Goal: Task Accomplishment & Management: Use online tool/utility

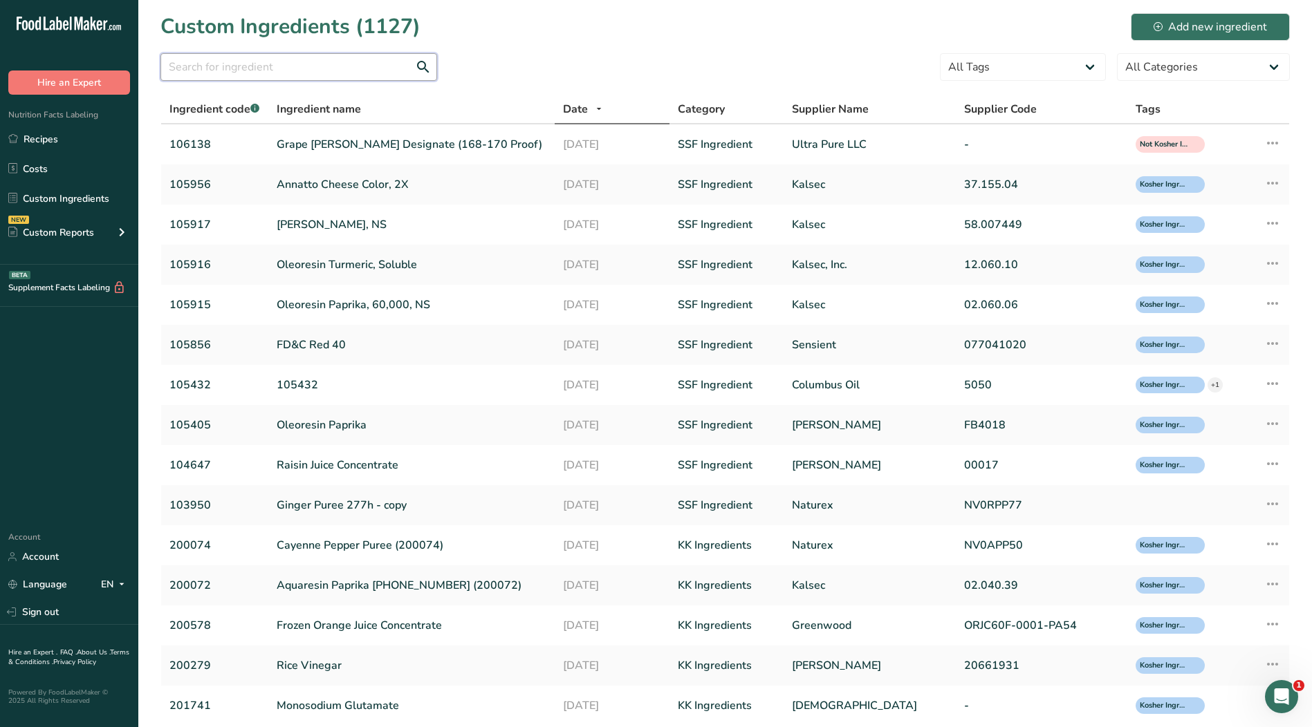
click at [318, 65] on input "text" at bounding box center [298, 67] width 277 height 28
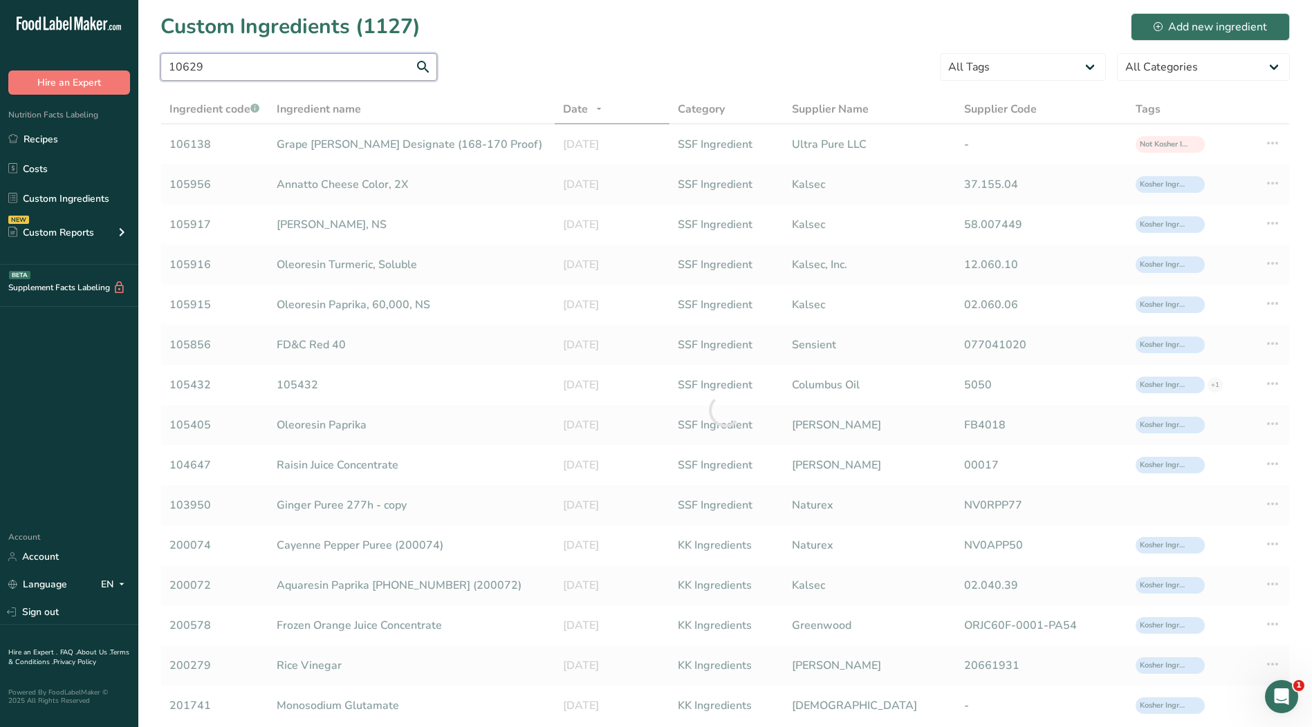
type input "106291"
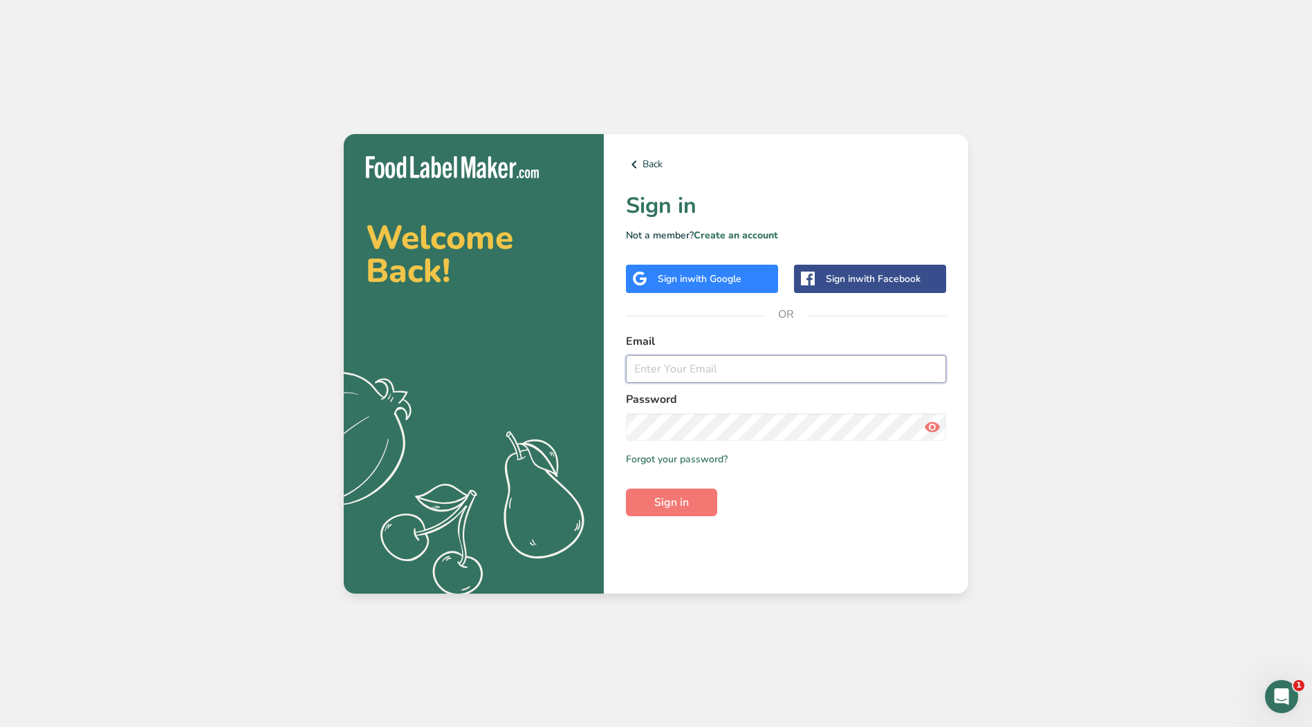
click at [831, 367] on input "email" at bounding box center [786, 369] width 320 height 28
type input "[EMAIL_ADDRESS][DOMAIN_NAME]"
click at [626, 489] on button "Sign in" at bounding box center [671, 503] width 91 height 28
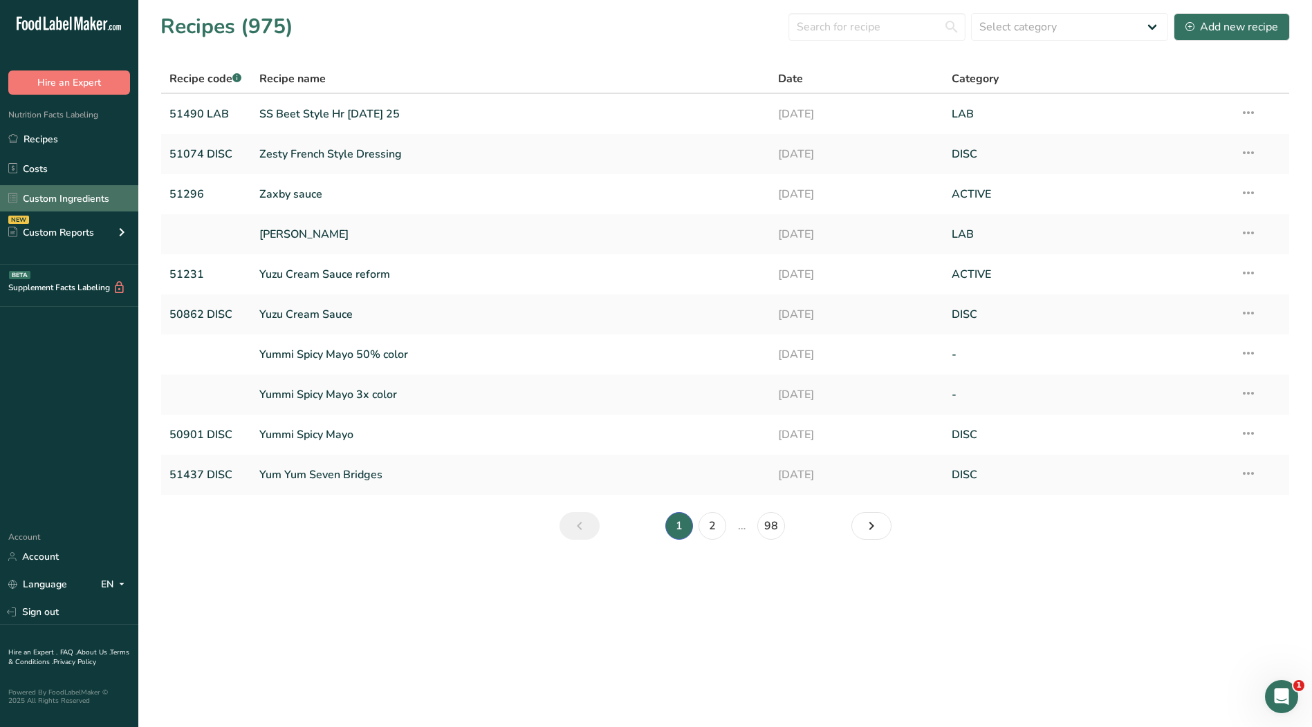
click at [43, 189] on link "Custom Ingredients" at bounding box center [69, 198] width 138 height 26
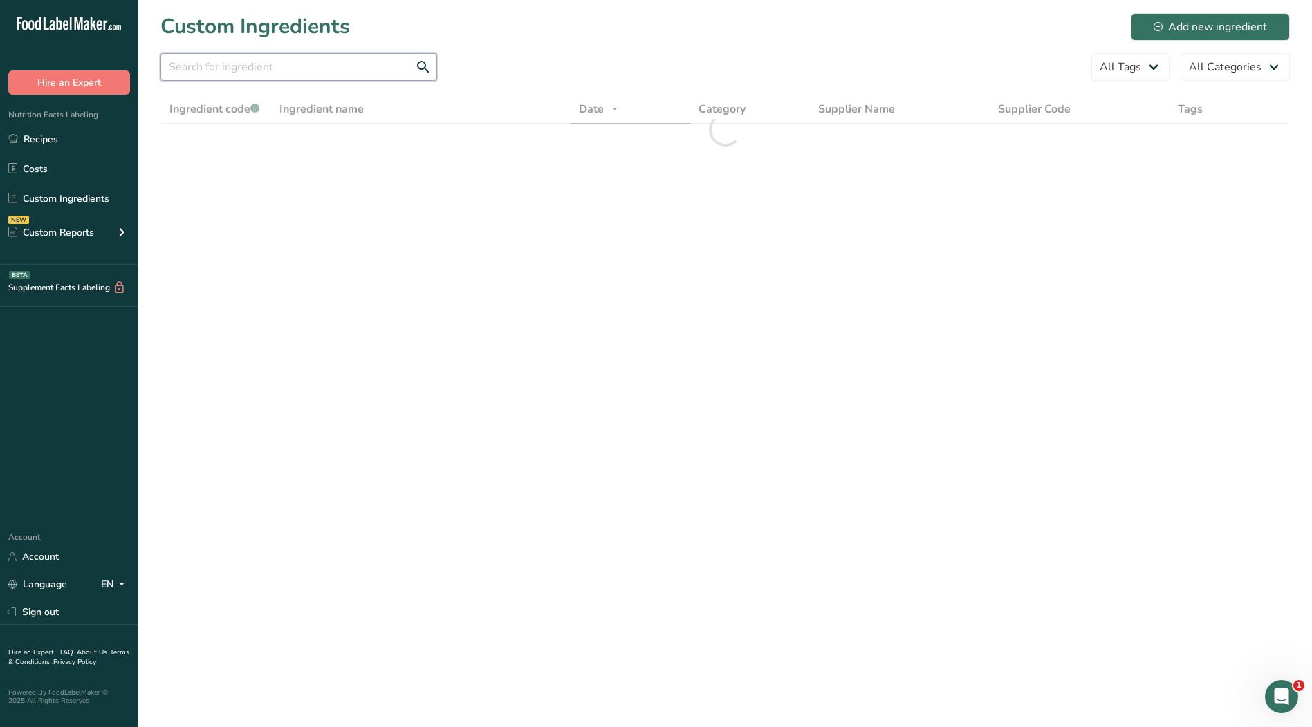
click at [389, 66] on input "text" at bounding box center [298, 67] width 277 height 28
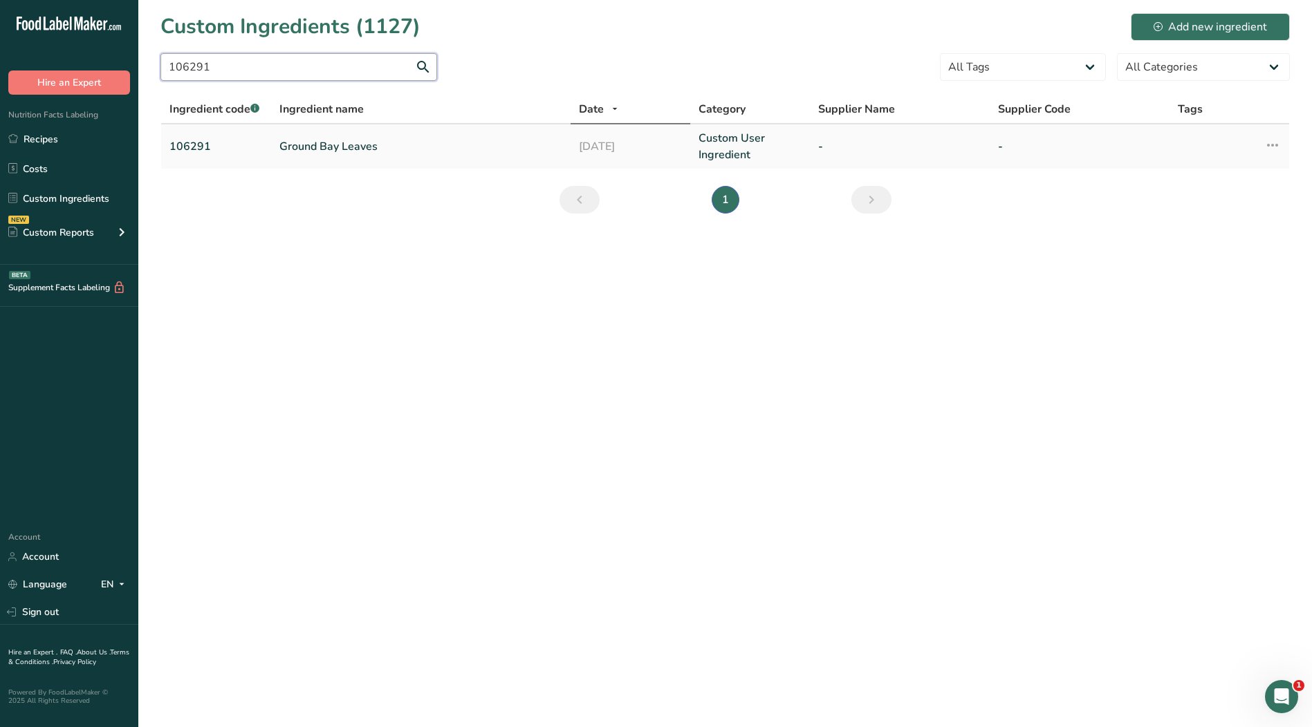
type input "106291"
click at [344, 141] on link "Ground Bay Leaves" at bounding box center [420, 146] width 283 height 17
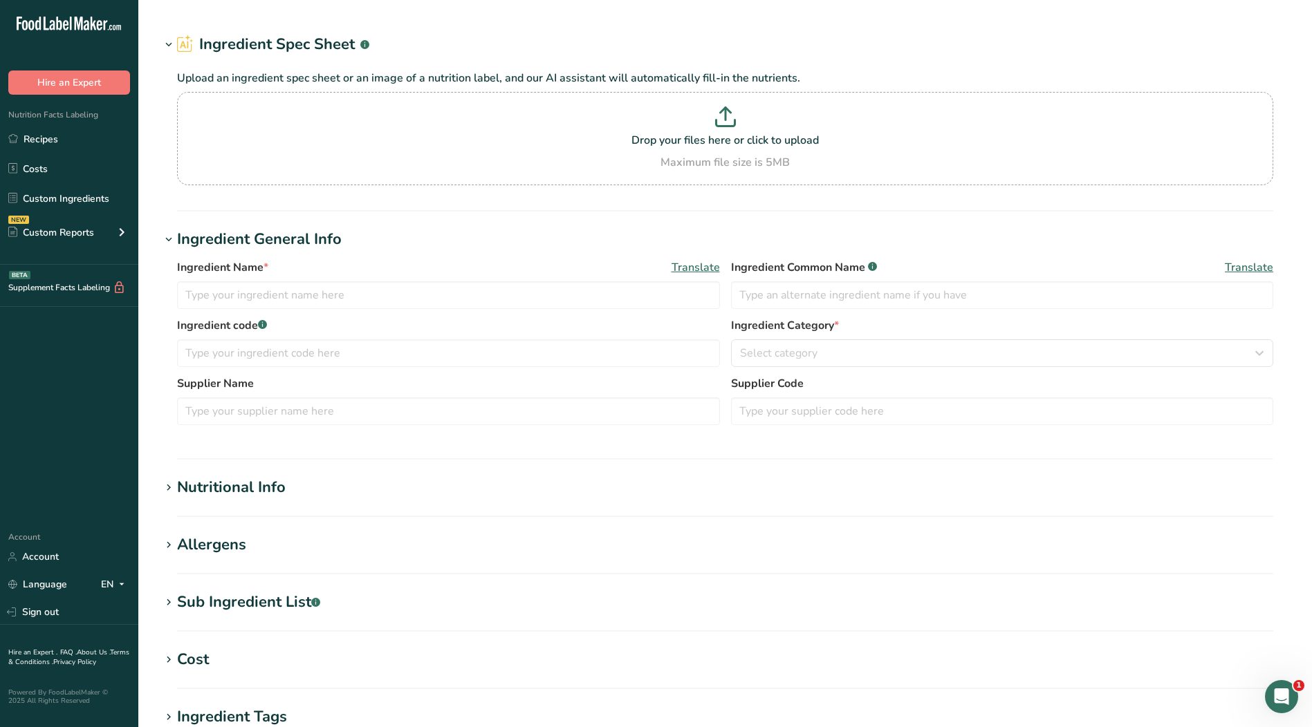
type input "Ground Bay Leaves"
type input "Spices"
type input "106291"
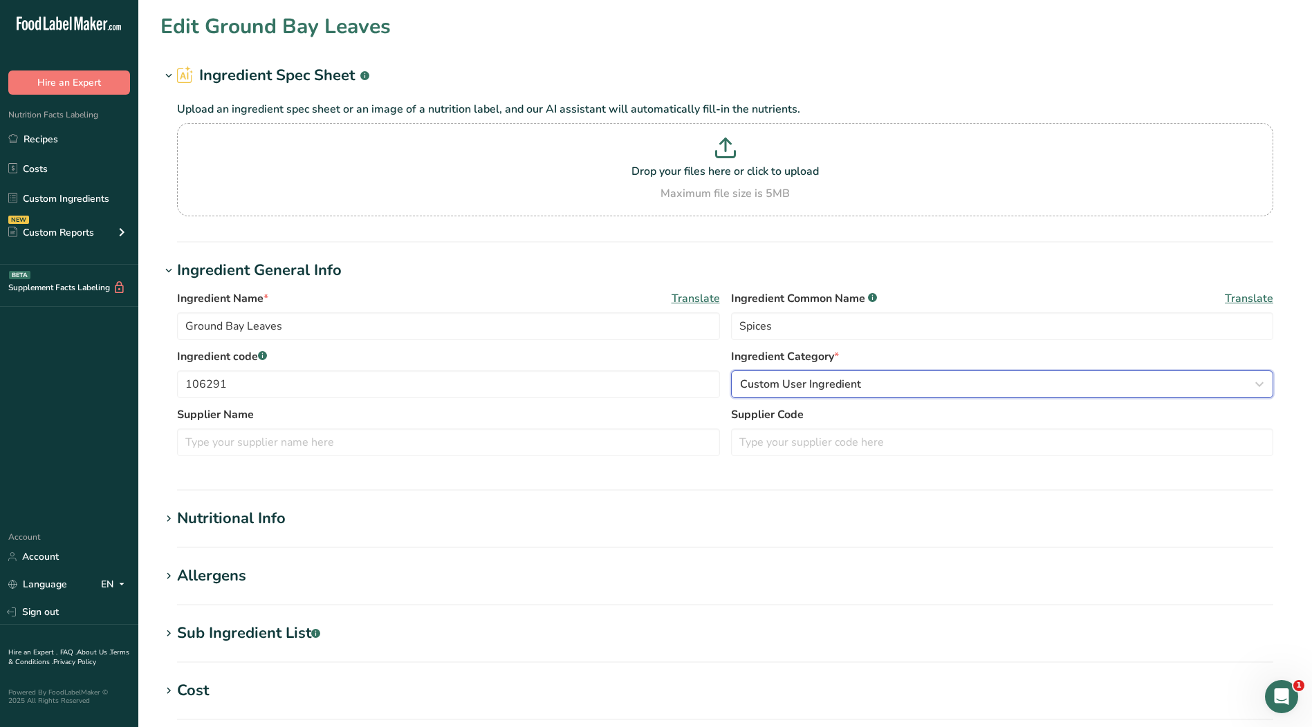
click at [772, 389] on span "Custom User Ingredient" at bounding box center [800, 384] width 121 height 17
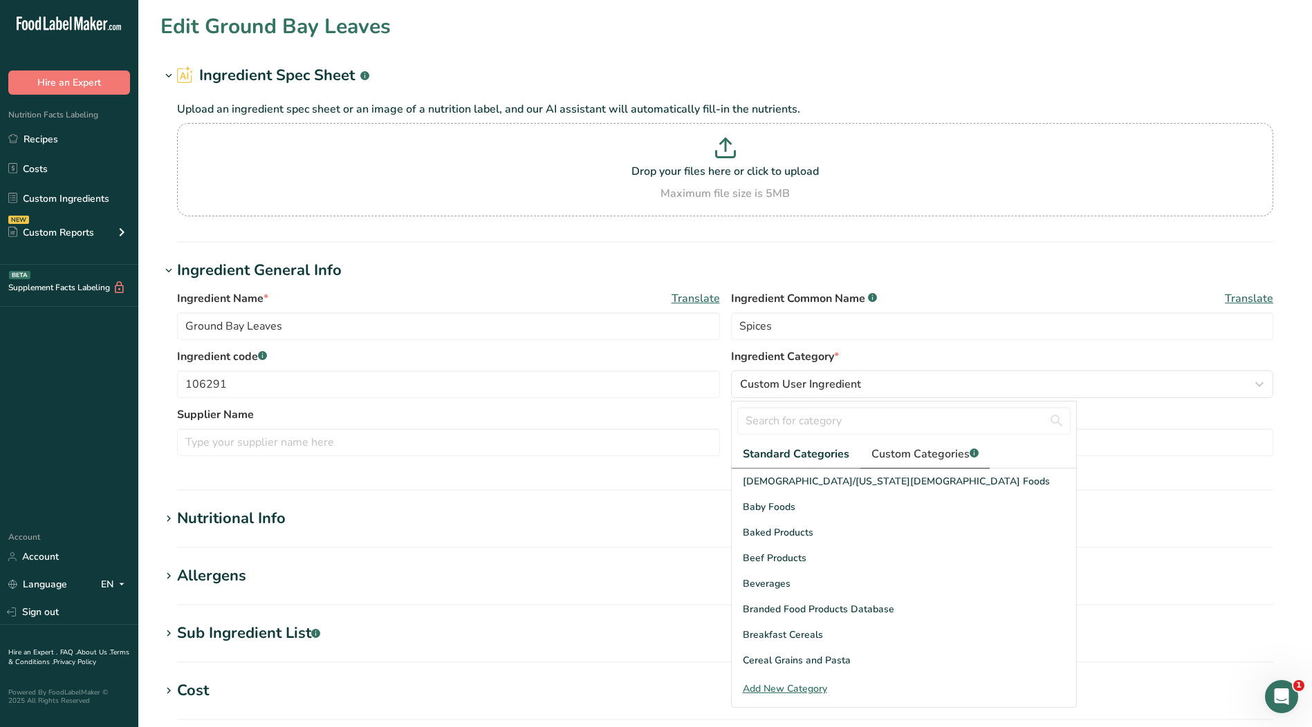
click at [896, 454] on span "Custom Categories .a-a{fill:#347362;}.b-a{fill:#fff;}" at bounding box center [924, 454] width 107 height 17
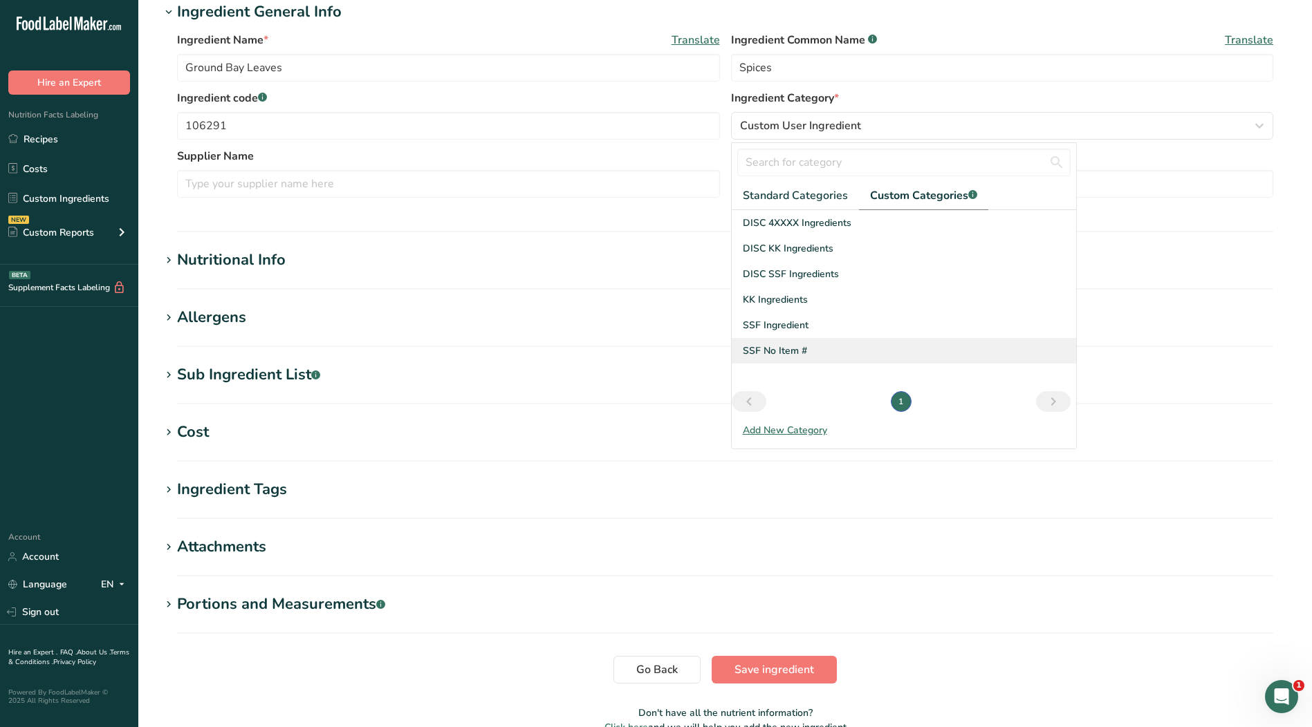
scroll to position [194, 0]
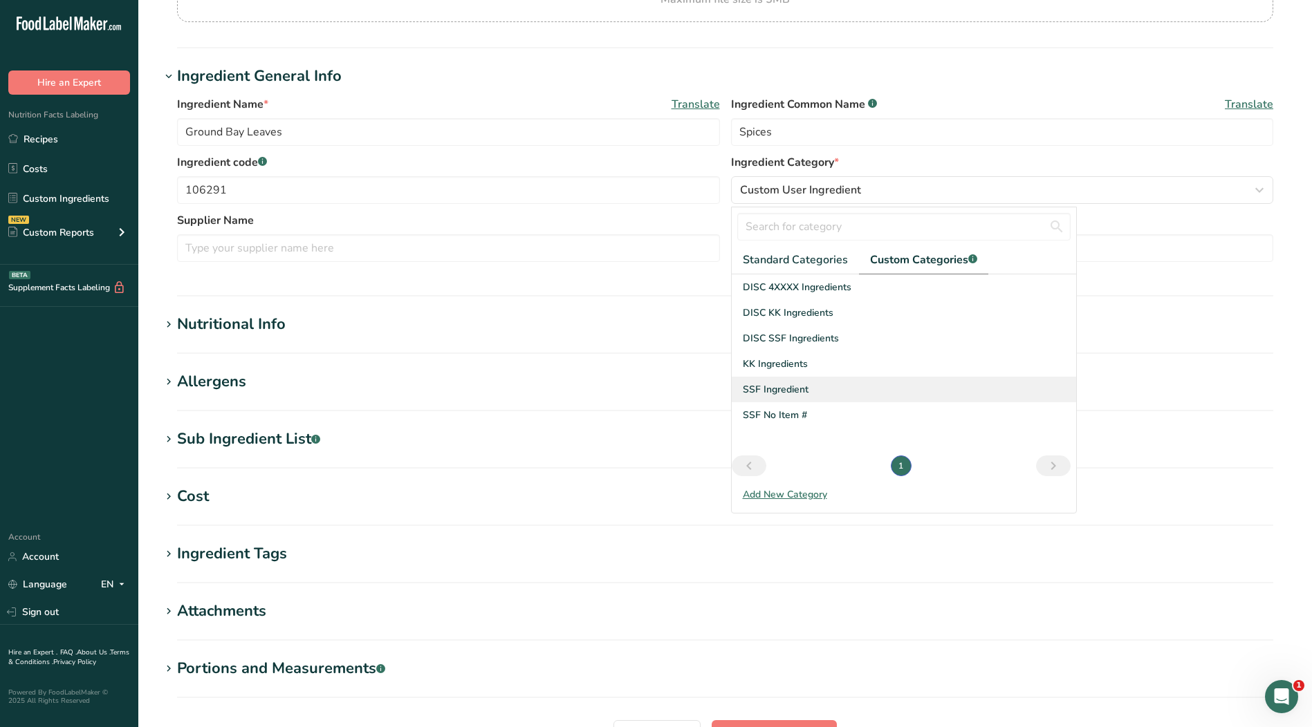
click at [772, 396] on span "SSF Ingredient" at bounding box center [776, 389] width 66 height 15
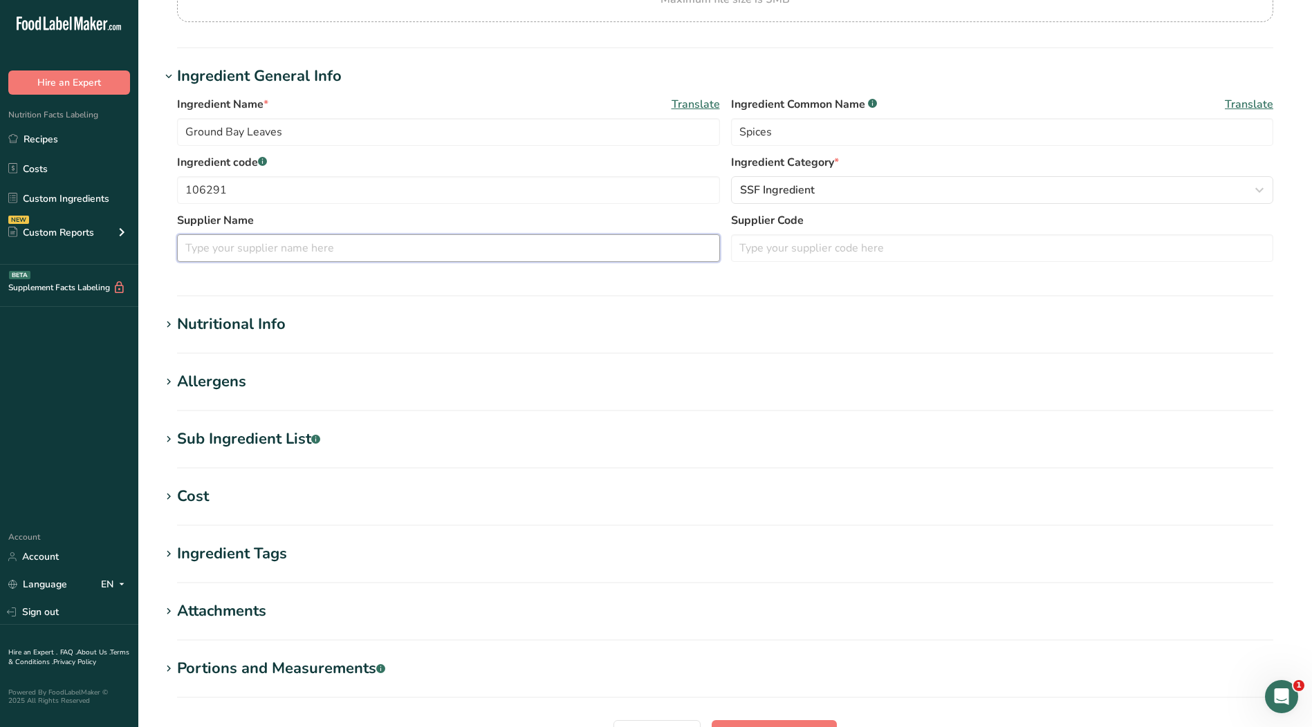
click at [467, 239] on input "text" at bounding box center [448, 248] width 543 height 28
type input "Elite Spice"
click at [816, 256] on input "text" at bounding box center [1002, 248] width 543 height 28
type input "BY9405"
click at [226, 557] on div "Ingredient Tags" at bounding box center [232, 554] width 110 height 23
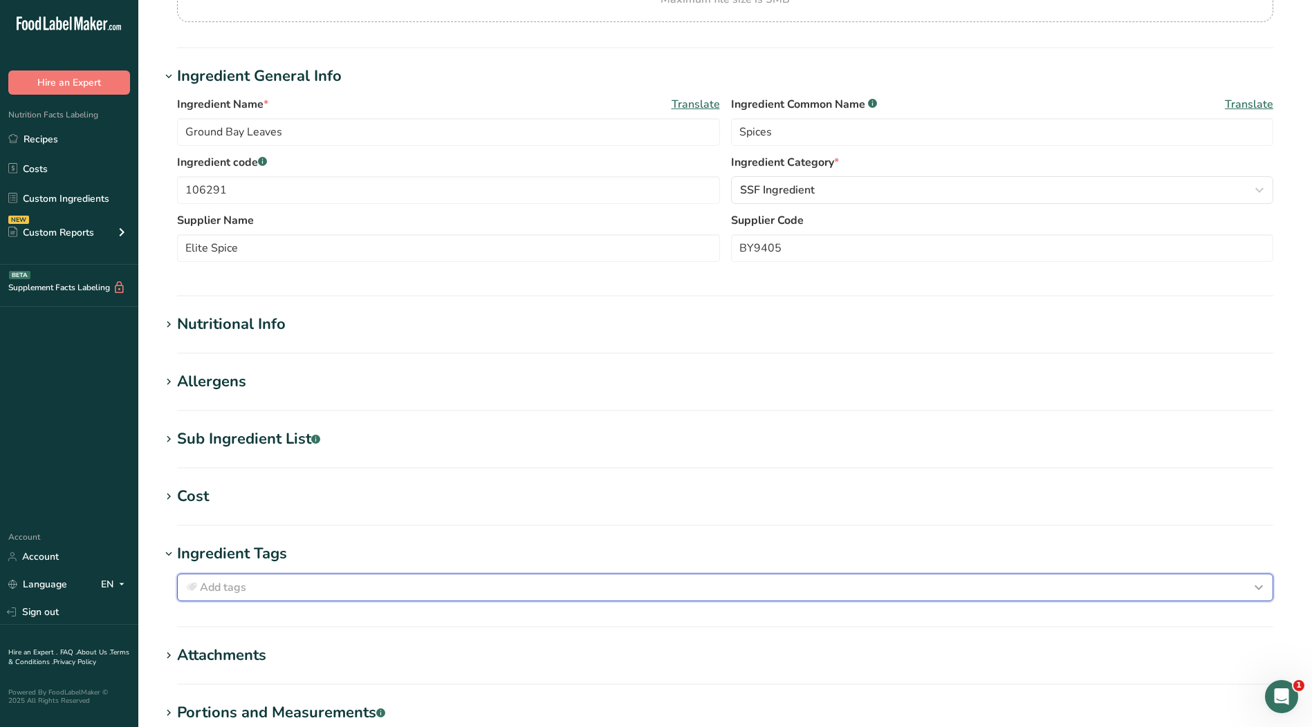
click at [286, 590] on div "Add tags" at bounding box center [724, 587] width 1083 height 17
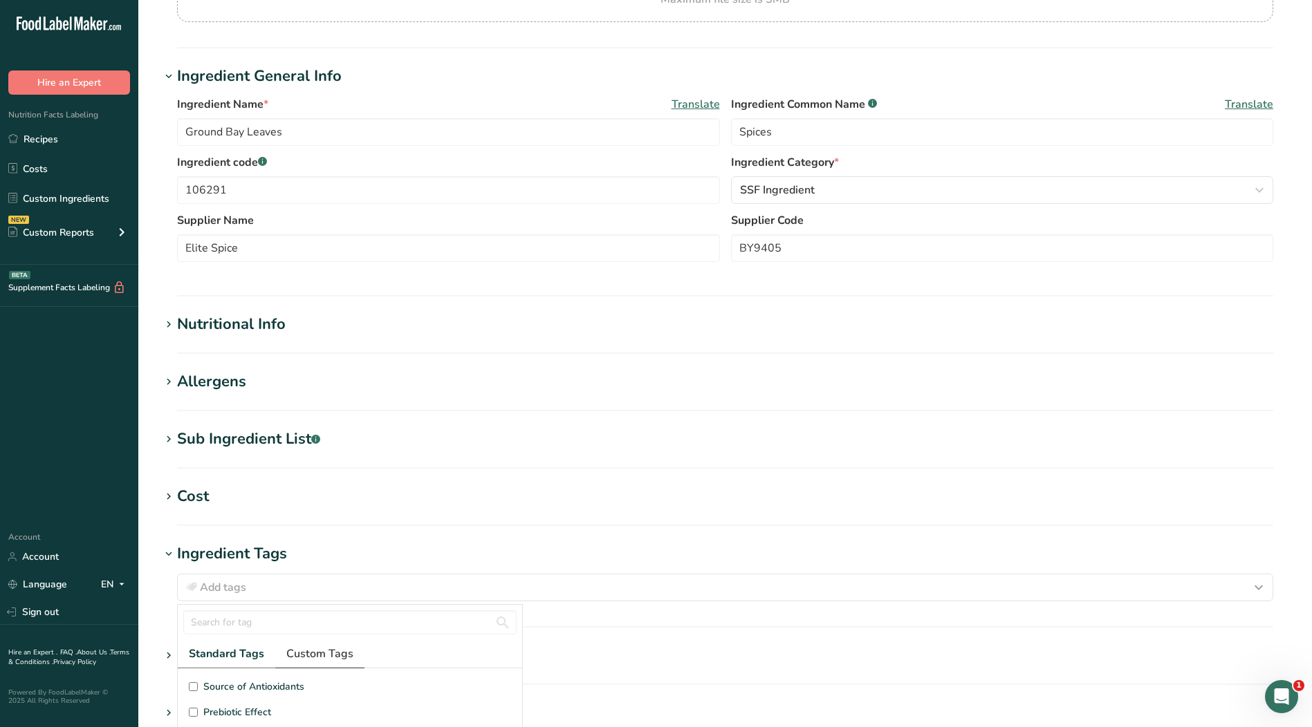
click at [297, 653] on span "Custom Tags" at bounding box center [319, 654] width 67 height 17
drag, startPoint x: 209, startPoint y: 688, endPoint x: 212, endPoint y: 718, distance: 29.9
click at [209, 690] on span "Irradiated" at bounding box center [224, 687] width 43 height 15
click at [198, 690] on input "Irradiated" at bounding box center [193, 686] width 9 height 9
checkbox input "true"
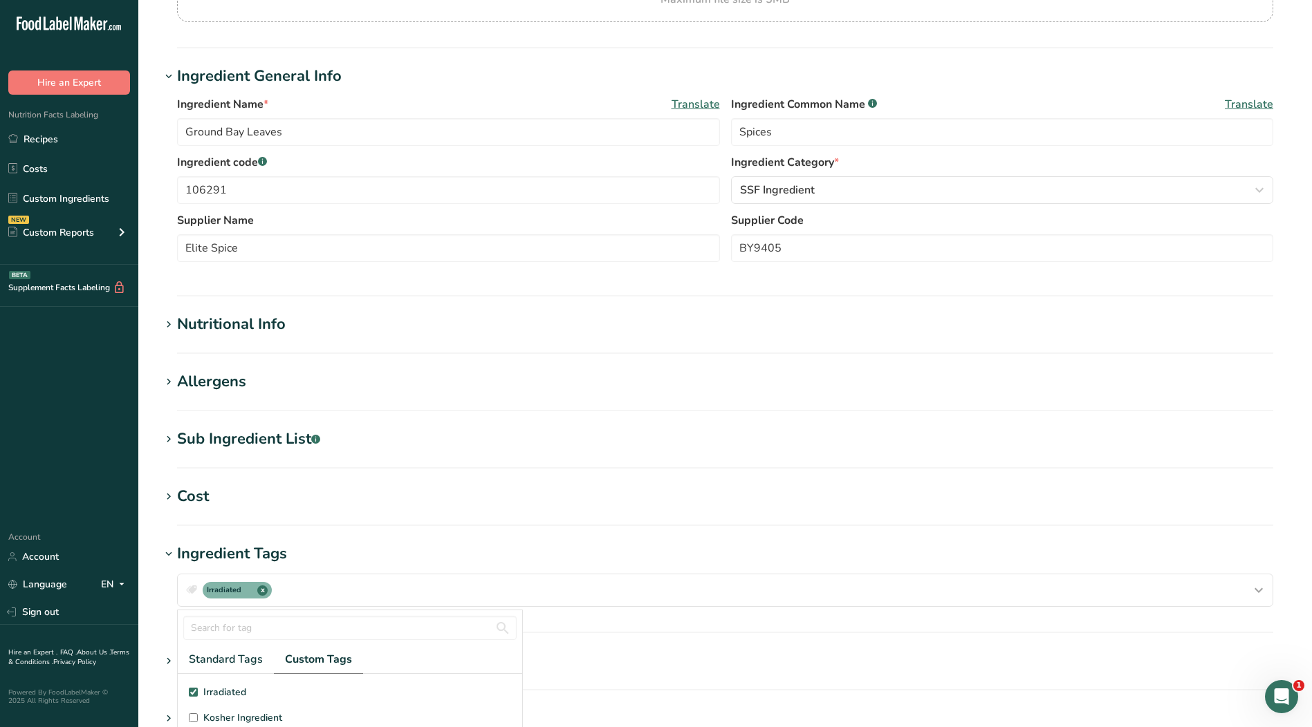
click at [214, 721] on span "Kosher Ingredient" at bounding box center [242, 718] width 79 height 15
click at [198, 721] on input "Kosher Ingredient" at bounding box center [193, 718] width 9 height 9
checkbox input "true"
click at [244, 326] on div "Nutritional Info" at bounding box center [231, 324] width 109 height 23
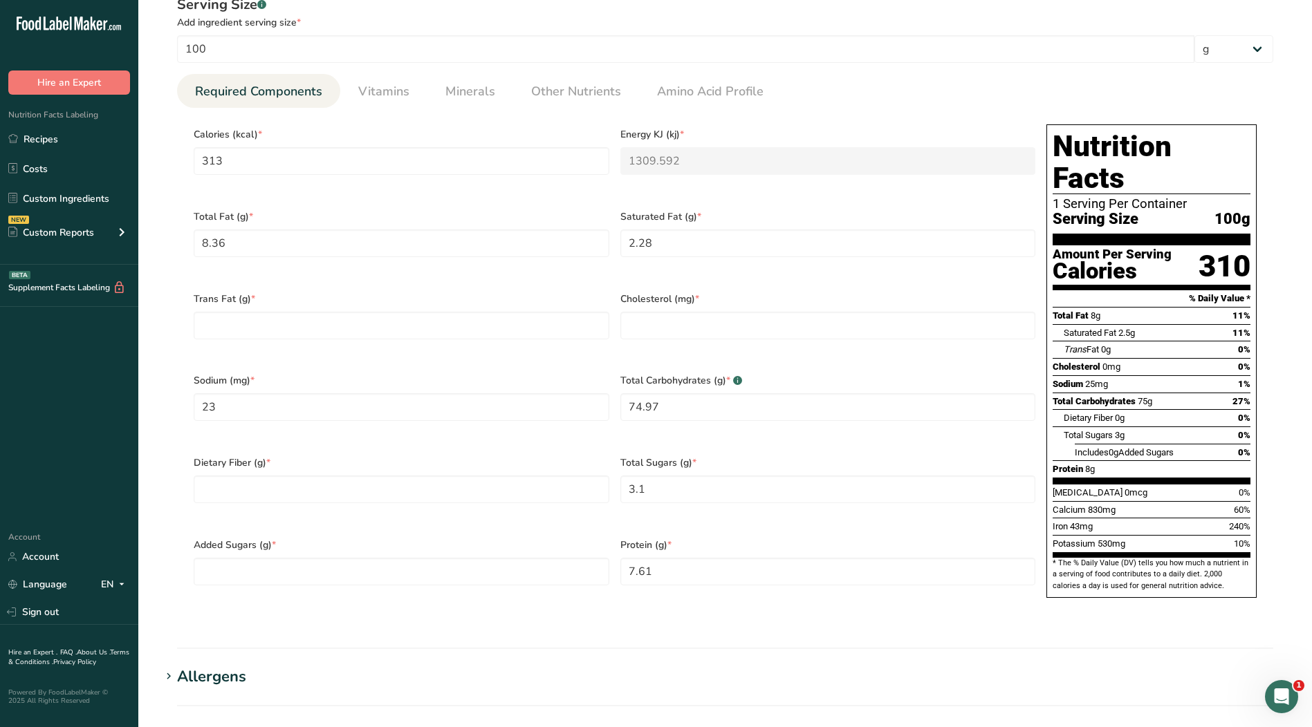
scroll to position [540, 0]
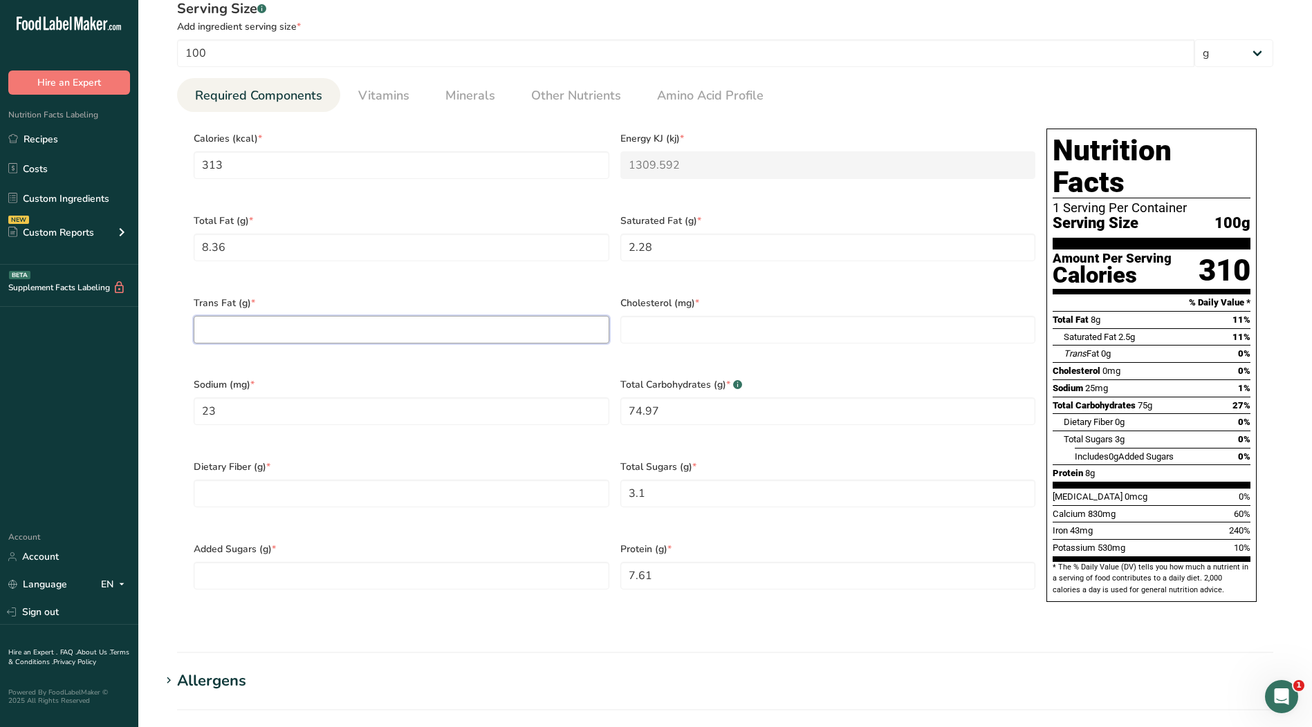
click at [434, 316] on Fat "number" at bounding box center [402, 330] width 416 height 28
type Fat "0"
click at [651, 318] on input "number" at bounding box center [828, 330] width 416 height 28
type input "0"
click at [369, 480] on Fiber "number" at bounding box center [402, 494] width 416 height 28
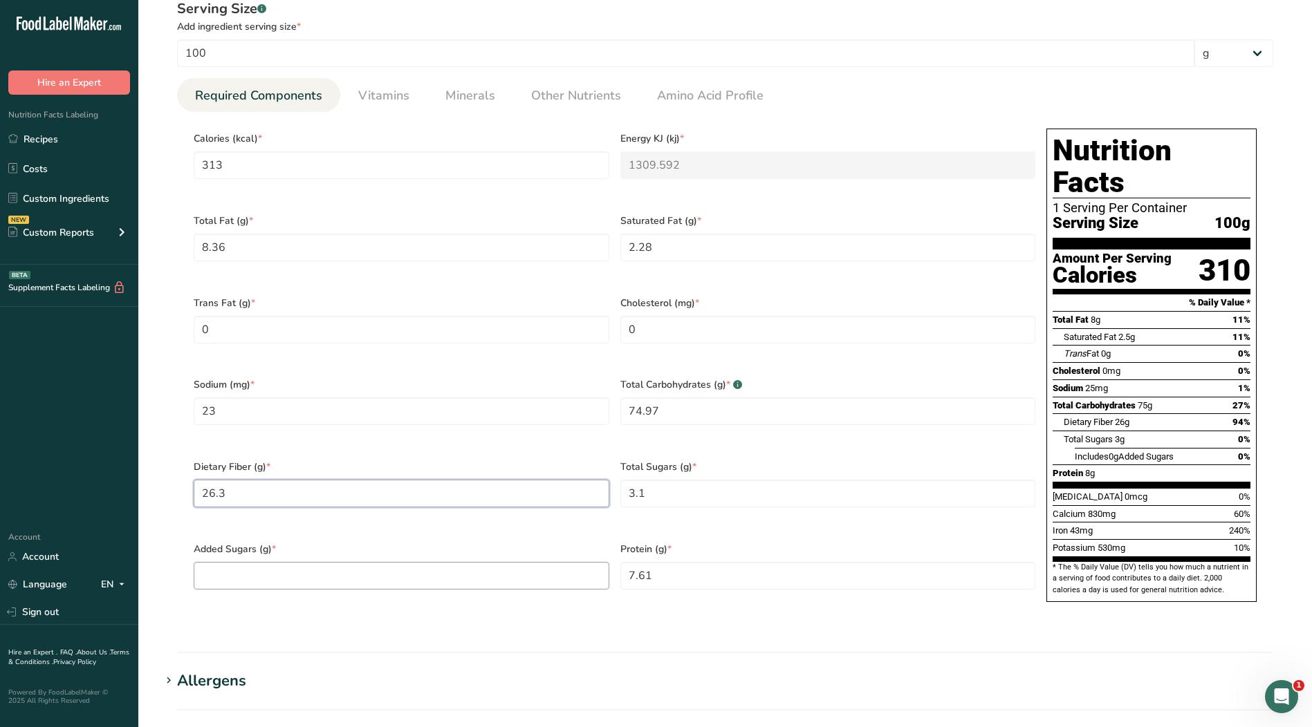
type Fiber "26.3"
click at [571, 562] on Sugars "number" at bounding box center [402, 576] width 416 height 28
type Sugars "0"
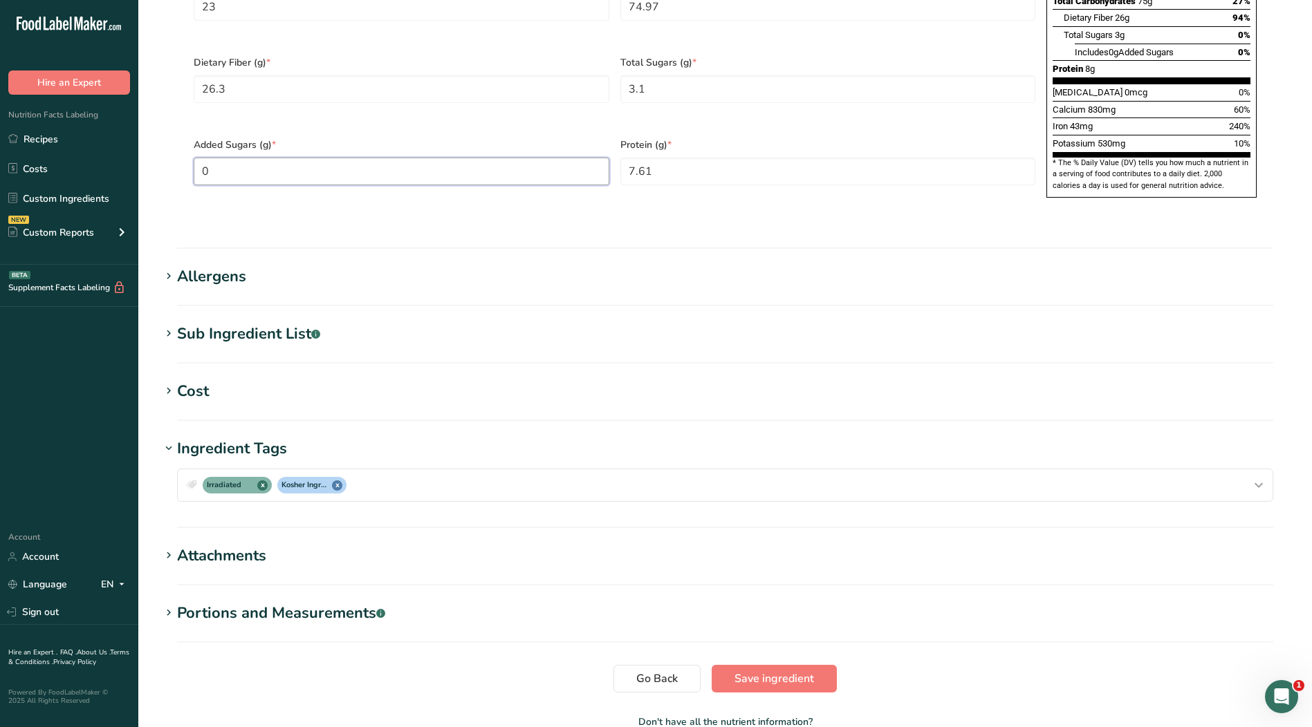
scroll to position [955, 0]
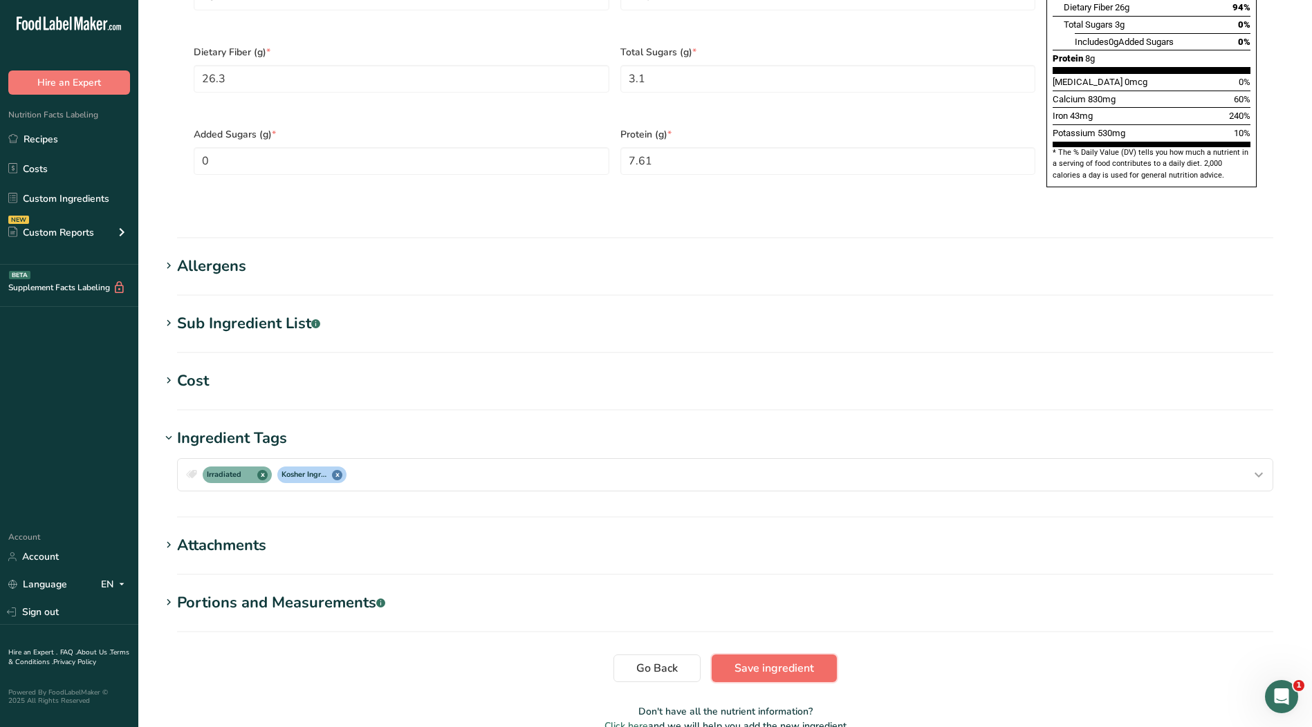
click at [802, 660] on span "Save ingredient" at bounding box center [774, 668] width 80 height 17
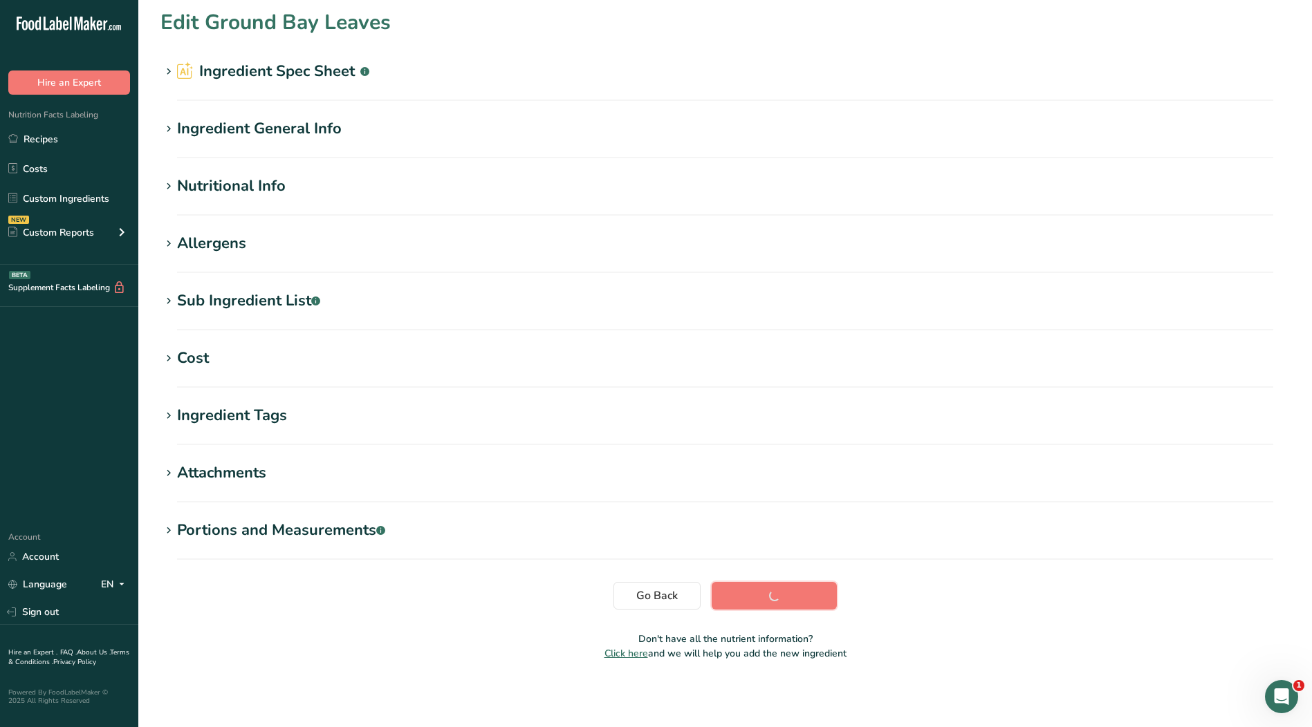
scroll to position [4, 0]
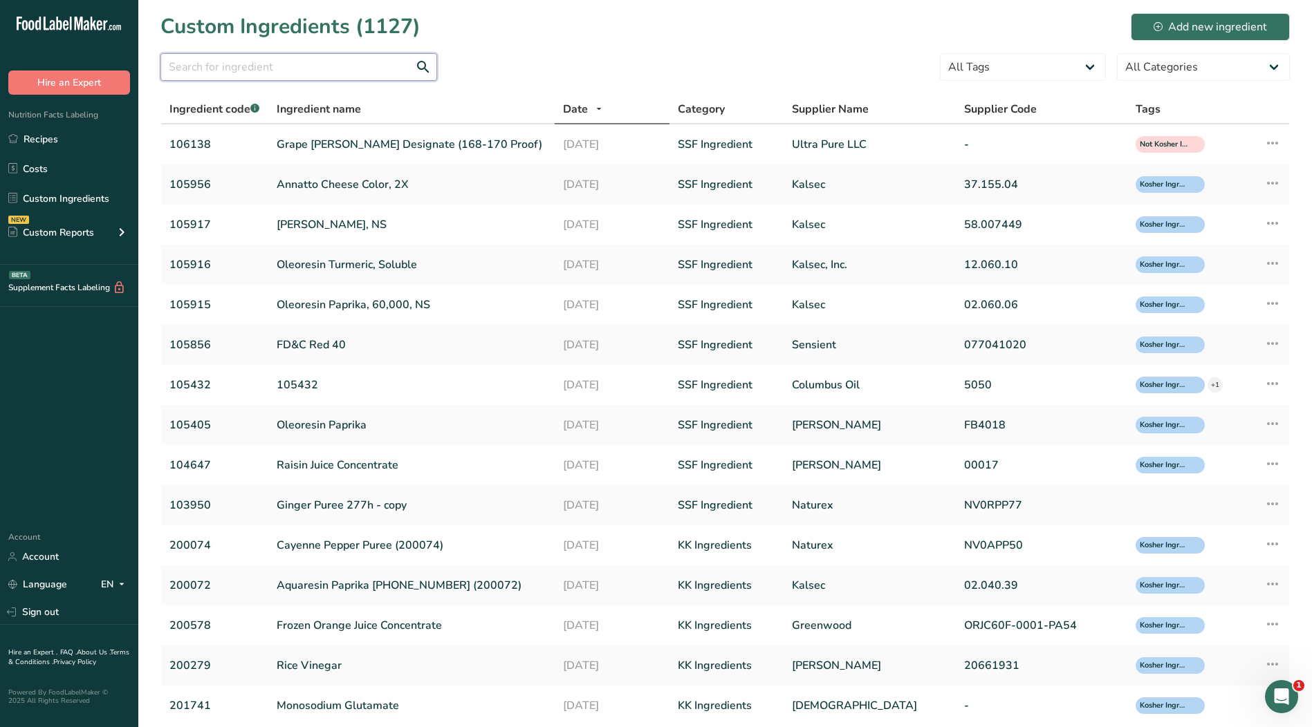
click at [274, 59] on input "text" at bounding box center [298, 67] width 277 height 28
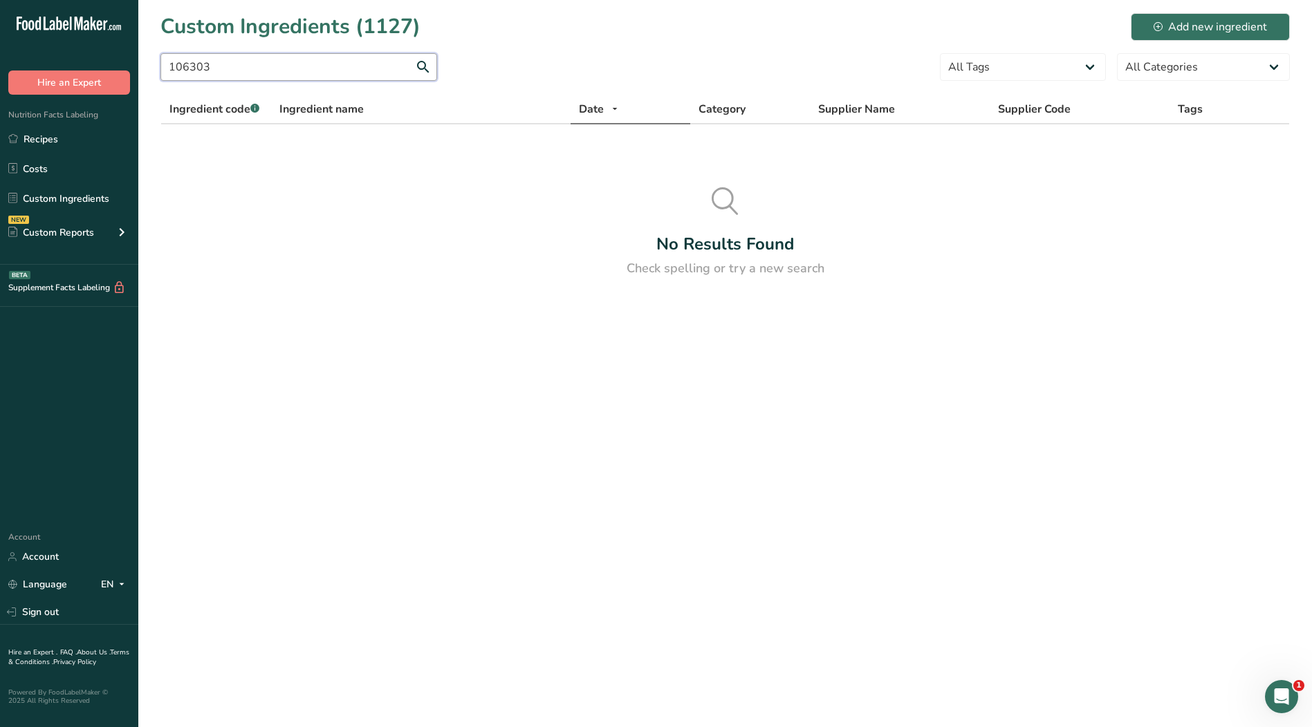
click at [304, 76] on input "106303" at bounding box center [298, 67] width 277 height 28
type input "106329"
click at [1158, 27] on icon at bounding box center [1157, 26] width 9 height 9
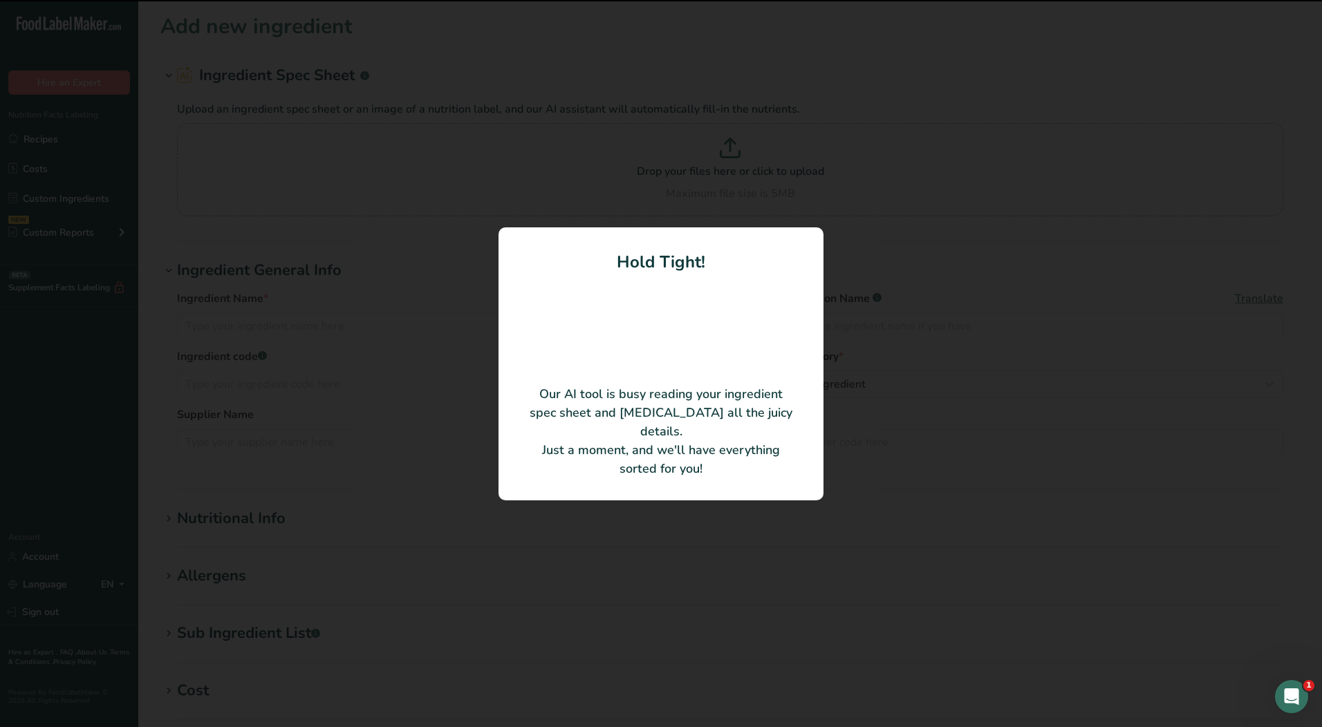
type input "Mustard seed brown crushed irradiated"
type input "Elite Spice Inc."
type input "MB9268"
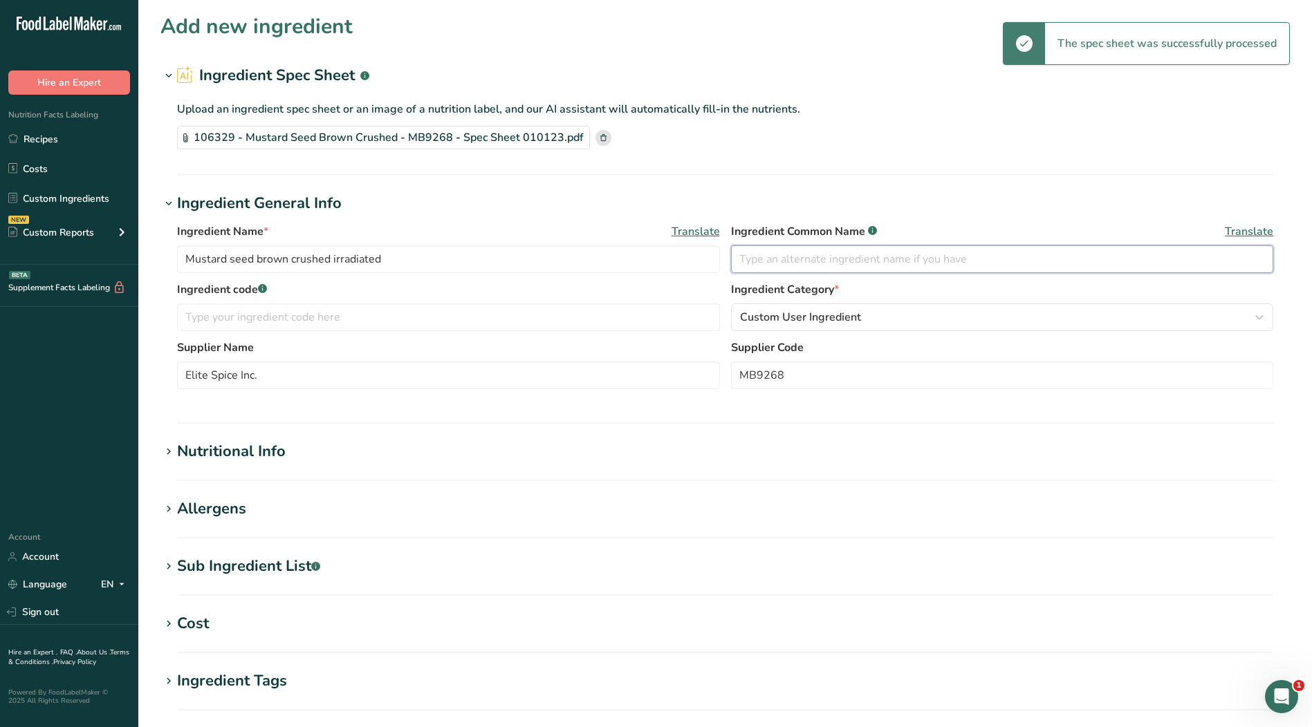
click at [779, 253] on input "text" at bounding box center [1002, 259] width 543 height 28
type input "Mustard Seed"
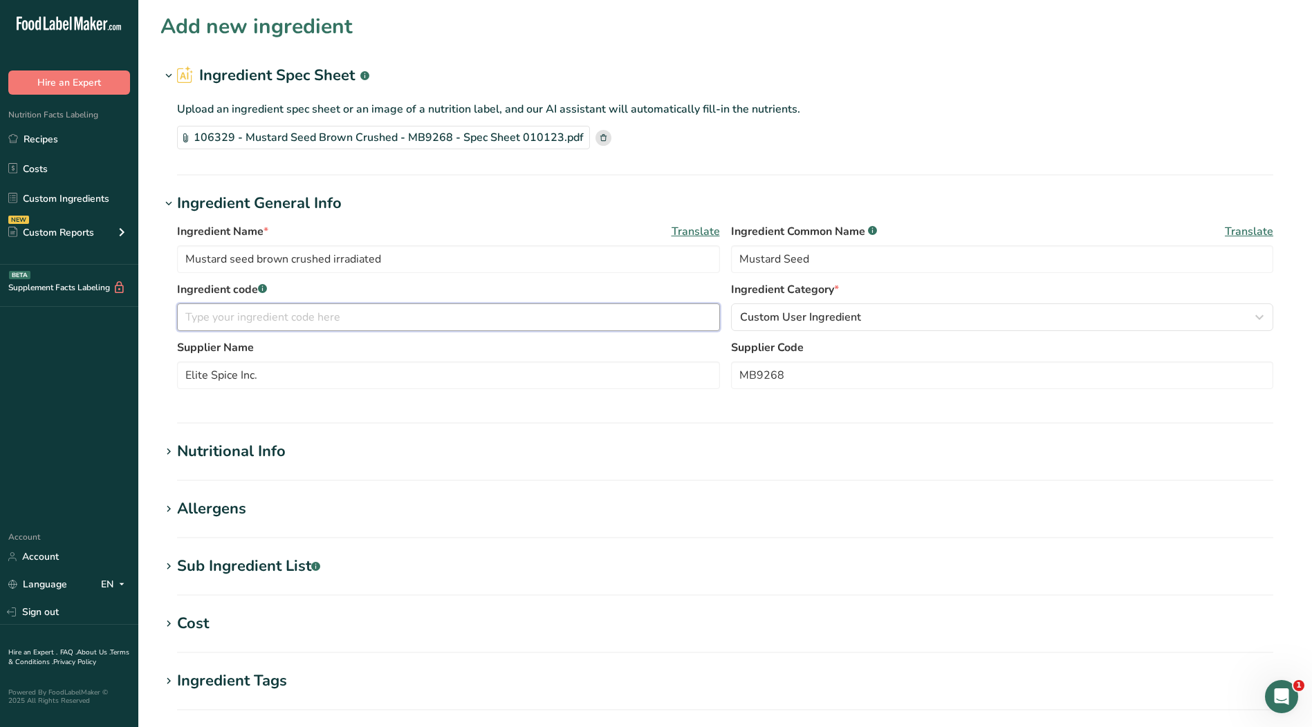
click at [360, 317] on input "text" at bounding box center [448, 318] width 543 height 28
type input "106329"
click at [798, 317] on span "Custom User Ingredient" at bounding box center [800, 317] width 121 height 17
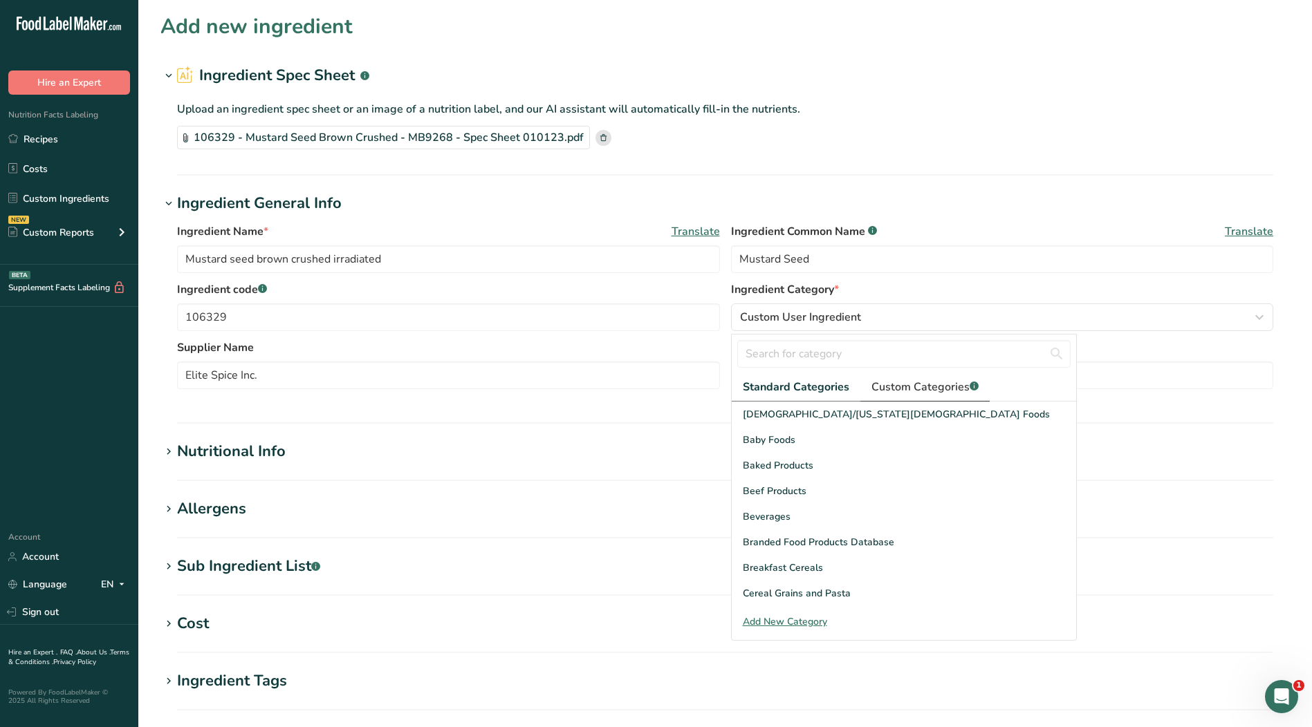
click at [888, 384] on span "Custom Categories .a-a{fill:#347362;}.b-a{fill:#fff;}" at bounding box center [924, 387] width 107 height 17
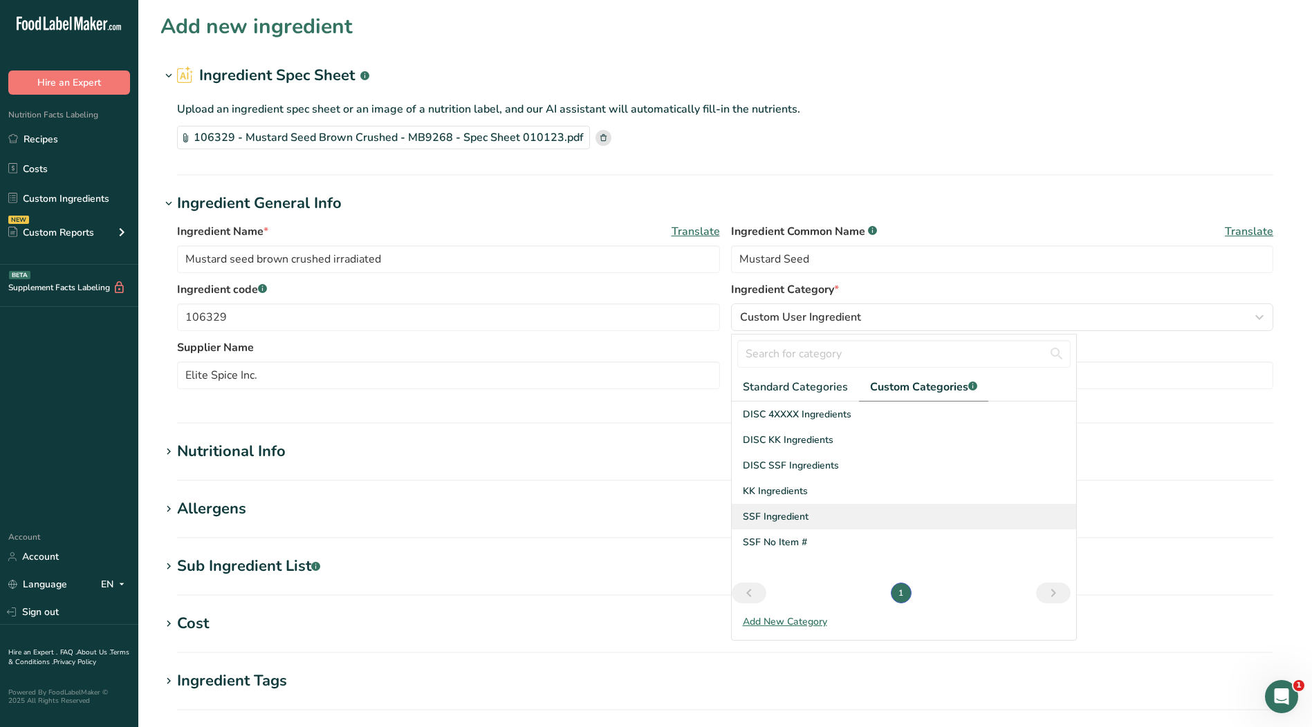
click at [797, 518] on span "SSF Ingredient" at bounding box center [776, 517] width 66 height 15
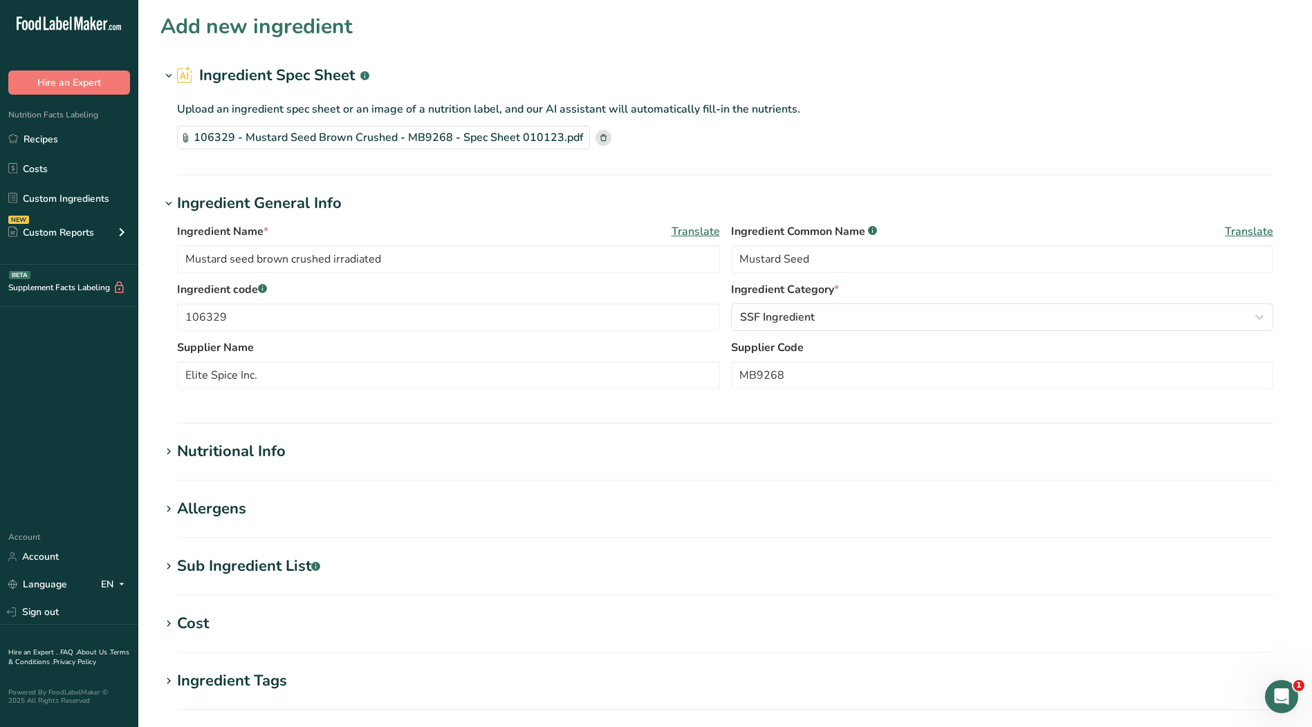
click at [219, 449] on div "Nutritional Info" at bounding box center [231, 451] width 109 height 23
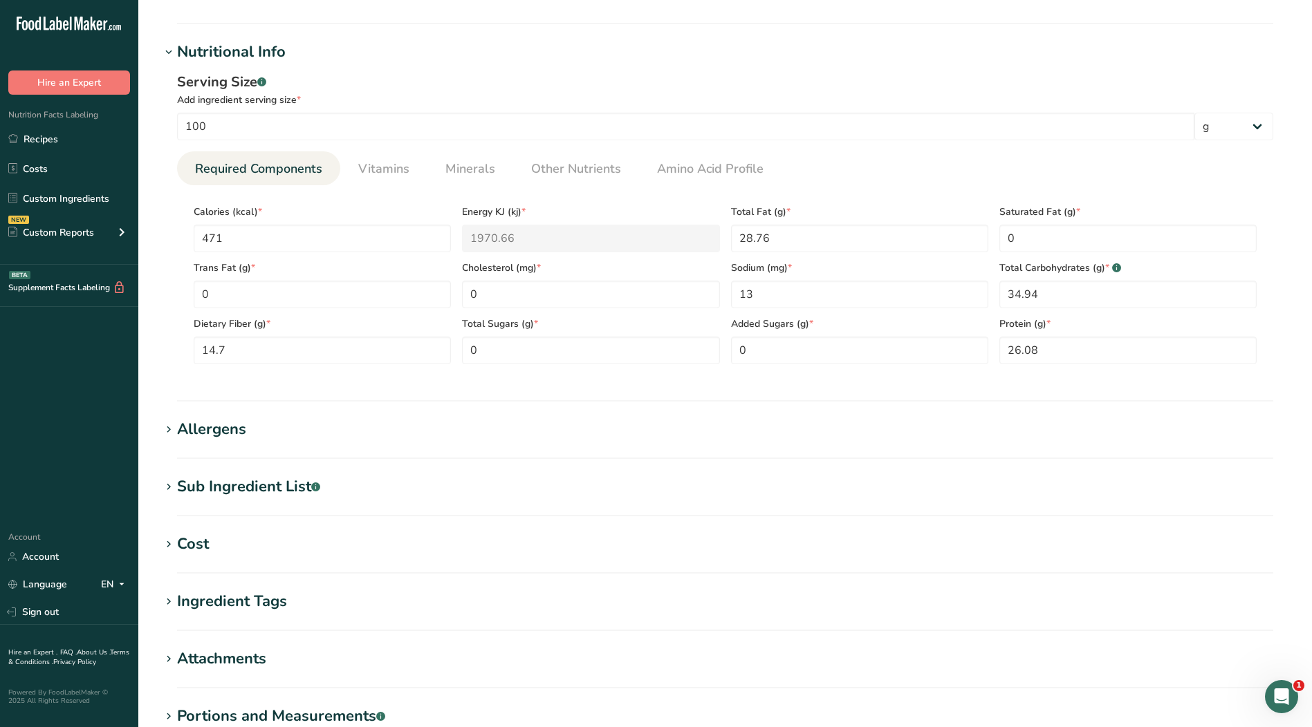
scroll to position [415, 0]
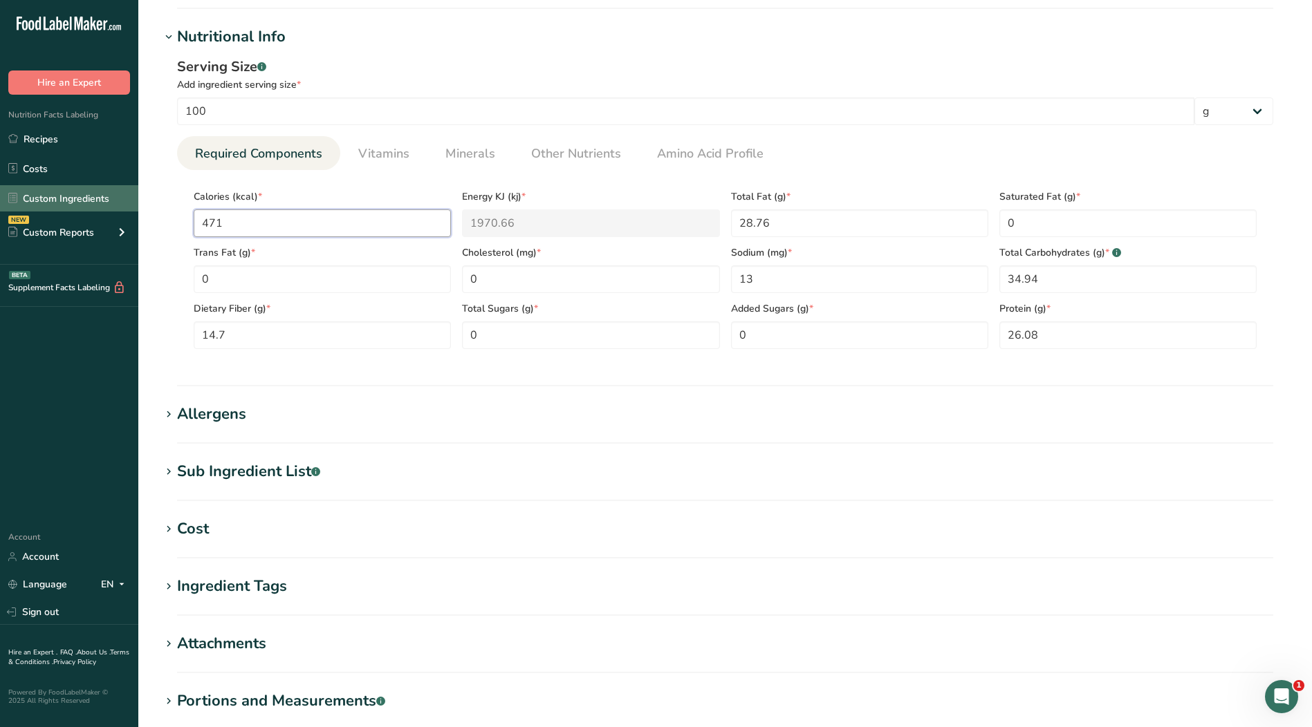
drag, startPoint x: 282, startPoint y: 225, endPoint x: 75, endPoint y: 210, distance: 207.3
click at [75, 210] on div ".a-20{fill:#fff;} Hire an Expert Nutrition Facts Labeling Recipes Costs Custom …" at bounding box center [656, 241] width 1312 height 1313
type input "5"
type KJ "20.9"
type input "53"
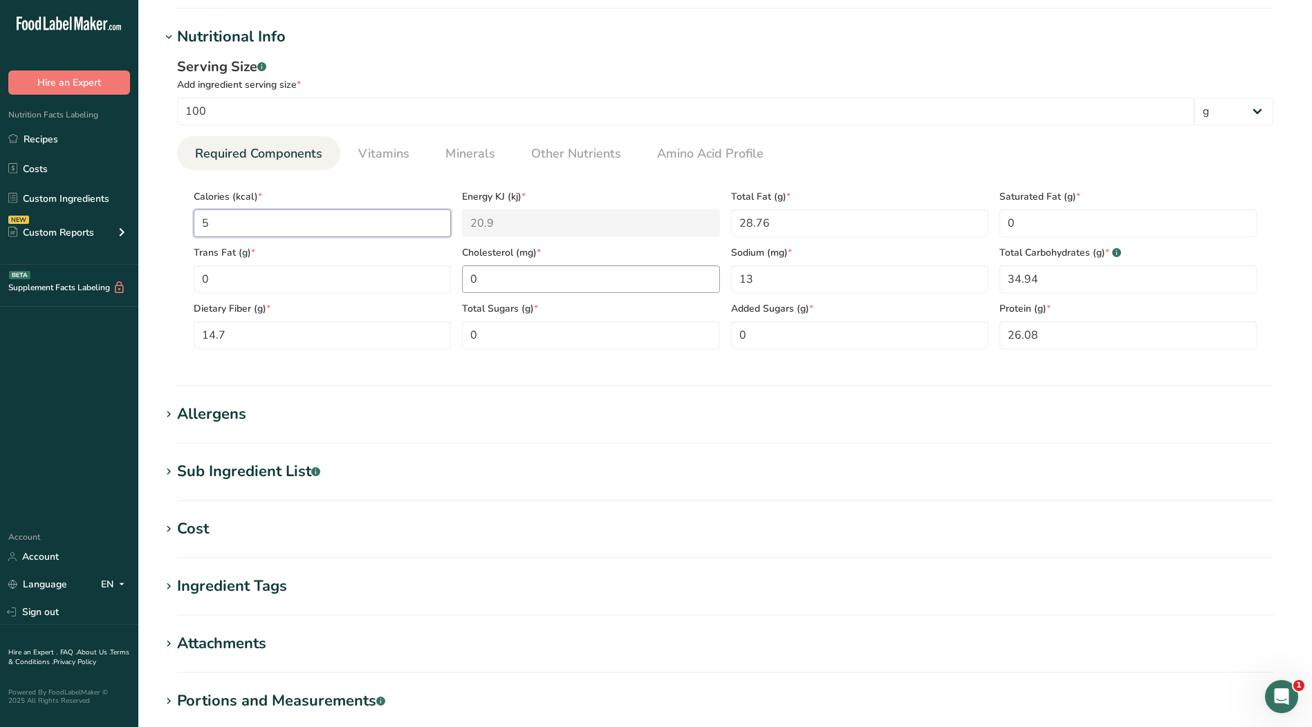
type KJ "221.8"
type input "530"
type KJ "2217.5"
type input "530"
click at [845, 232] on Fat "28.76" at bounding box center [859, 223] width 257 height 28
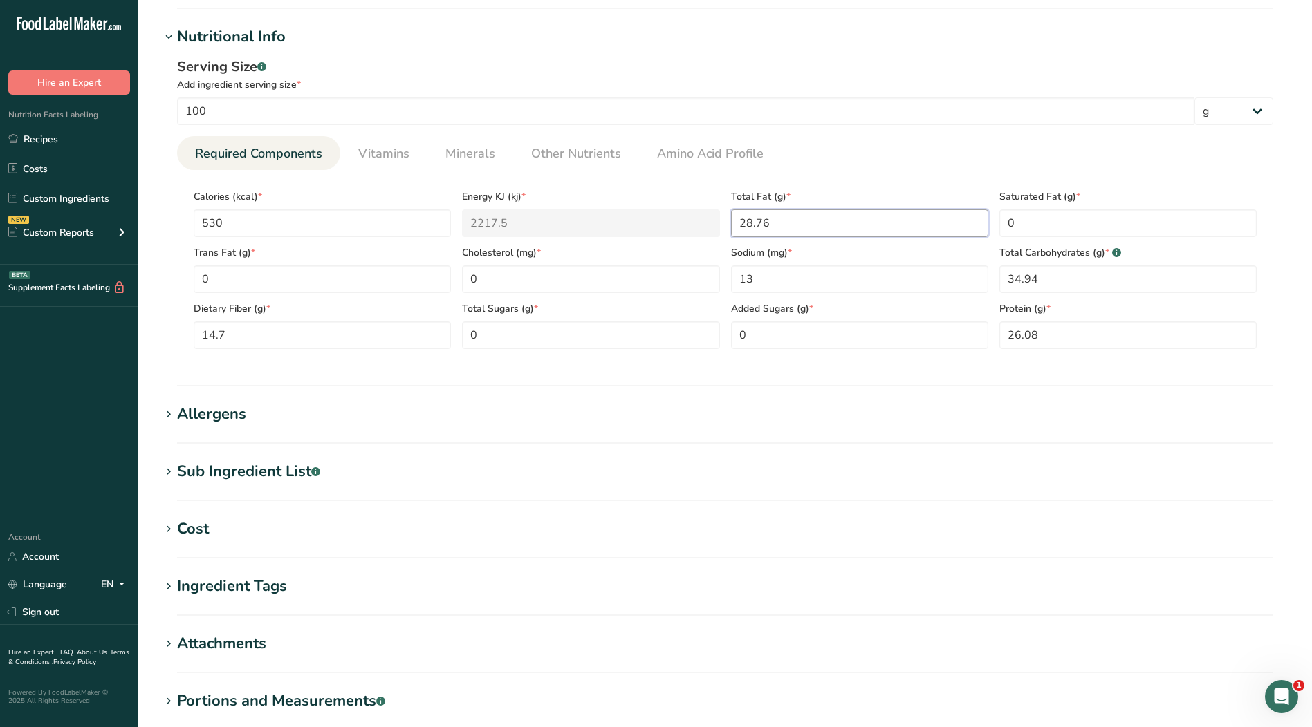
click at [716, 223] on div "Calories (kcal) * 530 Energy KJ (kj) * 2217.5 Total Fat (g) * 28.76 Saturated F…" at bounding box center [725, 265] width 1074 height 168
type Fat "34.4"
click at [1143, 221] on Fat "0" at bounding box center [1127, 223] width 257 height 28
drag, startPoint x: 1139, startPoint y: 222, endPoint x: 956, endPoint y: 211, distance: 184.2
click at [956, 211] on div "Calories (kcal) * 530 Energy KJ (kj) * 2217.5 Total Fat (g) * 34.4 Saturated Fa…" at bounding box center [725, 265] width 1074 height 168
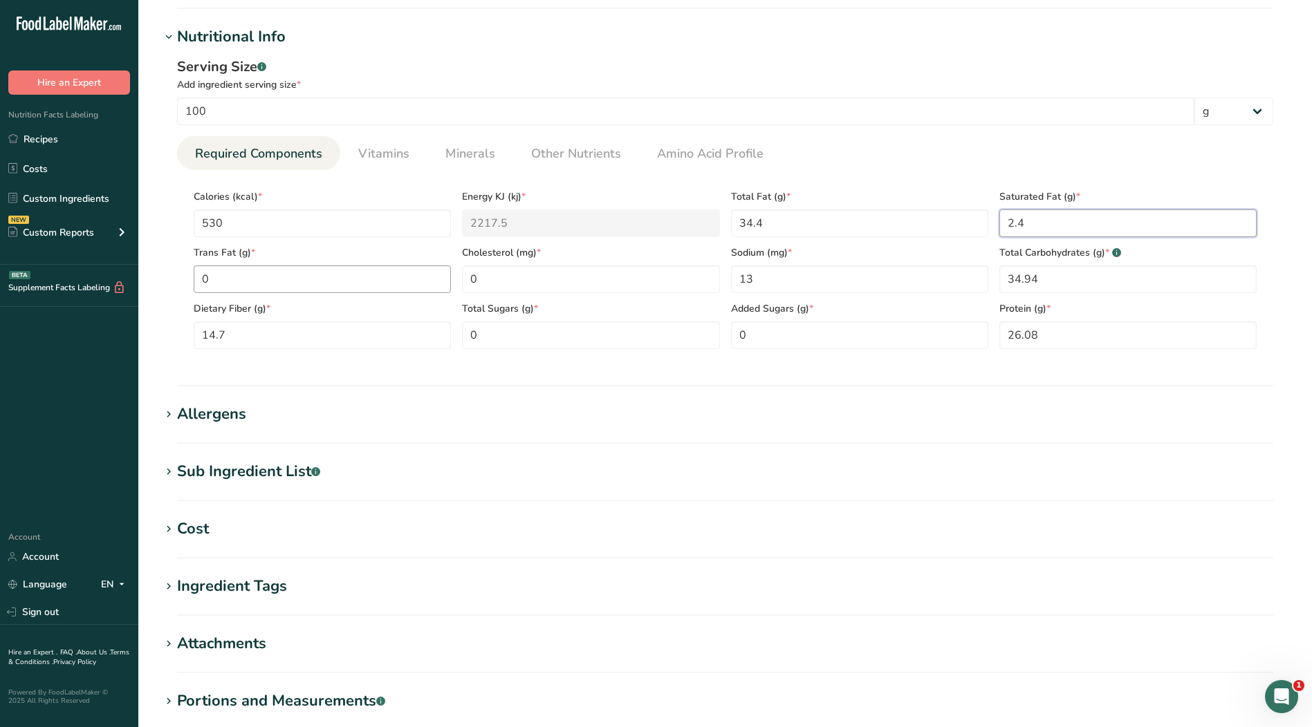
type Fat "2.4"
click at [438, 280] on Fat "0" at bounding box center [322, 280] width 257 height 28
type Fat "0.1"
click at [793, 288] on input "13" at bounding box center [859, 280] width 257 height 28
drag, startPoint x: 792, startPoint y: 286, endPoint x: 667, endPoint y: 279, distance: 124.6
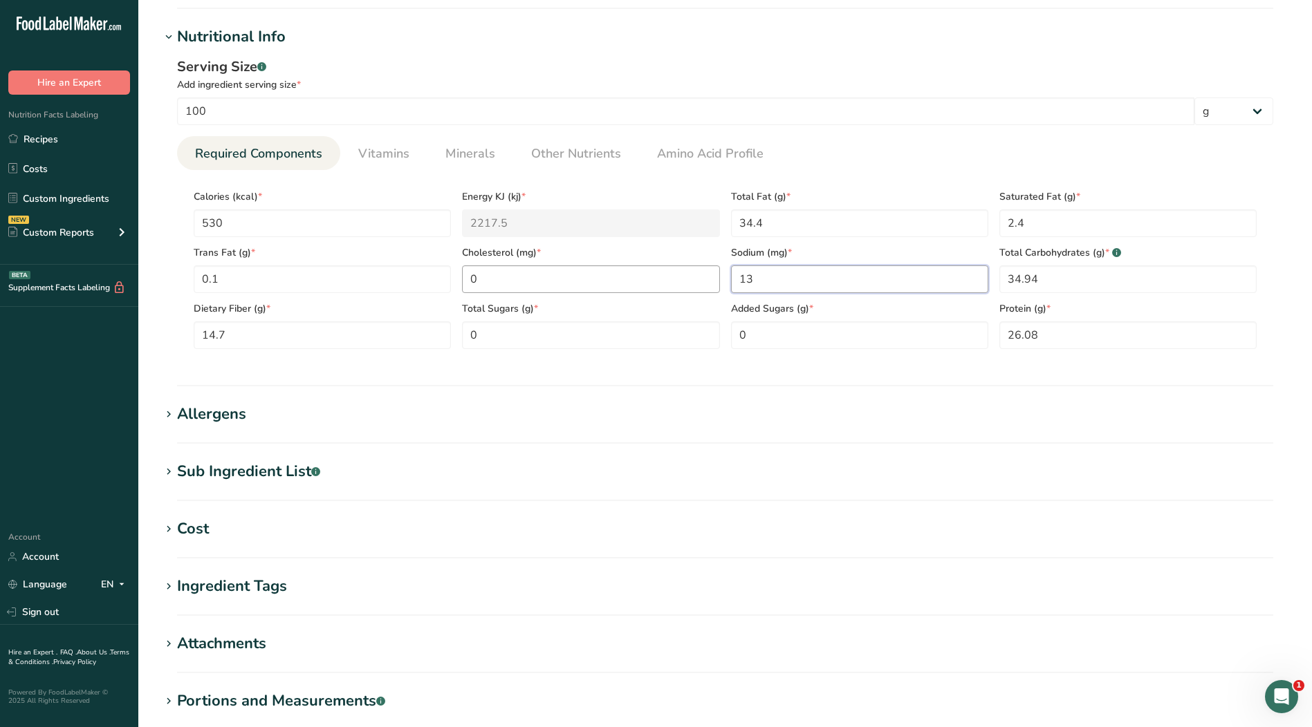
click at [667, 279] on div "Calories (kcal) * 530 Energy KJ (kj) * 2217.5 Total Fat (g) * 34.4 Saturated Fa…" at bounding box center [725, 265] width 1074 height 168
type input "6.9"
click at [1070, 274] on Carbohydrates "34.94" at bounding box center [1127, 280] width 257 height 28
drag, startPoint x: 1064, startPoint y: 267, endPoint x: 905, endPoint y: 281, distance: 159.7
click at [905, 281] on div "Calories (kcal) * 530 Energy KJ (kj) * 2217.5 Total Fat (g) * 34.4 Saturated Fa…" at bounding box center [725, 265] width 1074 height 168
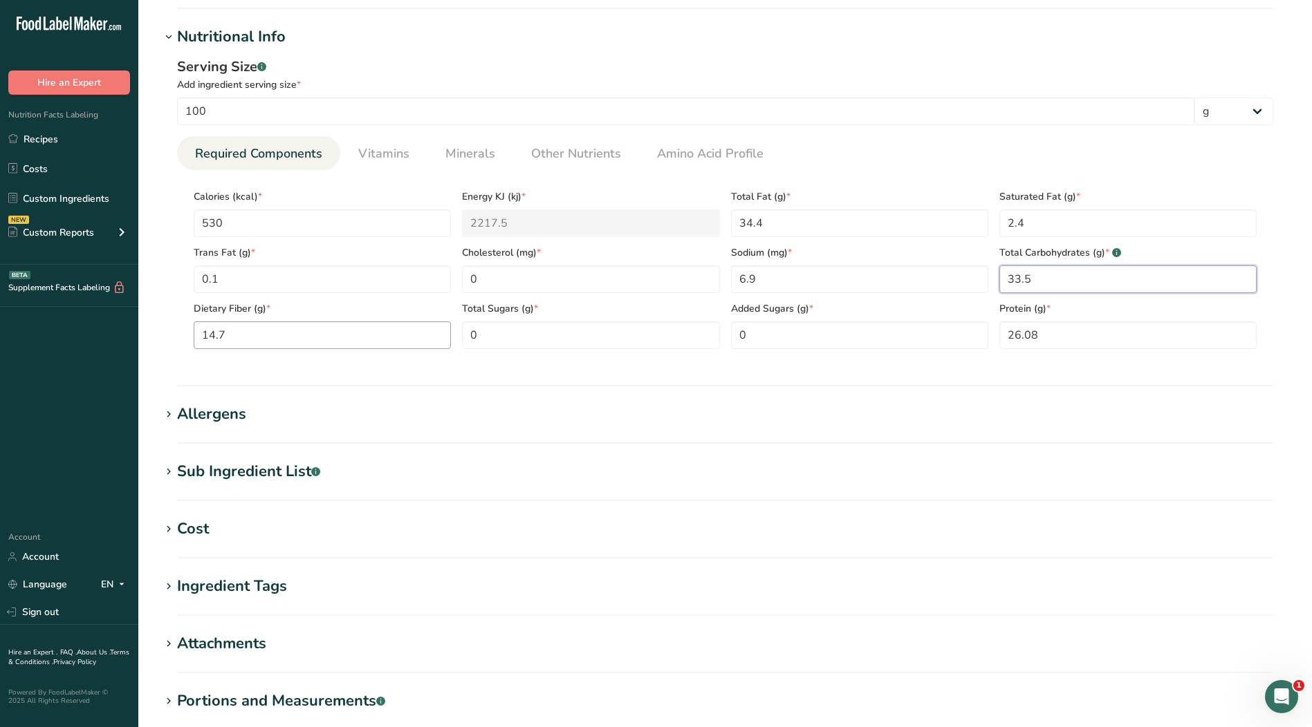
type Carbohydrates "33.5"
click at [389, 331] on Fiber "14.7" at bounding box center [322, 336] width 257 height 28
drag, startPoint x: 291, startPoint y: 339, endPoint x: 102, endPoint y: 338, distance: 189.5
click at [103, 339] on div ".a-20{fill:#fff;} Hire an Expert Nutrition Facts Labeling Recipes Costs Custom …" at bounding box center [656, 241] width 1312 height 1313
type Fiber "26.7"
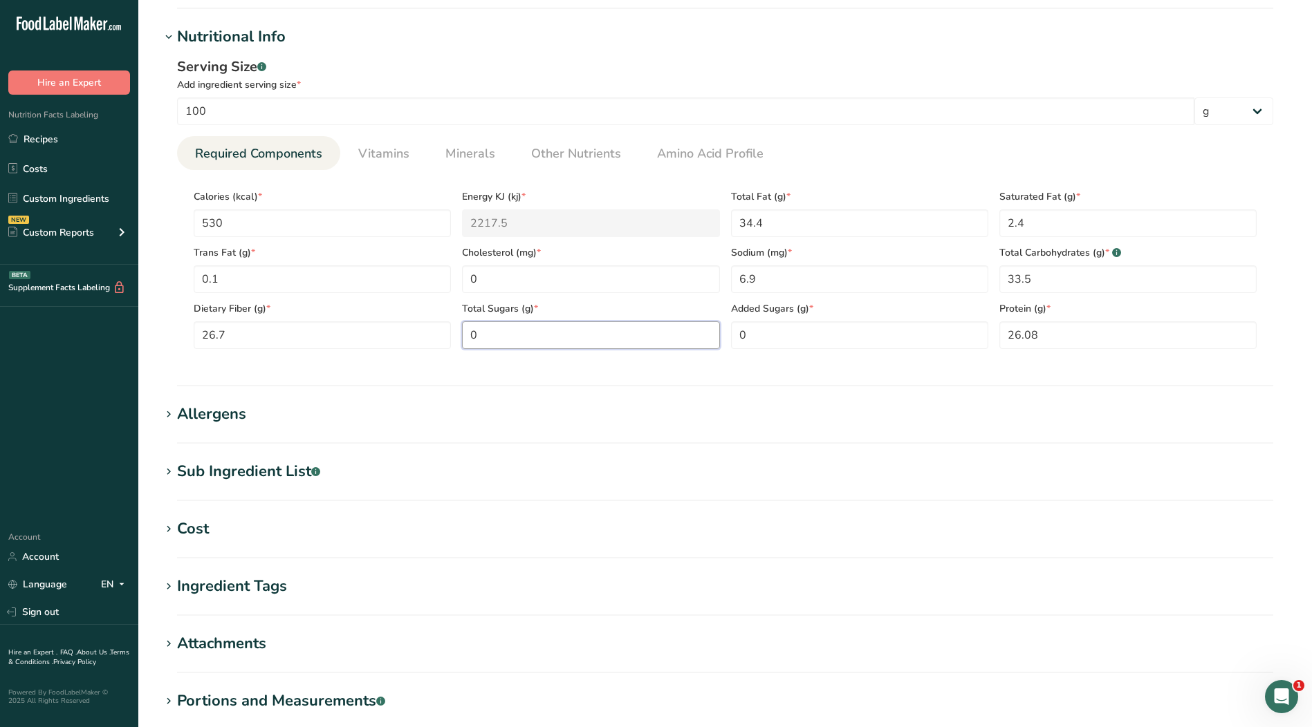
click at [558, 338] on Sugars "0" at bounding box center [590, 336] width 257 height 28
drag, startPoint x: 558, startPoint y: 338, endPoint x: 438, endPoint y: 335, distance: 119.6
click at [438, 335] on div "Calories (kcal) * 530 Energy KJ (kj) * 2217.5 Total Fat (g) * 34.4 Saturated Fa…" at bounding box center [725, 265] width 1074 height 168
type Sugars "4.2"
click at [1139, 334] on input "26.08" at bounding box center [1127, 336] width 257 height 28
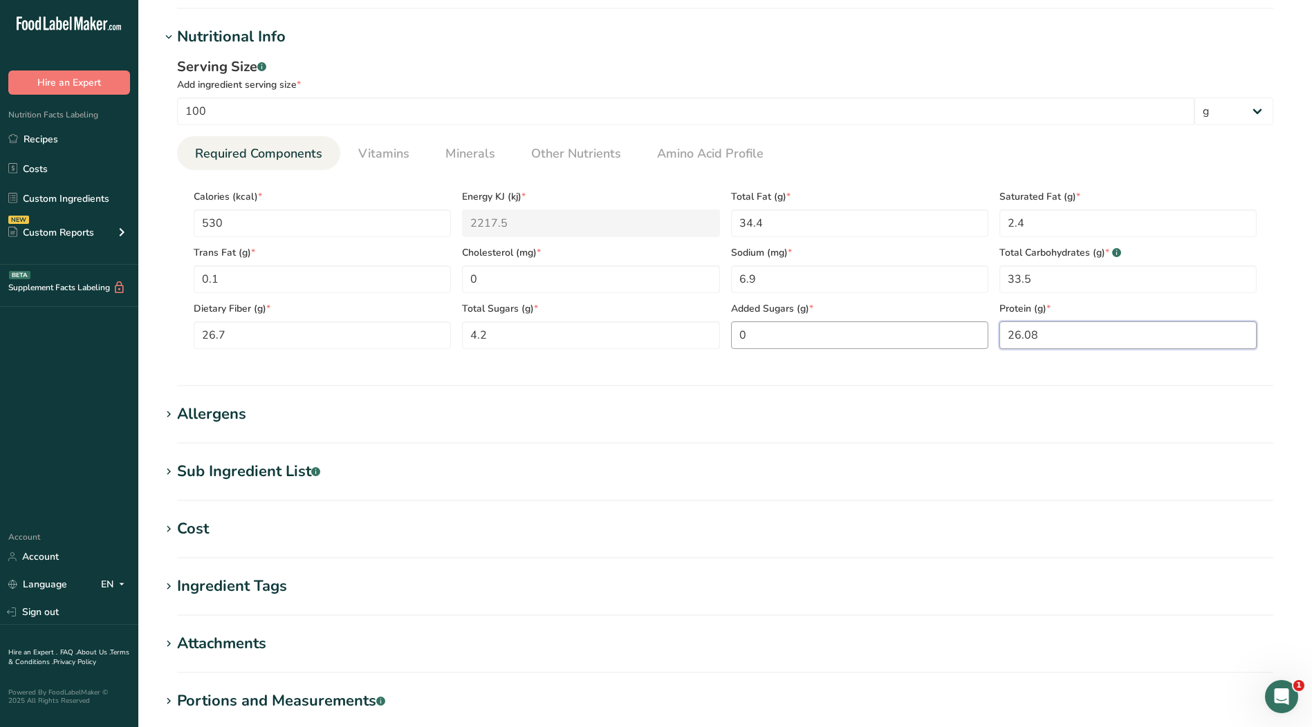
drag, startPoint x: 1108, startPoint y: 341, endPoint x: 921, endPoint y: 335, distance: 187.5
click at [922, 335] on div "Calories (kcal) * 530 Energy KJ (kj) * 2217.5 Total Fat (g) * 34.4 Saturated Fa…" at bounding box center [725, 265] width 1074 height 168
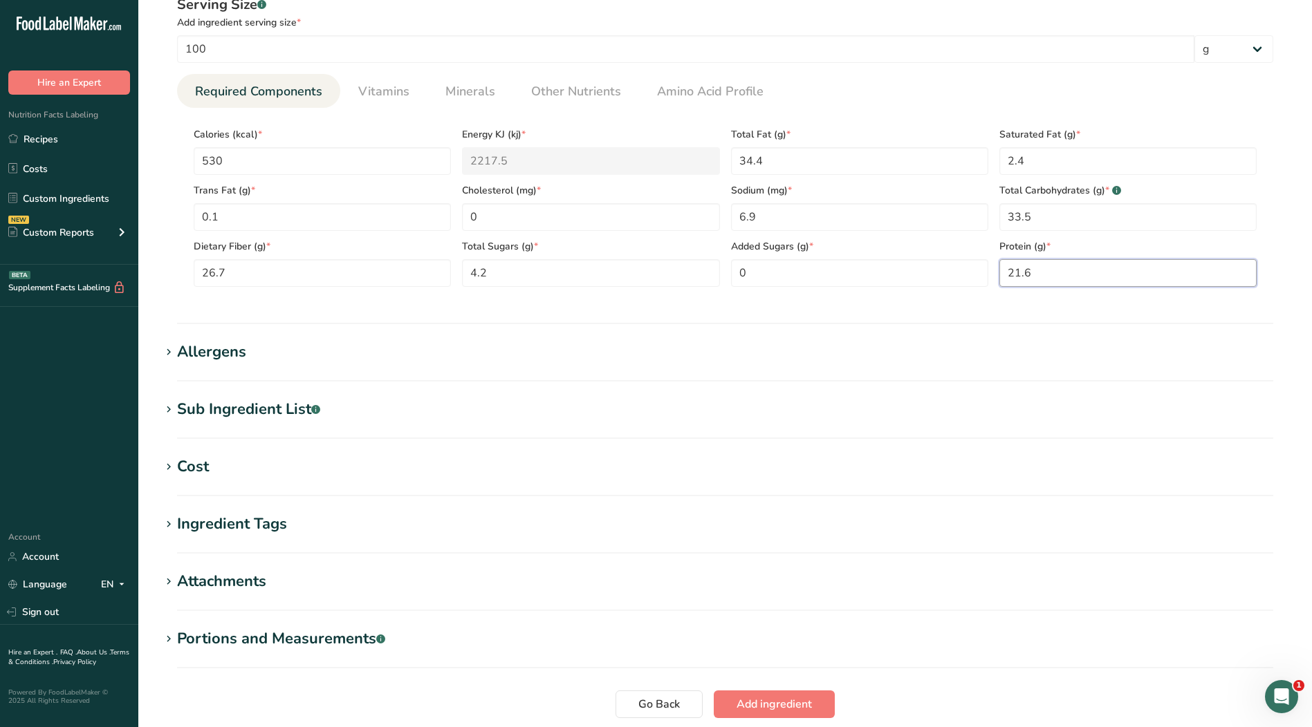
scroll to position [553, 0]
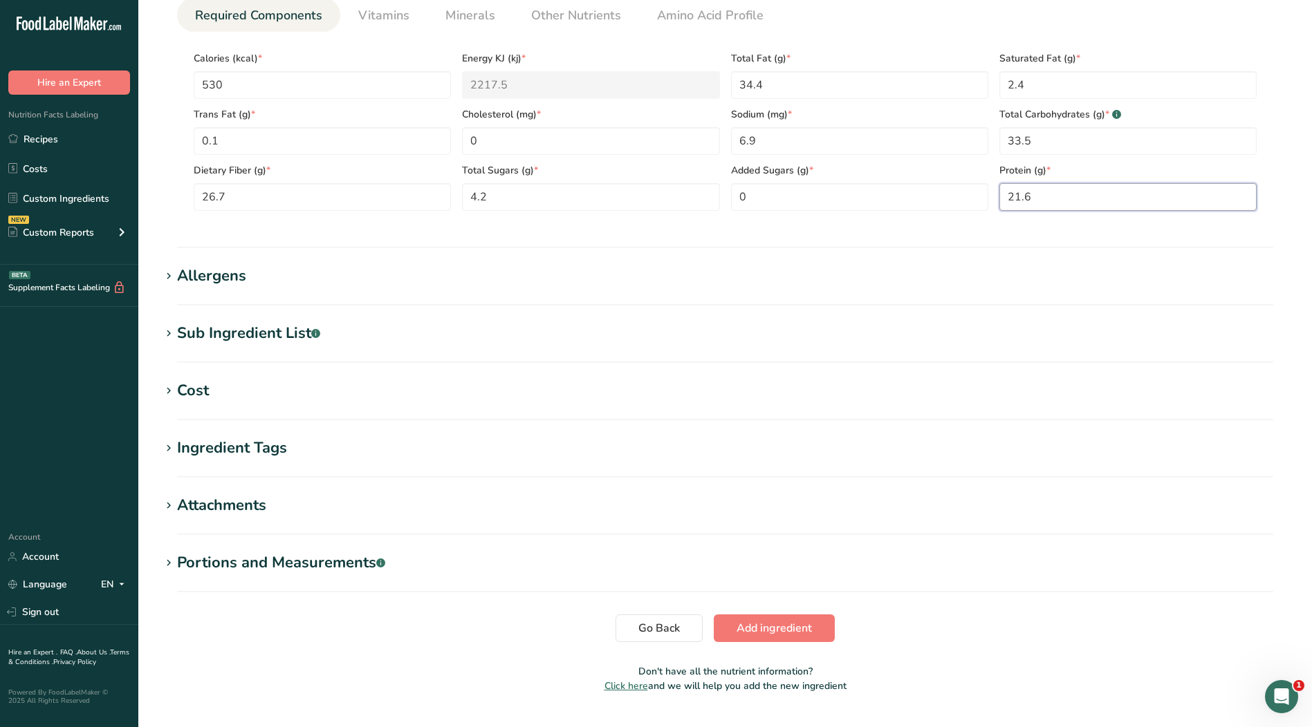
type input "21.6"
click at [230, 279] on div "Allergens" at bounding box center [211, 276] width 69 height 23
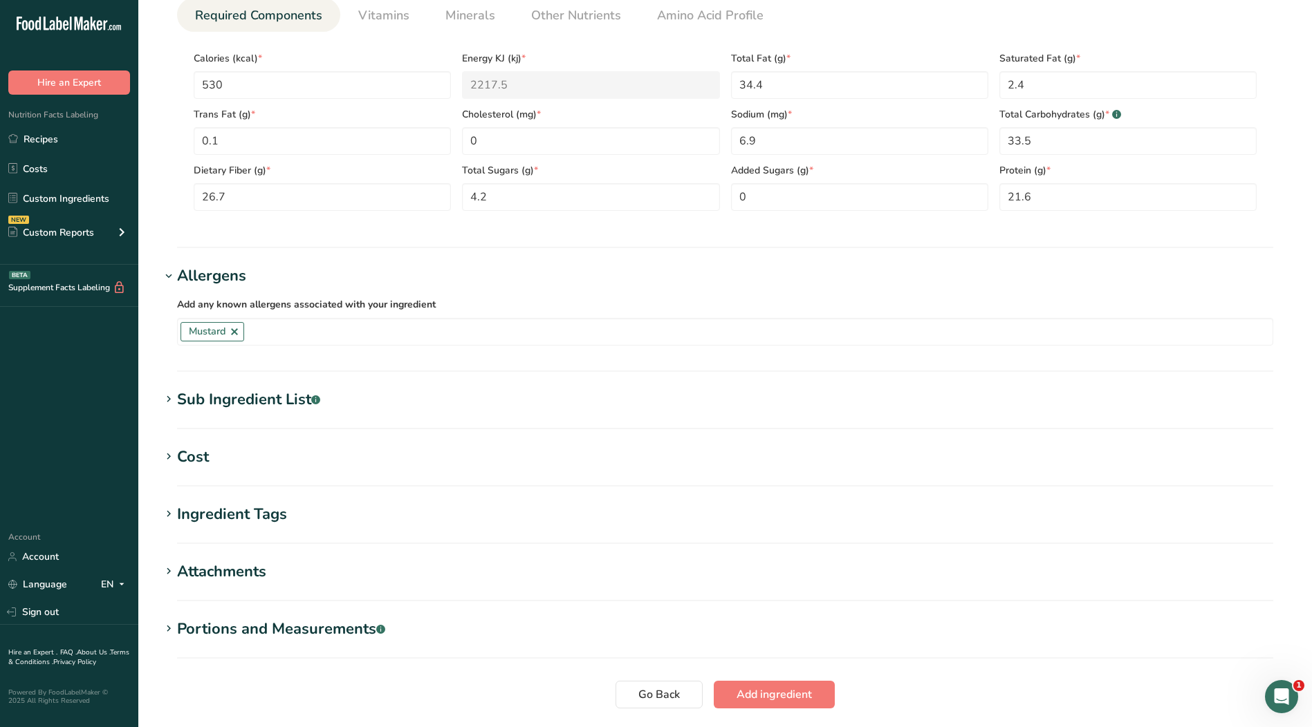
click at [246, 516] on div "Ingredient Tags" at bounding box center [232, 514] width 110 height 23
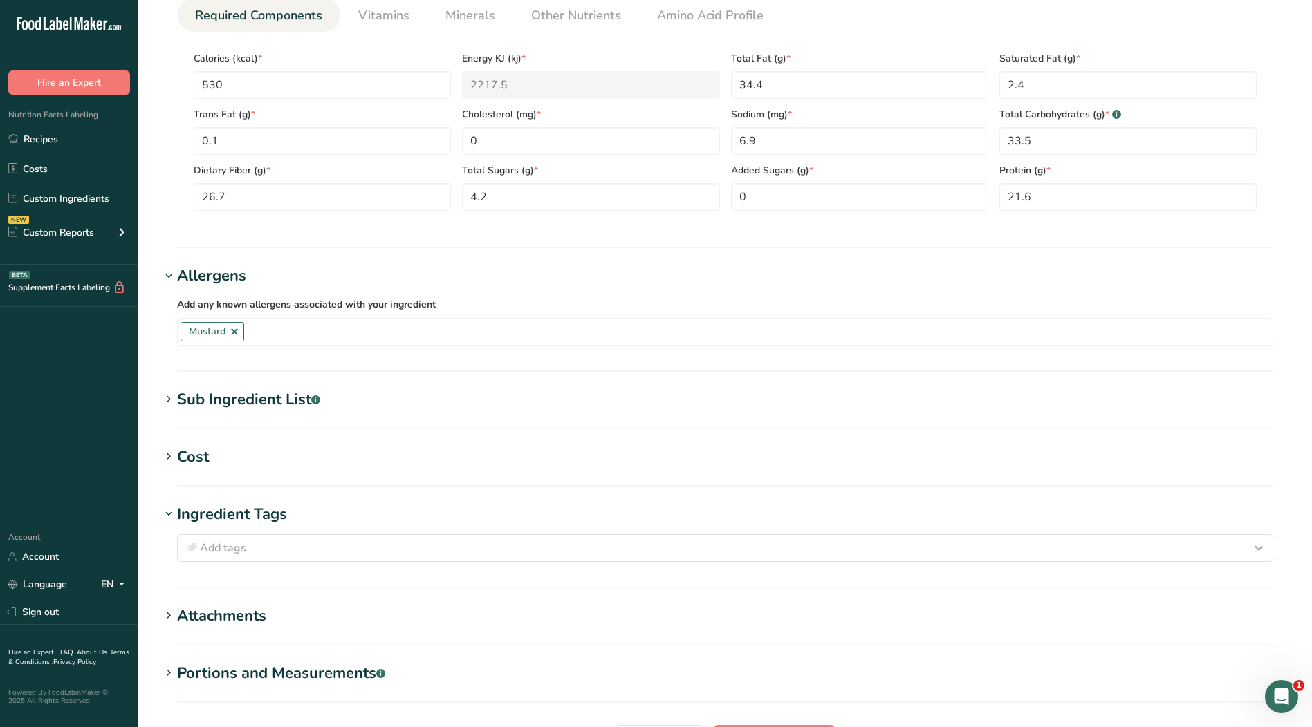
click at [330, 563] on div "Add tags Standard Tags Custom Tags Source of Antioxidants Prebiotic Effect Sour…" at bounding box center [724, 548] width 1129 height 44
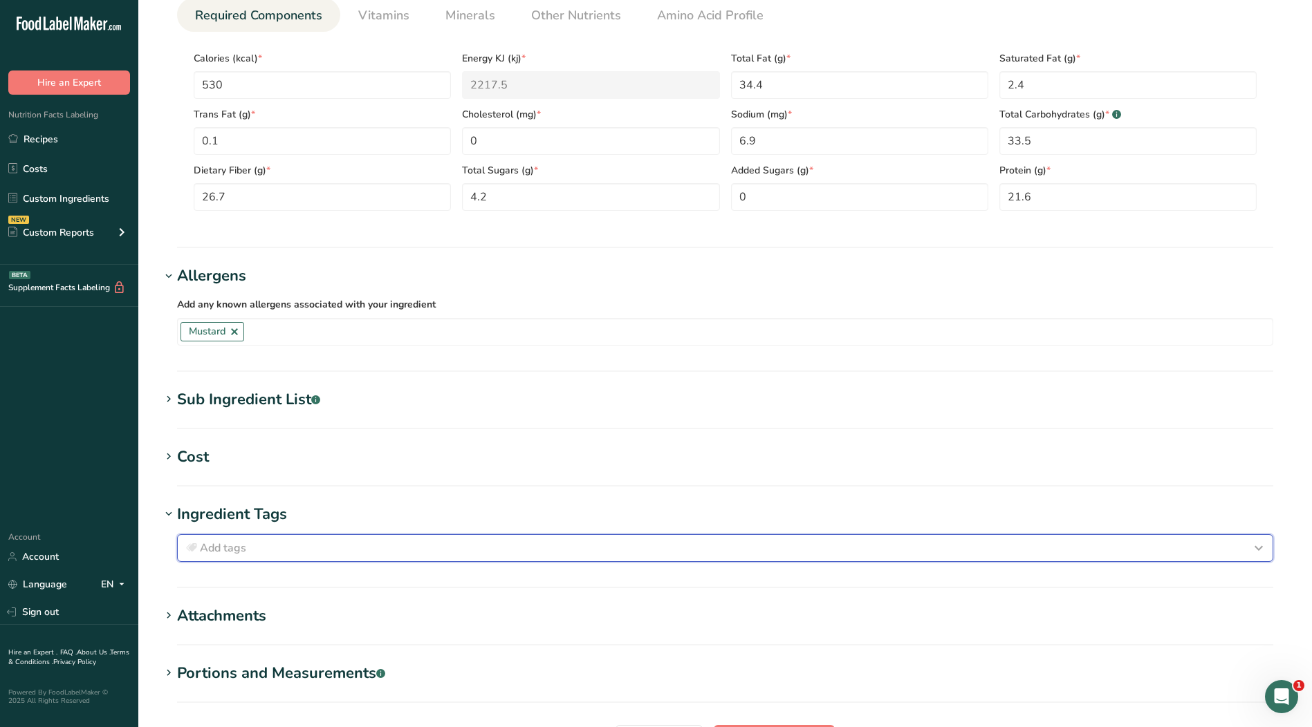
click at [328, 553] on div "Add tags" at bounding box center [724, 548] width 1083 height 17
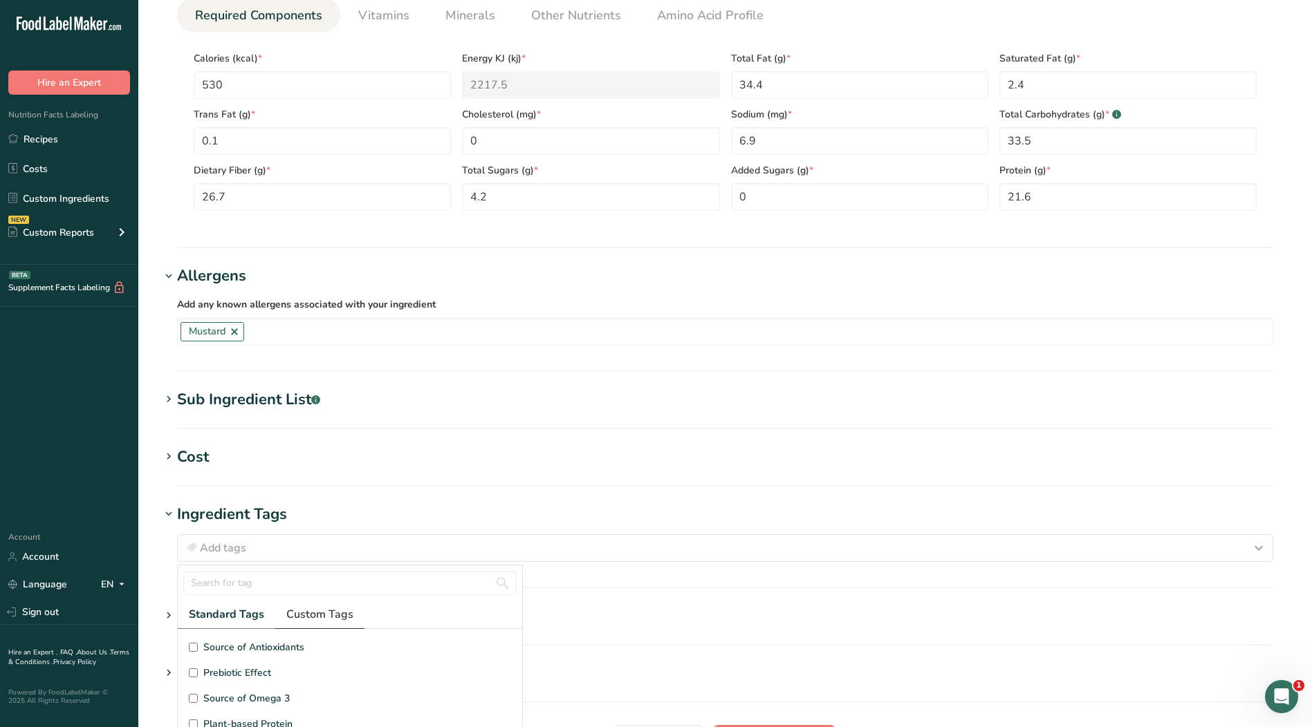
click at [326, 622] on span "Custom Tags" at bounding box center [319, 614] width 67 height 17
click at [209, 650] on span "Irradiated" at bounding box center [224, 647] width 43 height 15
click at [198, 650] on input "Irradiated" at bounding box center [193, 647] width 9 height 9
checkbox input "true"
click at [215, 678] on span "Kosher Ingredient" at bounding box center [242, 678] width 79 height 15
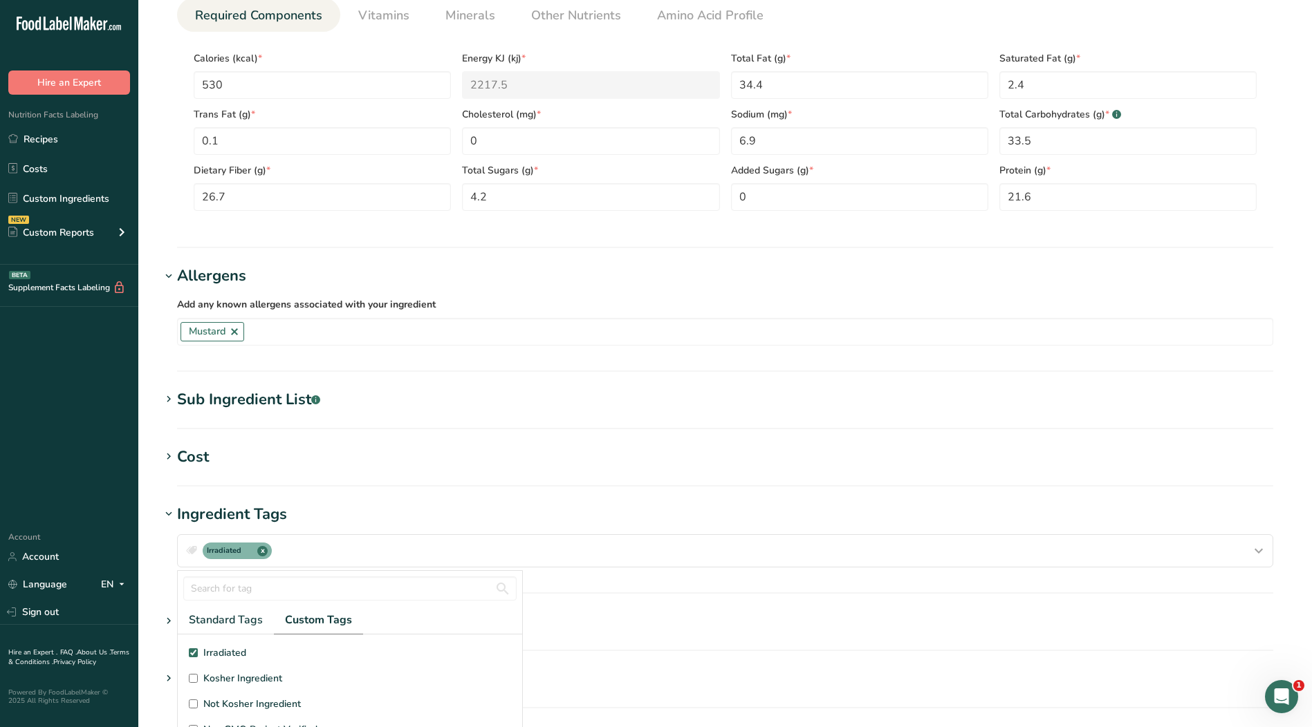
click at [198, 678] on input "Kosher Ingredient" at bounding box center [193, 678] width 9 height 9
checkbox input "true"
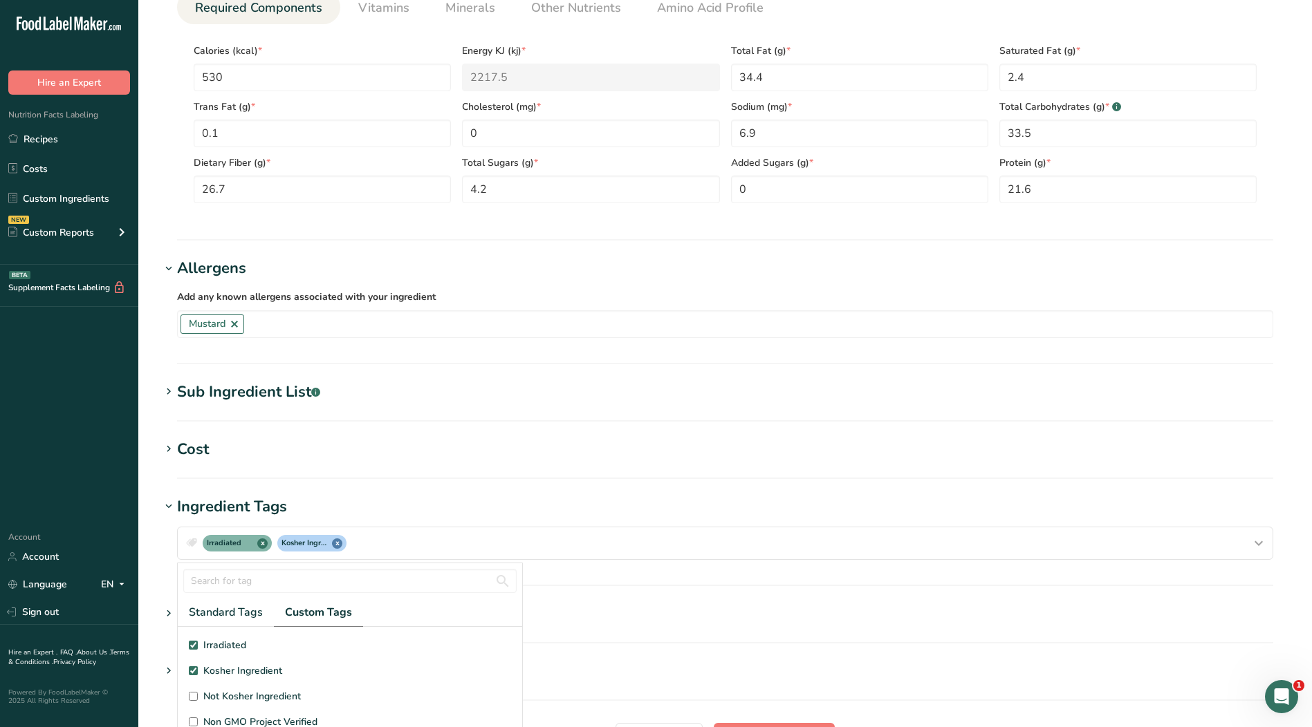
scroll to position [9, 0]
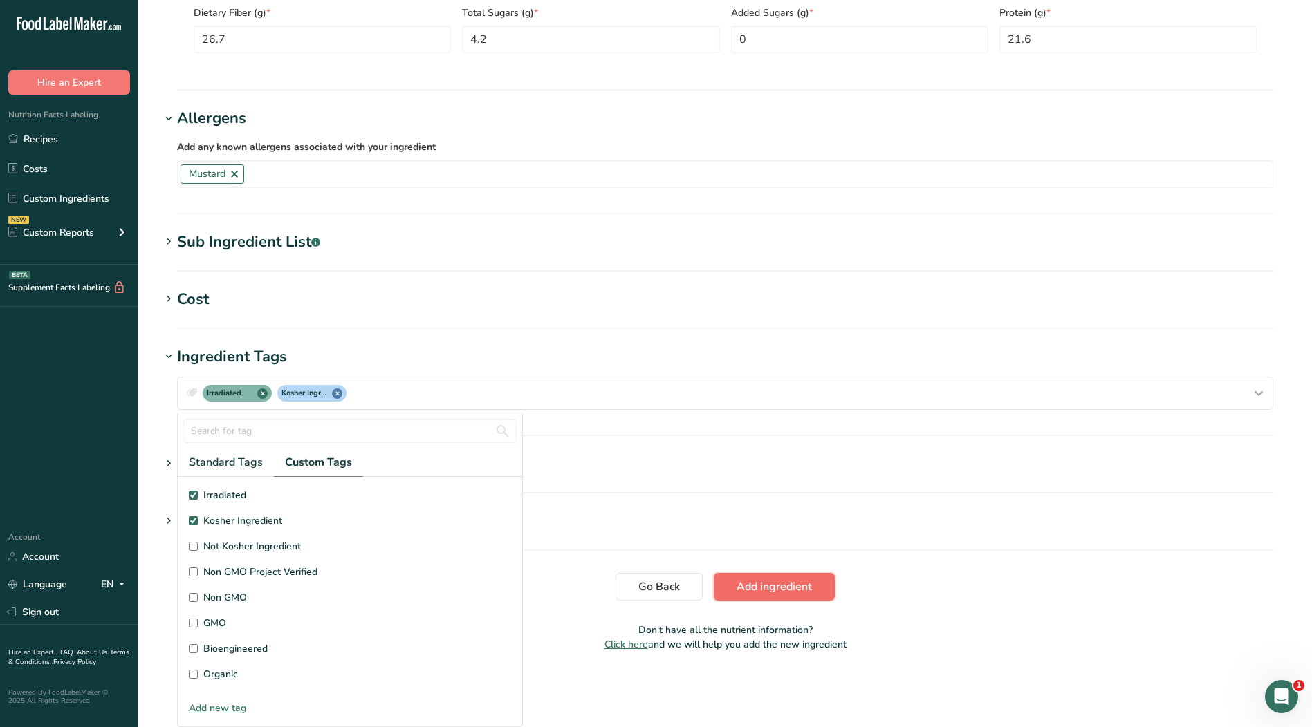
click at [800, 586] on span "Add ingredient" at bounding box center [773, 587] width 75 height 17
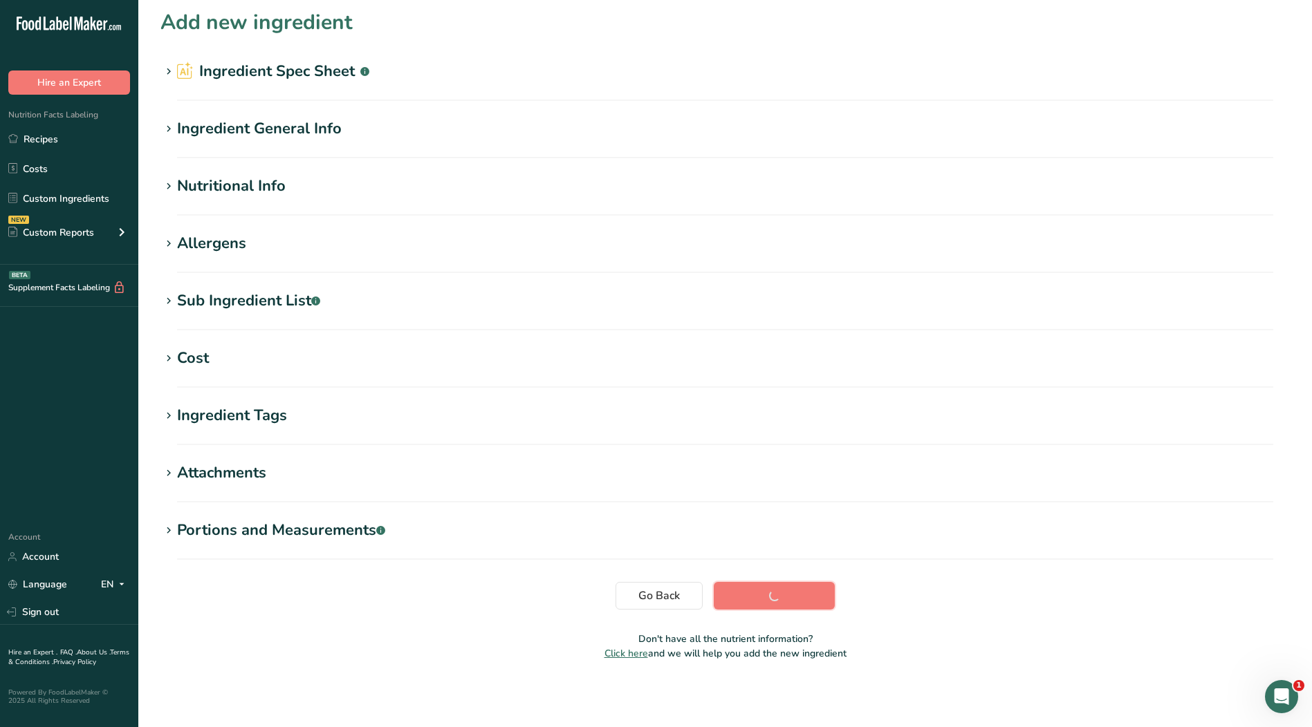
scroll to position [0, 0]
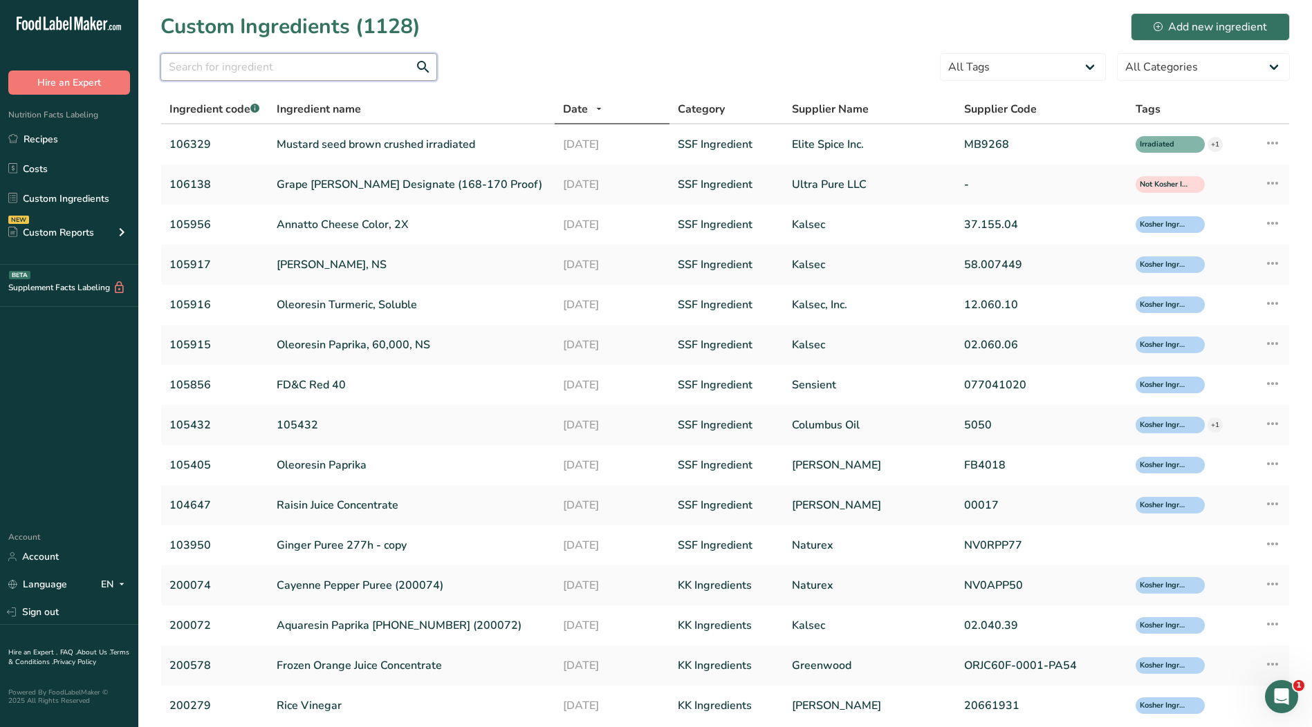
click at [360, 71] on input "text" at bounding box center [298, 67] width 277 height 28
type input "106352"
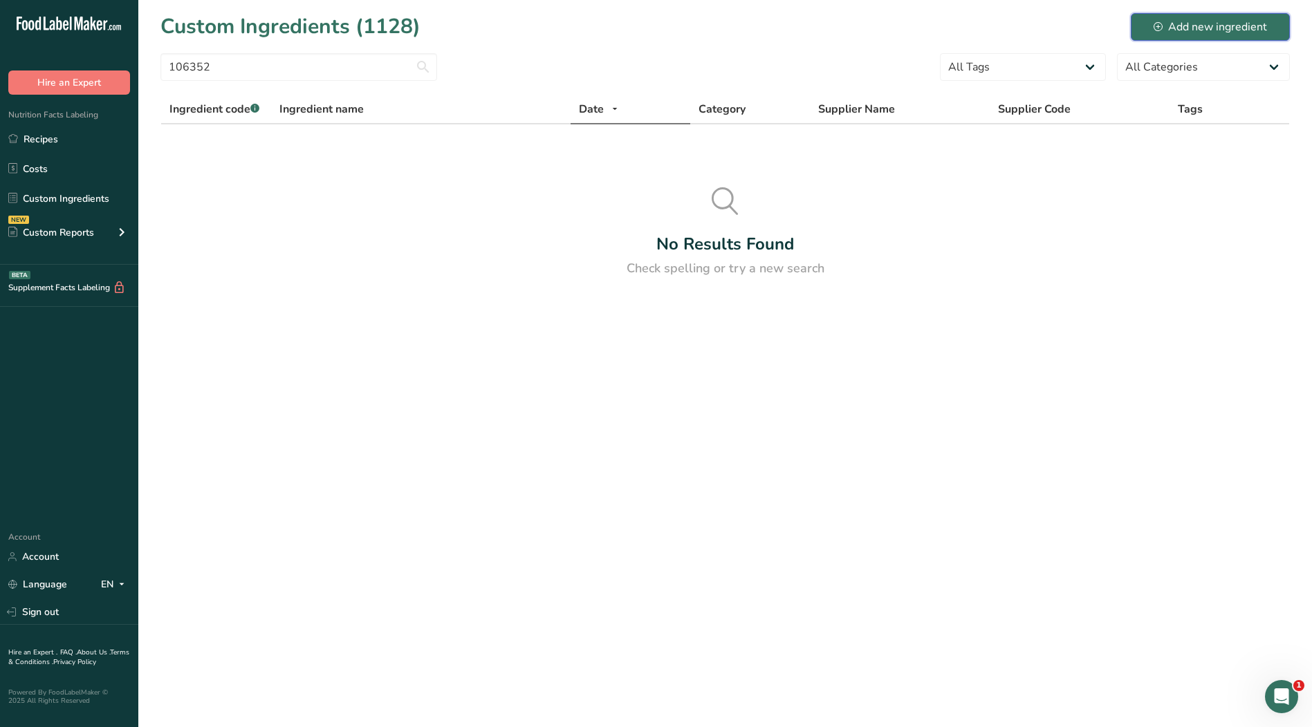
click at [1182, 23] on div "Add new ingredient" at bounding box center [1209, 27] width 113 height 17
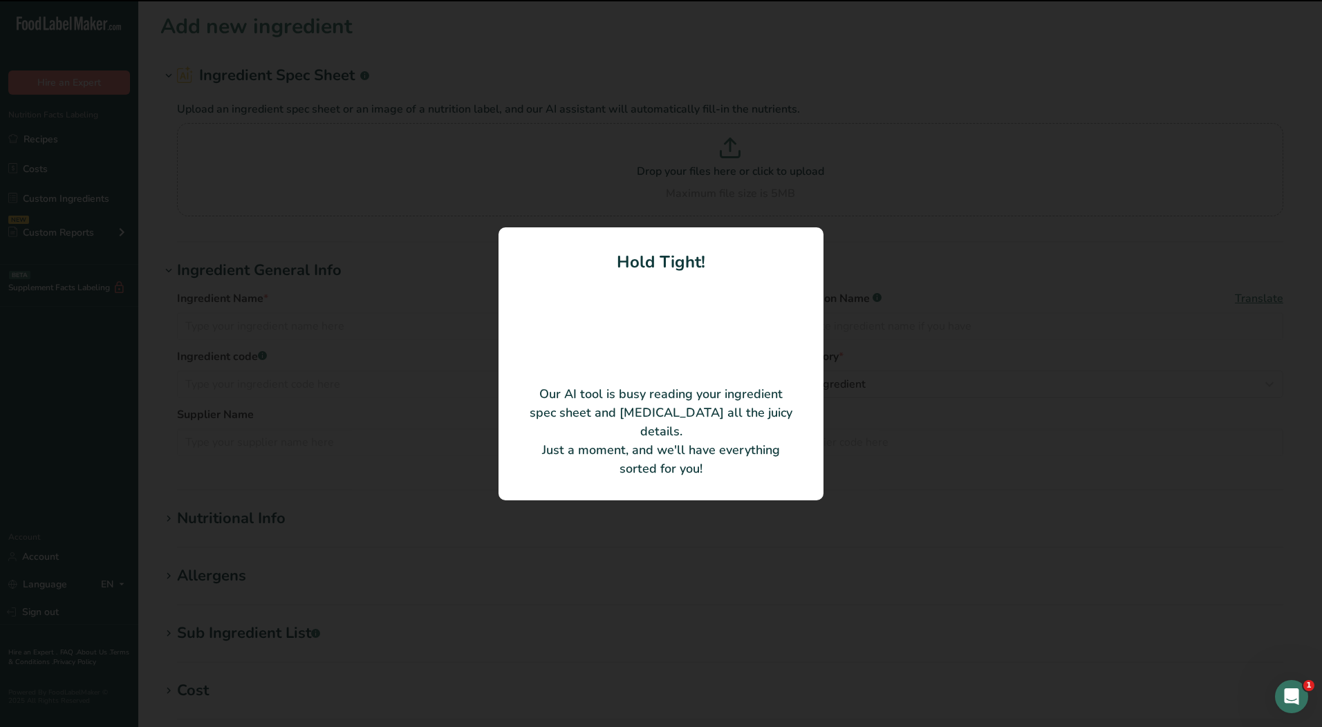
type input "Romano Cheese"
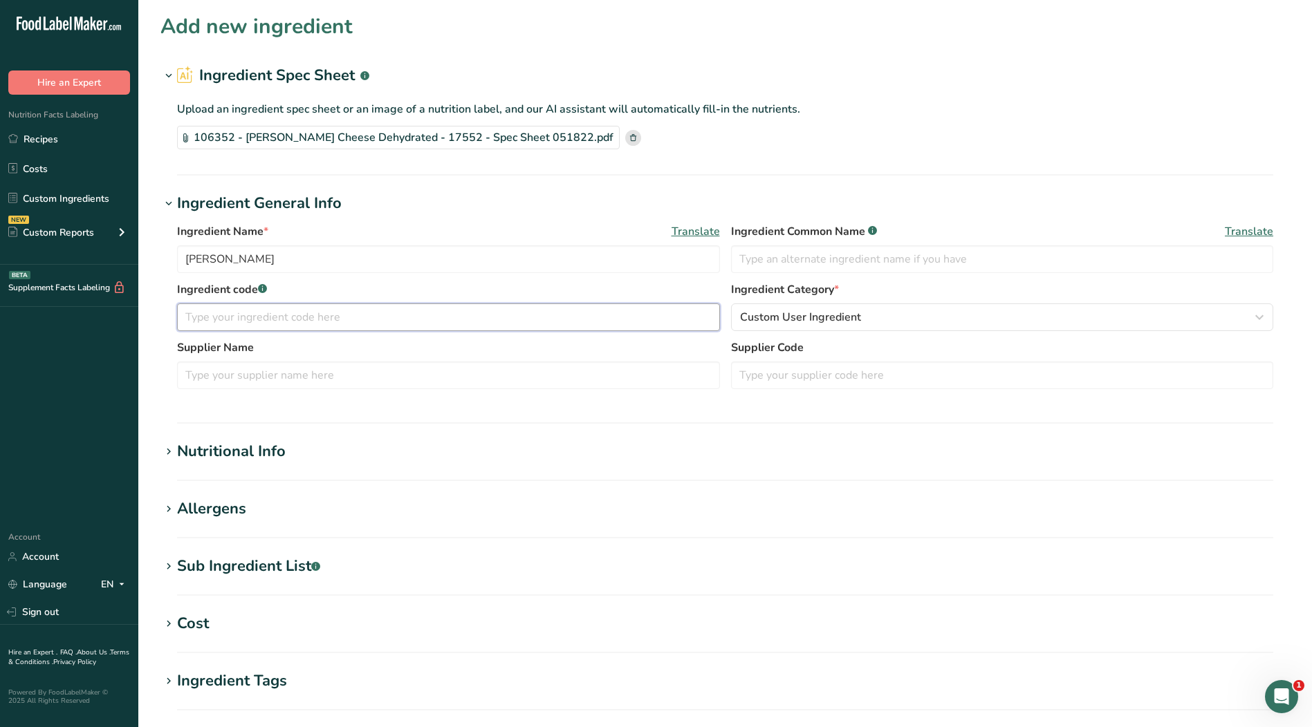
click at [597, 311] on input "text" at bounding box center [448, 318] width 543 height 28
type input "106352"
click at [829, 324] on span "Custom User Ingredient" at bounding box center [800, 317] width 121 height 17
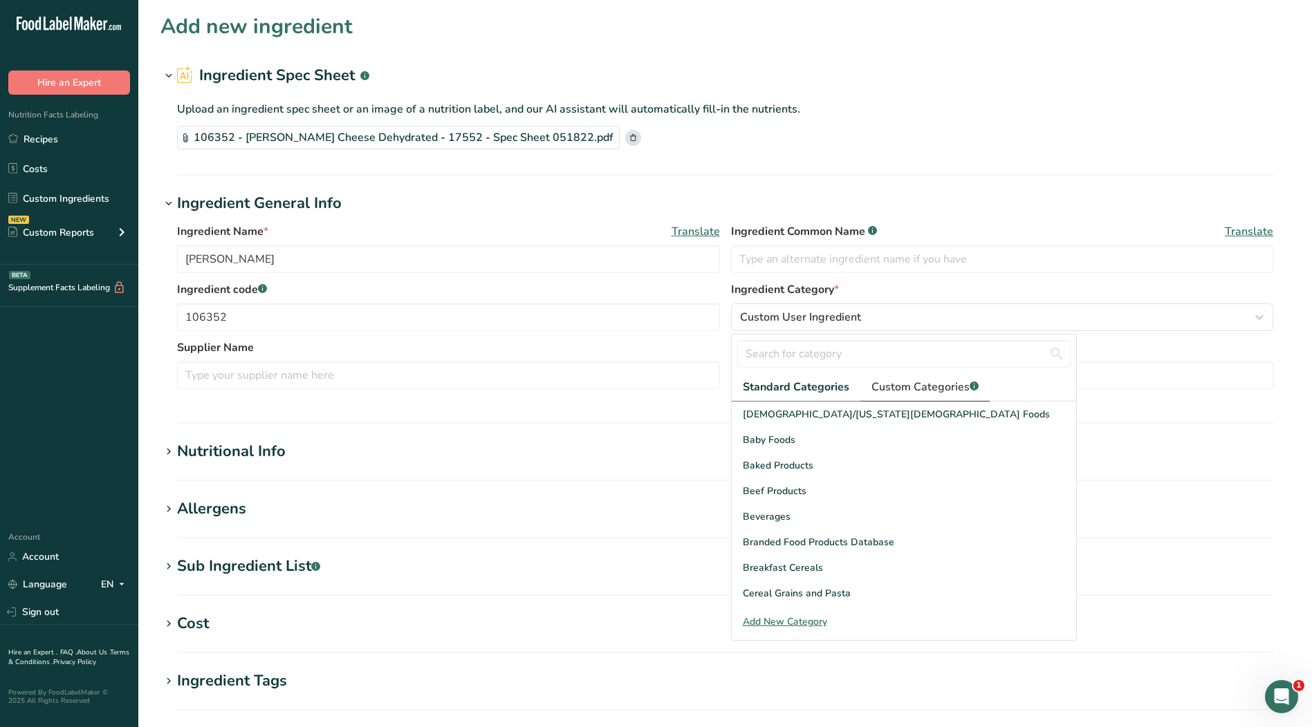
click at [894, 385] on span "Custom Categories .a-a{fill:#347362;}.b-a{fill:#fff;}" at bounding box center [924, 387] width 107 height 17
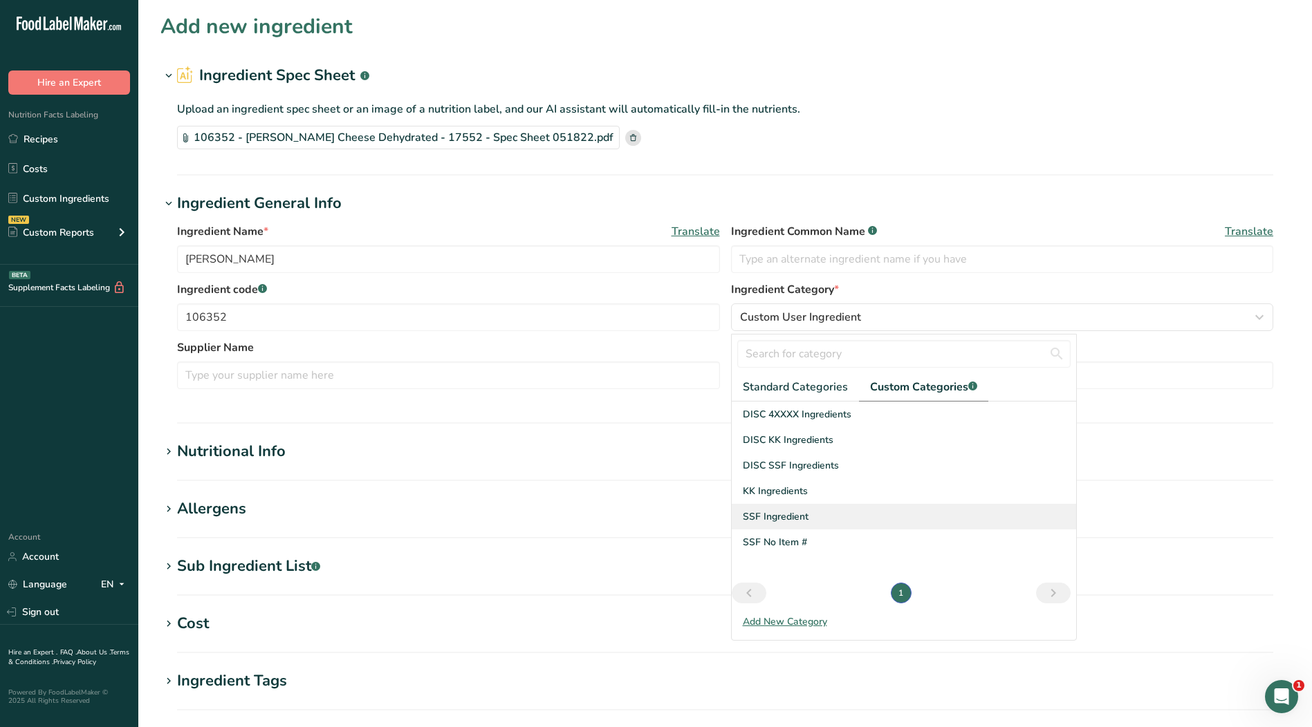
click at [809, 512] on div "SSF Ingredient" at bounding box center [904, 517] width 344 height 26
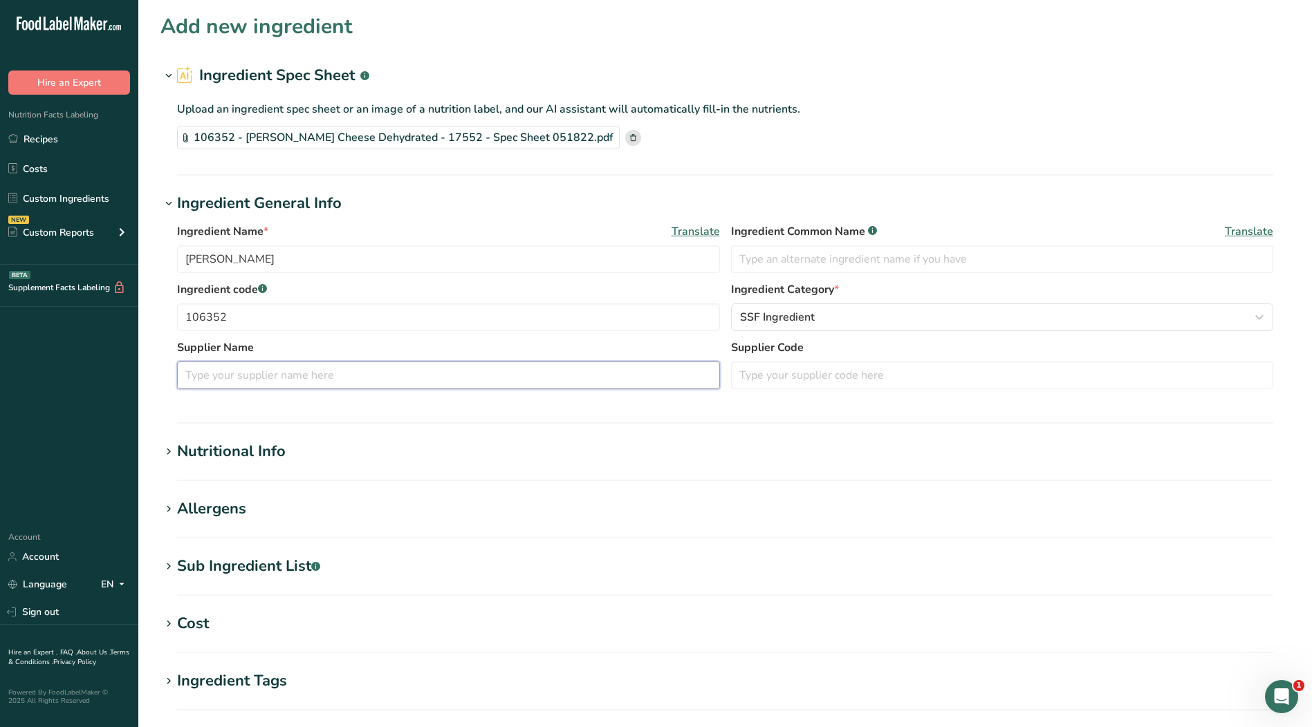
click at [590, 366] on input "text" at bounding box center [448, 376] width 543 height 28
click at [445, 380] on input "Cheese MErchants" at bounding box center [448, 376] width 543 height 28
type input "Cheese Merchants"
click at [810, 380] on input "text" at bounding box center [1002, 376] width 543 height 28
type input "17752"
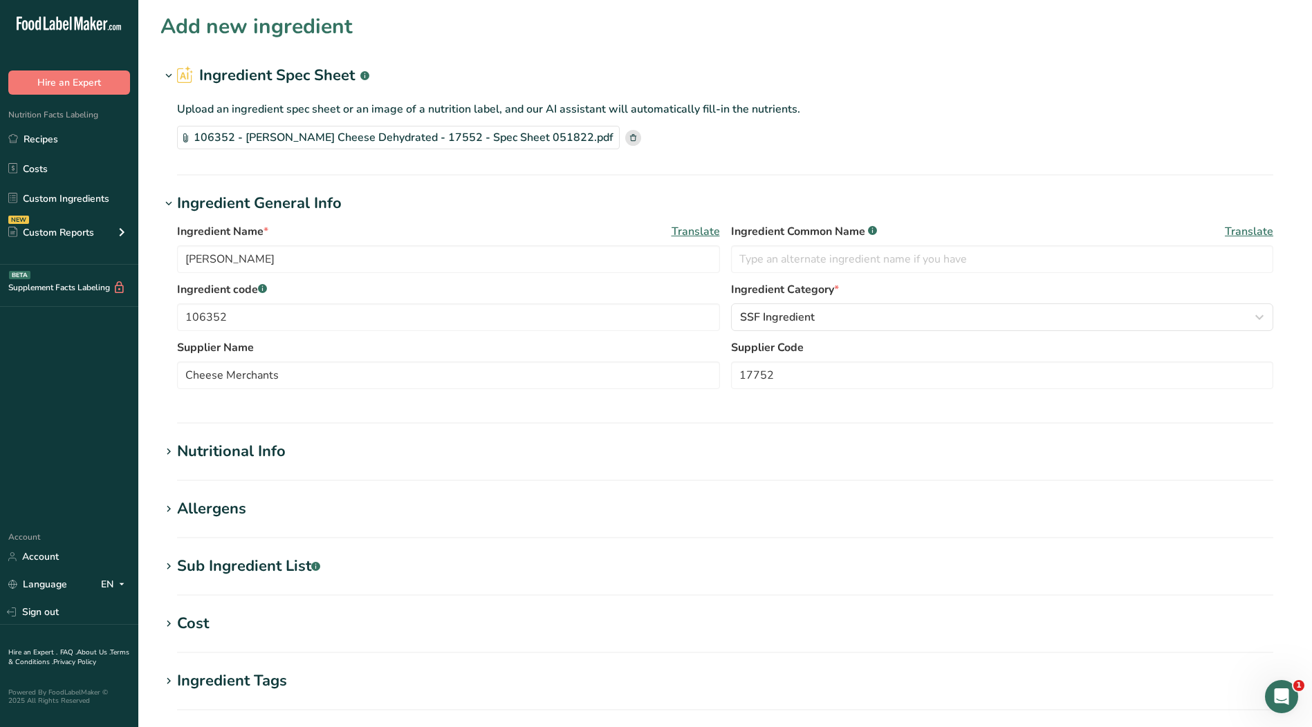
click at [268, 445] on div "Nutritional Info" at bounding box center [231, 451] width 109 height 23
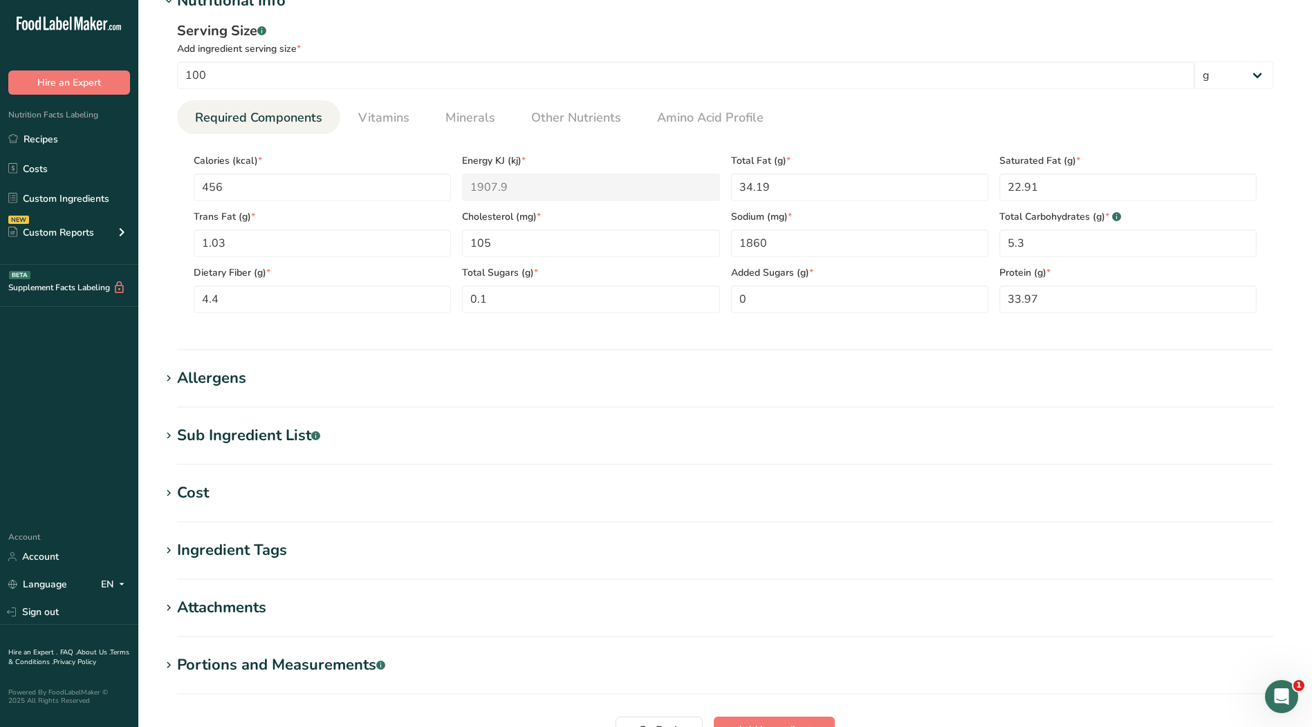
scroll to position [484, 0]
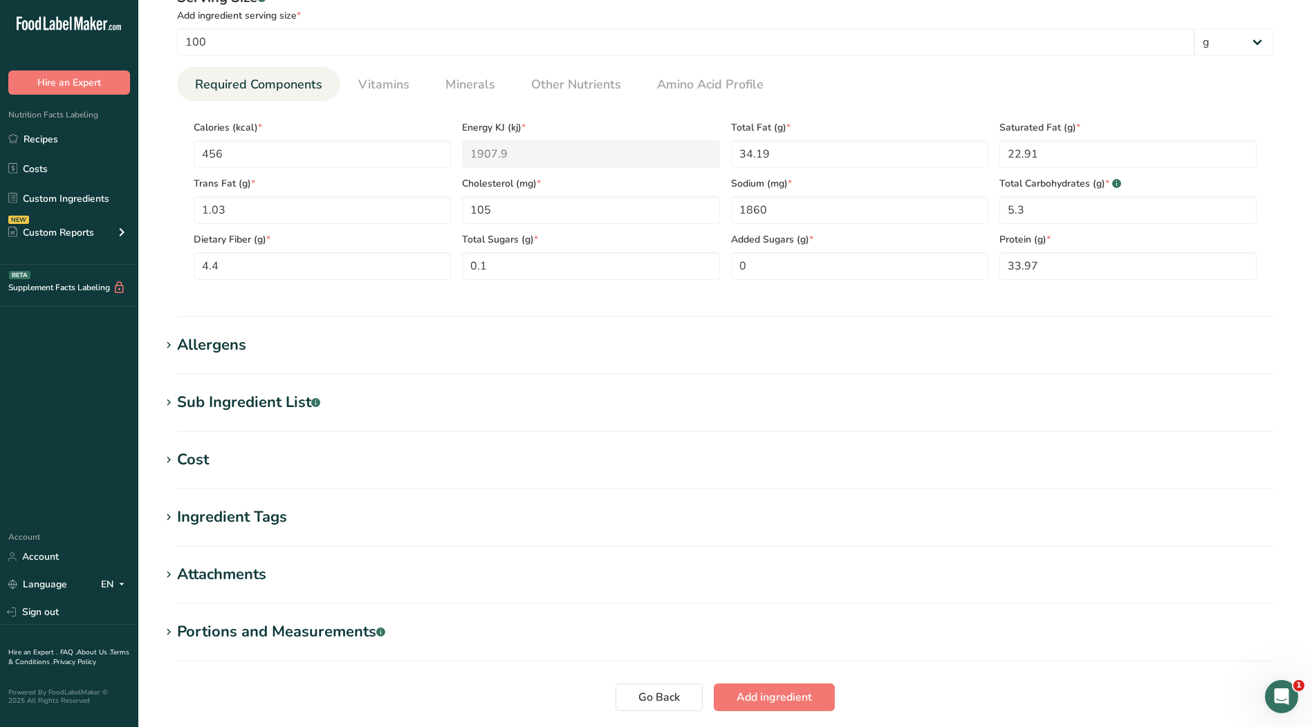
click at [238, 348] on div "Allergens" at bounding box center [211, 345] width 69 height 23
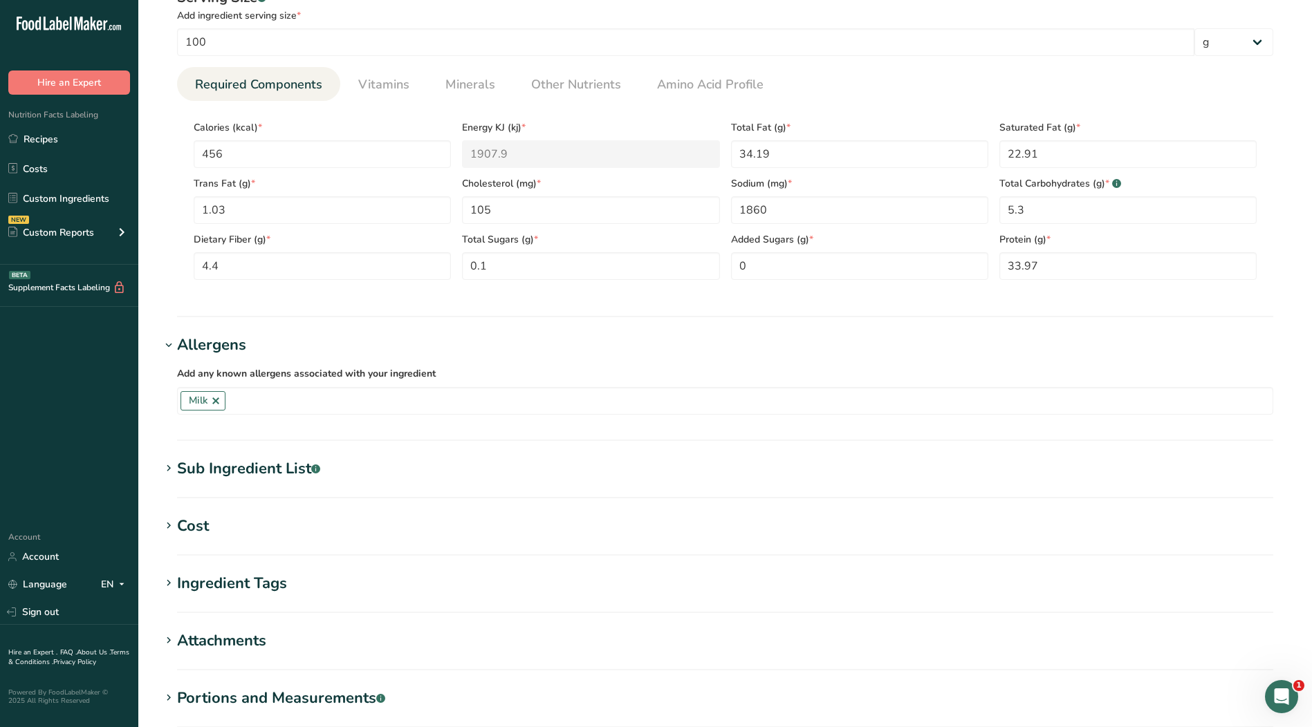
click at [225, 579] on div "Ingredient Tags" at bounding box center [232, 583] width 110 height 23
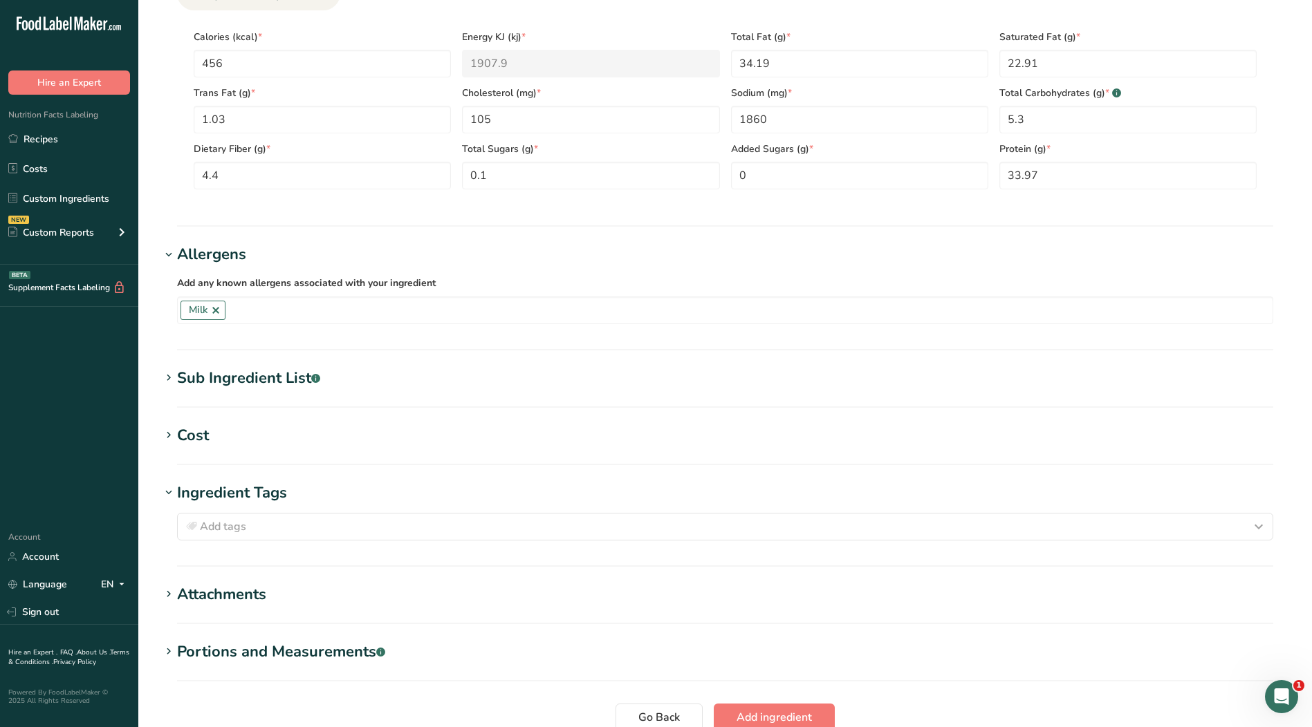
scroll to position [691, 0]
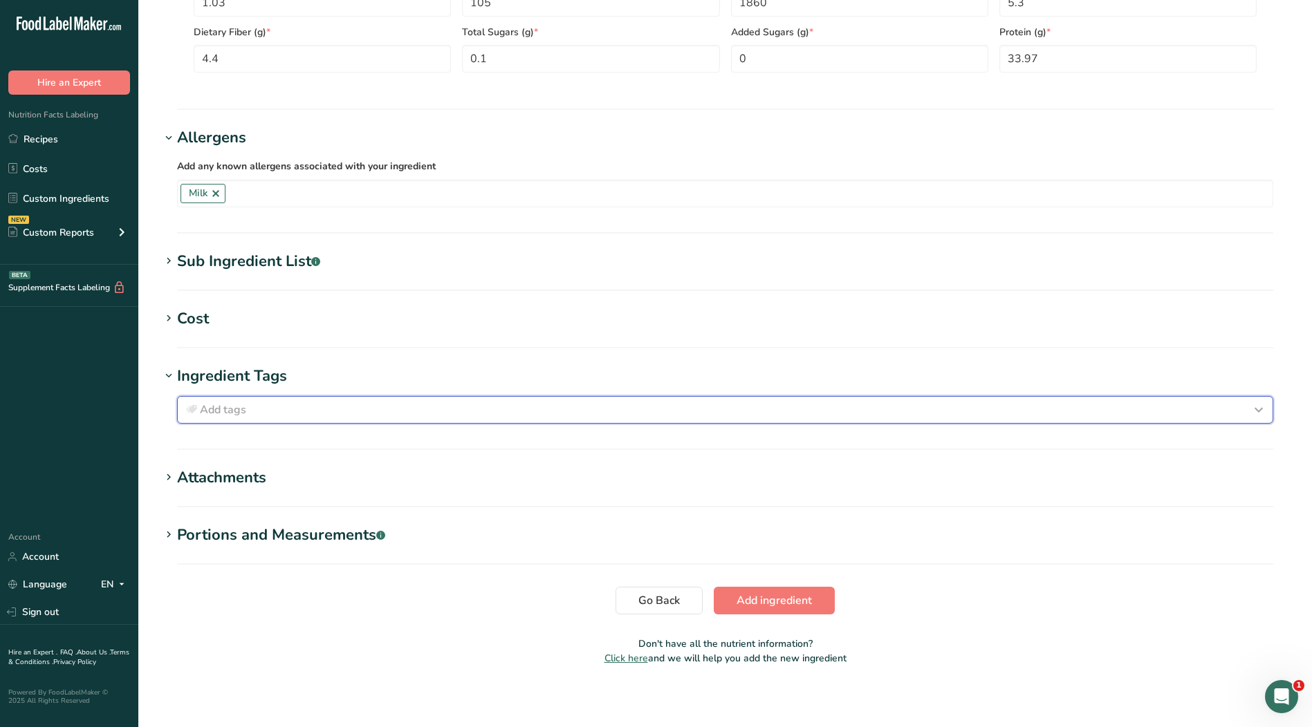
click at [232, 413] on span "Add tags" at bounding box center [223, 410] width 46 height 17
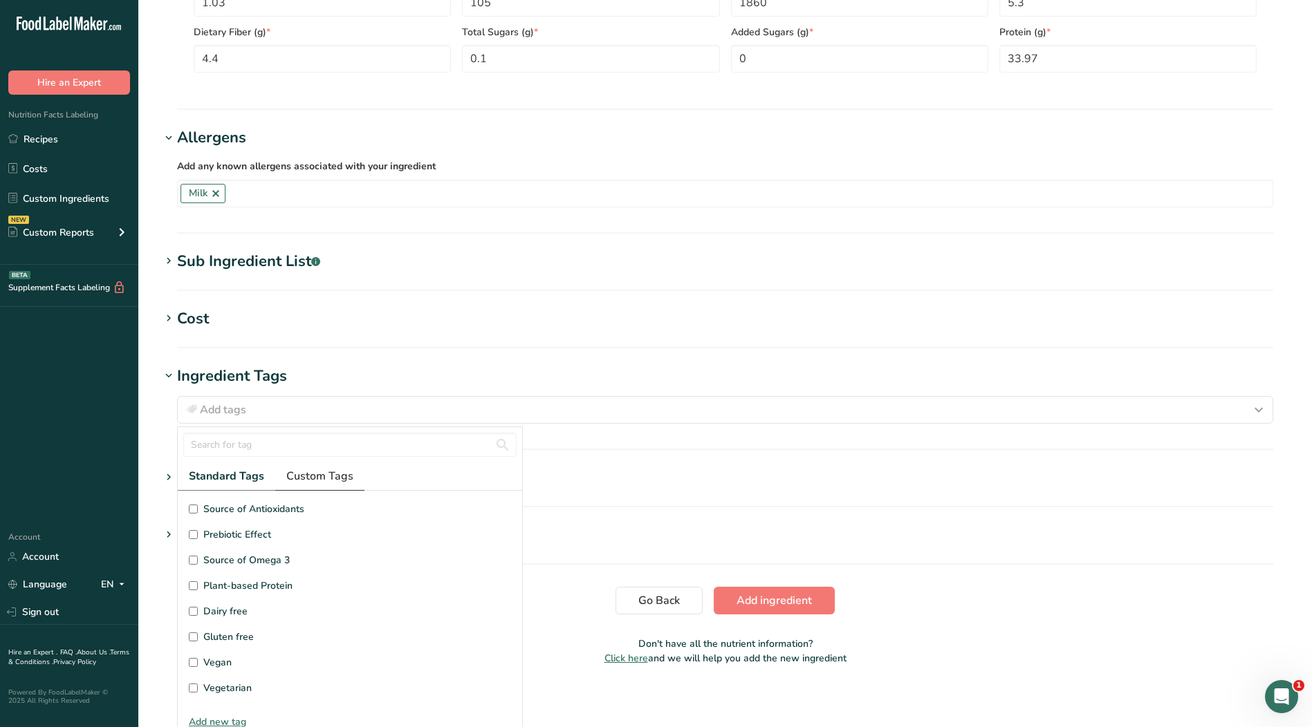
click at [298, 483] on span "Custom Tags" at bounding box center [319, 476] width 67 height 17
click at [230, 532] on span "Kosher Ingredient" at bounding box center [242, 535] width 79 height 15
click at [198, 532] on input "Kosher Ingredient" at bounding box center [193, 534] width 9 height 9
checkbox input "true"
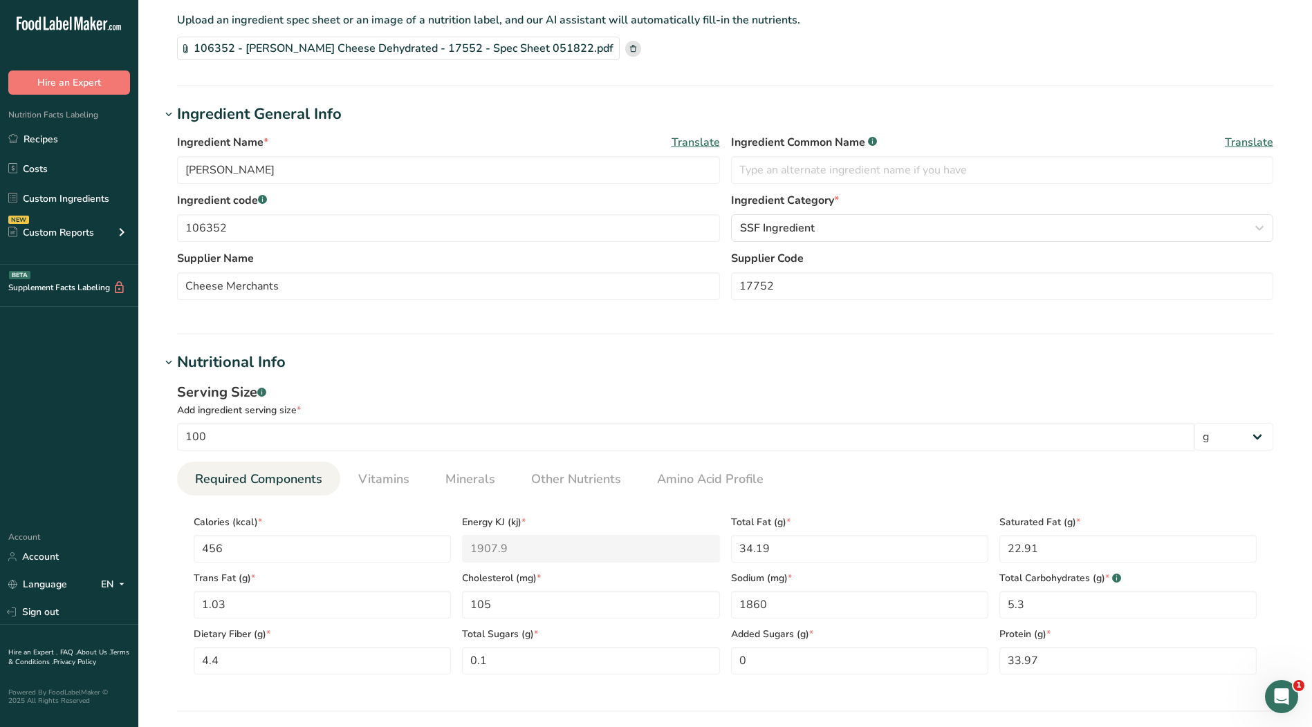
scroll to position [622, 0]
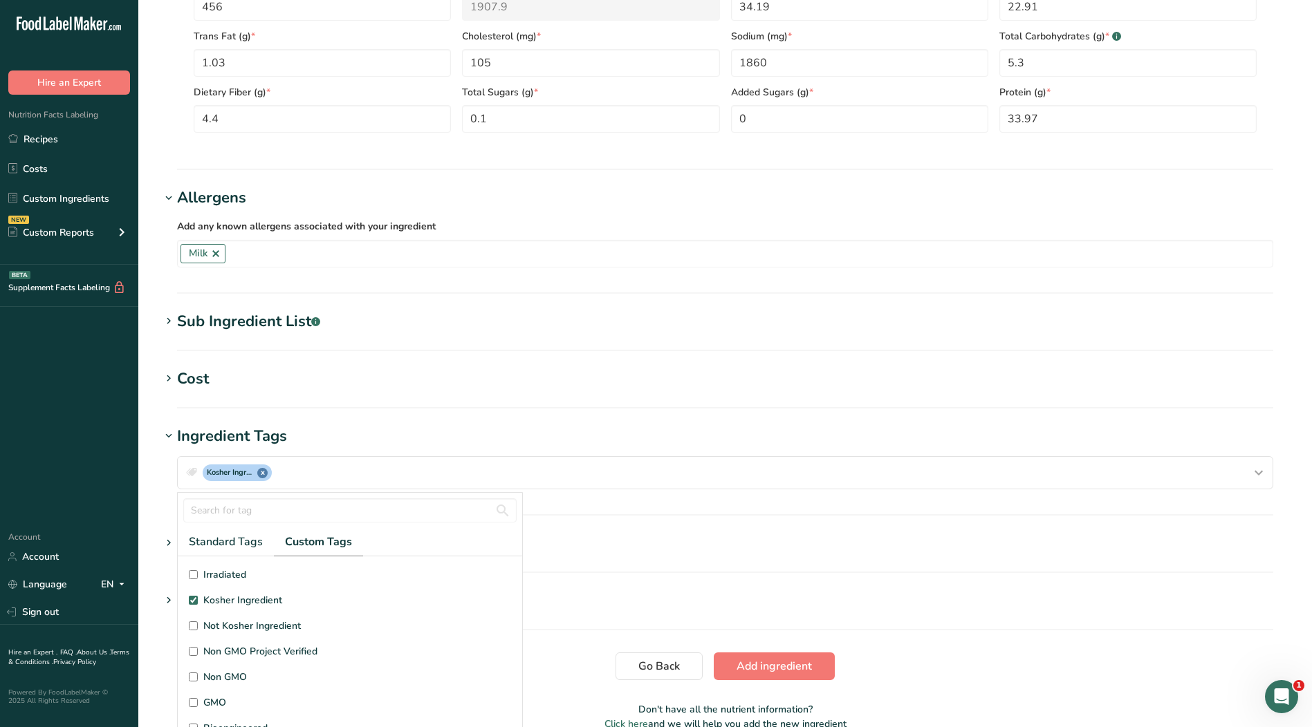
click at [212, 327] on div "Sub Ingredient List .a-a{fill:#347362;}.b-a{fill:#fff;}" at bounding box center [248, 321] width 143 height 23
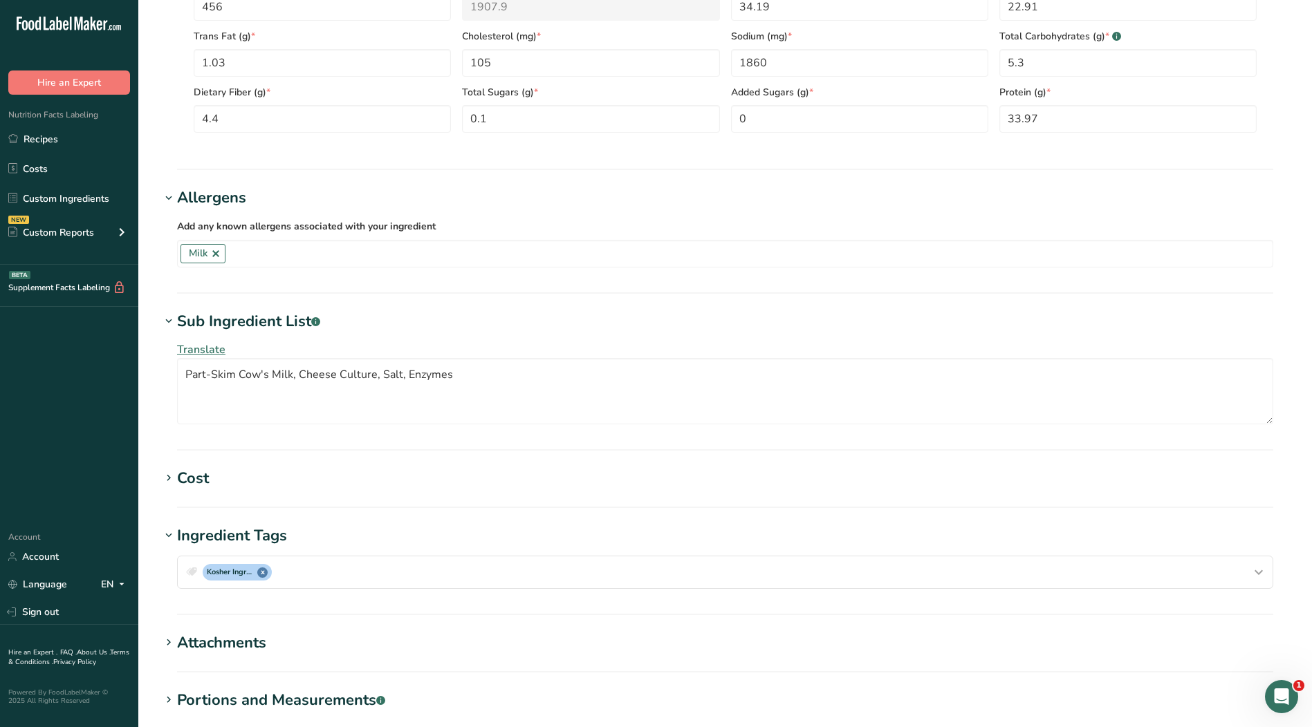
scroll to position [0, 0]
click at [182, 373] on textarea "Part-Skim Cow's Milk, Cheese Culture, Salt, Enzymes" at bounding box center [725, 391] width 1096 height 66
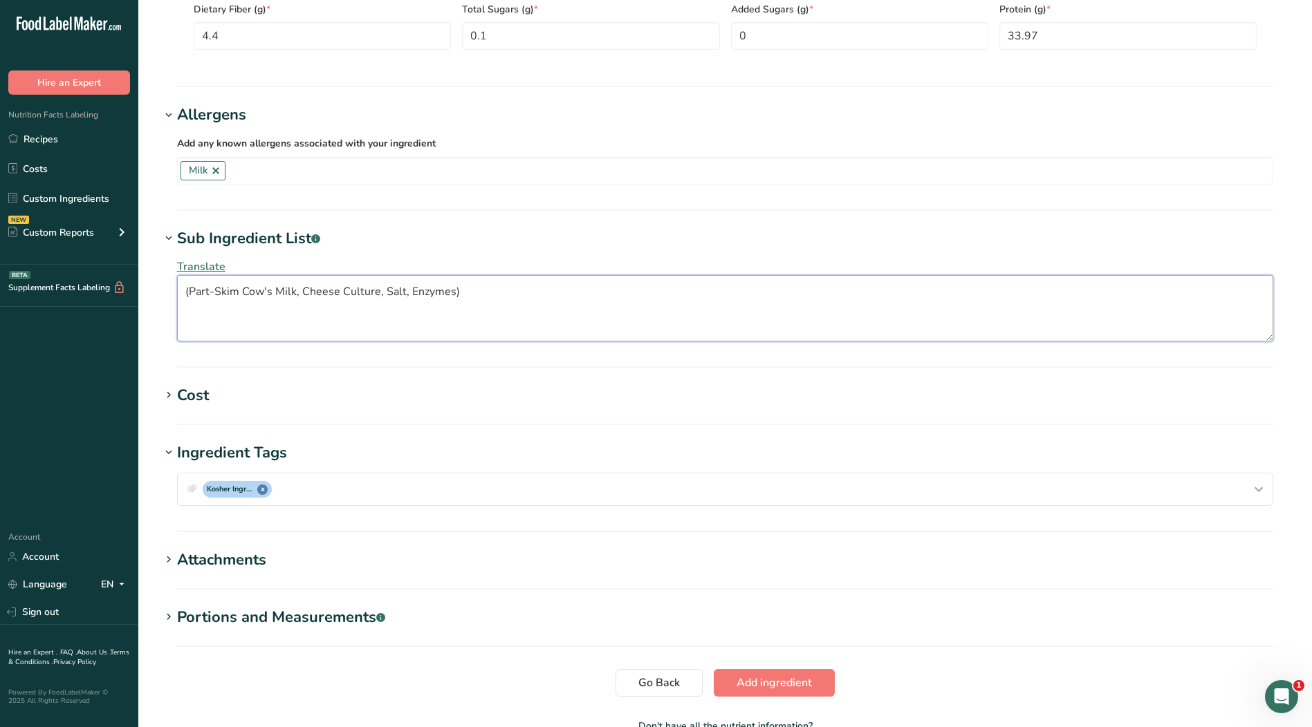
scroll to position [801, 0]
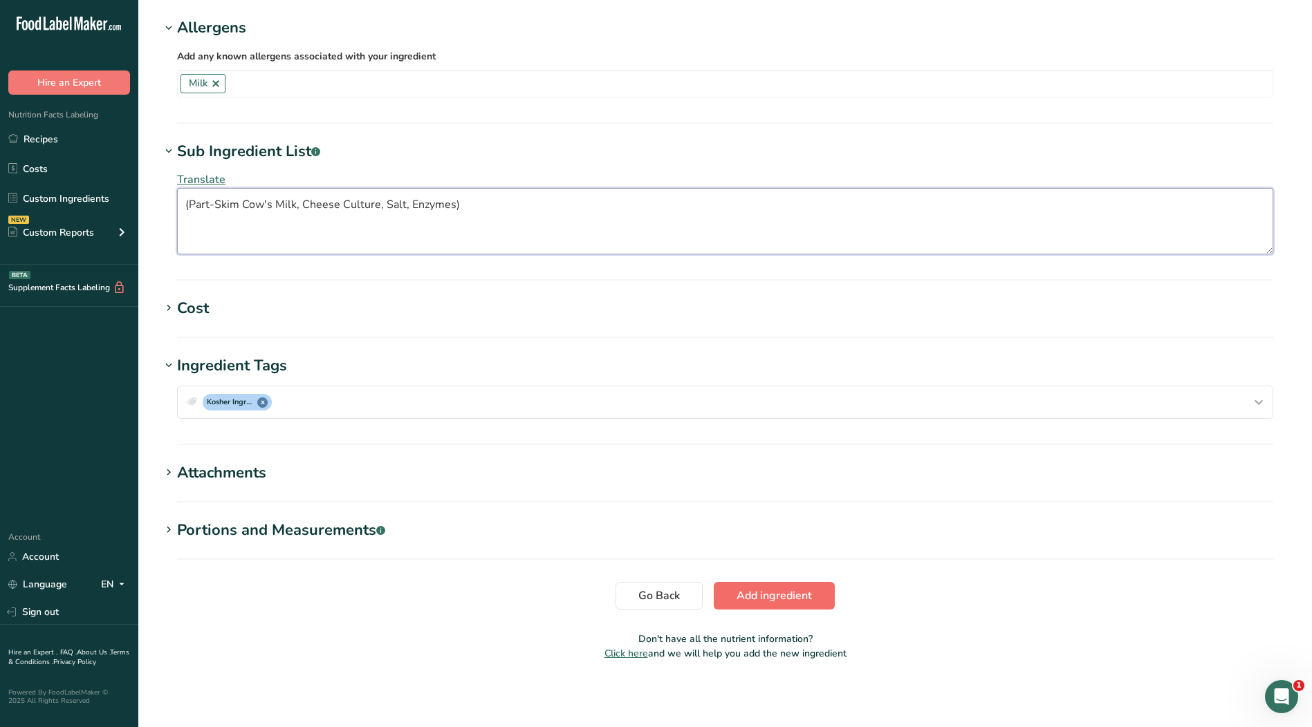
type textarea "(Part-Skim Cow's Milk, Cheese Culture, Salt, Enzymes)"
click at [767, 602] on span "Add ingredient" at bounding box center [773, 596] width 75 height 17
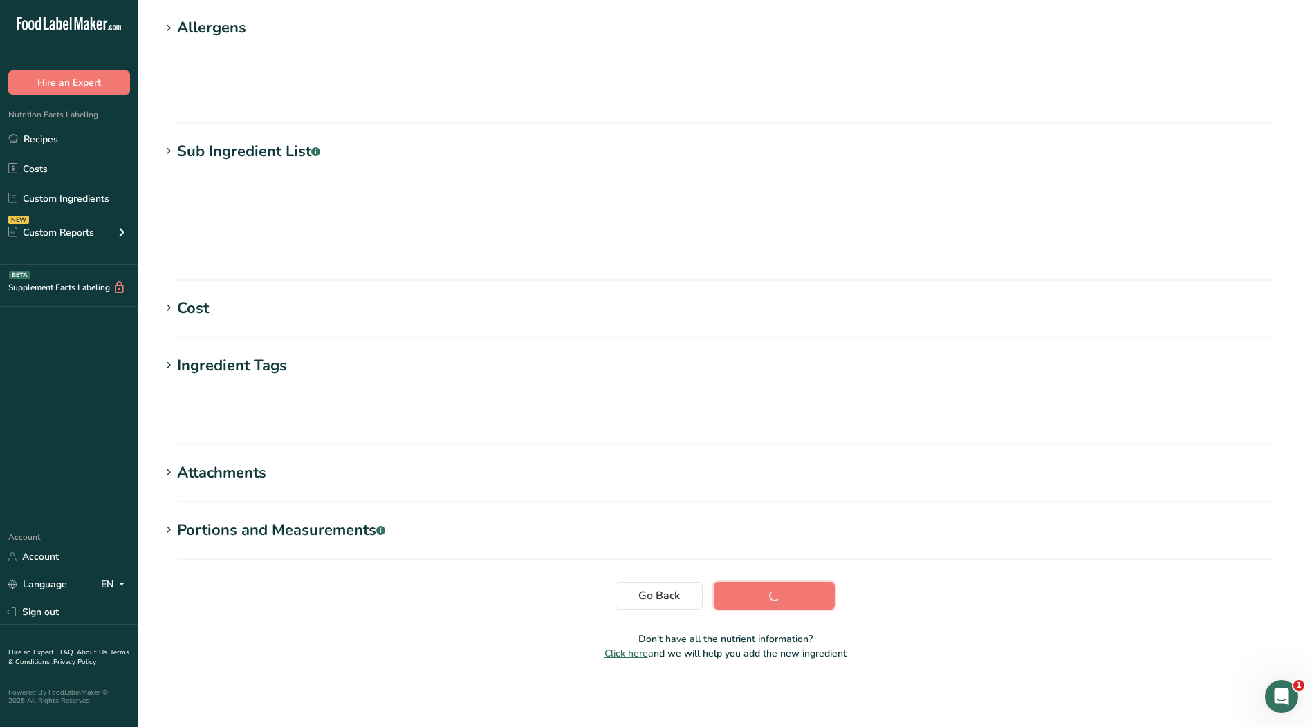
scroll to position [4, 0]
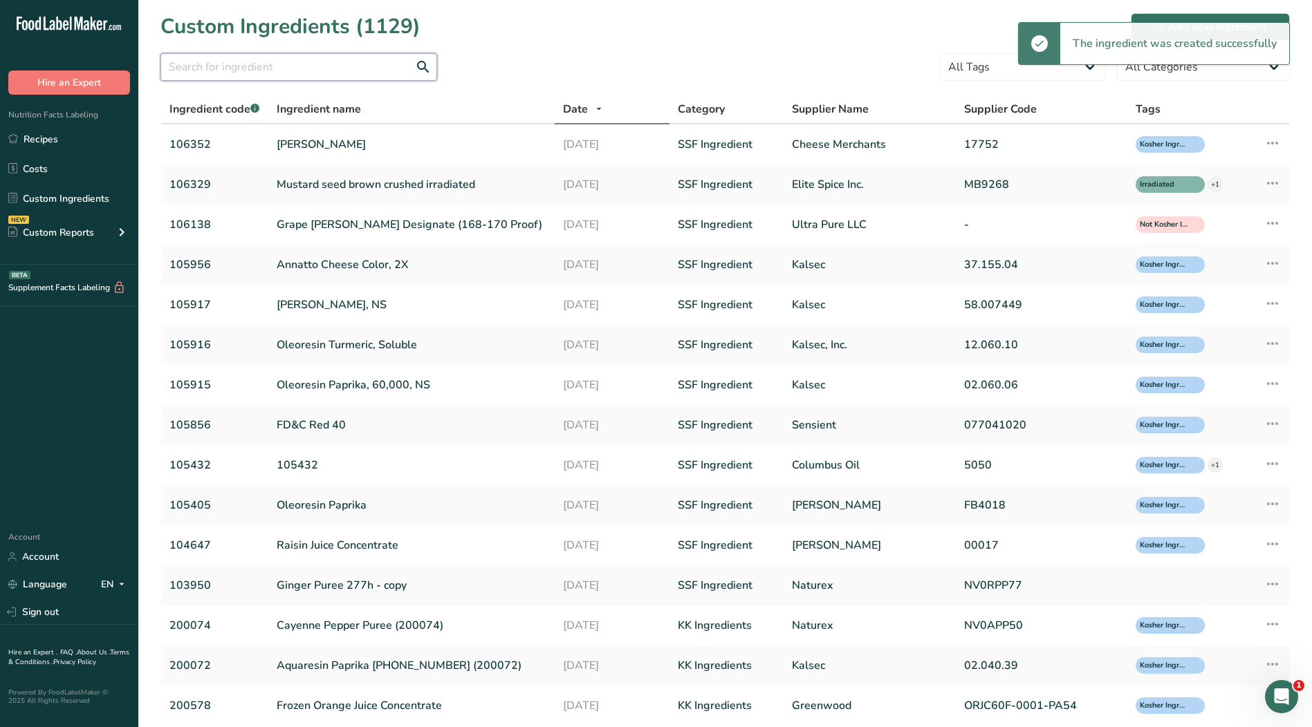
click at [321, 62] on input "text" at bounding box center [298, 67] width 277 height 28
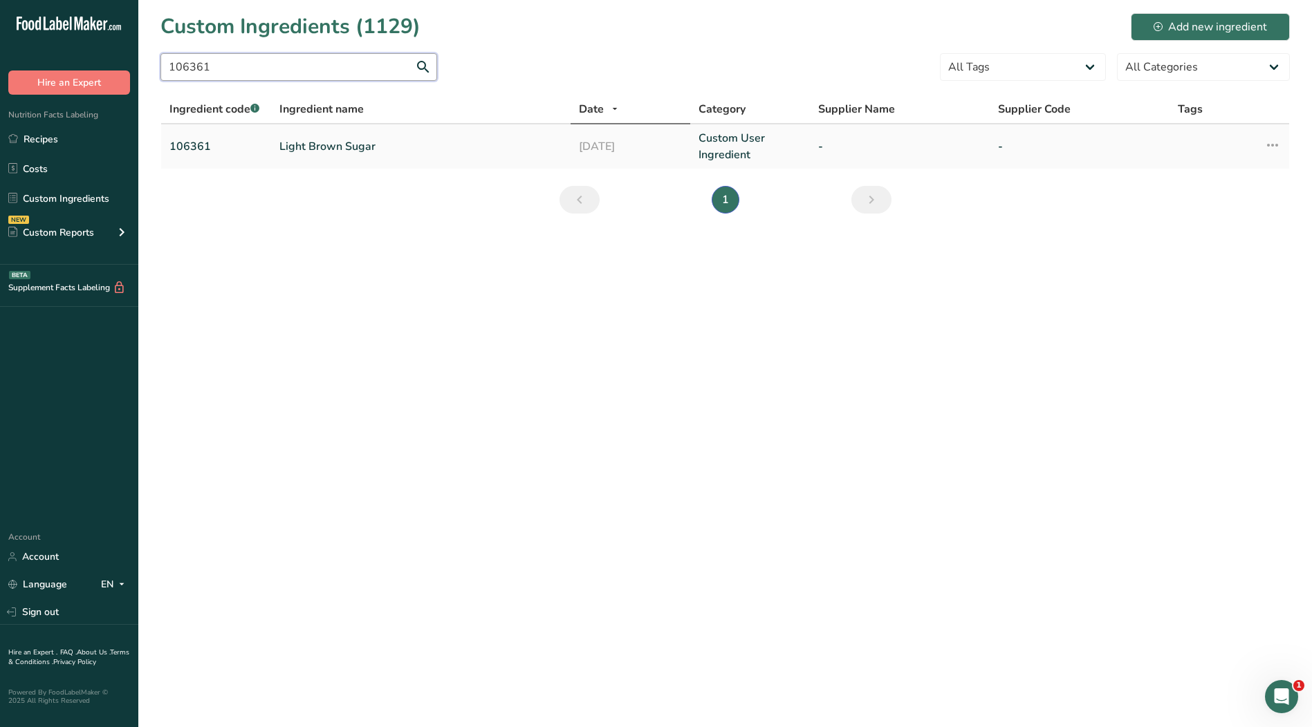
type input "106361"
click at [319, 148] on link "Light Brown Sugar" at bounding box center [420, 146] width 283 height 17
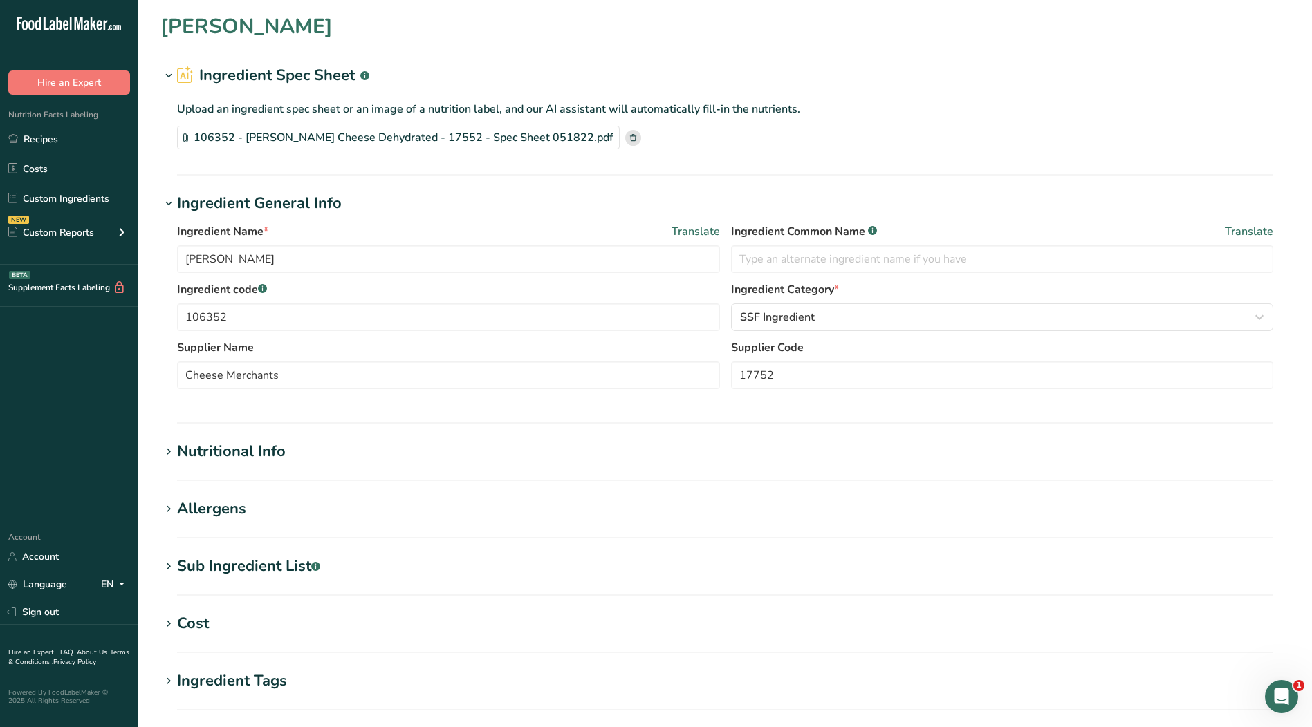
type input "Light Brown Sugar"
type input "106361"
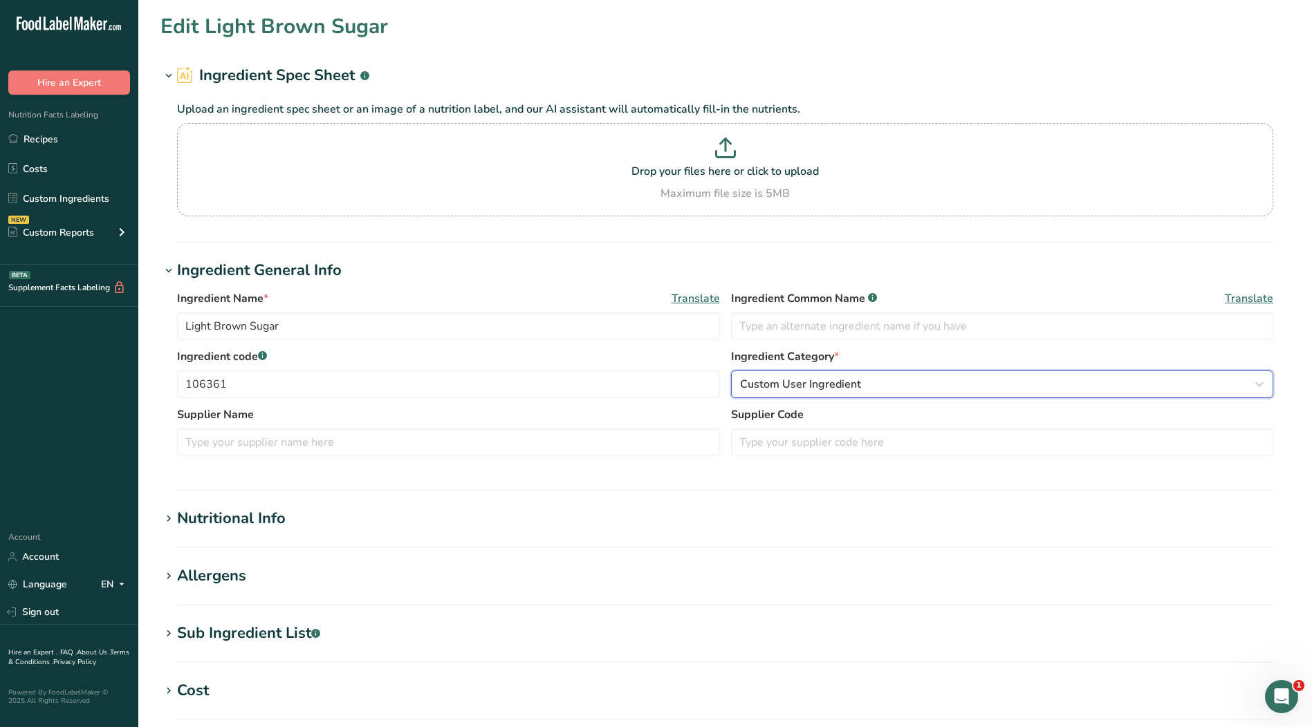
click at [844, 377] on span "Custom User Ingredient" at bounding box center [800, 384] width 121 height 17
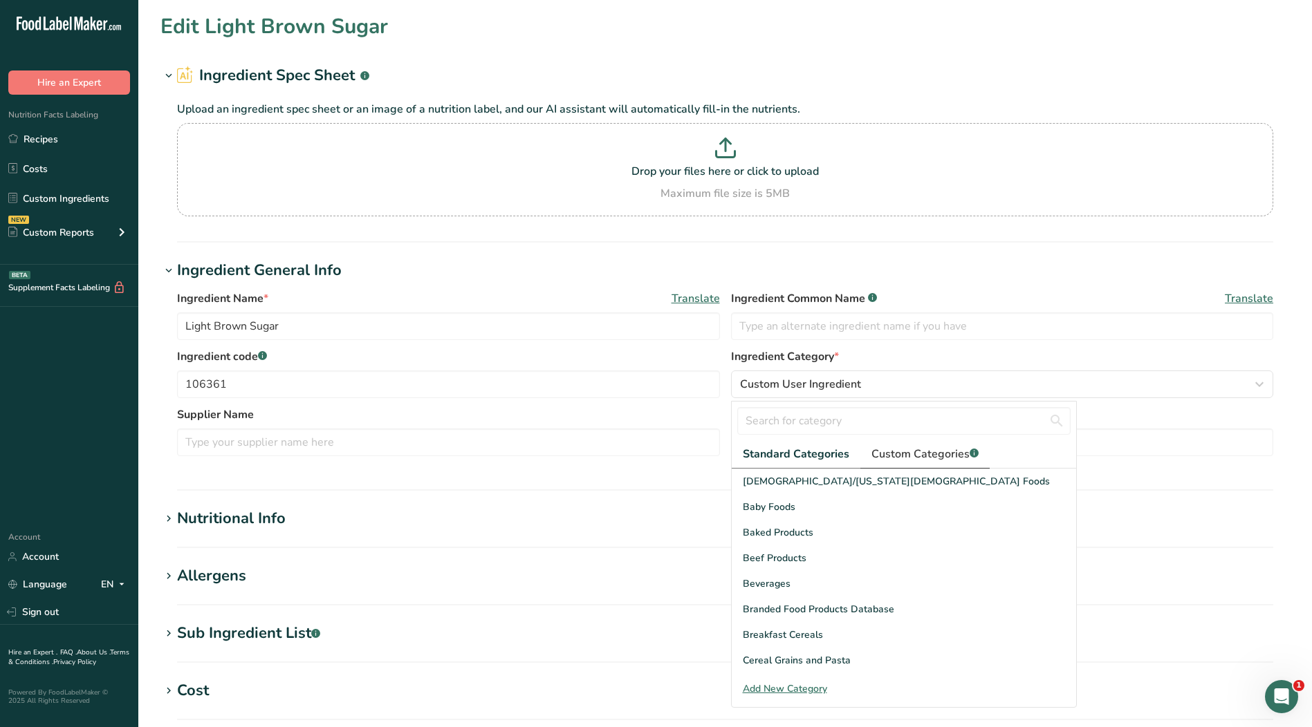
click at [890, 449] on span "Custom Categories .a-a{fill:#347362;}.b-a{fill:#fff;}" at bounding box center [924, 454] width 107 height 17
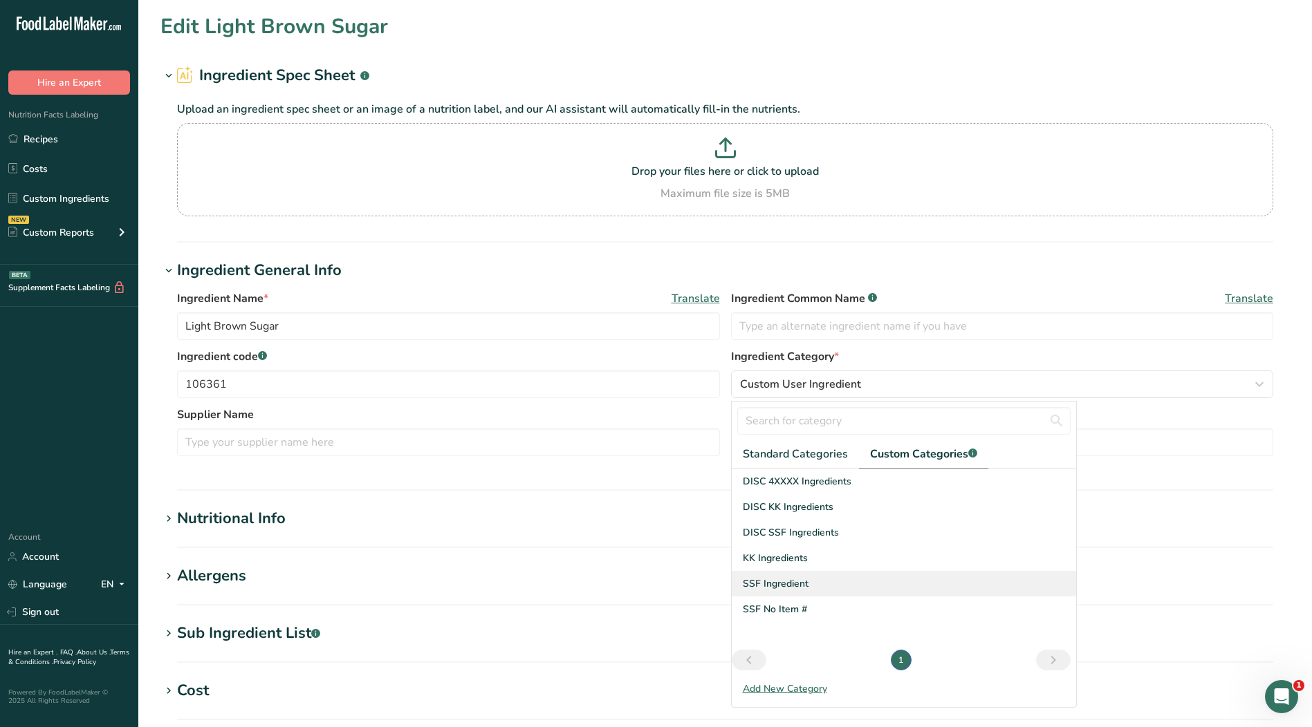
click at [785, 593] on div "SSF Ingredient" at bounding box center [904, 584] width 344 height 26
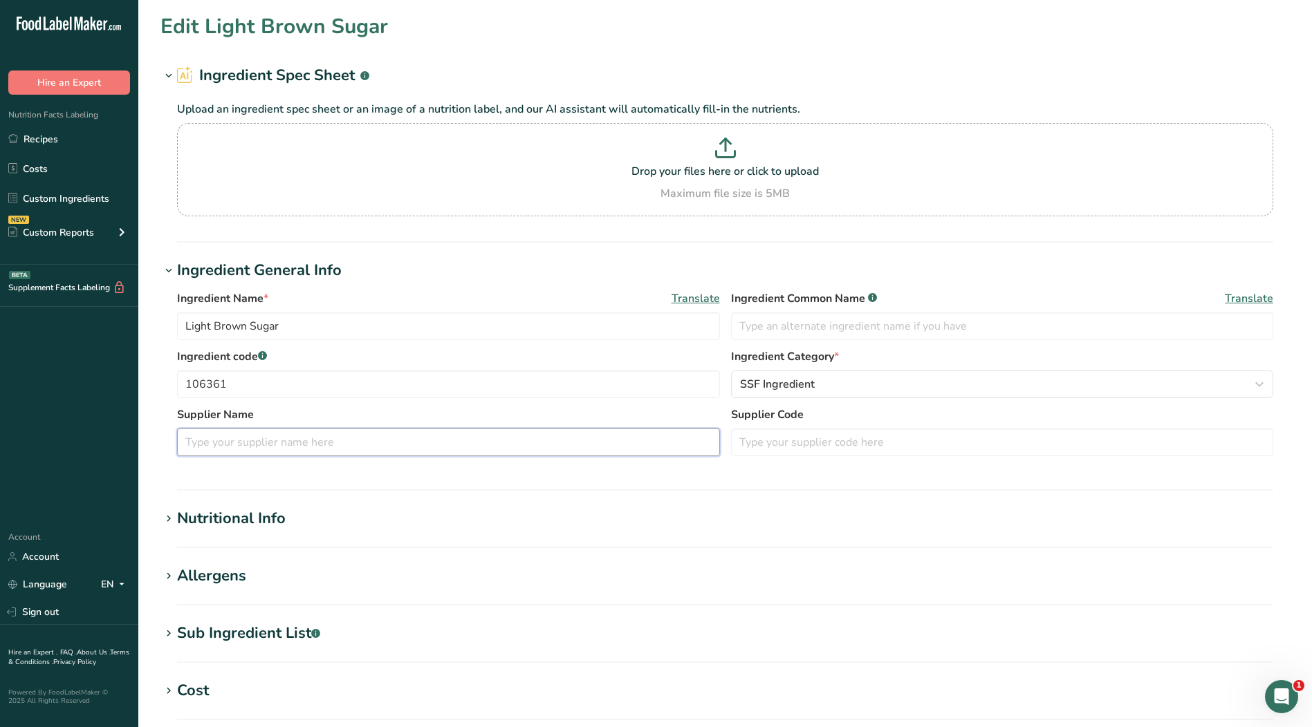
click at [597, 443] on input "text" at bounding box center [448, 443] width 543 height 28
click at [362, 446] on input "text" at bounding box center [448, 443] width 543 height 28
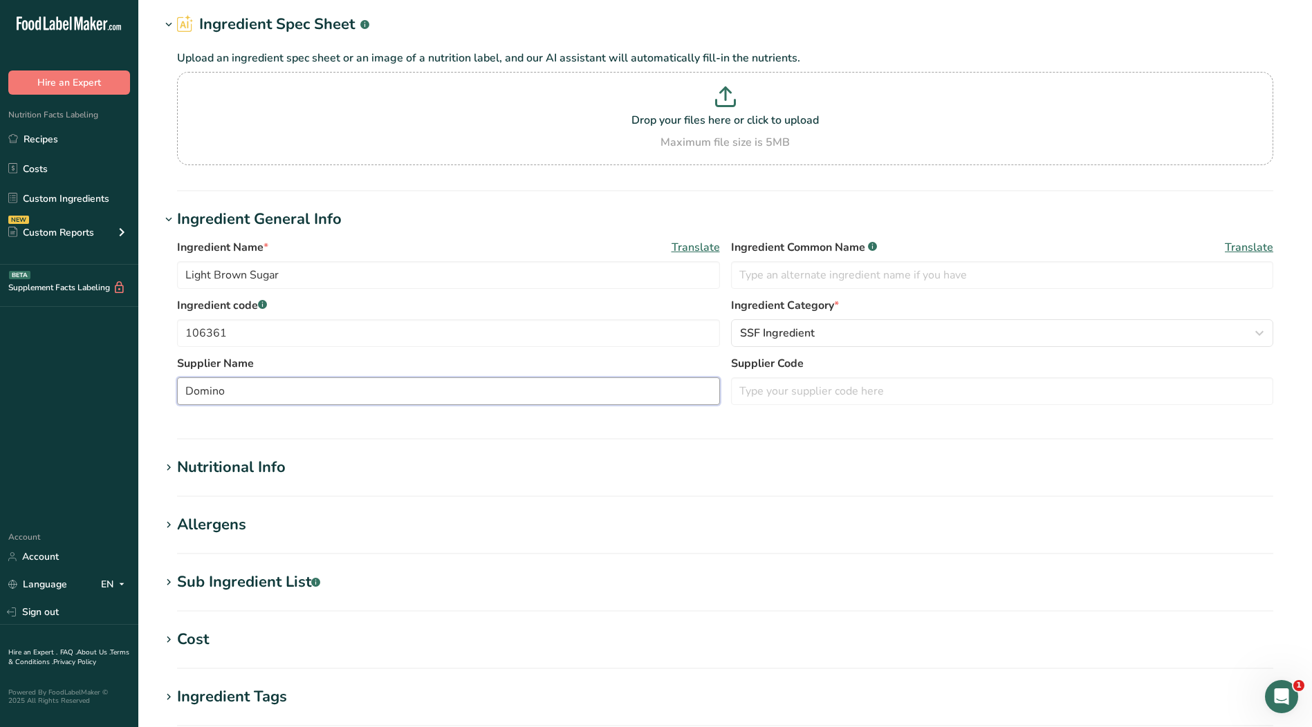
scroll to position [138, 0]
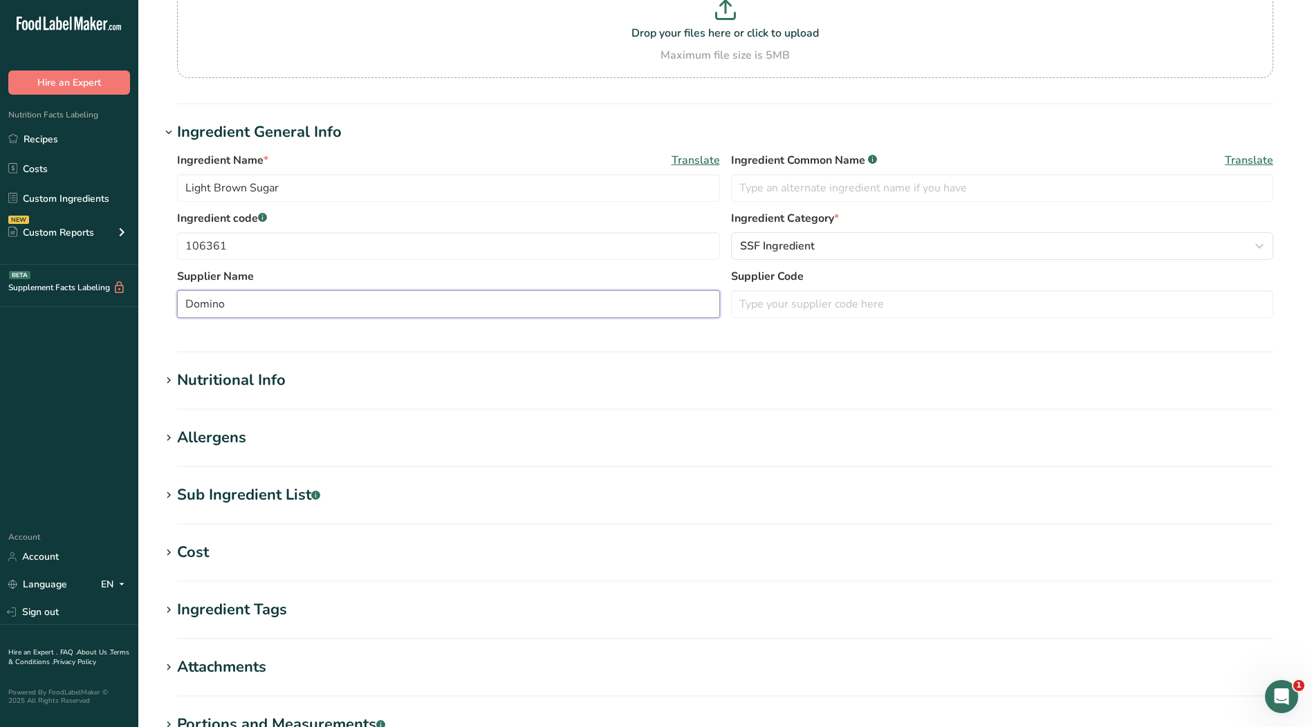
type input "Domino"
drag, startPoint x: 203, startPoint y: 380, endPoint x: 203, endPoint y: 389, distance: 8.3
click at [202, 380] on div "Nutritional Info" at bounding box center [231, 380] width 109 height 23
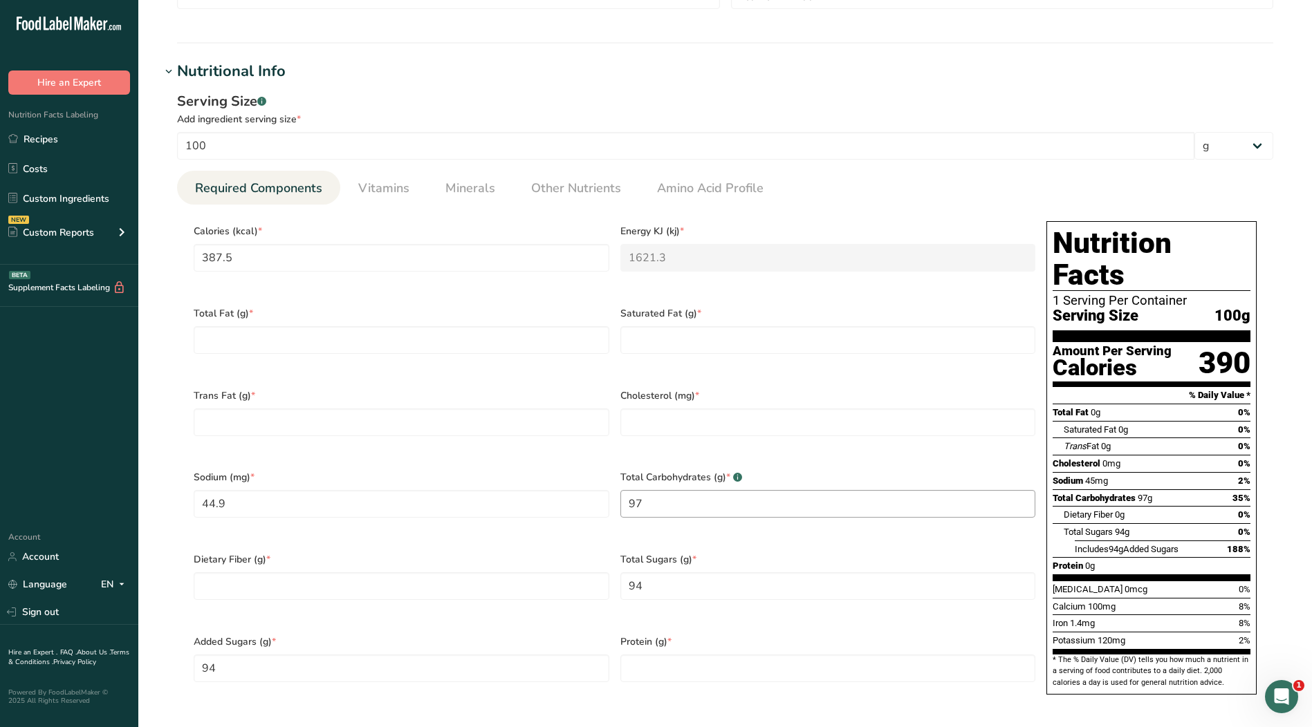
scroll to position [553, 0]
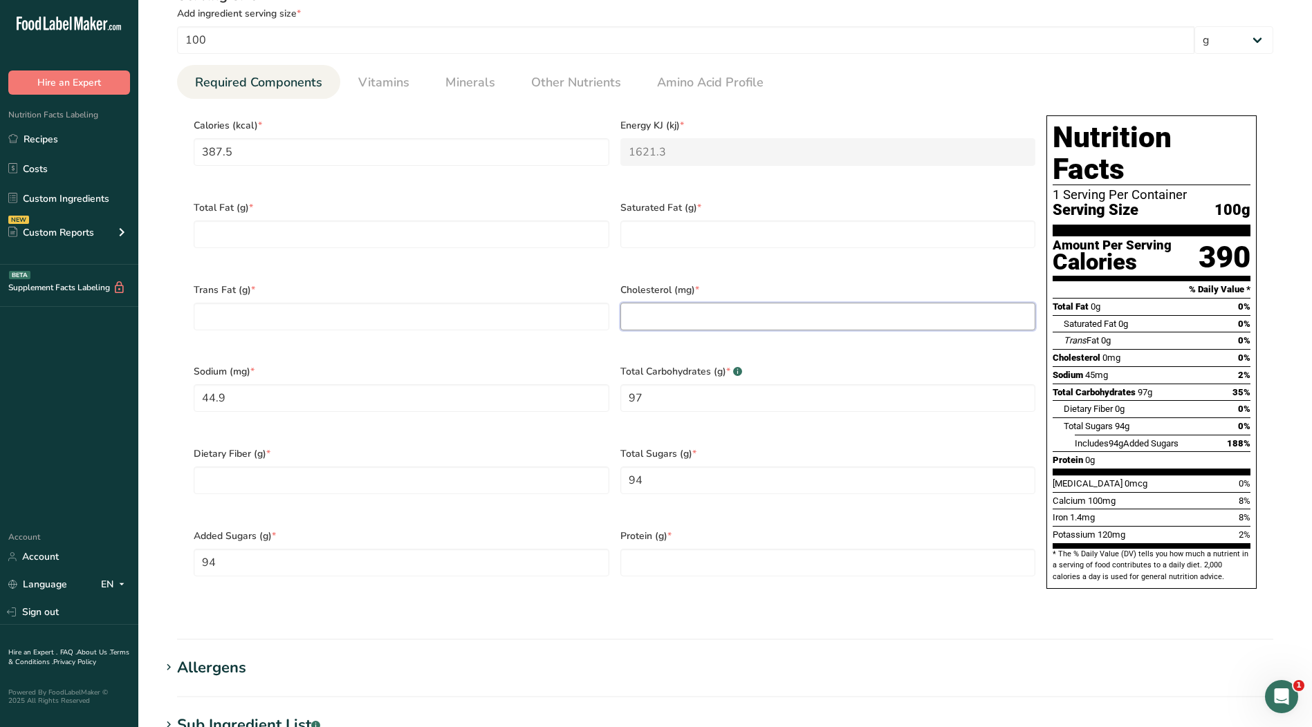
click at [655, 303] on input "number" at bounding box center [828, 317] width 416 height 28
type input "0"
click at [692, 224] on Fat "number" at bounding box center [828, 235] width 416 height 28
type Fat "0"
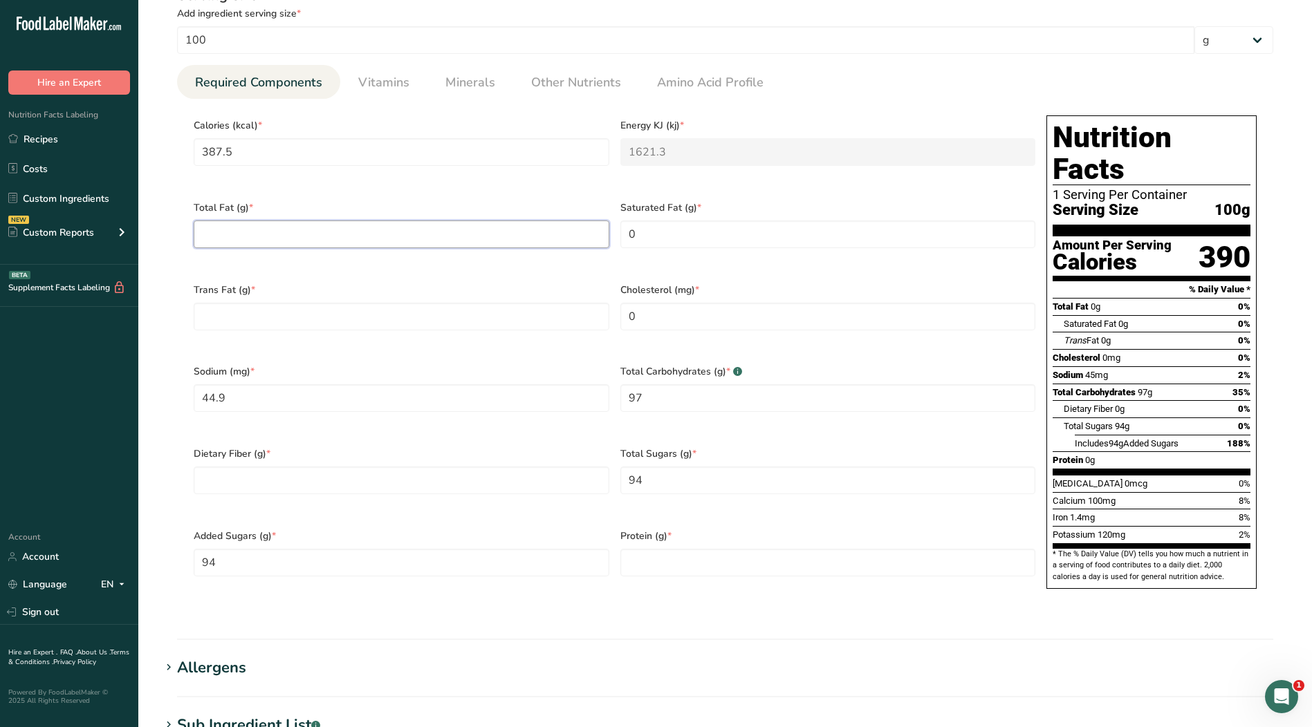
drag, startPoint x: 398, startPoint y: 225, endPoint x: 404, endPoint y: 236, distance: 11.8
click at [398, 226] on Fat "number" at bounding box center [402, 235] width 416 height 28
type Fat "0"
click at [420, 303] on Fat "number" at bounding box center [402, 317] width 416 height 28
type Fat "0"
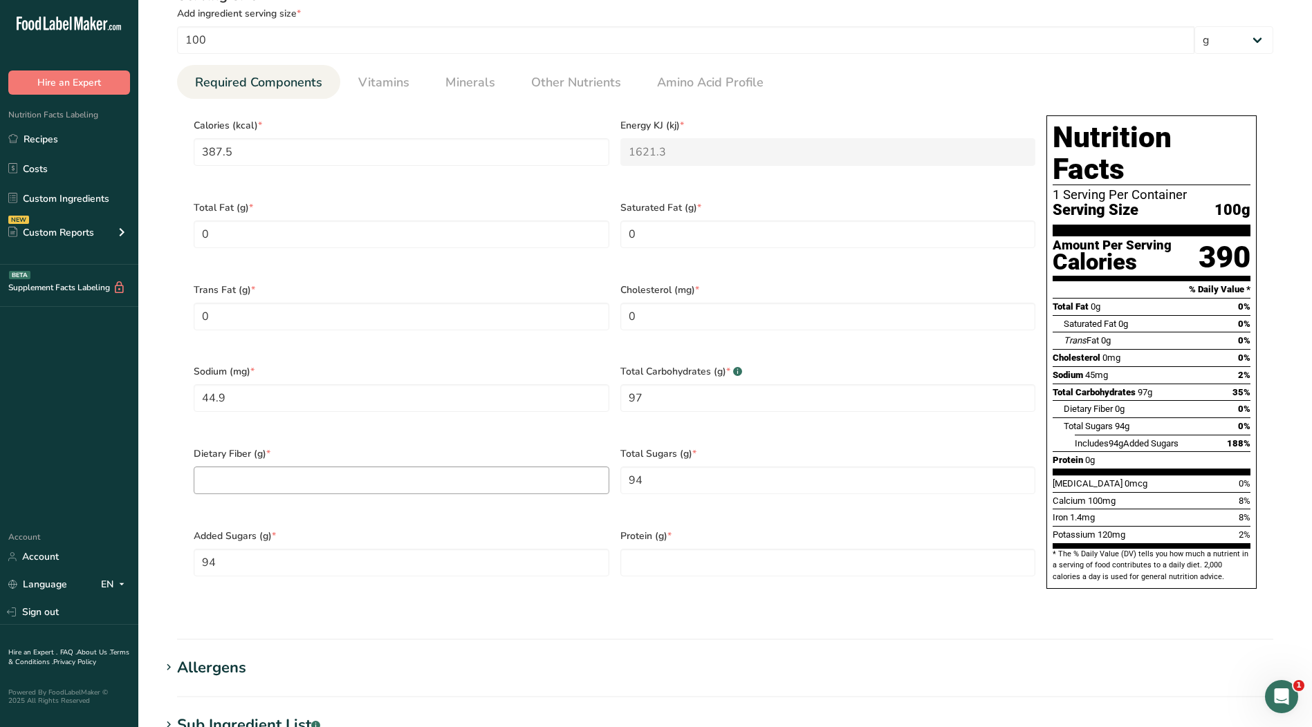
click at [462, 446] on div "Dietary Fiber (g) *" at bounding box center [401, 479] width 427 height 82
click at [512, 467] on Fiber "number" at bounding box center [402, 481] width 416 height 28
type Fiber "0"
click at [688, 549] on input "number" at bounding box center [828, 563] width 416 height 28
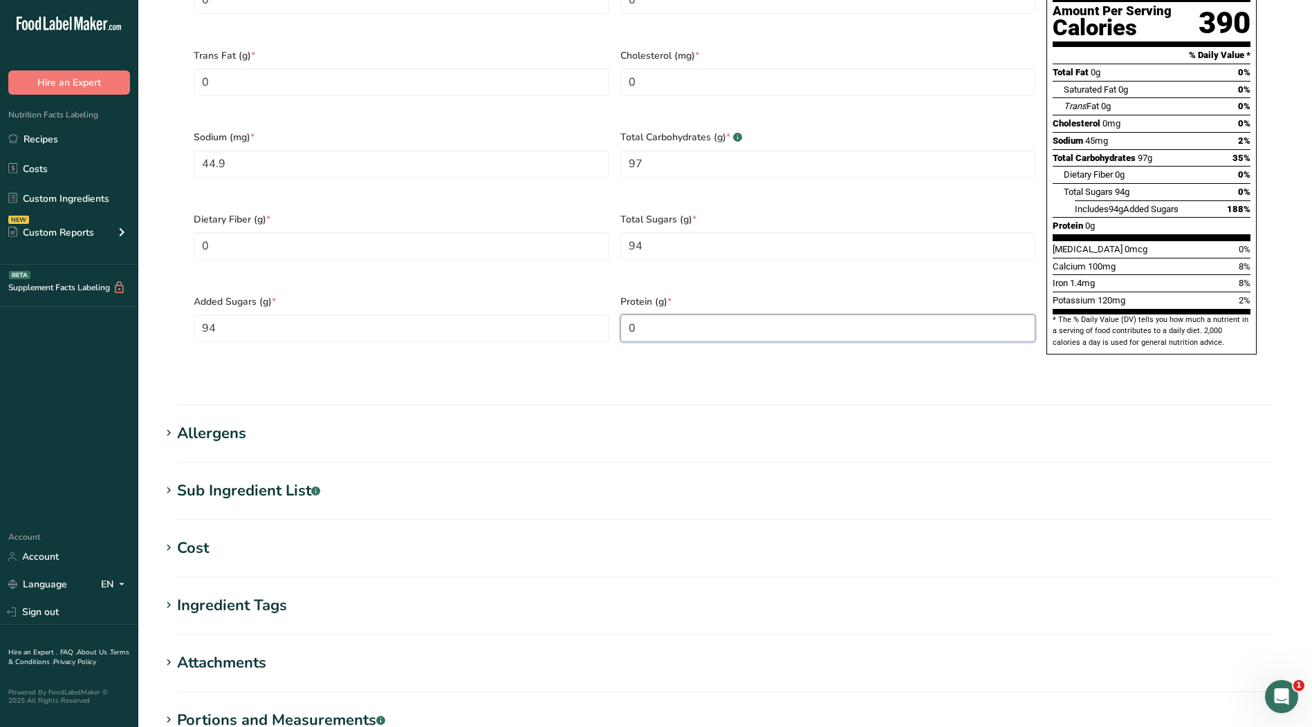
scroll to position [830, 0]
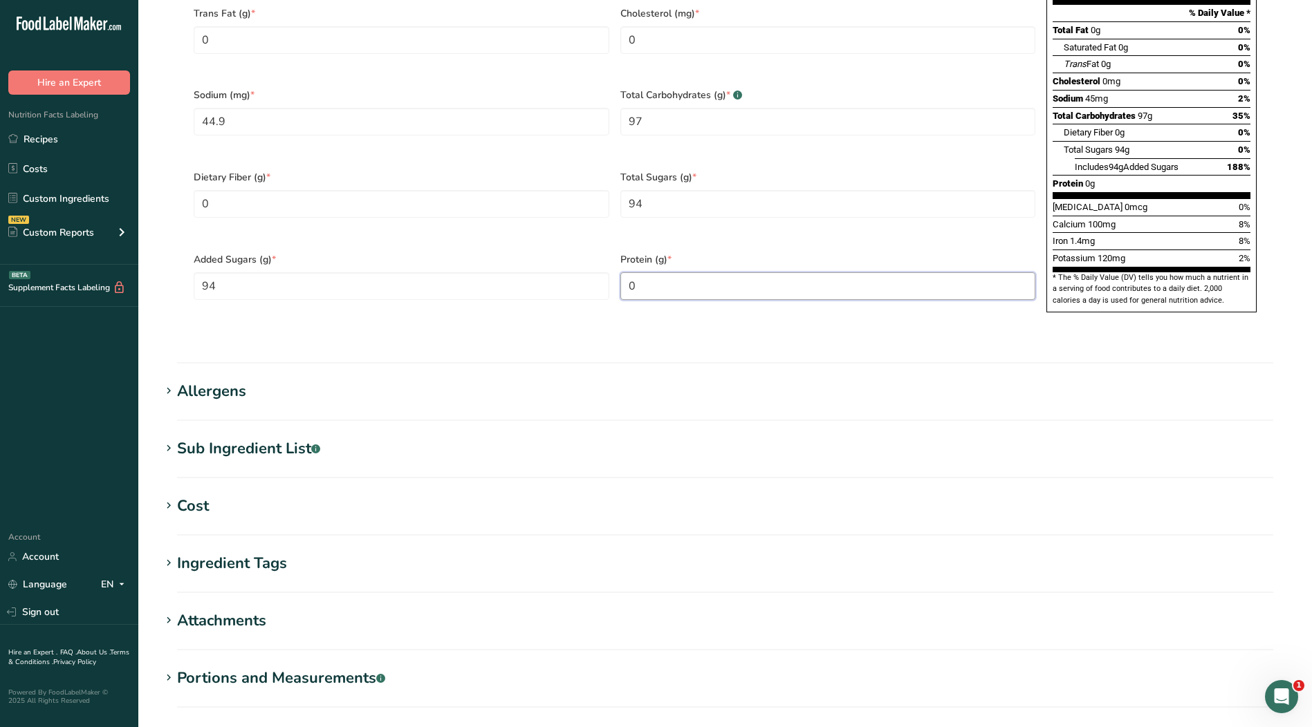
type input "0"
click at [236, 438] on div "Sub Ingredient List .a-a{fill:#347362;}.b-a{fill:#fff;}" at bounding box center [248, 449] width 143 height 23
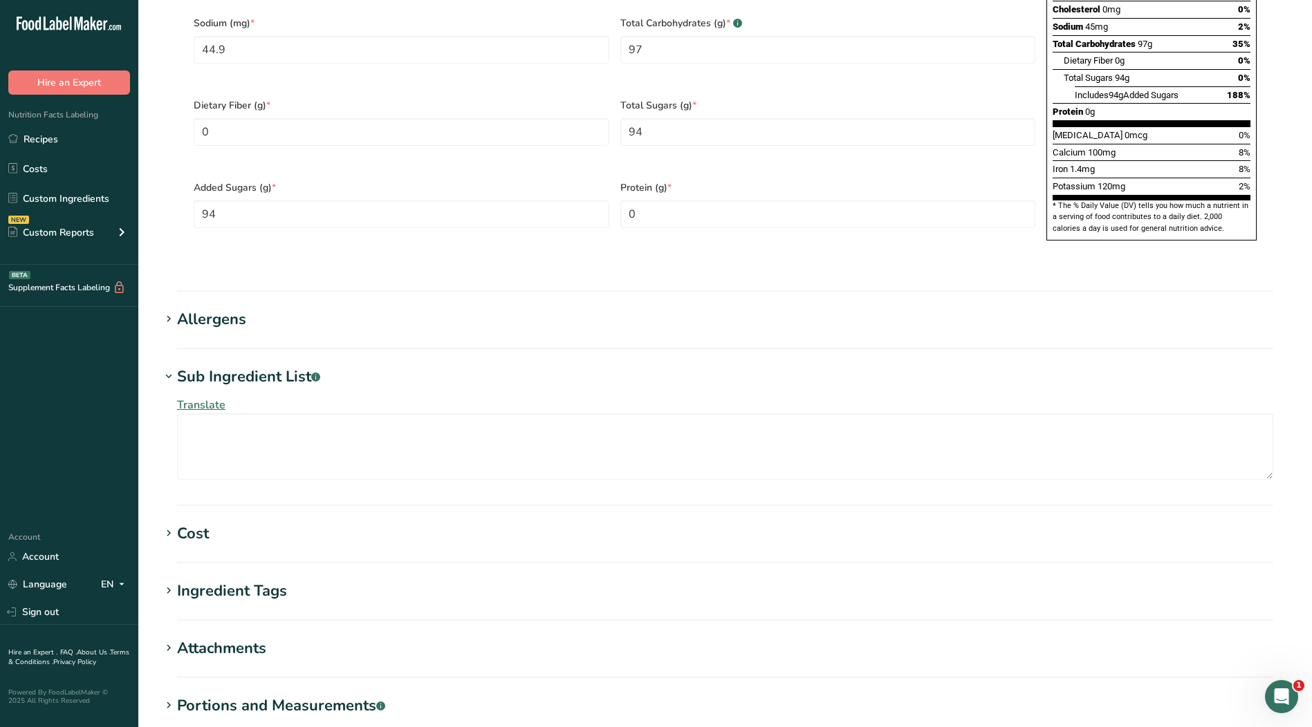
scroll to position [968, 0]
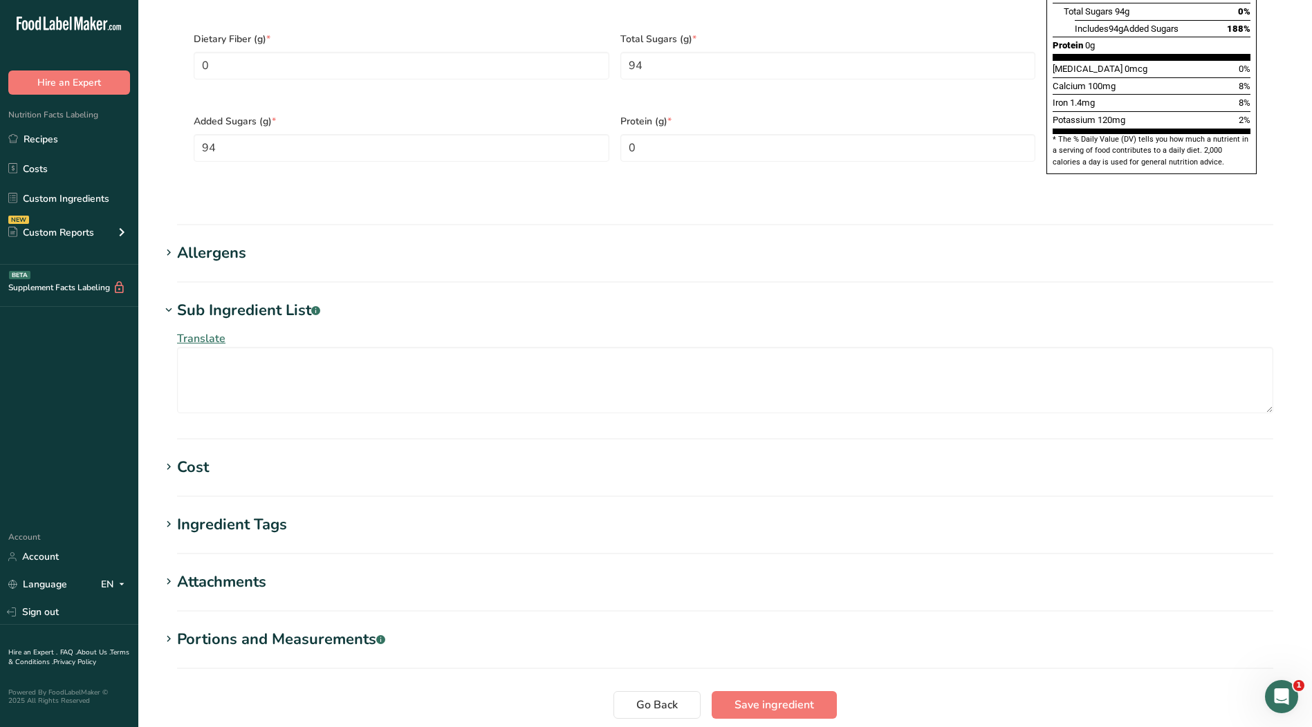
click at [261, 514] on div "Ingredient Tags" at bounding box center [232, 525] width 110 height 23
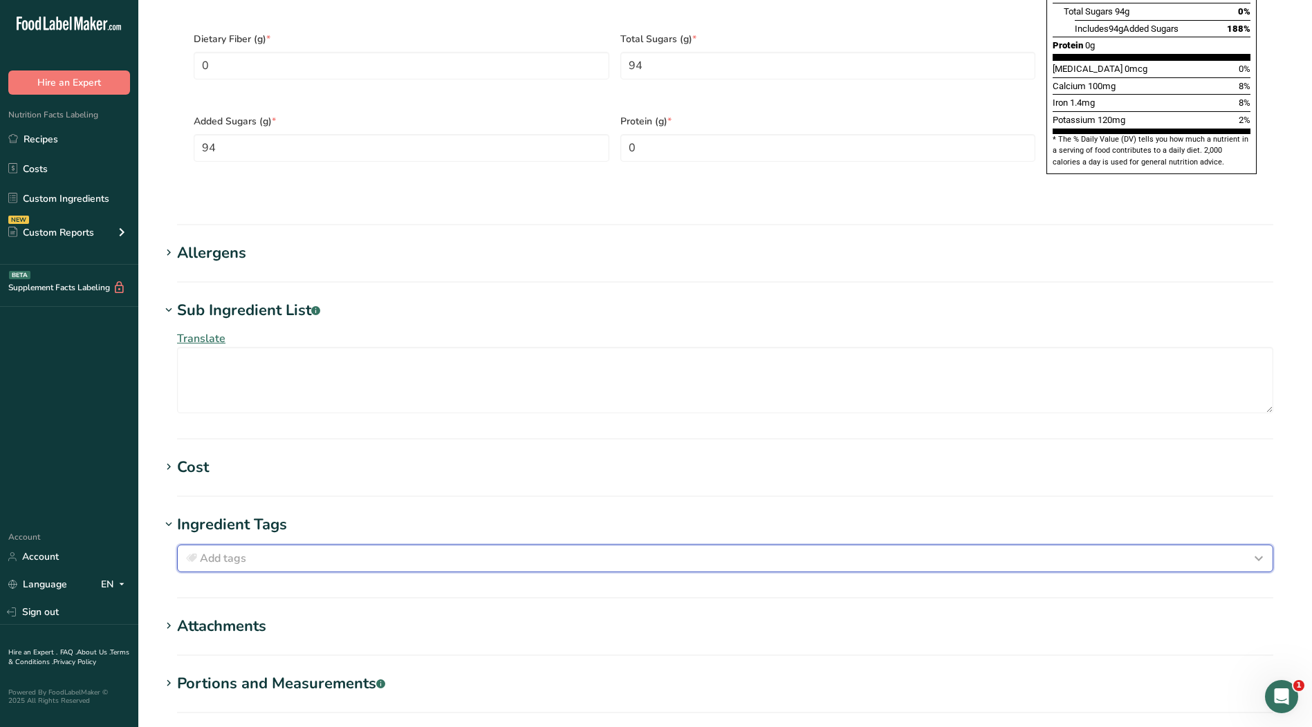
click at [346, 550] on div "Add tags" at bounding box center [724, 558] width 1083 height 17
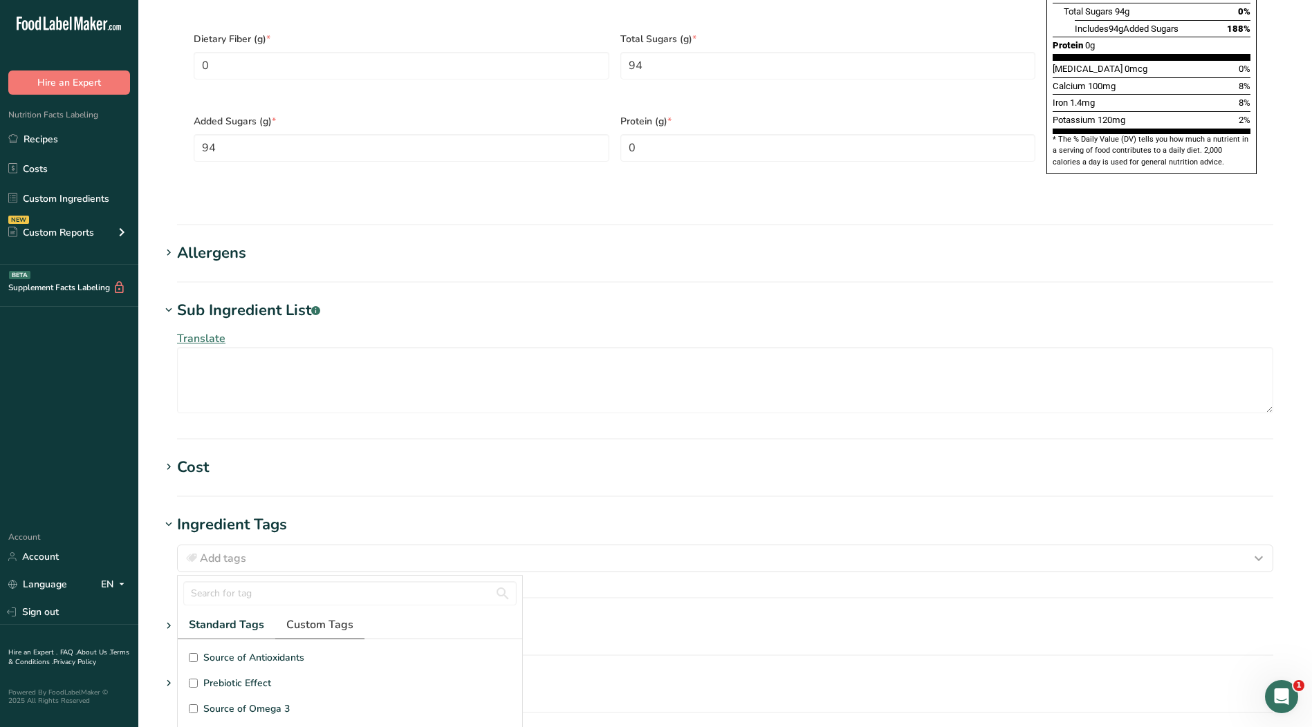
click at [330, 617] on span "Custom Tags" at bounding box center [319, 625] width 67 height 17
click at [248, 676] on span "Kosher Ingredient" at bounding box center [242, 683] width 79 height 15
click at [198, 679] on input "Kosher Ingredient" at bounding box center [193, 683] width 9 height 9
checkbox input "true"
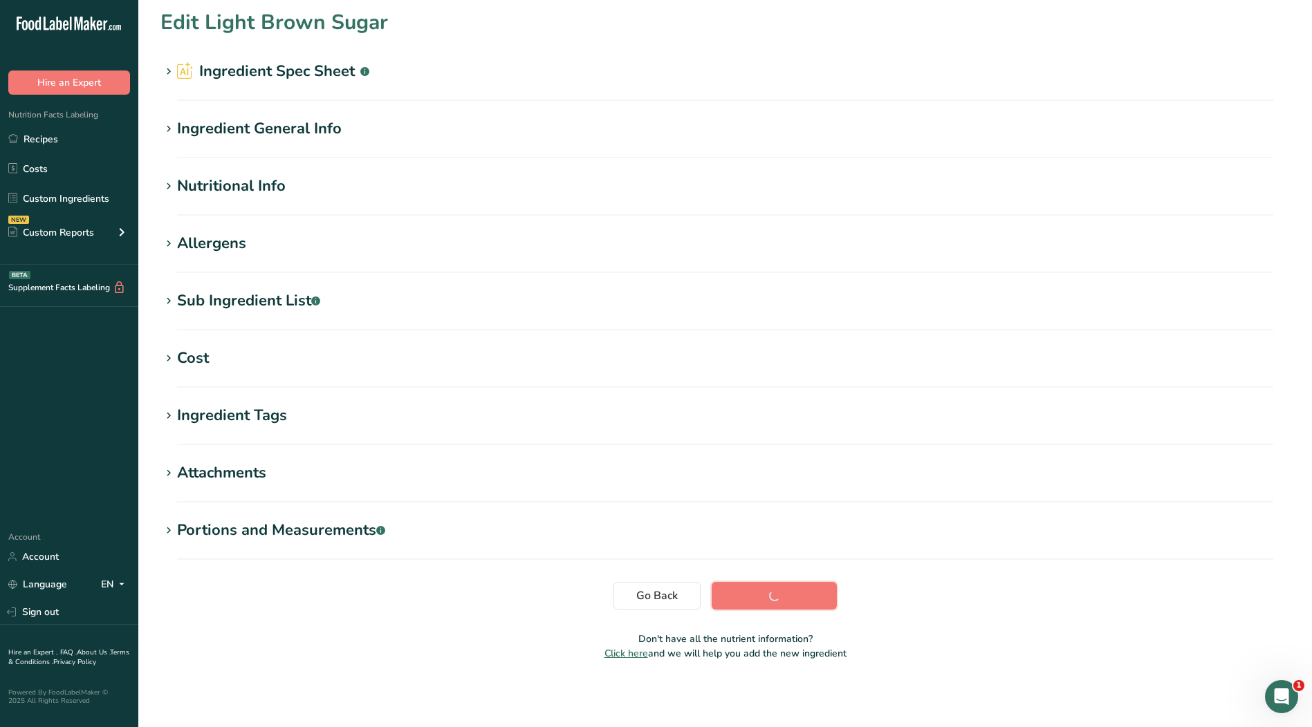
scroll to position [4, 0]
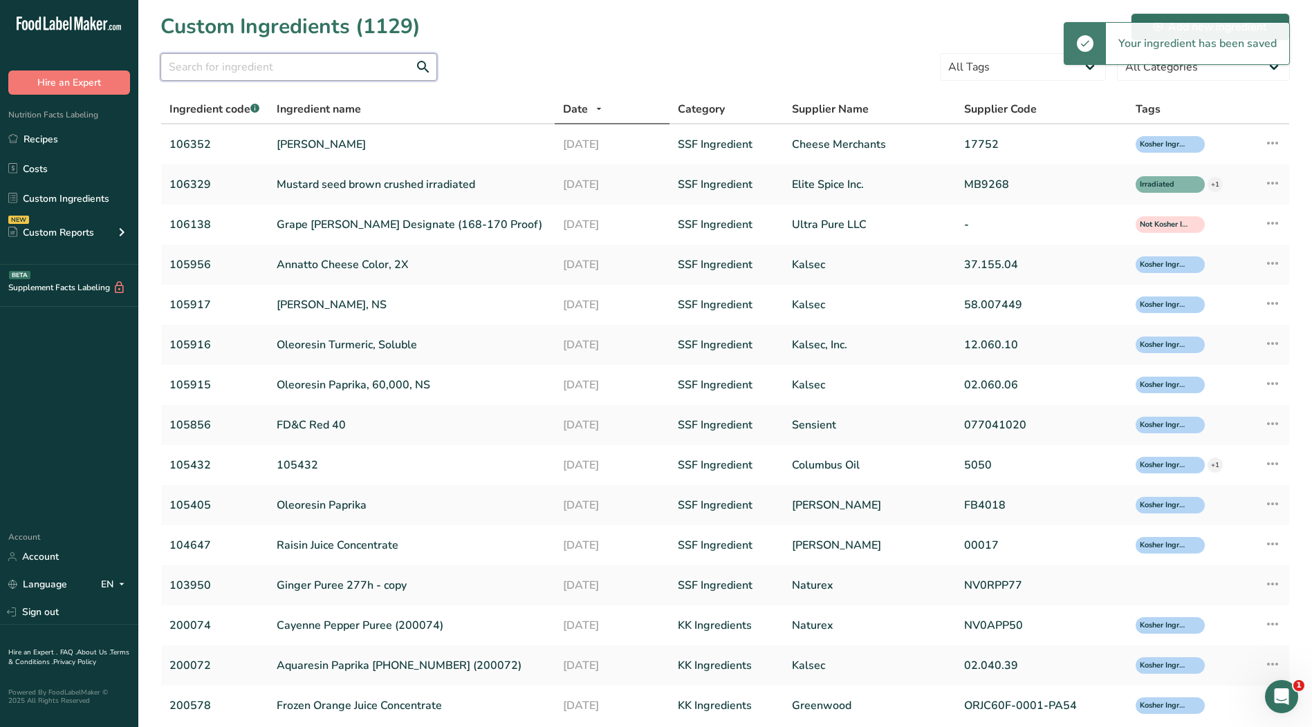
click at [331, 70] on input "text" at bounding box center [298, 67] width 277 height 28
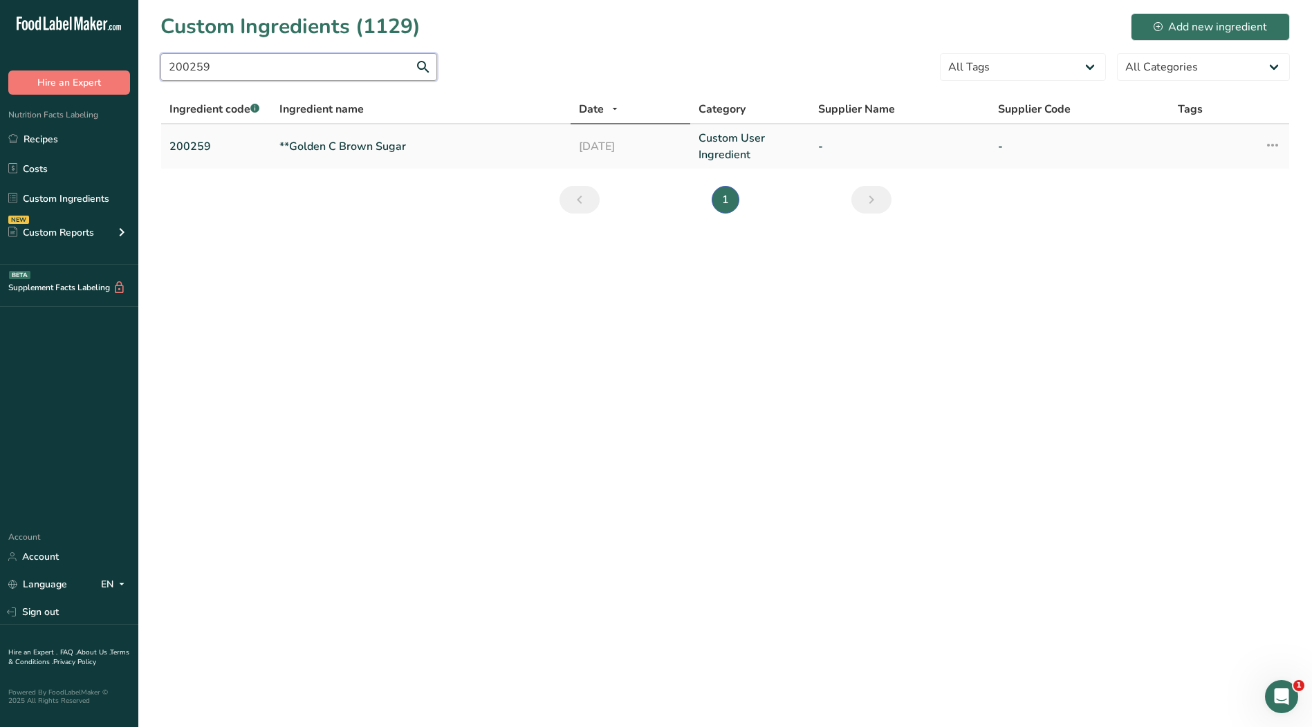
type input "200259"
click at [337, 151] on link "**Golden C Brown Sugar" at bounding box center [420, 146] width 283 height 17
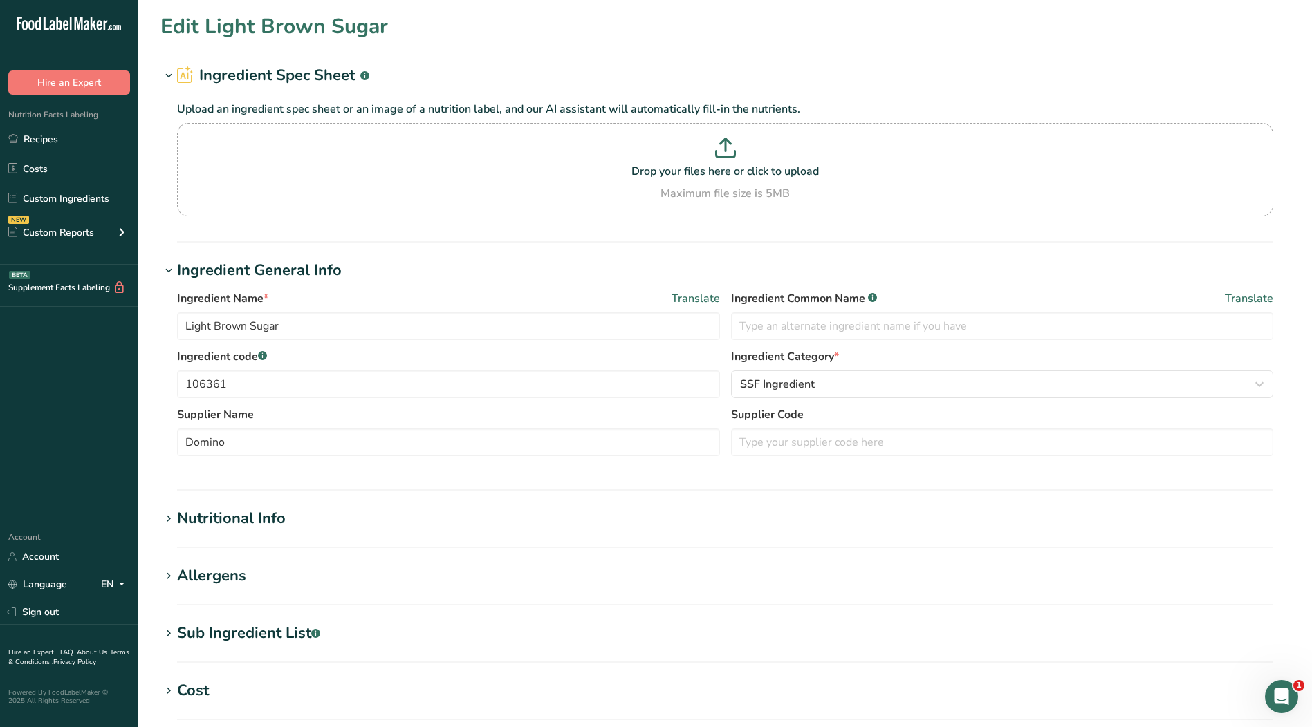
type input "**Golden C Brown Sugar"
type input "Brown Sugar"
type input "200259"
drag, startPoint x: 194, startPoint y: 328, endPoint x: 118, endPoint y: 328, distance: 76.1
click at [118, 328] on div ".a-20{fill:#fff;} Hire an Expert Nutrition Facts Labeling Recipes Costs Custom …" at bounding box center [656, 530] width 1312 height 1060
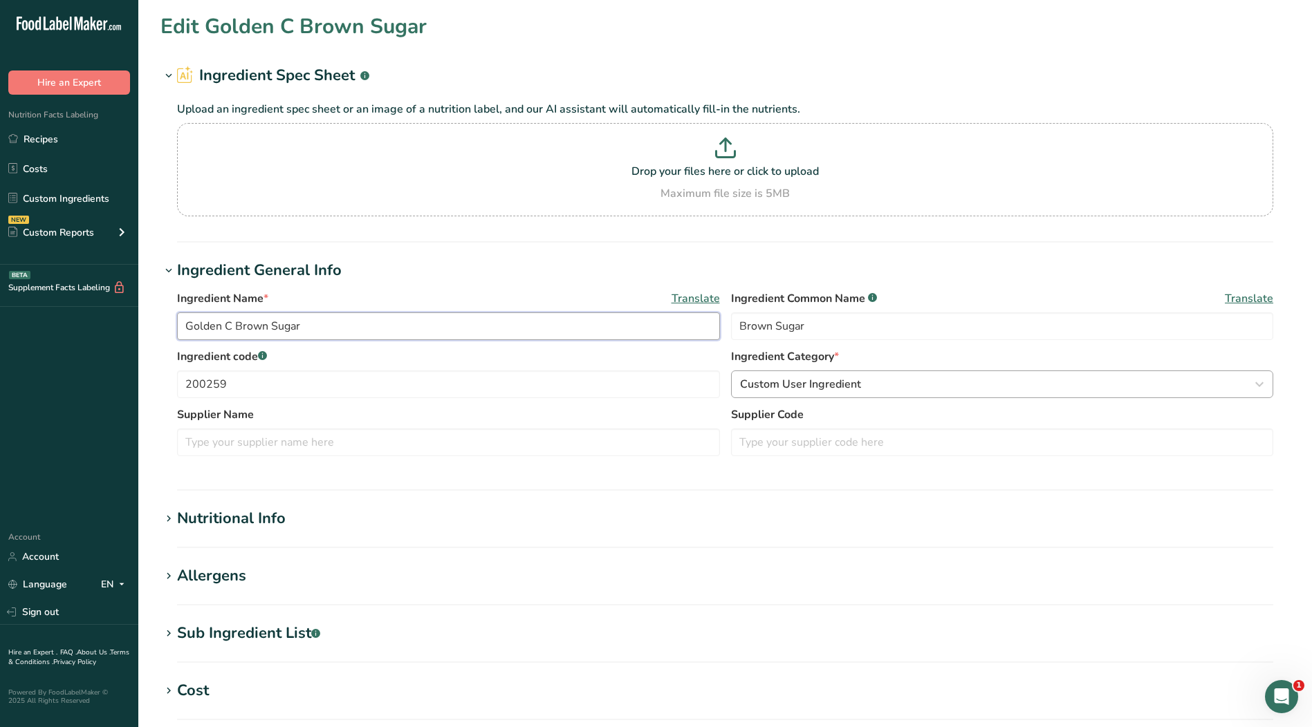
type input "Golden C Brown Sugar"
click at [792, 382] on span "Custom User Ingredient" at bounding box center [800, 384] width 121 height 17
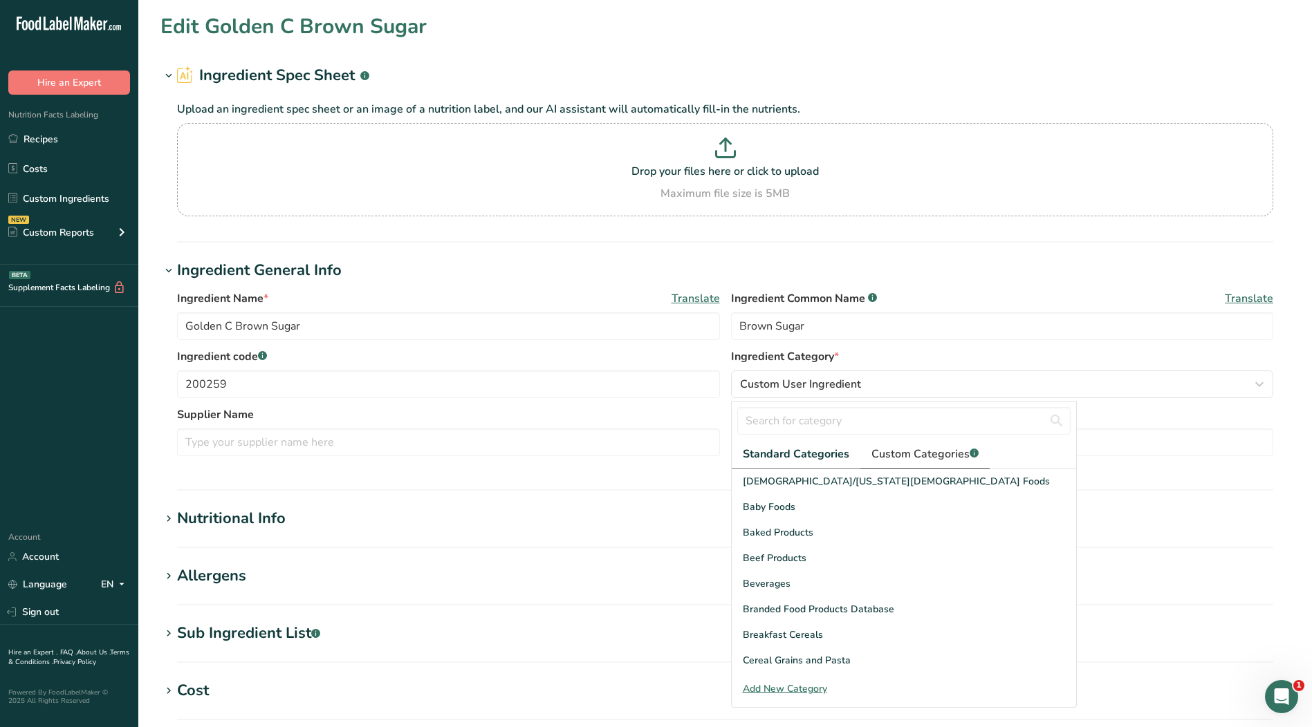
click at [900, 450] on span "Custom Categories .a-a{fill:#347362;}.b-a{fill:#fff;}" at bounding box center [924, 454] width 107 height 17
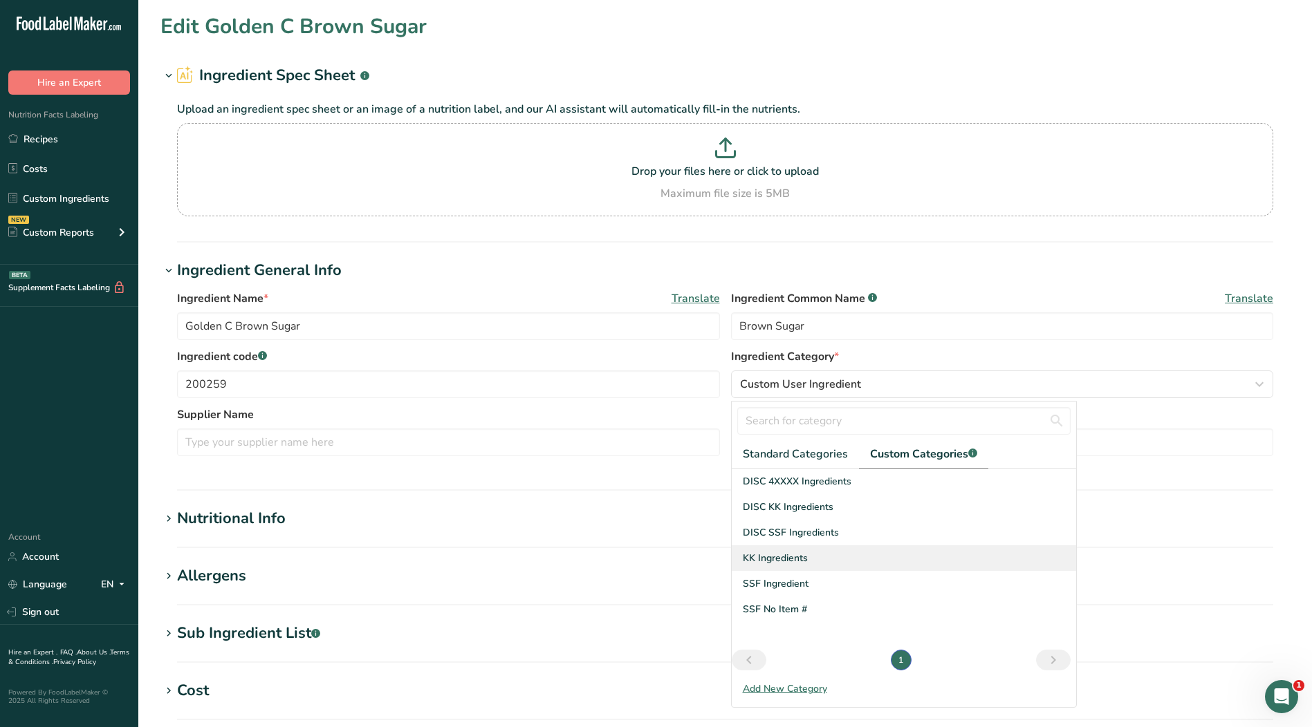
click at [766, 559] on span "KK Ingredients" at bounding box center [775, 558] width 65 height 15
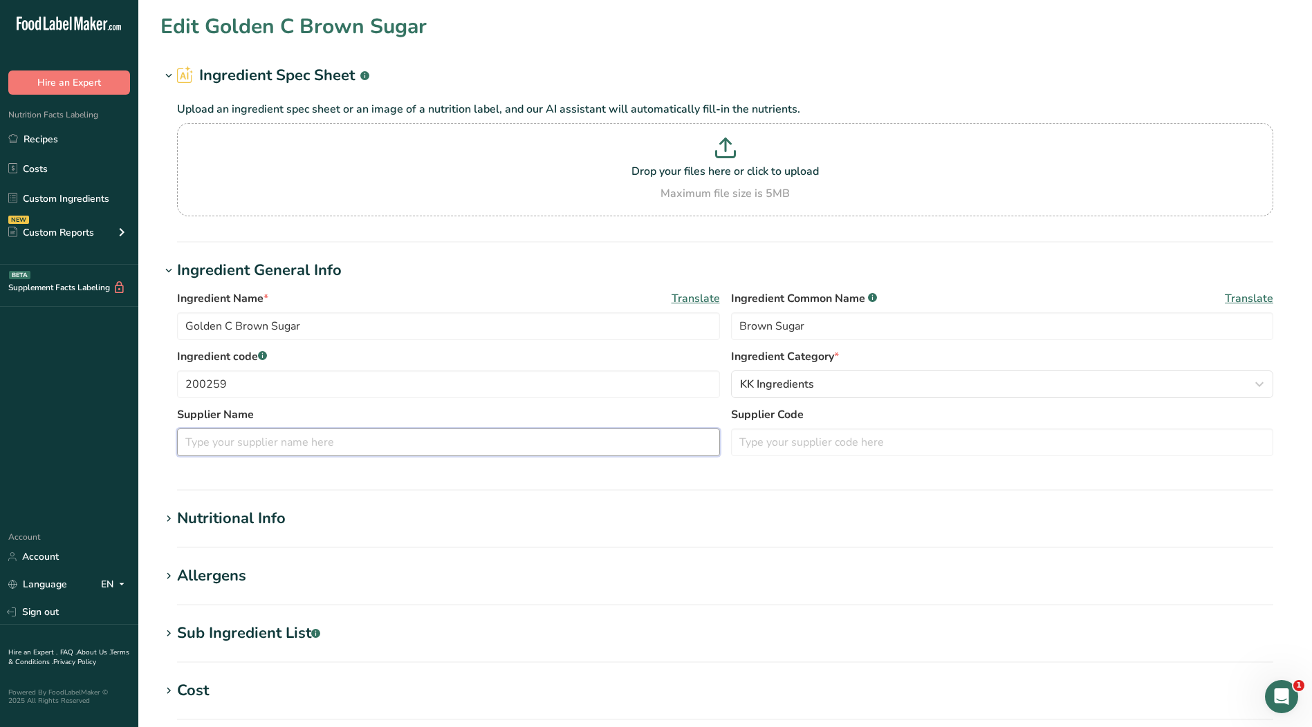
click at [447, 443] on input "text" at bounding box center [448, 443] width 543 height 28
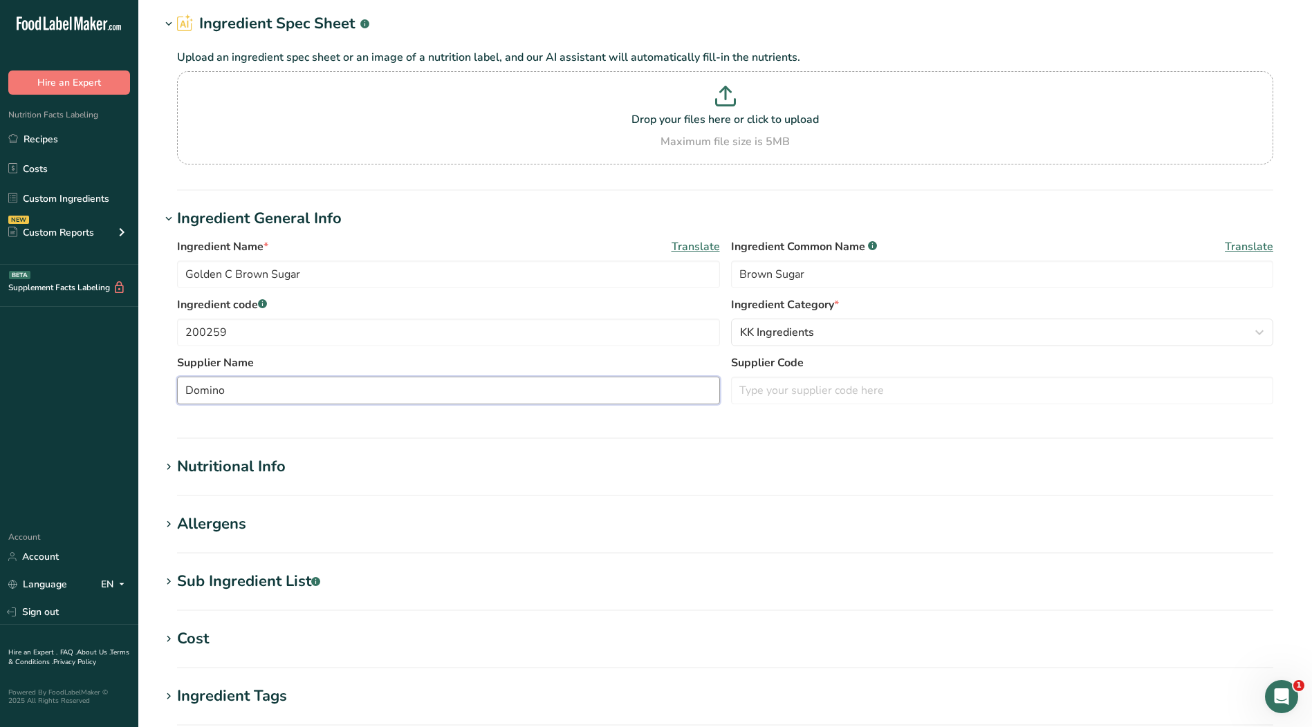
scroll to position [138, 0]
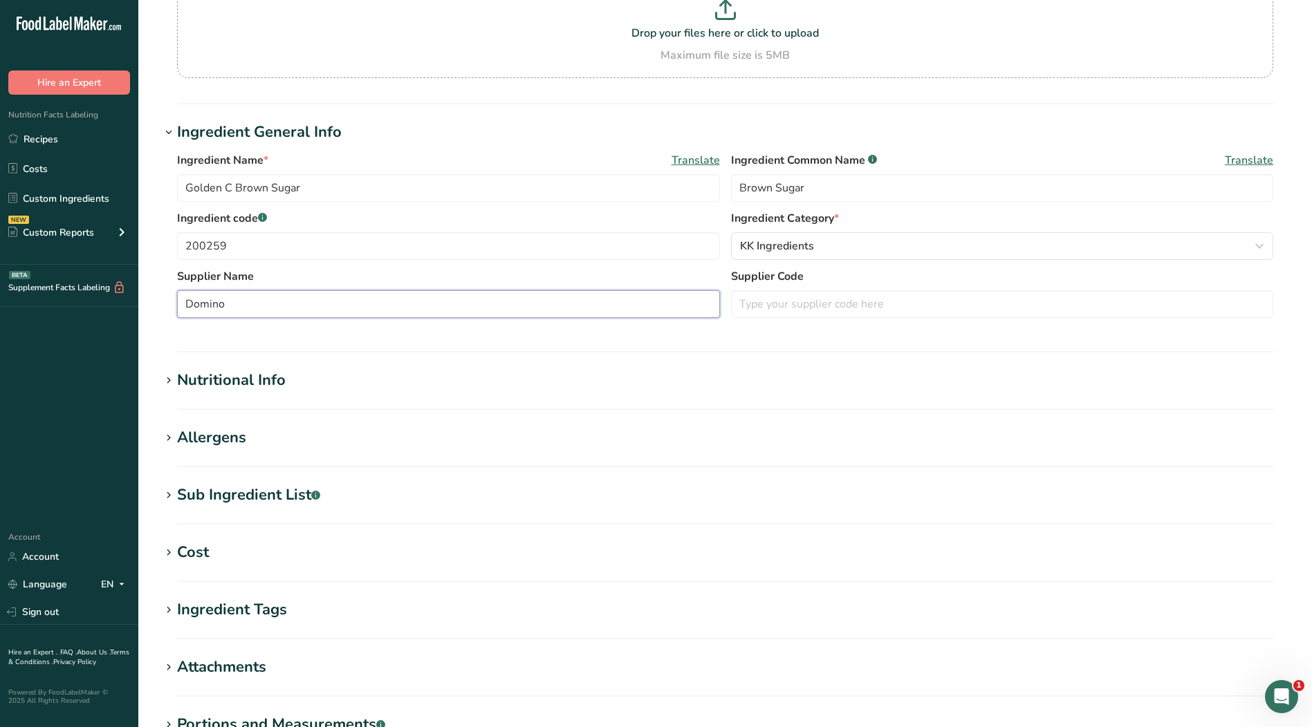
type input "Domino"
click at [231, 383] on div "Nutritional Info" at bounding box center [231, 380] width 109 height 23
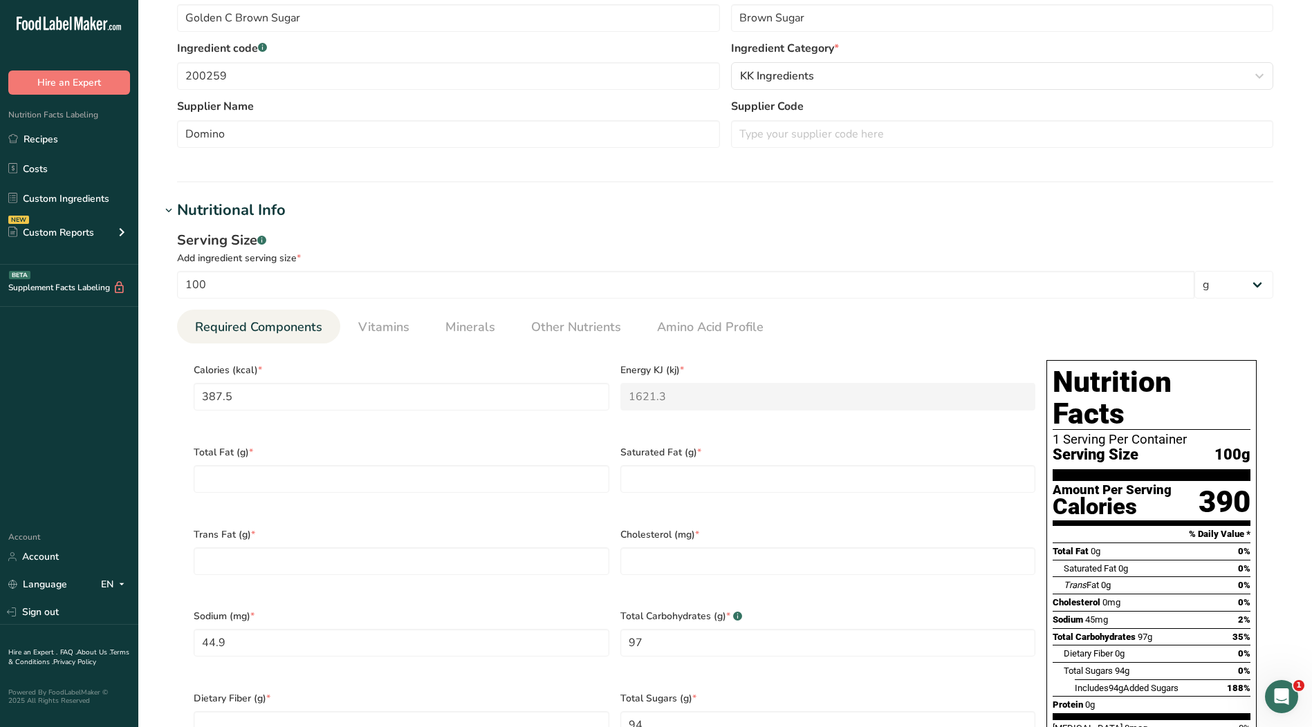
scroll to position [346, 0]
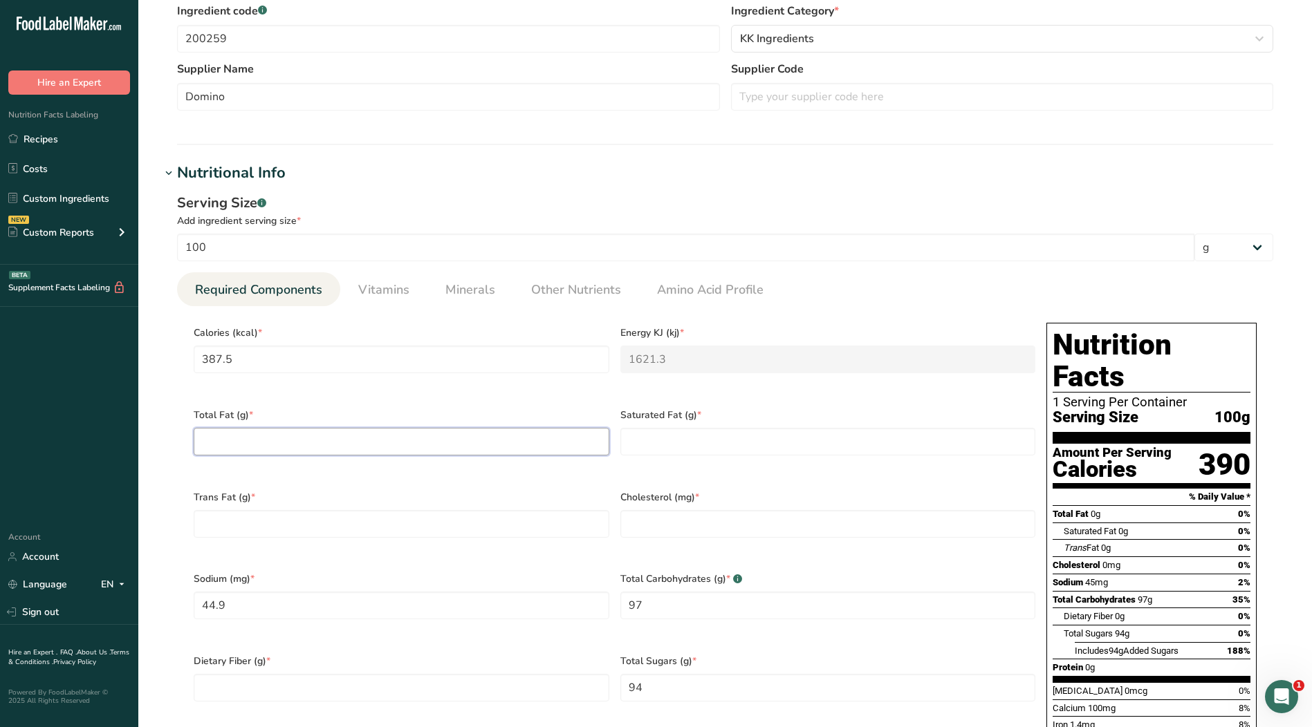
click at [422, 442] on Fat "number" at bounding box center [402, 442] width 416 height 28
type Fat "0"
drag, startPoint x: 689, startPoint y: 443, endPoint x: 691, endPoint y: 478, distance: 36.0
click at [689, 443] on Fat "number" at bounding box center [828, 442] width 416 height 28
type Fat "0"
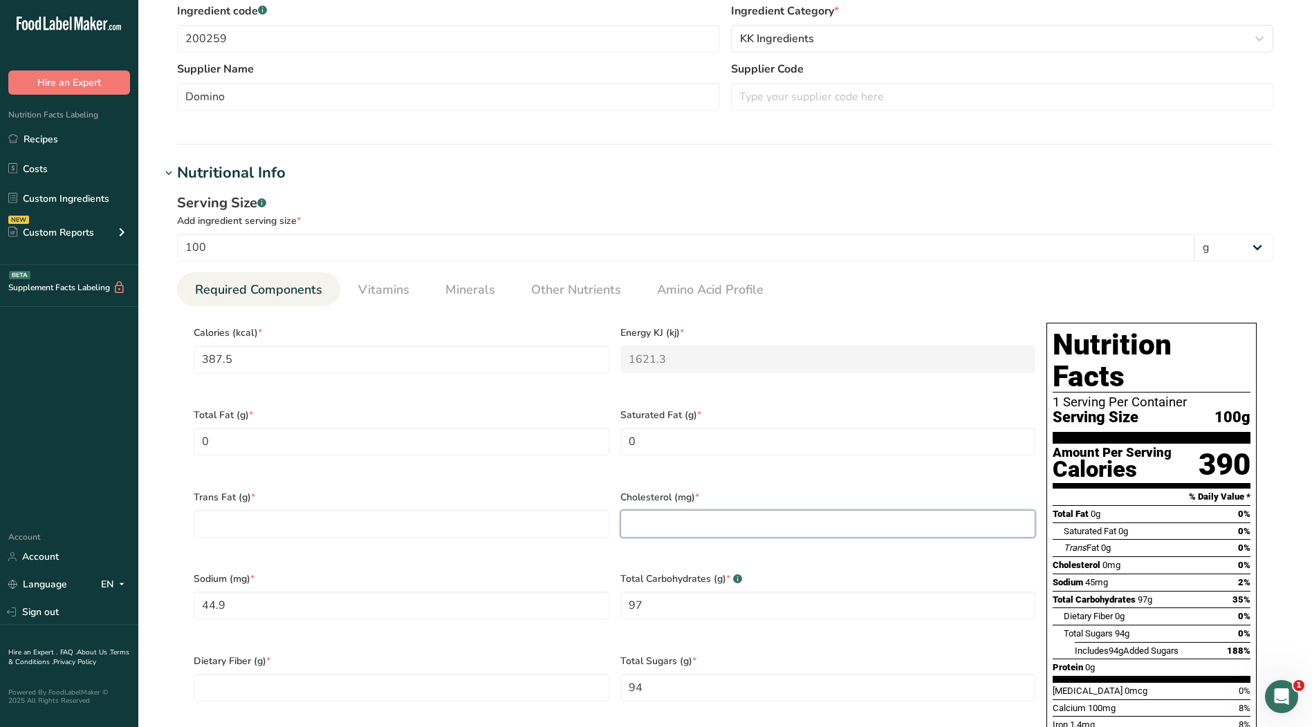
drag, startPoint x: 693, startPoint y: 510, endPoint x: 570, endPoint y: 537, distance: 126.7
click at [691, 510] on input "number" at bounding box center [828, 524] width 416 height 28
type input "0"
click at [539, 519] on Fat "number" at bounding box center [402, 524] width 416 height 28
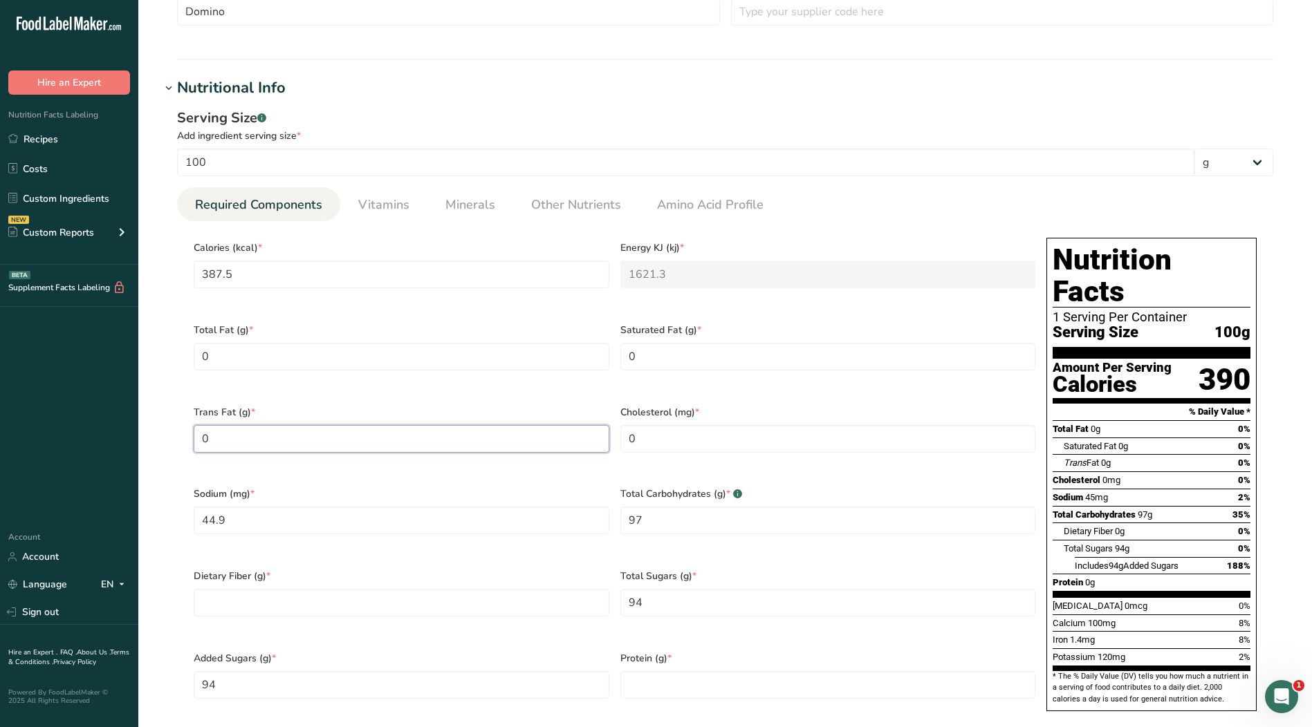
scroll to position [553, 0]
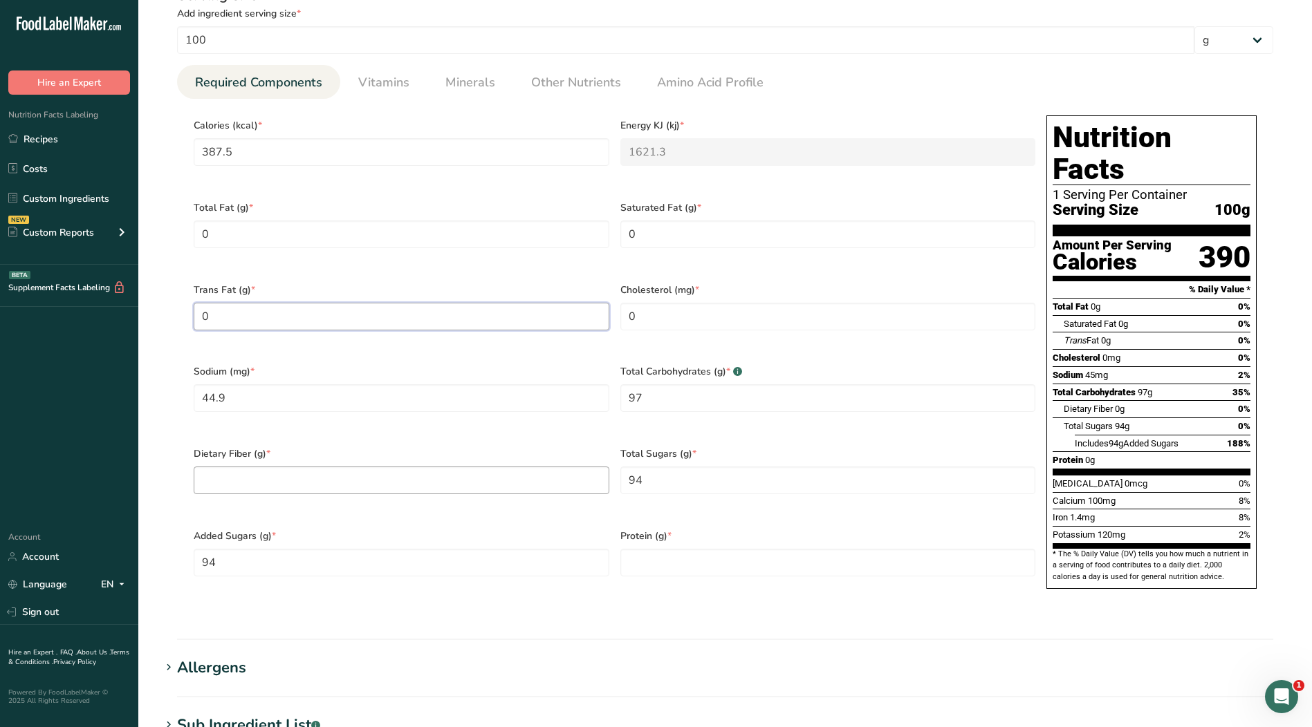
type Fat "0"
click at [497, 467] on Fiber "number" at bounding box center [402, 481] width 416 height 28
type Fiber "0"
click at [724, 549] on input "number" at bounding box center [828, 563] width 416 height 28
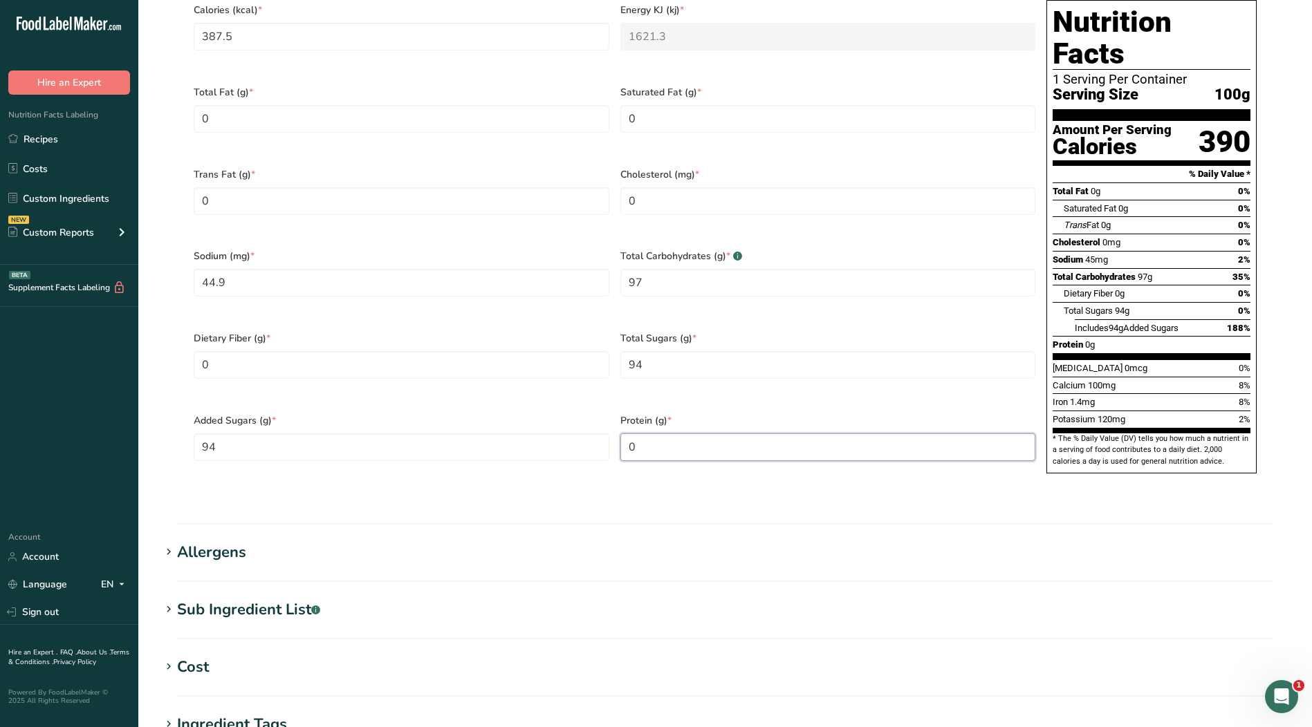
scroll to position [830, 0]
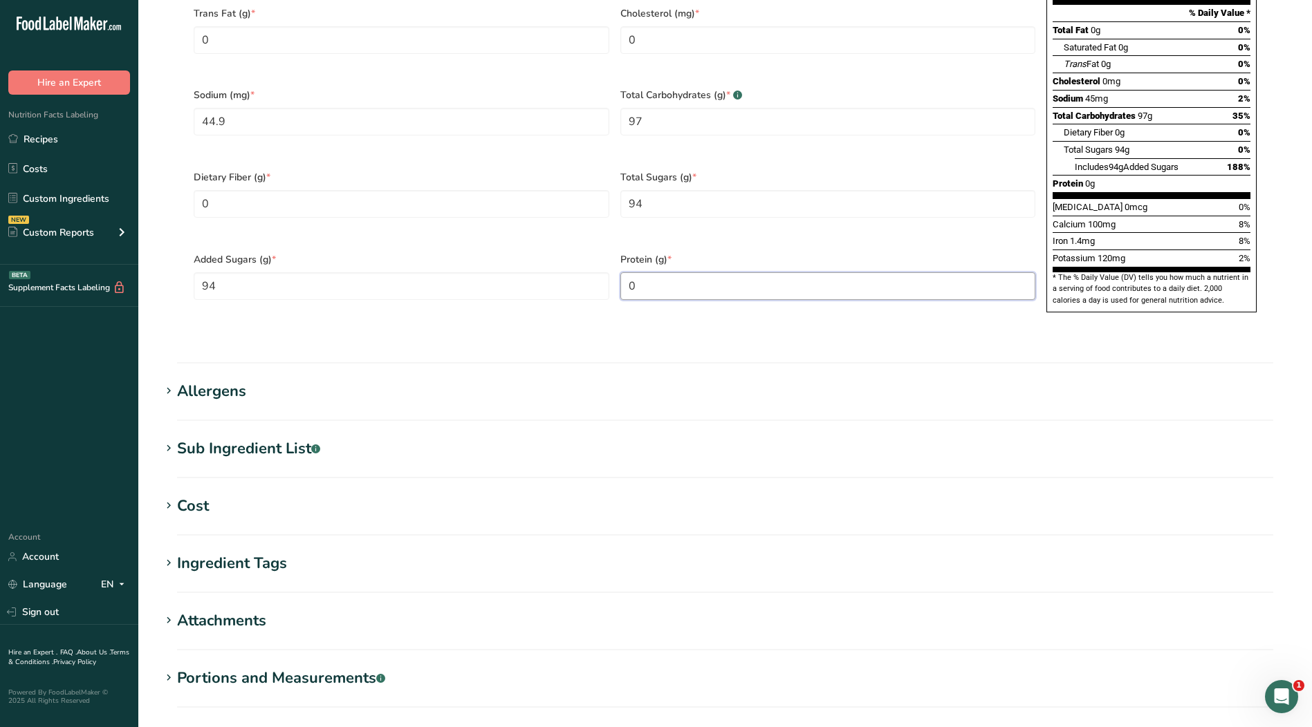
type input "0"
click at [264, 552] on div "Ingredient Tags" at bounding box center [232, 563] width 110 height 23
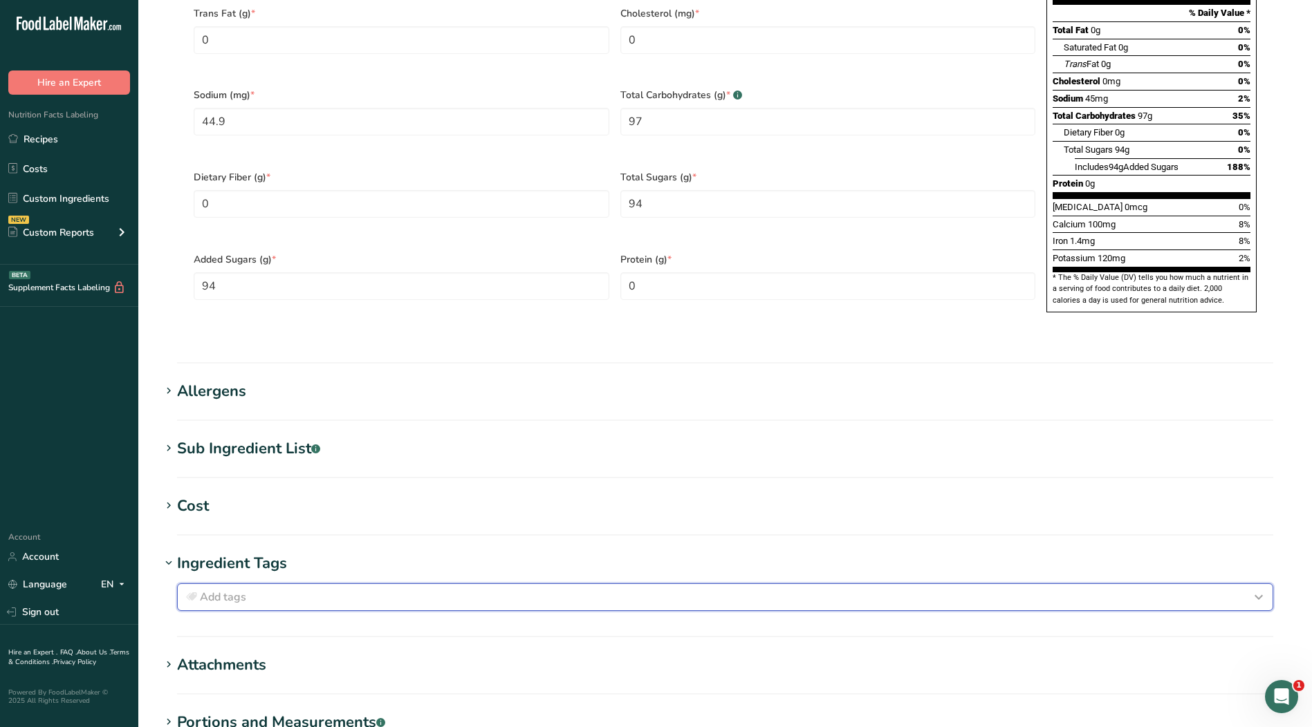
click at [295, 589] on div "Add tags" at bounding box center [724, 597] width 1083 height 17
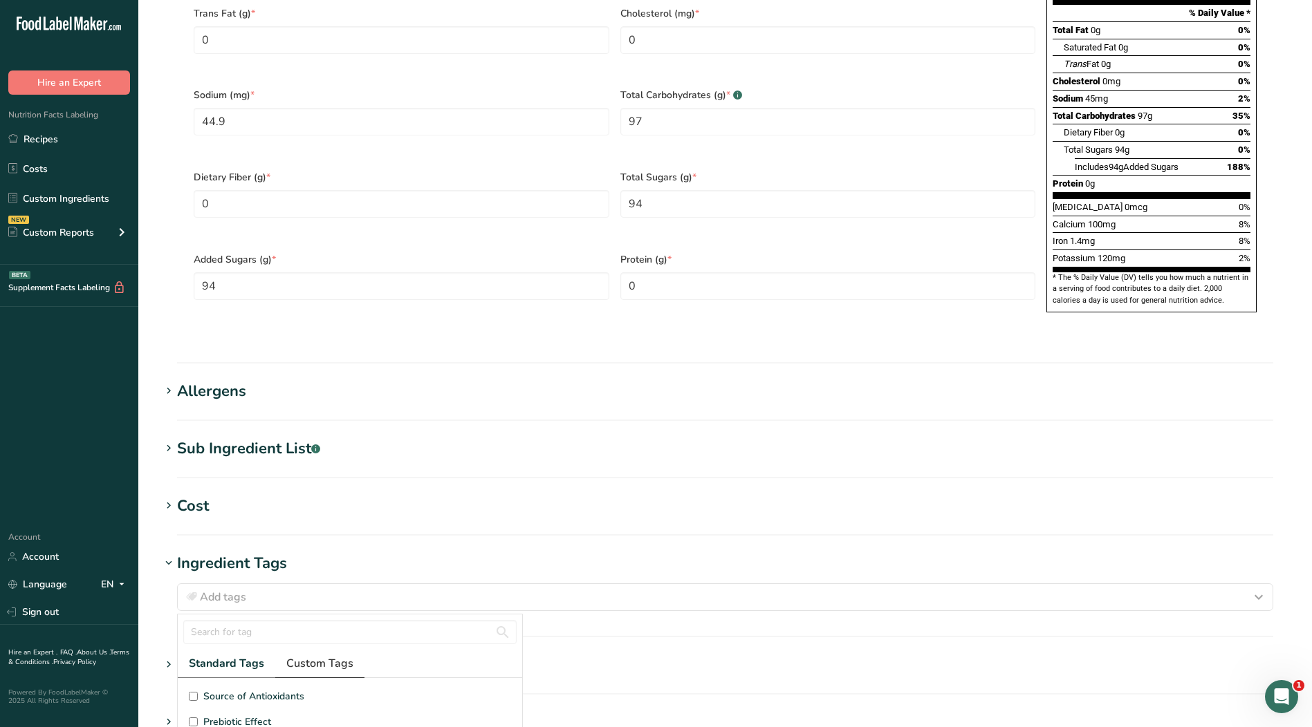
click at [358, 650] on link "Custom Tags" at bounding box center [319, 664] width 89 height 28
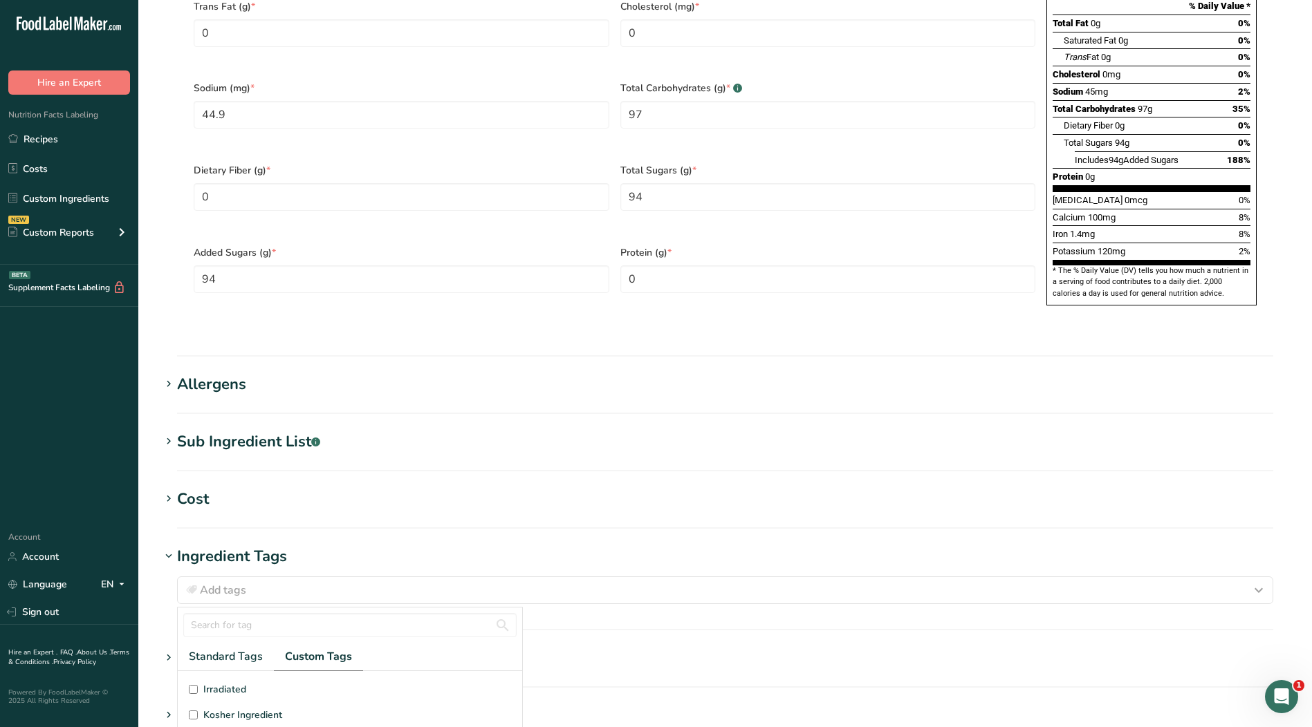
scroll to position [9, 0]
click at [259, 706] on span "Kosher Ingredient" at bounding box center [242, 713] width 79 height 15
click at [198, 709] on input "Kosher Ingredient" at bounding box center [193, 713] width 9 height 9
checkbox input "true"
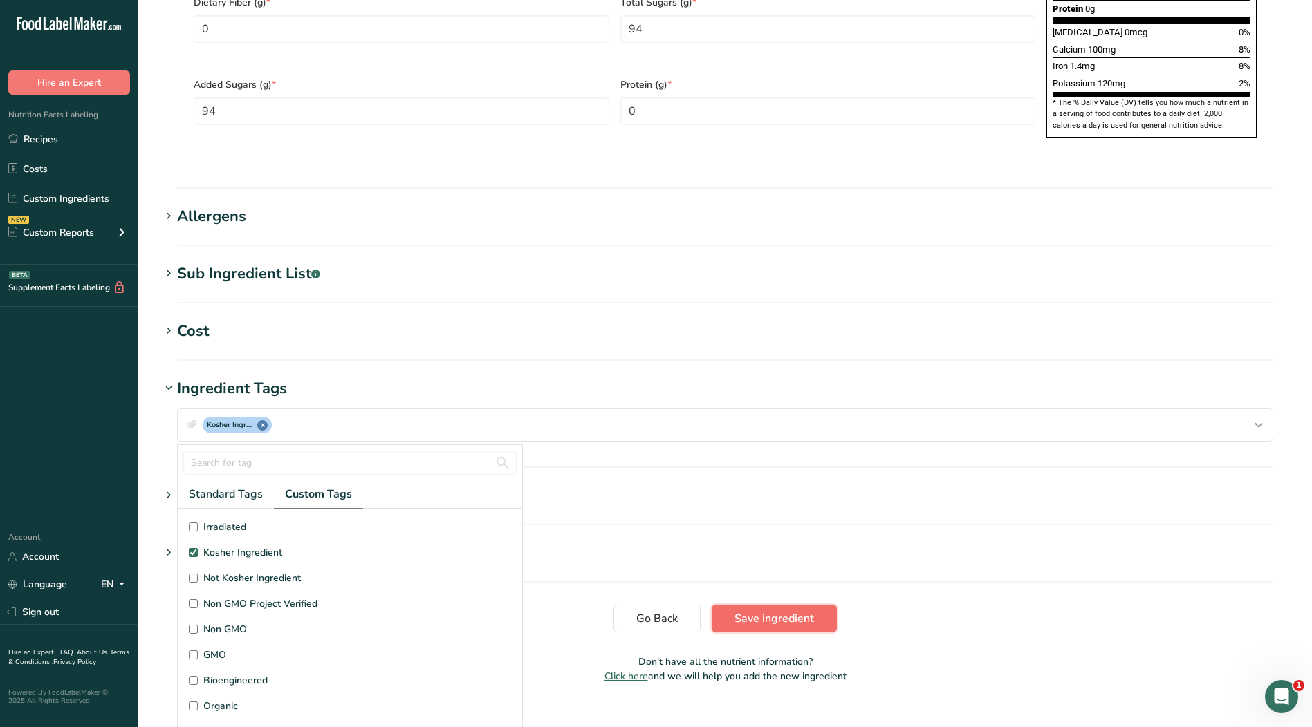
click at [788, 611] on span "Save ingredient" at bounding box center [774, 619] width 80 height 17
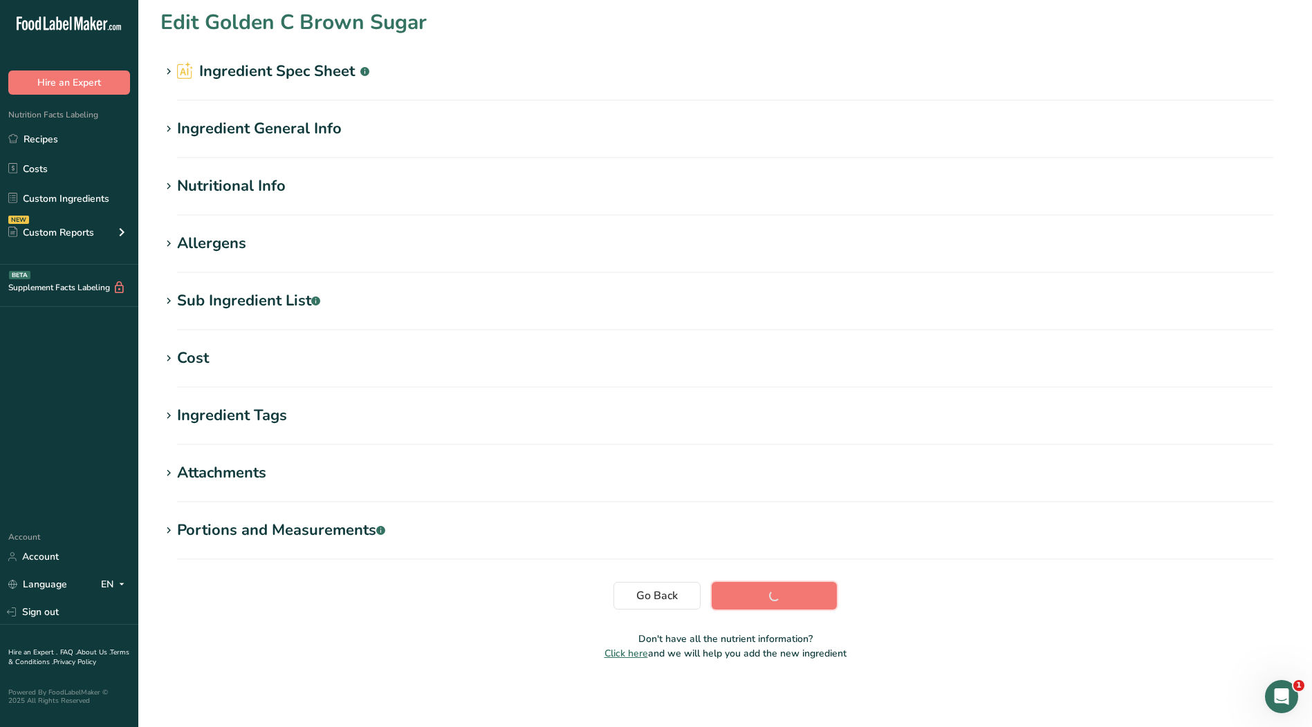
scroll to position [0, 0]
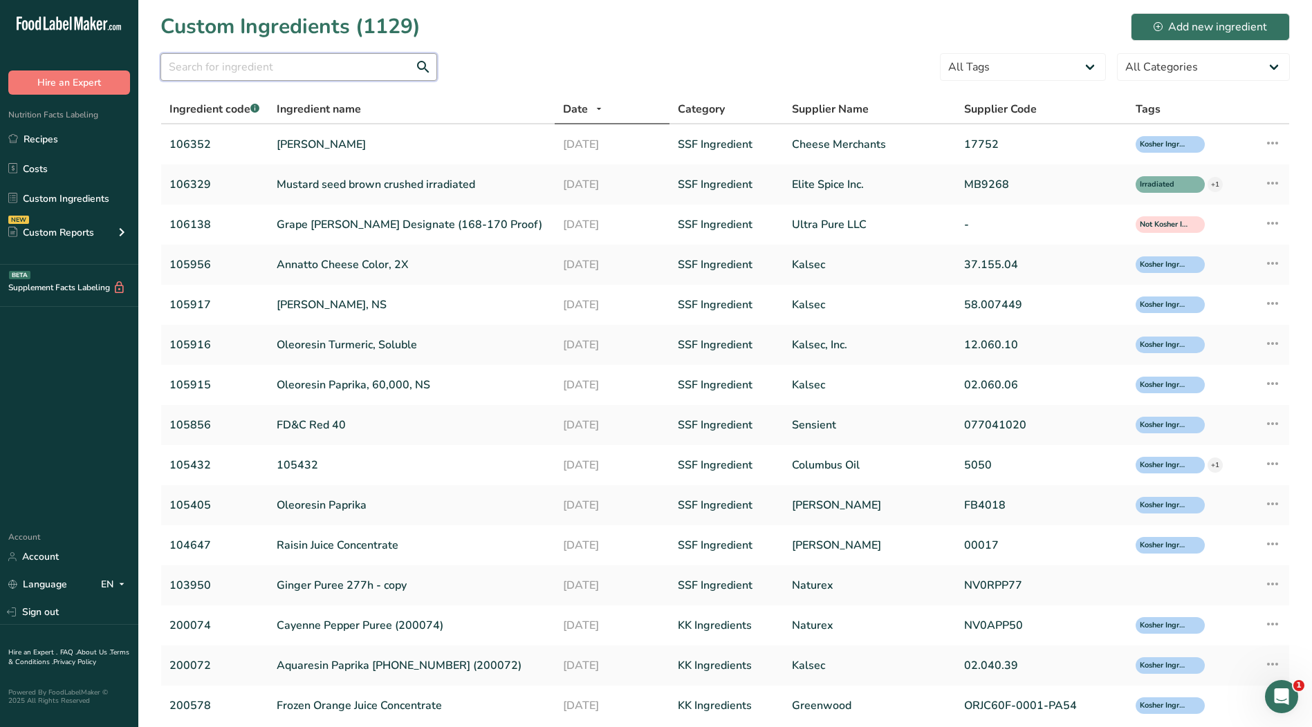
click at [335, 73] on input "text" at bounding box center [298, 67] width 277 height 28
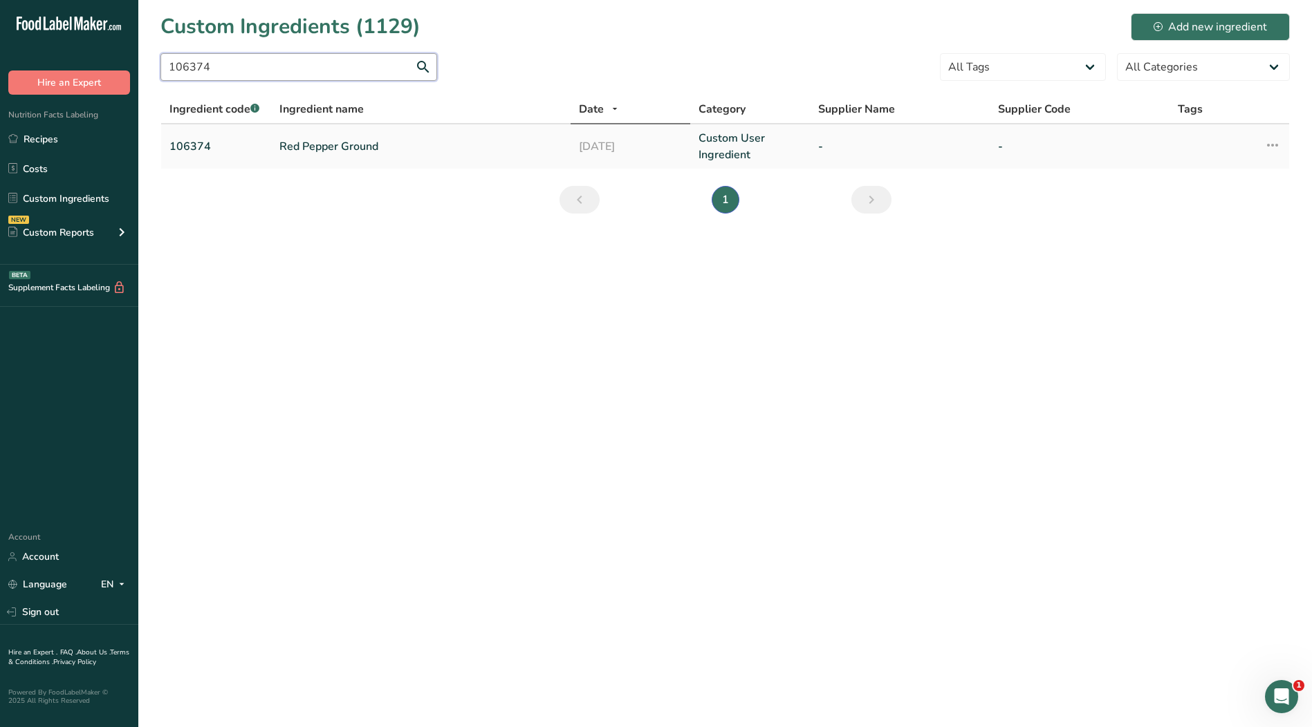
type input "106374"
click at [326, 148] on link "Red Pepper Ground" at bounding box center [420, 146] width 283 height 17
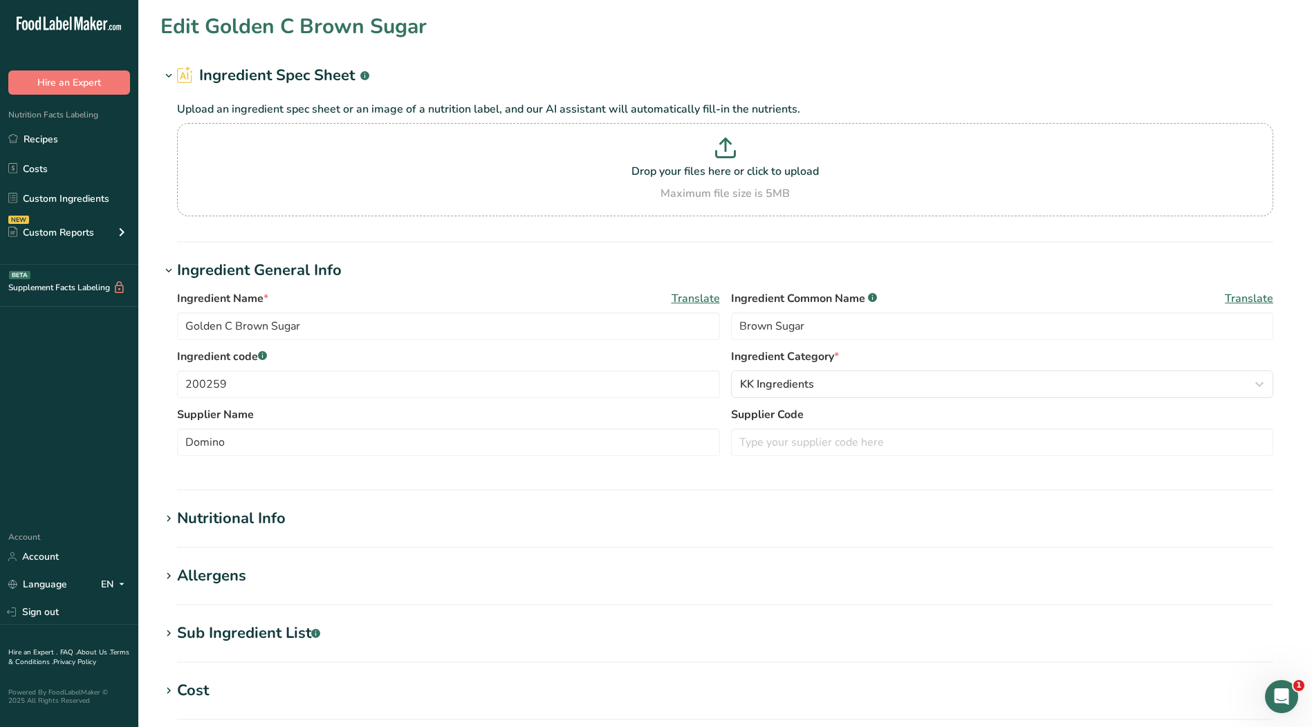
type input "Red Pepper Ground"
type input "106374"
drag, startPoint x: 891, startPoint y: 315, endPoint x: 904, endPoint y: 328, distance: 18.6
click at [893, 319] on input "text" at bounding box center [1002, 327] width 543 height 28
type input "Spice"
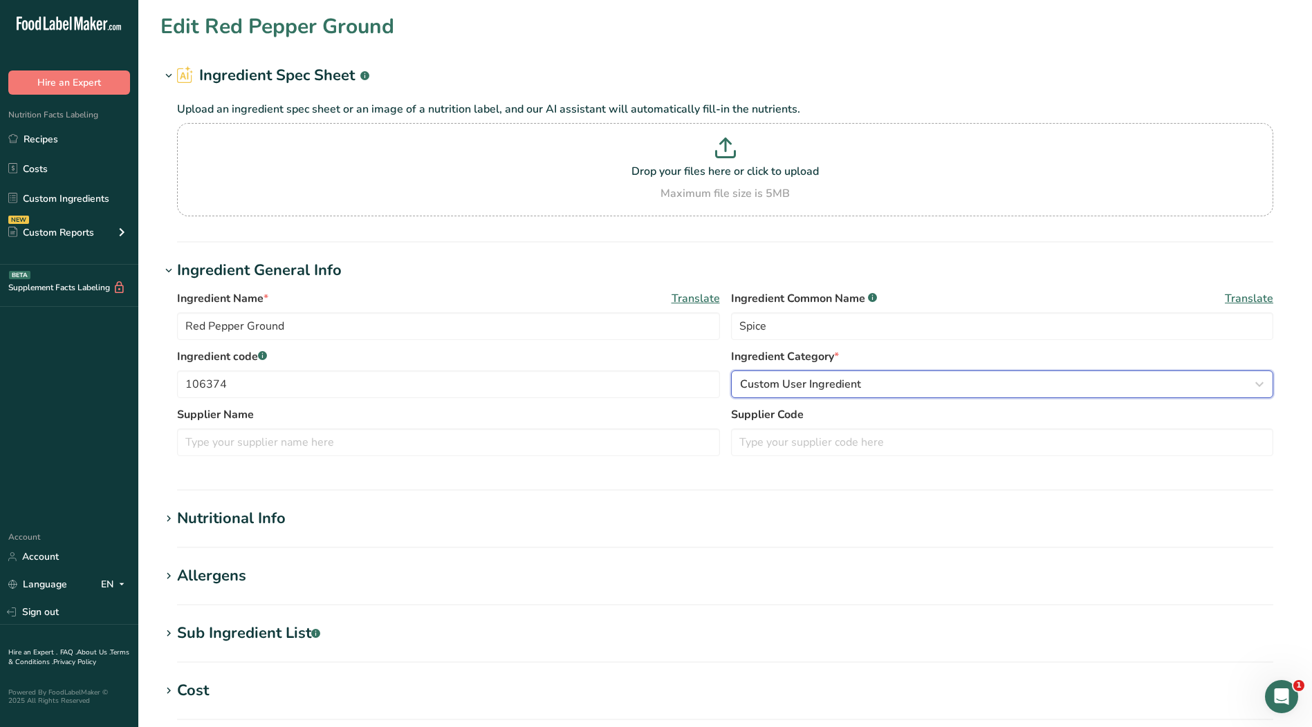
click at [1085, 383] on div "Custom User Ingredient" at bounding box center [998, 384] width 516 height 17
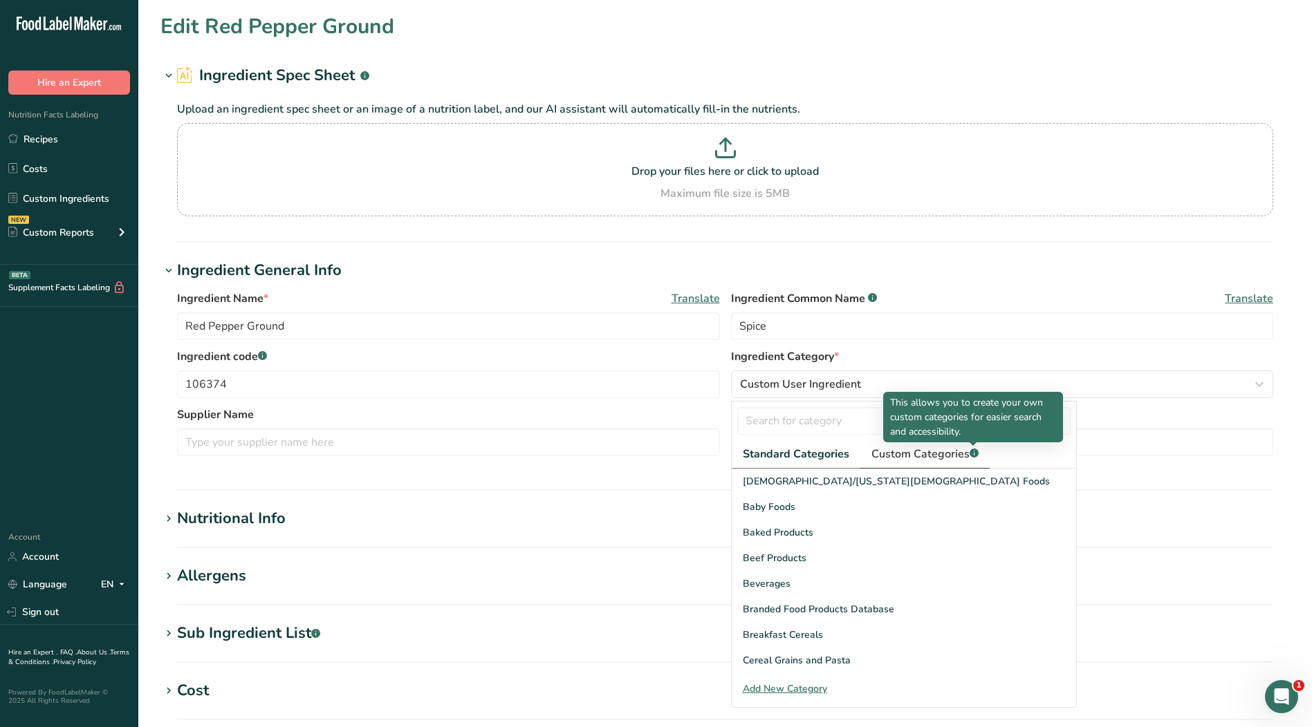
click at [950, 454] on span "Custom Categories .a-a{fill:#347362;}.b-a{fill:#fff;}" at bounding box center [924, 454] width 107 height 17
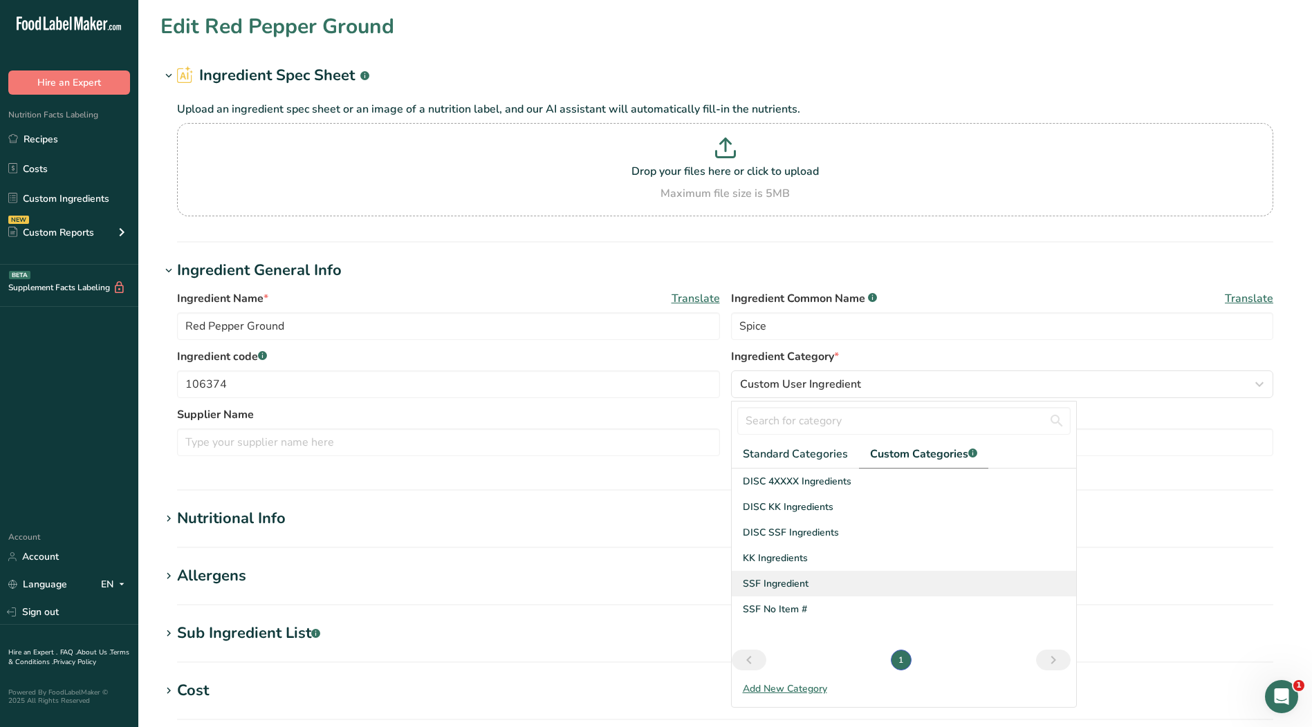
click at [799, 573] on div "SSF Ingredient" at bounding box center [904, 584] width 344 height 26
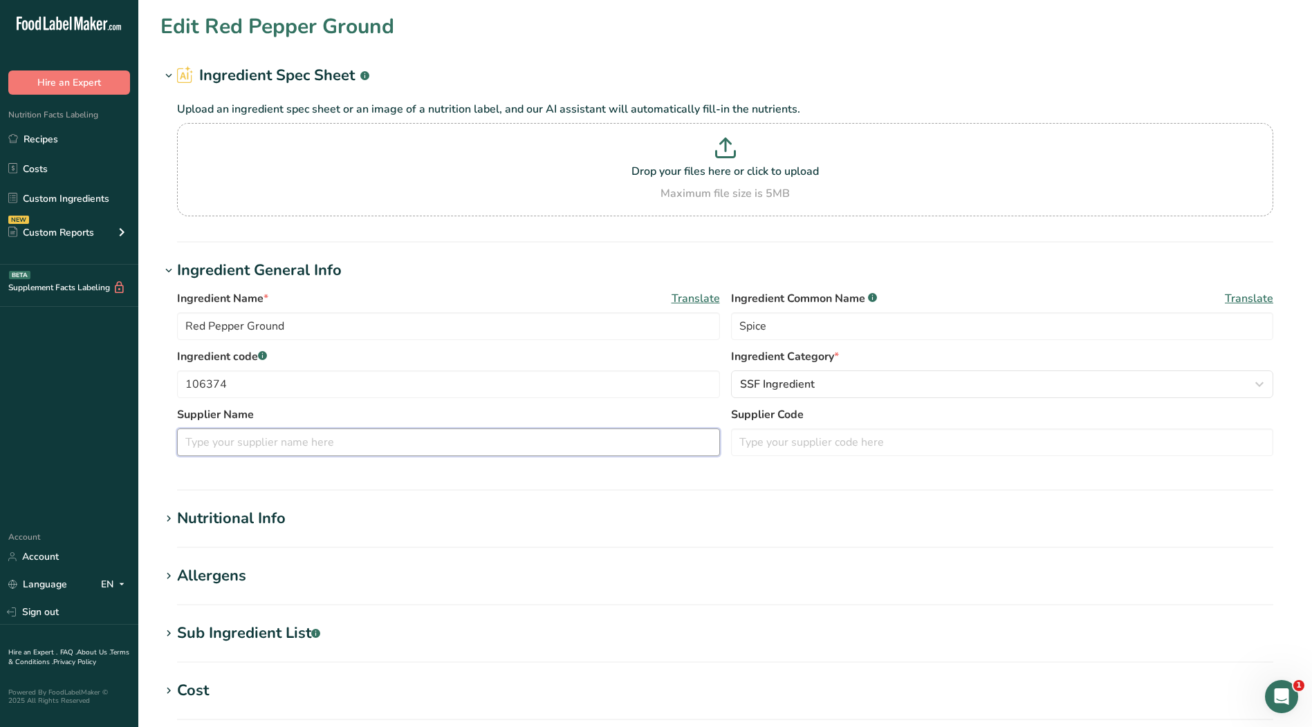
click at [355, 447] on input "text" at bounding box center [448, 443] width 543 height 28
type input "Elite Spice"
click at [848, 446] on input "text" at bounding box center [1002, 443] width 543 height 28
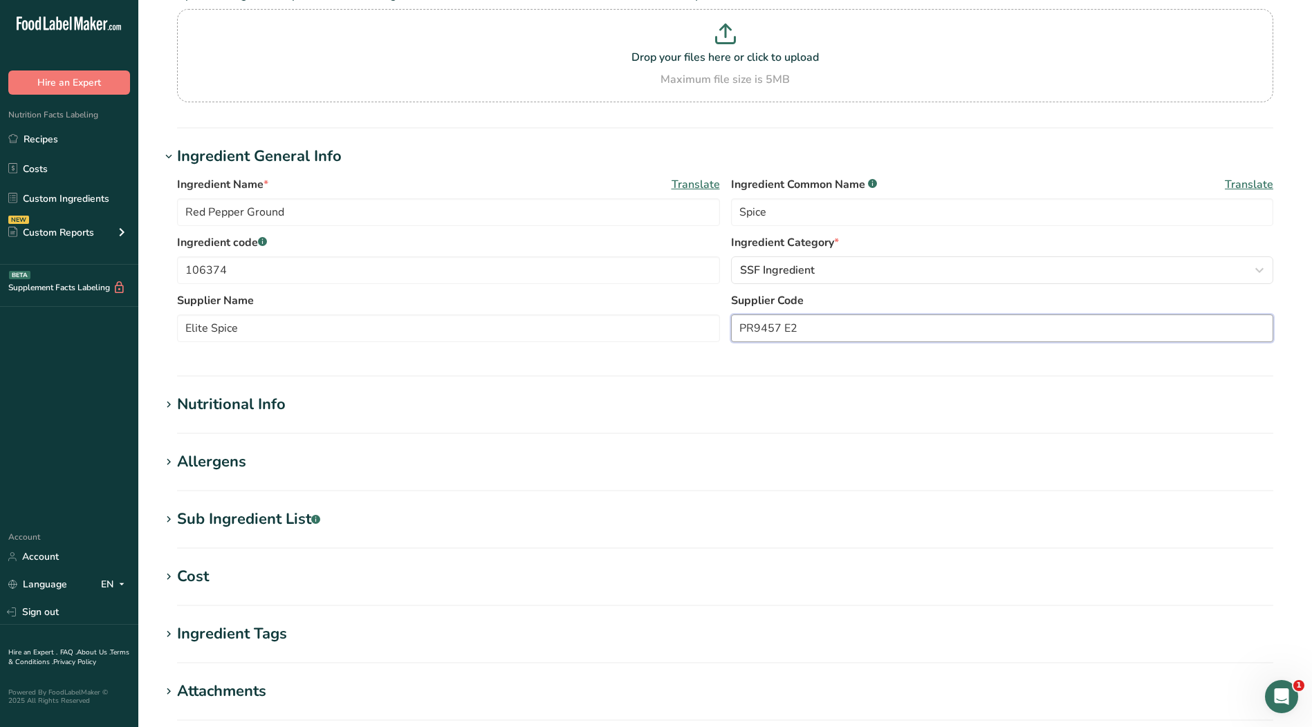
scroll to position [138, 0]
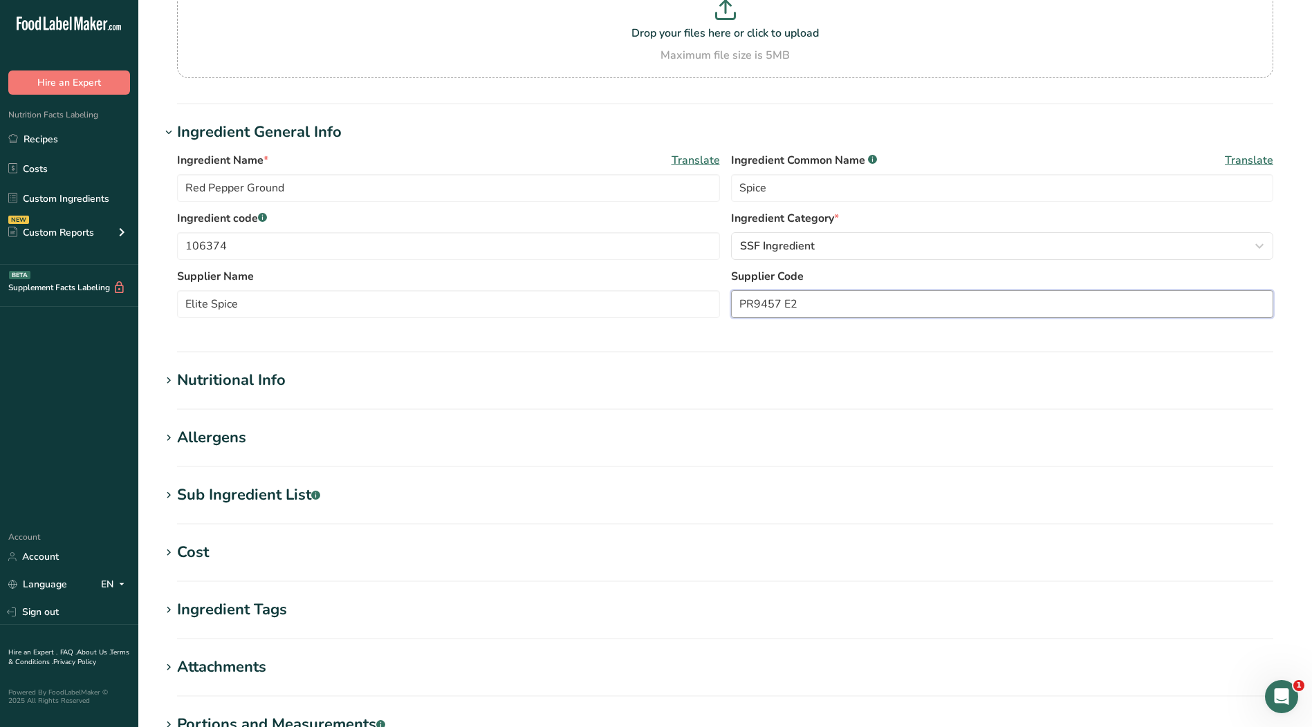
type input "PR9457 E2"
click at [218, 617] on div "Ingredient Tags" at bounding box center [232, 610] width 110 height 23
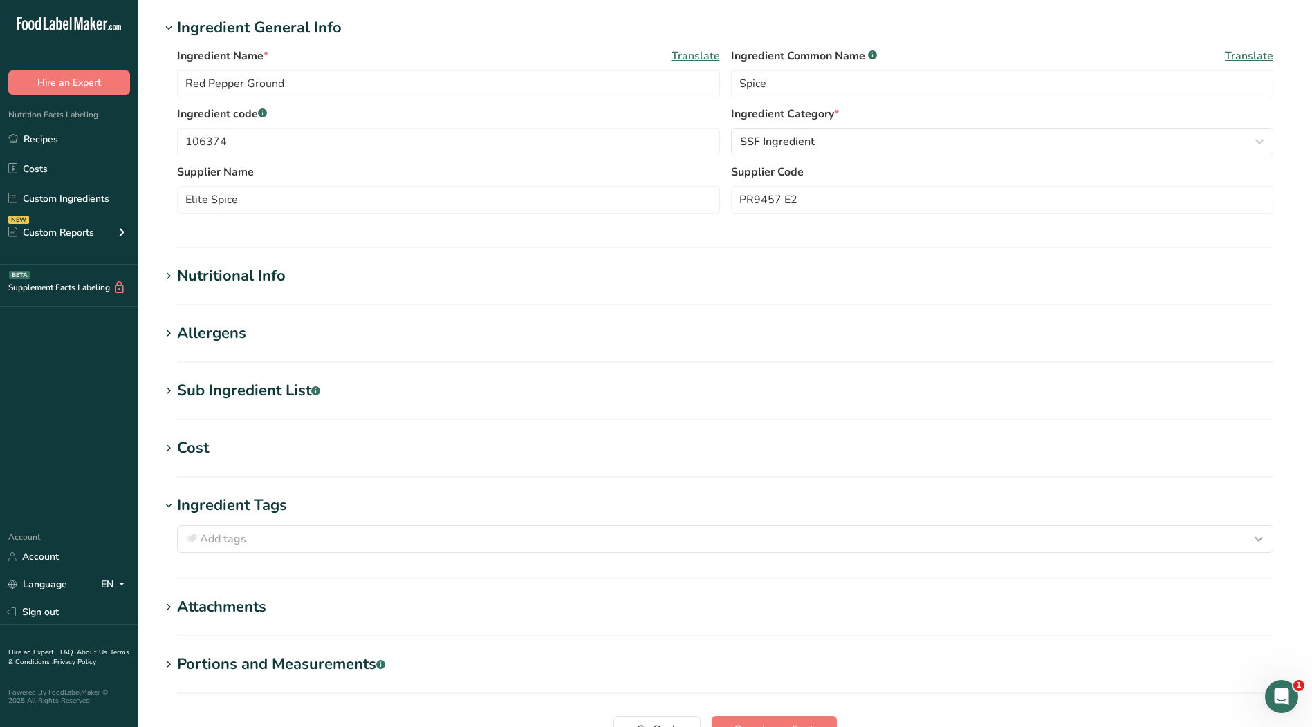
scroll to position [346, 0]
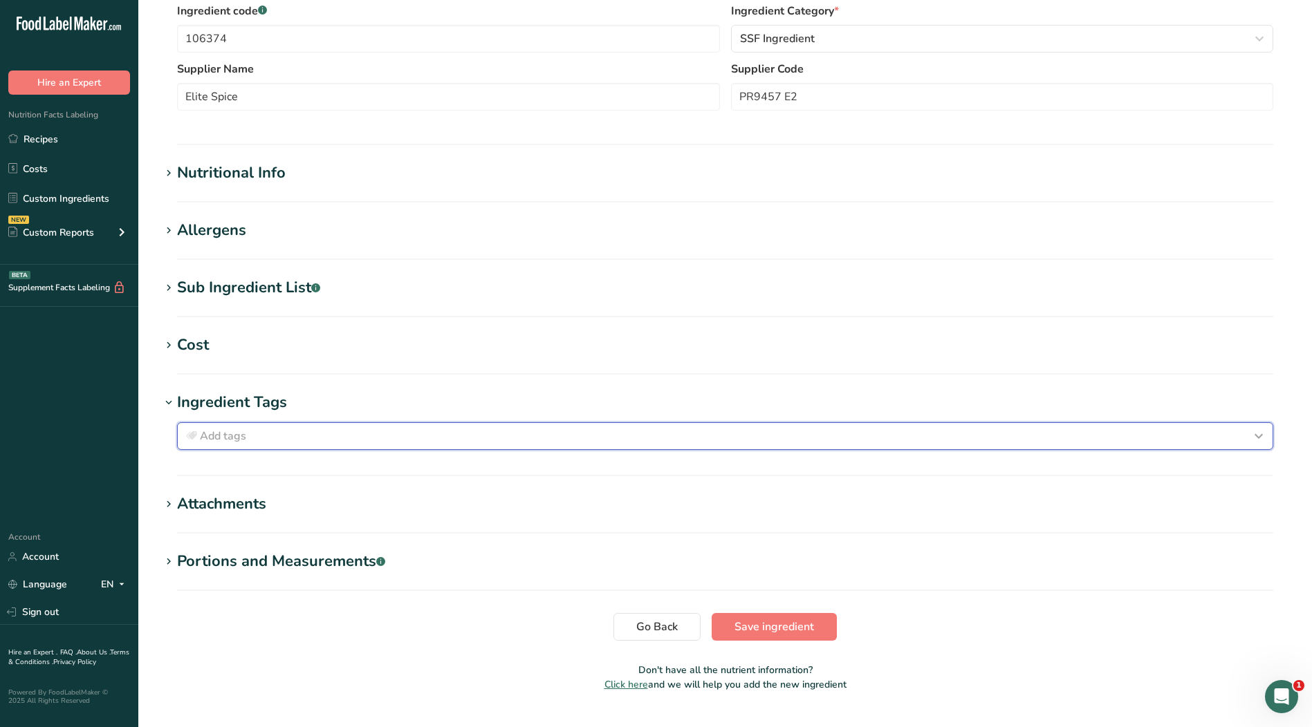
click at [250, 436] on div "Add tags" at bounding box center [724, 436] width 1083 height 17
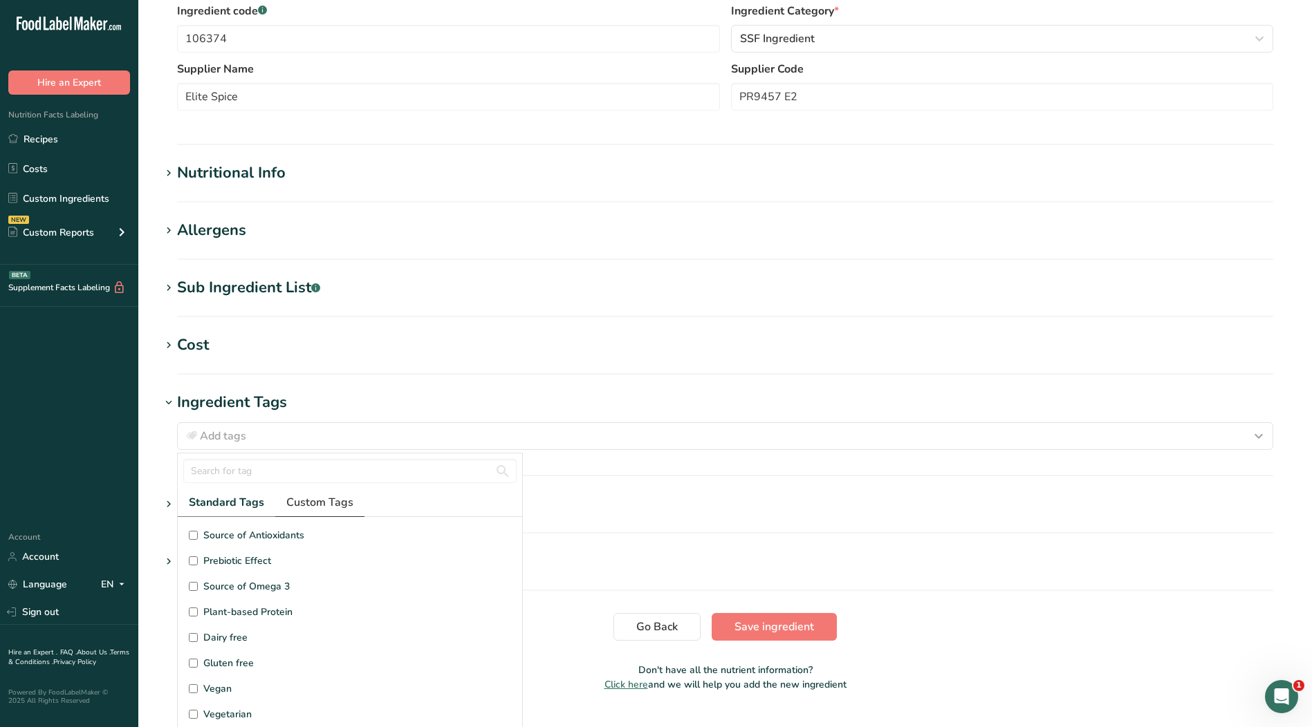
click at [309, 512] on link "Custom Tags" at bounding box center [319, 503] width 89 height 28
click at [233, 565] on span "Kosher Ingredient" at bounding box center [242, 561] width 79 height 15
click at [198, 565] on input "Kosher Ingredient" at bounding box center [193, 561] width 9 height 9
checkbox input "true"
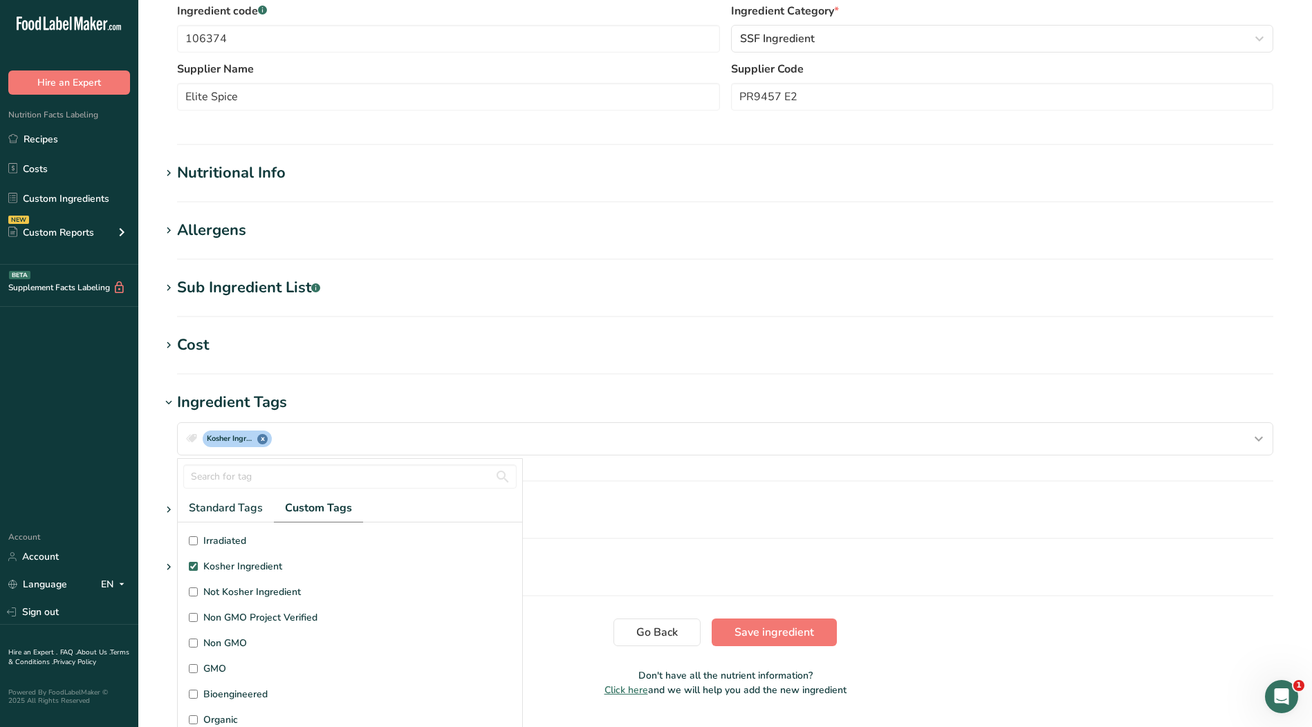
click at [263, 184] on div "Nutritional Info" at bounding box center [231, 173] width 109 height 23
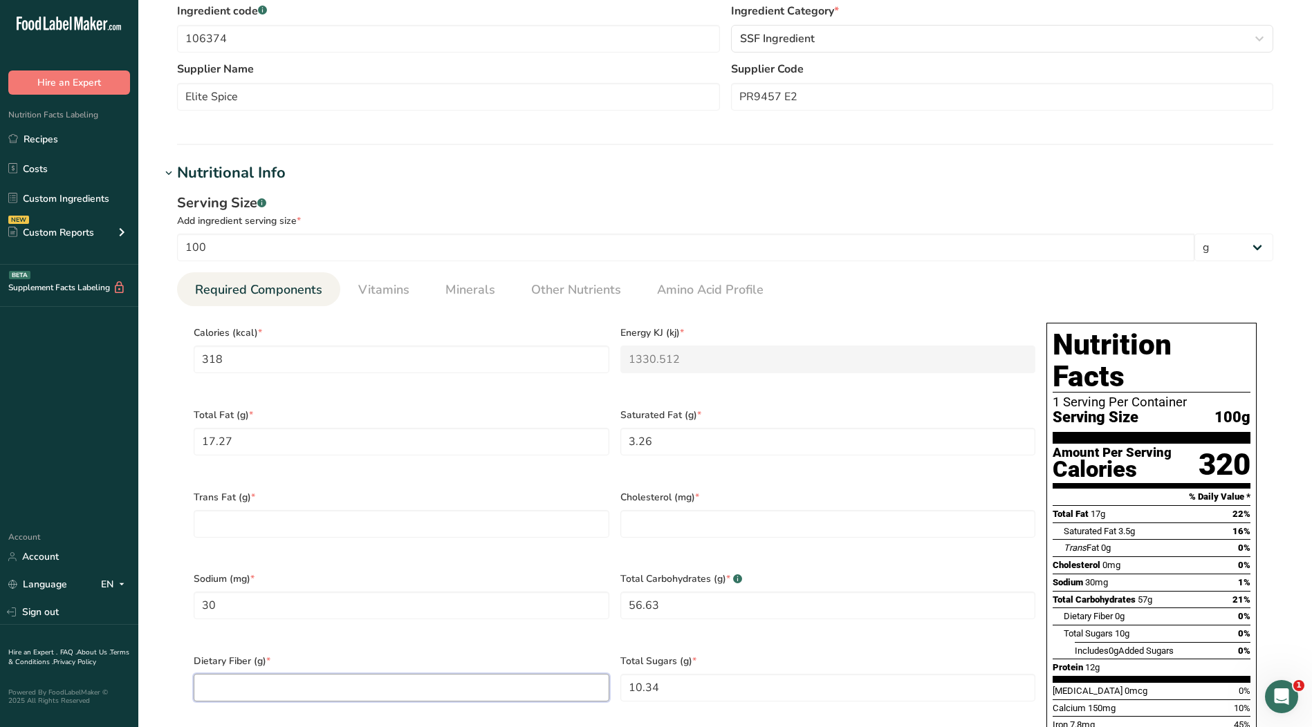
click at [317, 674] on Fiber "number" at bounding box center [402, 688] width 416 height 28
type Fiber "27.2"
click at [443, 513] on Fat "number" at bounding box center [402, 524] width 416 height 28
type Fat "0"
click at [649, 513] on input "number" at bounding box center [828, 524] width 416 height 28
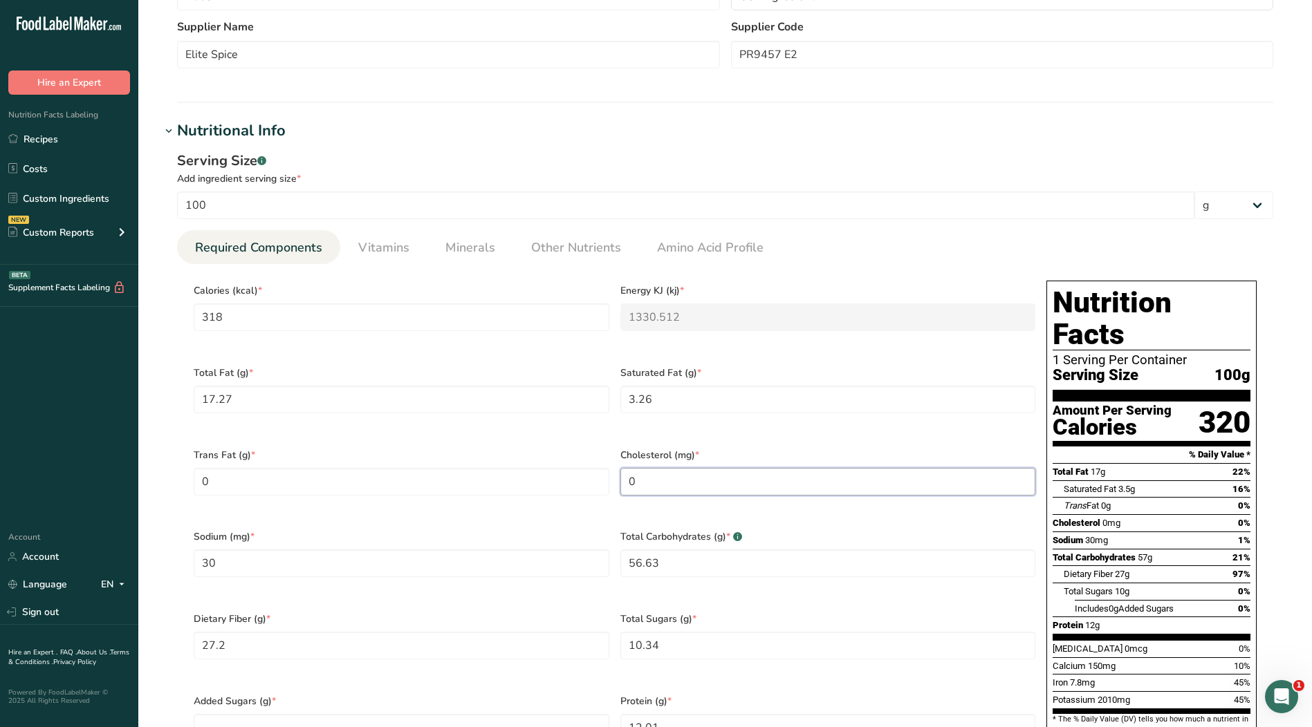
scroll to position [553, 0]
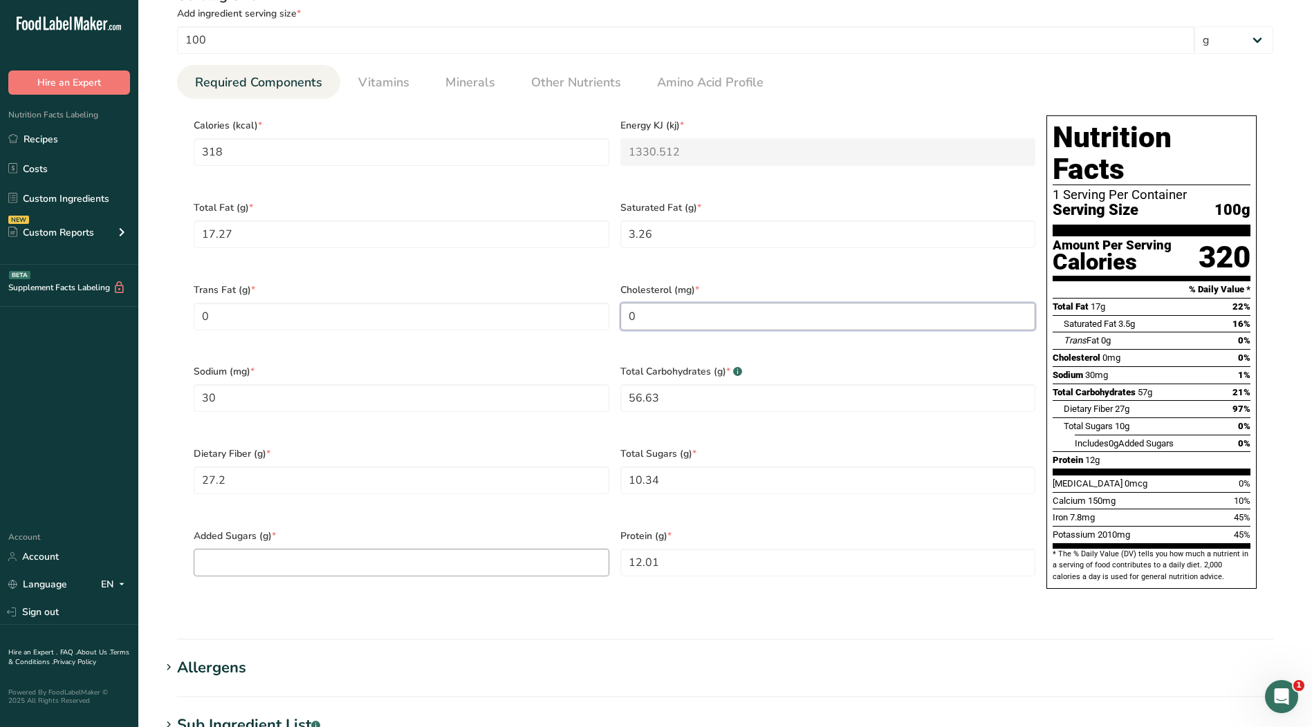
type input "0"
click at [459, 549] on Sugars "number" at bounding box center [402, 563] width 416 height 28
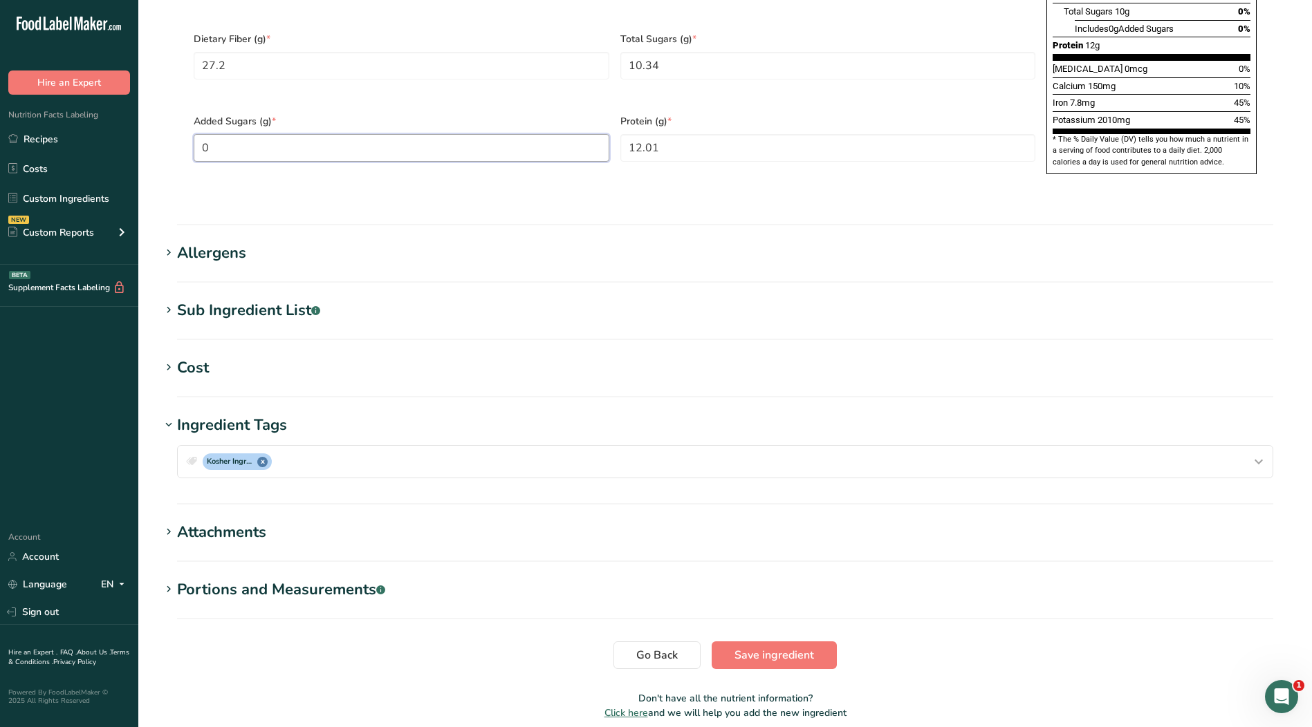
type Sugars "0"
click at [779, 647] on span "Save ingredient" at bounding box center [774, 655] width 80 height 17
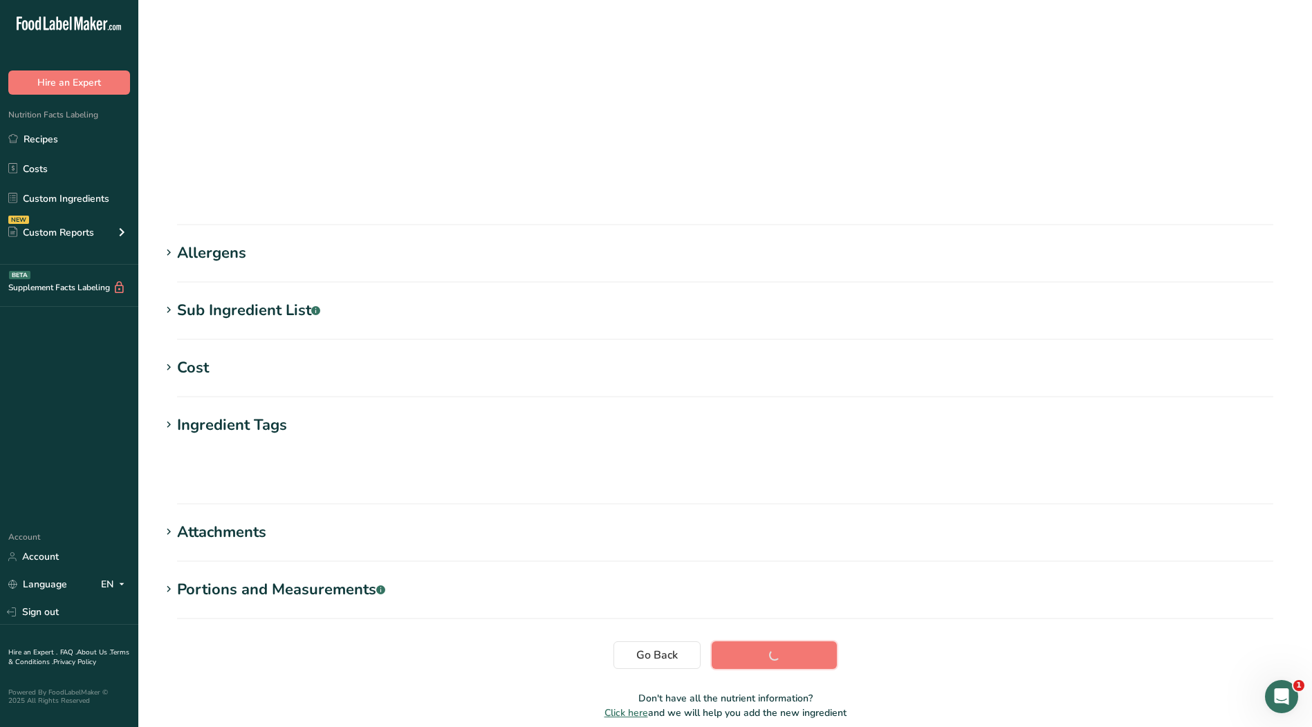
scroll to position [4, 0]
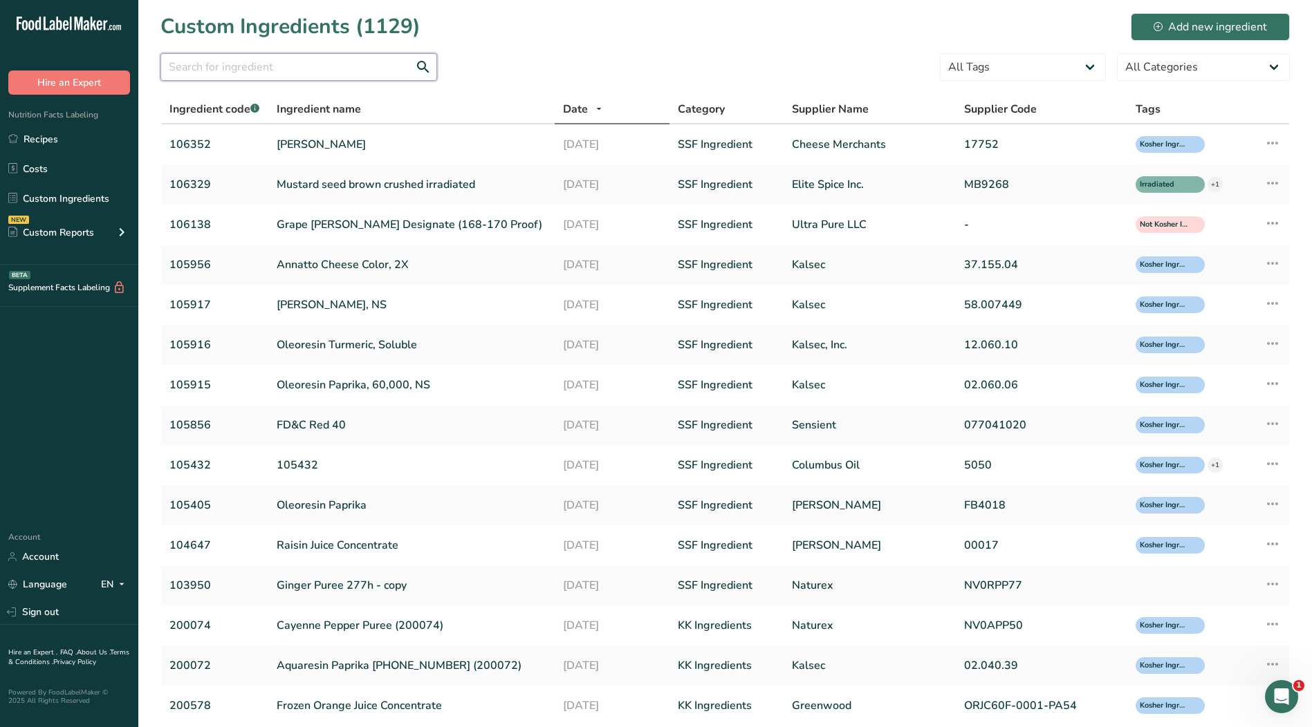
click at [384, 67] on input "text" at bounding box center [298, 67] width 277 height 28
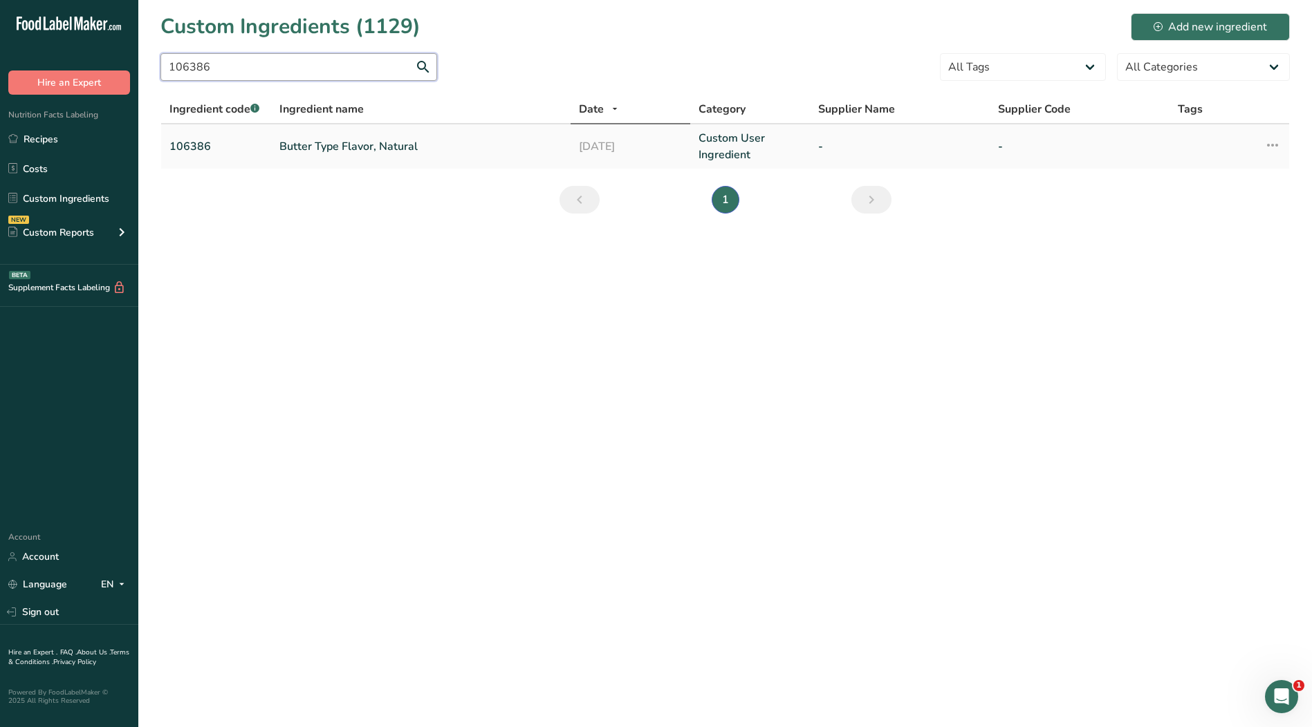
type input "106386"
click at [377, 145] on link "Butter Type Flavor, Natural" at bounding box center [420, 146] width 283 height 17
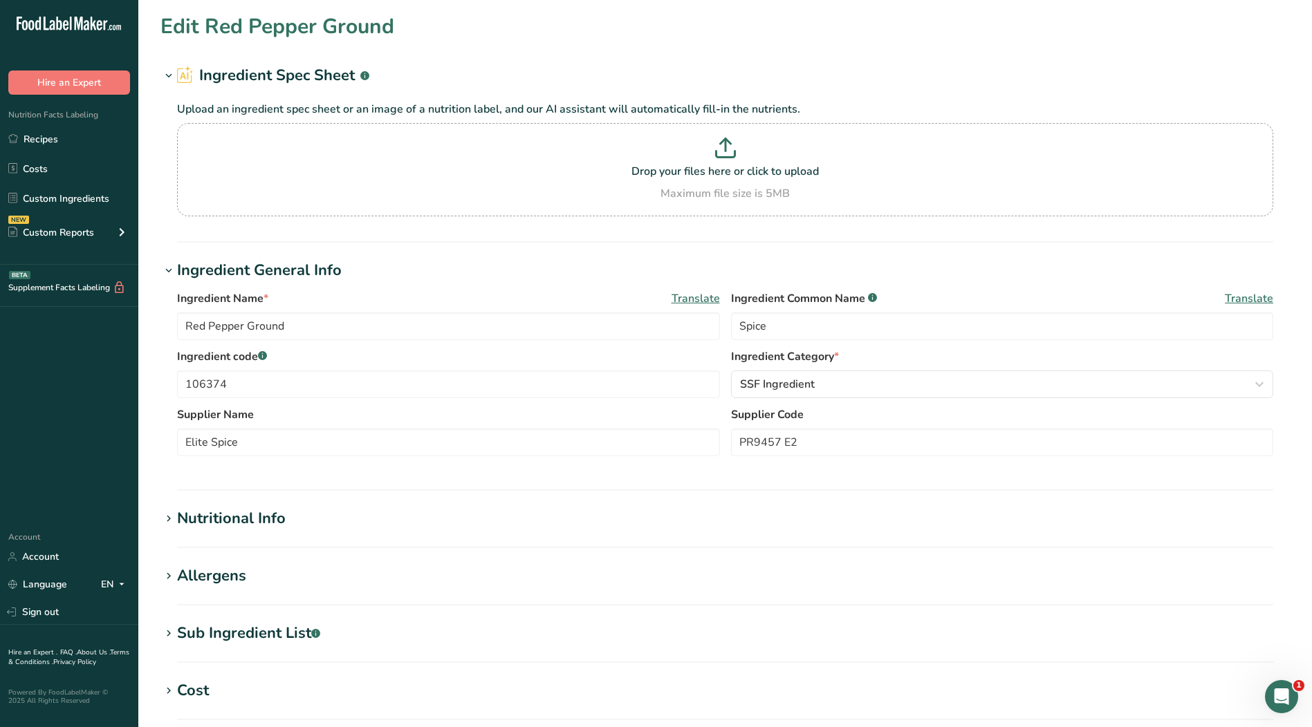
type input "Butter Type Flavor, Natural"
type input "106386"
click at [869, 381] on div "Custom User Ingredient" at bounding box center [998, 384] width 516 height 17
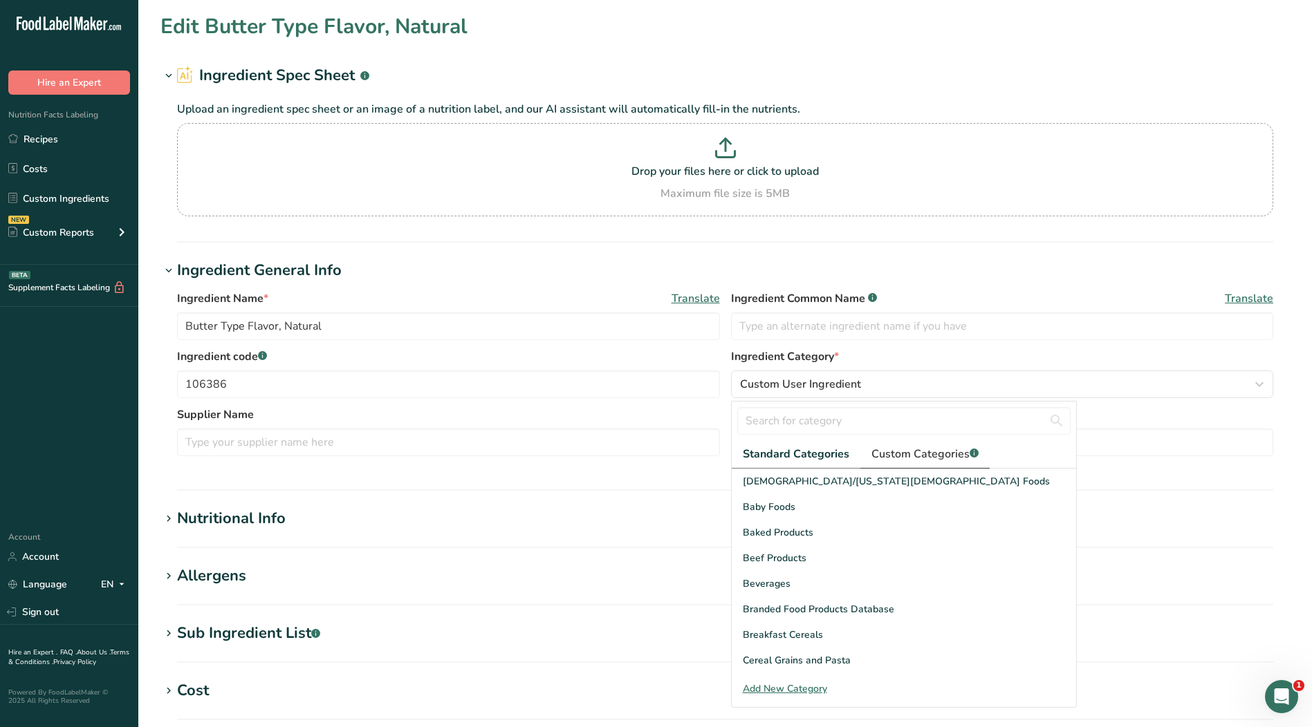
click at [884, 458] on span "Custom Categories .a-a{fill:#347362;}.b-a{fill:#fff;}" at bounding box center [924, 454] width 107 height 17
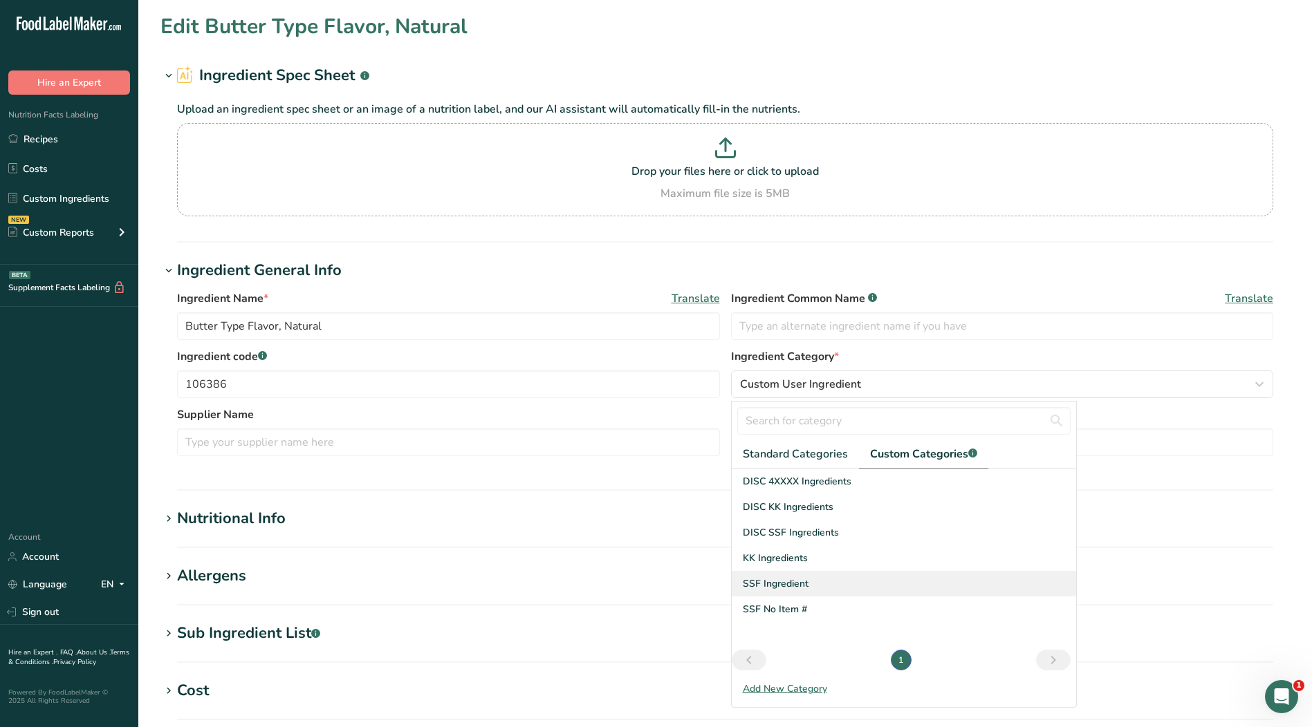
click at [816, 594] on div "SSF Ingredient" at bounding box center [904, 584] width 344 height 26
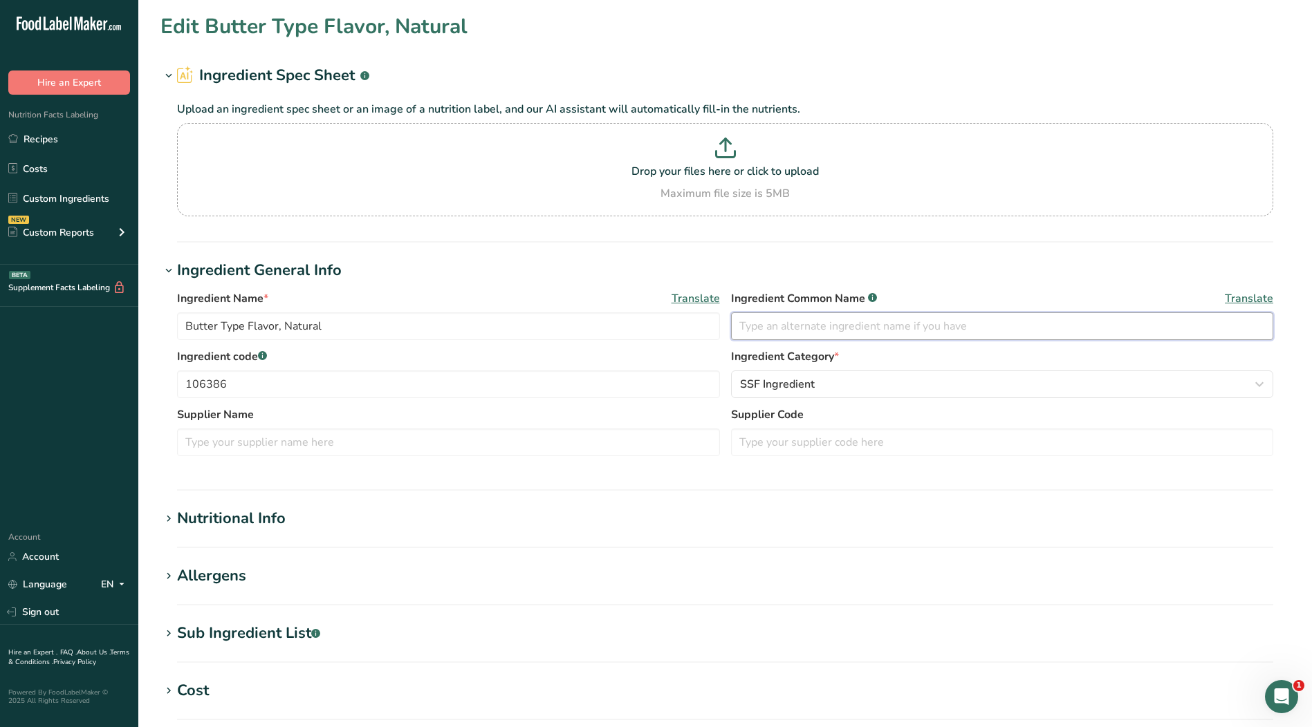
click at [846, 333] on input "text" at bounding box center [1002, 327] width 543 height 28
type input "Natural Flavor"
click at [608, 441] on input "text" at bounding box center [448, 443] width 543 height 28
type input "Bell"
type input "23.46435"
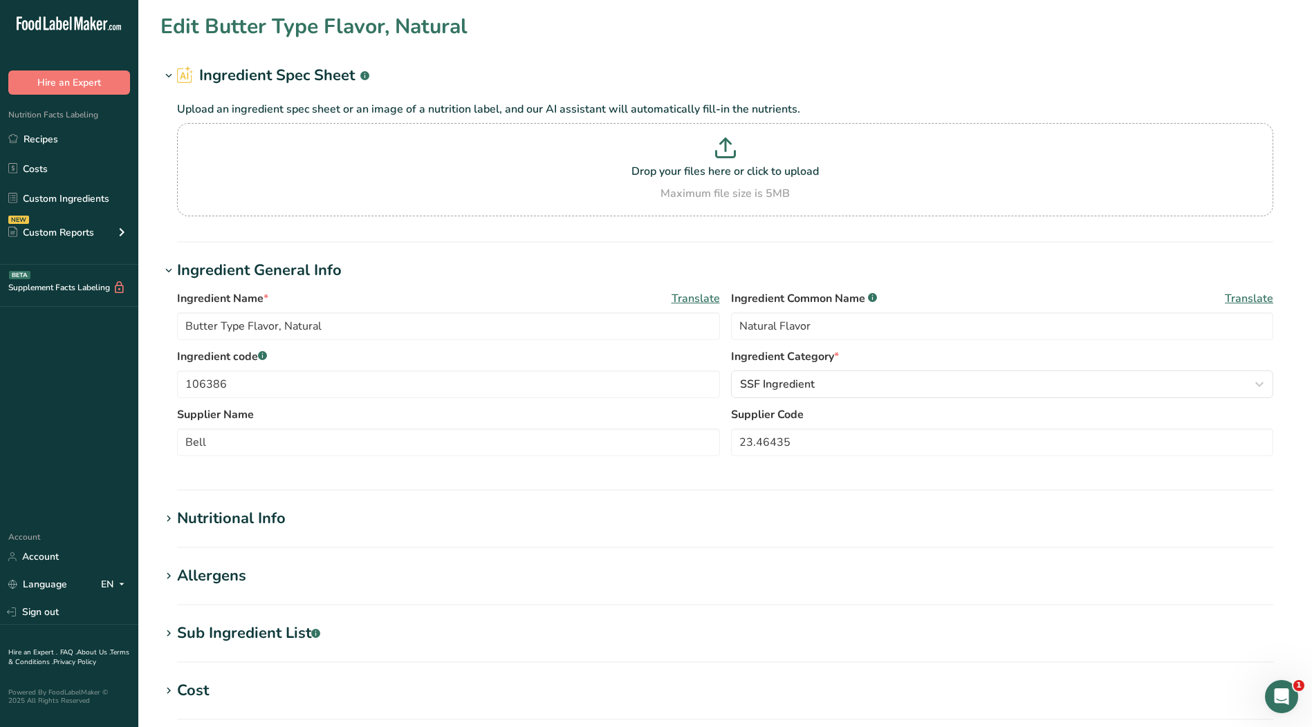
click at [217, 510] on div "Nutritional Info" at bounding box center [231, 518] width 109 height 23
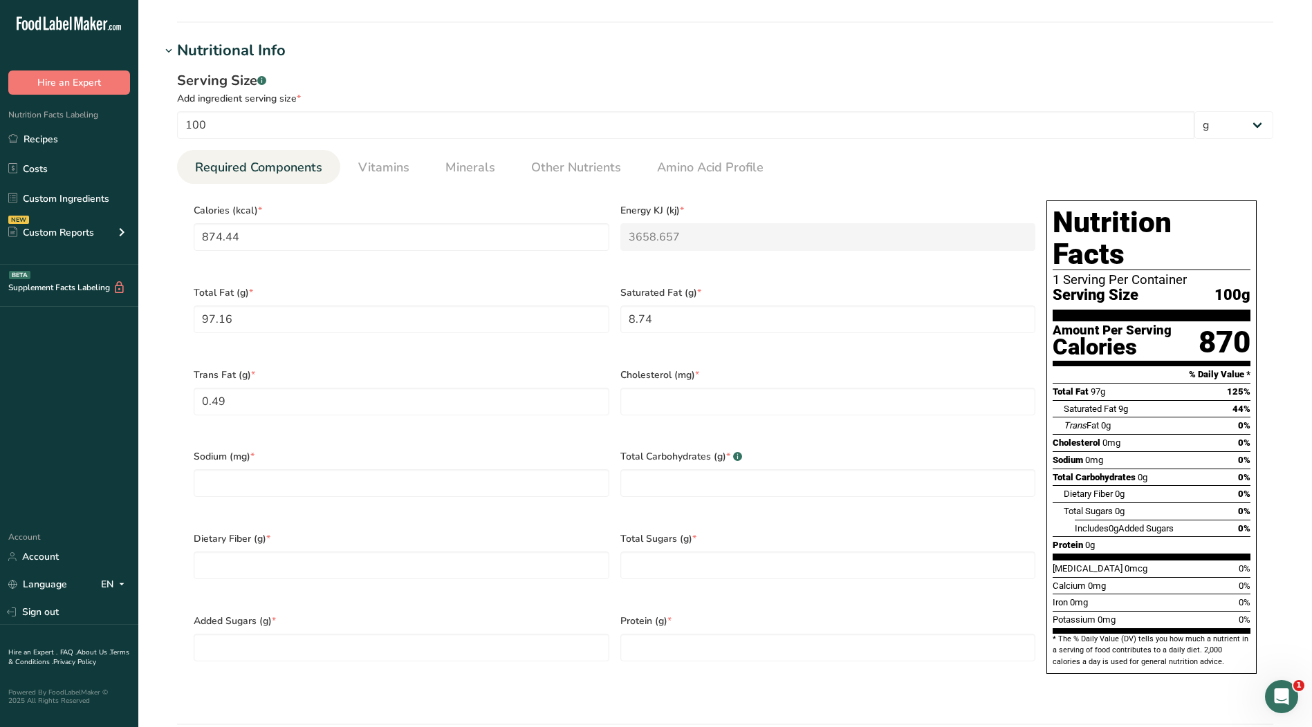
scroll to position [484, 0]
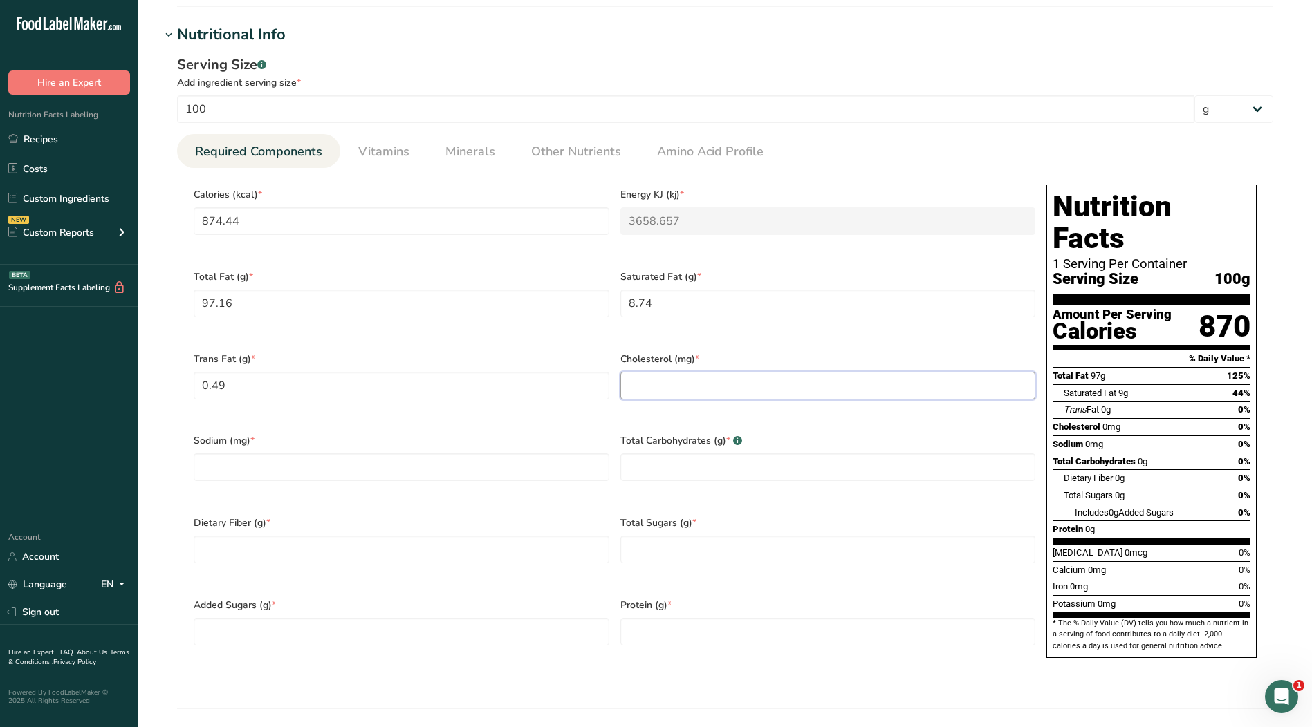
click at [734, 381] on input "number" at bounding box center [828, 386] width 416 height 28
type input "0"
click at [504, 454] on input "number" at bounding box center [402, 468] width 416 height 28
type input "0"
click at [771, 454] on Carbohydrates "number" at bounding box center [828, 468] width 416 height 28
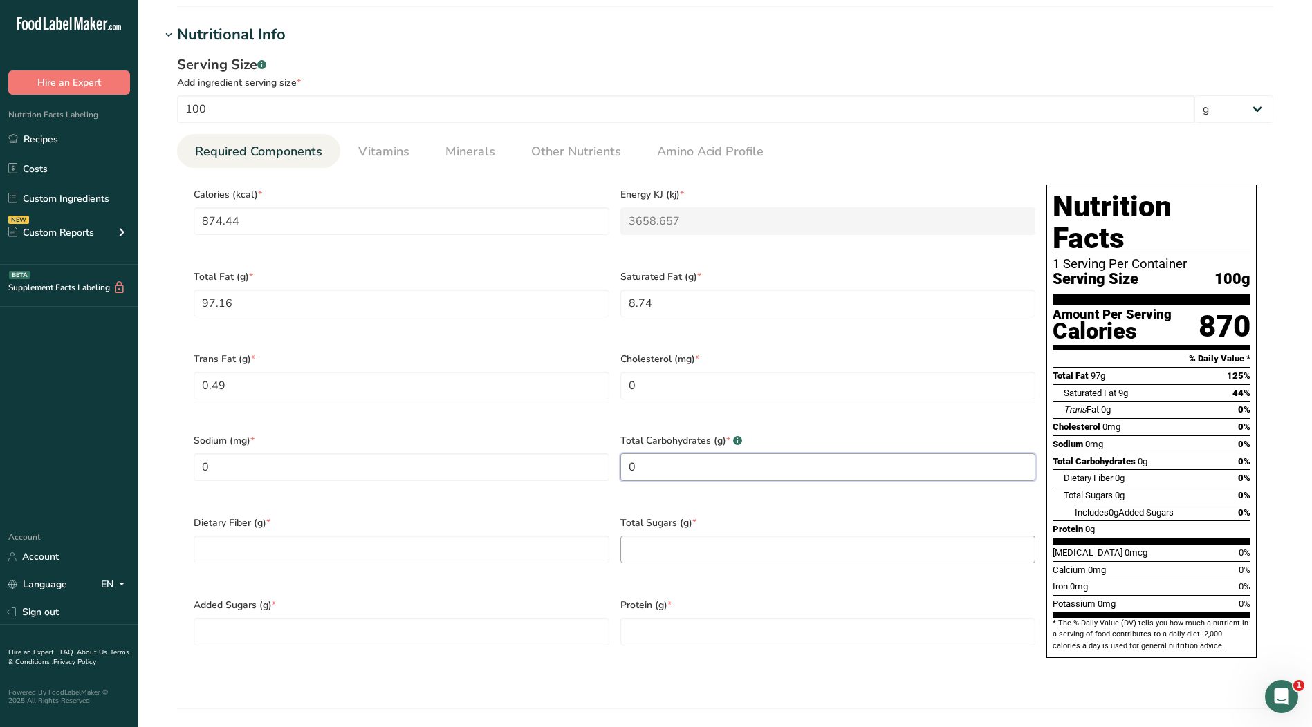
type Carbohydrates "0"
click at [704, 536] on Sugars "number" at bounding box center [828, 550] width 416 height 28
type Sugars "0"
click at [514, 536] on Fiber "number" at bounding box center [402, 550] width 416 height 28
type Fiber "0"
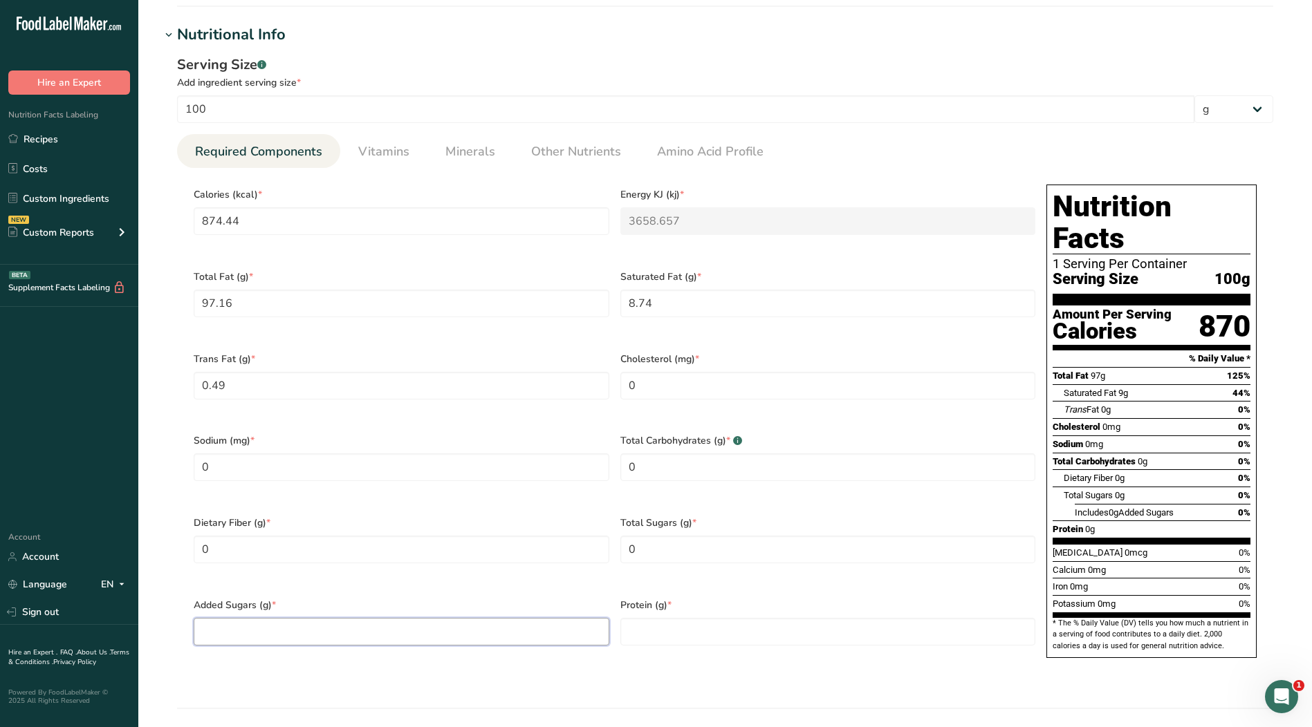
click at [514, 618] on Sugars "number" at bounding box center [402, 632] width 416 height 28
type Sugars "0"
click at [644, 618] on input "number" at bounding box center [828, 632] width 416 height 28
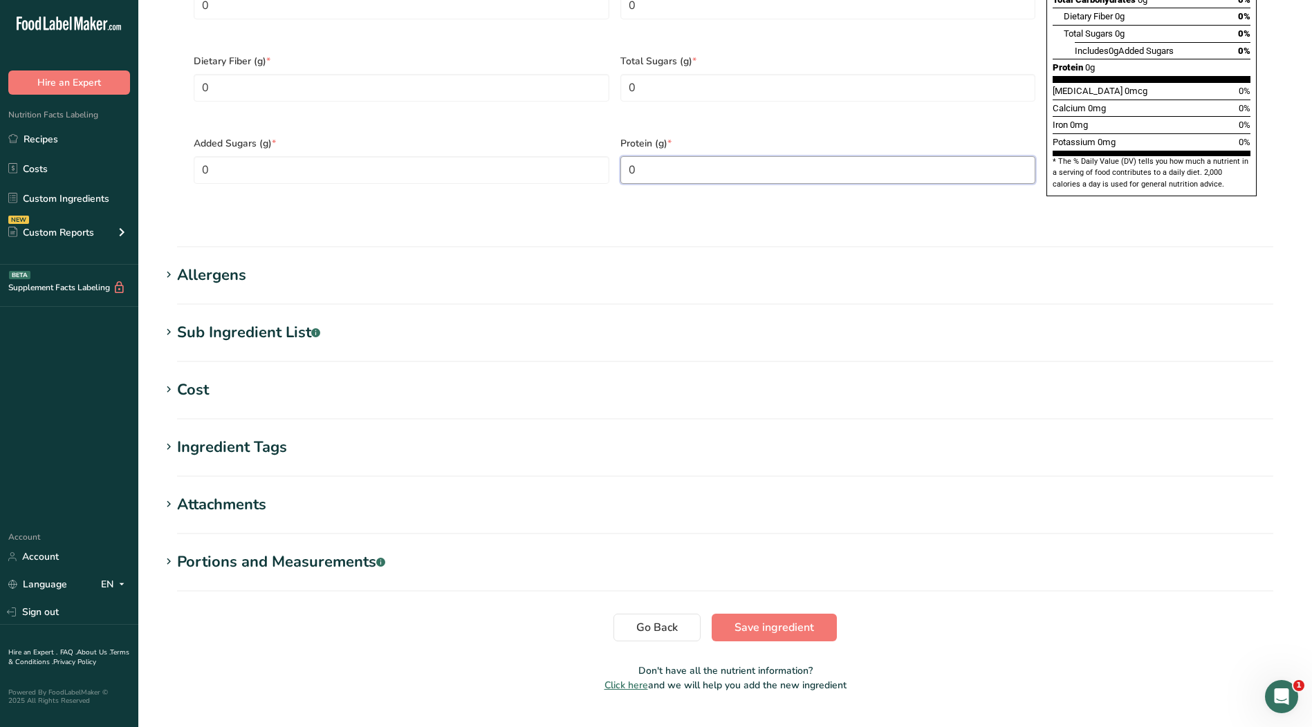
type input "0"
click at [197, 436] on div "Ingredient Tags" at bounding box center [232, 447] width 110 height 23
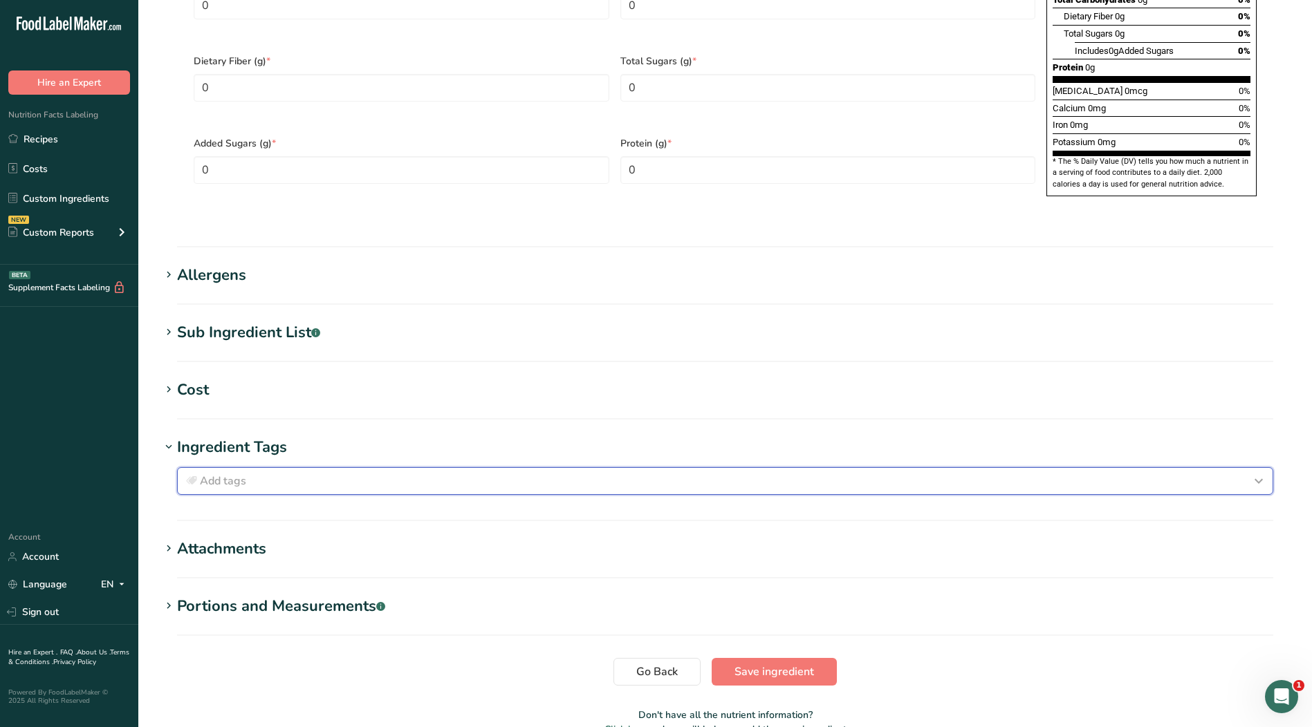
click at [279, 473] on div "Add tags" at bounding box center [724, 481] width 1083 height 17
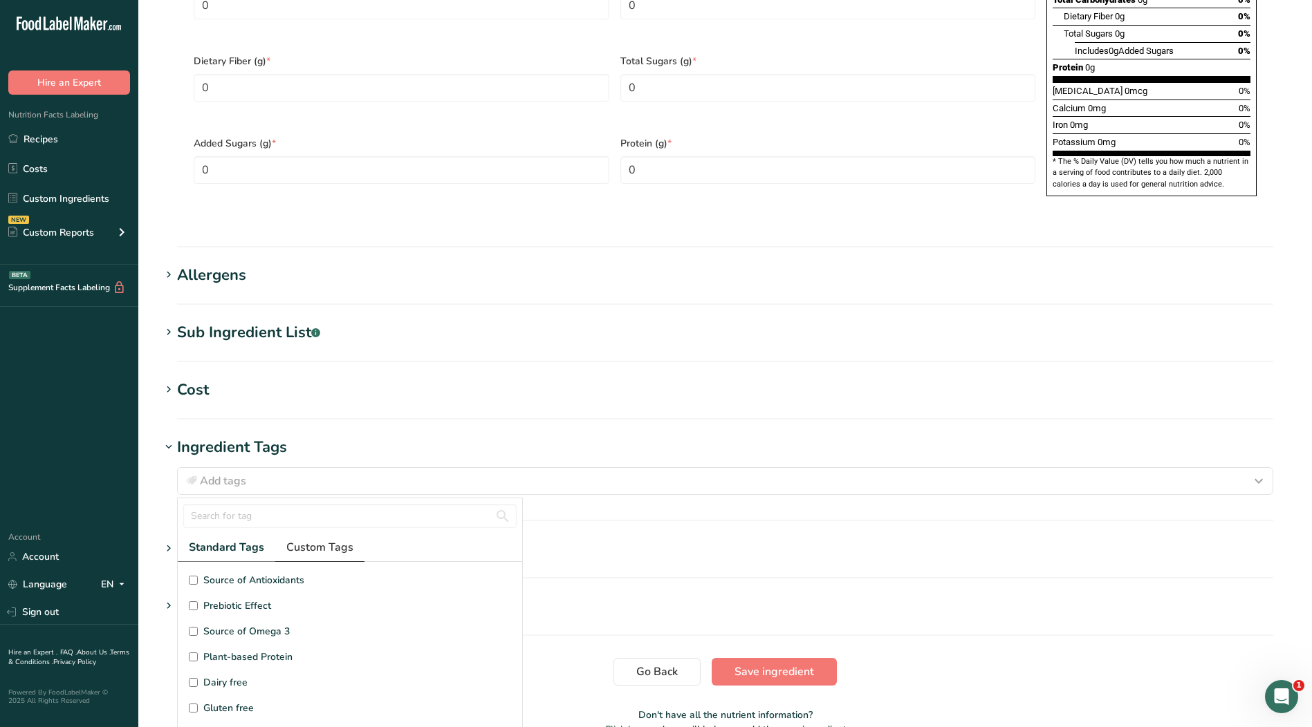
click at [325, 539] on span "Custom Tags" at bounding box center [319, 547] width 67 height 17
click at [220, 599] on span "Kosher Ingredient" at bounding box center [242, 606] width 79 height 15
click at [198, 602] on input "Kosher Ingredient" at bounding box center [193, 606] width 9 height 9
checkbox input "true"
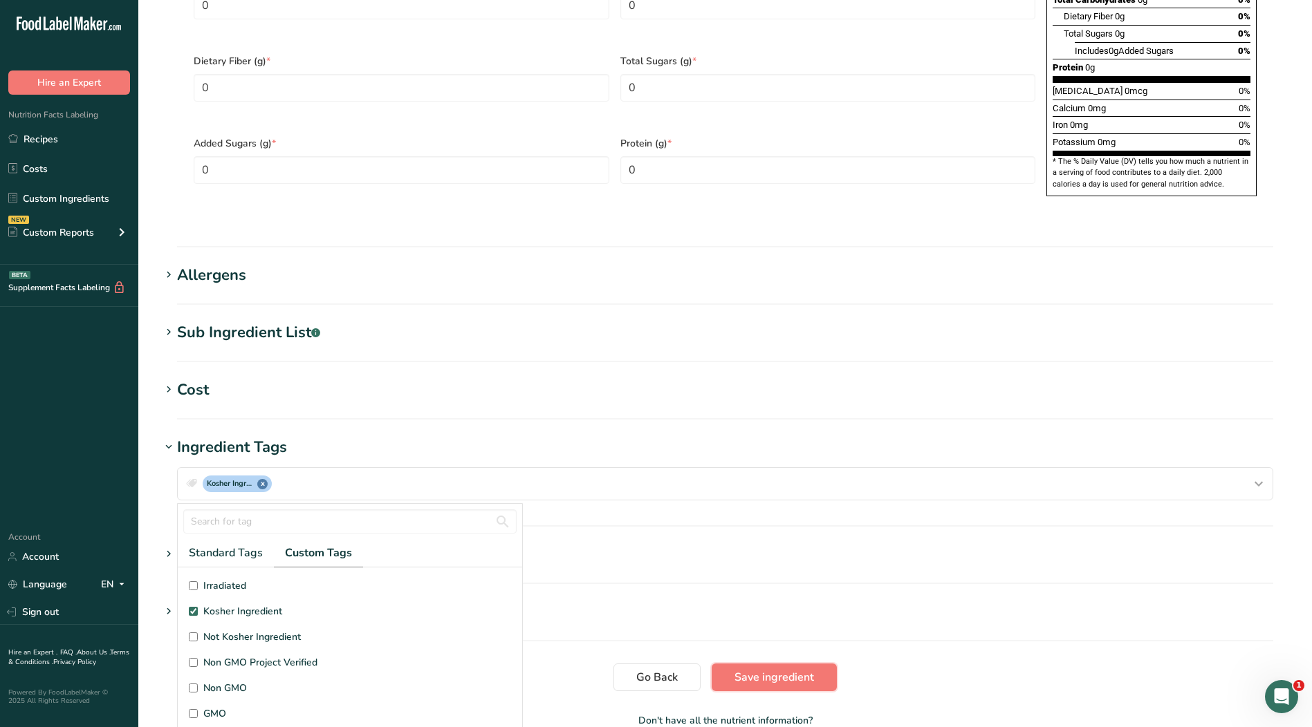
click at [738, 669] on span "Save ingredient" at bounding box center [774, 677] width 80 height 17
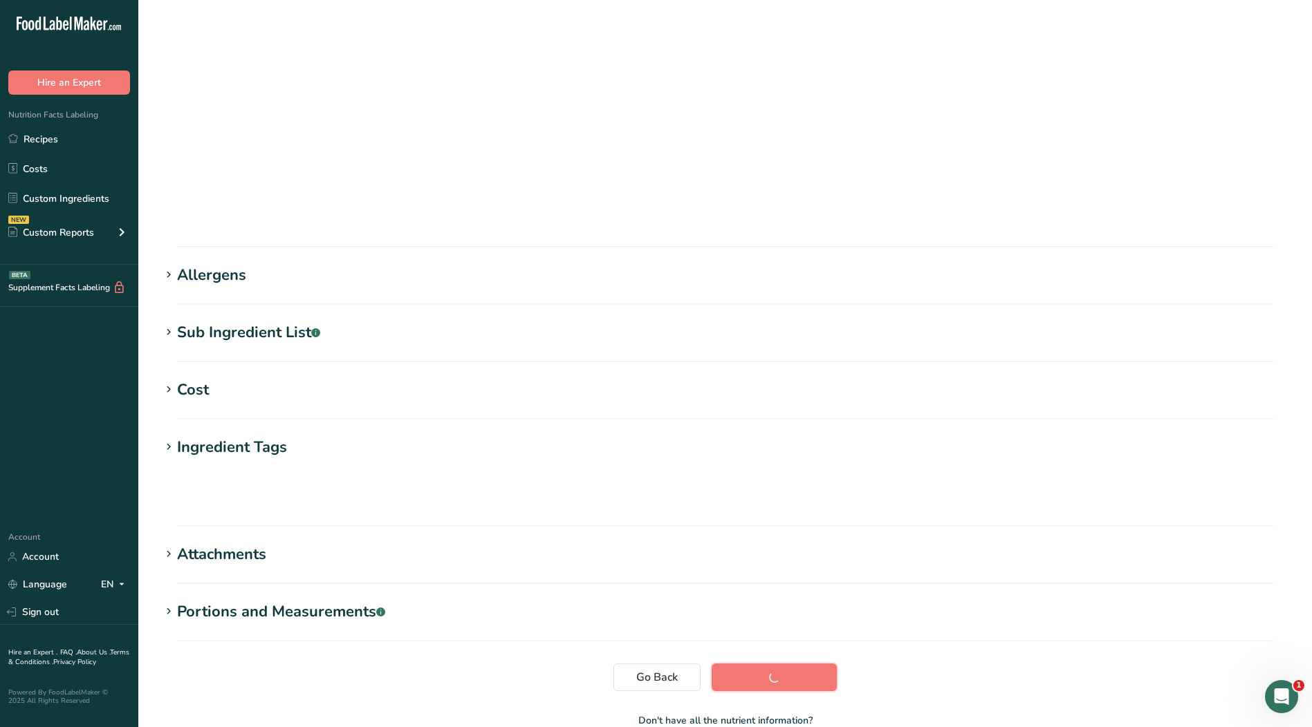
scroll to position [4, 0]
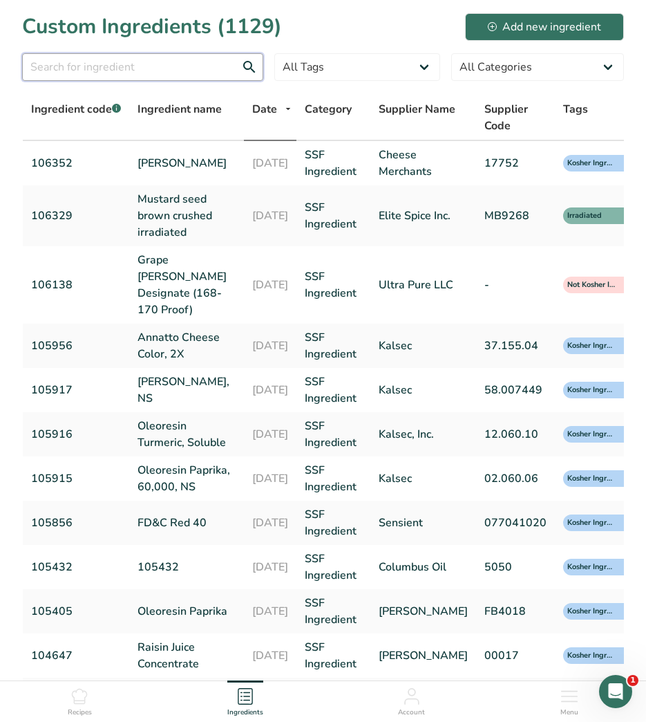
click at [82, 72] on input "text" at bounding box center [142, 67] width 241 height 28
type input "106400"
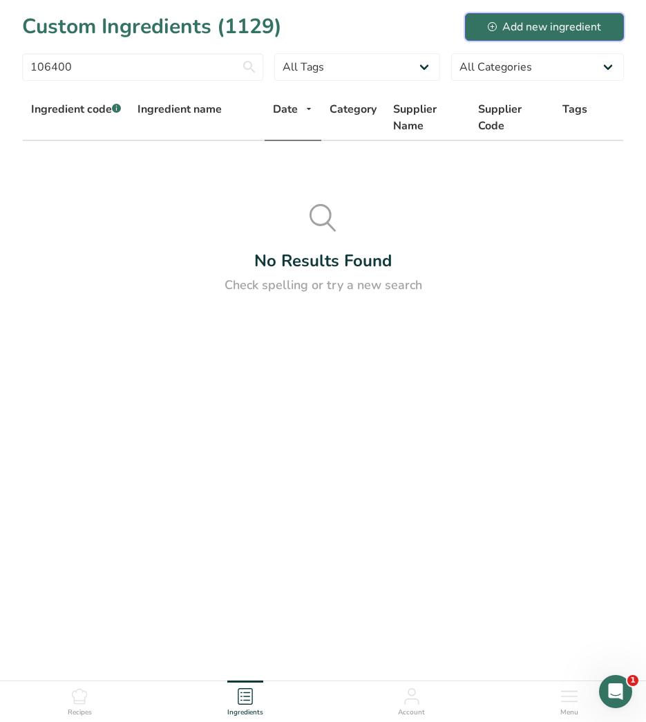
click at [500, 30] on div "Add new ingredient" at bounding box center [544, 27] width 113 height 17
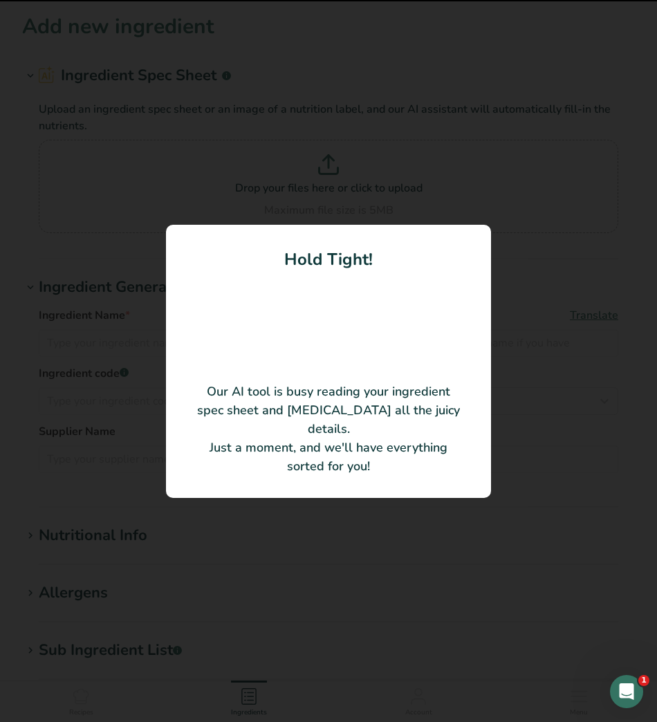
type input "Abbotsford Farms American Humane Certified Cage Free Frozen Liquid 10KR Emulsa …"
type input "Michael Foods, Inc"
type input "14616-52402-00"
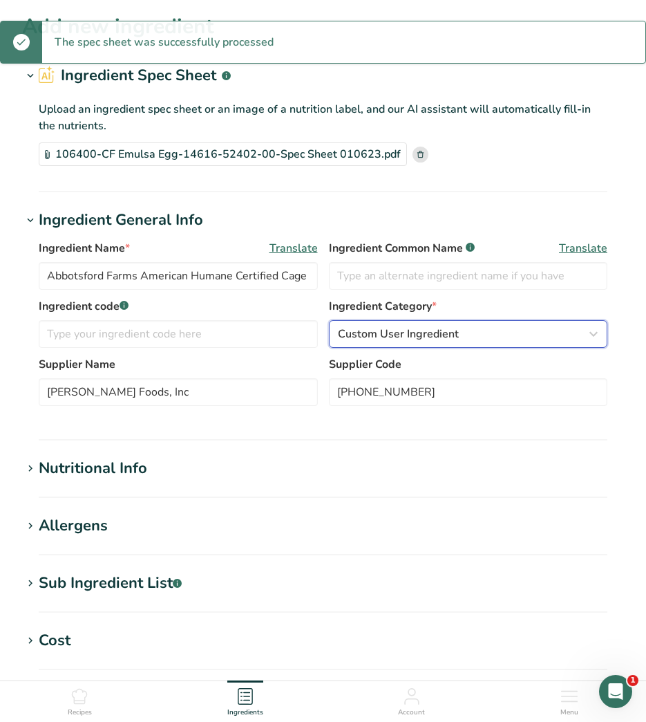
click at [398, 328] on span "Custom User Ingredient" at bounding box center [398, 334] width 121 height 17
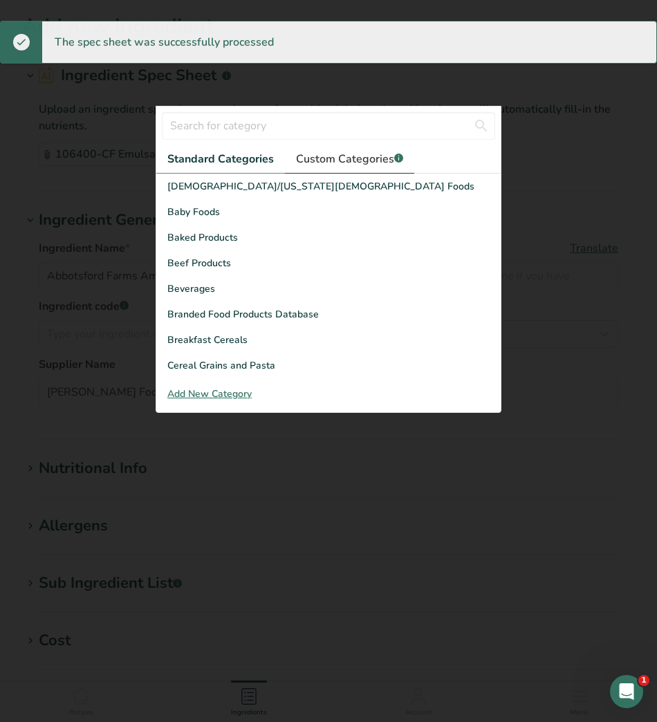
click at [379, 162] on span "Custom Categories .a-a{fill:#347362;}.b-a{fill:#fff;}" at bounding box center [349, 159] width 107 height 17
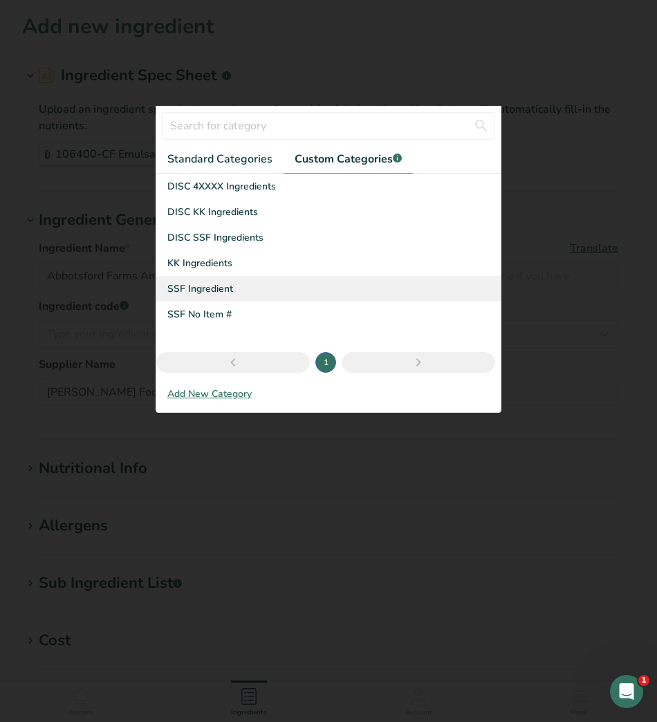
click at [204, 286] on span "SSF Ingredient" at bounding box center [200, 288] width 66 height 15
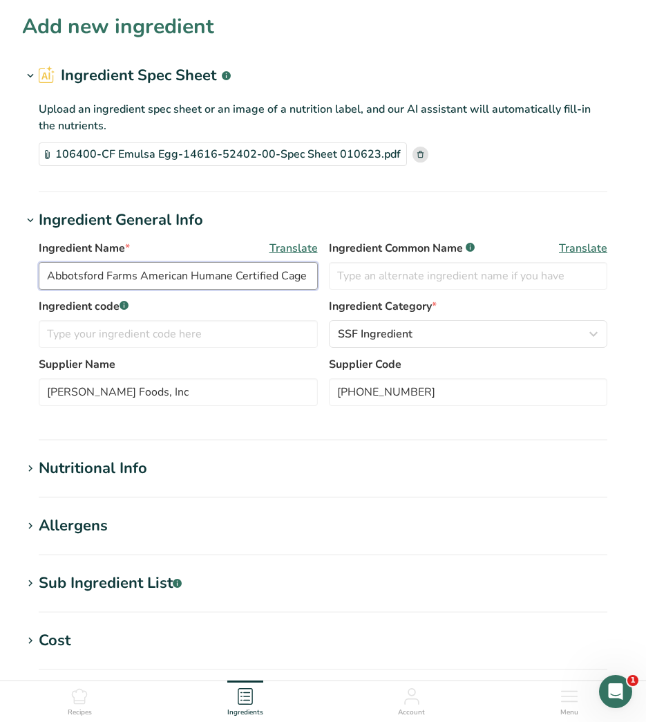
click at [146, 276] on input "Abbotsford Farms American Humane Certified Cage Free Frozen Liquid 10KR Emulsa …" at bounding box center [178, 276] width 279 height 28
drag, startPoint x: 43, startPoint y: 275, endPoint x: 465, endPoint y: 274, distance: 421.8
click at [465, 274] on div "Ingredient Name * Translate Abbotsford Farms American Humane Certified Cage Fre…" at bounding box center [323, 269] width 569 height 58
click at [197, 278] on input "Abbotsford Farms American Humane Certified Cage Free Frozen Liquid 10KR Emulsa …" at bounding box center [178, 276] width 279 height 28
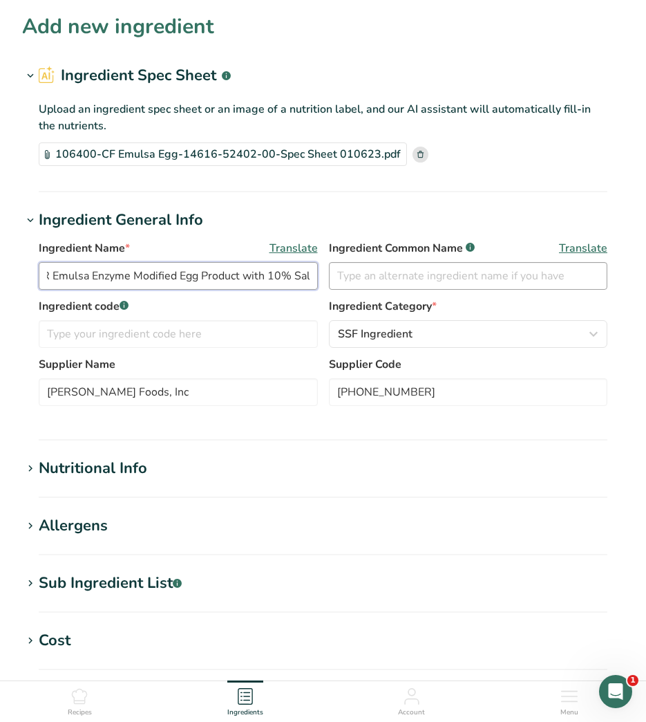
drag, startPoint x: 197, startPoint y: 277, endPoint x: 550, endPoint y: 270, distance: 352.7
click at [548, 270] on div "Ingredient Name * Translate Abbotsford Farms American Humane Certified Cage Fre…" at bounding box center [323, 269] width 569 height 58
drag, startPoint x: 160, startPoint y: 276, endPoint x: 179, endPoint y: 277, distance: 18.7
click at [179, 277] on input "Abbotsford Farms American Humane Certified Cage Free Frozen Liquid 10KR Emulsa …" at bounding box center [178, 276] width 279 height 28
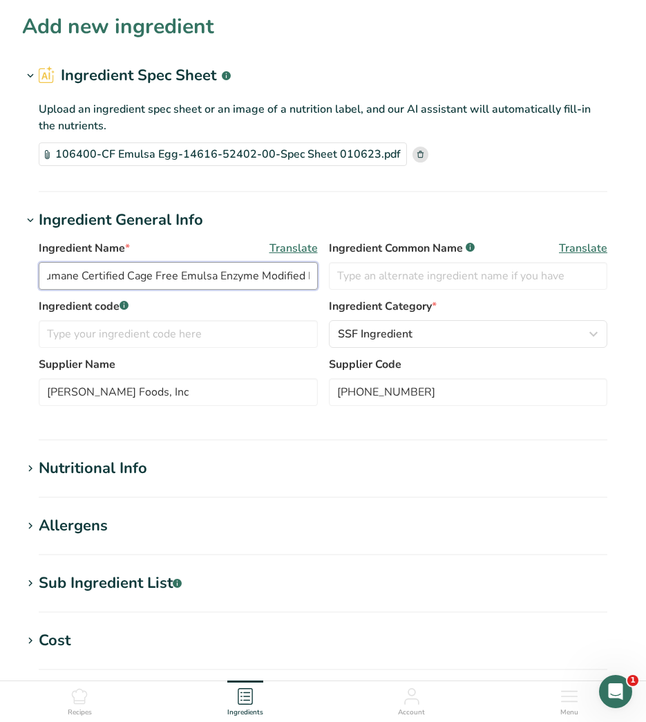
scroll to position [0, 0]
drag, startPoint x: 124, startPoint y: 272, endPoint x: -3, endPoint y: 270, distance: 127.9
click at [0, 270] on html "Add new ingredient Ingredient Spec Sheet .a-a{fill:#347362;}.b-a{fill:#fff;} Up…" at bounding box center [323, 525] width 646 height 1051
type input "Cage Free Emulsa Enzyme Modified Egg"
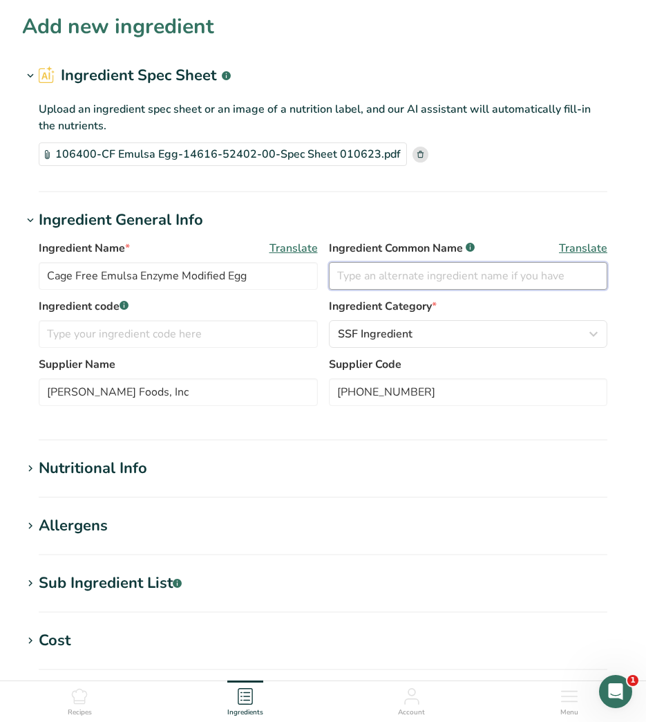
click at [484, 271] on input "text" at bounding box center [468, 276] width 279 height 28
type input "Egg Yolk"
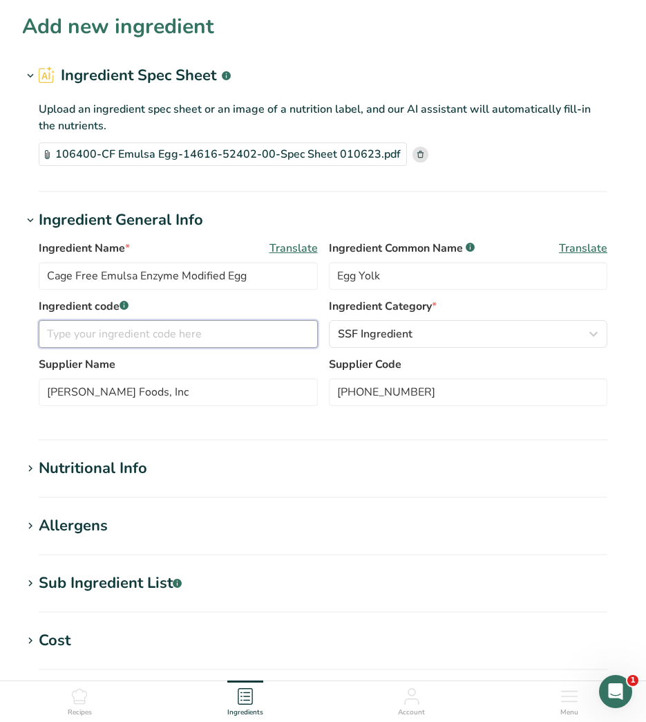
click at [214, 324] on input "text" at bounding box center [178, 334] width 279 height 28
type input "106400"
click at [132, 462] on div "Nutritional Info" at bounding box center [93, 468] width 109 height 23
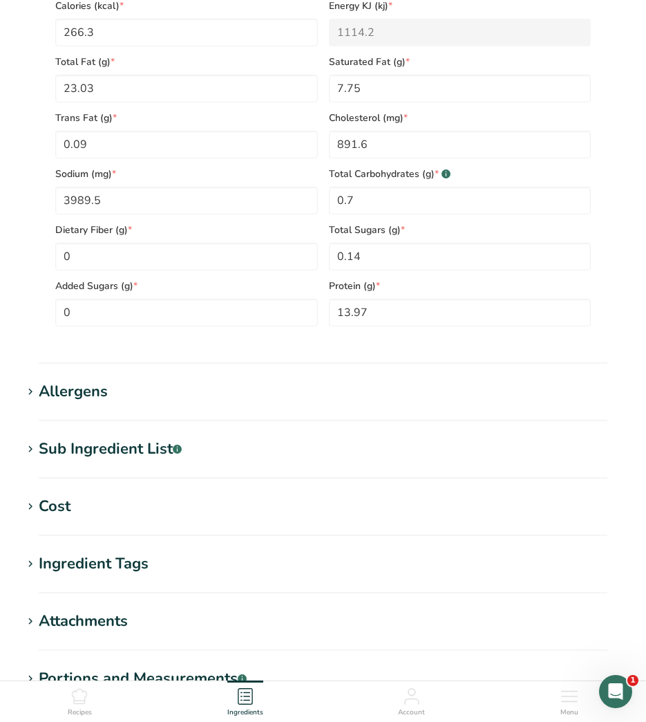
scroll to position [691, 0]
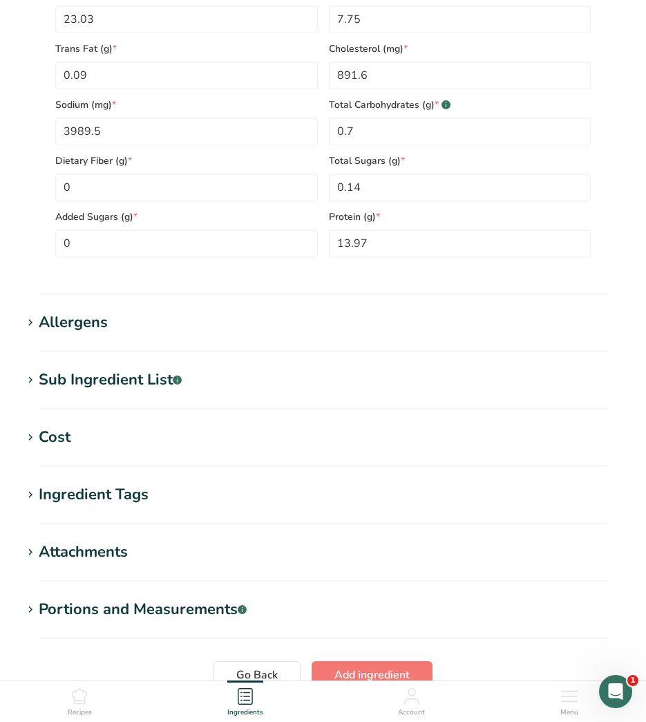
click at [70, 322] on div "Allergens" at bounding box center [73, 322] width 69 height 23
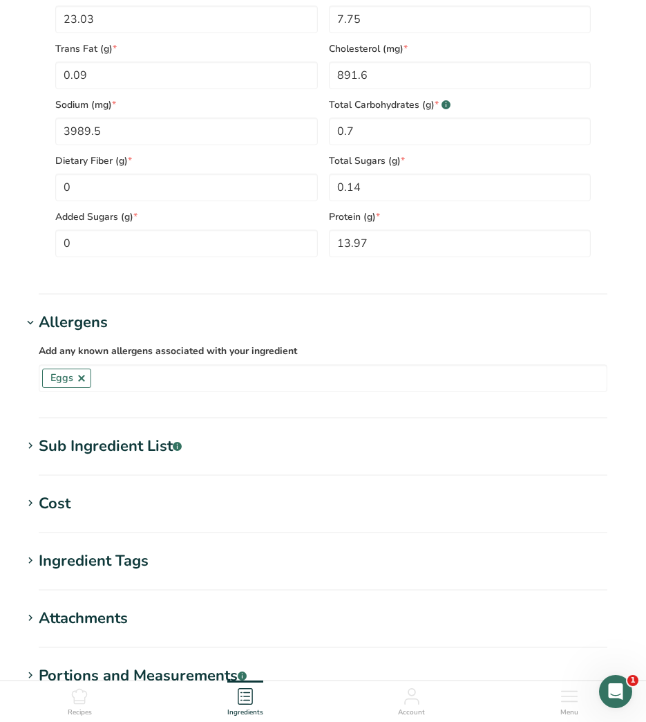
scroll to position [887, 0]
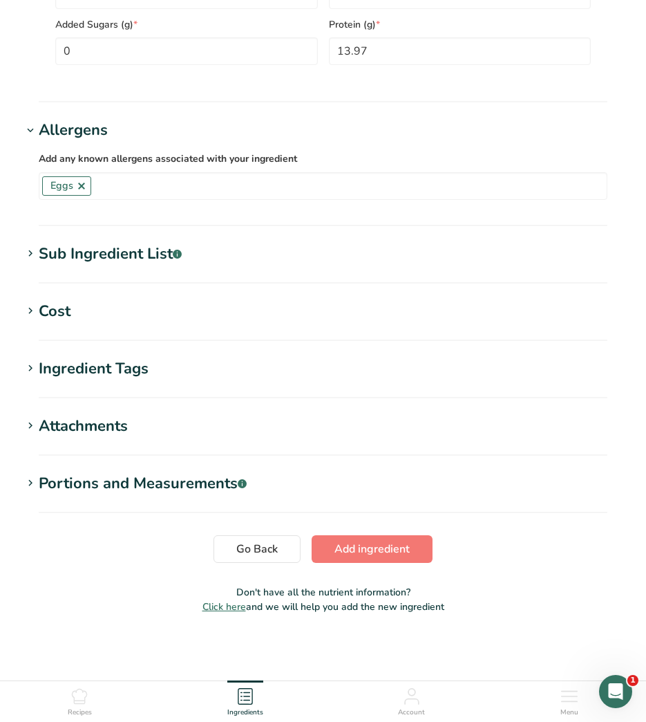
click at [66, 255] on div "Sub Ingredient List .a-a{fill:#347362;}.b-a{fill:#fff;}" at bounding box center [110, 254] width 143 height 23
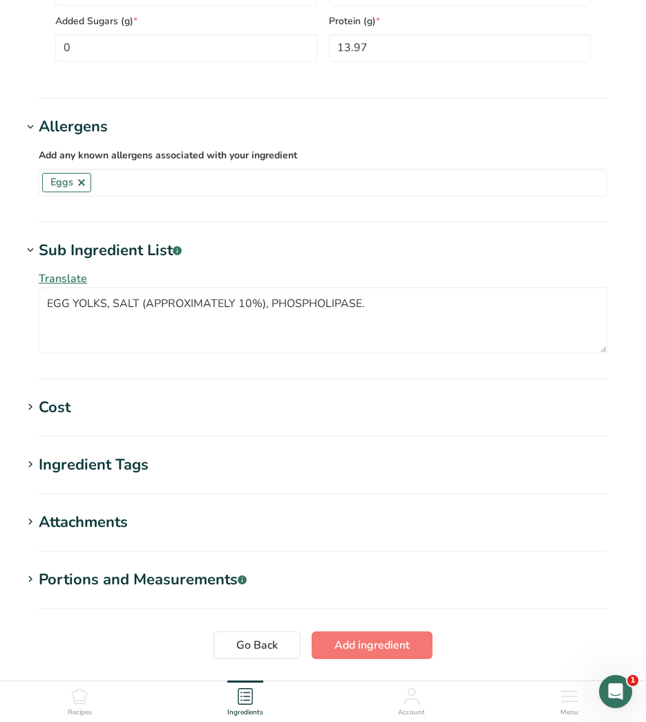
click at [102, 468] on div "Ingredient Tags" at bounding box center [94, 465] width 110 height 23
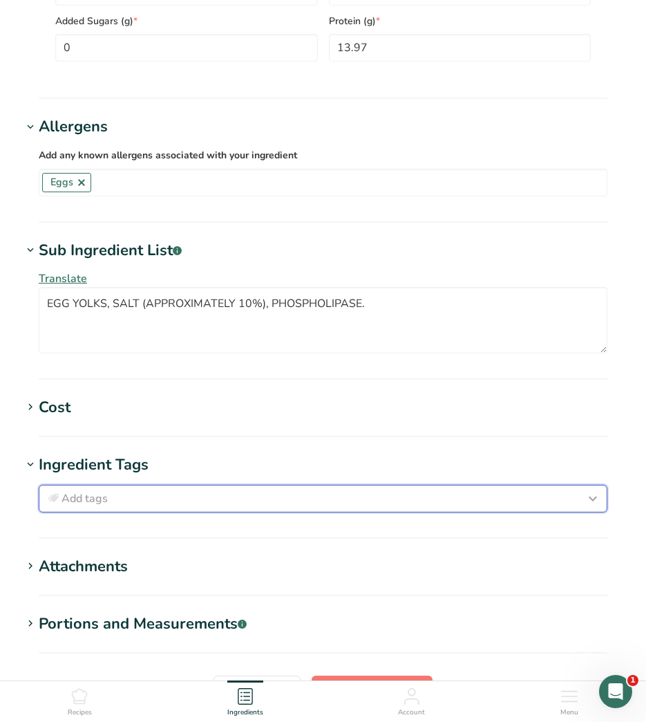
click at [110, 501] on div "Add tags" at bounding box center [323, 498] width 557 height 17
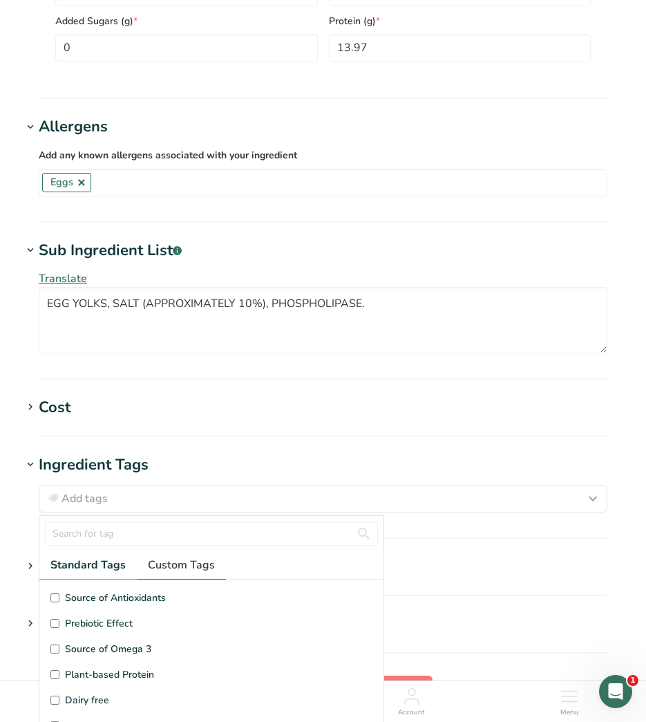
click at [169, 569] on span "Custom Tags" at bounding box center [181, 565] width 67 height 17
click at [74, 621] on span "Kosher Ingredient" at bounding box center [104, 623] width 79 height 15
click at [59, 621] on input "Kosher Ingredient" at bounding box center [54, 623] width 9 height 9
checkbox input "true"
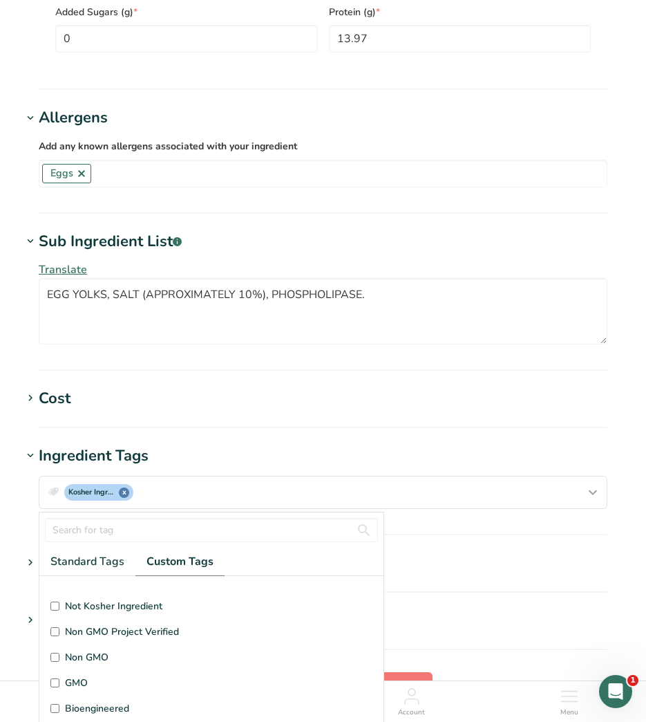
scroll to position [77, 0]
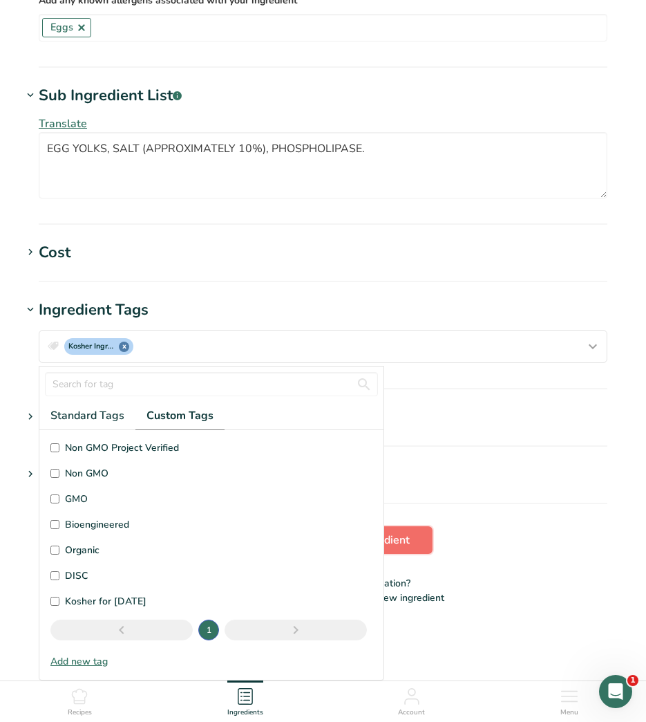
click at [395, 527] on button "Add ingredient" at bounding box center [372, 540] width 121 height 28
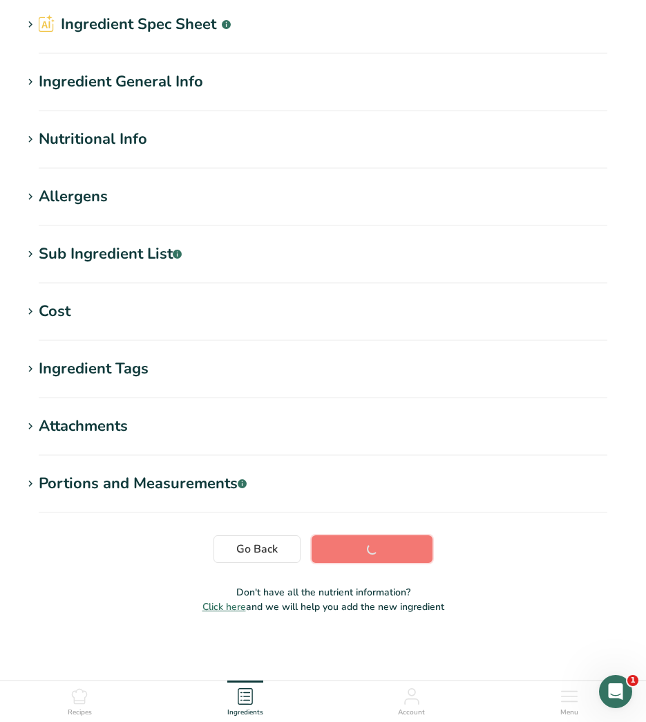
scroll to position [0, 0]
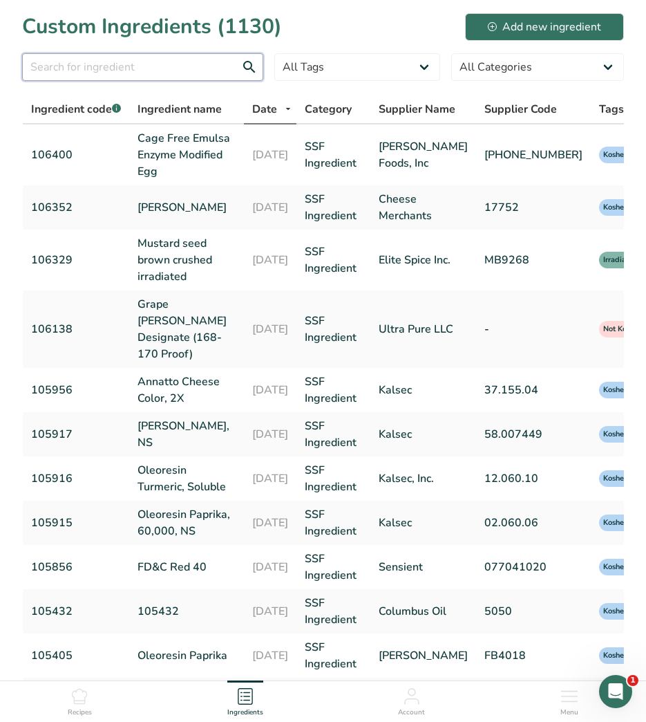
click at [138, 76] on input "text" at bounding box center [142, 67] width 241 height 28
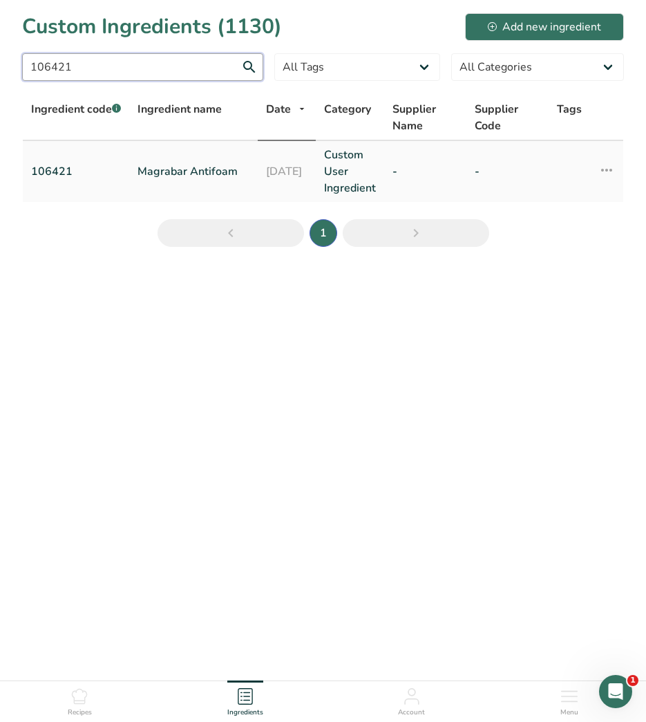
type input "106421"
click at [218, 170] on link "Magrabar Antifoam" at bounding box center [194, 171] width 112 height 17
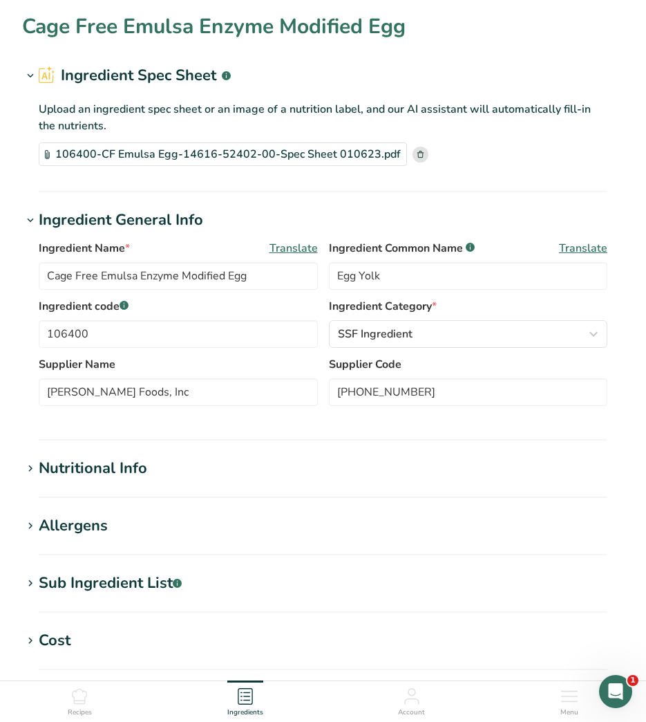
type input "Magrabar Antifoam"
type input "106421"
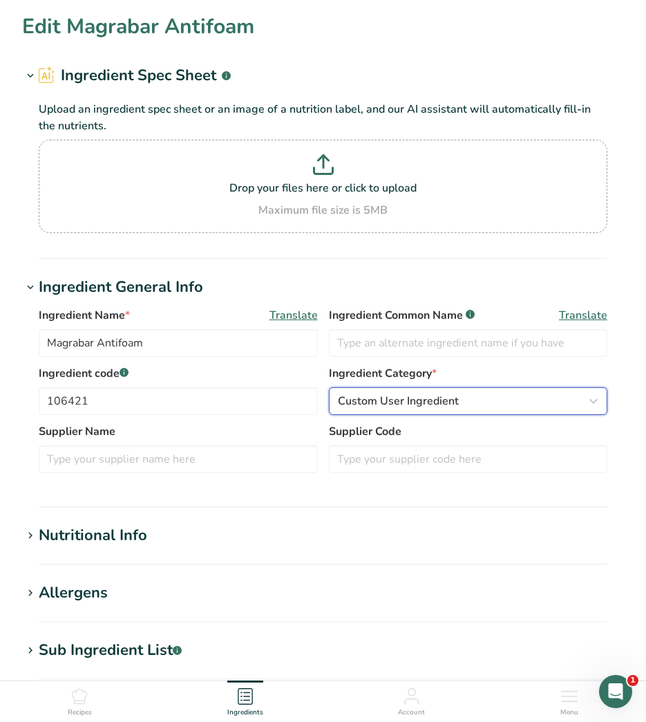
click at [400, 388] on button "Custom User Ingredient" at bounding box center [468, 401] width 279 height 28
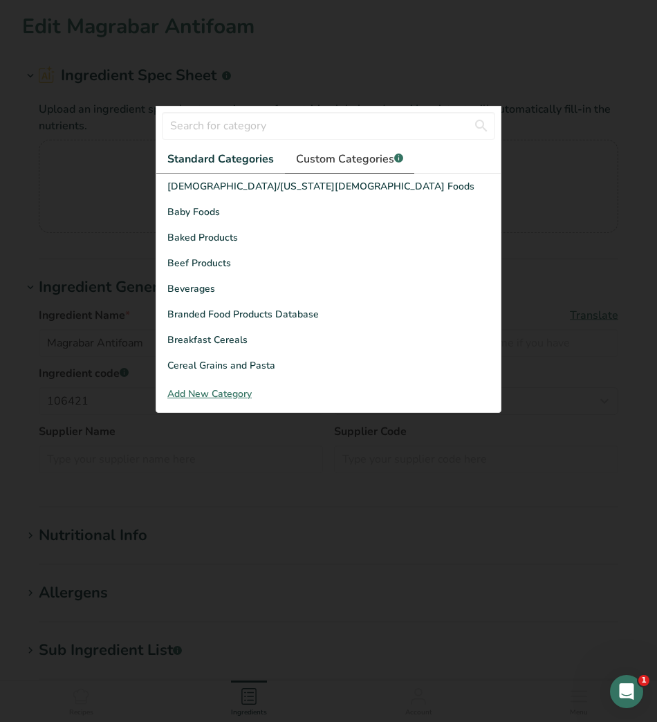
click at [374, 163] on span "Custom Categories .a-a{fill:#347362;}.b-a{fill:#fff;}" at bounding box center [349, 159] width 107 height 17
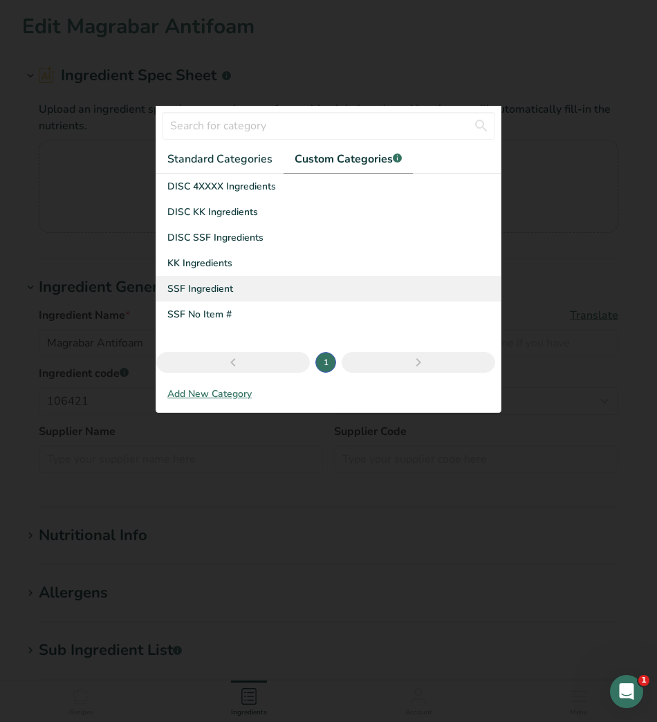
click at [204, 288] on span "SSF Ingredient" at bounding box center [200, 288] width 66 height 15
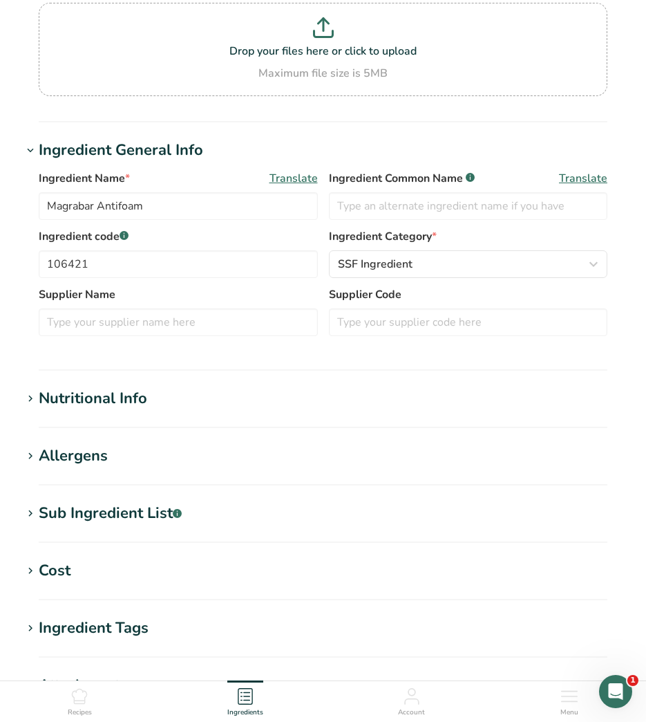
scroll to position [138, 0]
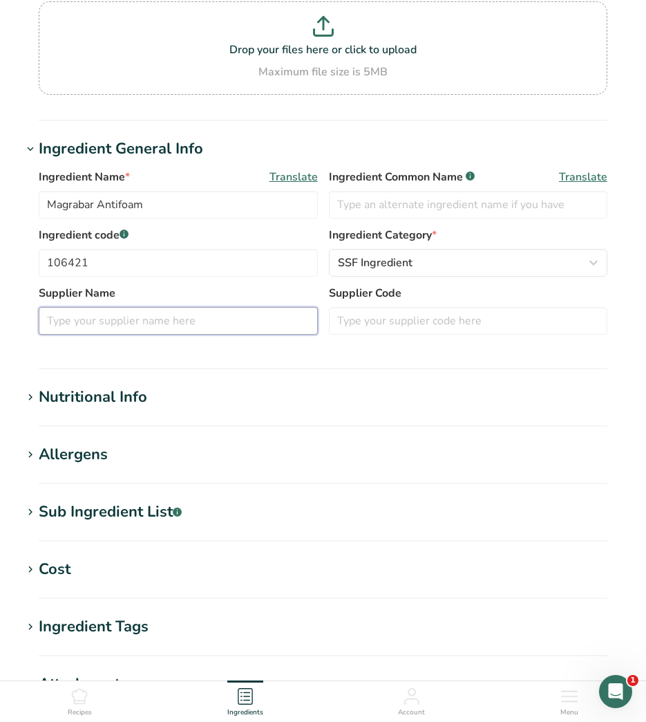
click at [213, 324] on input "text" at bounding box center [178, 321] width 279 height 28
click at [259, 319] on input "text" at bounding box center [178, 321] width 279 height 28
type input "Magrabar"
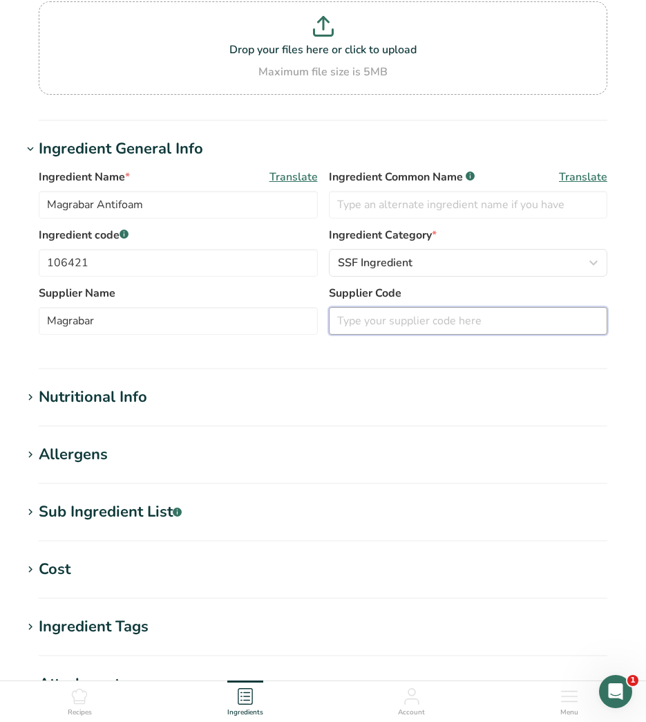
click at [426, 322] on input "text" at bounding box center [468, 321] width 279 height 28
type input "J-305"
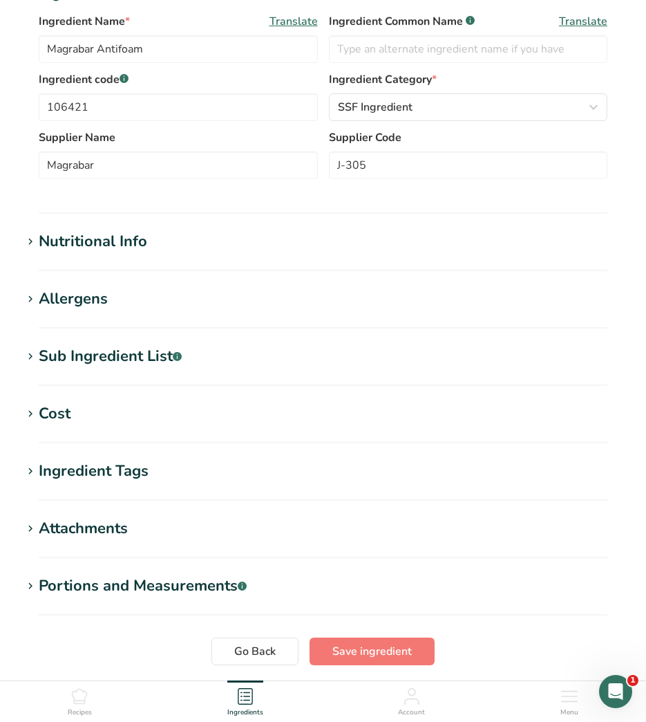
scroll to position [346, 0]
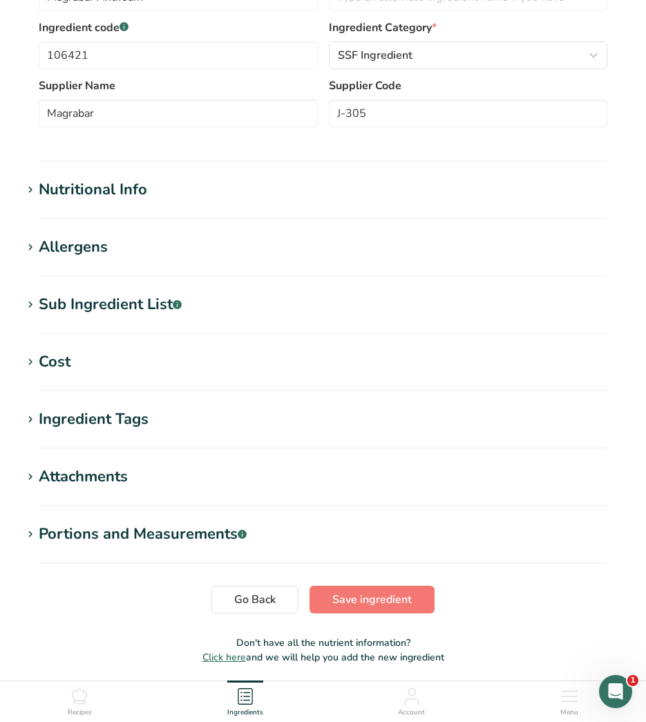
click at [114, 202] on section "Nutritional Info Serving Size .a-a{fill:#347362;}.b-a{fill:#fff;} Add ingredien…" at bounding box center [323, 198] width 602 height 41
click at [108, 187] on div "Nutritional Info" at bounding box center [93, 189] width 109 height 23
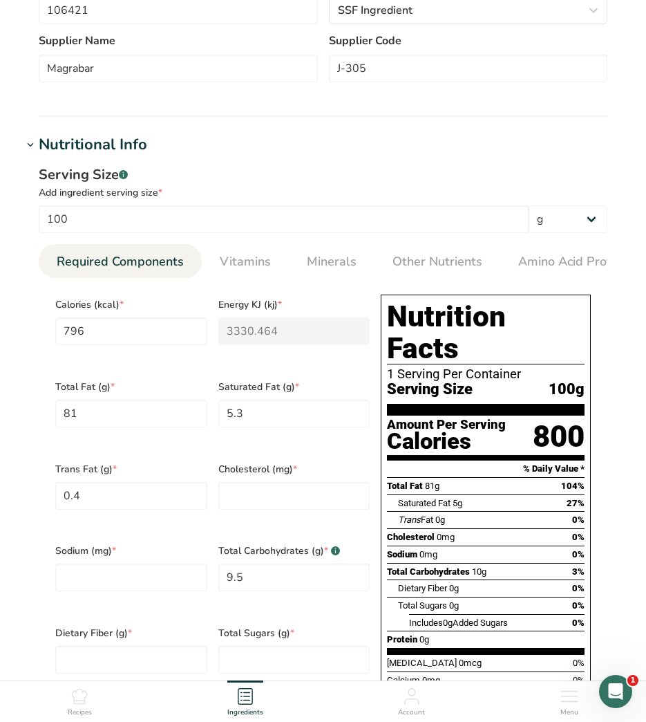
scroll to position [415, 0]
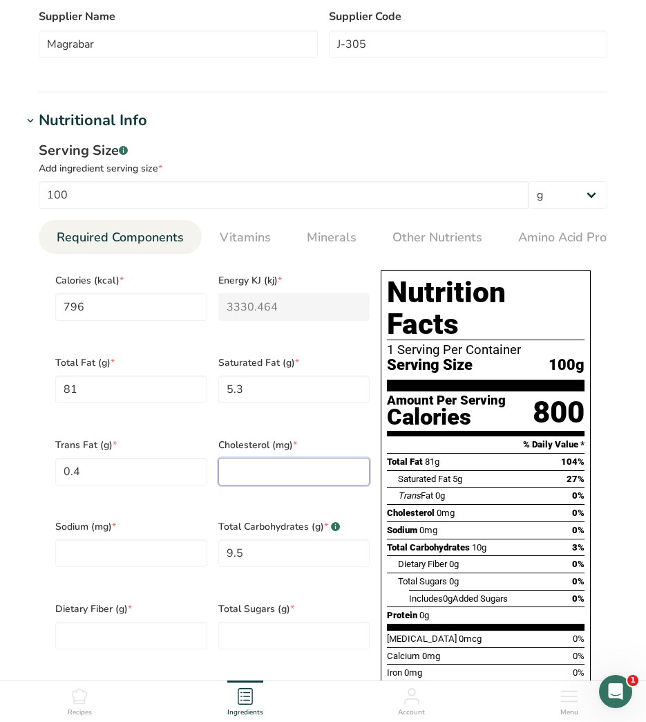
click at [235, 470] on input "number" at bounding box center [294, 472] width 152 height 28
type input "0"
click at [187, 539] on input "number" at bounding box center [131, 553] width 152 height 28
type input "0"
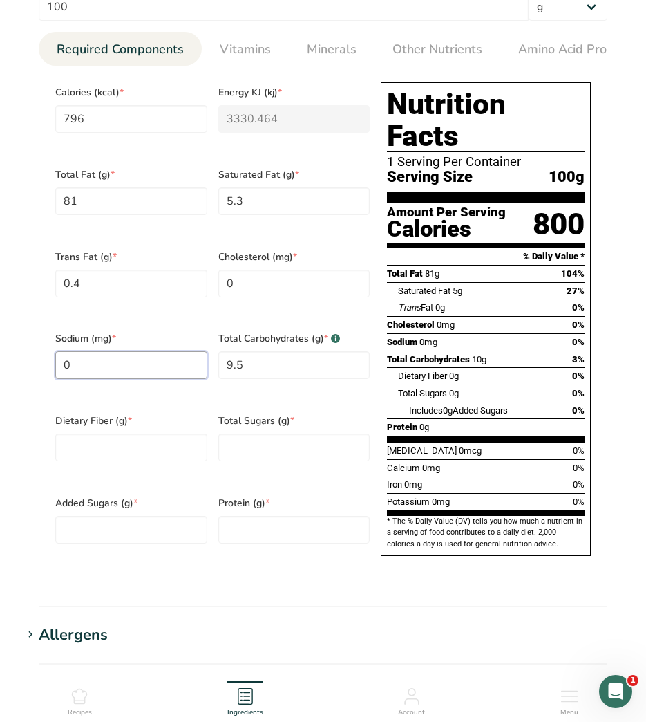
scroll to position [622, 0]
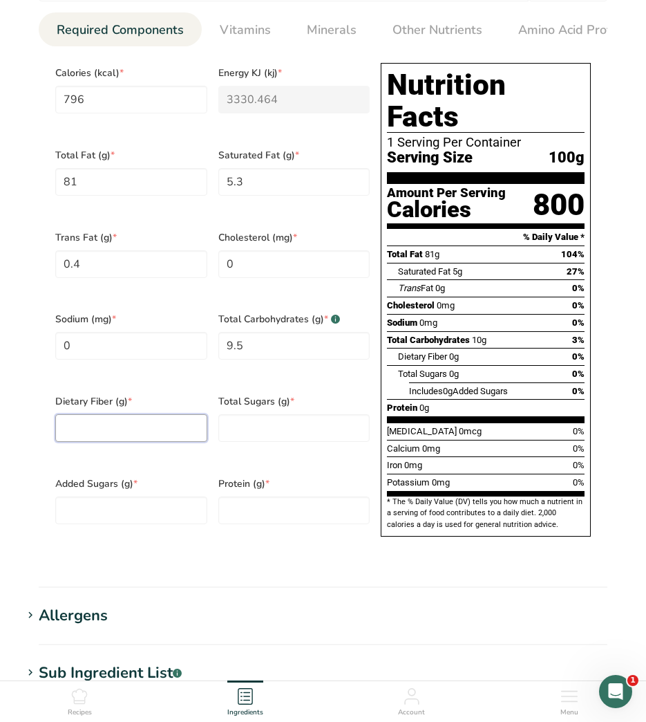
click at [163, 423] on Fiber "number" at bounding box center [131, 428] width 152 height 28
type Fiber "0"
click at [252, 414] on Sugars "number" at bounding box center [294, 428] width 152 height 28
type Sugars "0"
click at [306, 496] on input "number" at bounding box center [294, 510] width 152 height 28
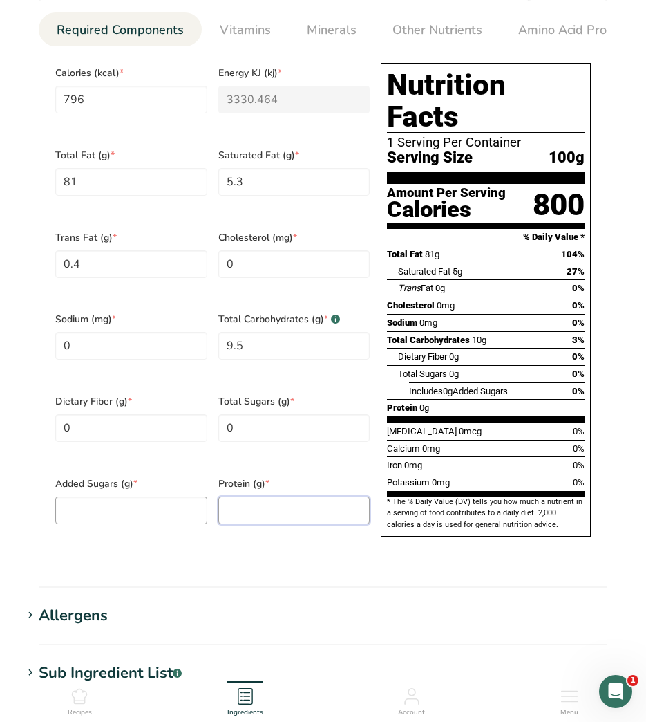
type input "0"
click at [137, 496] on Sugars "number" at bounding box center [131, 510] width 152 height 28
type Sugars "0"
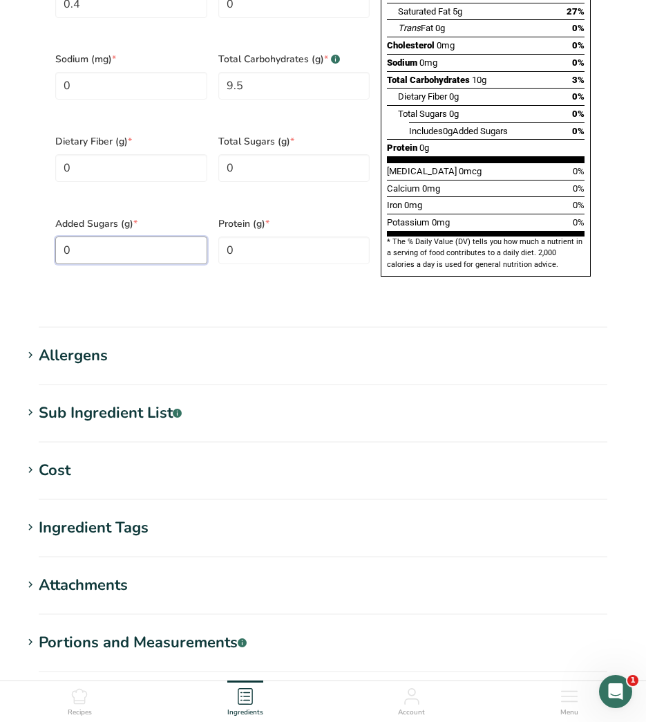
scroll to position [899, 0]
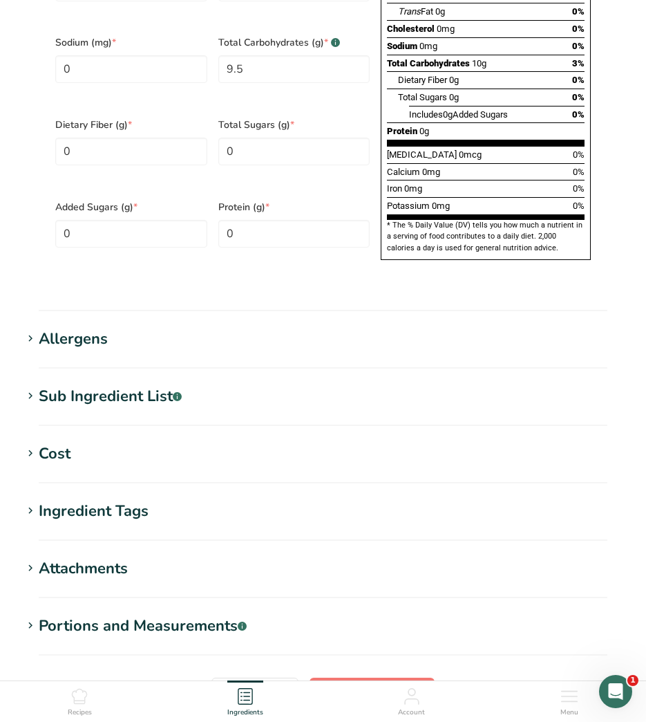
click at [107, 500] on div "Ingredient Tags" at bounding box center [94, 511] width 110 height 23
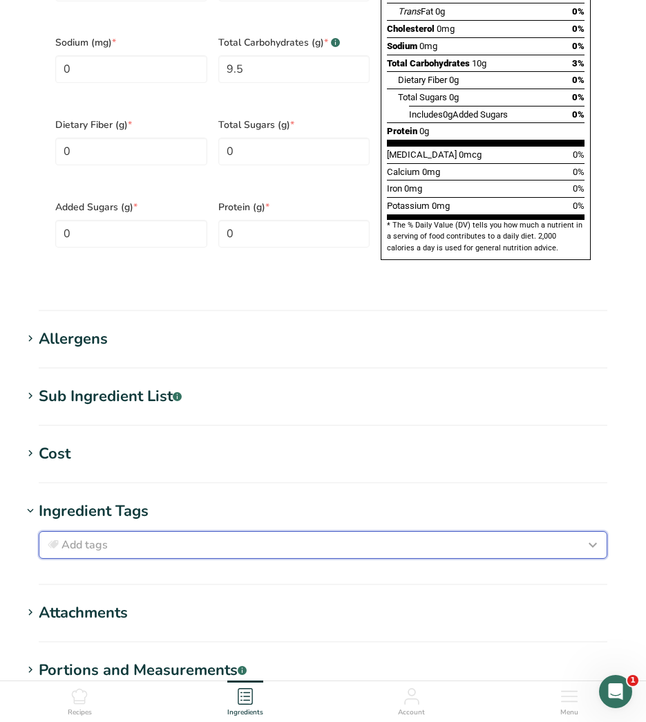
click at [257, 537] on div "Add tags" at bounding box center [323, 545] width 557 height 17
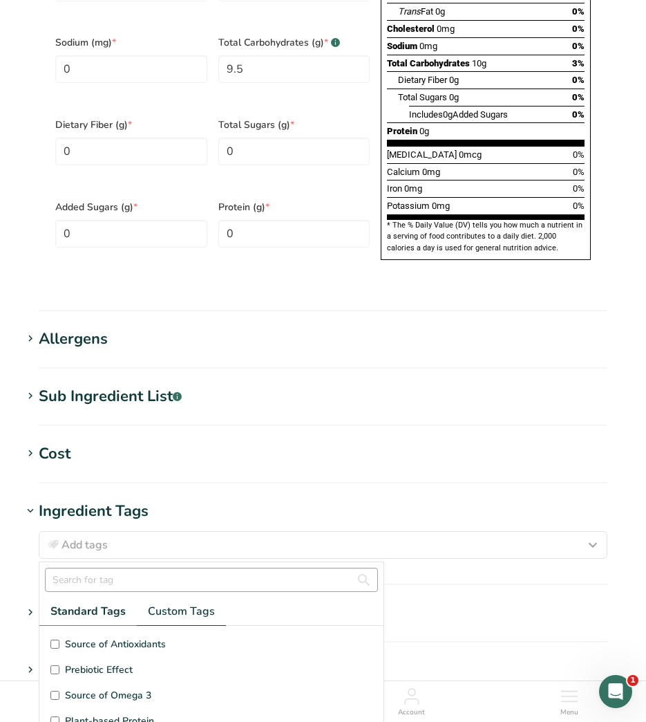
drag, startPoint x: 176, startPoint y: 574, endPoint x: 203, endPoint y: 547, distance: 38.1
click at [176, 597] on link "Custom Tags" at bounding box center [181, 611] width 89 height 28
click at [140, 662] on span "Kosher Ingredient" at bounding box center [104, 669] width 79 height 15
click at [59, 665] on input "Kosher Ingredient" at bounding box center [54, 669] width 9 height 9
checkbox input "true"
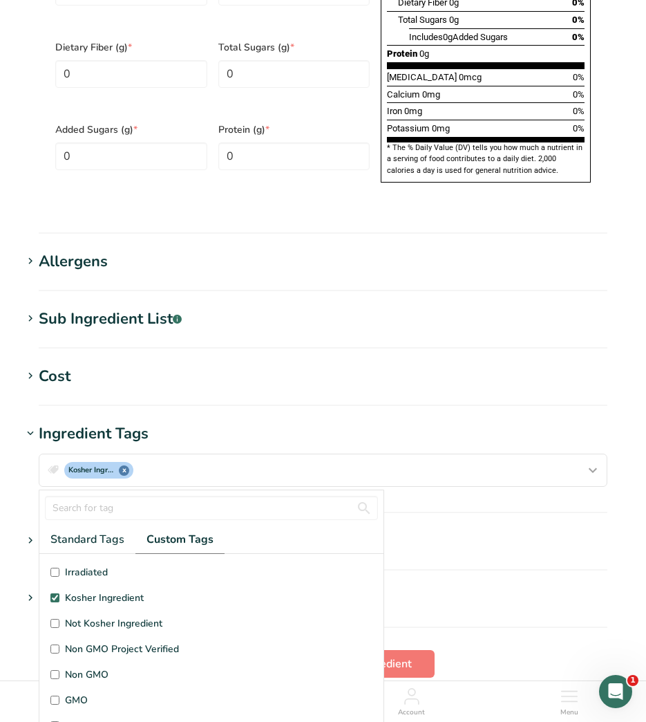
scroll to position [1063, 0]
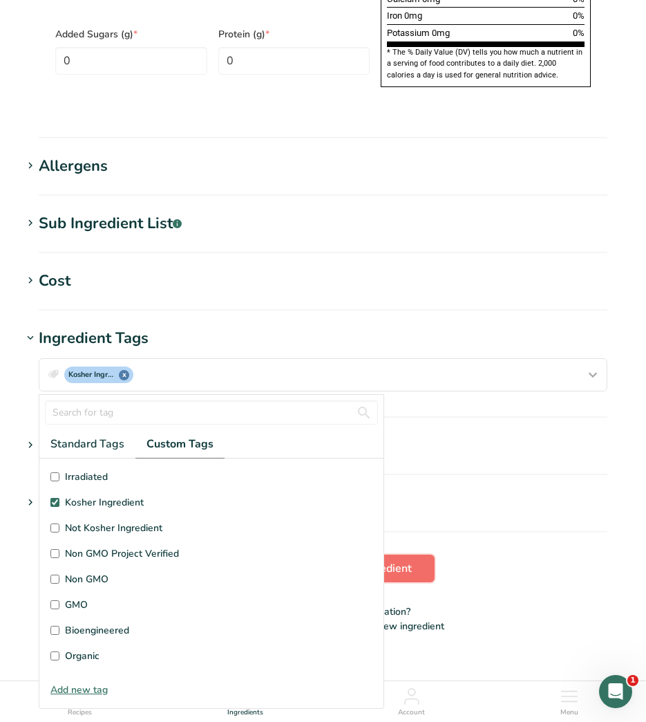
click at [409, 555] on button "Save ingredient" at bounding box center [372, 569] width 125 height 28
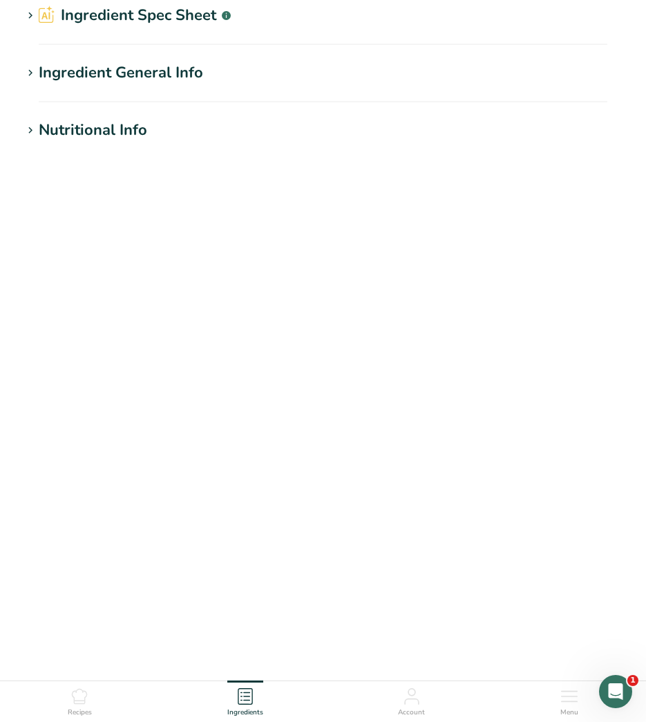
scroll to position [0, 0]
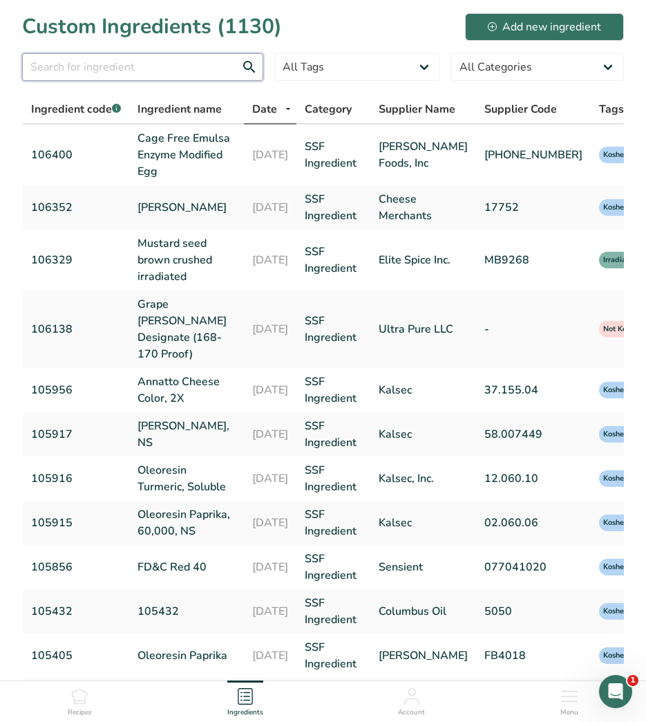
click at [191, 68] on input "text" at bounding box center [142, 67] width 241 height 28
type input "106425"
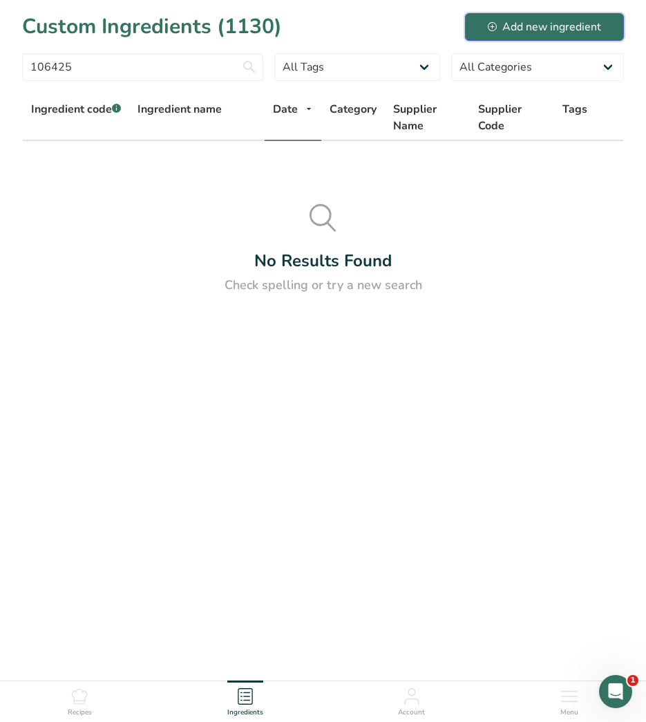
click at [542, 28] on div "Add new ingredient" at bounding box center [544, 27] width 113 height 17
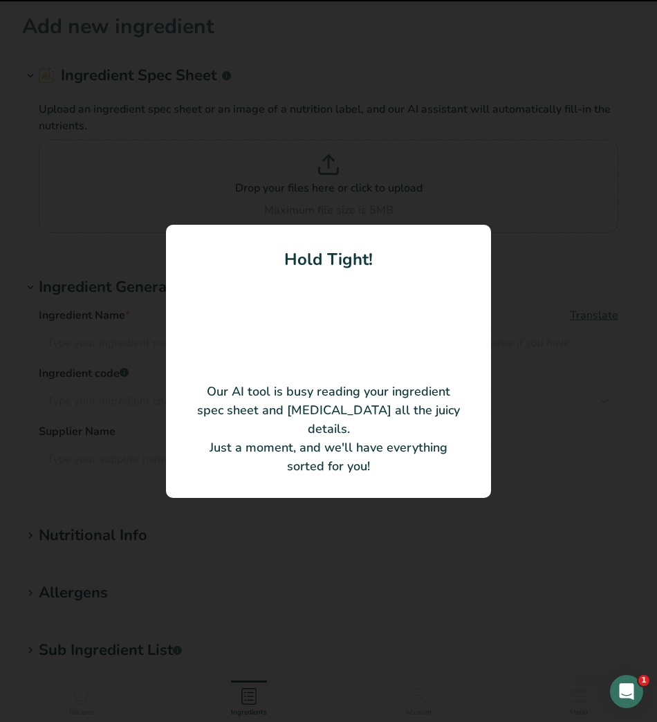
type input "Chili pepper ground 40 natural irradiated"
type input "Elite Spice Inc."
type input "CP4749"
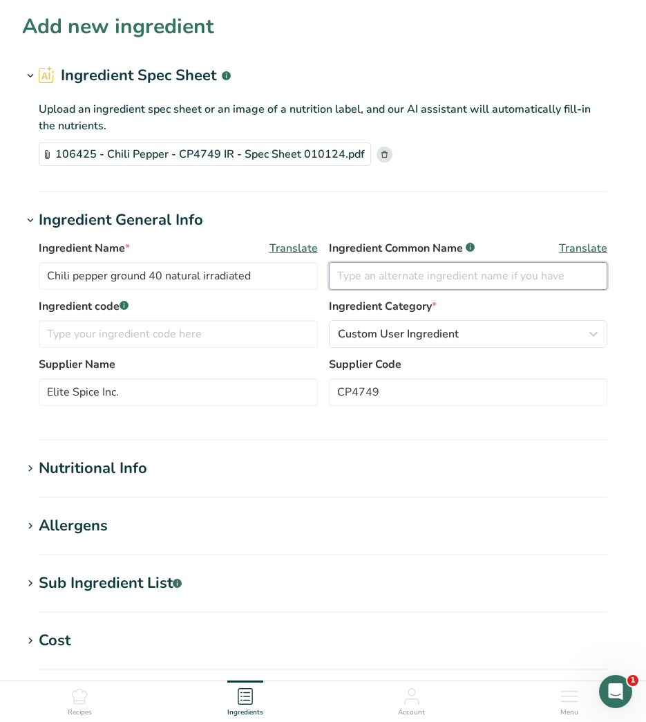
click at [380, 283] on input "text" at bounding box center [468, 276] width 279 height 28
type input "Spice"
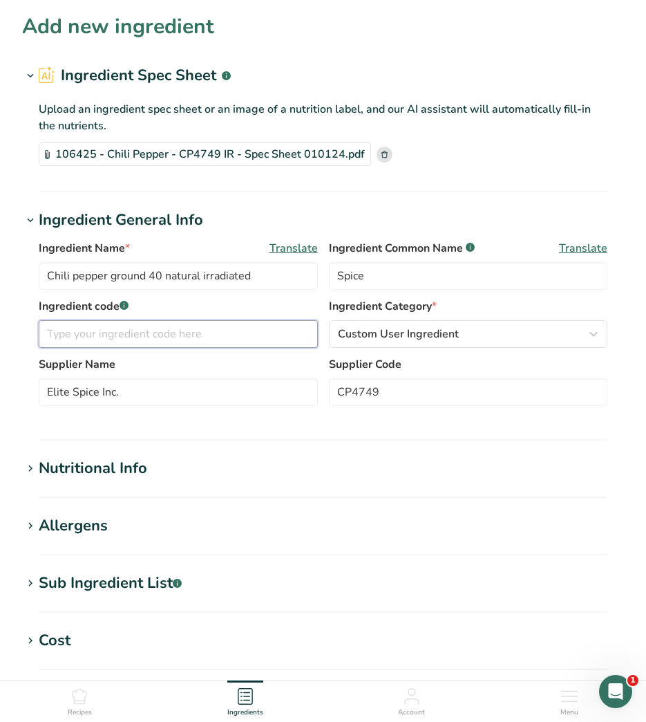
click at [306, 334] on input "text" at bounding box center [178, 334] width 279 height 28
type input "106425"
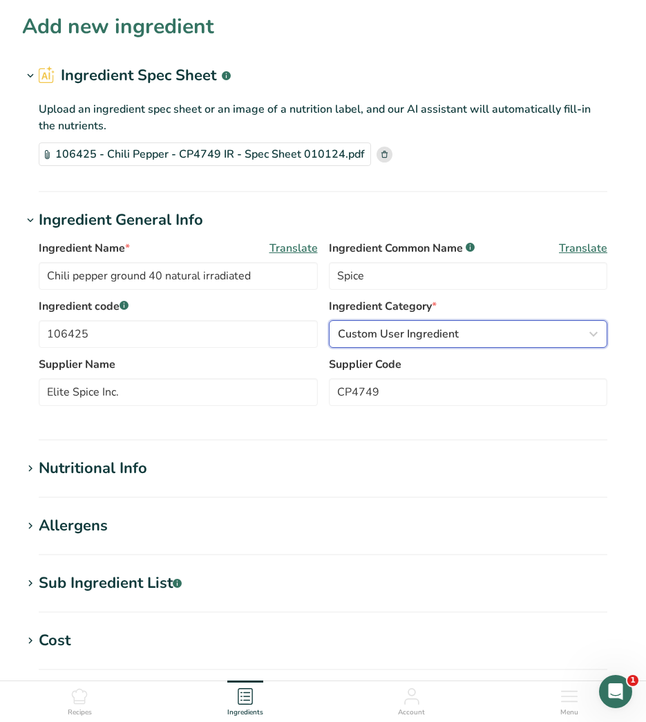
click at [532, 329] on div "Custom User Ingredient" at bounding box center [464, 334] width 253 height 17
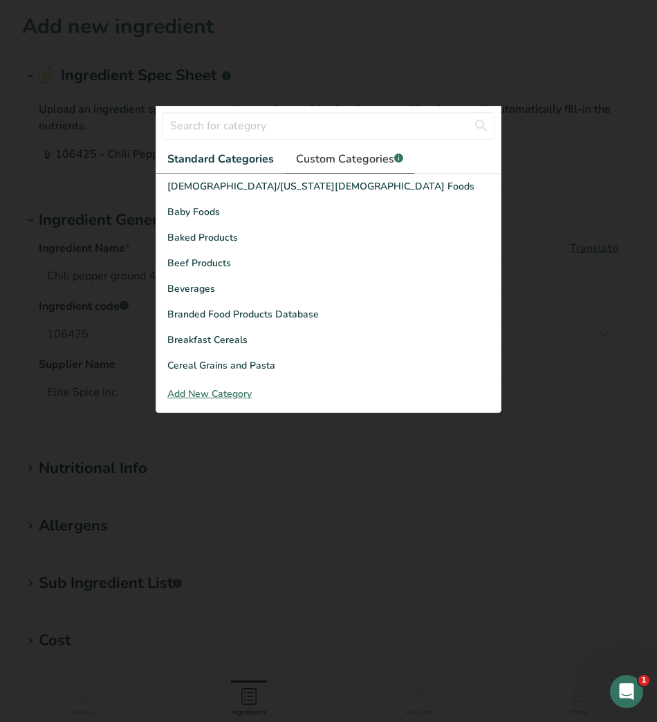
click at [323, 154] on span "Custom Categories .a-a{fill:#347362;}.b-a{fill:#fff;}" at bounding box center [349, 159] width 107 height 17
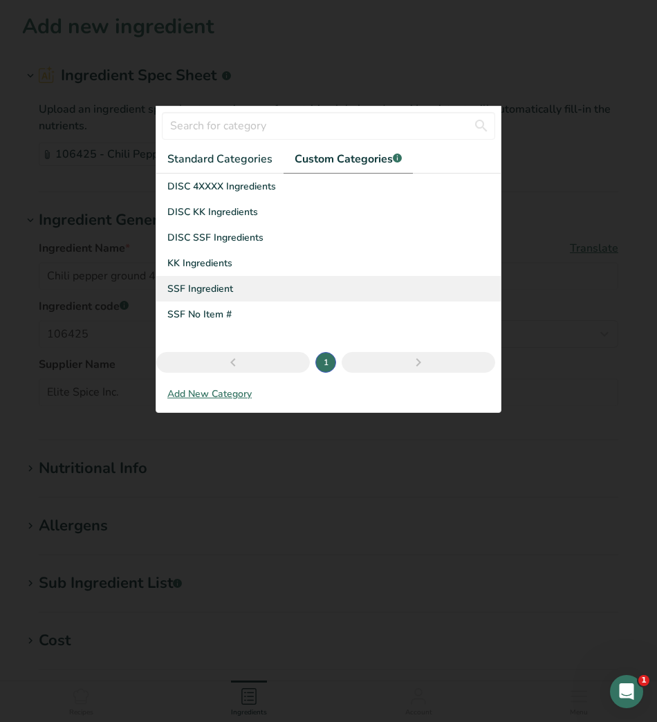
click at [214, 291] on span "SSF Ingredient" at bounding box center [200, 288] width 66 height 15
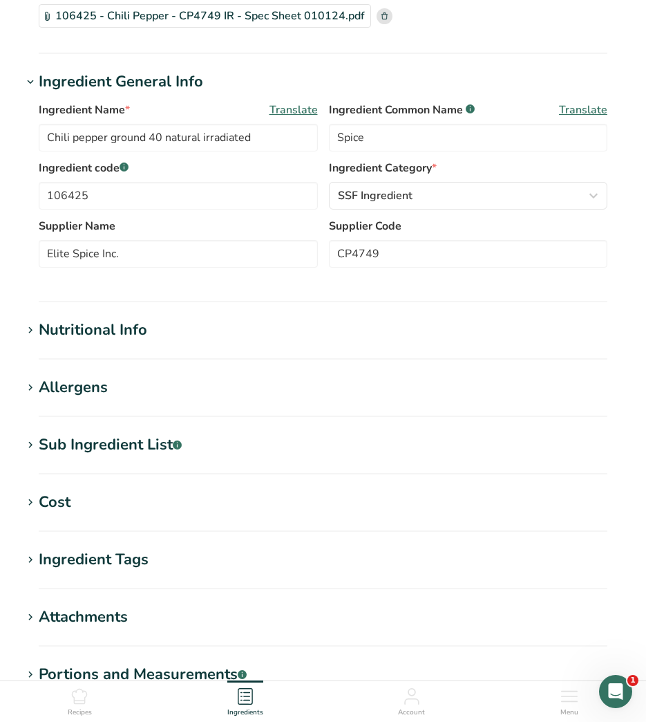
click at [109, 326] on div "Nutritional Info" at bounding box center [93, 330] width 109 height 23
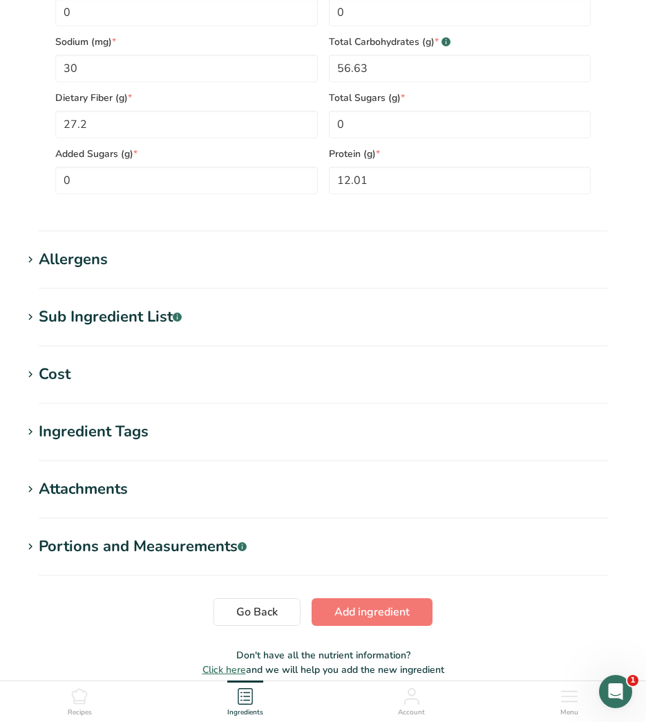
scroll to position [761, 0]
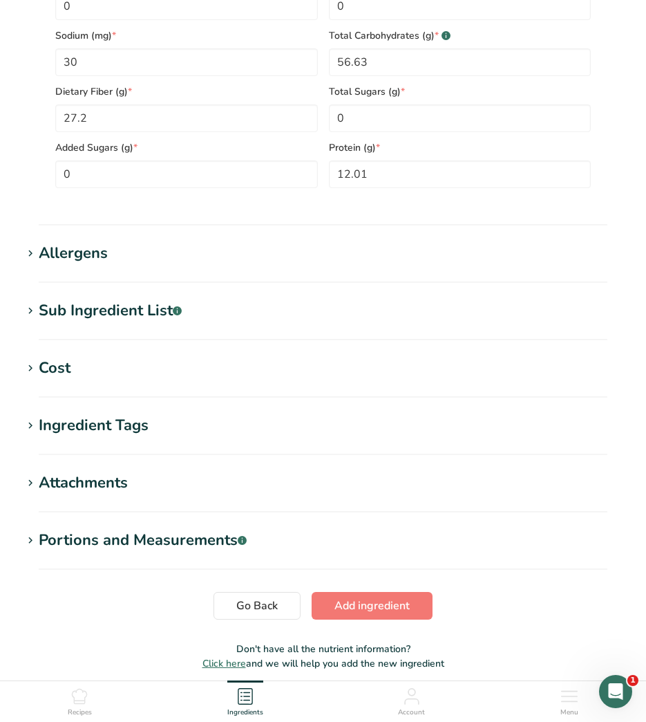
click at [86, 437] on div "Ingredient Tags" at bounding box center [94, 425] width 110 height 23
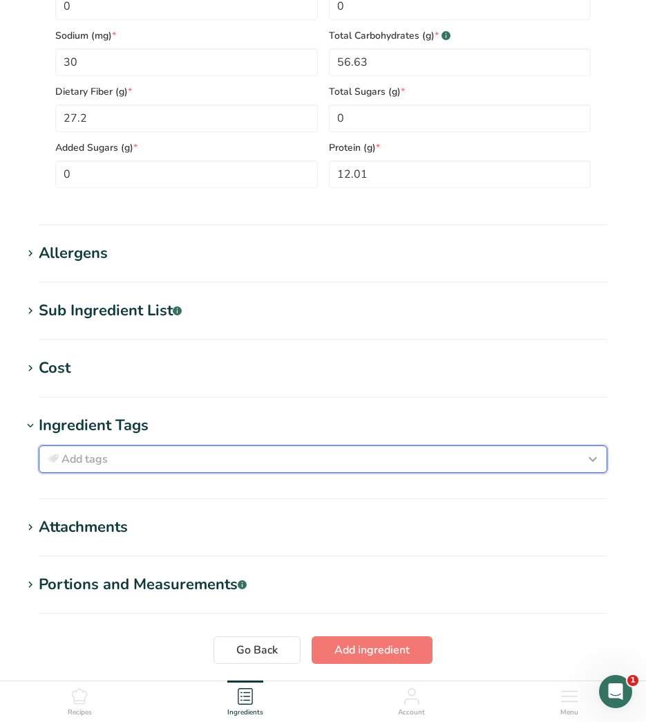
click at [133, 463] on div "Add tags" at bounding box center [323, 459] width 557 height 17
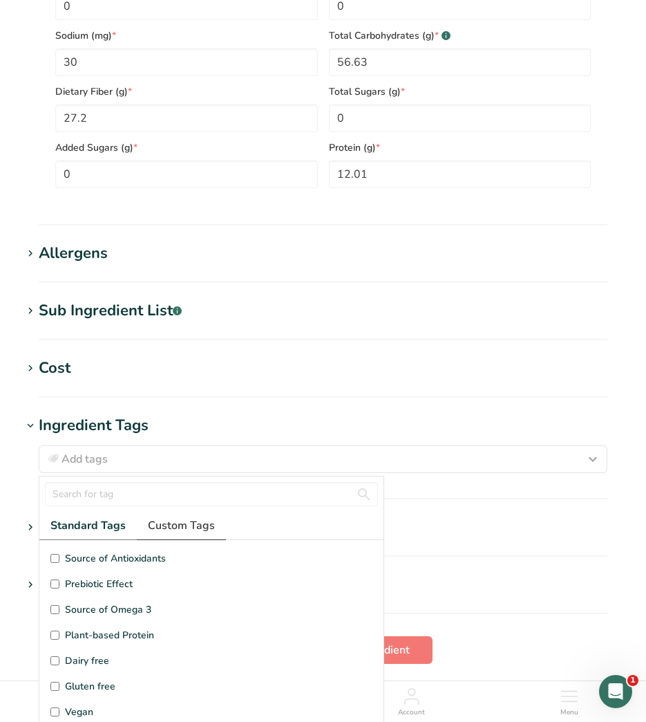
click at [168, 525] on span "Custom Tags" at bounding box center [181, 525] width 67 height 17
click at [111, 586] on span "Kosher Ingredient" at bounding box center [104, 584] width 79 height 15
click at [59, 586] on input "Kosher Ingredient" at bounding box center [54, 583] width 9 height 9
checkbox input "true"
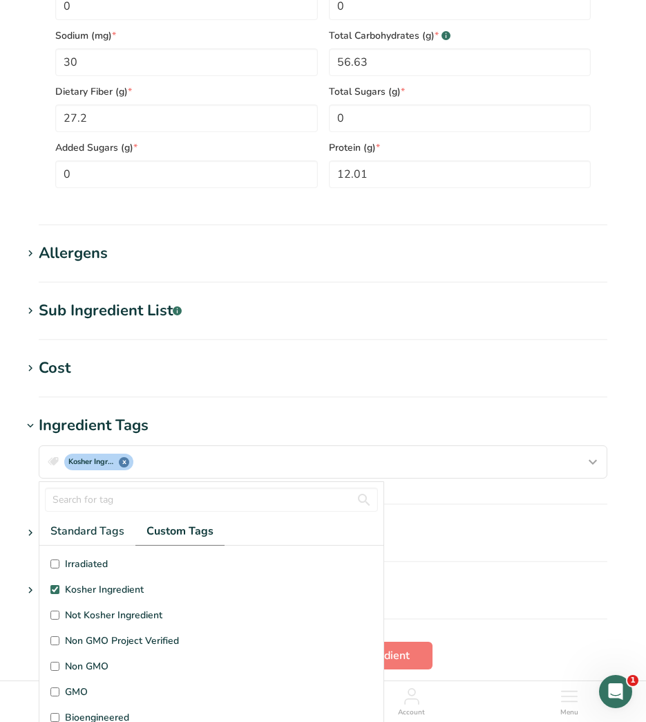
click at [91, 566] on span "Irradiated" at bounding box center [86, 564] width 43 height 15
click at [59, 566] on input "Irradiated" at bounding box center [54, 563] width 9 height 9
checkbox input "true"
click at [160, 326] on section "Sub Ingredient List .a-a{fill:#347362;}.b-a{fill:#fff;} Translate" at bounding box center [323, 319] width 602 height 41
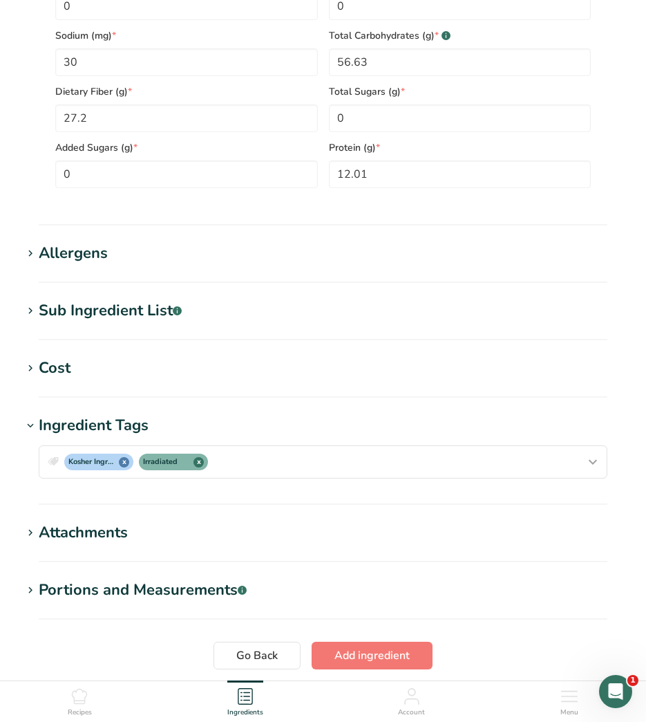
click at [149, 322] on div "Sub Ingredient List .a-a{fill:#347362;}.b-a{fill:#fff;}" at bounding box center [110, 310] width 143 height 23
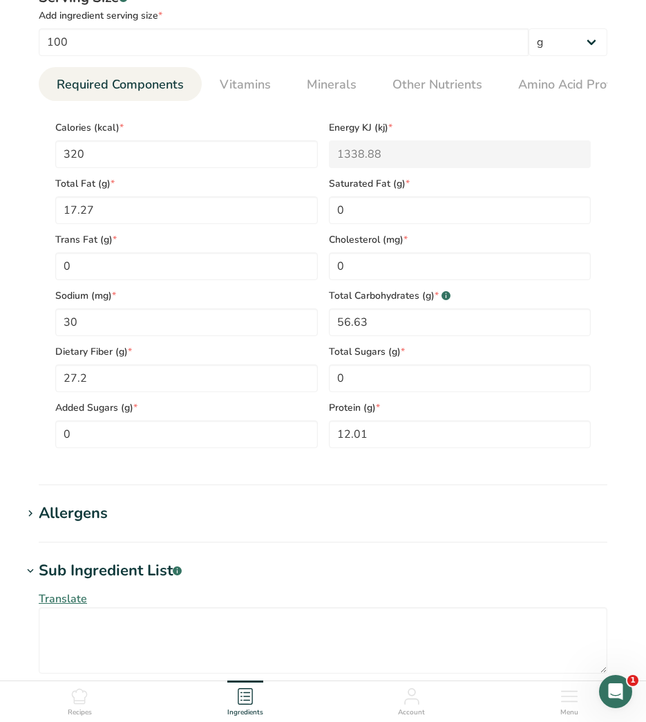
scroll to position [484, 0]
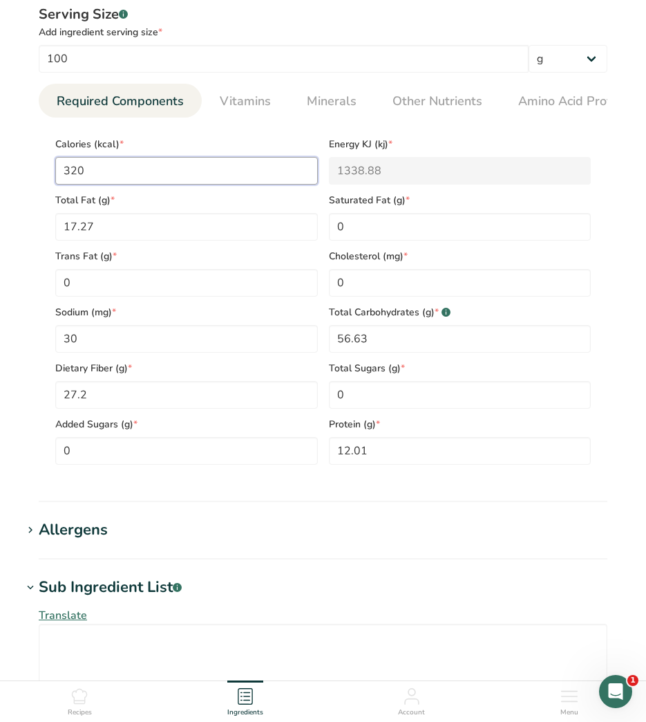
drag, startPoint x: 129, startPoint y: 178, endPoint x: 12, endPoint y: 158, distance: 119.1
click at [10, 158] on section "Add new ingredient Ingredient Spec Sheet .a-a{fill:#347362;}.b-a{fill:#fff;} Up…" at bounding box center [323, 317] width 646 height 1603
type input "4"
type KJ "16.7"
type input "40"
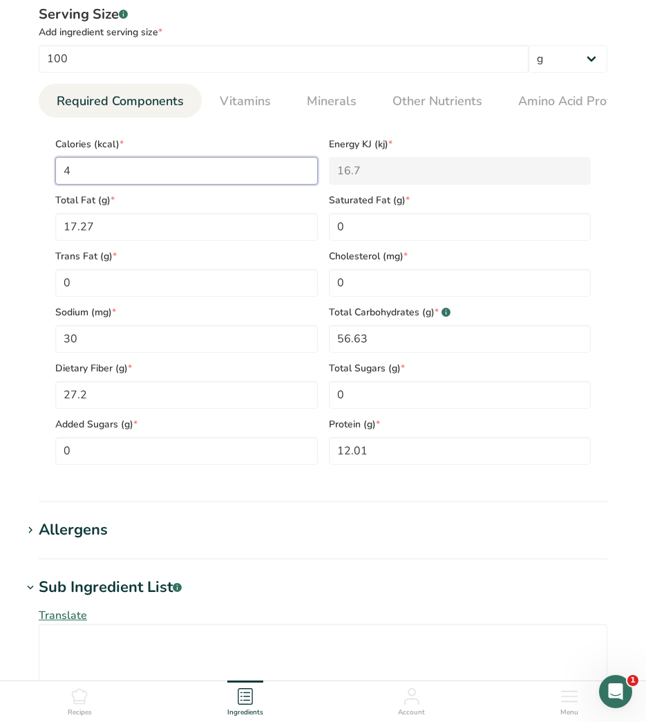
type KJ "167.4"
type input "404"
type KJ "1690.3"
type input "404"
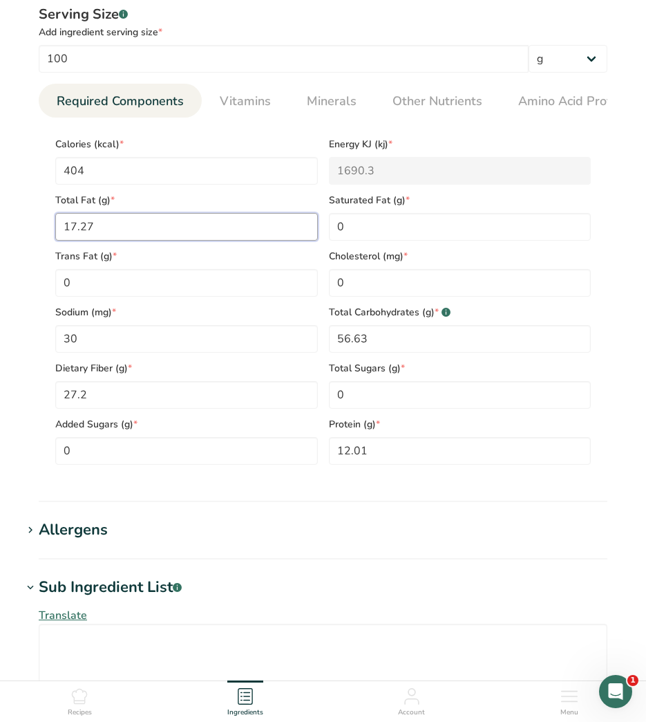
click at [208, 238] on Fat "17.27" at bounding box center [186, 227] width 263 height 28
drag, startPoint x: 196, startPoint y: 231, endPoint x: 18, endPoint y: 228, distance: 177.7
click at [18, 228] on section "Add new ingredient Ingredient Spec Sheet .a-a{fill:#347362;}.b-a{fill:#fff;} Up…" at bounding box center [323, 317] width 646 height 1603
type Fat "14.07"
click at [446, 227] on Fat "0" at bounding box center [460, 227] width 263 height 28
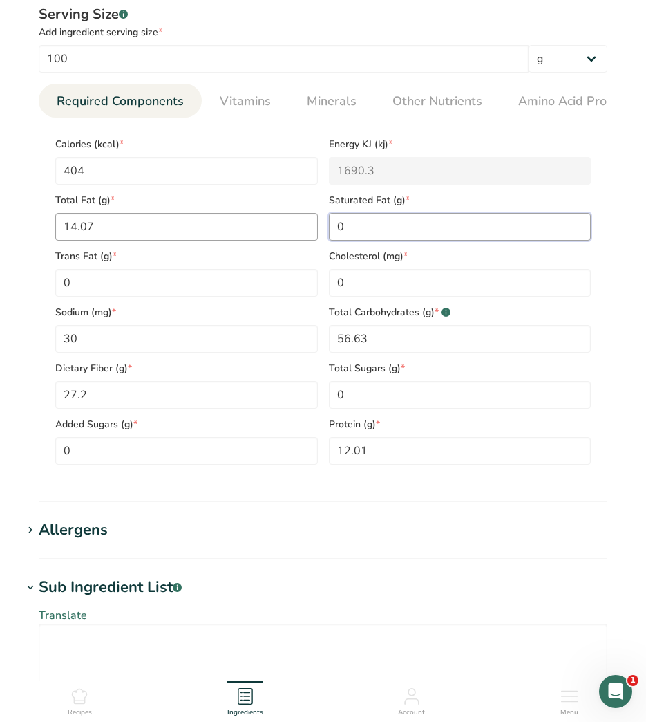
drag, startPoint x: 450, startPoint y: 234, endPoint x: 284, endPoint y: 236, distance: 166.0
click at [284, 236] on div "Calories (kcal) * 404 Energy KJ (kj) * 1690.3 Total Fat (g) * 14.07 Saturated F…" at bounding box center [323, 297] width 547 height 336
type Fat "2.53"
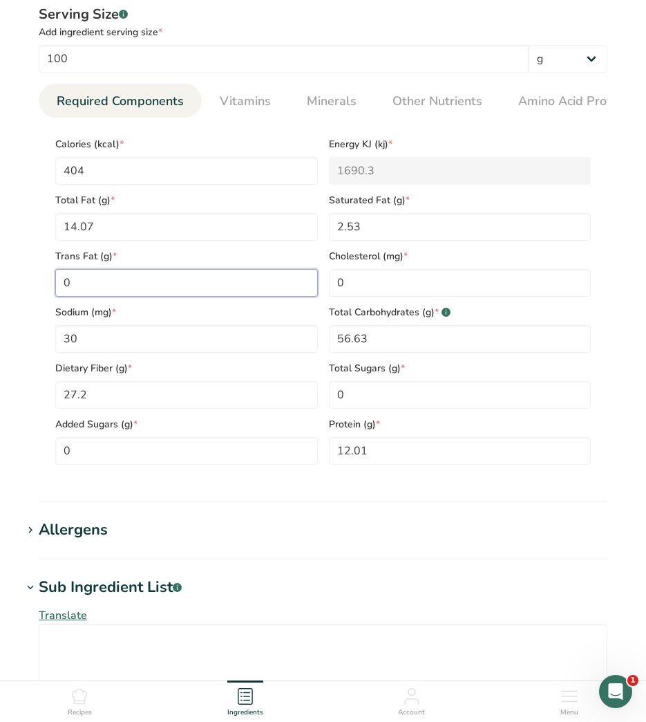
click at [266, 286] on Fat "0" at bounding box center [186, 283] width 263 height 28
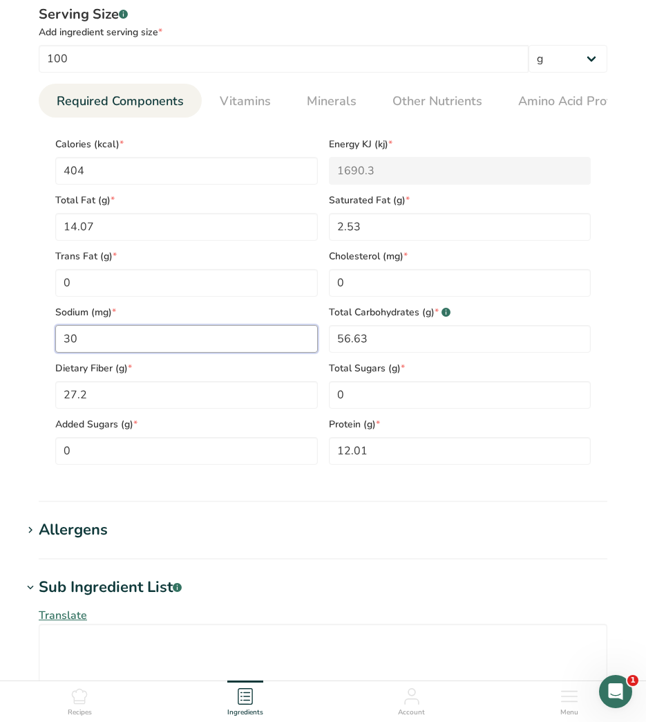
click at [172, 347] on input "30" at bounding box center [186, 339] width 263 height 28
drag, startPoint x: 172, startPoint y: 347, endPoint x: 36, endPoint y: 339, distance: 136.5
click at [36, 339] on div "Serving Size .a-a{fill:#347362;}.b-a{fill:#fff;} Add ingredient serving size * …" at bounding box center [323, 240] width 602 height 488
type input "59"
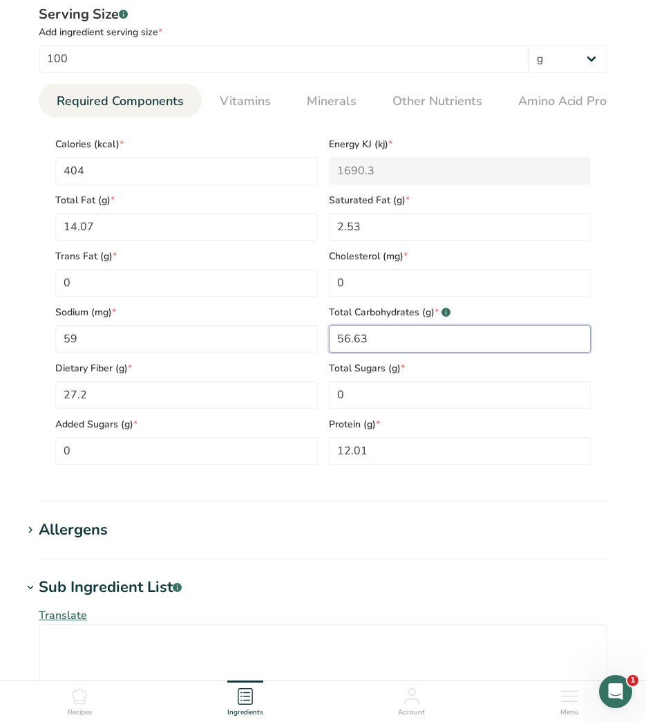
click at [505, 342] on Carbohydrates "56.63" at bounding box center [460, 339] width 263 height 28
drag, startPoint x: 516, startPoint y: 337, endPoint x: 266, endPoint y: 341, distance: 251.0
click at [266, 341] on div "Calories (kcal) * 404 Energy KJ (kj) * 1690.3 Total Fat (g) * 14.07 Saturated F…" at bounding box center [323, 297] width 547 height 336
type Carbohydrates "54.08"
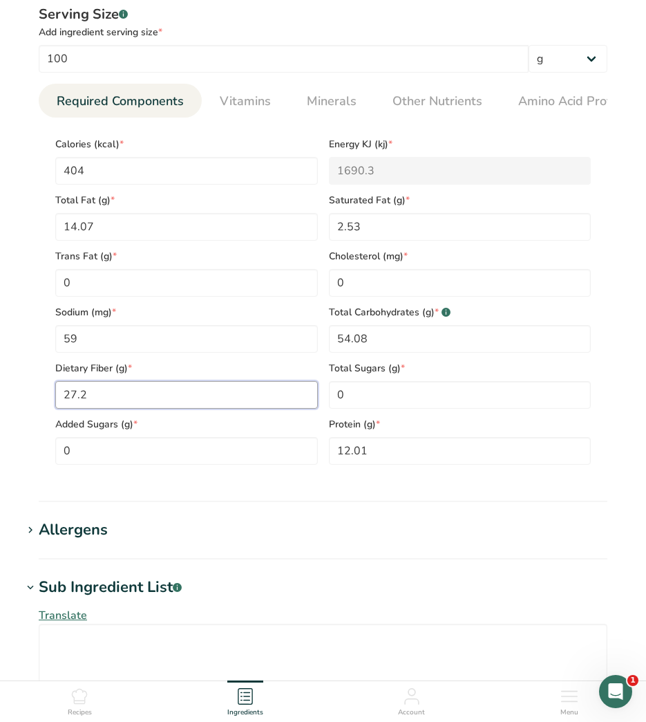
click at [245, 387] on Fiber "27.2" at bounding box center [186, 395] width 263 height 28
drag, startPoint x: 115, startPoint y: 400, endPoint x: -3, endPoint y: 392, distance: 119.2
click at [0, 392] on html "Add new ingredient Ingredient Spec Sheet .a-a{fill:#347362;}.b-a{fill:#fff;} Up…" at bounding box center [323, 360] width 646 height 1688
type Fiber "34.8"
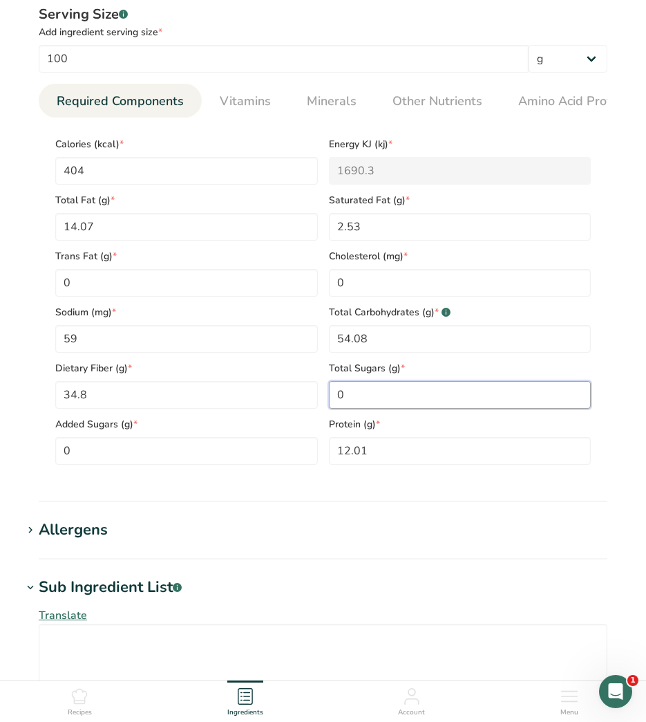
click at [376, 400] on Sugars "0" at bounding box center [460, 395] width 263 height 28
drag, startPoint x: 376, startPoint y: 400, endPoint x: 327, endPoint y: 400, distance: 49.1
click at [327, 400] on div "Total Sugars (g) * 0" at bounding box center [461, 381] width 274 height 56
type Sugars "6.2"
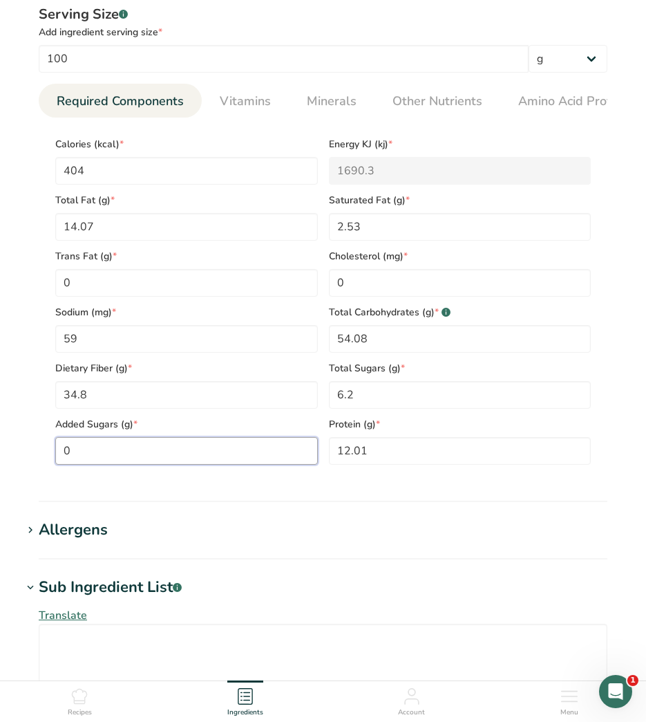
click at [252, 451] on Sugars "0" at bounding box center [186, 451] width 263 height 28
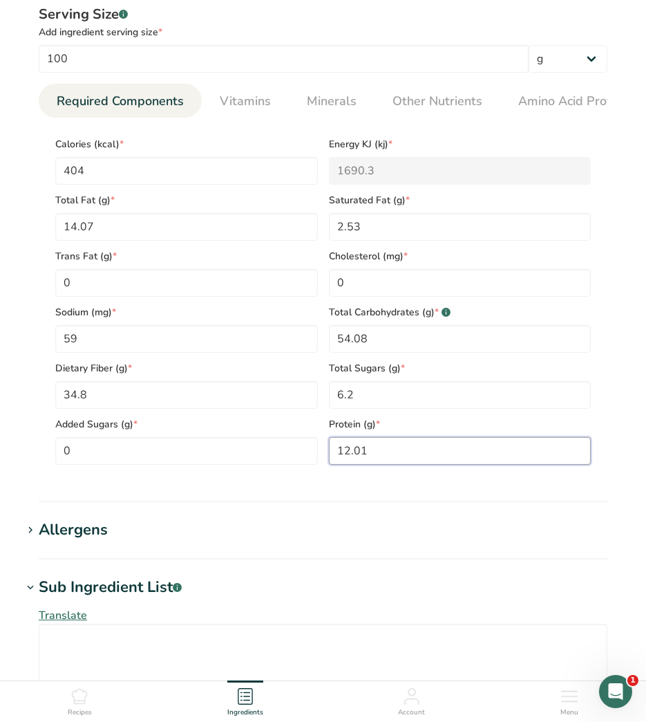
click at [435, 458] on input "12.01" at bounding box center [460, 451] width 263 height 28
drag, startPoint x: 435, startPoint y: 458, endPoint x: 301, endPoint y: 450, distance: 133.7
click at [306, 451] on div "Calories (kcal) * 404 Energy KJ (kj) * 1690.3 Total Fat (g) * 14.07 Saturated F…" at bounding box center [323, 297] width 547 height 336
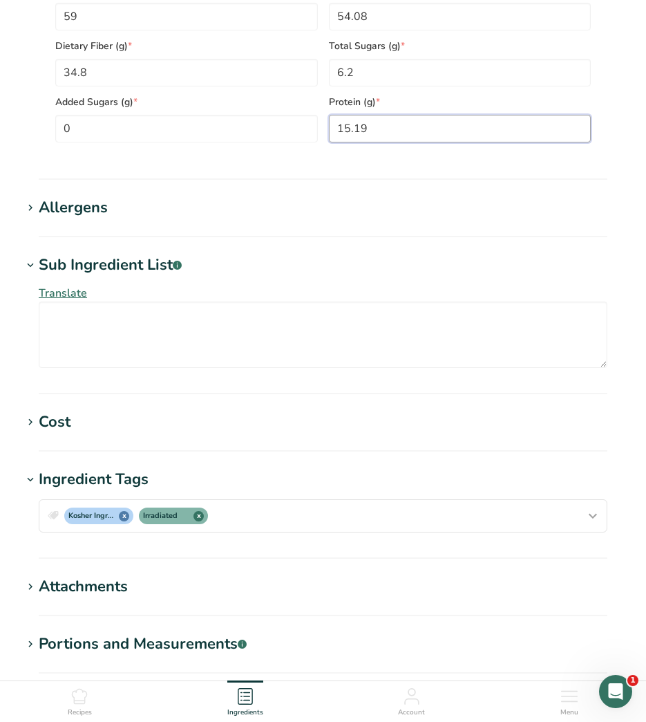
scroll to position [970, 0]
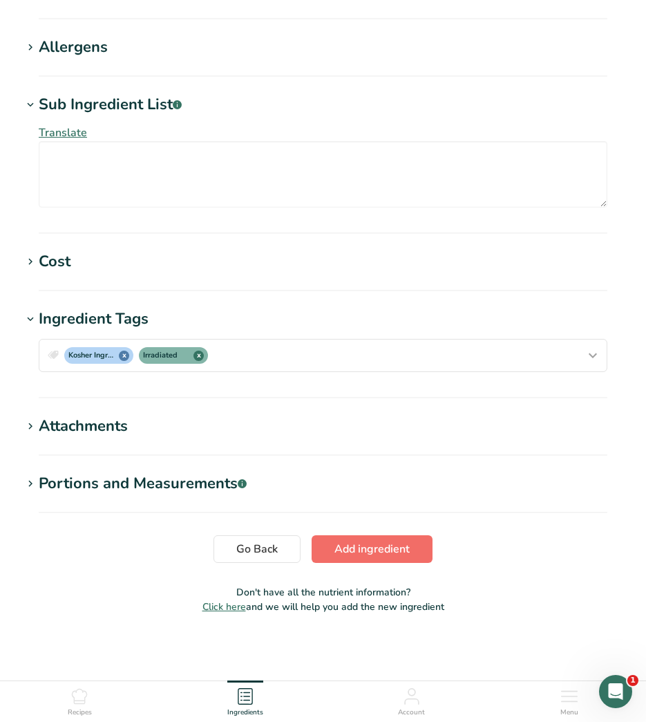
type input "15.19"
click at [388, 552] on span "Add ingredient" at bounding box center [372, 549] width 75 height 17
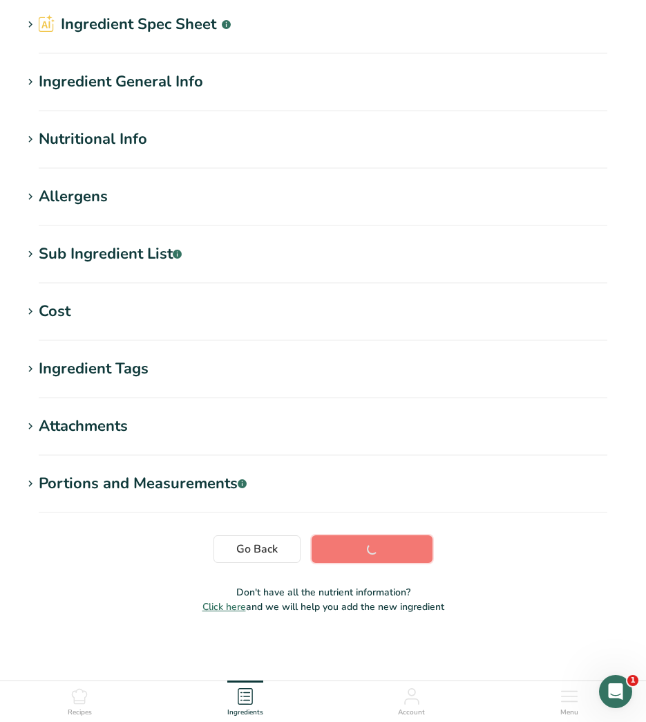
scroll to position [51, 0]
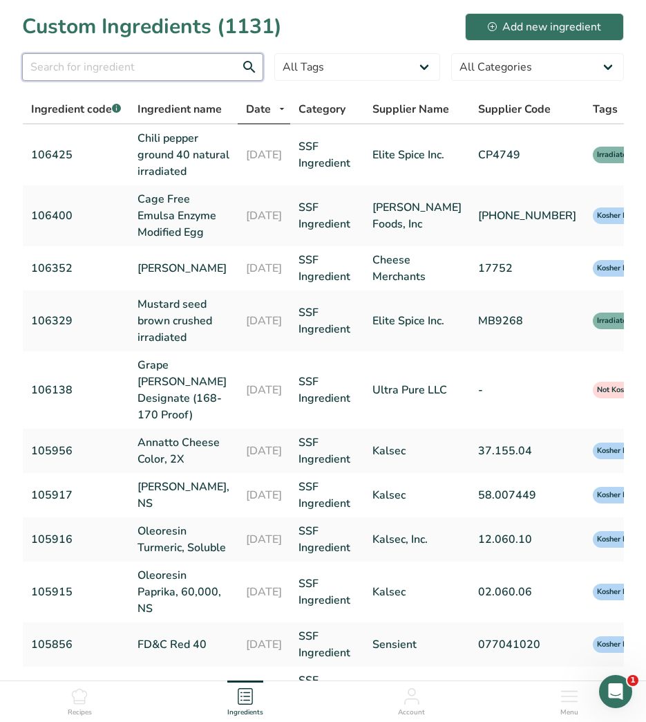
click at [202, 65] on input "text" at bounding box center [142, 67] width 241 height 28
type input "106430"
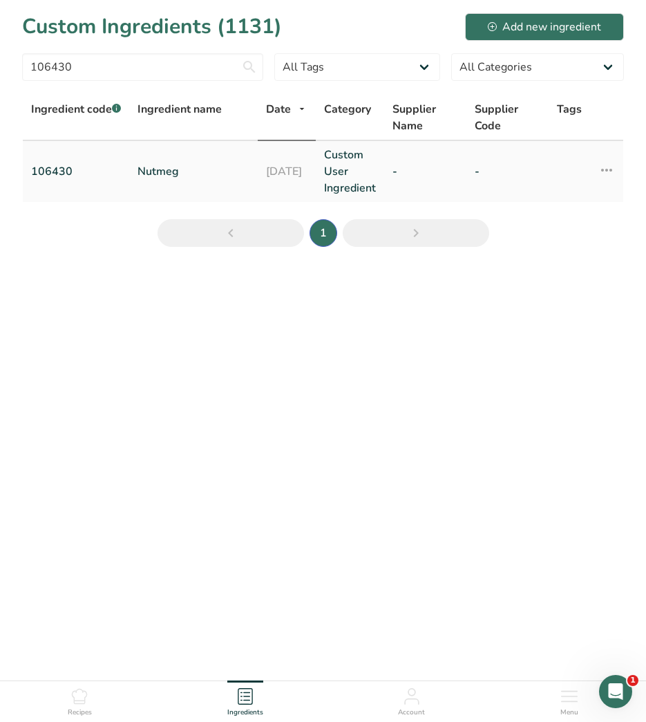
click at [165, 171] on link "Nutmeg" at bounding box center [194, 171] width 112 height 17
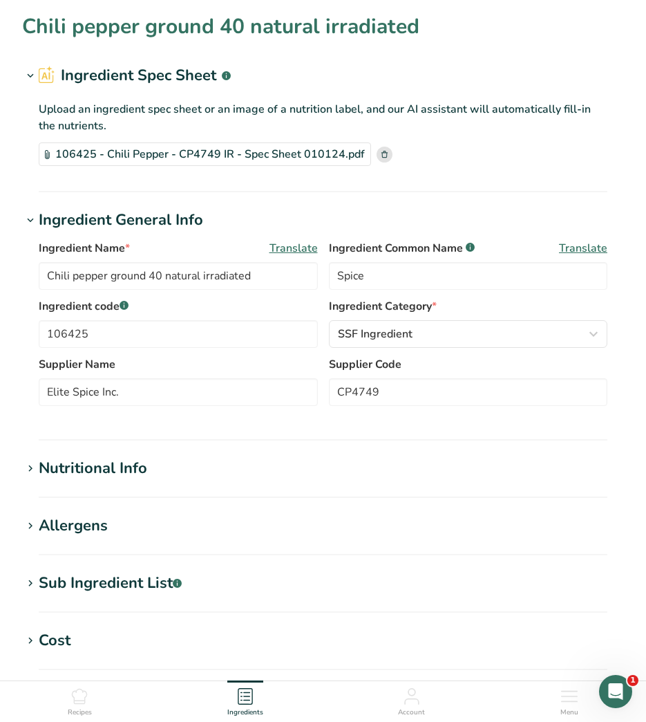
type input "Nutmeg"
type input "106430"
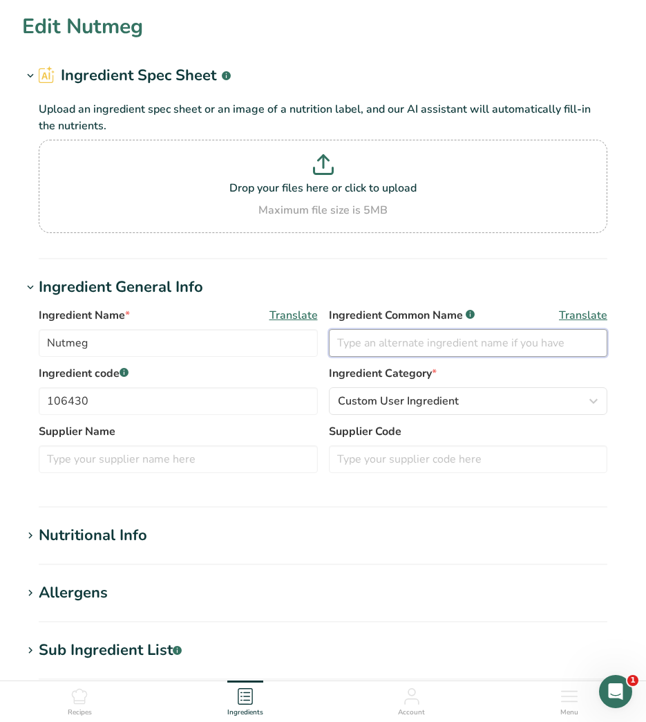
click at [360, 339] on input "text" at bounding box center [468, 343] width 279 height 28
type input "Spice"
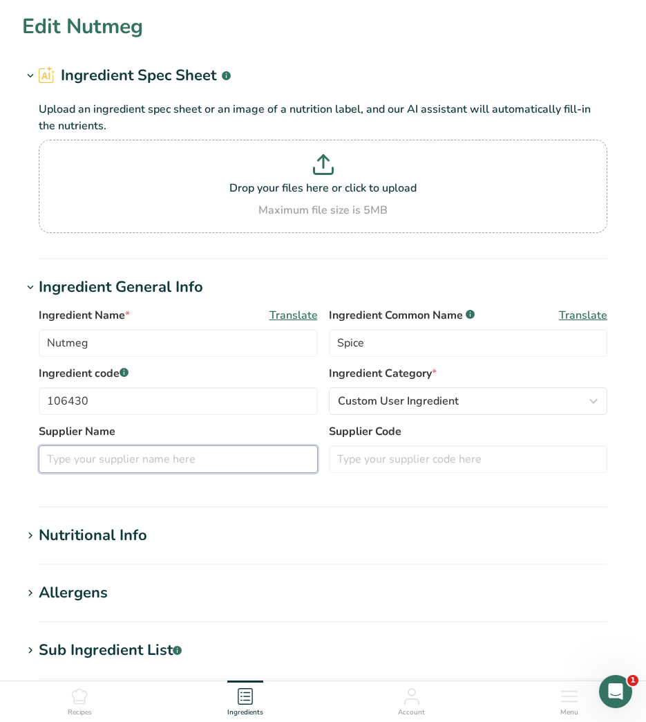
click at [153, 455] on input "text" at bounding box center [178, 459] width 279 height 28
type input "Elite"
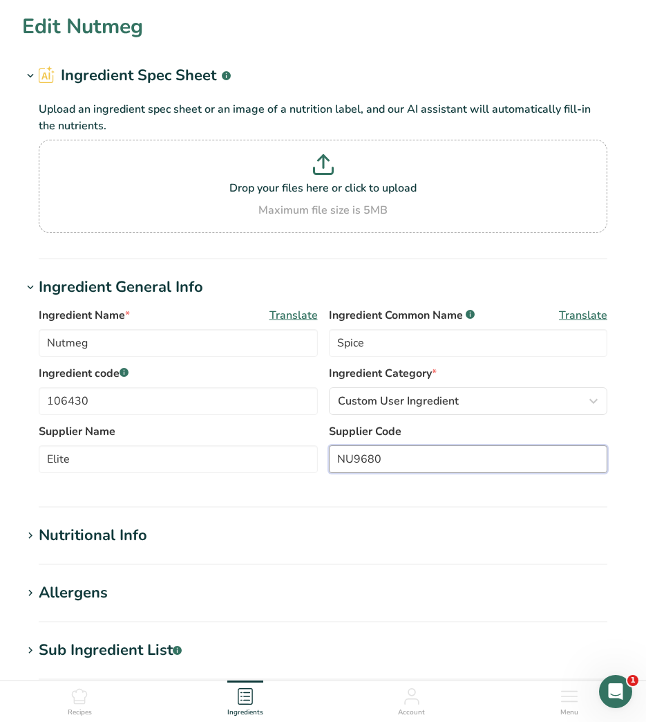
type input "NU9680"
click at [87, 532] on div "Nutritional Info" at bounding box center [93, 535] width 109 height 23
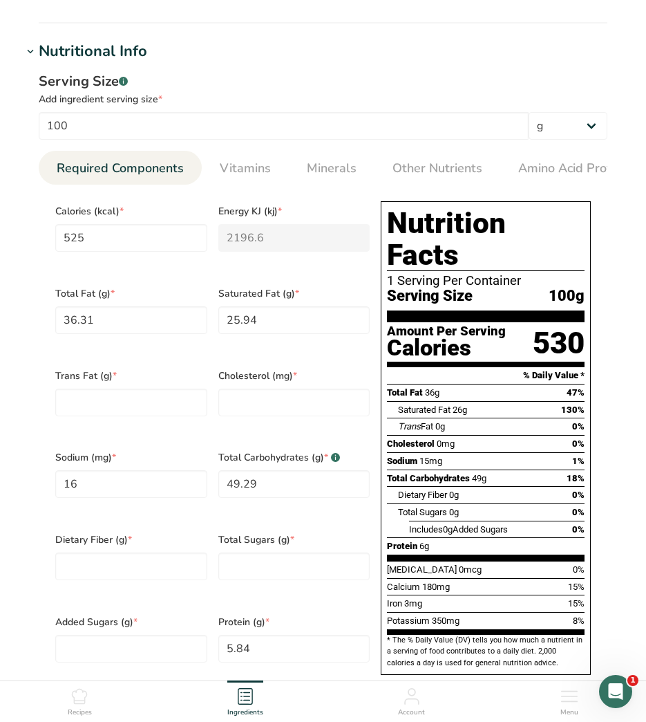
scroll to position [553, 0]
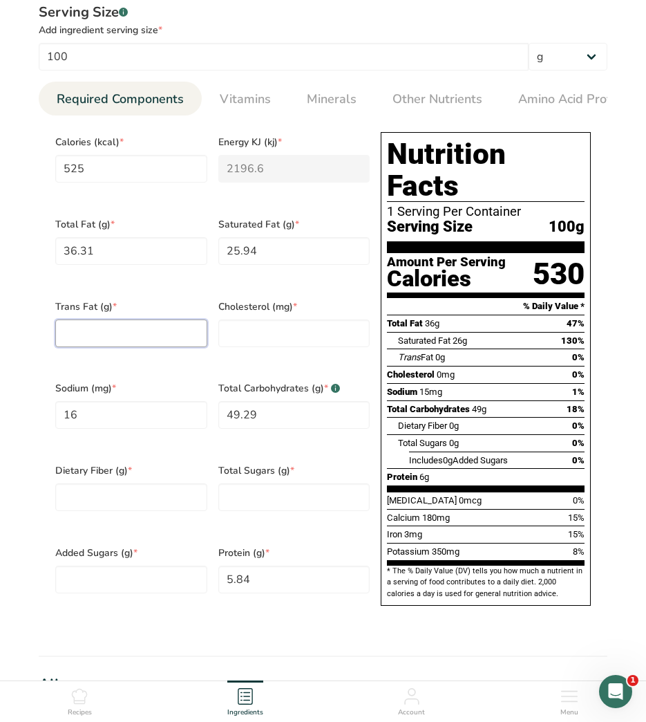
click at [134, 328] on Fat "number" at bounding box center [131, 333] width 152 height 28
type Fat "0"
click at [335, 323] on input "number" at bounding box center [294, 333] width 152 height 28
type input "0"
click at [145, 485] on Fiber "number" at bounding box center [131, 497] width 152 height 28
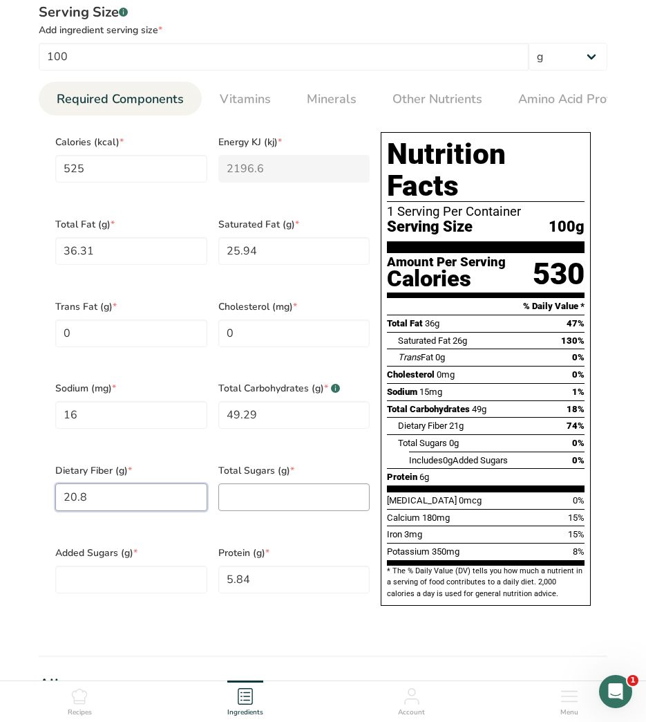
type Fiber "20.8"
click at [248, 483] on Sugars "number" at bounding box center [294, 497] width 152 height 28
type Sugars "2.99"
click at [103, 566] on Sugars "number" at bounding box center [131, 580] width 152 height 28
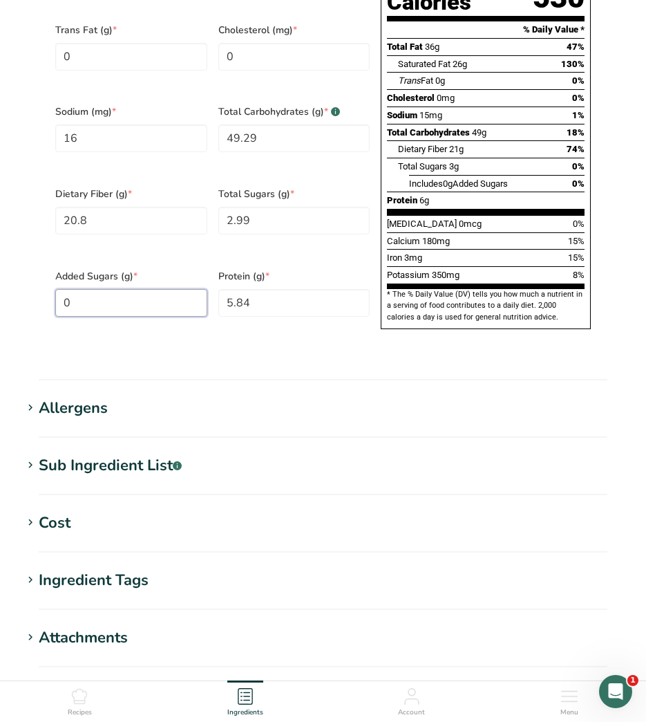
scroll to position [1013, 0]
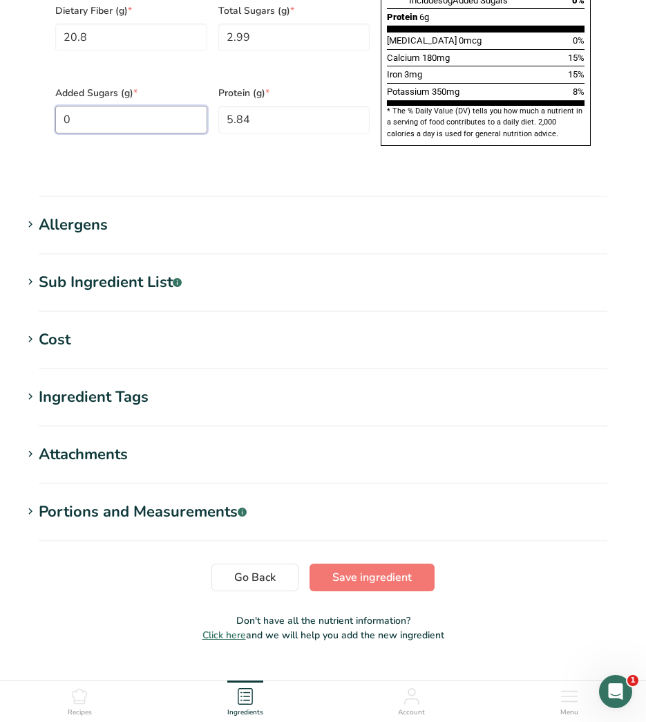
type Sugars "0"
click at [115, 386] on div "Ingredient Tags" at bounding box center [94, 397] width 110 height 23
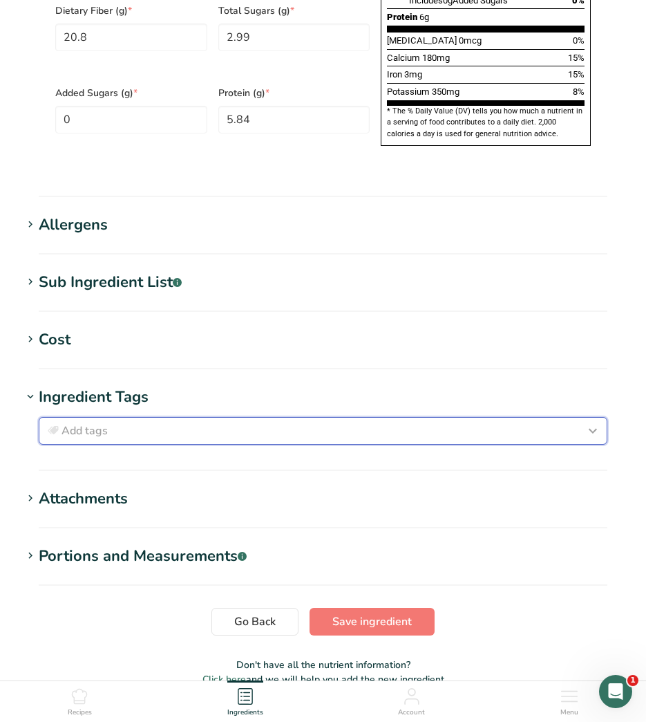
click at [141, 422] on div "Add tags" at bounding box center [323, 430] width 557 height 17
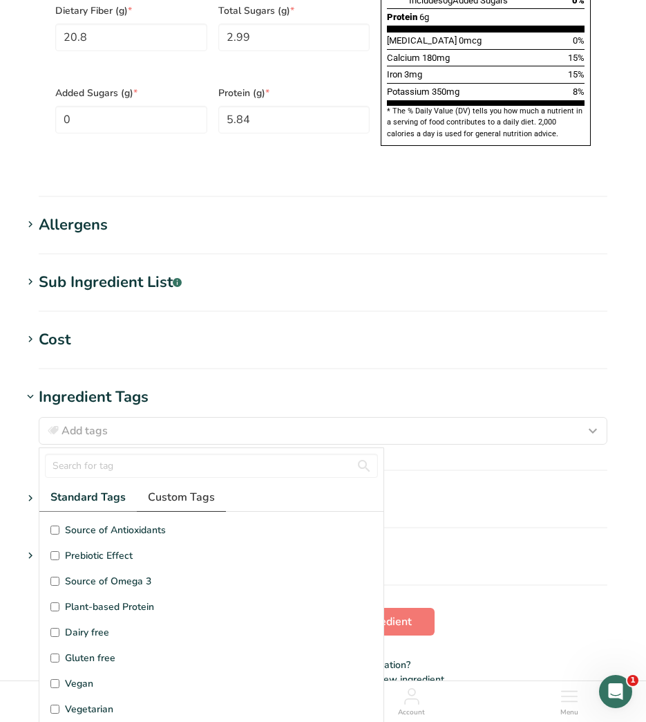
click at [160, 489] on span "Custom Tags" at bounding box center [181, 497] width 67 height 17
click at [102, 548] on span "Kosher Ingredient" at bounding box center [104, 555] width 79 height 15
click at [59, 551] on input "Kosher Ingredient" at bounding box center [54, 555] width 9 height 9
checkbox input "true"
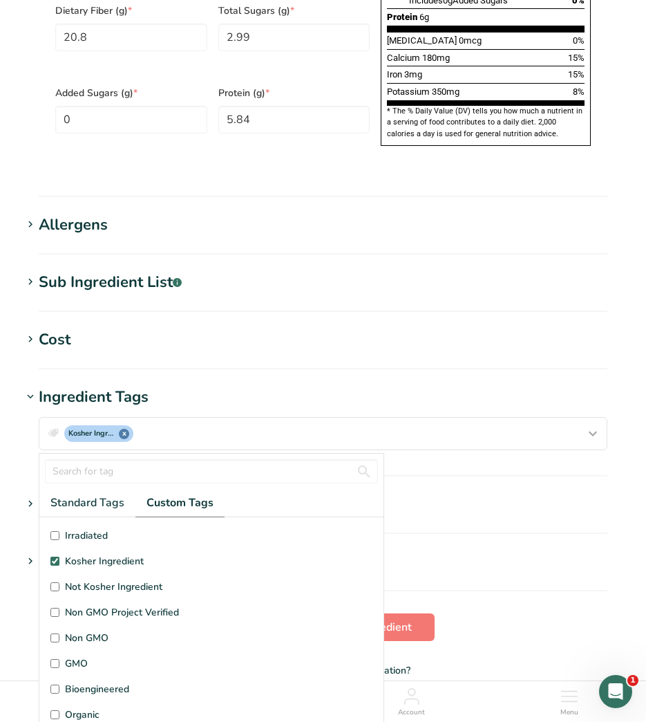
click at [88, 528] on span "Irradiated" at bounding box center [86, 535] width 43 height 15
click at [59, 531] on input "Irradiated" at bounding box center [54, 535] width 9 height 9
checkbox input "true"
click at [414, 613] on button "Save ingredient" at bounding box center [372, 627] width 125 height 28
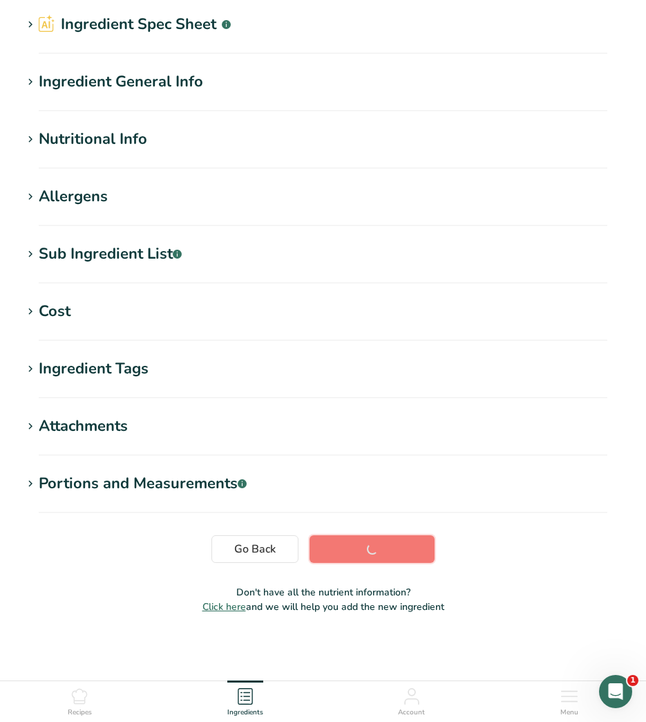
scroll to position [51, 0]
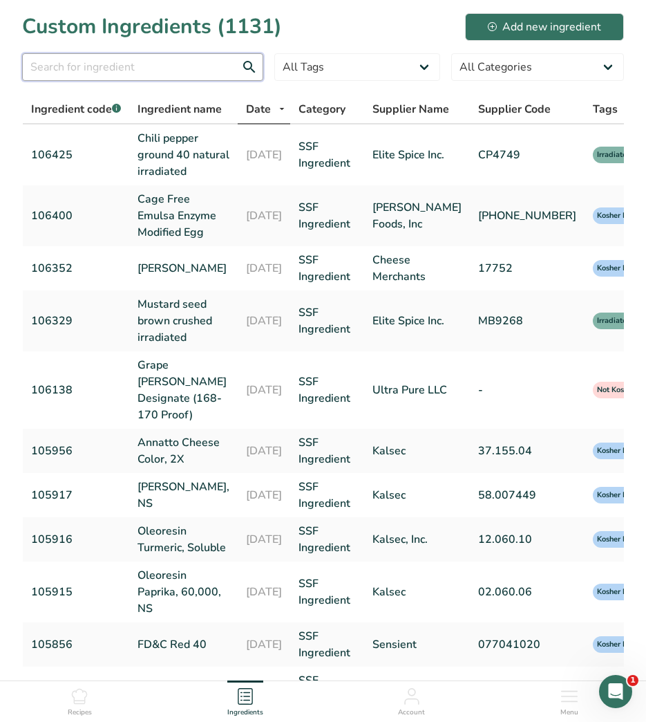
click at [176, 68] on input "text" at bounding box center [142, 67] width 241 height 28
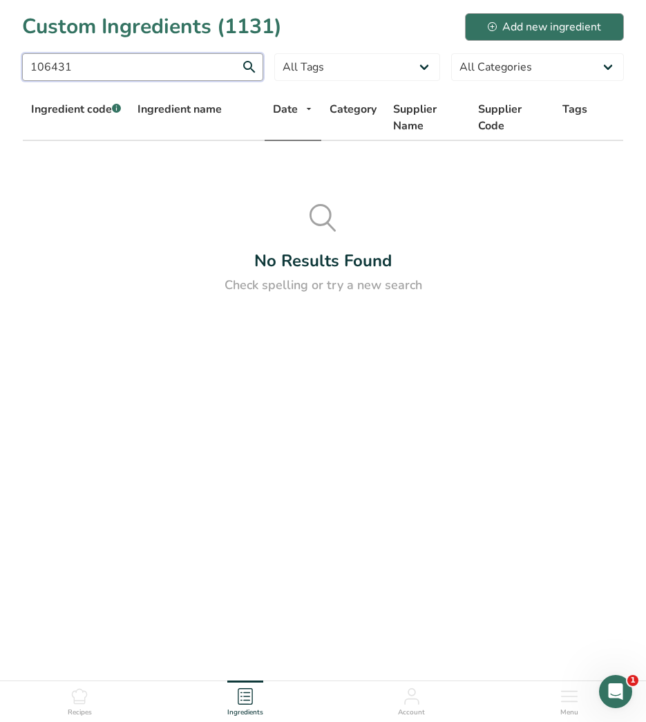
type input "106431"
click at [519, 21] on div "Add new ingredient" at bounding box center [544, 27] width 113 height 17
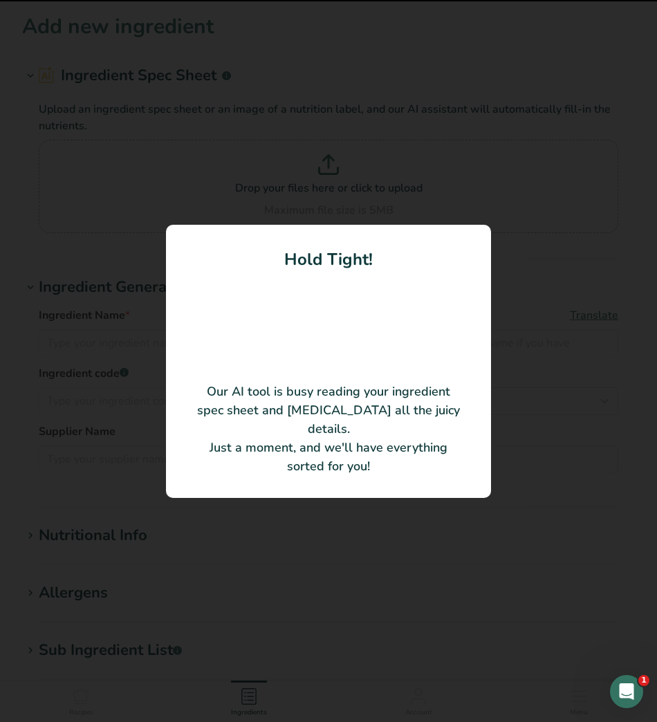
type input "Beer, Pale Ale Type Flavor, Natural"
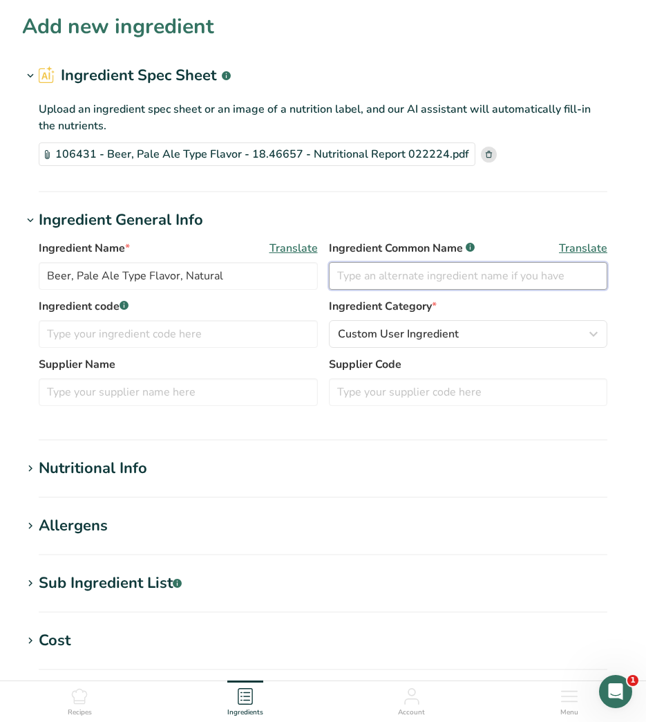
click at [391, 275] on input "text" at bounding box center [468, 276] width 279 height 28
type input "Natural Flavor"
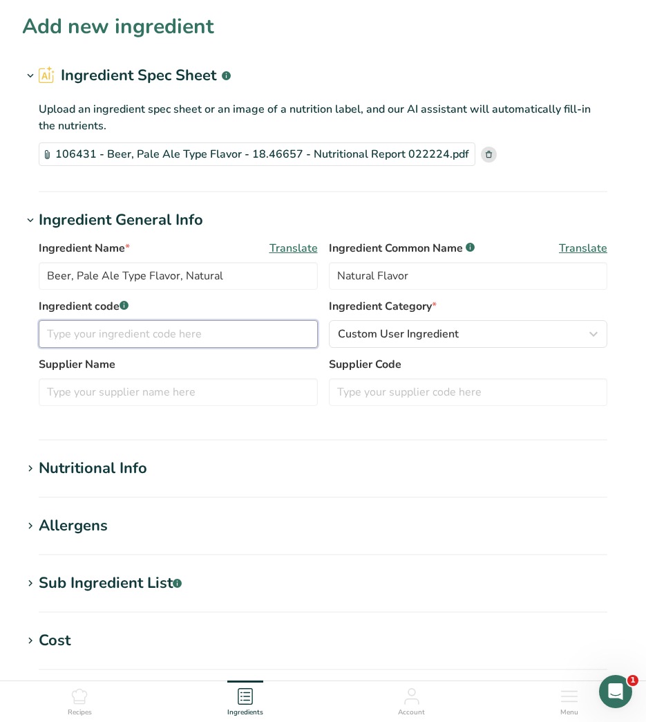
click at [295, 327] on input "text" at bounding box center [178, 334] width 279 height 28
type input "106431"
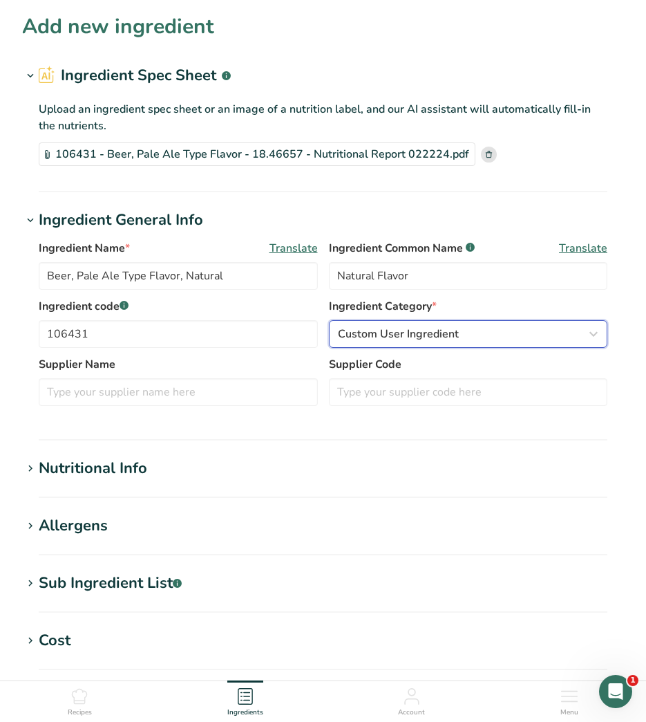
click at [514, 334] on div "Custom User Ingredient" at bounding box center [464, 334] width 253 height 17
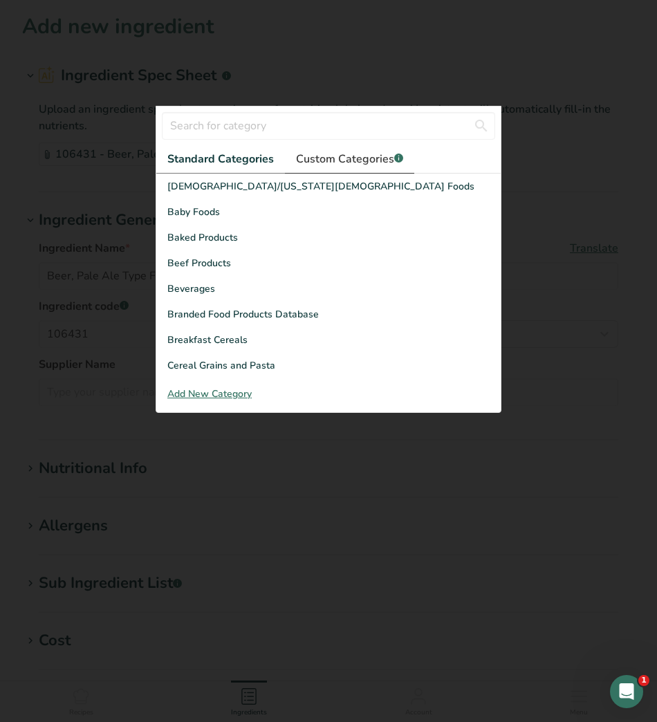
click at [319, 161] on span "Custom Categories .a-a{fill:#347362;}.b-a{fill:#fff;}" at bounding box center [349, 159] width 107 height 17
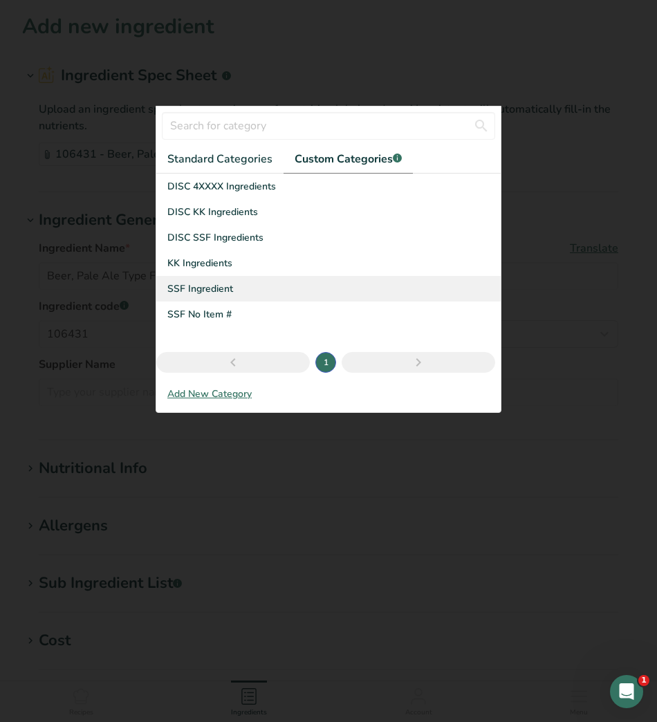
click at [210, 286] on span "SSF Ingredient" at bounding box center [200, 288] width 66 height 15
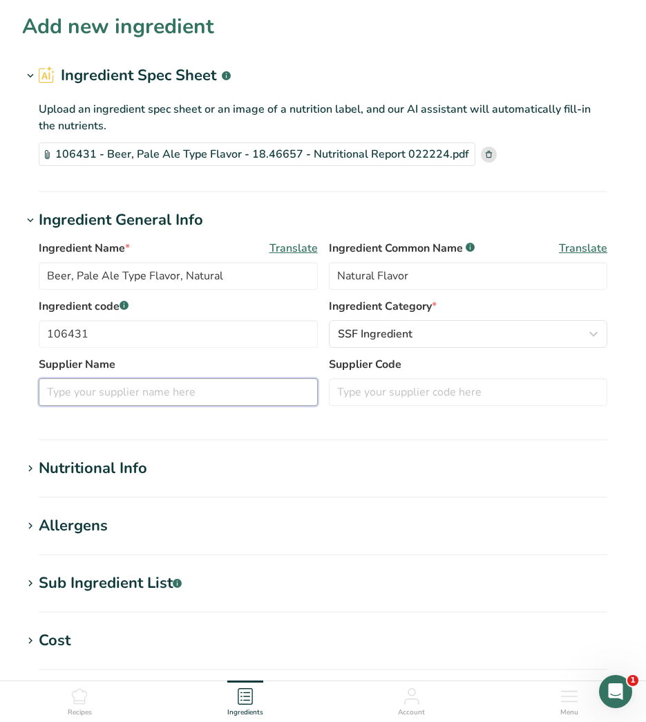
click at [183, 386] on input "text" at bounding box center [178, 392] width 279 height 28
type input "Bell"
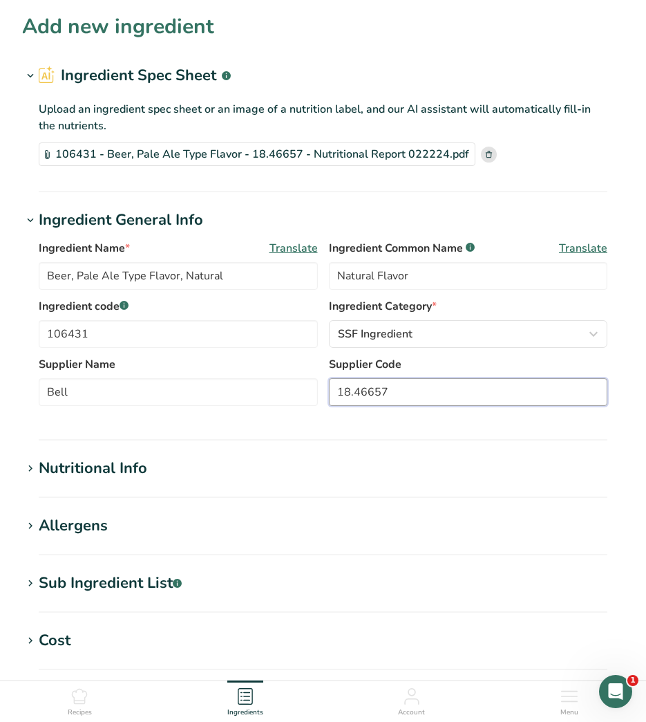
type input "18.46657"
click at [138, 465] on div "Nutritional Info" at bounding box center [93, 468] width 109 height 23
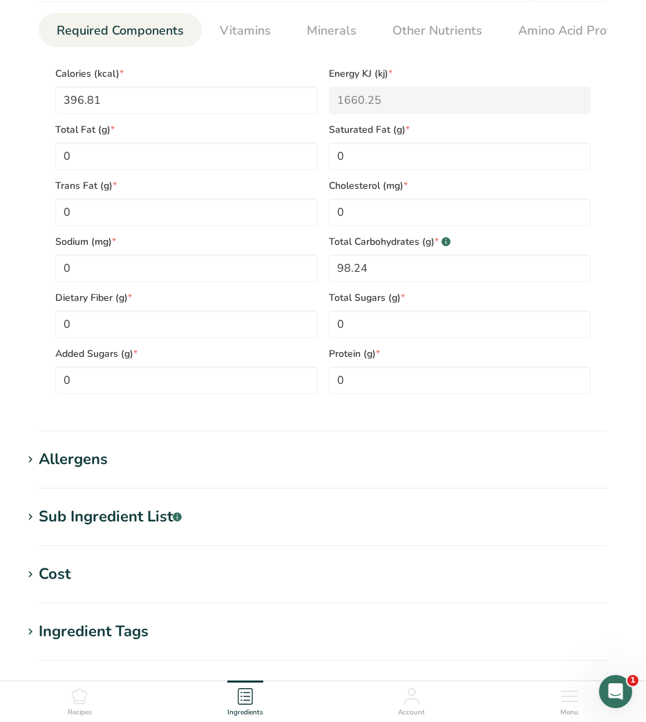
scroll to position [691, 0]
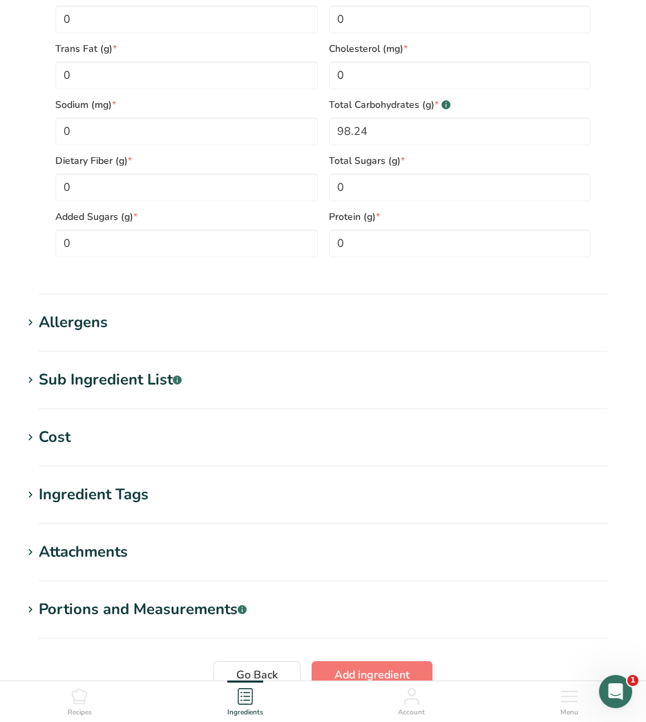
click at [116, 510] on section "Ingredient Tags Add tags Standard Tags Custom Tags Source of Antioxidants Prebi…" at bounding box center [323, 503] width 602 height 41
click at [115, 504] on div "Ingredient Tags" at bounding box center [94, 494] width 110 height 23
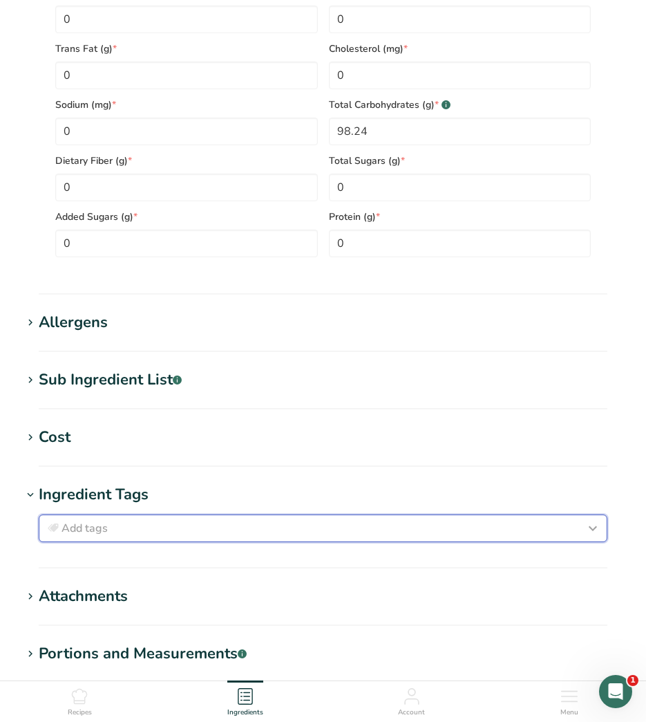
click at [207, 537] on div "Add tags" at bounding box center [323, 528] width 557 height 17
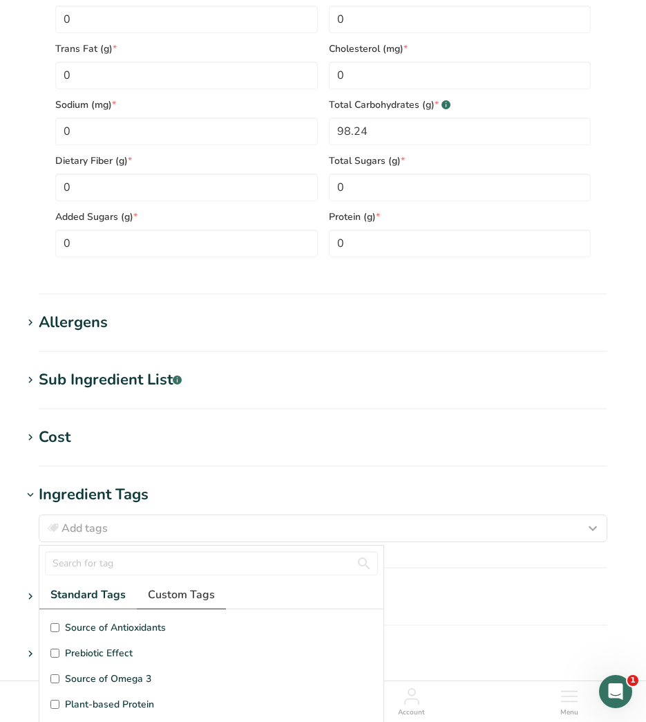
click at [189, 592] on span "Custom Tags" at bounding box center [181, 594] width 67 height 17
click at [81, 655] on span "Kosher Ingredient" at bounding box center [104, 653] width 79 height 15
click at [59, 655] on input "Kosher Ingredient" at bounding box center [54, 653] width 9 height 9
checkbox input "true"
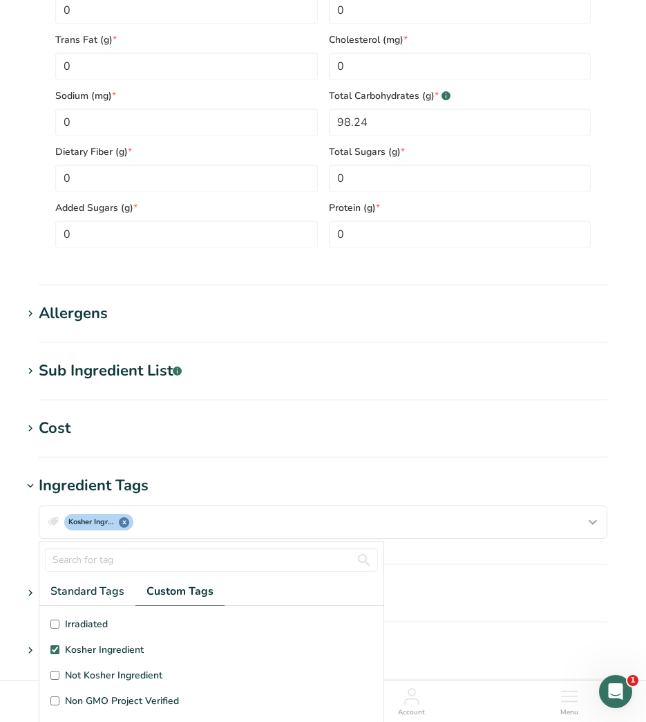
scroll to position [870, 0]
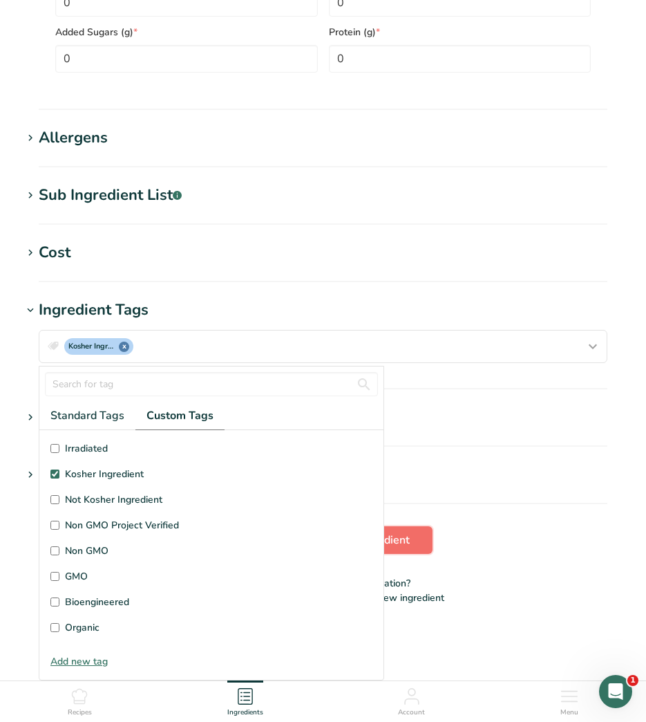
click at [404, 541] on span "Add ingredient" at bounding box center [372, 540] width 75 height 17
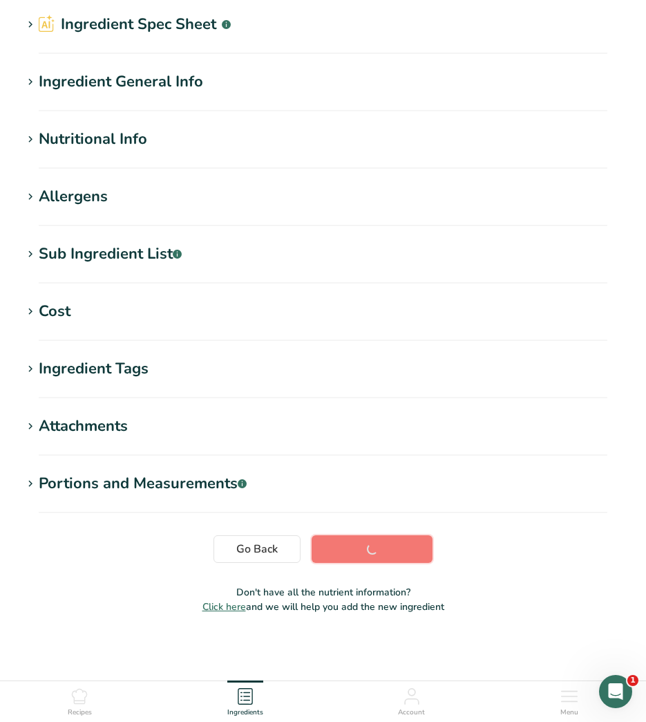
scroll to position [0, 0]
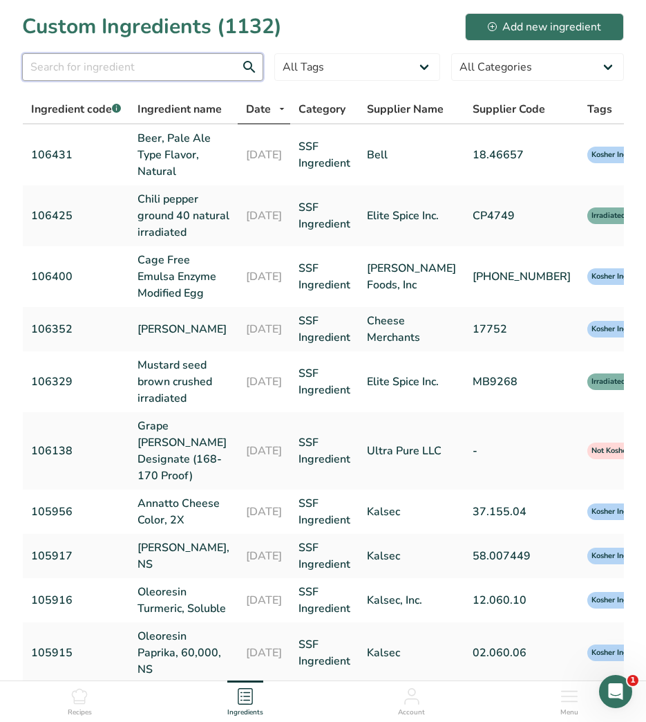
click at [180, 67] on input "text" at bounding box center [142, 67] width 241 height 28
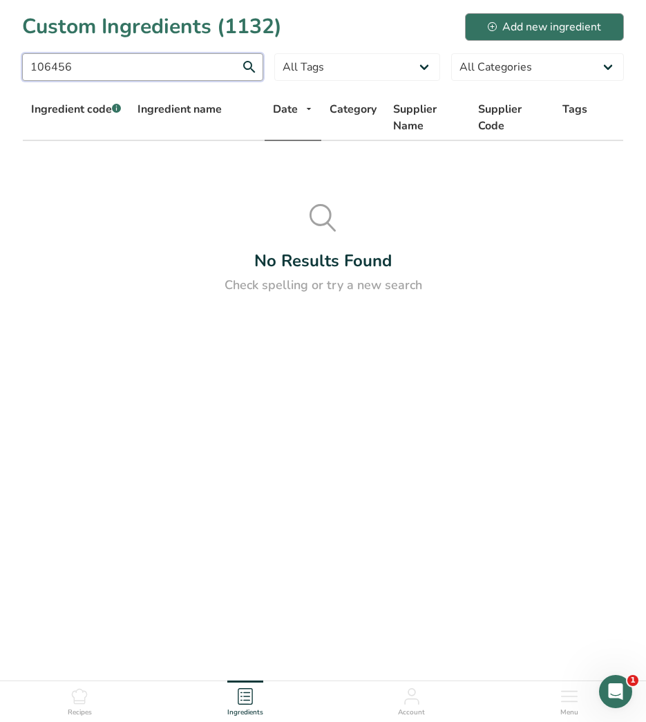
type input "106456"
click at [570, 25] on div "Add new ingredient" at bounding box center [544, 27] width 113 height 17
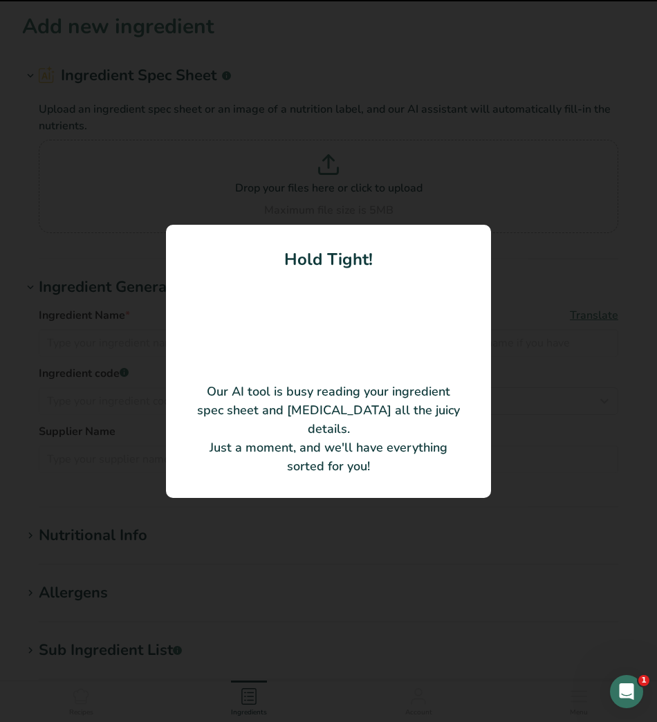
type input "Horseradish"
type input "Silva International Inc."
type input "75S"
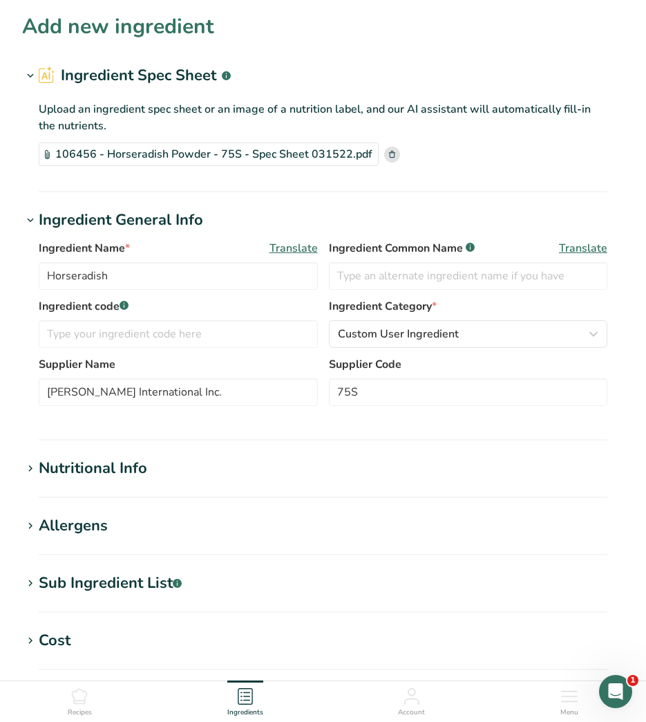
click at [391, 153] on rect at bounding box center [392, 155] width 16 height 16
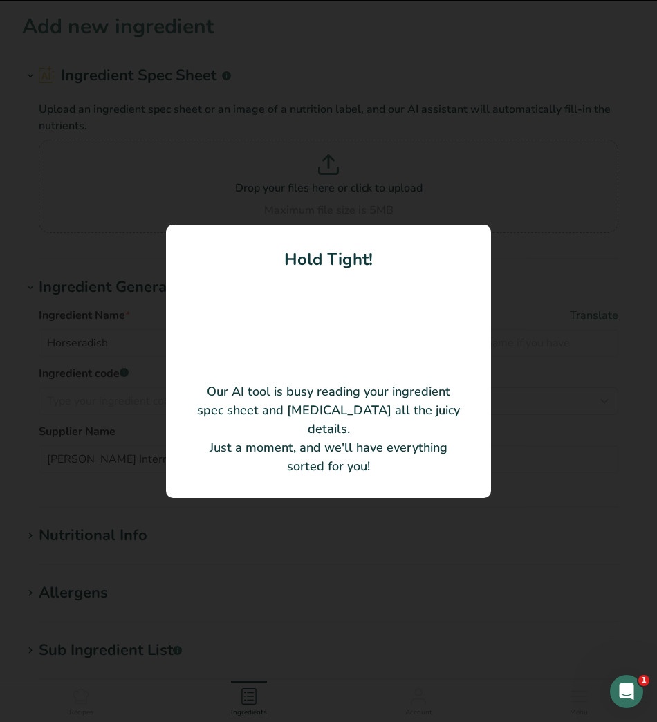
type input "Silva International"
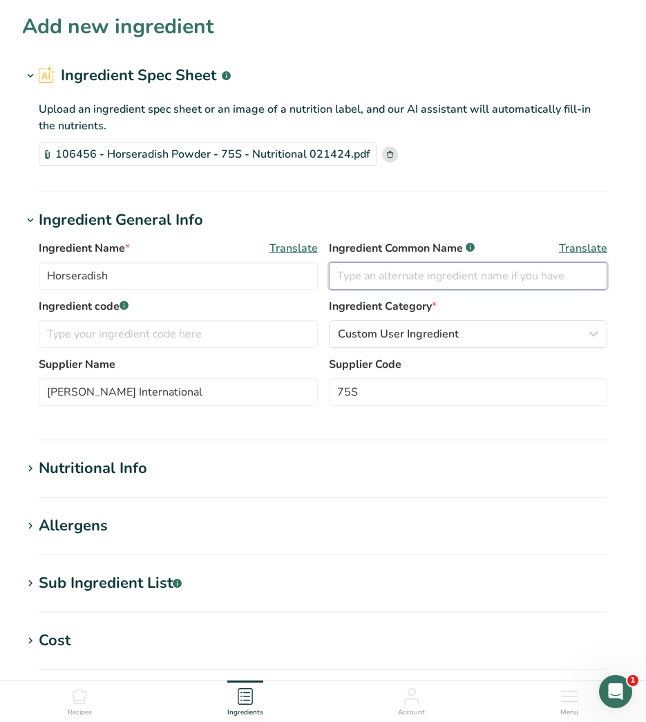
click at [450, 268] on input "text" at bounding box center [468, 276] width 279 height 28
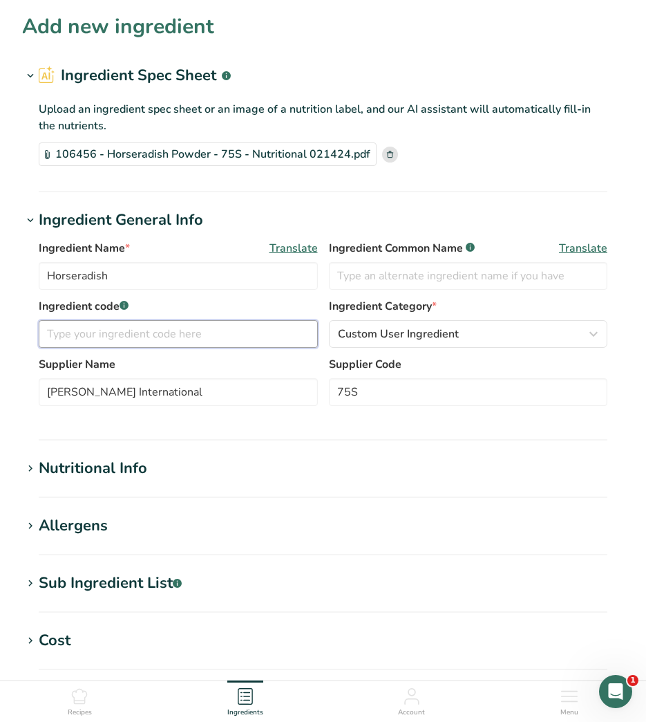
click at [266, 337] on input "text" at bounding box center [178, 334] width 279 height 28
type input "106456"
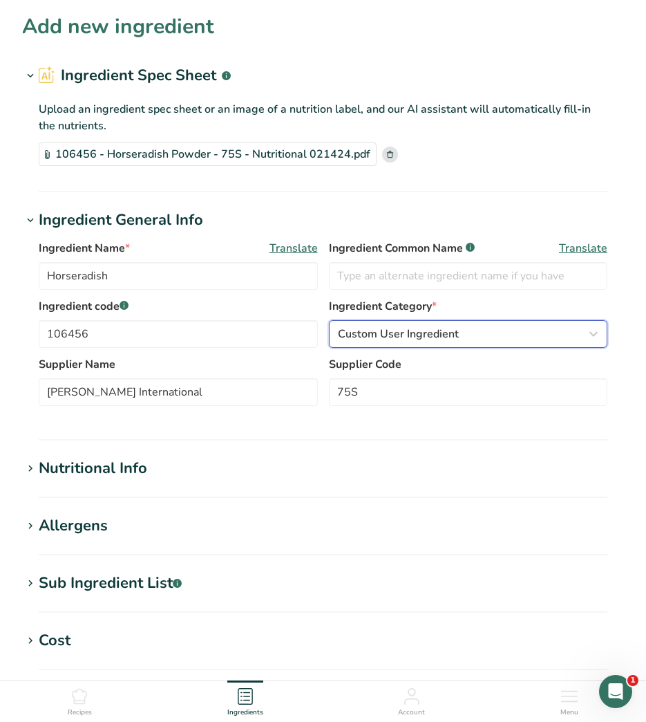
click at [362, 335] on span "Custom User Ingredient" at bounding box center [398, 334] width 121 height 17
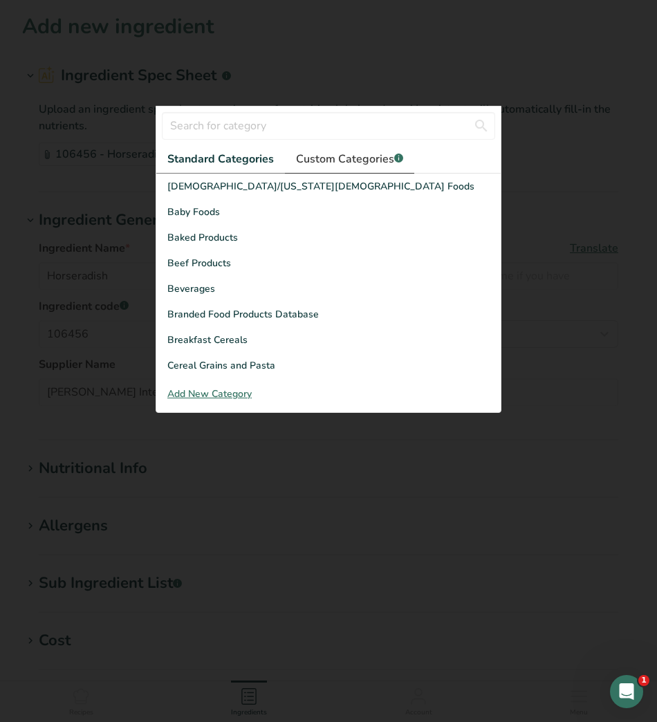
click at [351, 154] on span "Custom Categories .a-a{fill:#347362;}.b-a{fill:#fff;}" at bounding box center [349, 159] width 107 height 17
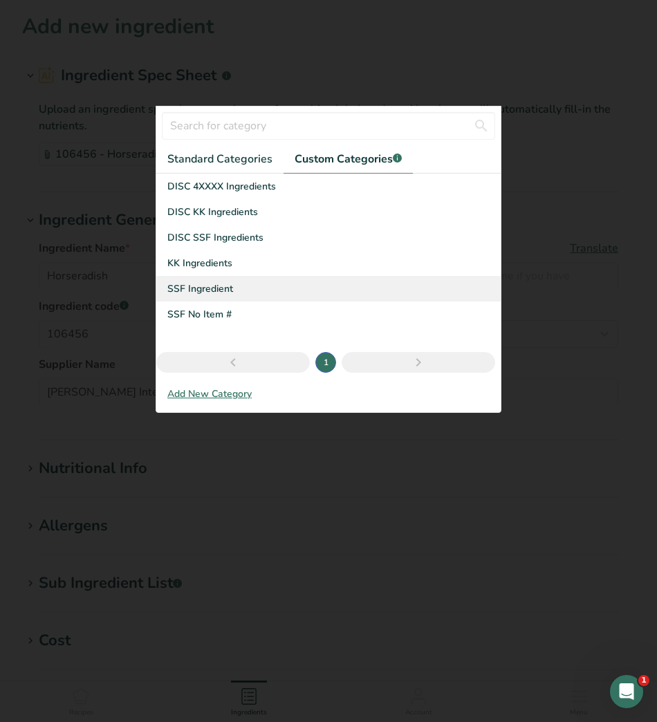
click at [216, 294] on span "SSF Ingredient" at bounding box center [200, 288] width 66 height 15
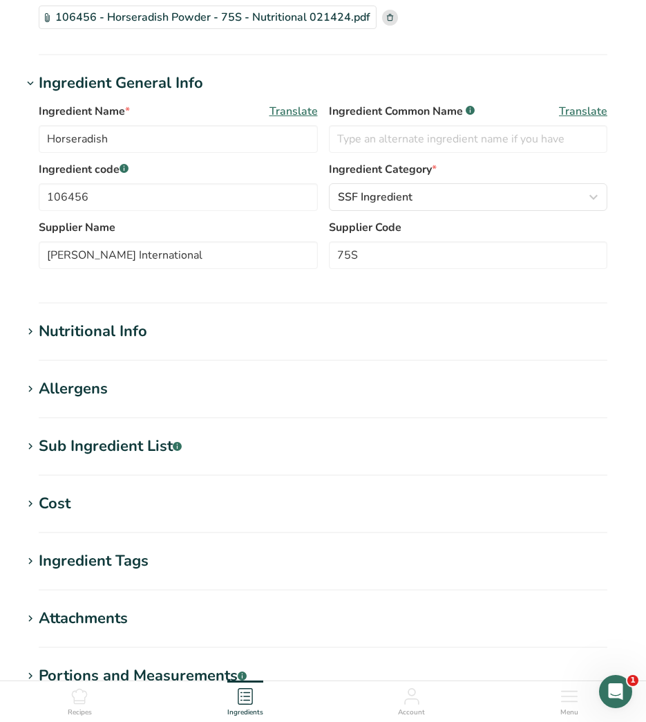
scroll to position [138, 0]
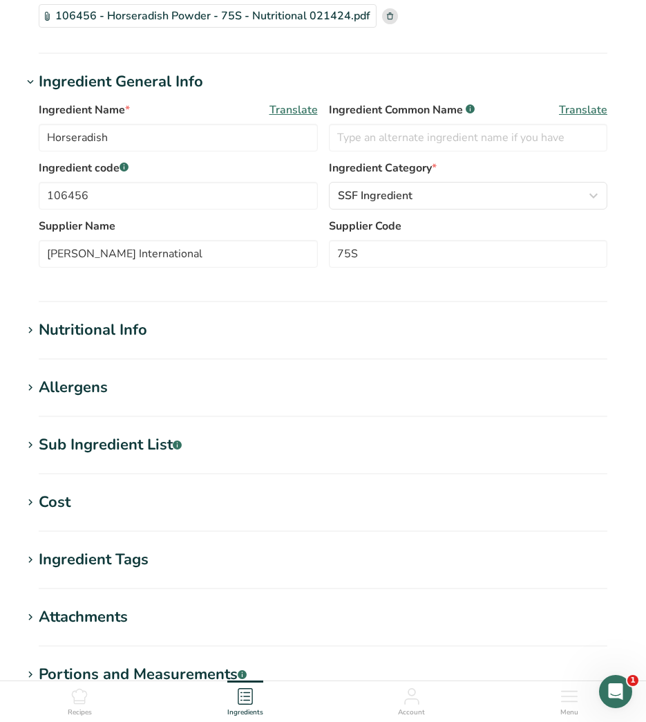
click at [88, 334] on div "Nutritional Info" at bounding box center [93, 330] width 109 height 23
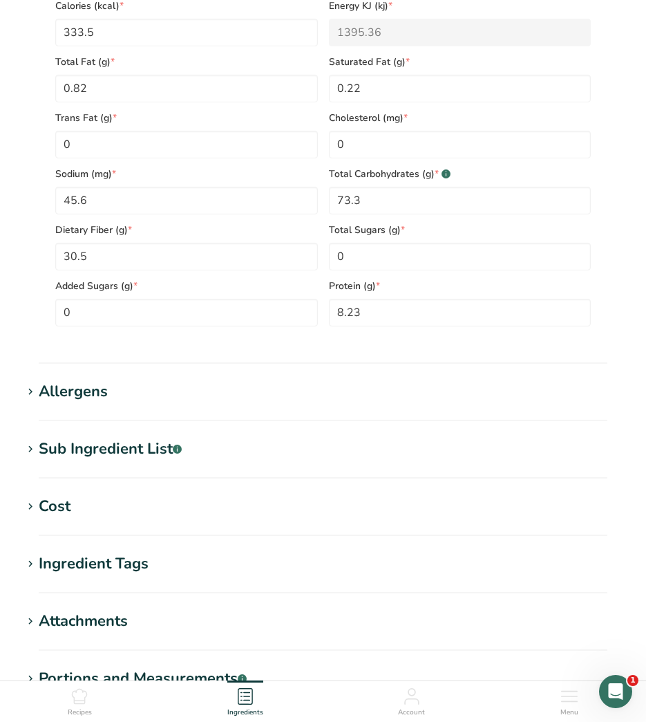
scroll to position [553, 0]
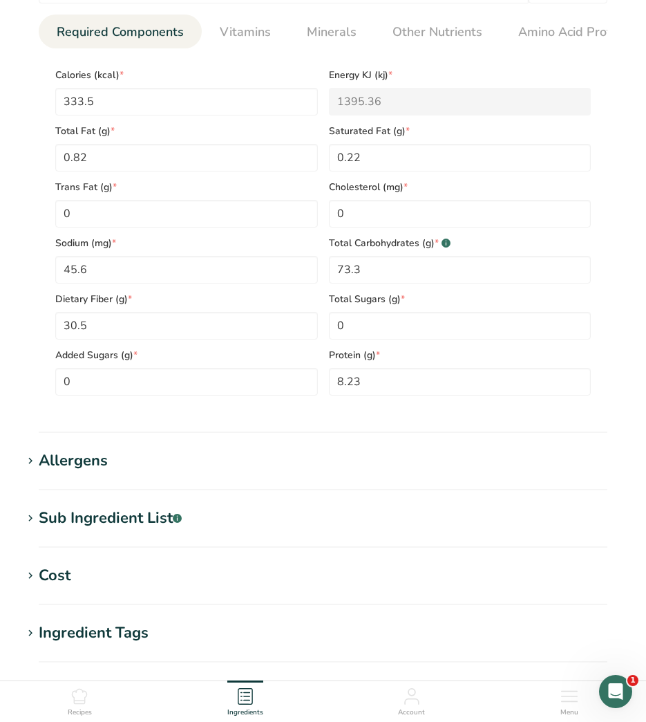
click at [96, 639] on div "Ingredient Tags" at bounding box center [94, 633] width 110 height 23
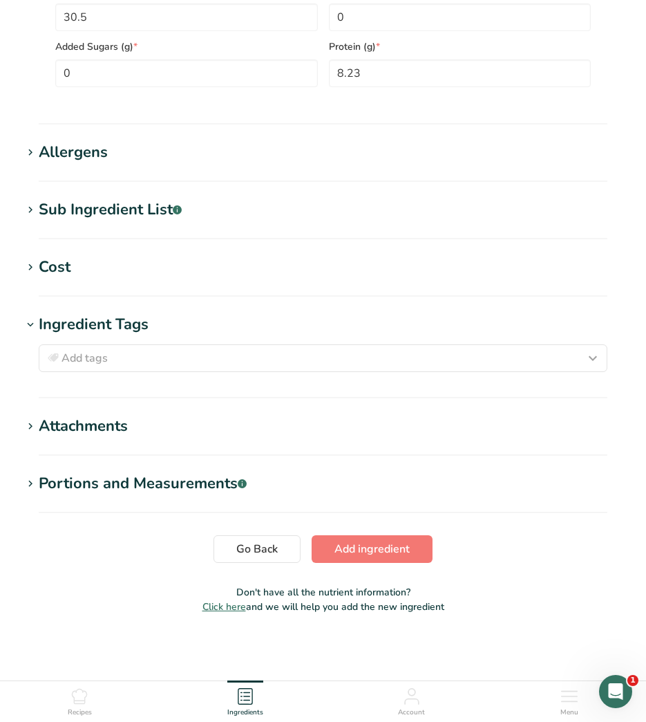
scroll to position [865, 0]
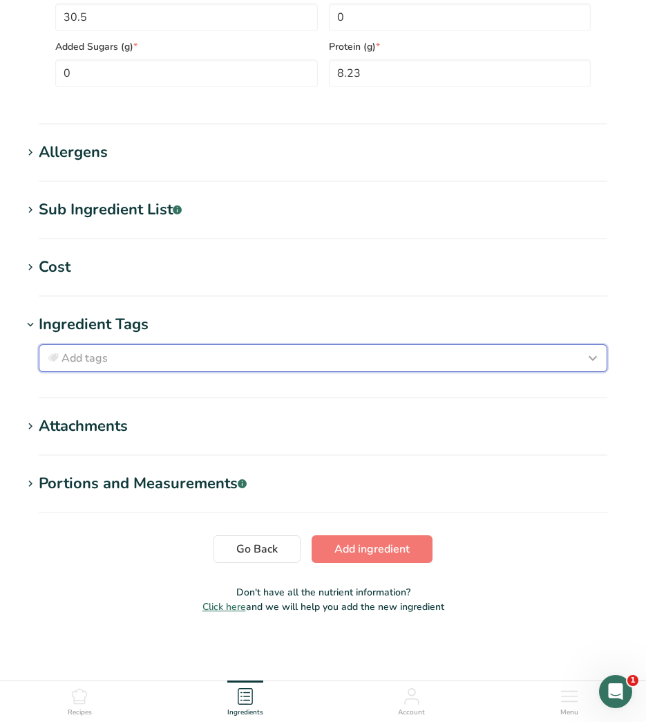
click at [138, 356] on div "Add tags" at bounding box center [323, 358] width 557 height 17
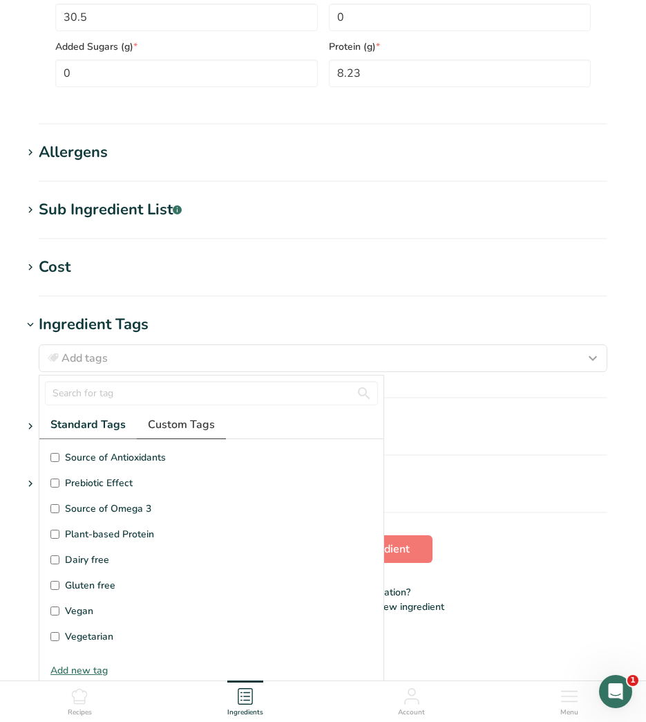
click at [170, 427] on span "Custom Tags" at bounding box center [181, 424] width 67 height 17
click at [115, 482] on span "Kosher Ingredient" at bounding box center [104, 483] width 79 height 15
click at [59, 482] on input "Kosher Ingredient" at bounding box center [54, 482] width 9 height 9
checkbox input "true"
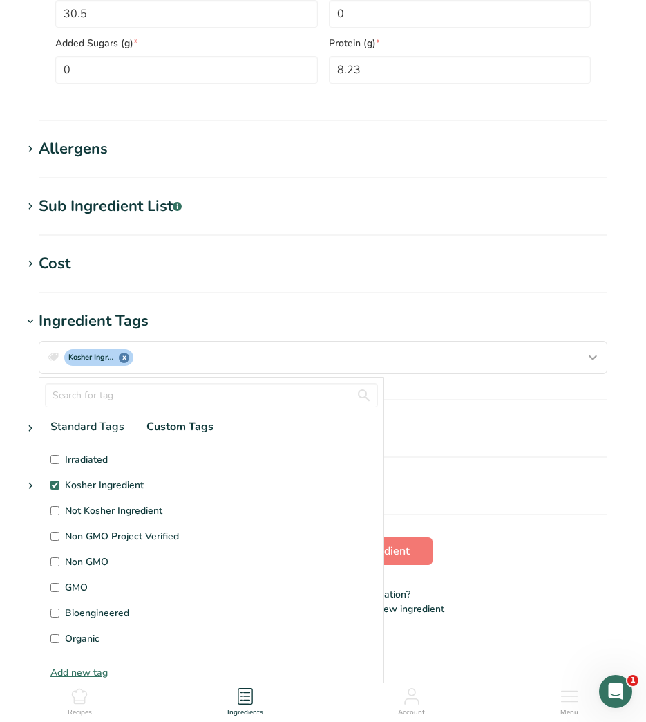
click at [84, 463] on span "Irradiated" at bounding box center [86, 459] width 43 height 15
click at [59, 463] on input "Irradiated" at bounding box center [54, 459] width 9 height 9
checkbox input "true"
click at [417, 559] on button "Add ingredient" at bounding box center [372, 551] width 121 height 28
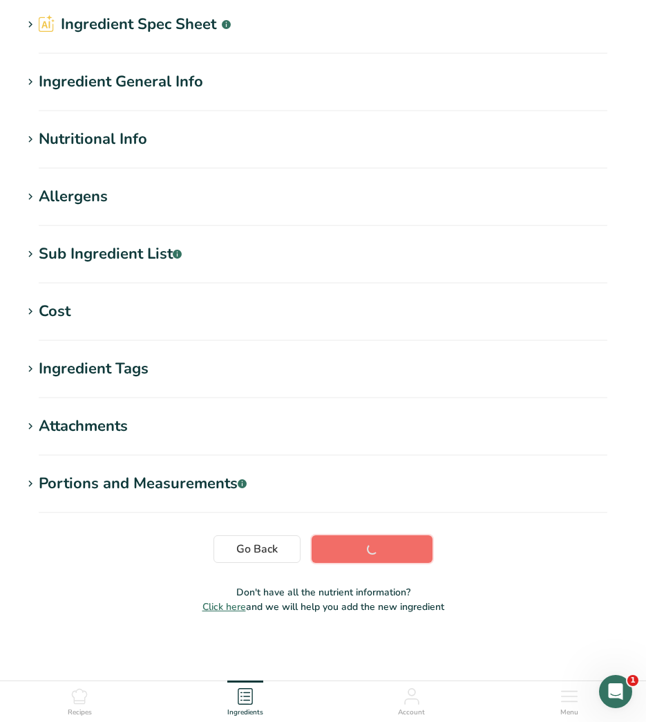
scroll to position [51, 0]
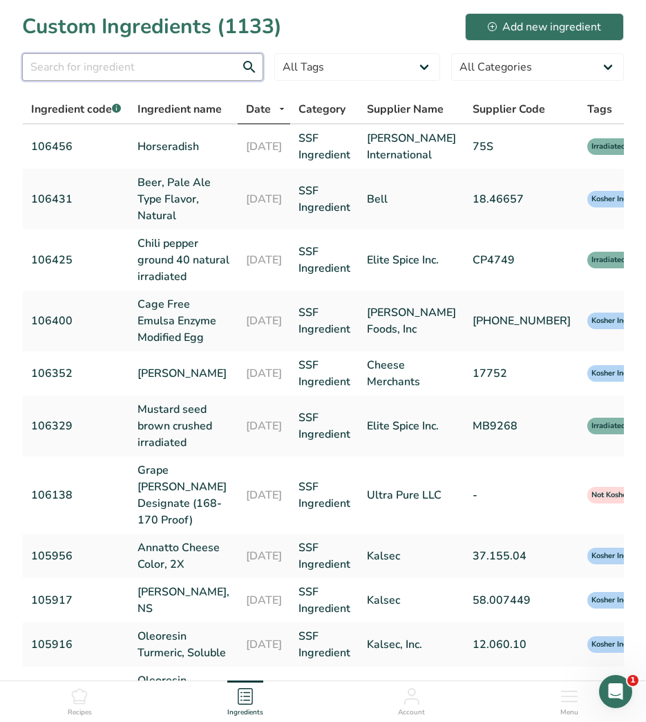
click at [207, 74] on input "text" at bounding box center [142, 67] width 241 height 28
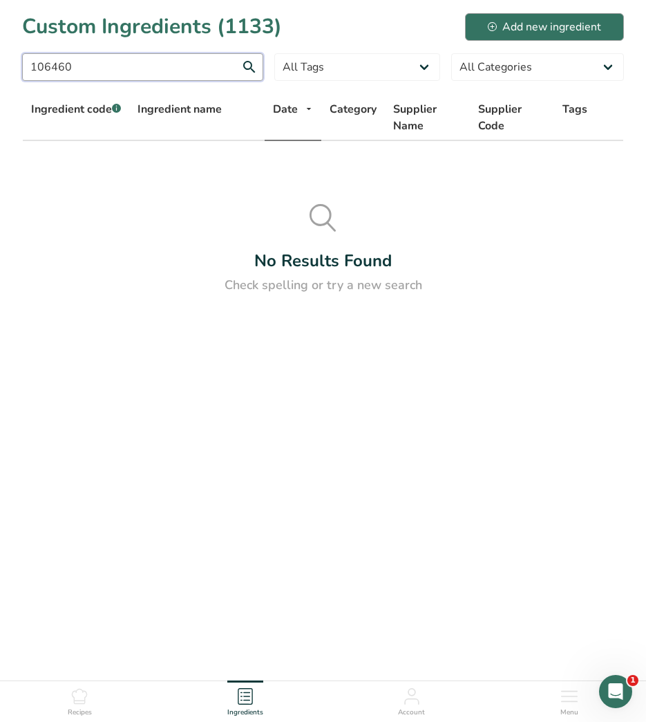
type input "106460"
click at [557, 22] on div "Add new ingredient" at bounding box center [544, 27] width 113 height 17
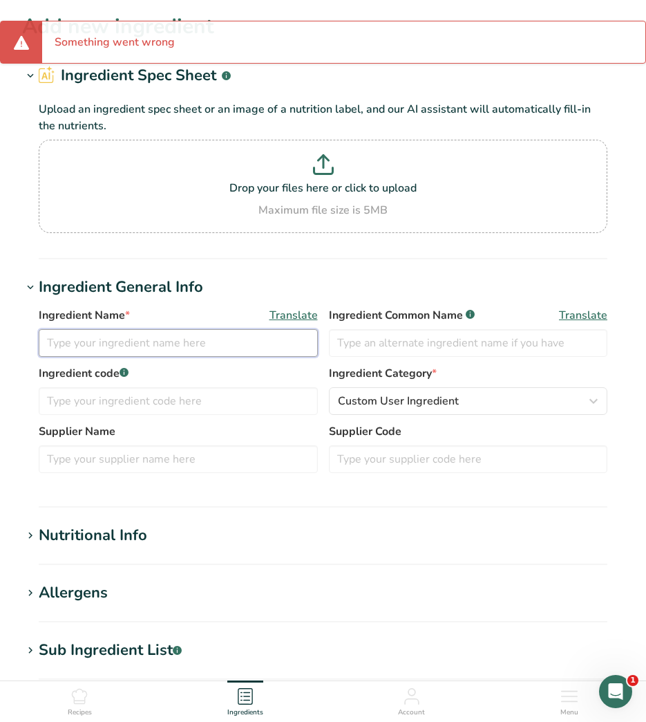
click at [260, 346] on input "text" at bounding box center [178, 343] width 279 height 28
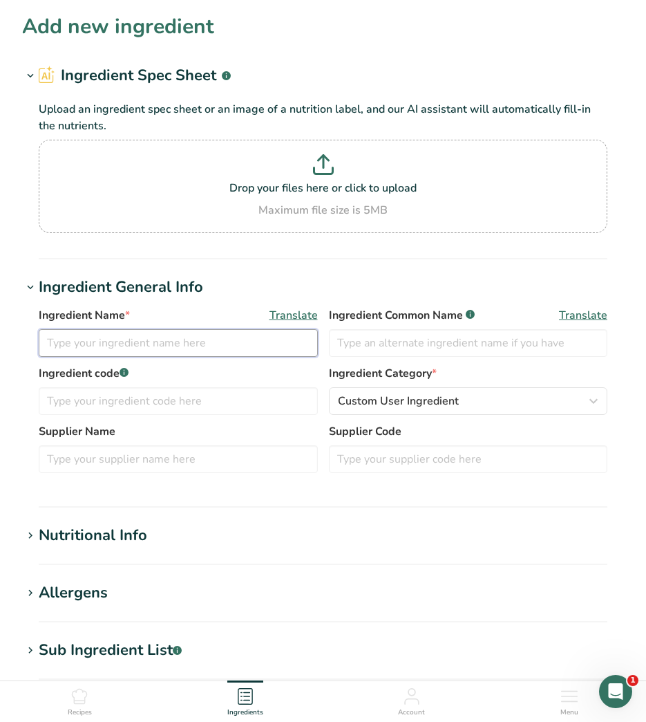
click at [197, 350] on input "text" at bounding box center [178, 343] width 279 height 28
type input "CMC 2700"
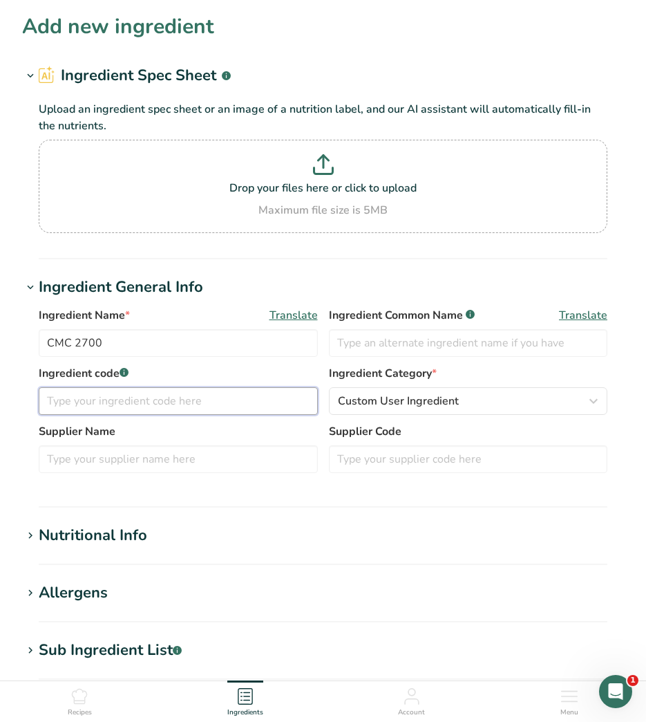
click at [193, 398] on input "text" at bounding box center [178, 401] width 279 height 28
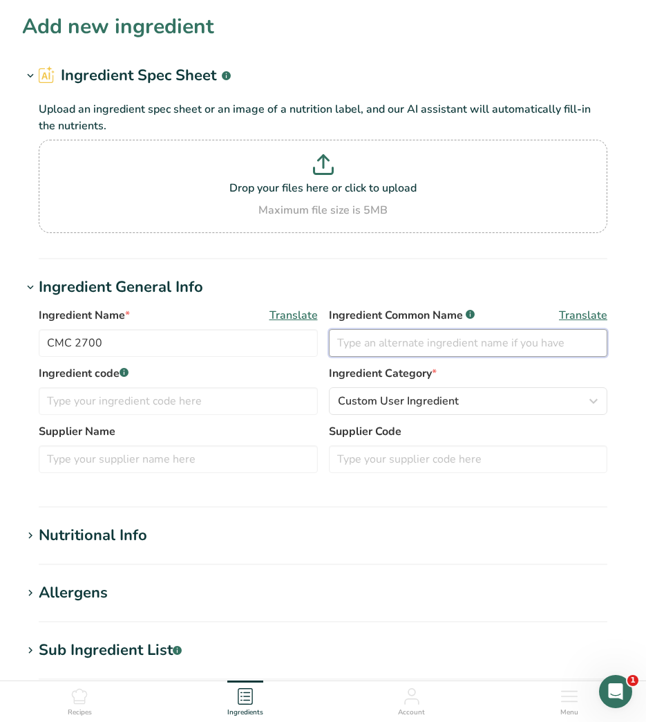
click at [382, 343] on input "text" at bounding box center [468, 343] width 279 height 28
click at [589, 348] on input "text" at bounding box center [468, 343] width 279 height 28
type input "Cellulose Gum"
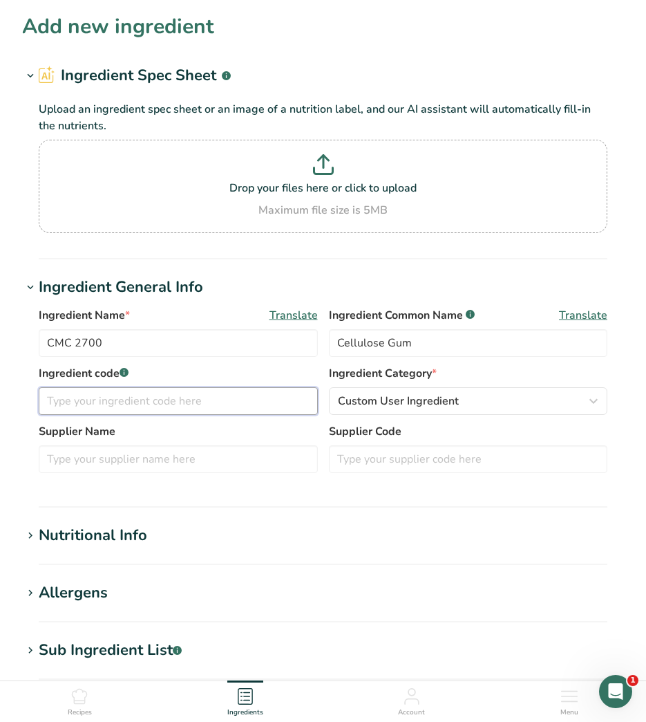
click at [198, 400] on input "text" at bounding box center [178, 401] width 279 height 28
type input "106460"
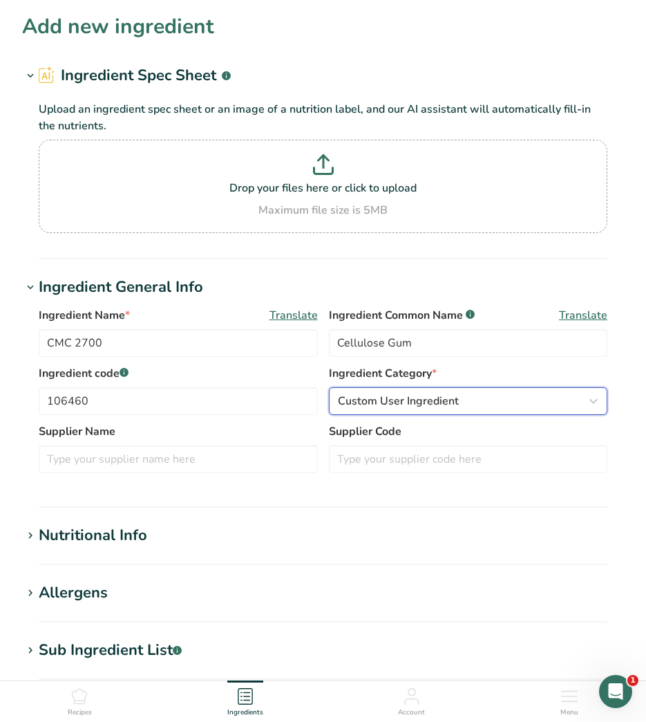
click at [419, 399] on span "Custom User Ingredient" at bounding box center [398, 401] width 121 height 17
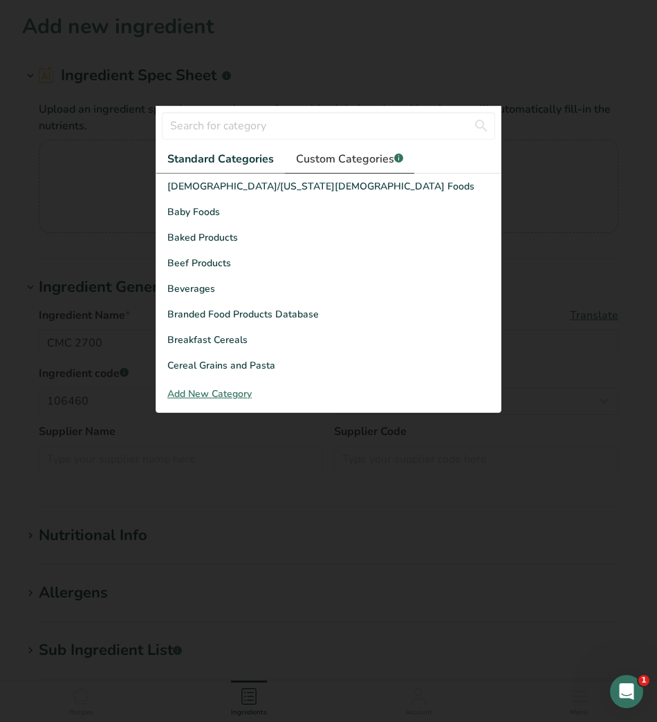
click at [346, 156] on span "Custom Categories .a-a{fill:#347362;}.b-a{fill:#fff;}" at bounding box center [349, 159] width 107 height 17
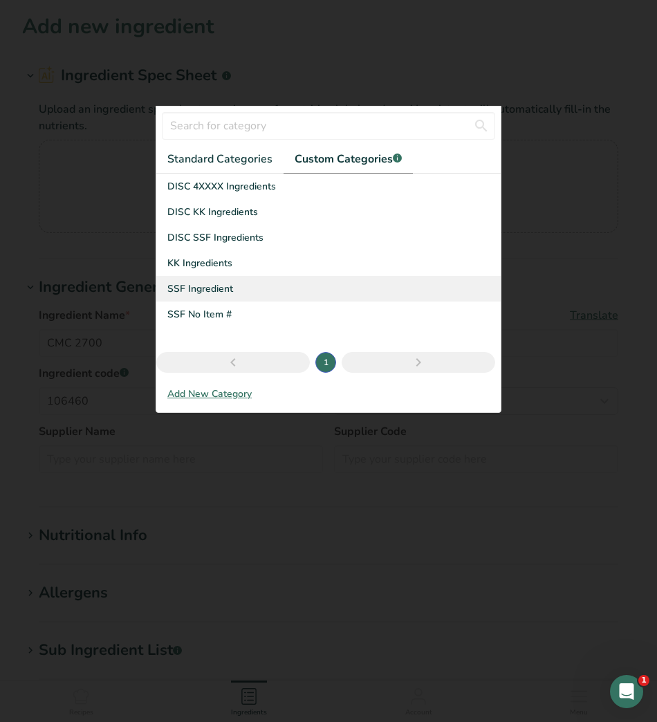
click at [226, 292] on span "SSF Ingredient" at bounding box center [200, 288] width 66 height 15
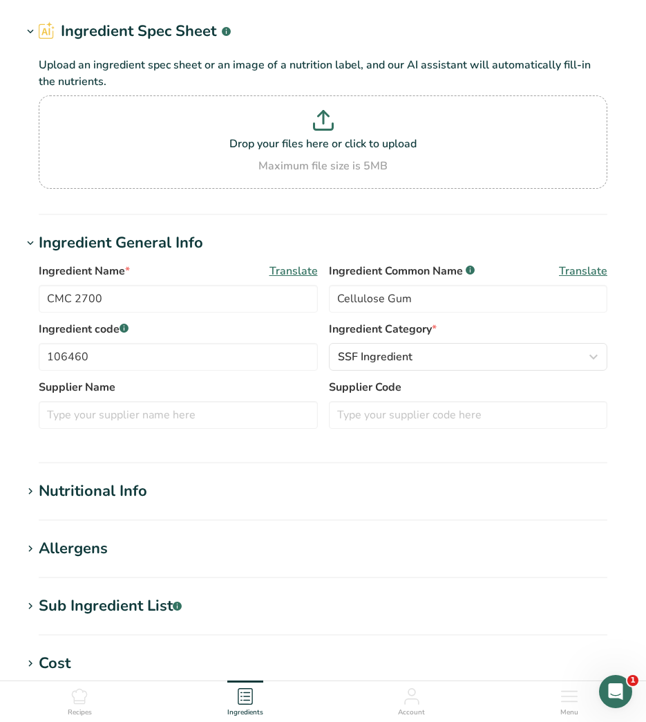
scroll to position [69, 0]
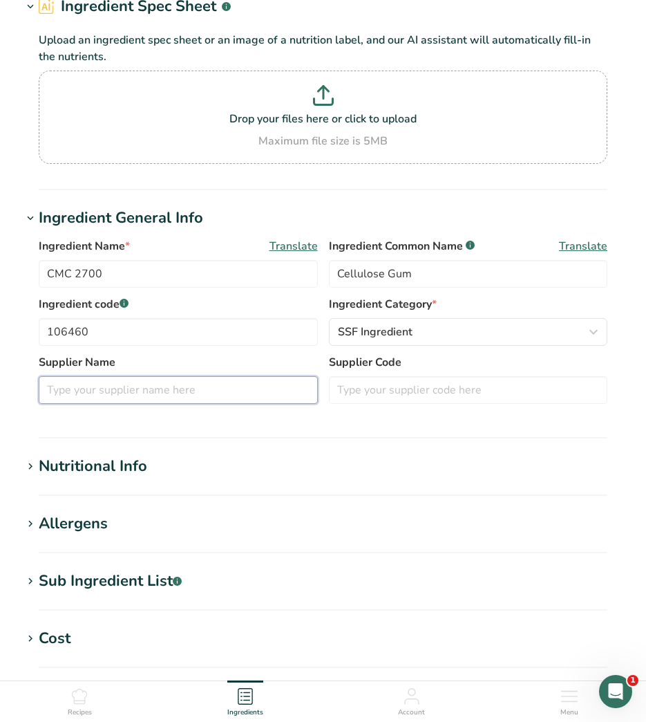
click at [188, 389] on input "text" at bounding box center [178, 390] width 279 height 28
type input "Ingredion"
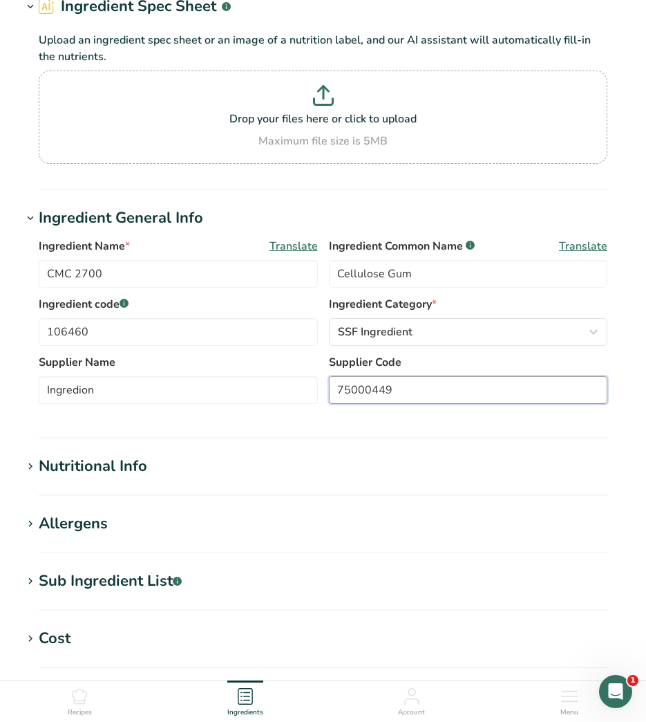
type input "75000449"
click at [126, 463] on div "Nutritional Info" at bounding box center [93, 466] width 109 height 23
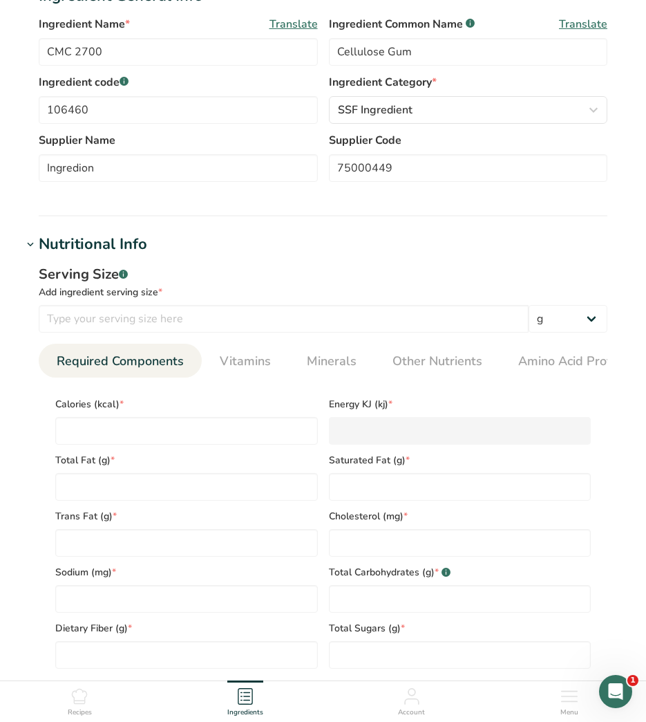
scroll to position [346, 0]
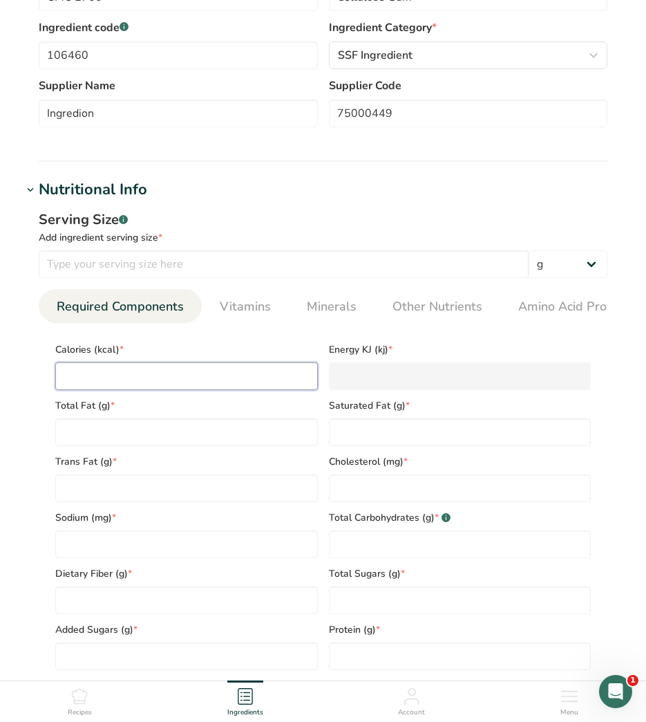
click at [217, 378] on input "number" at bounding box center [186, 376] width 263 height 28
type input "1"
type KJ "4.2"
type input "14"
type KJ "58.6"
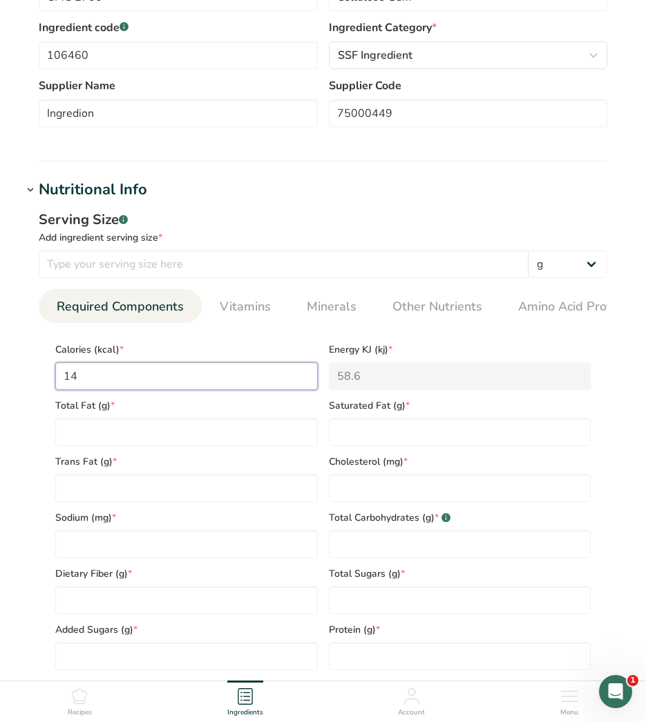
type input "146"
type KJ "610.9"
type input "146"
click at [445, 538] on Carbohydrates "number" at bounding box center [460, 544] width 263 height 28
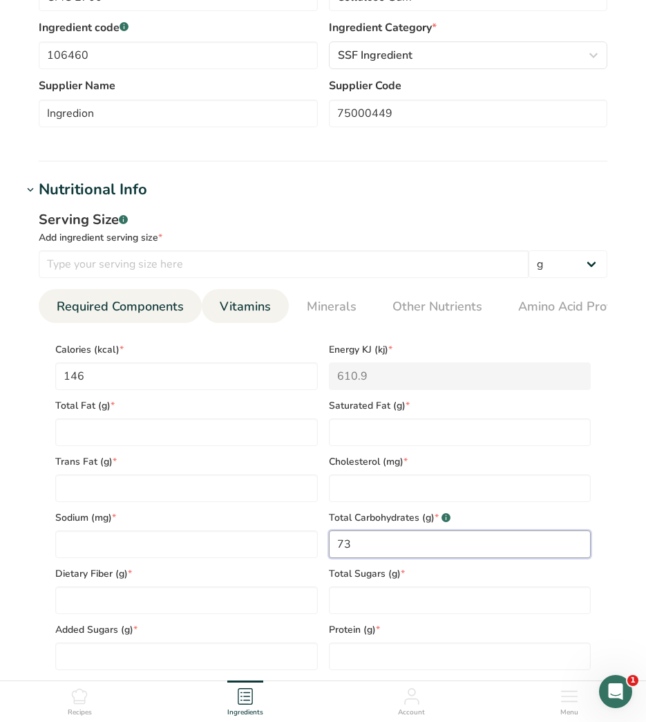
type Carbohydrates "73"
click at [265, 306] on span "Vitamins" at bounding box center [245, 306] width 51 height 19
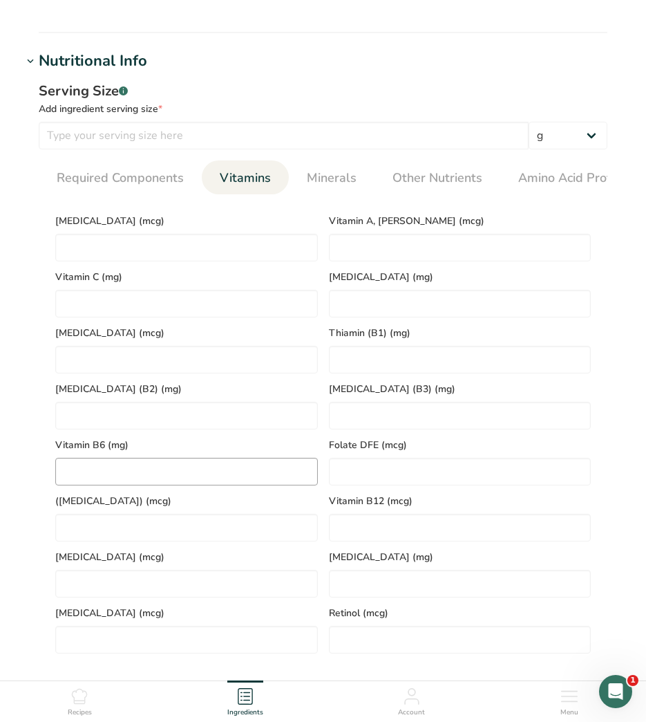
scroll to position [484, 0]
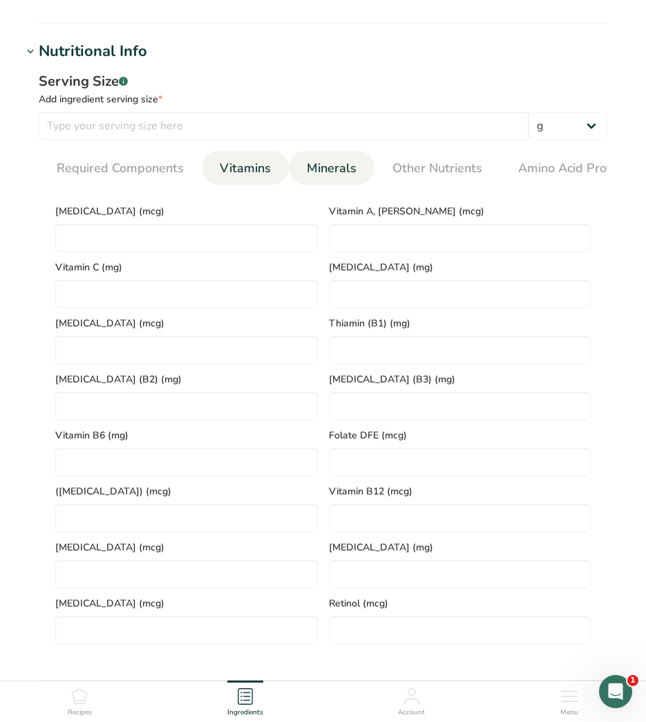
click at [334, 166] on span "Minerals" at bounding box center [332, 168] width 50 height 19
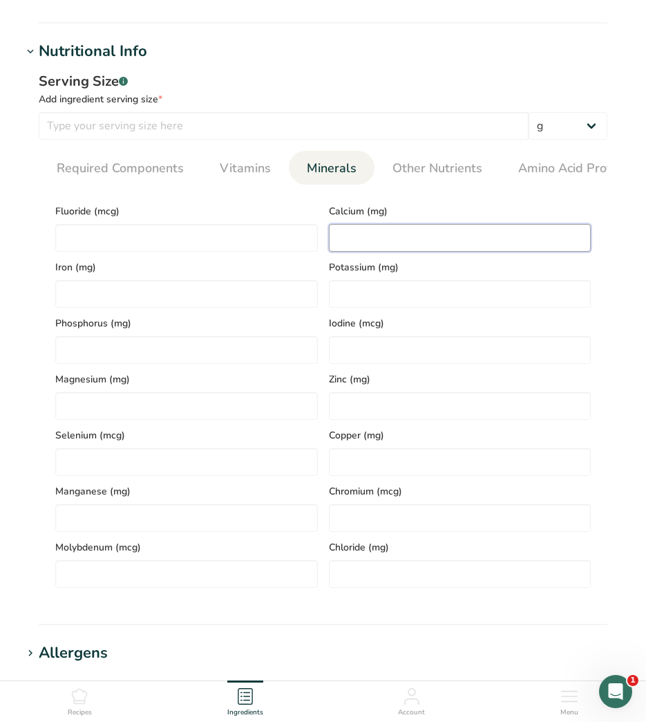
click at [447, 241] on input "number" at bounding box center [460, 238] width 263 height 28
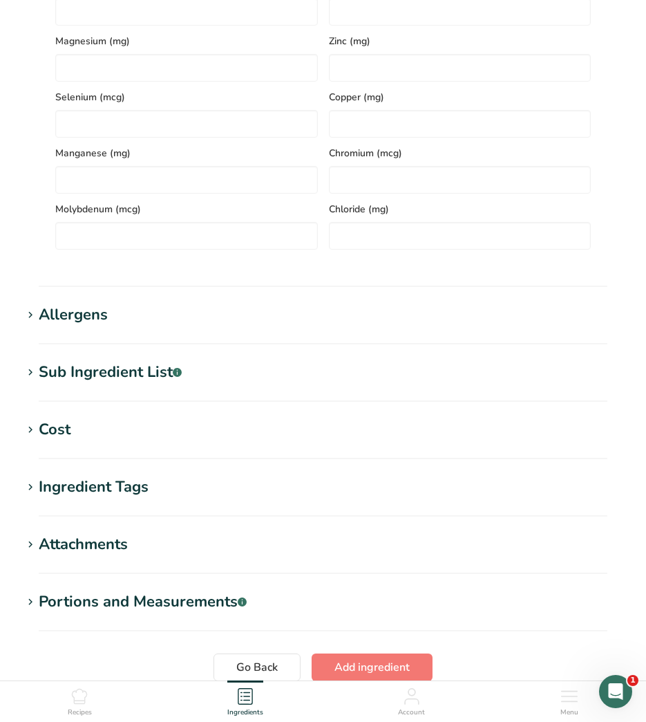
scroll to position [830, 0]
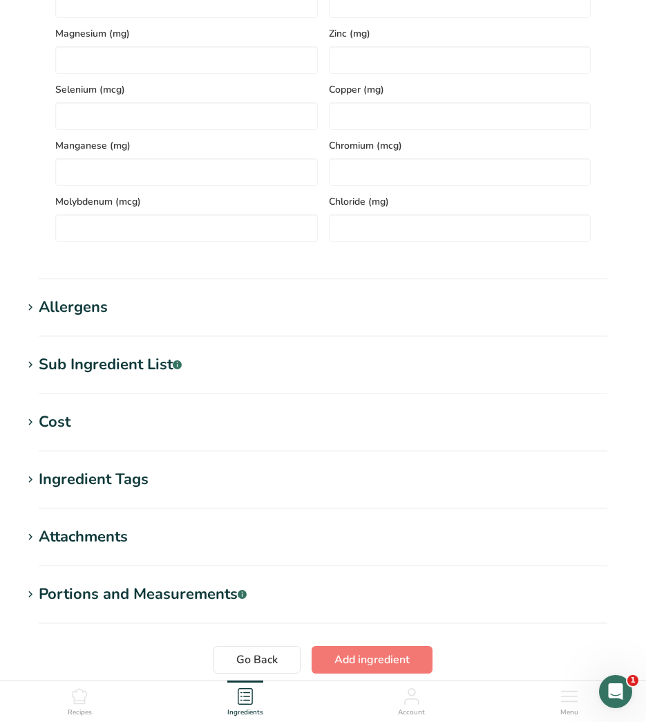
type input "8800"
click at [102, 479] on div "Ingredient Tags" at bounding box center [94, 479] width 110 height 23
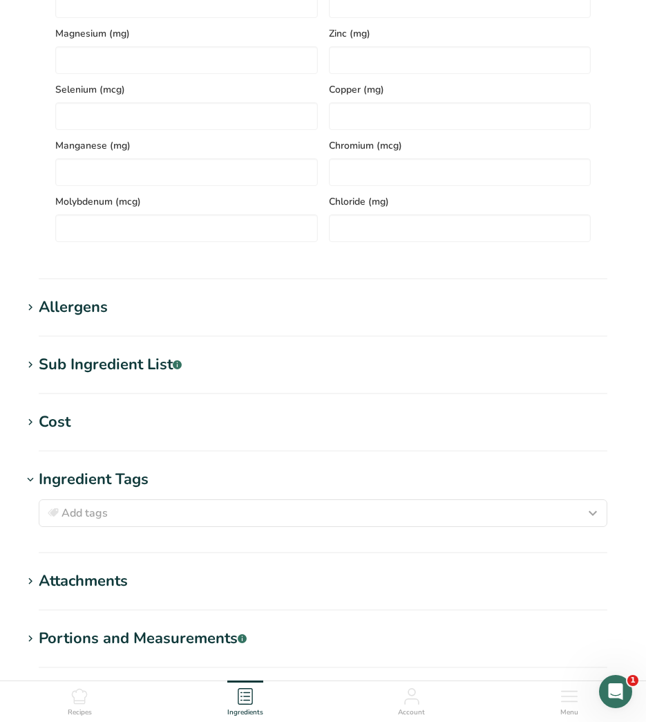
scroll to position [899, 0]
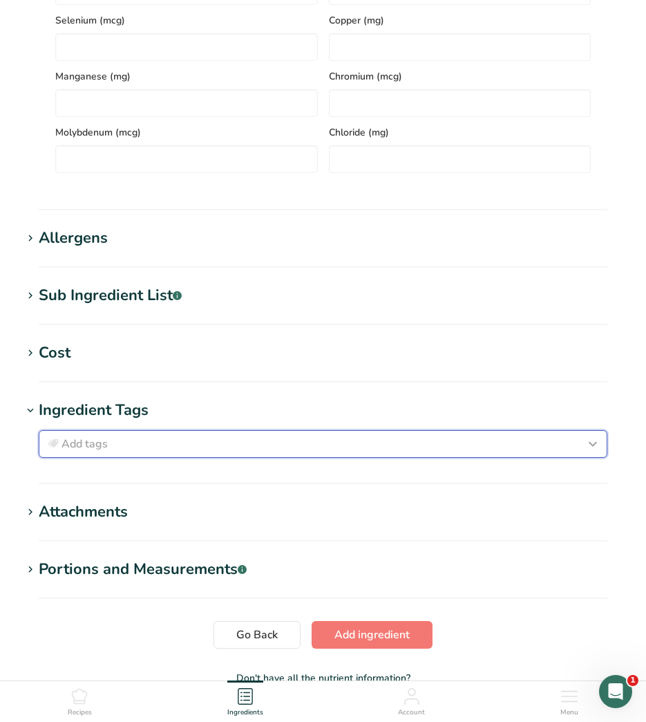
drag, startPoint x: 100, startPoint y: 444, endPoint x: 97, endPoint y: 430, distance: 14.3
click at [100, 444] on span "Add tags" at bounding box center [85, 444] width 46 height 17
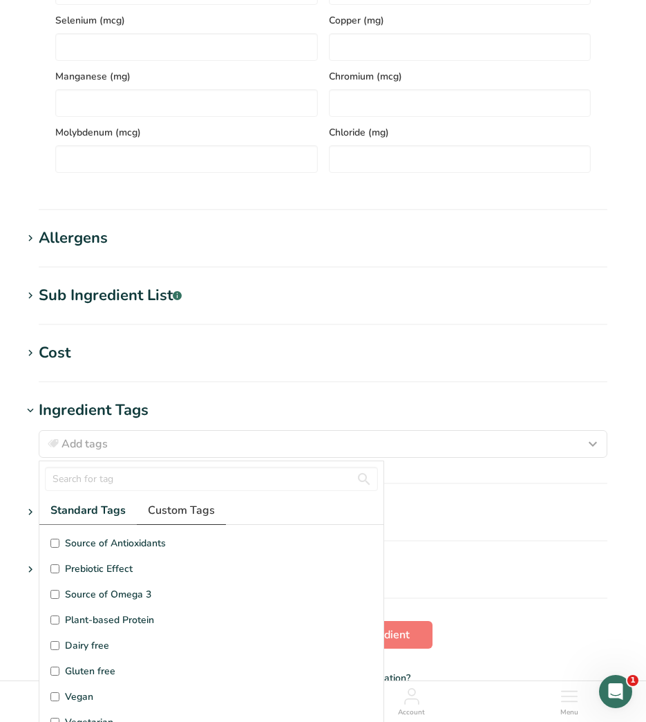
click at [162, 512] on span "Custom Tags" at bounding box center [181, 510] width 67 height 17
click at [104, 569] on span "Kosher Ingredient" at bounding box center [104, 568] width 79 height 15
click at [59, 569] on input "Kosher Ingredient" at bounding box center [54, 568] width 9 height 9
checkbox input "true"
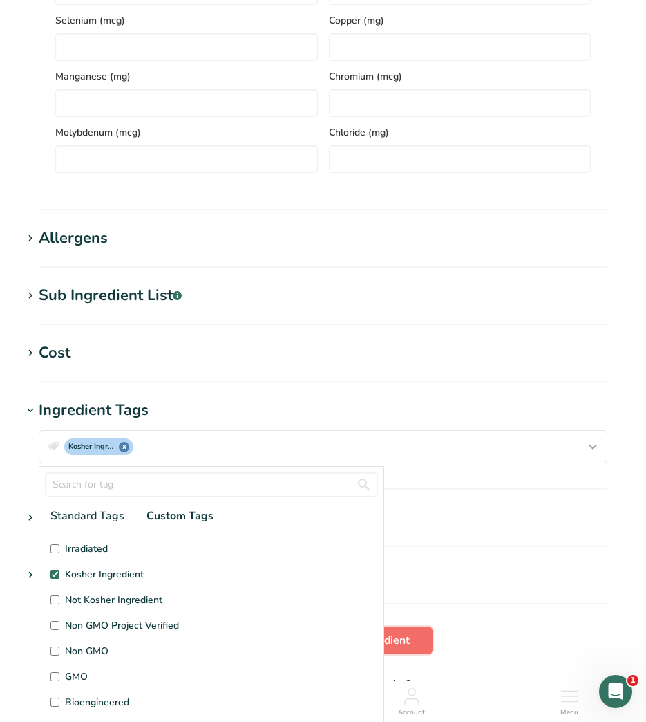
click at [416, 640] on button "Add ingredient" at bounding box center [372, 640] width 121 height 28
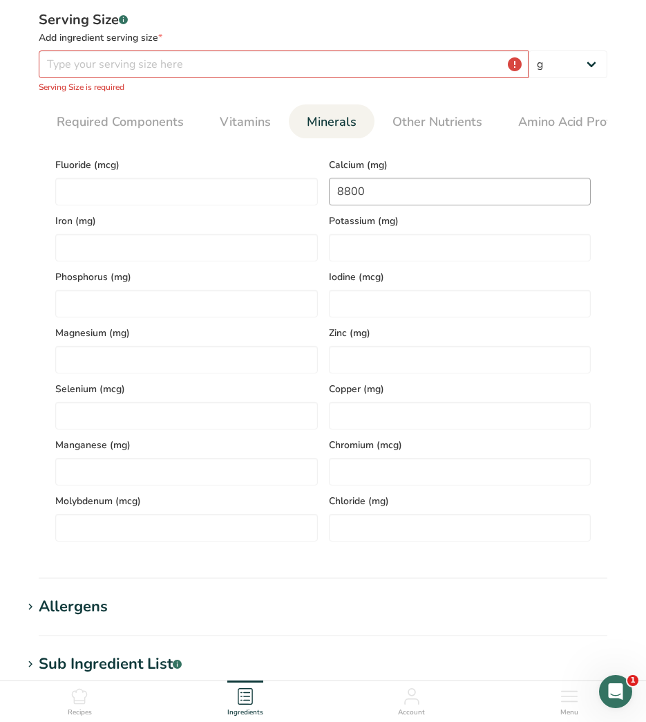
scroll to position [0, 0]
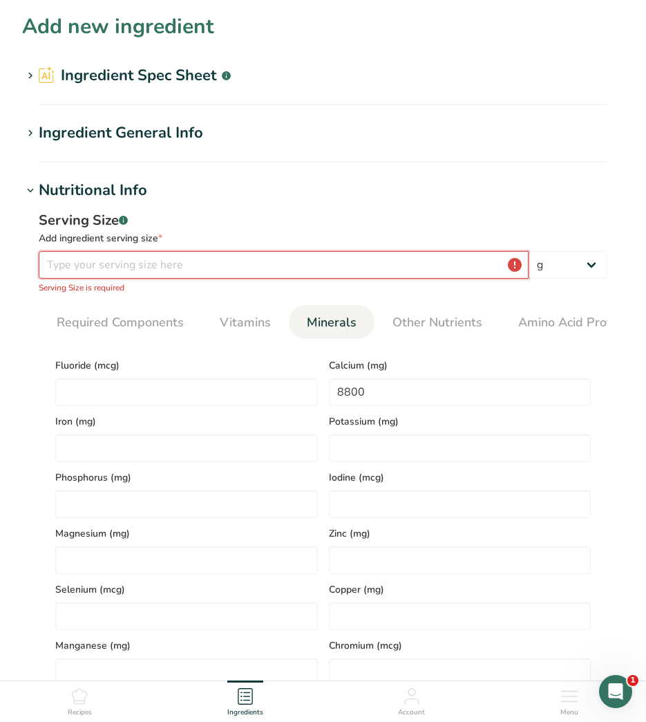
click at [290, 270] on input "number" at bounding box center [284, 265] width 490 height 28
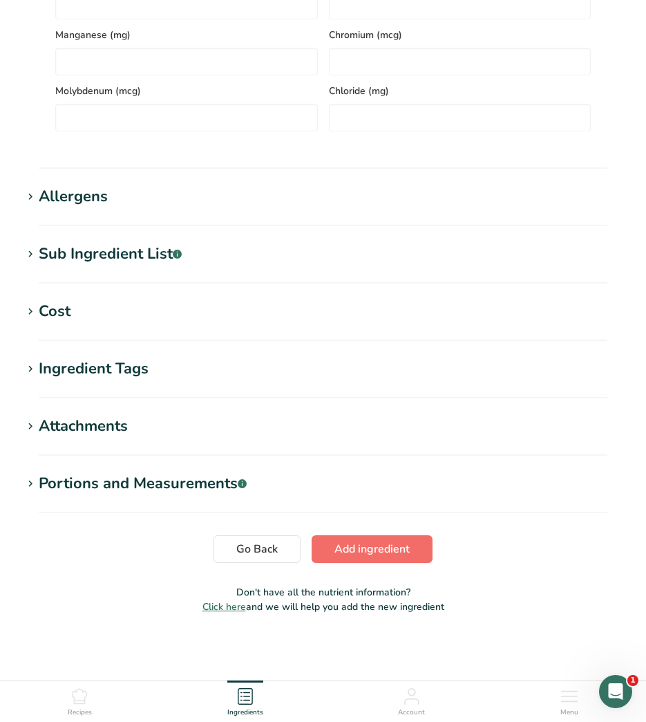
type input "100"
click at [351, 546] on span "Add ingredient" at bounding box center [372, 549] width 75 height 17
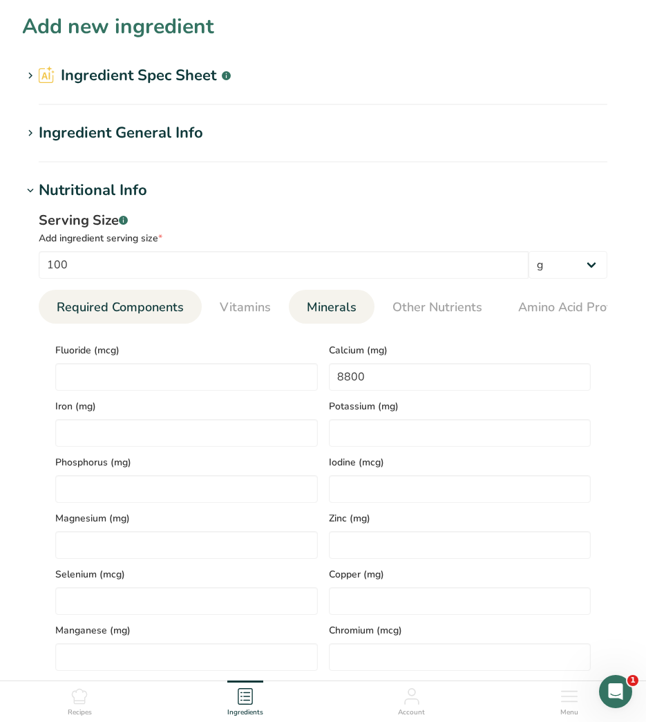
click at [138, 315] on span "Required Components" at bounding box center [120, 307] width 127 height 19
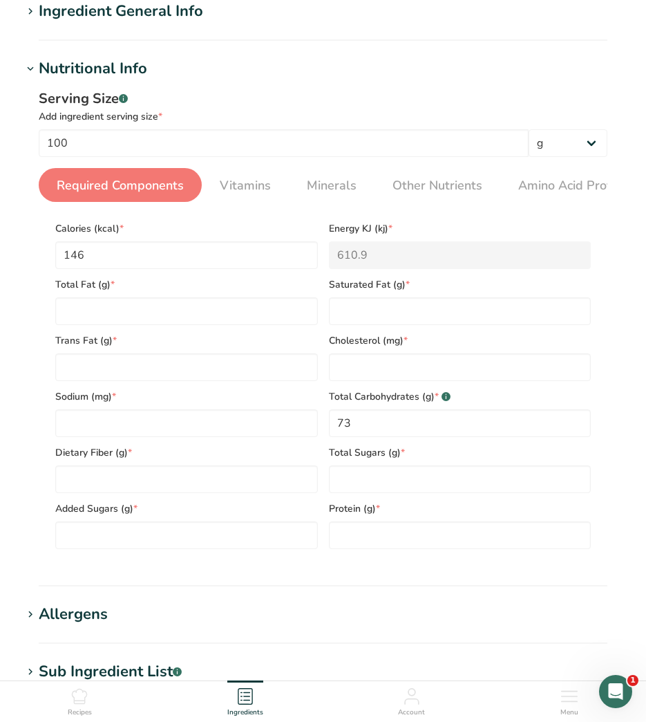
scroll to position [138, 0]
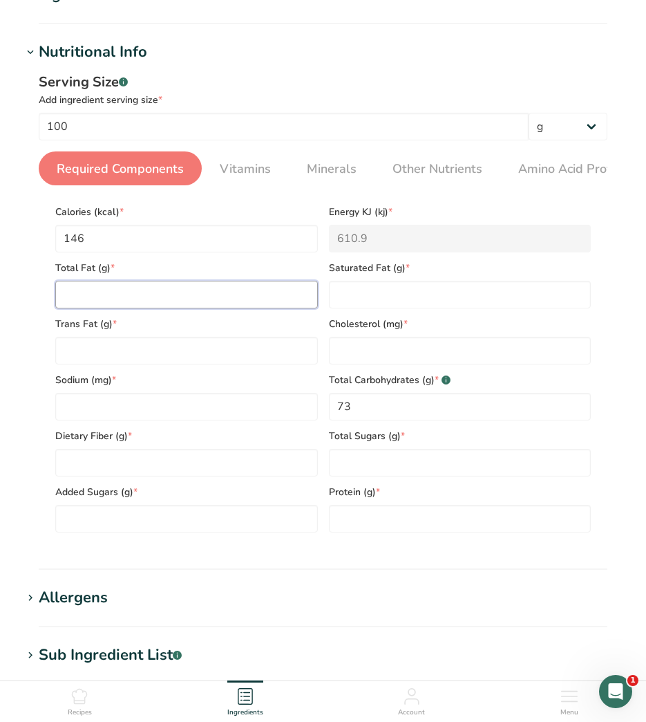
click at [180, 296] on Fat "number" at bounding box center [186, 295] width 263 height 28
type Fat "0"
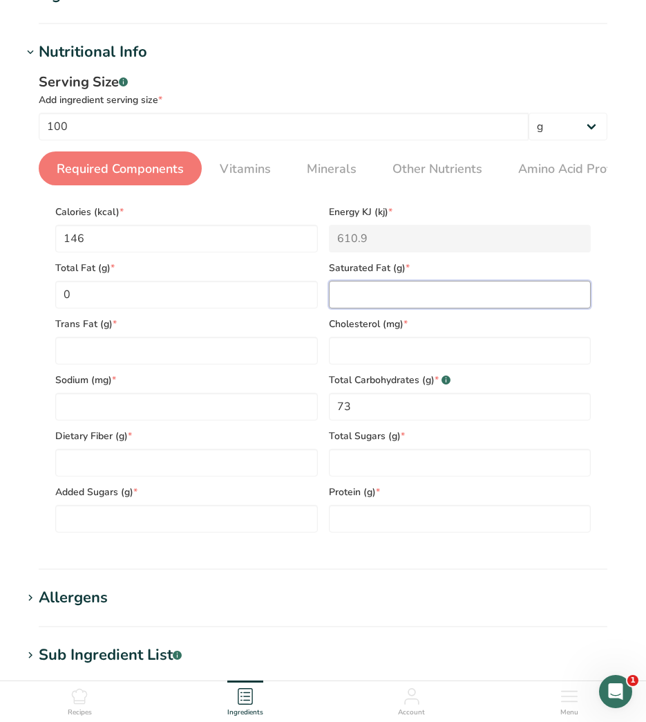
click at [373, 291] on Fat "number" at bounding box center [460, 295] width 263 height 28
type Fat "0"
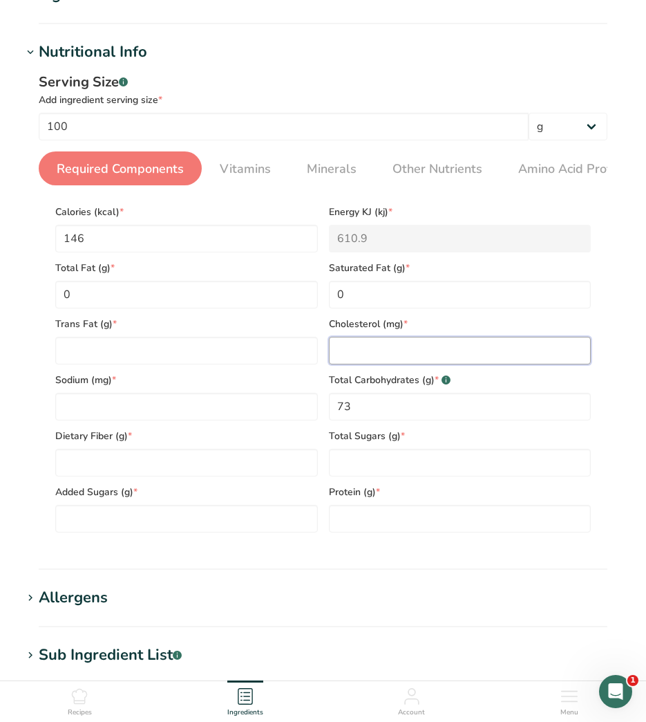
click at [370, 349] on input "number" at bounding box center [460, 351] width 263 height 28
type input "0"
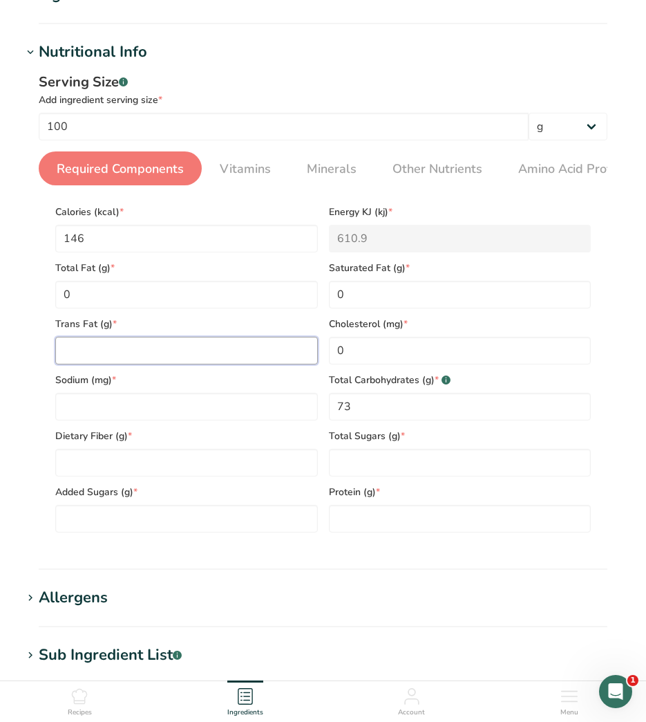
click at [284, 362] on Fat "number" at bounding box center [186, 351] width 263 height 28
type Fat "0"
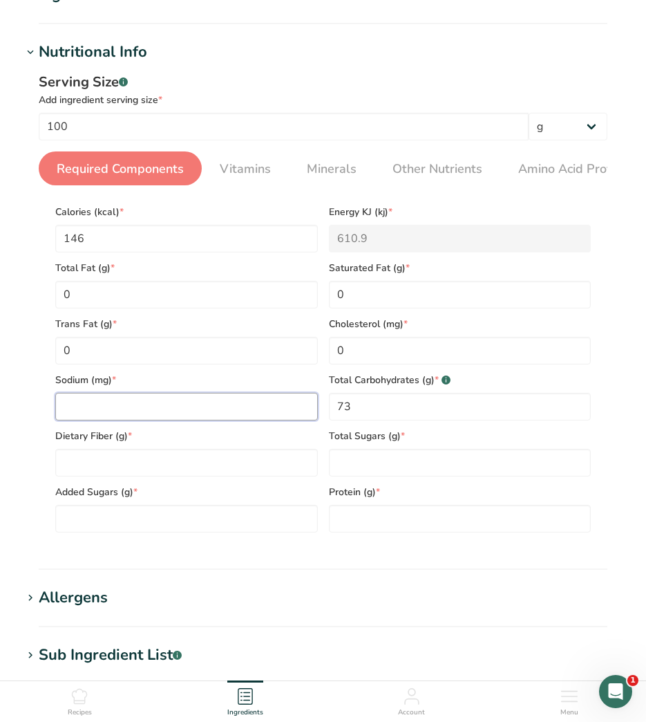
click at [266, 405] on input "number" at bounding box center [186, 407] width 263 height 28
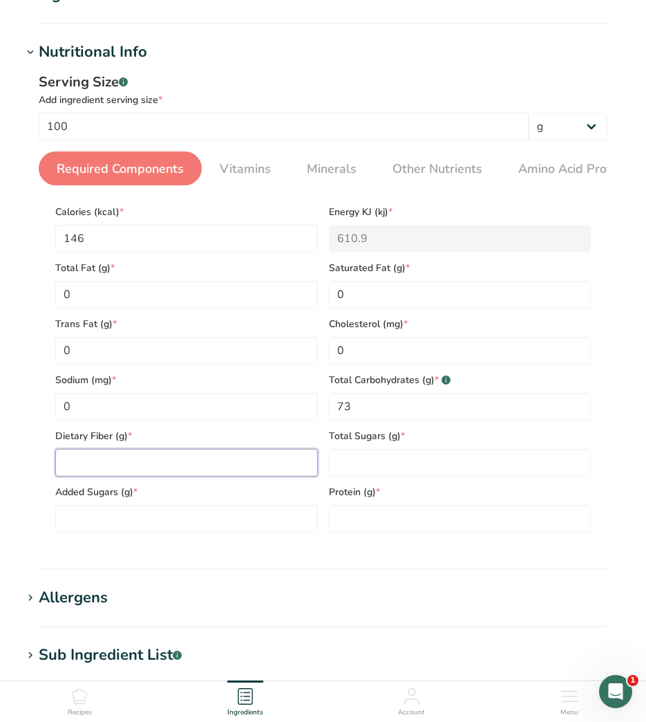
drag, startPoint x: 264, startPoint y: 464, endPoint x: 306, endPoint y: 469, distance: 42.5
click at [265, 464] on Fiber "number" at bounding box center [186, 463] width 263 height 28
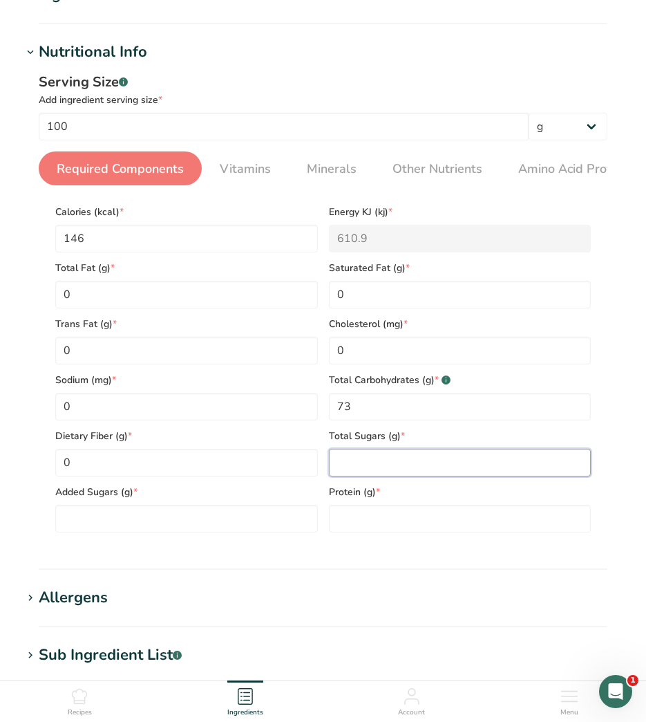
click at [396, 468] on Sugars "number" at bounding box center [460, 463] width 263 height 28
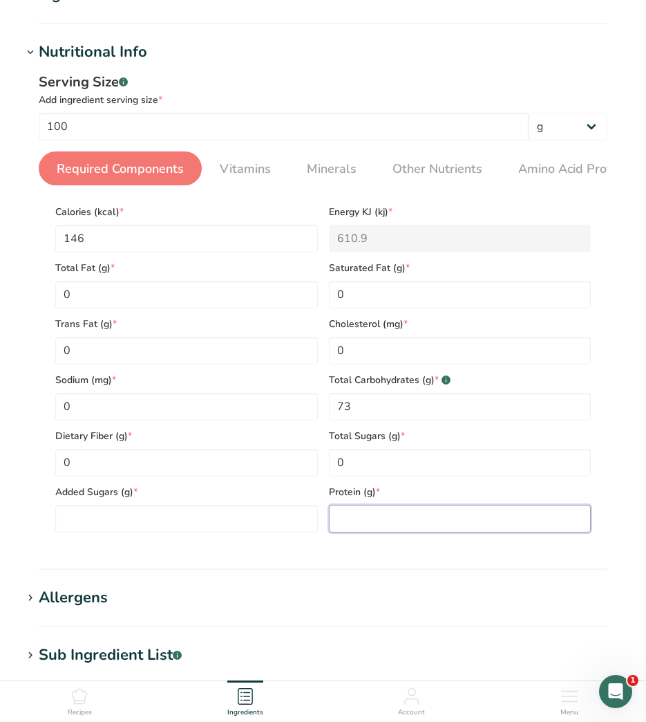
click at [399, 530] on input "number" at bounding box center [460, 519] width 263 height 28
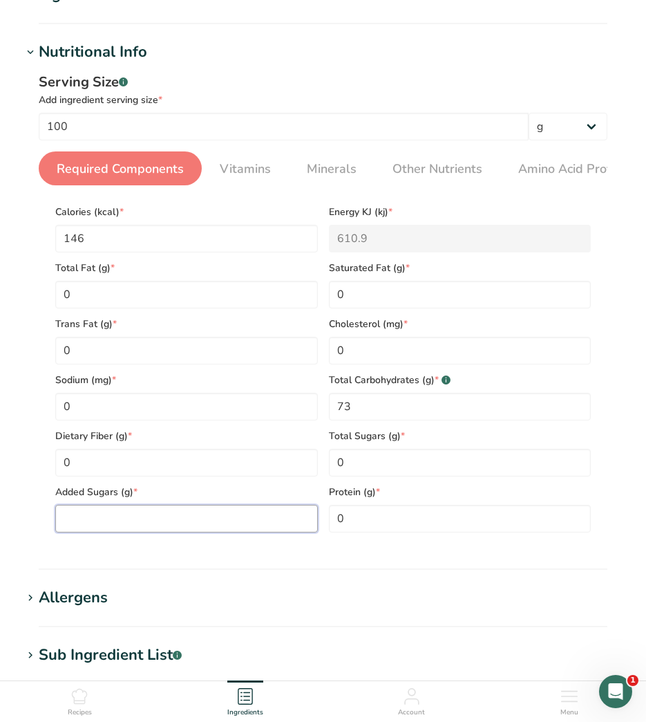
click at [268, 523] on Sugars "number" at bounding box center [186, 519] width 263 height 28
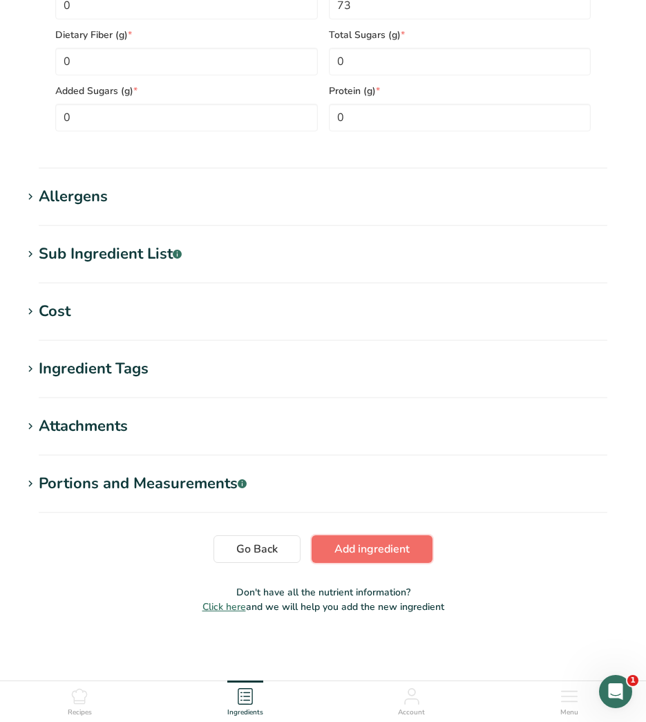
click at [355, 543] on span "Add ingredient" at bounding box center [372, 549] width 75 height 17
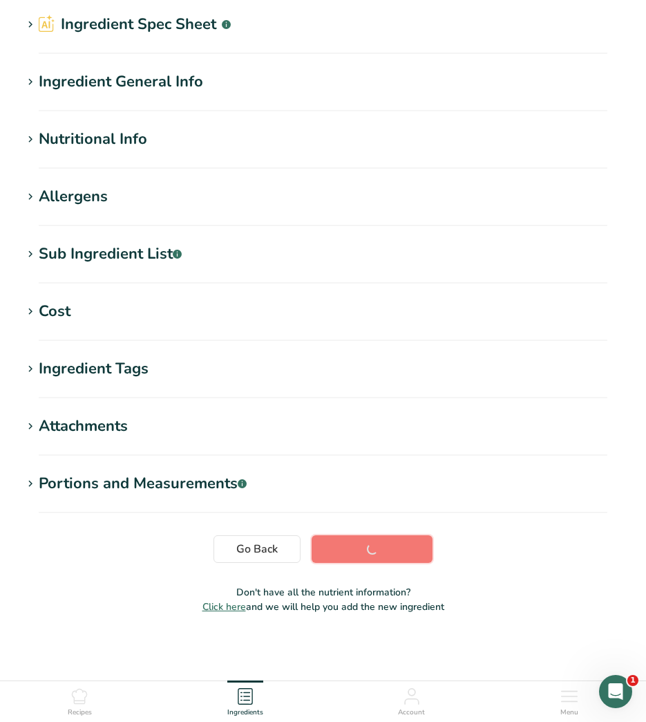
scroll to position [51, 0]
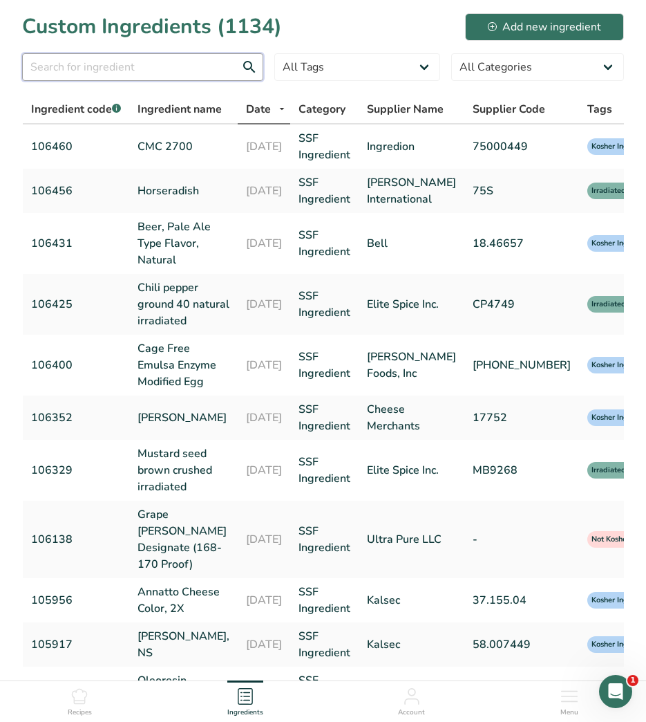
click at [168, 73] on input "text" at bounding box center [142, 67] width 241 height 28
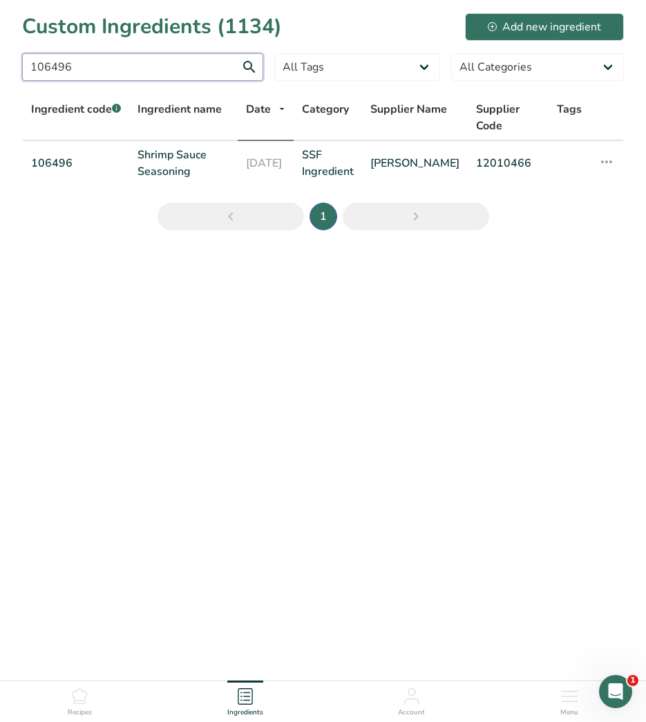
click at [115, 67] on input "106496" at bounding box center [142, 67] width 241 height 28
click at [113, 67] on input "106496" at bounding box center [142, 67] width 241 height 28
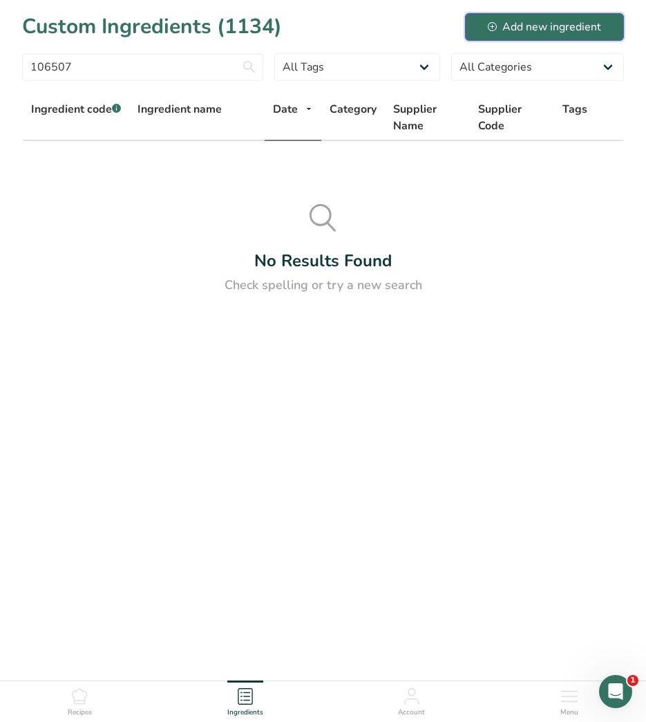
click at [597, 19] on div "Add new ingredient" at bounding box center [544, 27] width 113 height 17
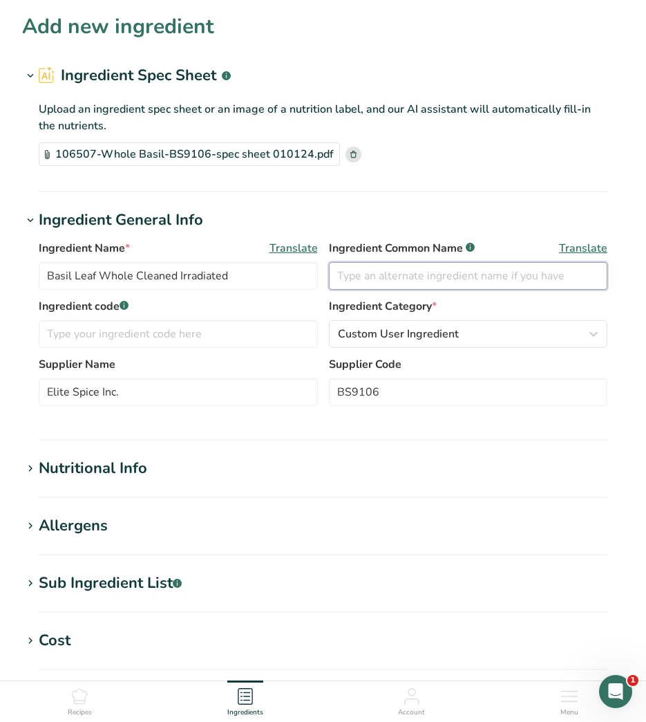
click at [368, 280] on input "text" at bounding box center [468, 276] width 279 height 28
click at [486, 278] on input "text" at bounding box center [468, 276] width 279 height 28
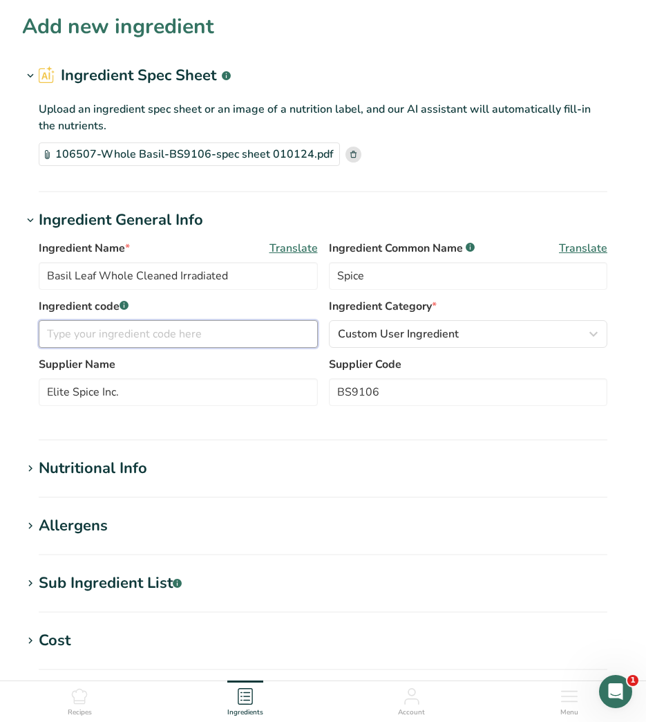
click at [158, 340] on input "text" at bounding box center [178, 334] width 279 height 28
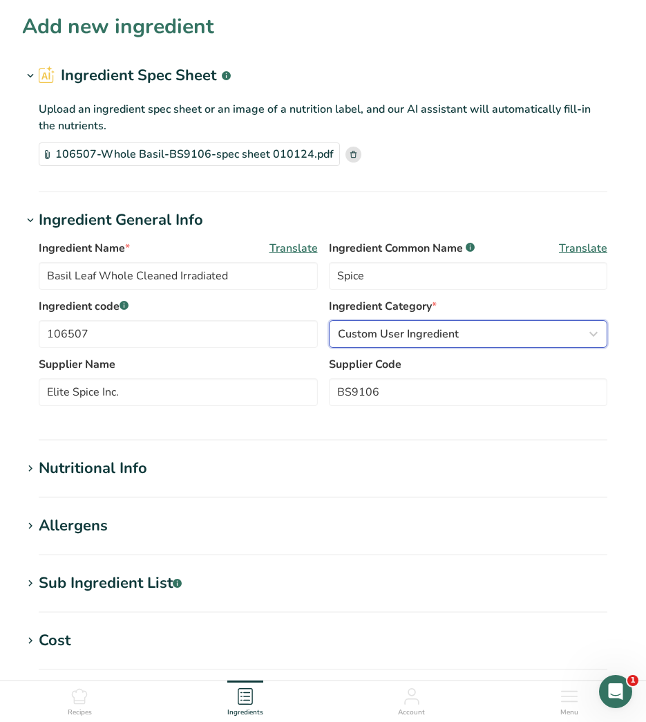
click at [378, 334] on span "Custom User Ingredient" at bounding box center [398, 334] width 121 height 17
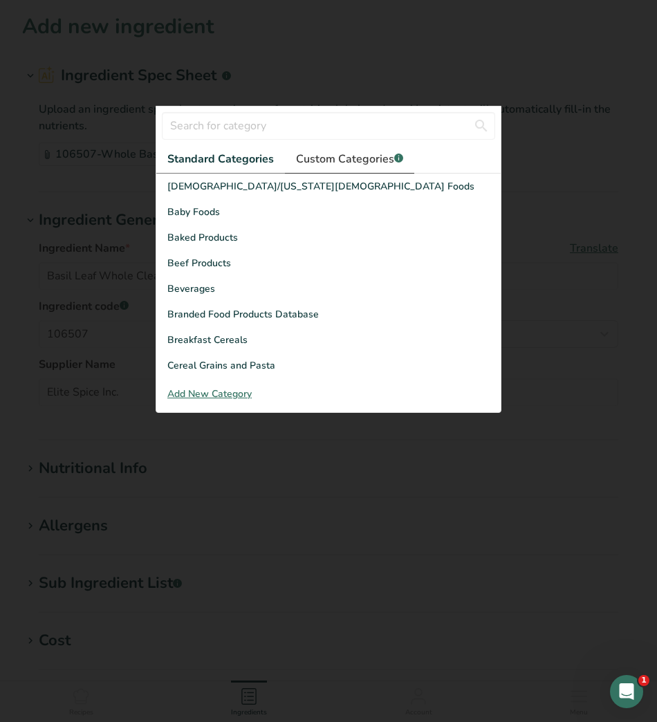
click at [331, 158] on span "Custom Categories .a-a{fill:#347362;}.b-a{fill:#fff;}" at bounding box center [349, 159] width 107 height 17
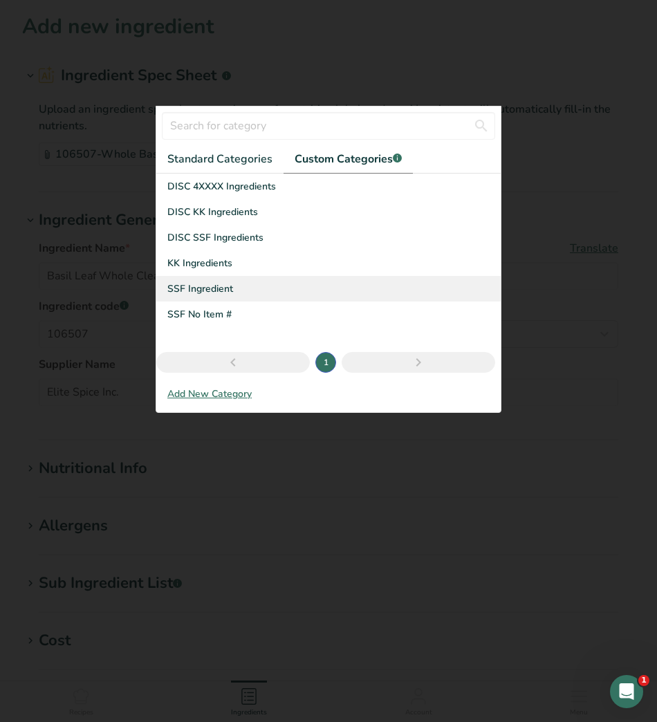
click at [241, 287] on div "SSF Ingredient" at bounding box center [328, 289] width 344 height 26
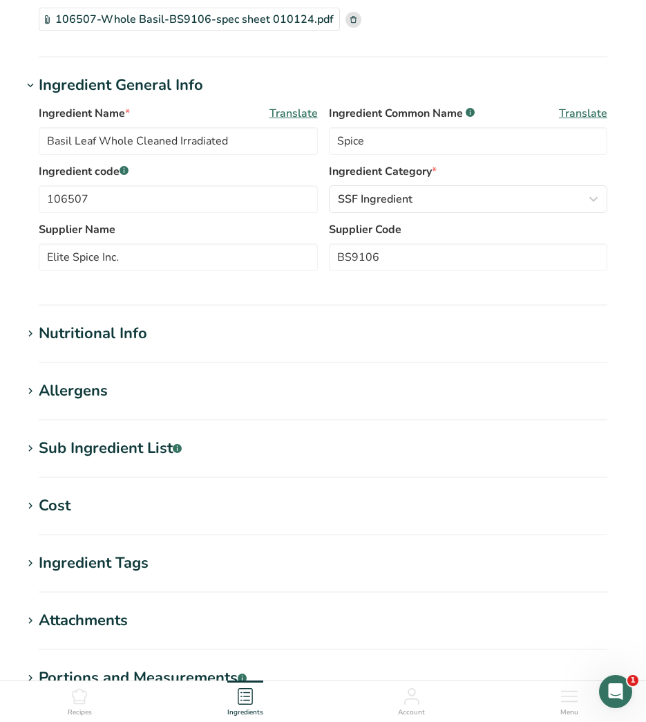
scroll to position [277, 0]
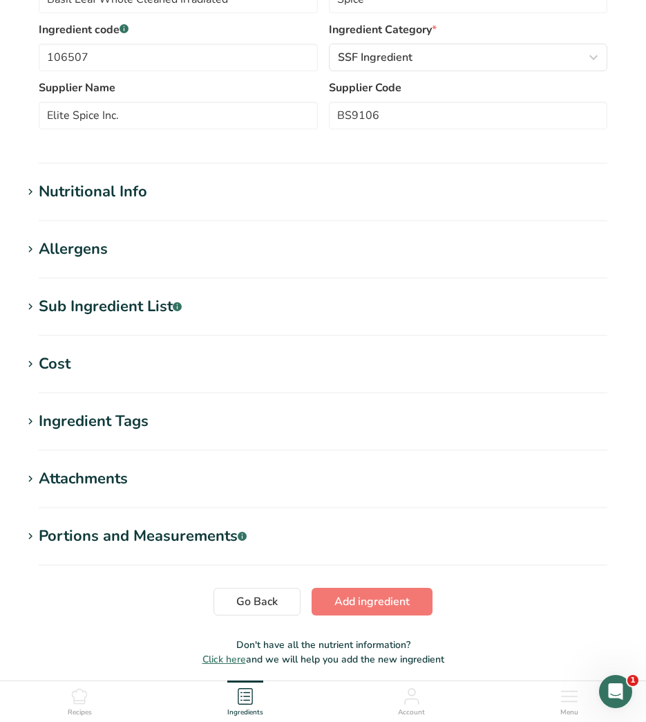
click at [71, 422] on div "Ingredient Tags" at bounding box center [94, 421] width 110 height 23
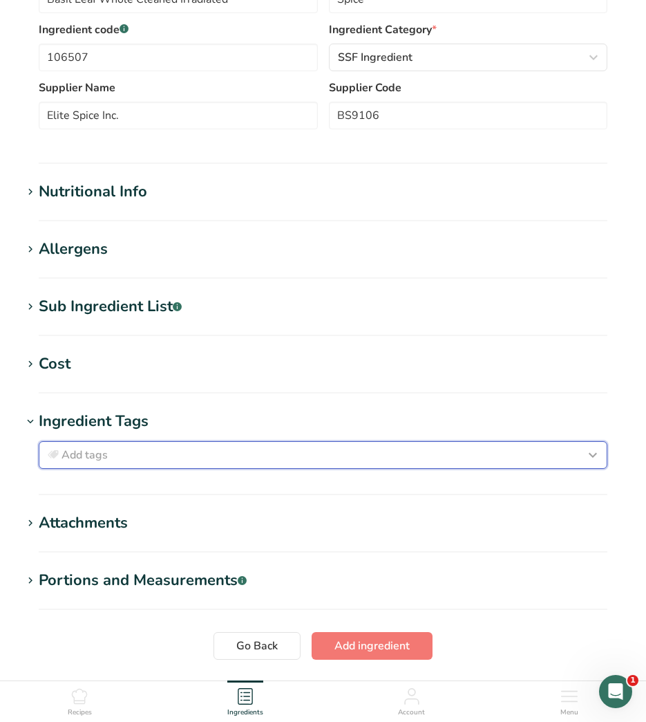
click at [128, 450] on div "Add tags" at bounding box center [323, 455] width 557 height 17
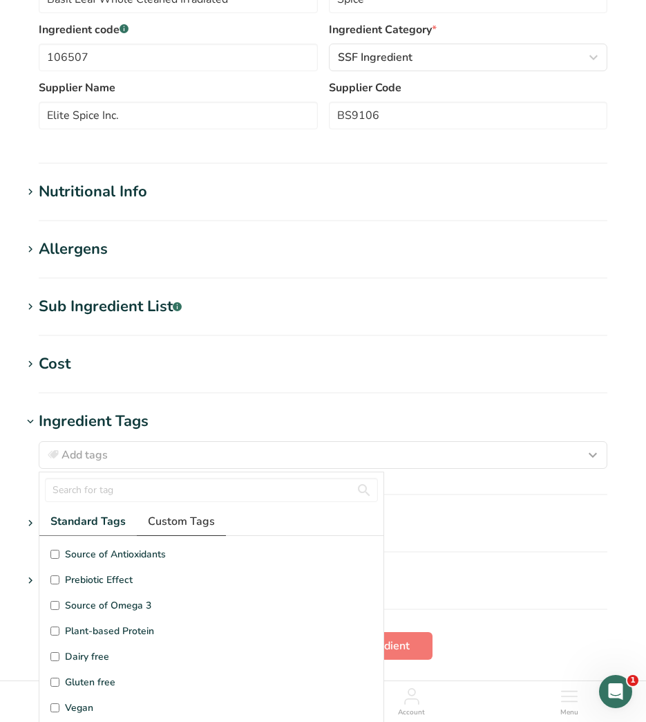
click at [167, 522] on span "Custom Tags" at bounding box center [181, 521] width 67 height 17
drag, startPoint x: 85, startPoint y: 584, endPoint x: 80, endPoint y: 552, distance: 31.5
click at [85, 582] on span "Kosher Ingredient" at bounding box center [104, 579] width 79 height 15
click at [59, 582] on input "Kosher Ingredient" at bounding box center [54, 579] width 9 height 9
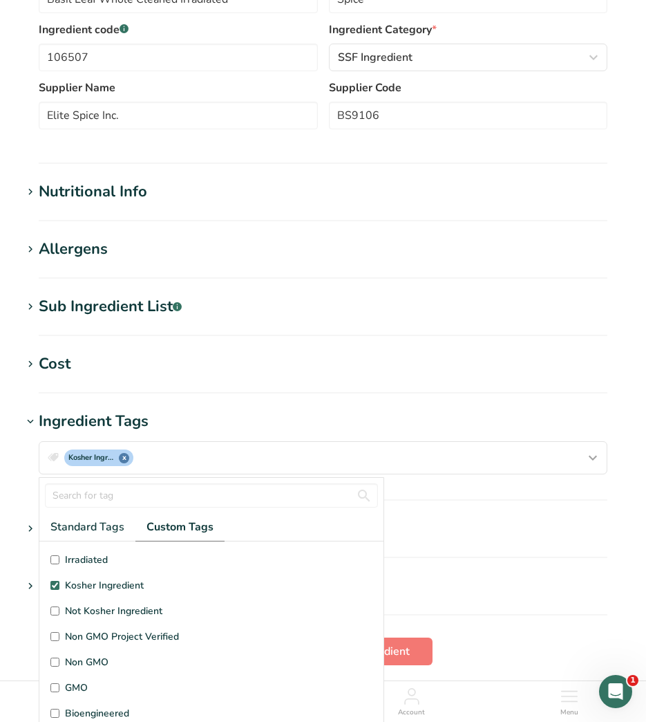
click at [77, 556] on span "Irradiated" at bounding box center [86, 559] width 43 height 15
click at [59, 556] on input "Irradiated" at bounding box center [54, 559] width 9 height 9
click at [102, 189] on div "Nutritional Info" at bounding box center [93, 191] width 109 height 23
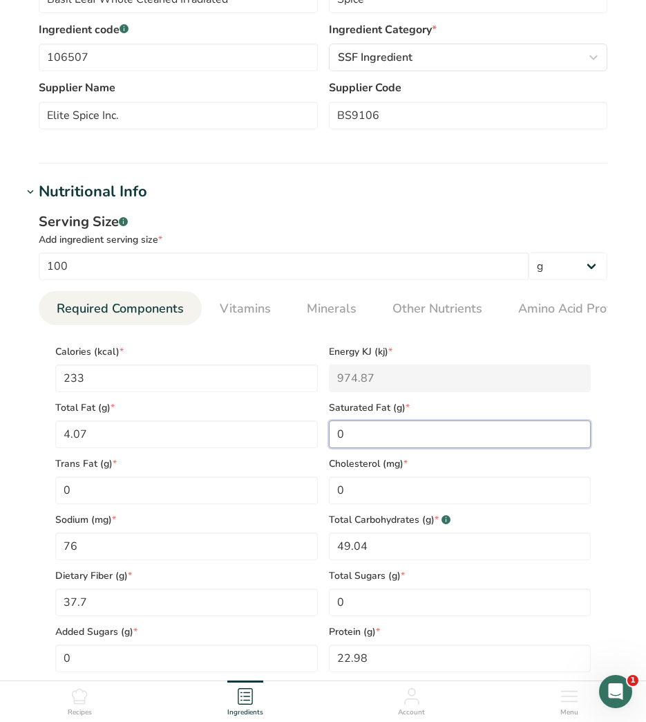
drag, startPoint x: 409, startPoint y: 434, endPoint x: 331, endPoint y: 433, distance: 77.4
click at [331, 433] on Fat "0" at bounding box center [460, 434] width 263 height 28
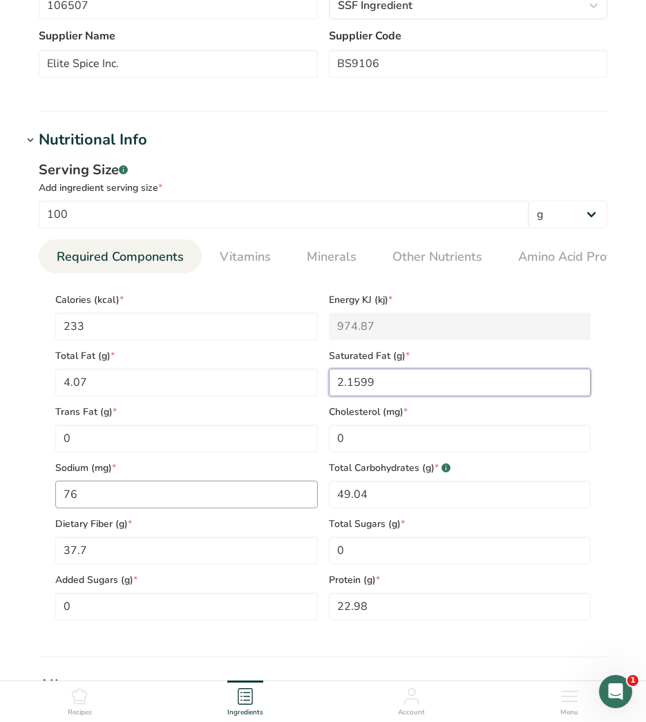
scroll to position [484, 0]
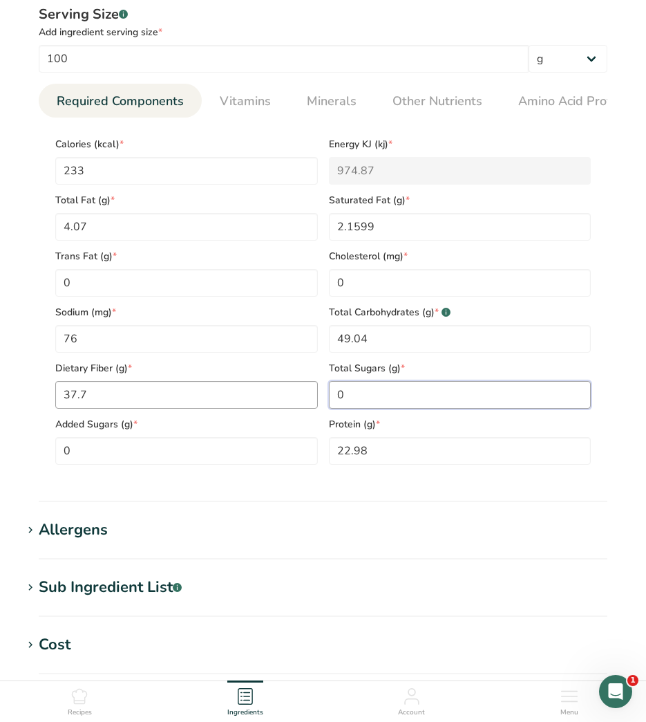
drag, startPoint x: 380, startPoint y: 404, endPoint x: 237, endPoint y: 401, distance: 142.5
click at [237, 401] on div "Calories (kcal) * 233 Energy KJ (kj) * 974.87 Total Fat (g) * 4.07 Saturated Fa…" at bounding box center [323, 297] width 547 height 336
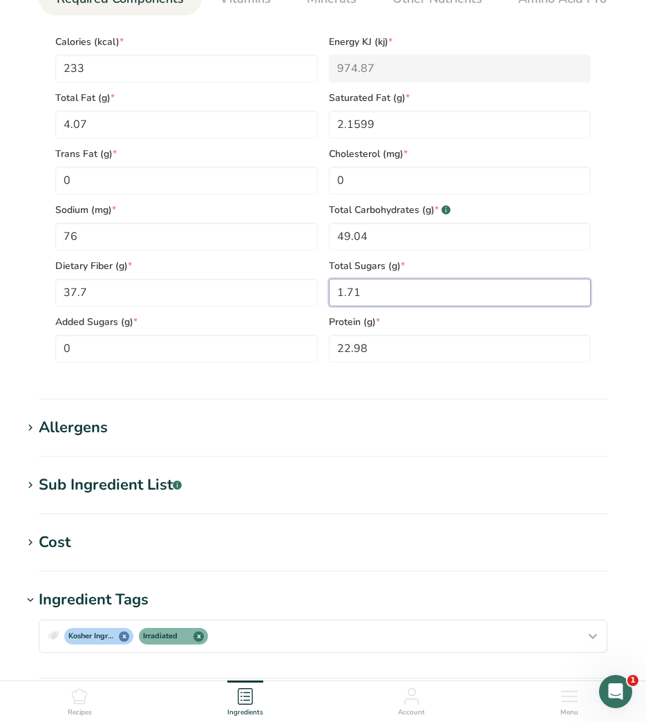
scroll to position [830, 0]
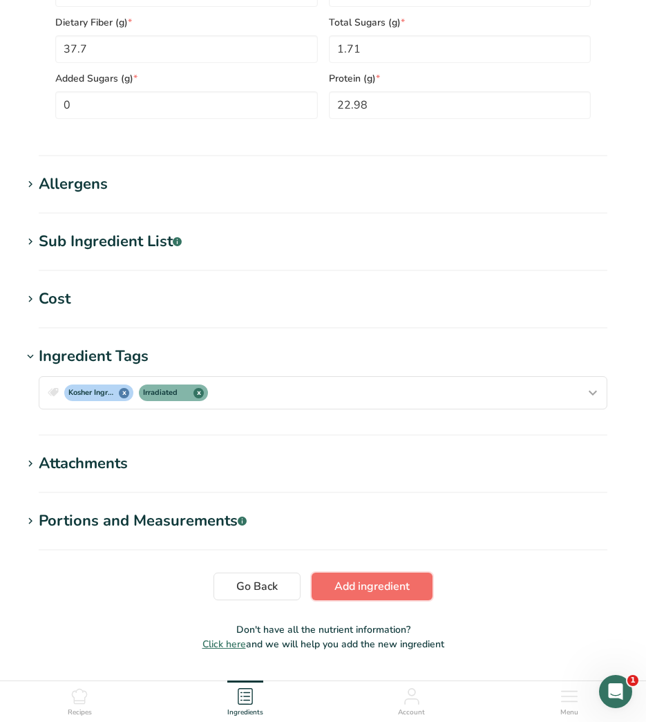
click at [407, 595] on span "Add ingredient" at bounding box center [372, 586] width 75 height 17
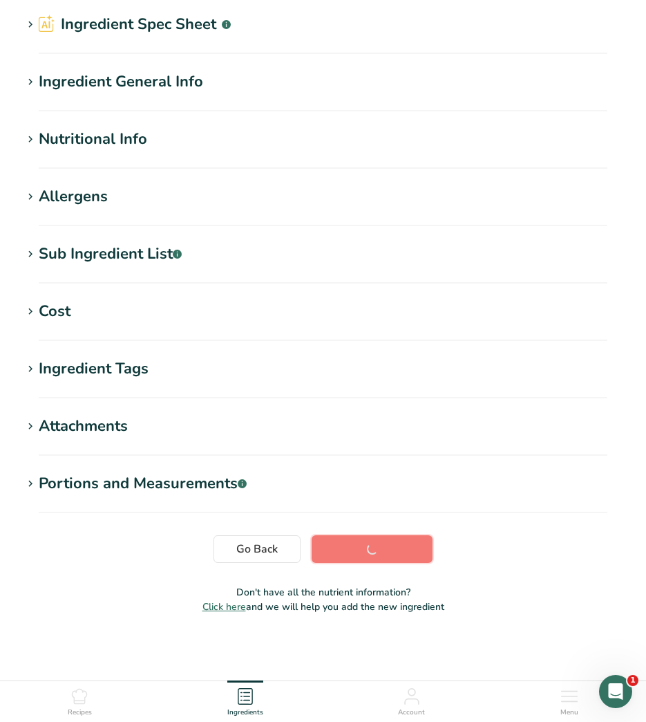
scroll to position [51, 0]
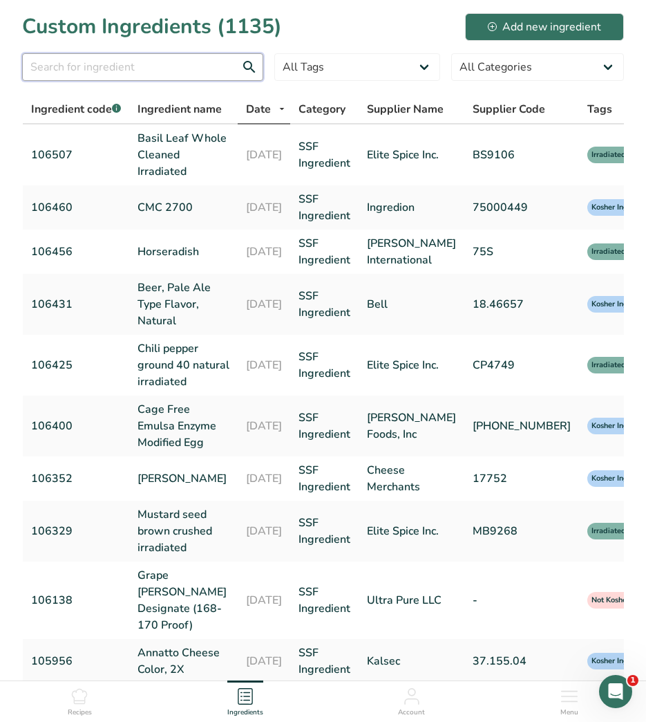
click at [149, 73] on input "text" at bounding box center [142, 67] width 241 height 28
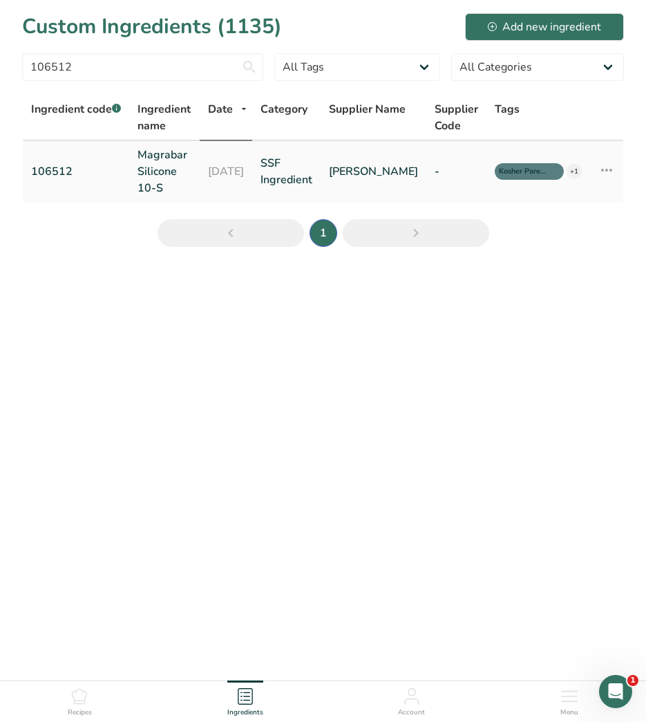
click at [162, 164] on link "Magrabar Silicone 10-S" at bounding box center [165, 172] width 54 height 50
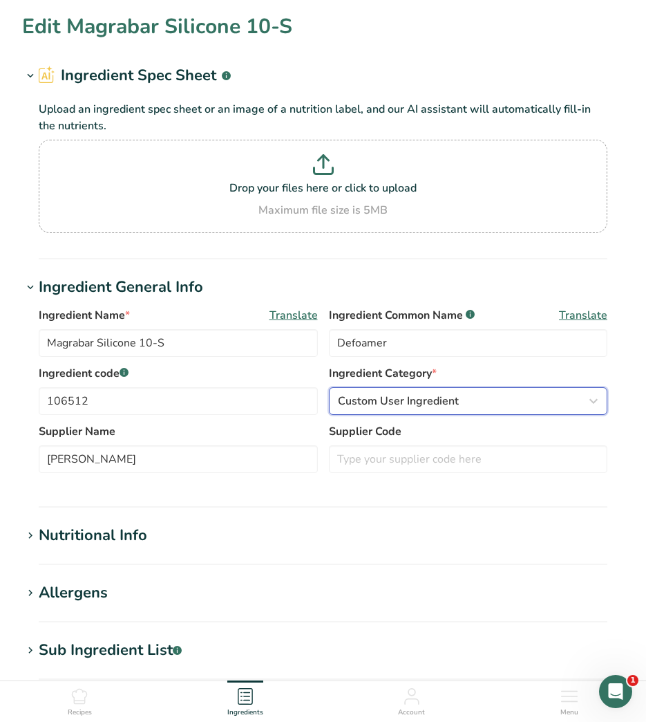
click at [385, 409] on span "Custom User Ingredient" at bounding box center [398, 401] width 121 height 17
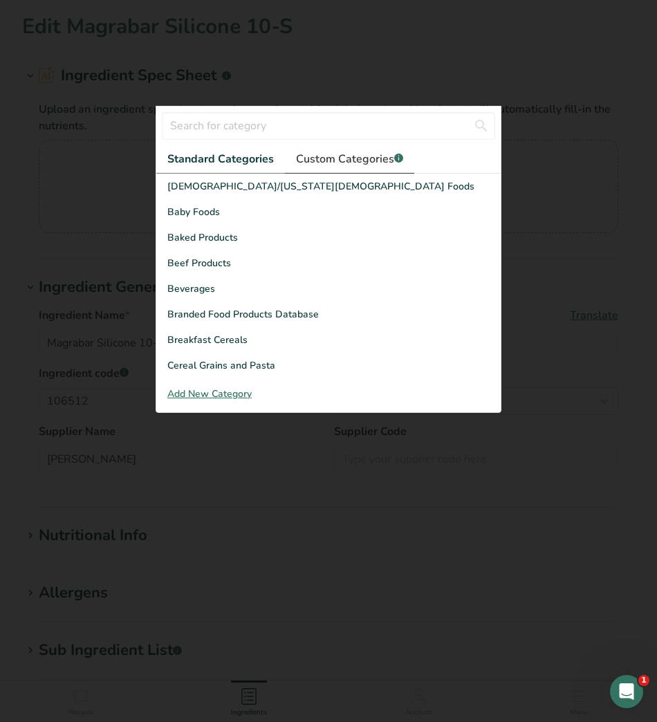
click at [358, 153] on span "Custom Categories .a-a{fill:#347362;}.b-a{fill:#fff;}" at bounding box center [349, 159] width 107 height 17
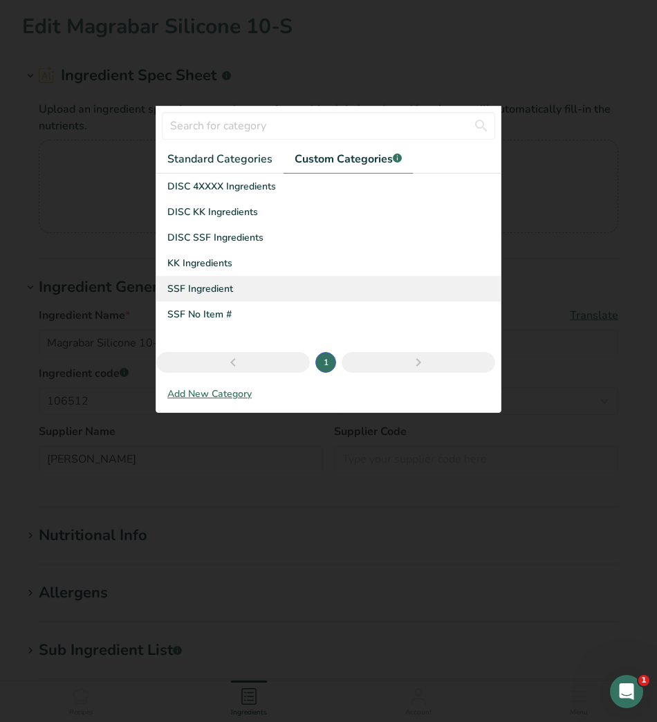
click at [225, 288] on span "SSF Ingredient" at bounding box center [200, 288] width 66 height 15
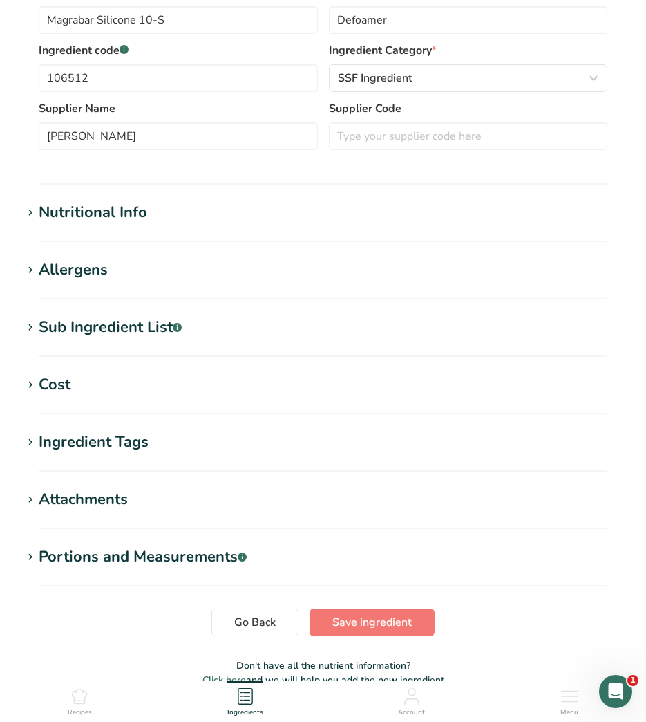
scroll to position [396, 0]
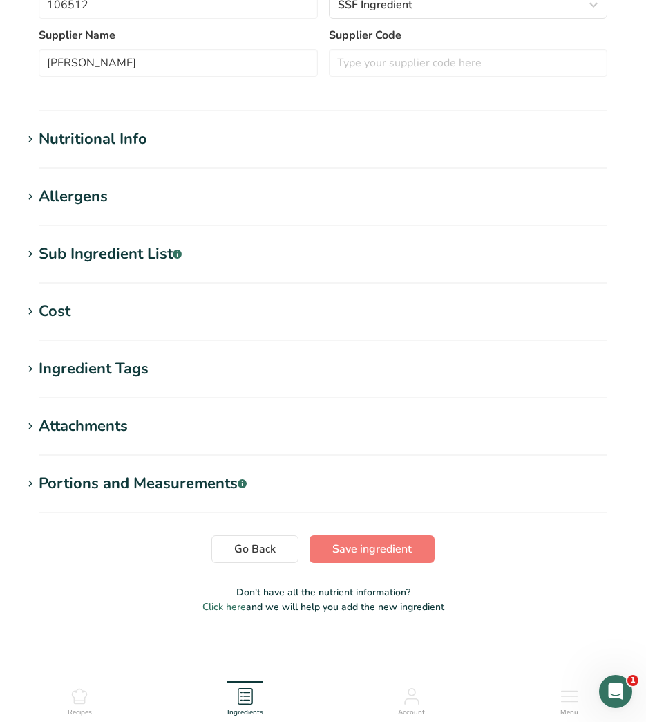
click at [100, 370] on div "Ingredient Tags" at bounding box center [94, 368] width 110 height 23
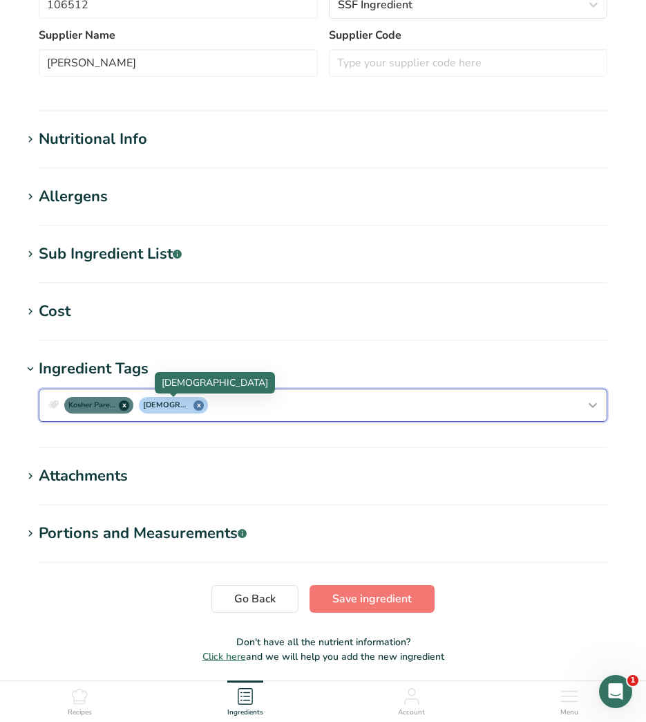
click at [199, 407] on span "x" at bounding box center [199, 405] width 10 height 10
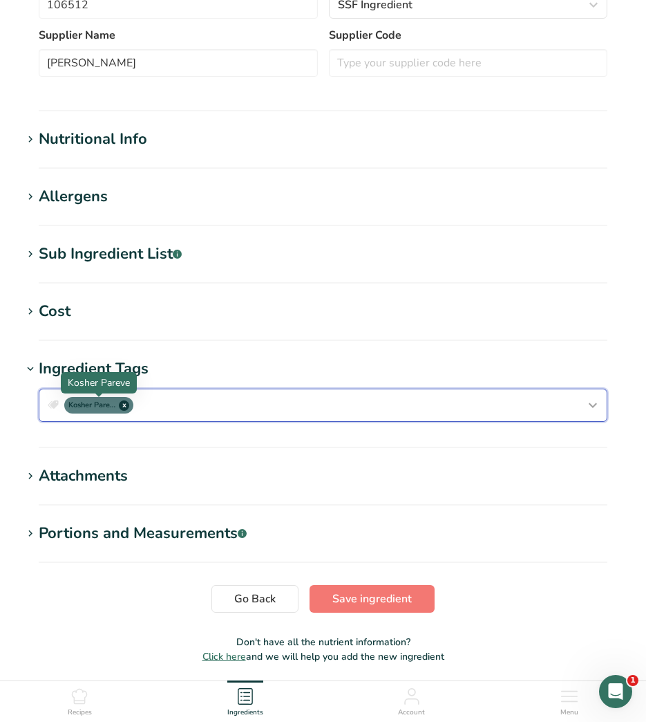
click at [127, 407] on span "x" at bounding box center [124, 405] width 10 height 10
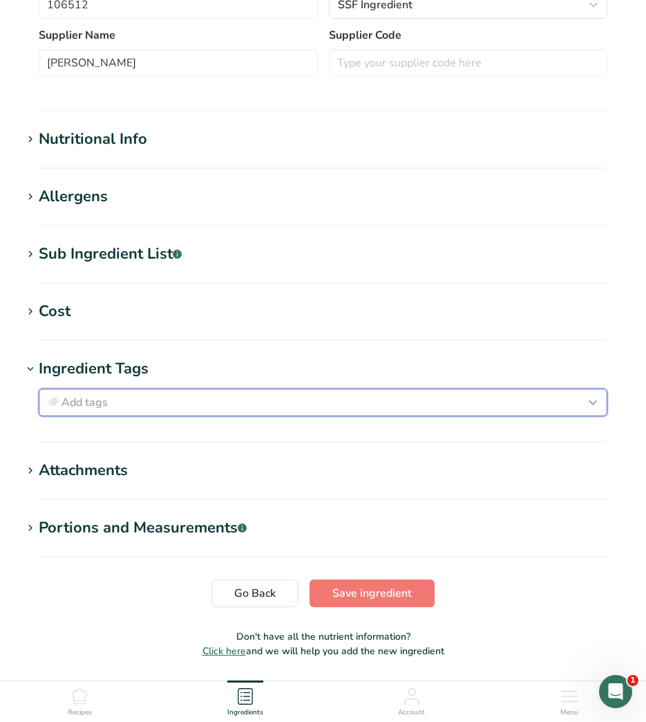
click at [122, 407] on div "Add tags" at bounding box center [323, 402] width 557 height 17
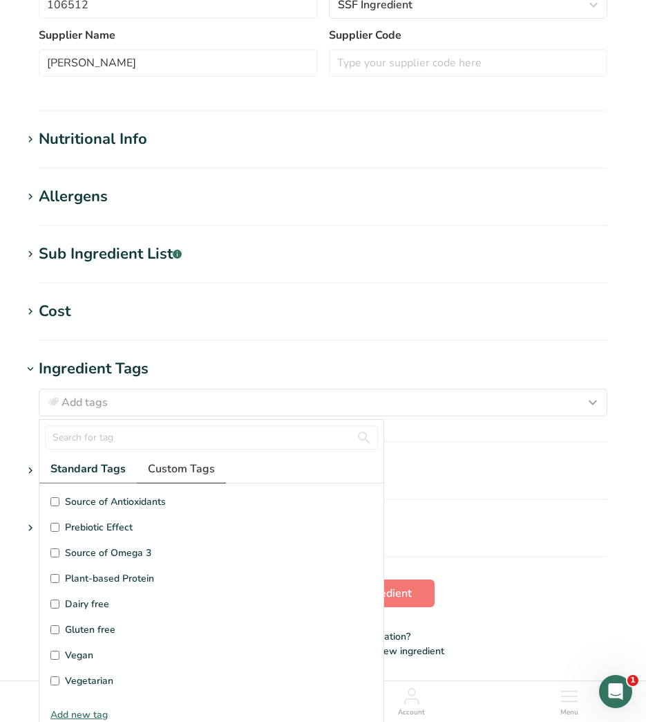
click at [198, 474] on span "Custom Tags" at bounding box center [181, 468] width 67 height 17
click at [86, 525] on span "Kosher Ingredient" at bounding box center [104, 527] width 79 height 15
click at [59, 525] on input "Kosher Ingredient" at bounding box center [54, 527] width 9 height 9
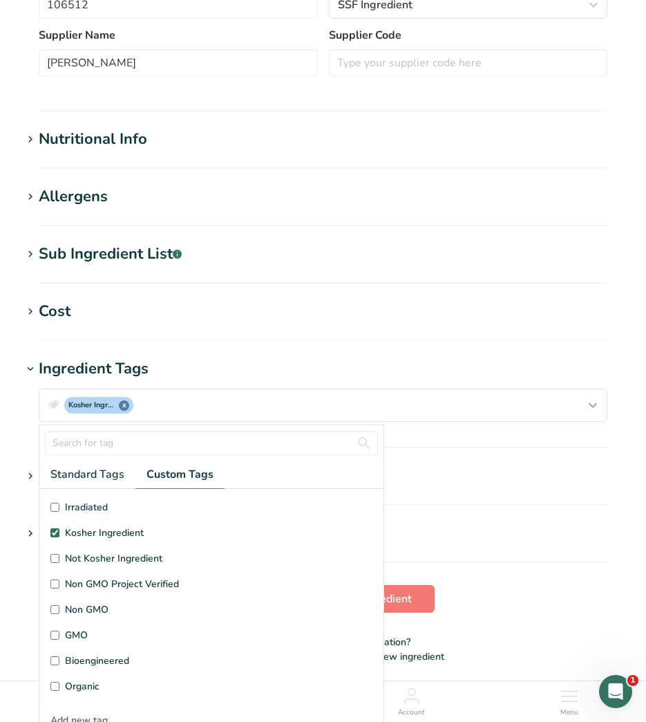
click at [477, 445] on section "Ingredient Tags Kosher Ingredient x Standard Tags Custom Tags Source of Antioxi…" at bounding box center [323, 402] width 602 height 91
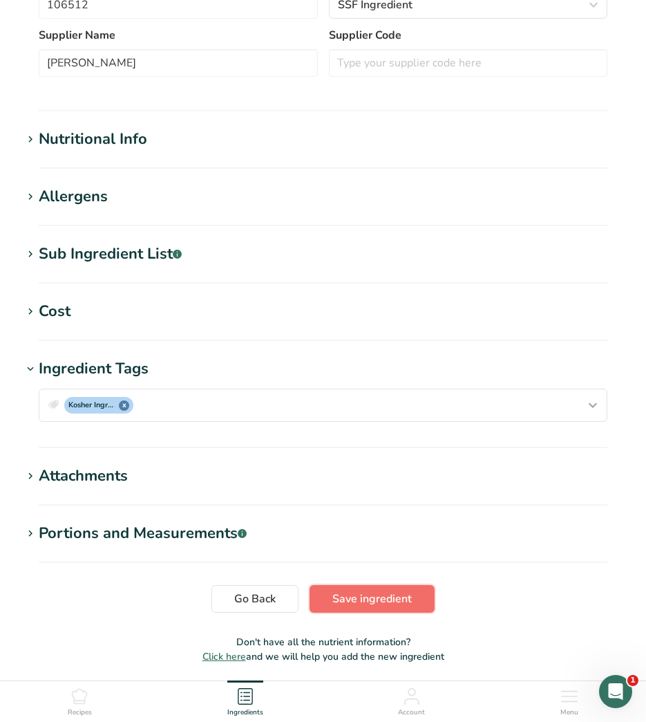
click at [397, 602] on span "Save ingredient" at bounding box center [373, 598] width 80 height 17
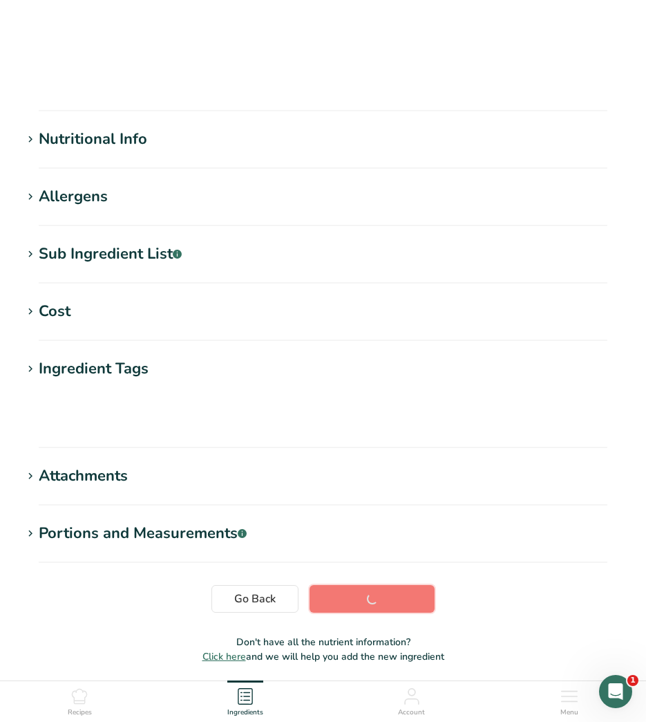
scroll to position [51, 0]
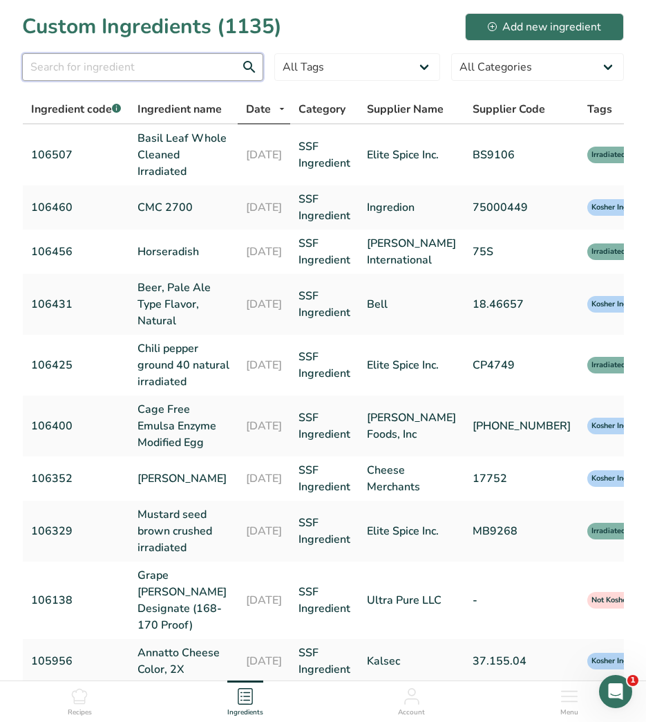
click at [141, 57] on input "text" at bounding box center [142, 67] width 241 height 28
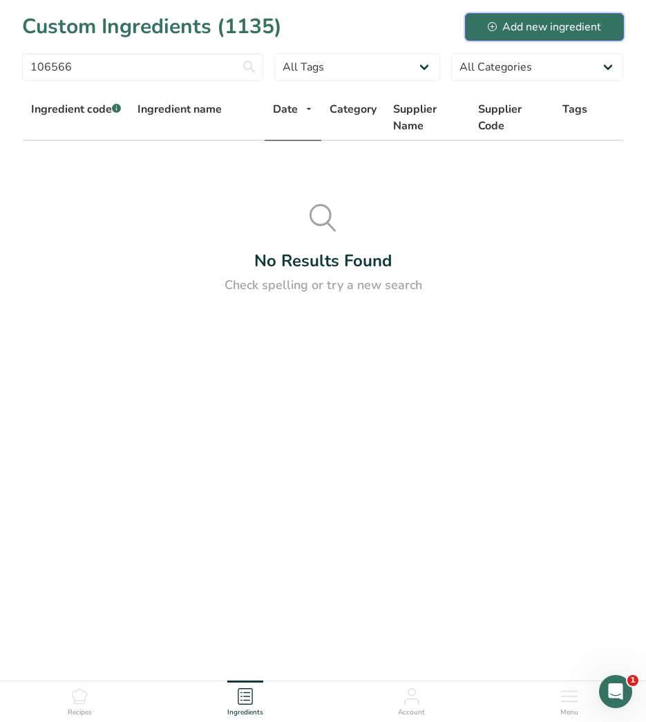
click at [543, 29] on div "Add new ingredient" at bounding box center [544, 27] width 113 height 17
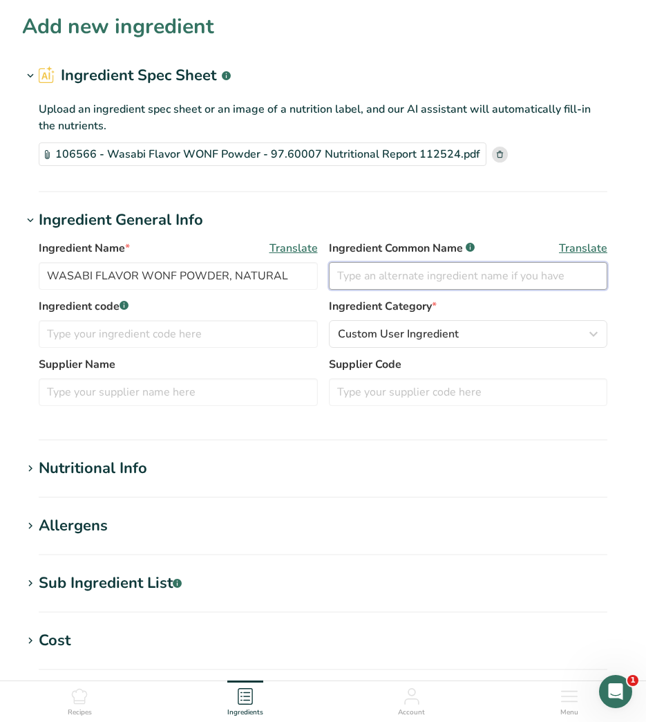
click at [423, 281] on input "text" at bounding box center [468, 276] width 279 height 28
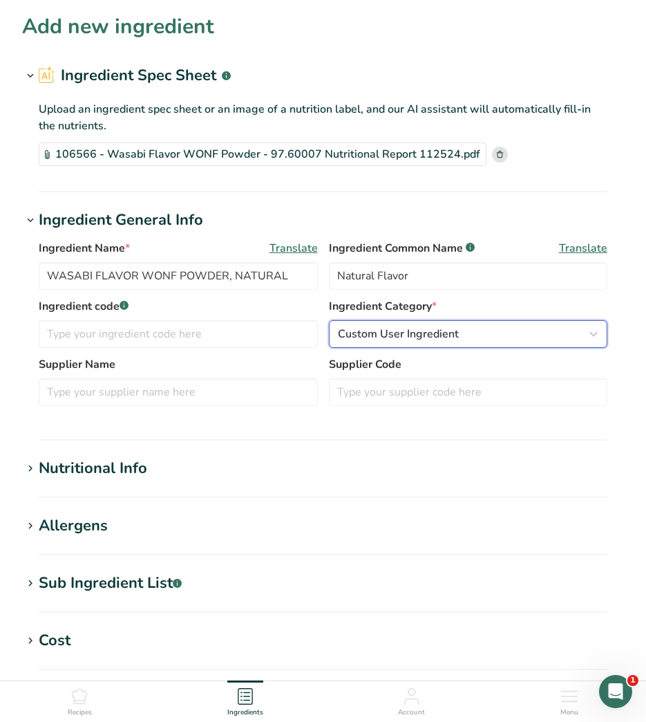
click at [393, 332] on span "Custom User Ingredient" at bounding box center [398, 334] width 121 height 17
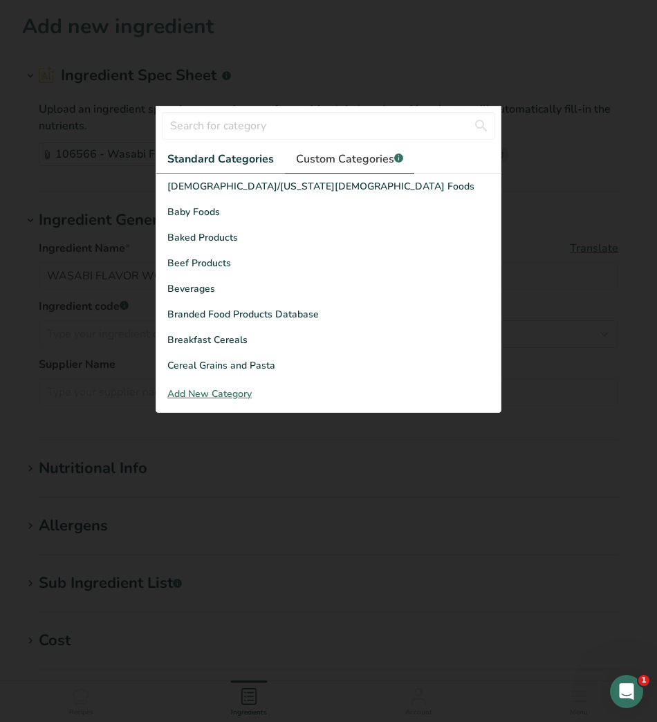
click at [353, 167] on link "Custom Categories .a-a{fill:#347362;}.b-a{fill:#fff;}" at bounding box center [349, 159] width 129 height 28
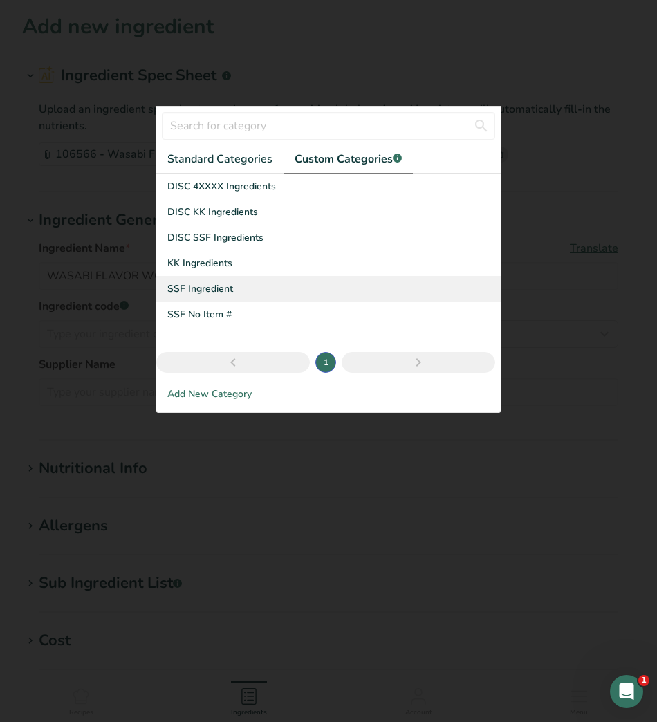
click at [208, 288] on span "SSF Ingredient" at bounding box center [200, 288] width 66 height 15
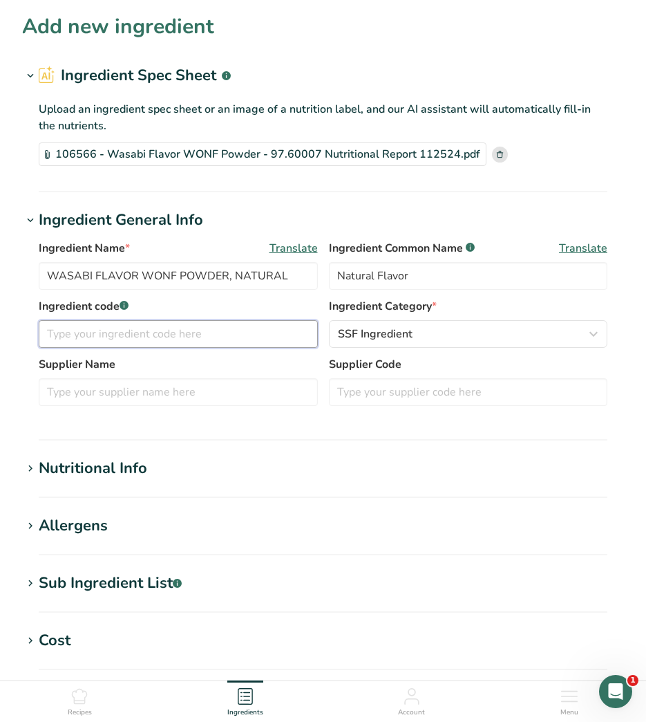
click at [197, 342] on input "text" at bounding box center [178, 334] width 279 height 28
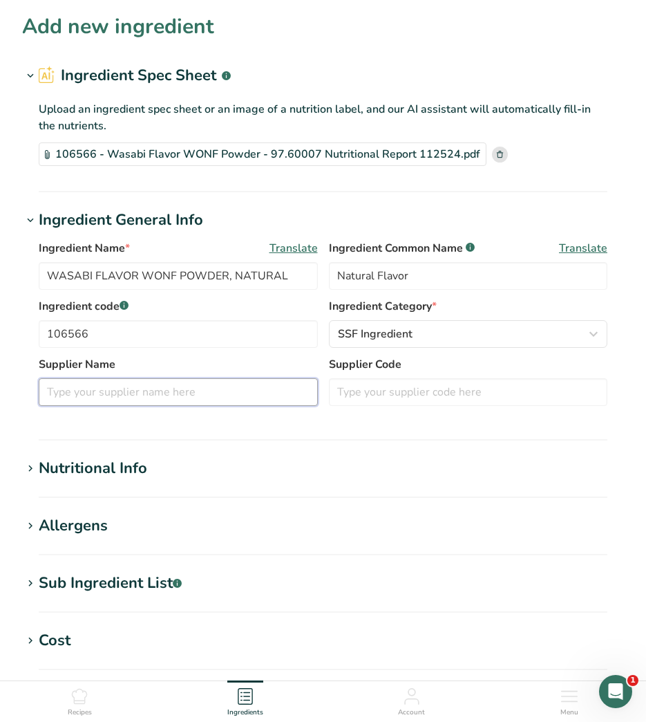
click at [231, 384] on input "text" at bounding box center [178, 392] width 279 height 28
click at [418, 393] on input "text" at bounding box center [468, 392] width 279 height 28
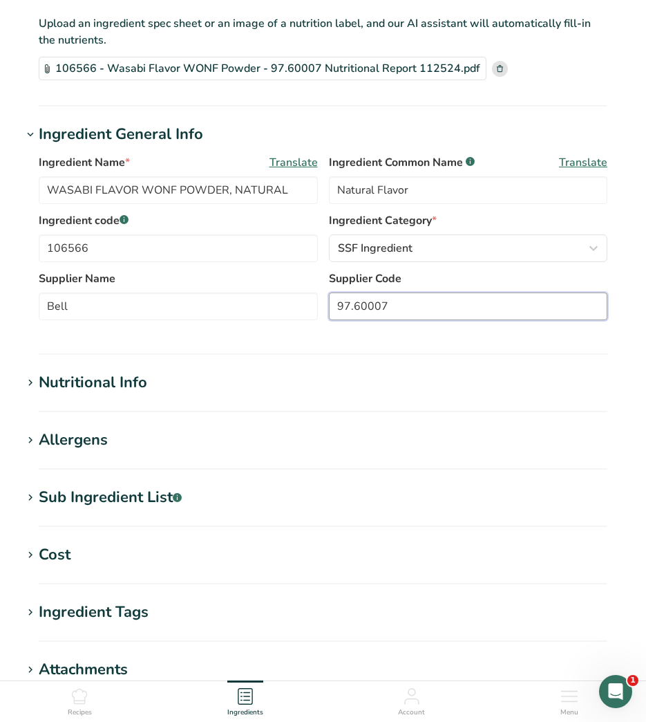
scroll to position [277, 0]
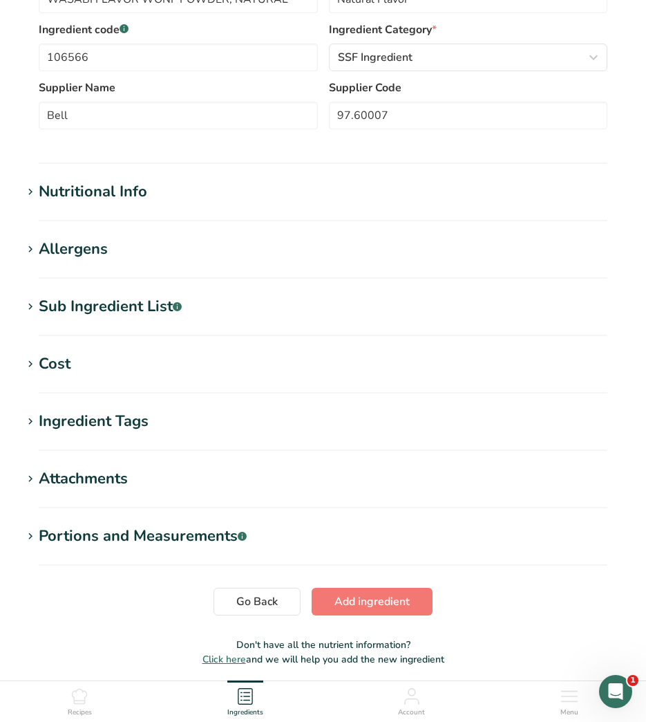
click at [92, 172] on section "Add new ingredient Ingredient Spec Sheet .a-a{fill:#347362;}.b-a{fill:#fff;} Up…" at bounding box center [323, 205] width 646 height 965
click at [94, 192] on div "Nutritional Info" at bounding box center [93, 191] width 109 height 23
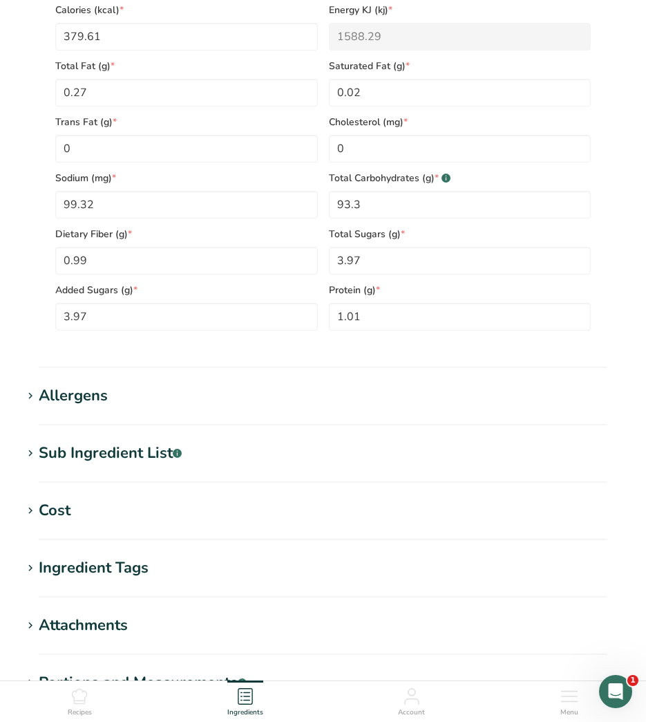
scroll to position [691, 0]
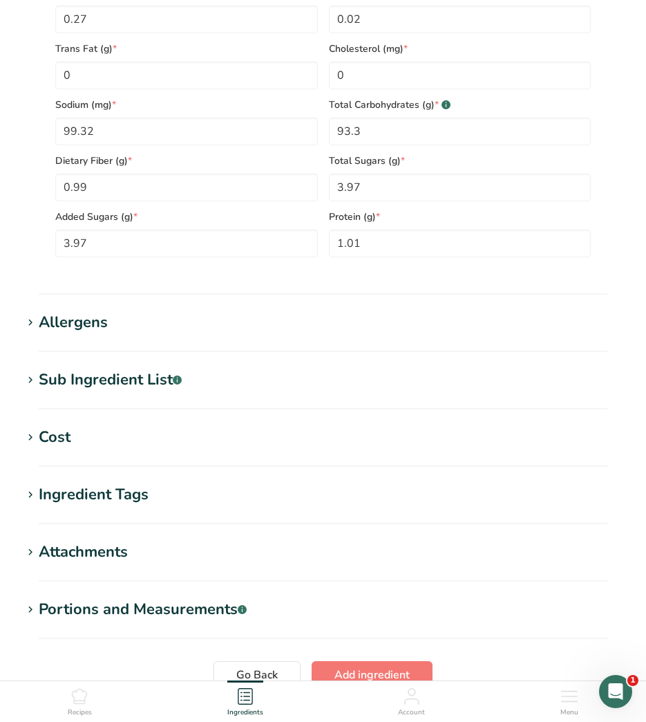
click at [84, 494] on div "Ingredient Tags" at bounding box center [94, 494] width 110 height 23
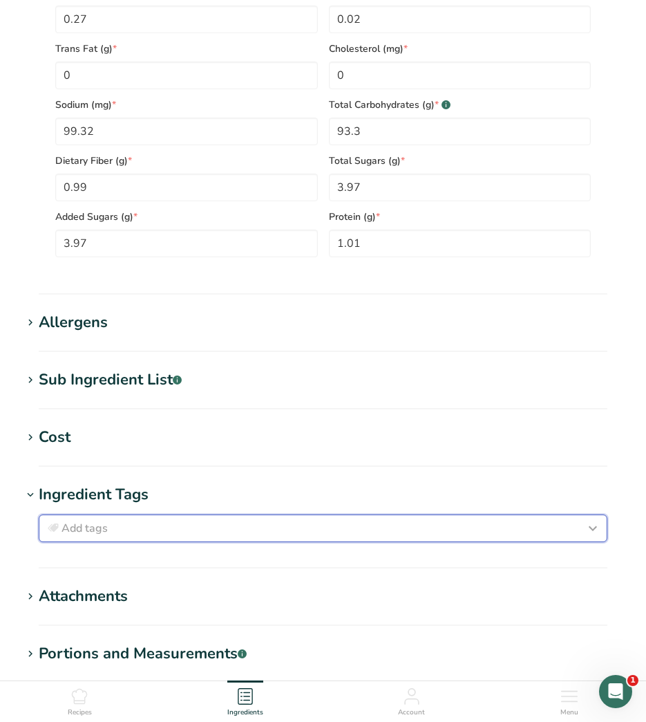
click at [122, 520] on button "Add tags" at bounding box center [323, 528] width 569 height 28
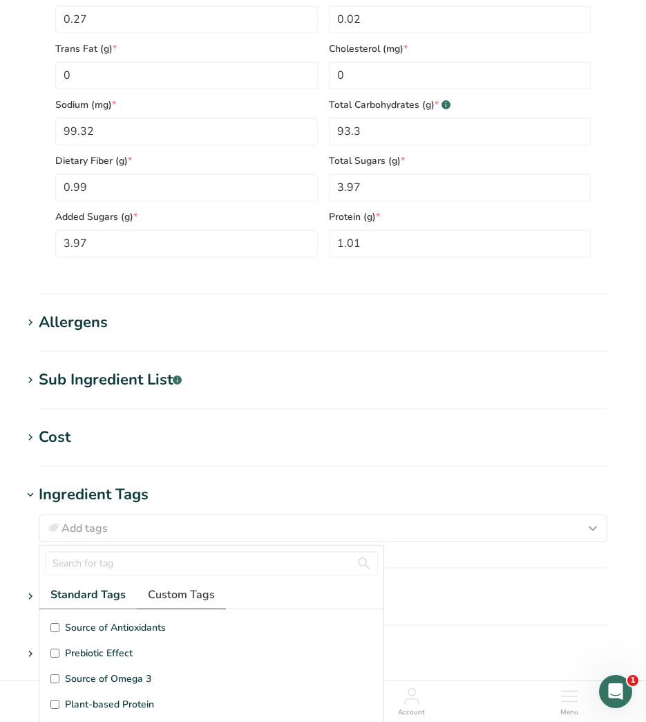
click at [172, 590] on span "Custom Tags" at bounding box center [181, 594] width 67 height 17
click at [93, 660] on span "Kosher Ingredient" at bounding box center [104, 653] width 79 height 15
click at [59, 658] on input "Kosher Ingredient" at bounding box center [54, 653] width 9 height 9
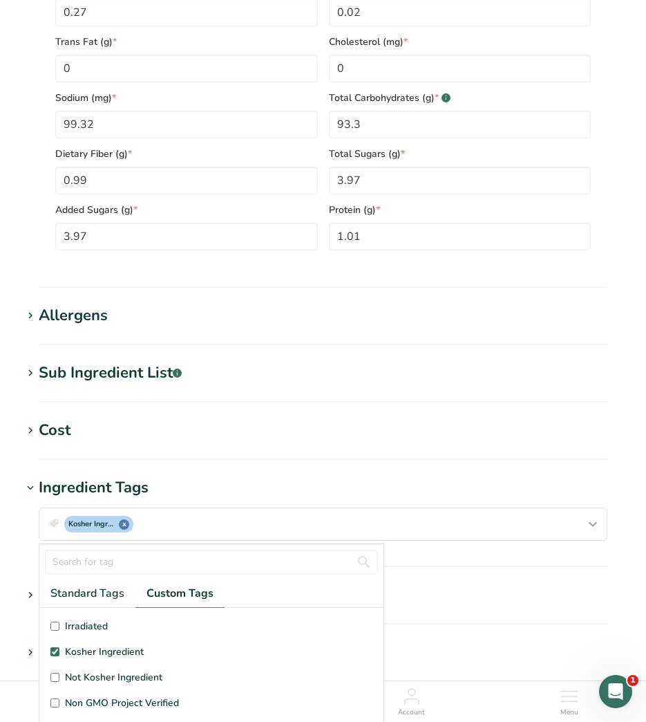
scroll to position [9, 0]
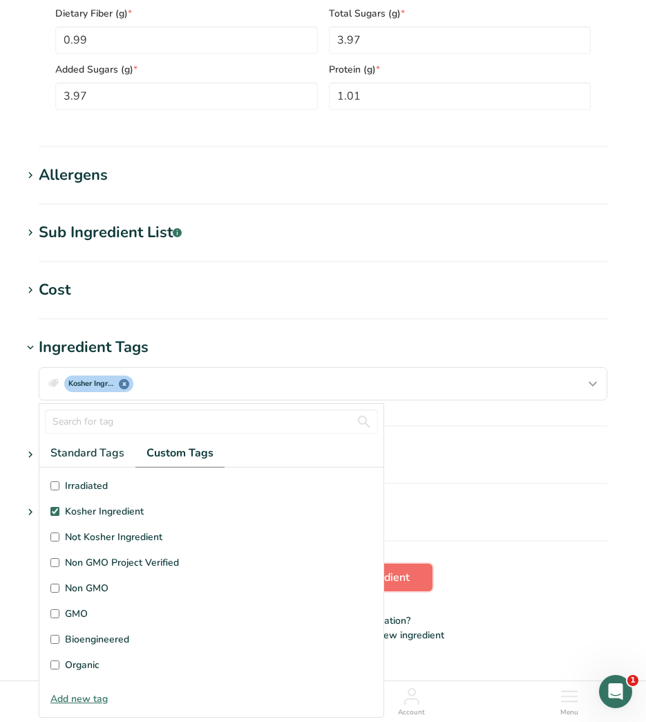
click at [403, 579] on span "Add ingredient" at bounding box center [372, 577] width 75 height 17
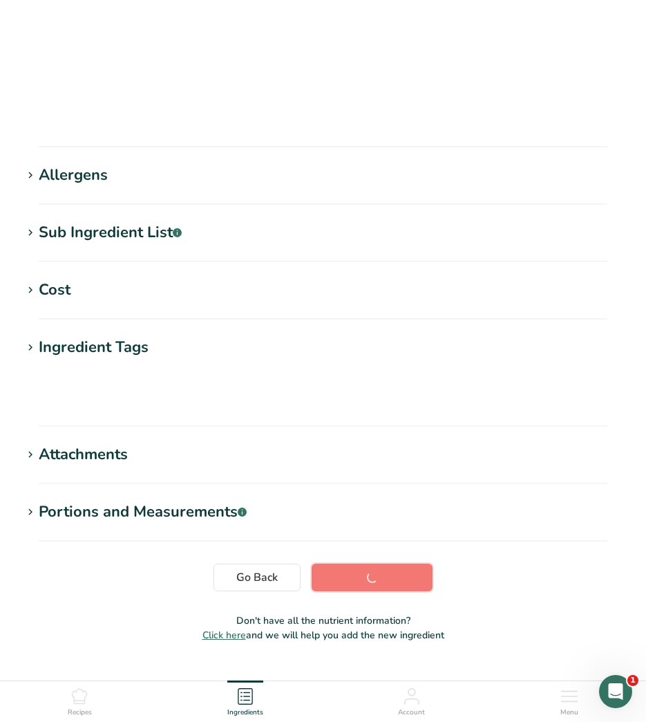
scroll to position [0, 0]
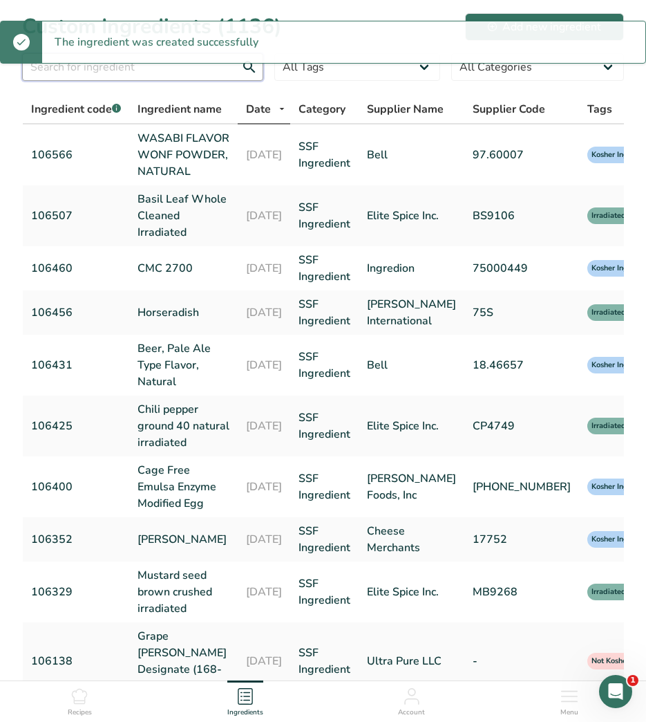
click at [160, 71] on input "text" at bounding box center [142, 67] width 241 height 28
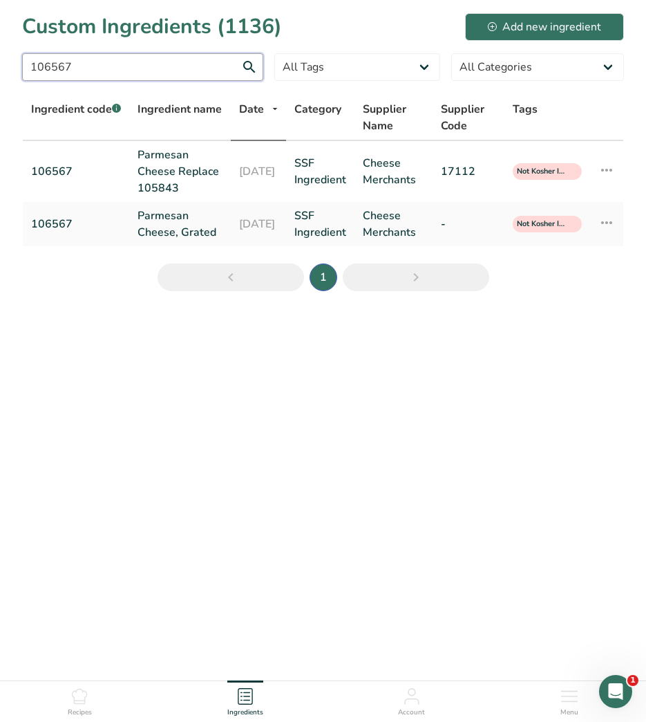
click at [153, 63] on input "106567" at bounding box center [142, 67] width 241 height 28
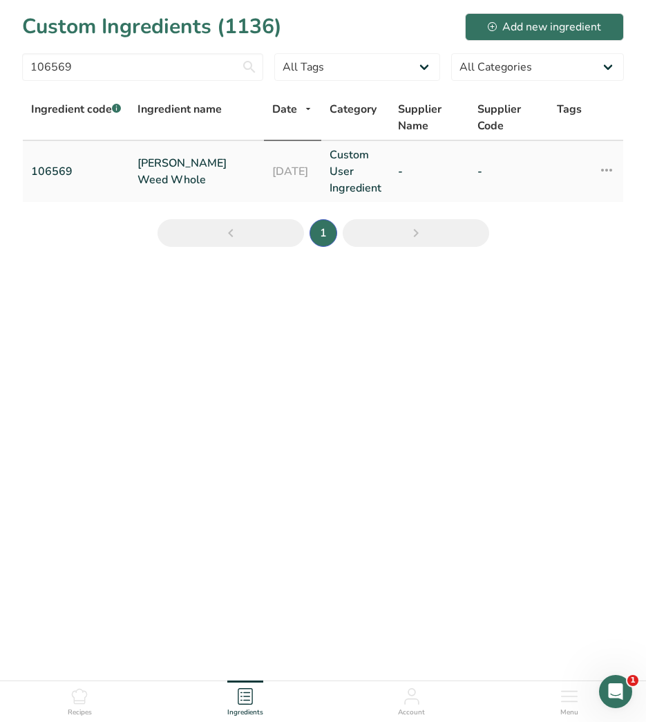
click at [201, 174] on link "Dill Weed Whole" at bounding box center [197, 171] width 118 height 33
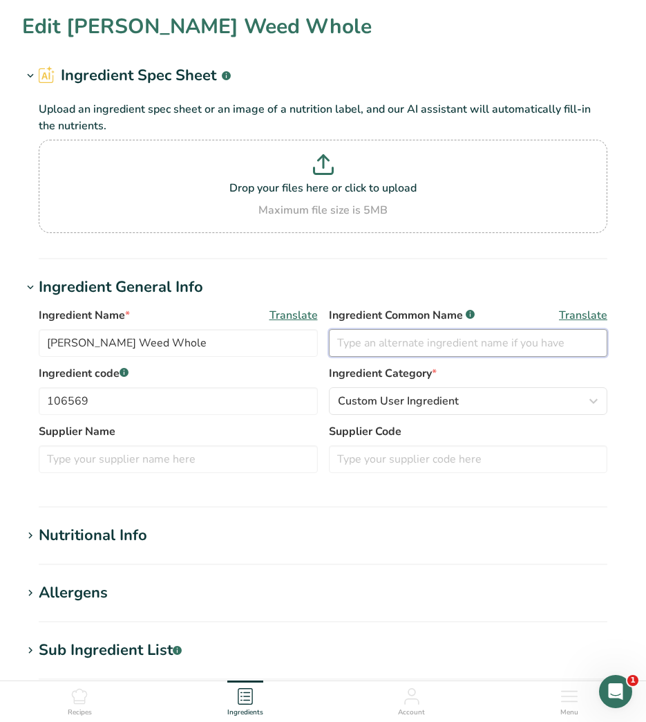
click at [421, 348] on input "text" at bounding box center [468, 343] width 279 height 28
click at [504, 347] on input "text" at bounding box center [468, 343] width 279 height 28
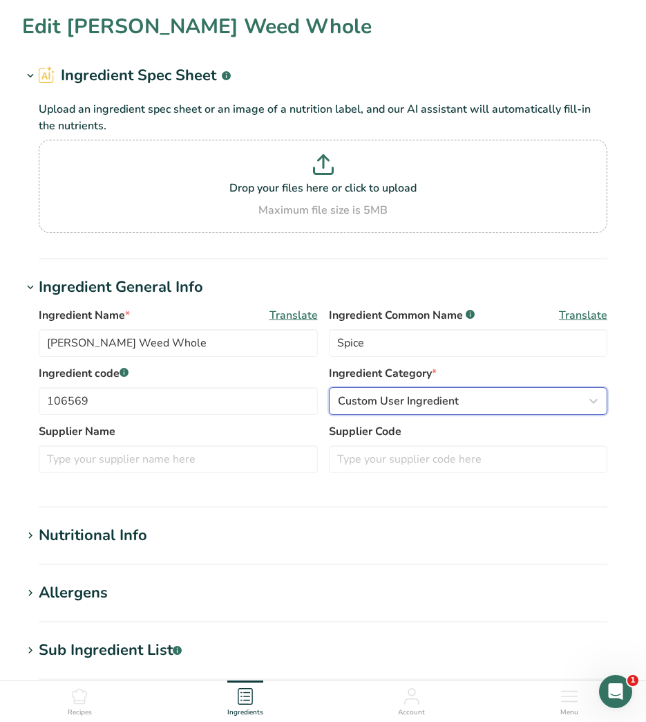
click at [422, 409] on span "Custom User Ingredient" at bounding box center [398, 401] width 121 height 17
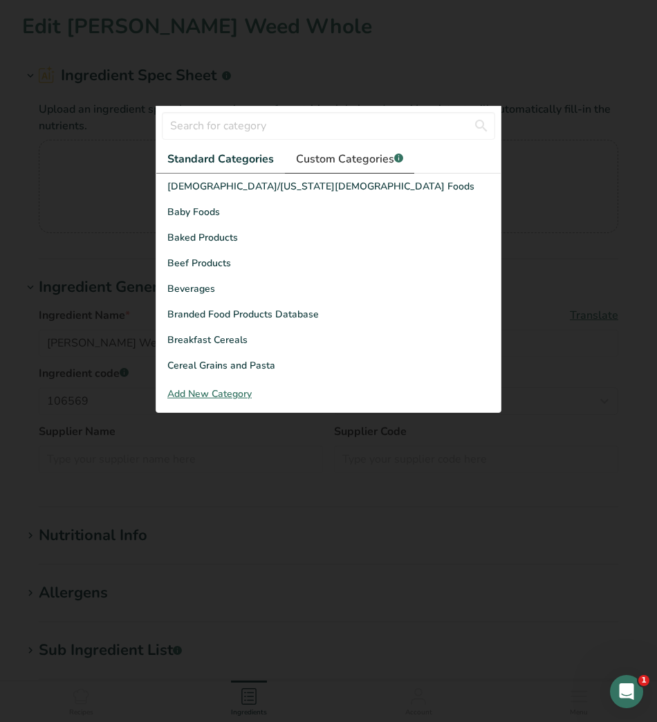
click at [364, 156] on span "Custom Categories .a-a{fill:#347362;}.b-a{fill:#fff;}" at bounding box center [349, 159] width 107 height 17
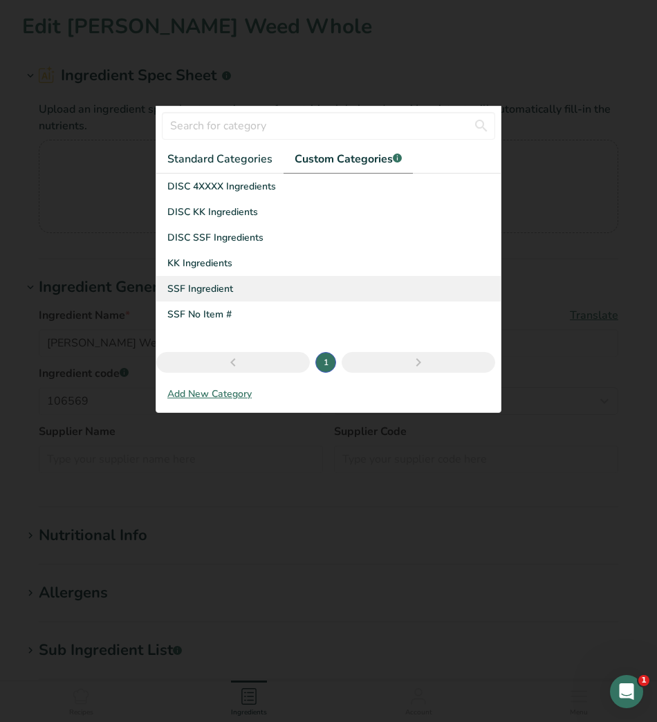
click at [254, 285] on div "SSF Ingredient" at bounding box center [328, 289] width 344 height 26
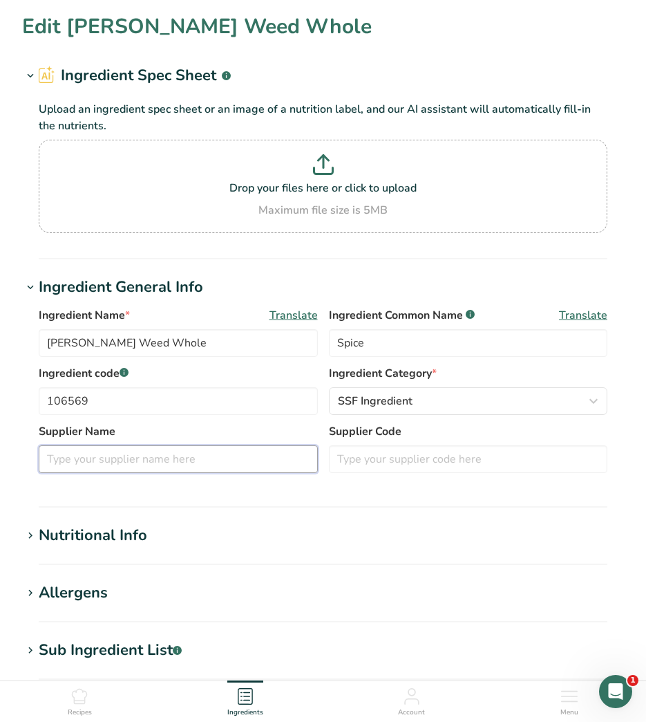
click at [139, 465] on input "text" at bounding box center [178, 459] width 279 height 28
click at [366, 467] on input "text" at bounding box center [468, 459] width 279 height 28
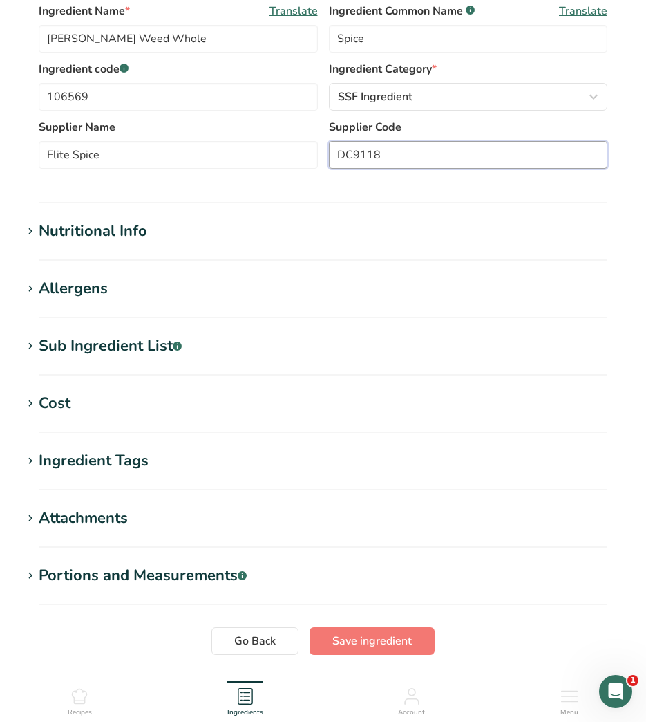
scroll to position [346, 0]
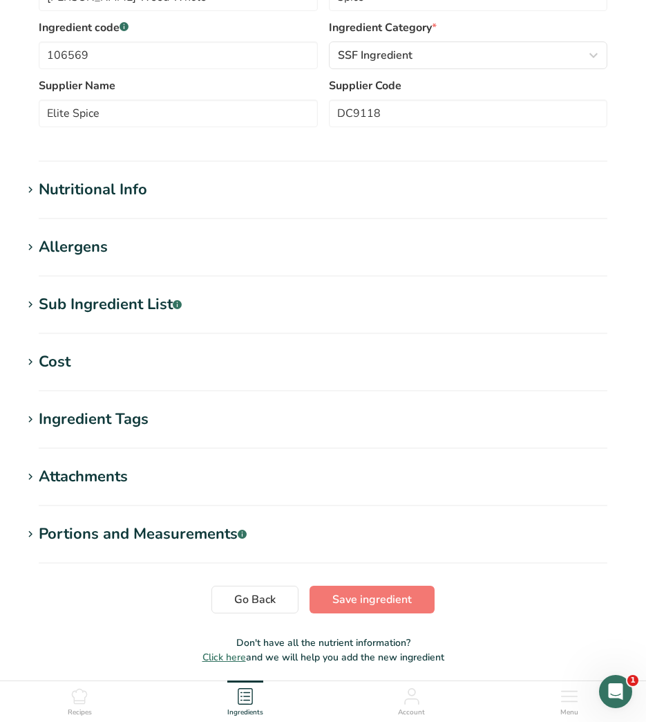
click at [59, 191] on div "Nutritional Info" at bounding box center [93, 189] width 109 height 23
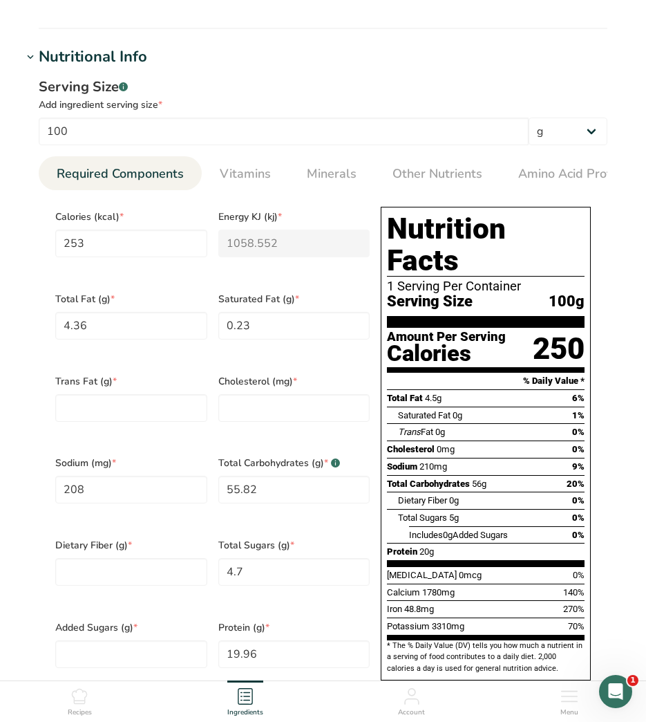
scroll to position [484, 0]
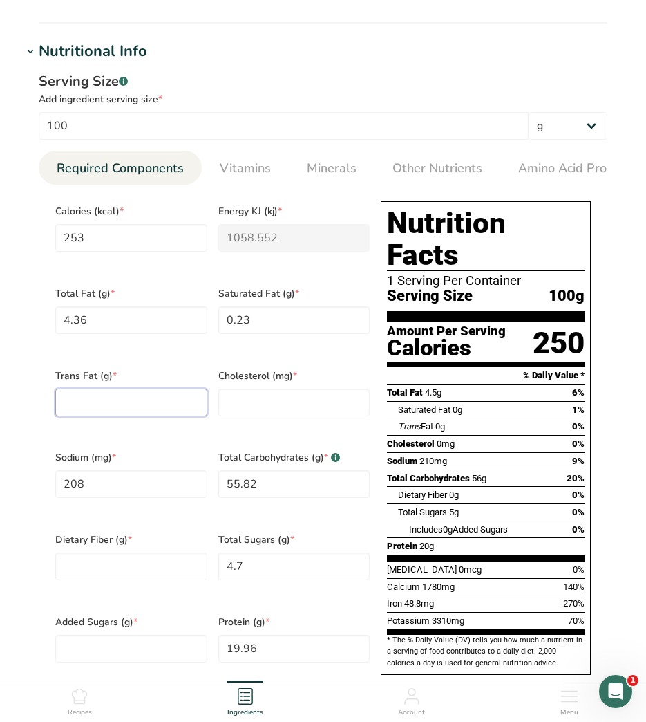
click at [141, 399] on Fat "number" at bounding box center [131, 403] width 152 height 28
click at [285, 395] on input "number" at bounding box center [294, 403] width 152 height 28
click at [117, 478] on input "208" at bounding box center [131, 484] width 152 height 28
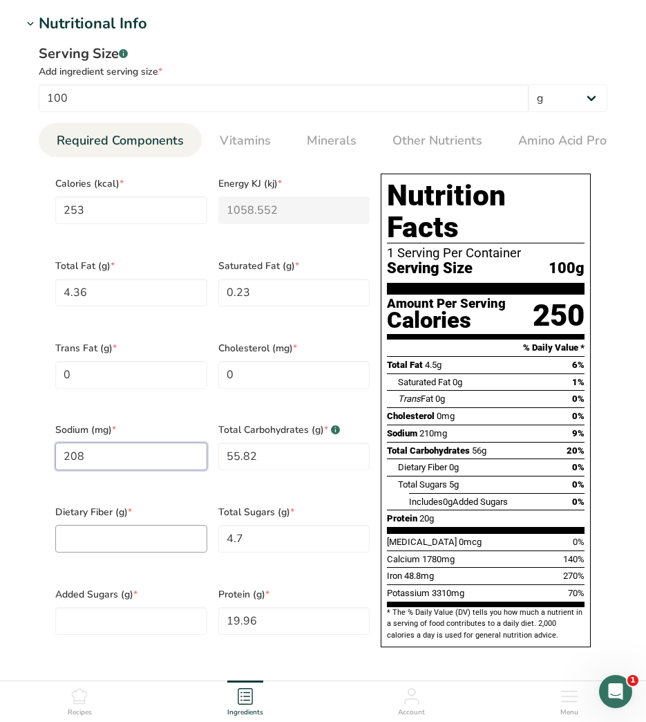
scroll to position [553, 0]
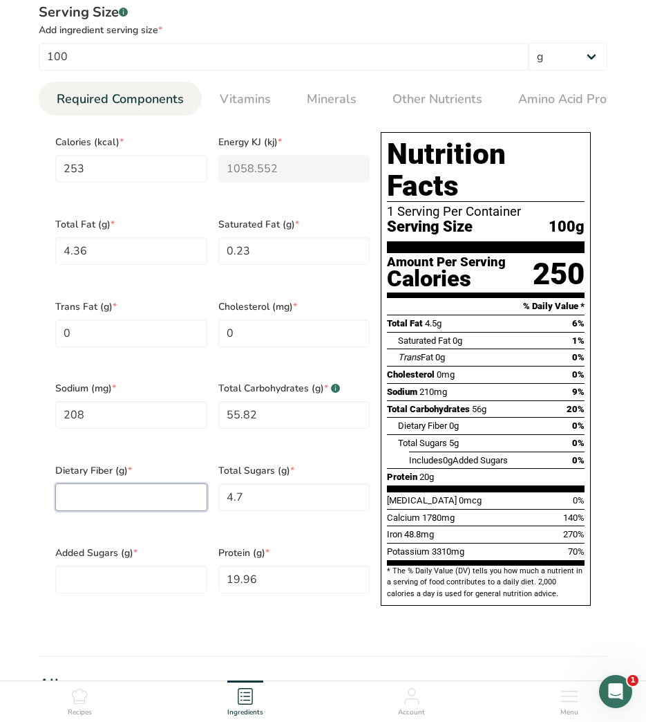
click at [180, 485] on Fiber "number" at bounding box center [131, 497] width 152 height 28
click at [181, 566] on Sugars "number" at bounding box center [131, 580] width 152 height 28
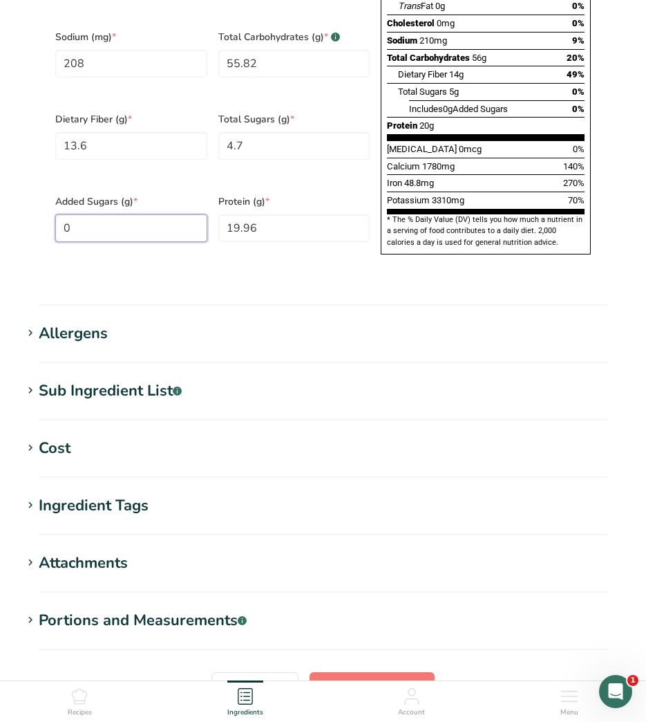
scroll to position [968, 0]
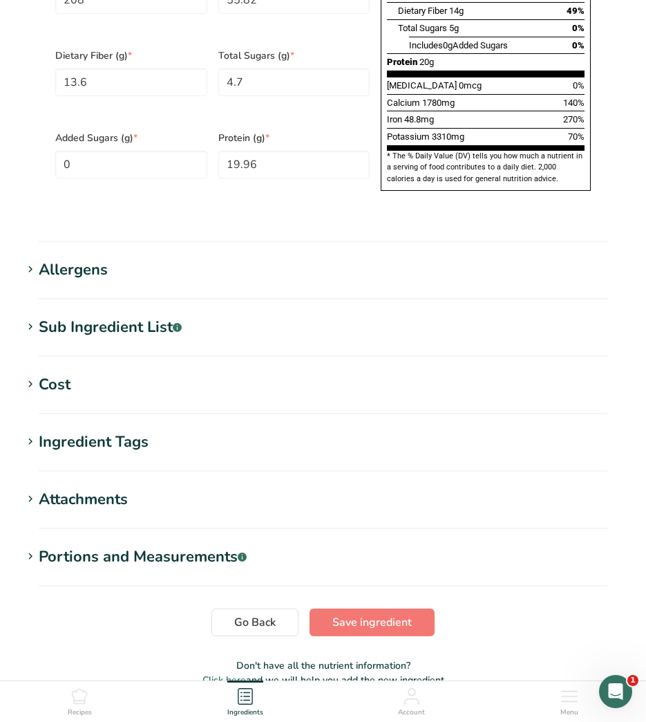
click at [90, 431] on div "Ingredient Tags" at bounding box center [94, 442] width 110 height 23
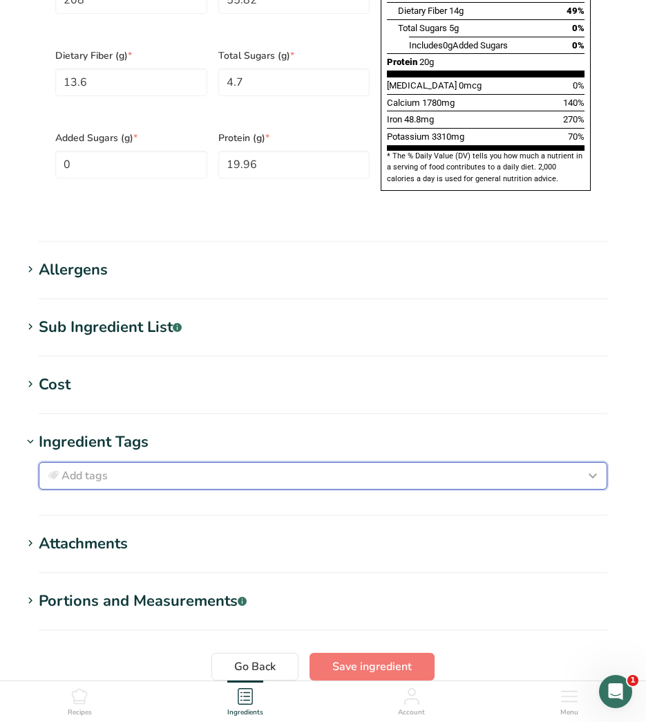
click at [171, 467] on div "Add tags" at bounding box center [323, 475] width 557 height 17
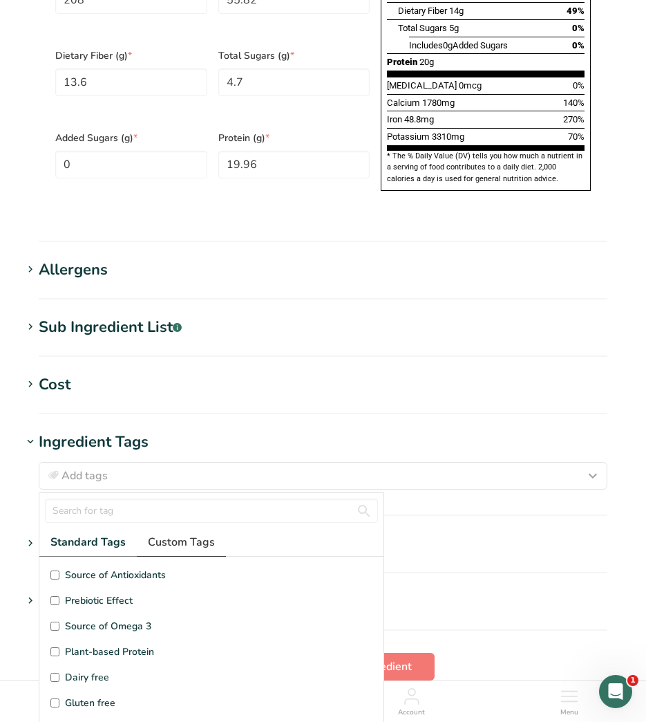
click at [168, 534] on span "Custom Tags" at bounding box center [181, 542] width 67 height 17
click at [82, 568] on span "Irradiated" at bounding box center [86, 575] width 43 height 15
click at [59, 570] on input "Irradiated" at bounding box center [54, 574] width 9 height 9
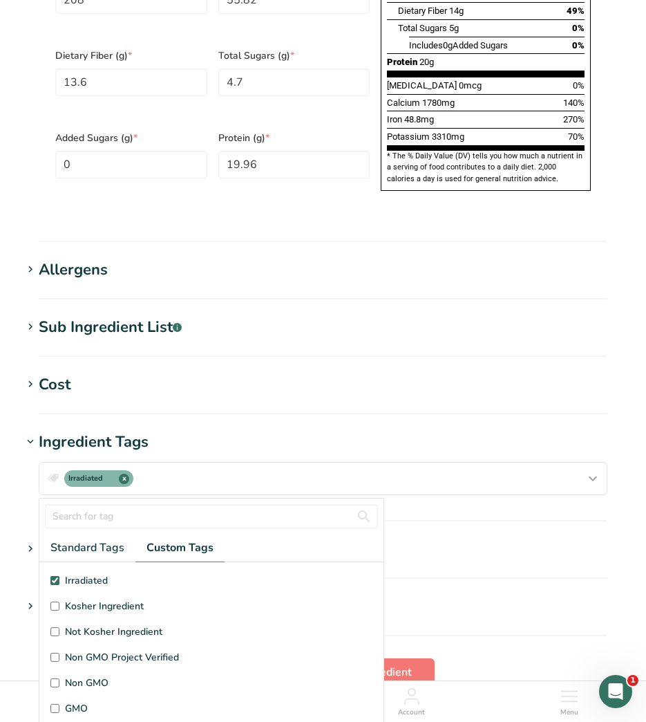
click at [84, 599] on span "Kosher Ingredient" at bounding box center [104, 606] width 79 height 15
click at [59, 602] on input "Kosher Ingredient" at bounding box center [54, 606] width 9 height 9
click at [404, 664] on span "Save ingredient" at bounding box center [373, 672] width 80 height 17
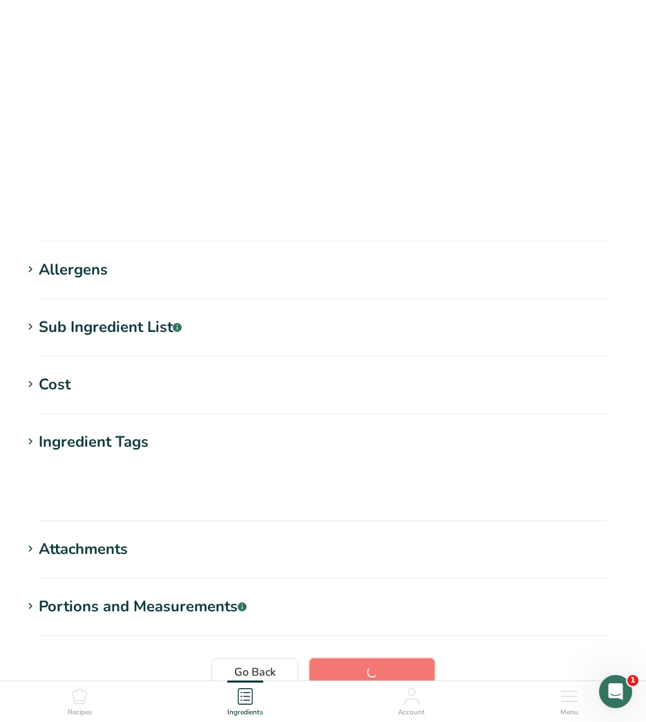
scroll to position [51, 0]
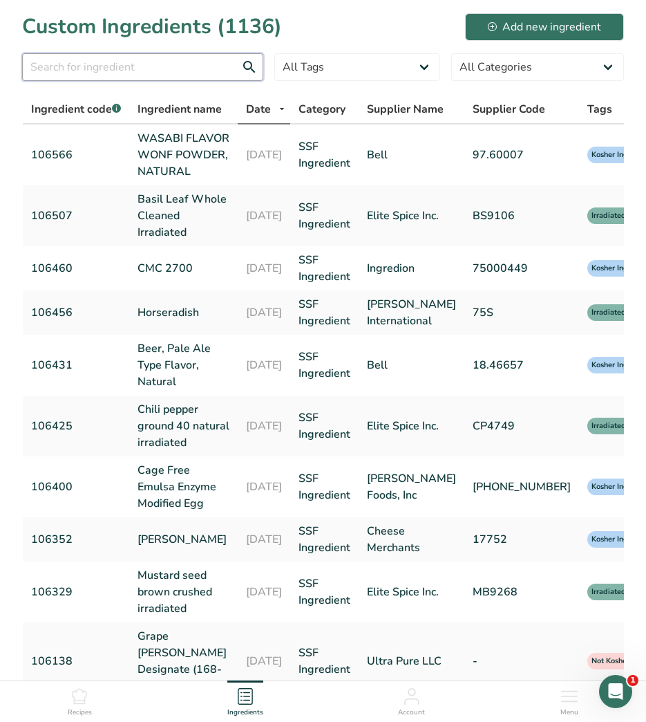
click at [201, 74] on input "text" at bounding box center [142, 67] width 241 height 28
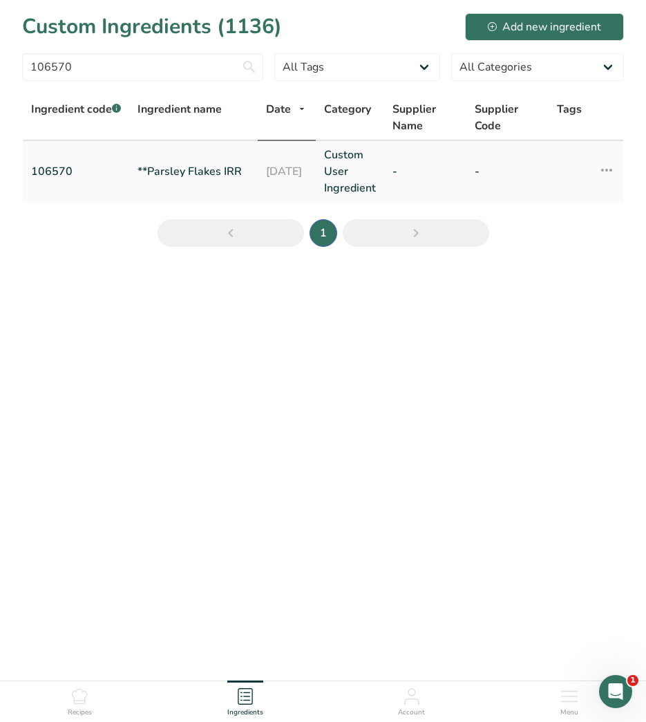
click at [195, 165] on link "**Parsley Flakes IRR" at bounding box center [194, 171] width 112 height 17
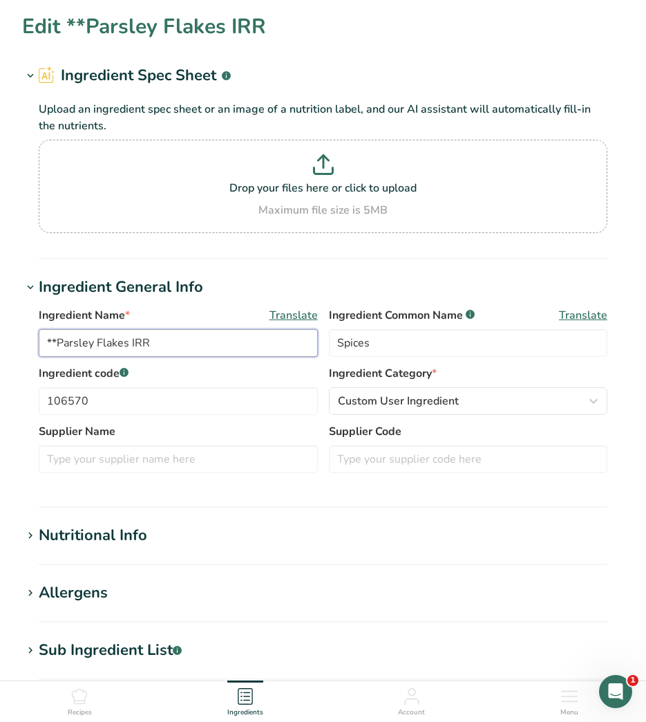
drag, startPoint x: 56, startPoint y: 344, endPoint x: 7, endPoint y: 344, distance: 49.1
click at [9, 344] on section "Edit **Parsley Flakes IRR Ingredient Spec Sheet .a-a{fill:#347362;}.b-a{fill:#f…" at bounding box center [323, 516] width 646 height 1032
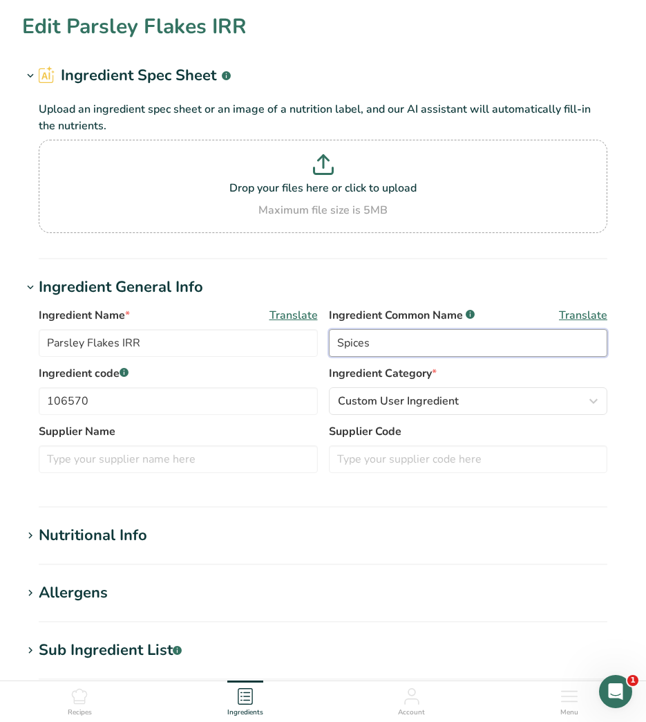
click at [382, 339] on input "Spices" at bounding box center [468, 343] width 279 height 28
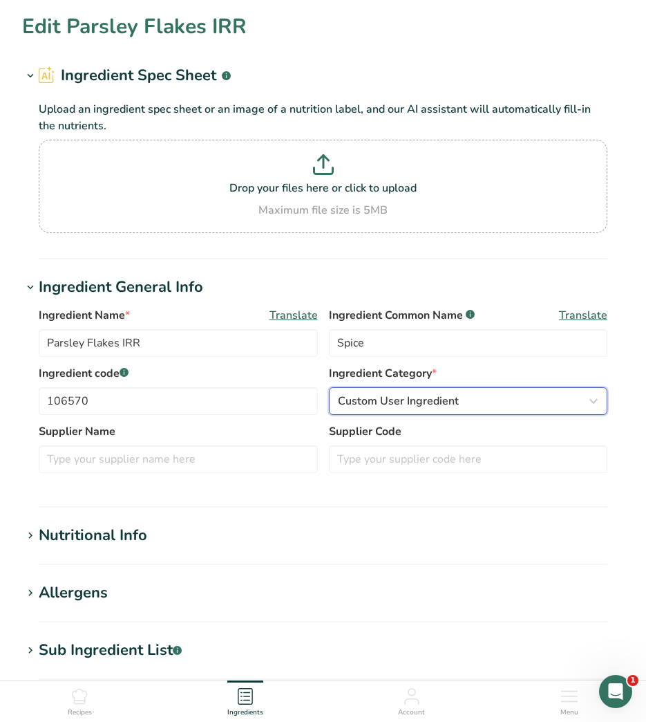
click at [450, 398] on span "Custom User Ingredient" at bounding box center [398, 401] width 121 height 17
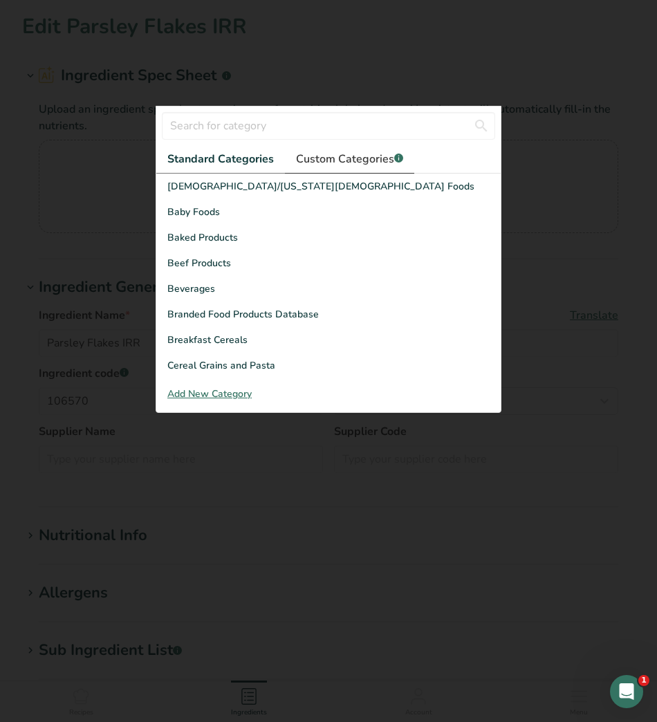
click at [321, 149] on link "Custom Categories .a-a{fill:#347362;}.b-a{fill:#fff;}" at bounding box center [349, 159] width 129 height 28
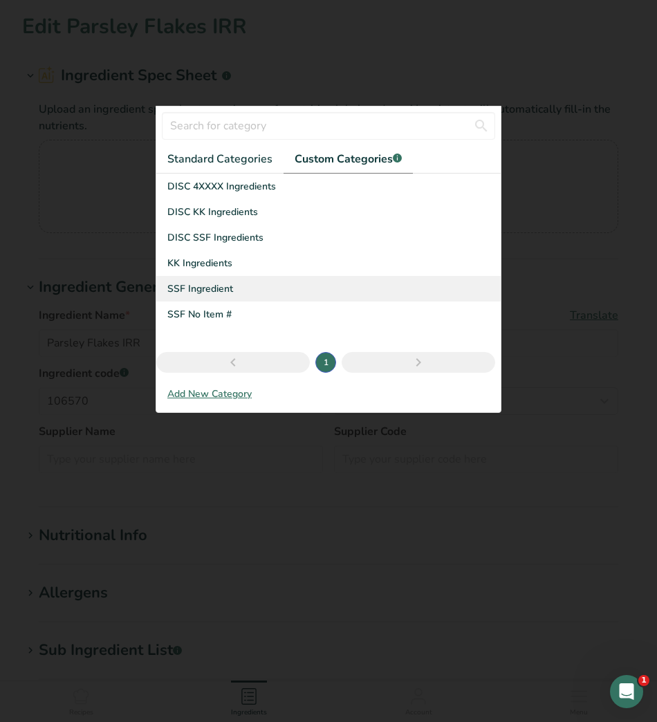
click at [213, 286] on span "SSF Ingredient" at bounding box center [200, 288] width 66 height 15
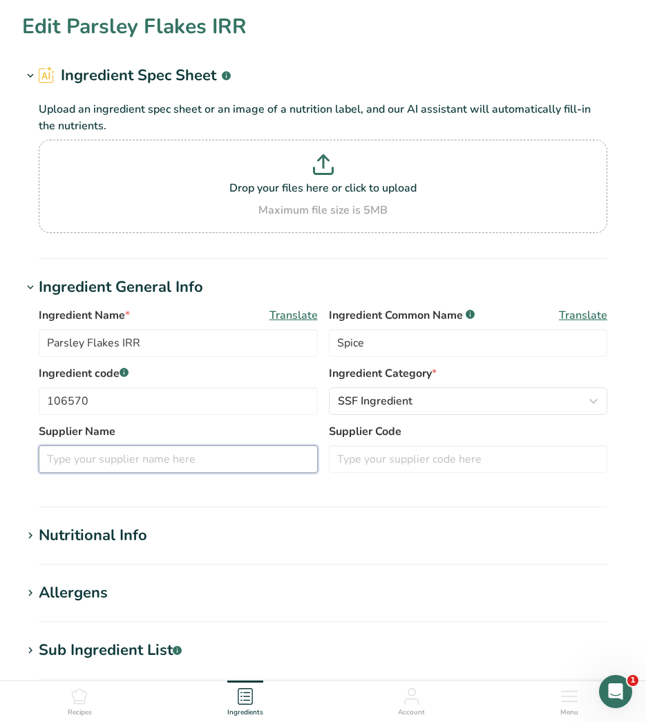
click at [164, 454] on input "text" at bounding box center [178, 459] width 279 height 28
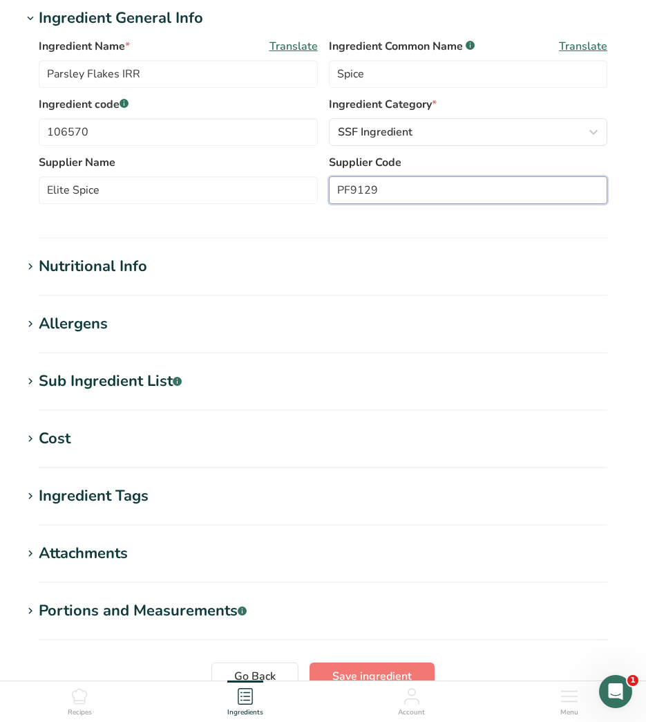
scroll to position [346, 0]
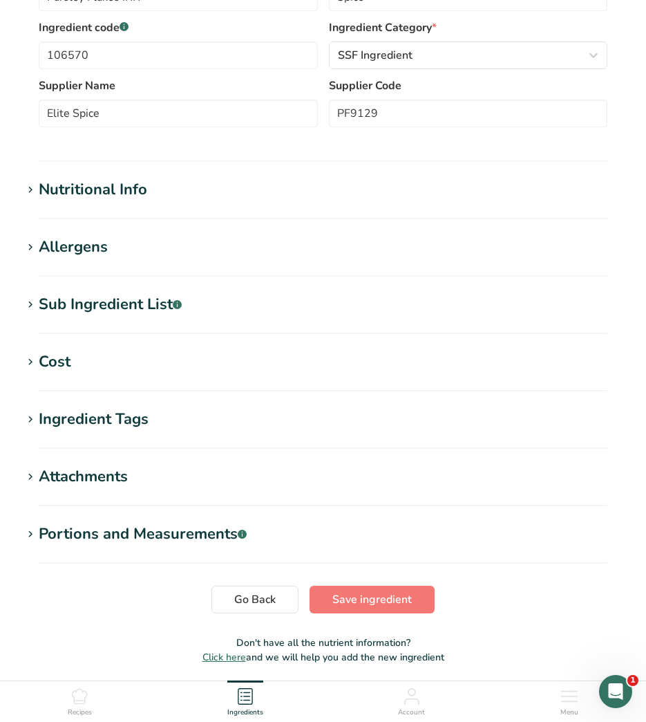
click at [104, 425] on div "Ingredient Tags" at bounding box center [94, 419] width 110 height 23
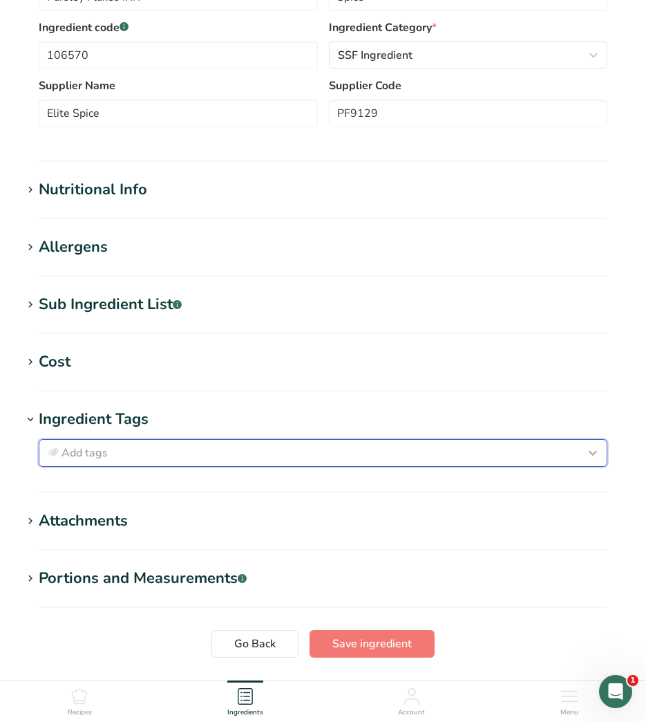
click at [100, 449] on span "Add tags" at bounding box center [85, 453] width 46 height 17
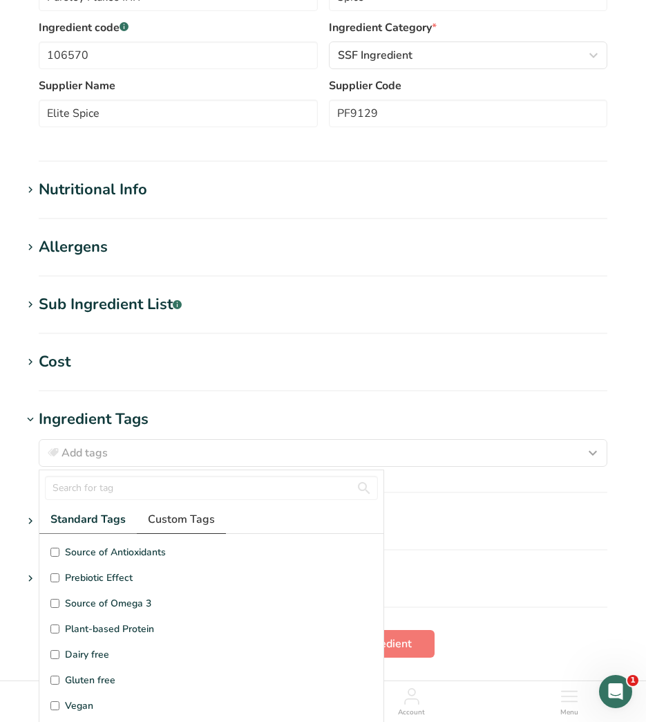
click at [184, 514] on span "Custom Tags" at bounding box center [181, 519] width 67 height 17
drag, startPoint x: 75, startPoint y: 548, endPoint x: 75, endPoint y: 571, distance: 22.8
click at [75, 550] on span "Irradiated" at bounding box center [86, 552] width 43 height 15
click at [59, 550] on input "Irradiated" at bounding box center [54, 552] width 9 height 9
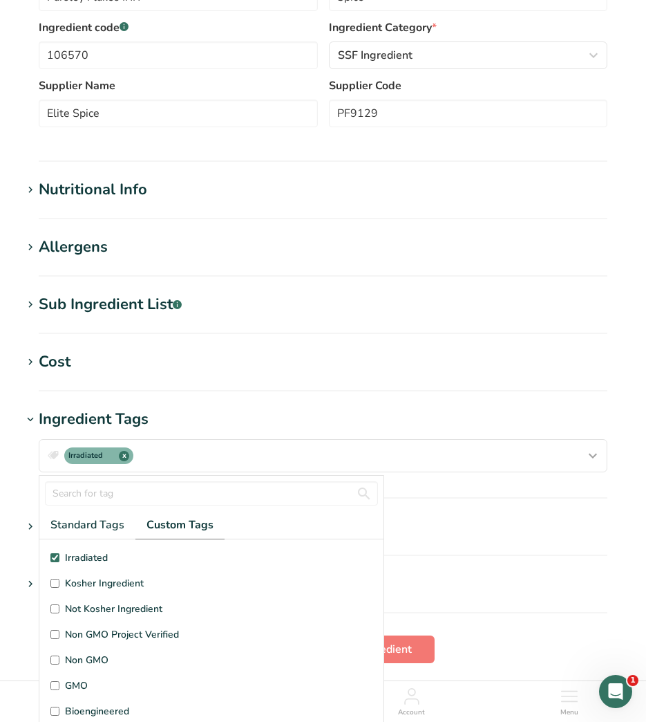
click at [77, 577] on span "Kosher Ingredient" at bounding box center [104, 583] width 79 height 15
click at [59, 579] on input "Kosher Ingredient" at bounding box center [54, 583] width 9 height 9
click at [130, 185] on div "Nutritional Info" at bounding box center [93, 189] width 109 height 23
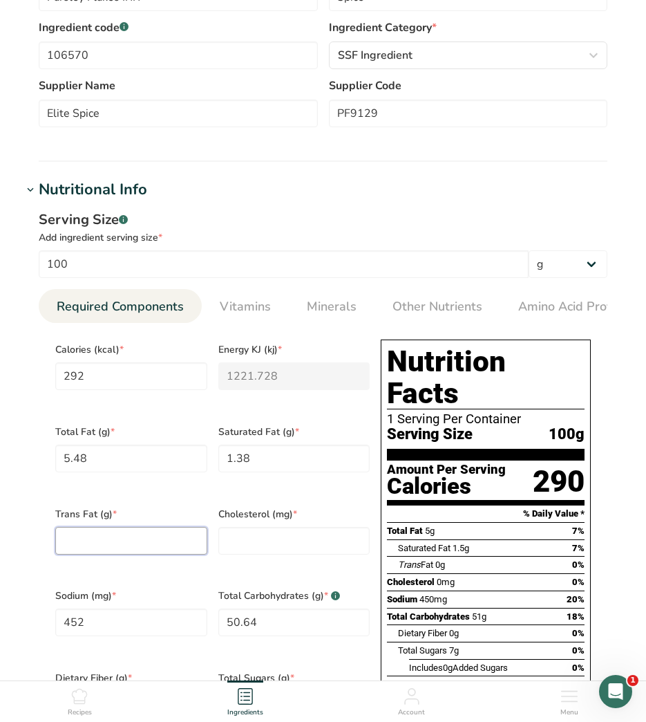
click at [133, 528] on Fat "number" at bounding box center [131, 541] width 152 height 28
click at [317, 532] on input "number" at bounding box center [294, 541] width 152 height 28
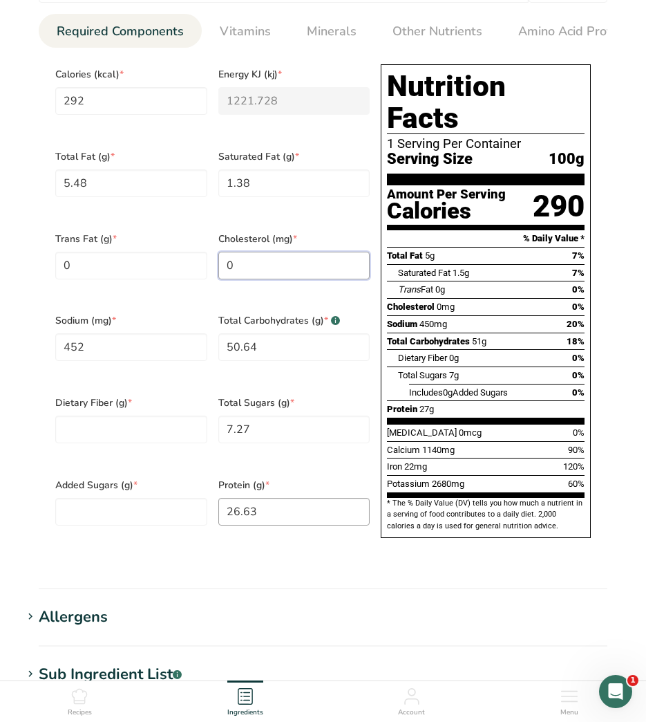
scroll to position [622, 0]
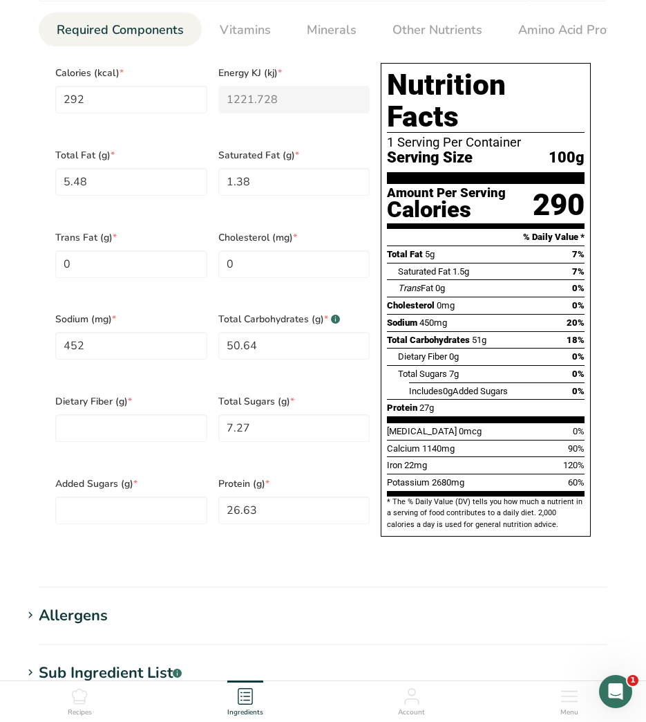
click at [153, 395] on div "Dietary Fiber (g) *" at bounding box center [131, 427] width 163 height 82
click at [153, 414] on Fiber "number" at bounding box center [131, 428] width 152 height 28
click at [196, 496] on Sugars "number" at bounding box center [131, 510] width 152 height 28
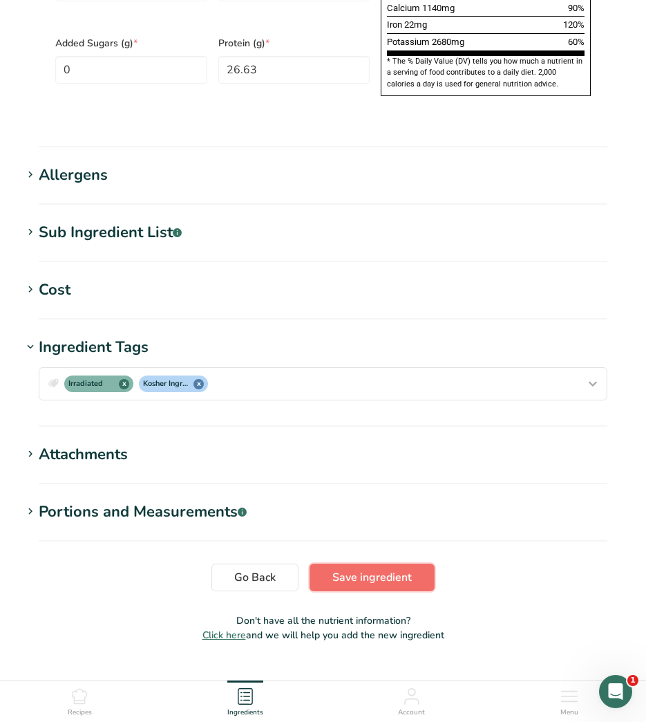
click at [358, 569] on span "Save ingredient" at bounding box center [373, 577] width 80 height 17
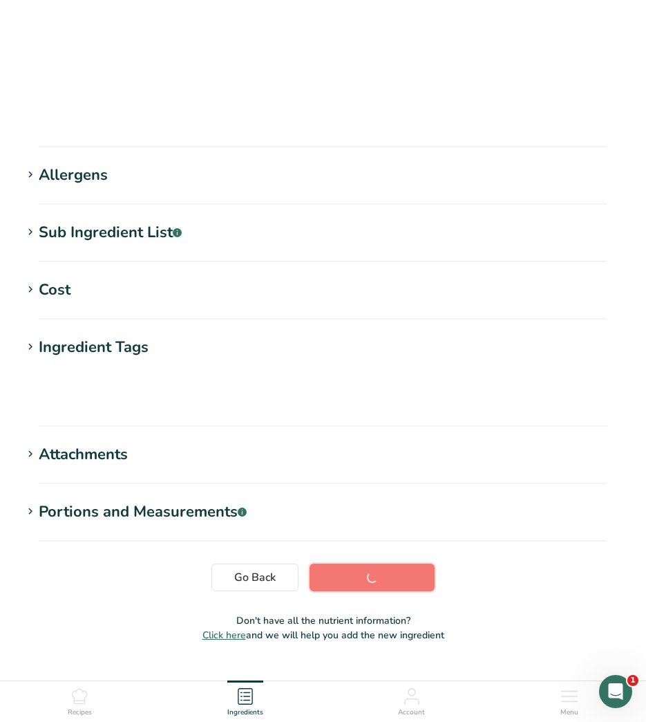
scroll to position [51, 0]
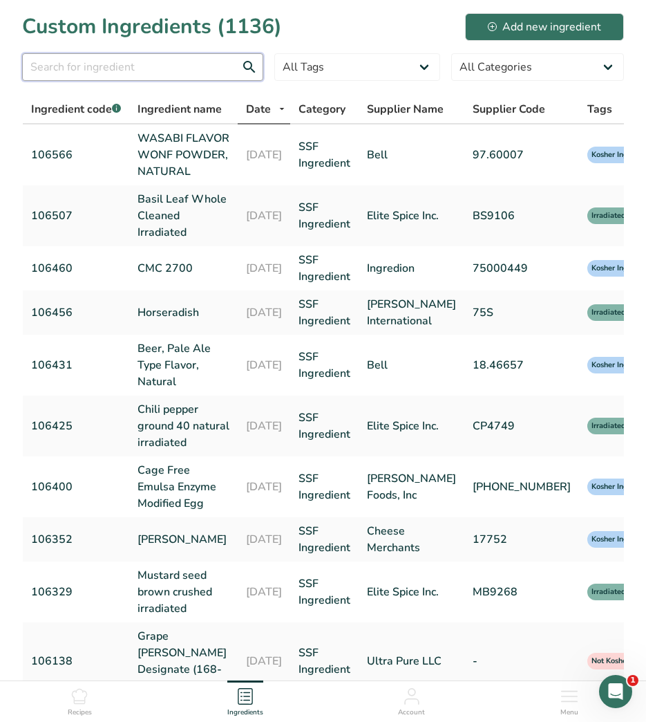
click at [197, 65] on input "text" at bounding box center [142, 67] width 241 height 28
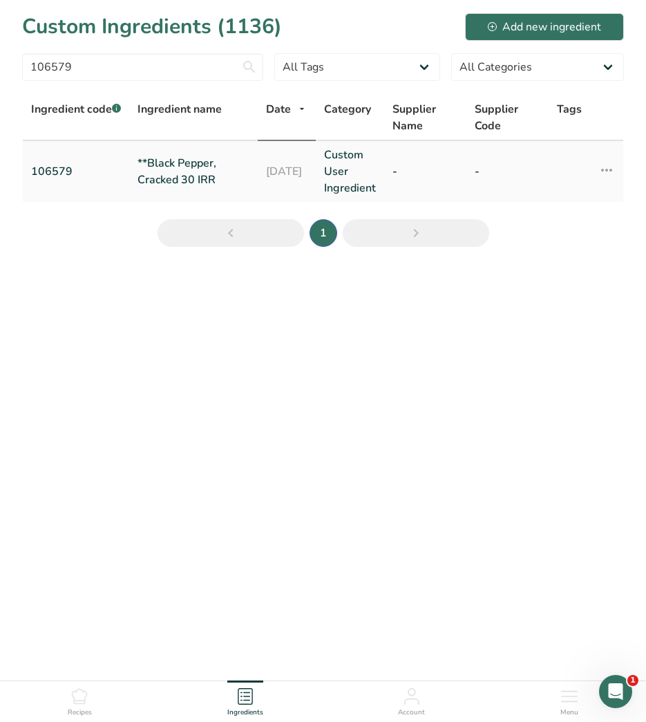
click at [200, 162] on link "**Black Pepper, Cracked 30 IRR" at bounding box center [194, 171] width 112 height 33
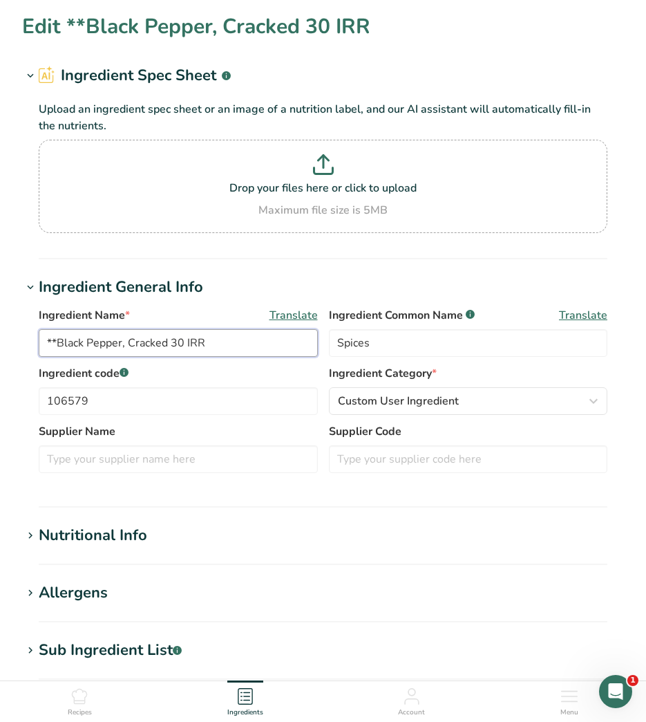
drag, startPoint x: 61, startPoint y: 344, endPoint x: -3, endPoint y: 334, distance: 65.1
click at [0, 334] on html "Edit **Black Pepper, Cracked 30 IRR Ingredient Spec Sheet .a-a{fill:#347362;}.b…" at bounding box center [323, 559] width 646 height 1118
click at [192, 351] on input "**Black Pepper, Cracked 30 IRR" at bounding box center [178, 343] width 279 height 28
drag, startPoint x: 56, startPoint y: 339, endPoint x: -3, endPoint y: 337, distance: 59.5
click at [0, 337] on html "Edit **Black Pepper, Cracked 30 IRR Ingredient Spec Sheet .a-a{fill:#347362;}.b…" at bounding box center [323, 559] width 646 height 1118
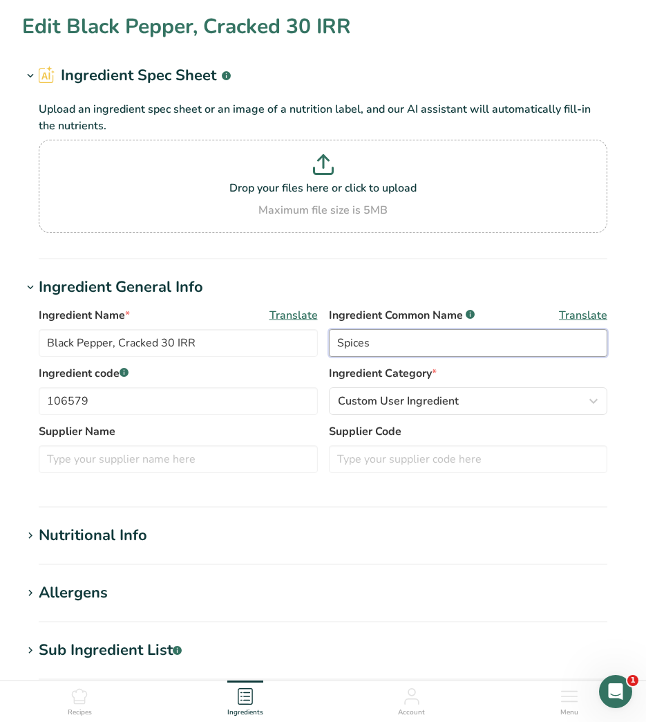
click at [434, 353] on input "Spices" at bounding box center [468, 343] width 279 height 28
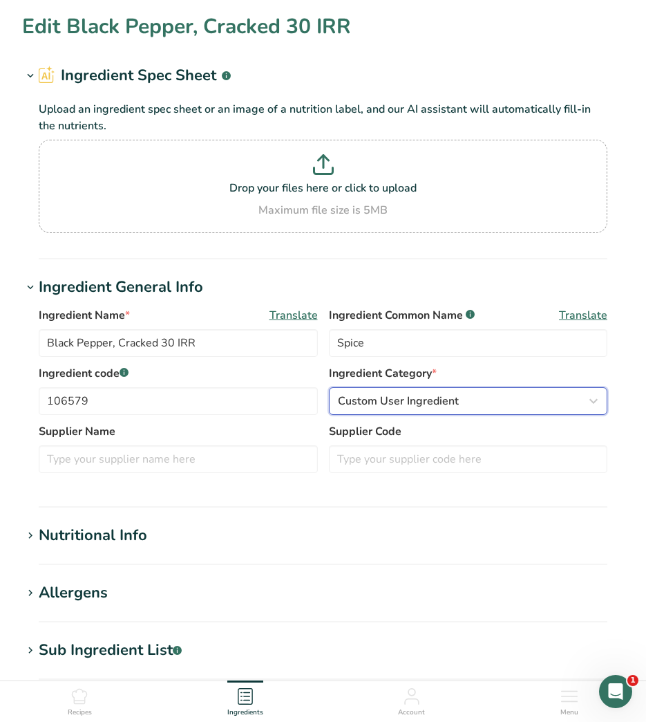
click at [432, 398] on span "Custom User Ingredient" at bounding box center [398, 401] width 121 height 17
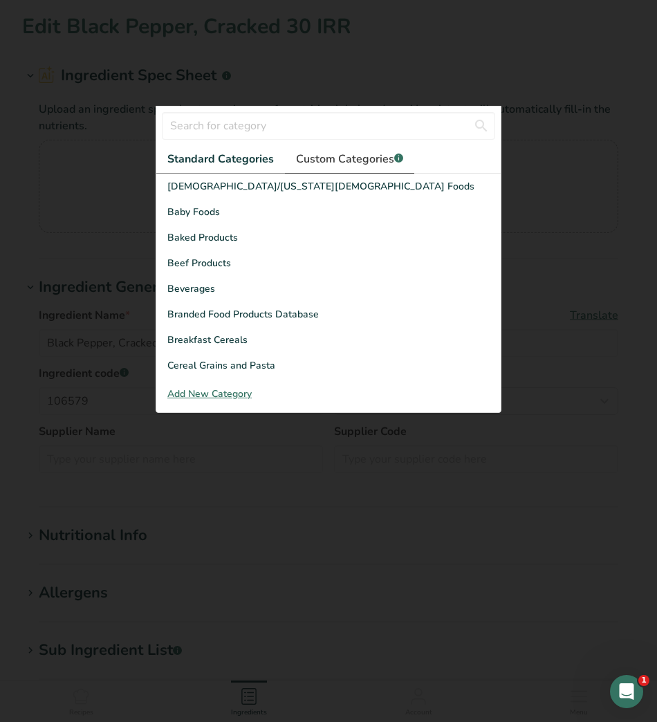
click at [348, 151] on span "Custom Categories .a-a{fill:#347362;}.b-a{fill:#fff;}" at bounding box center [349, 159] width 107 height 17
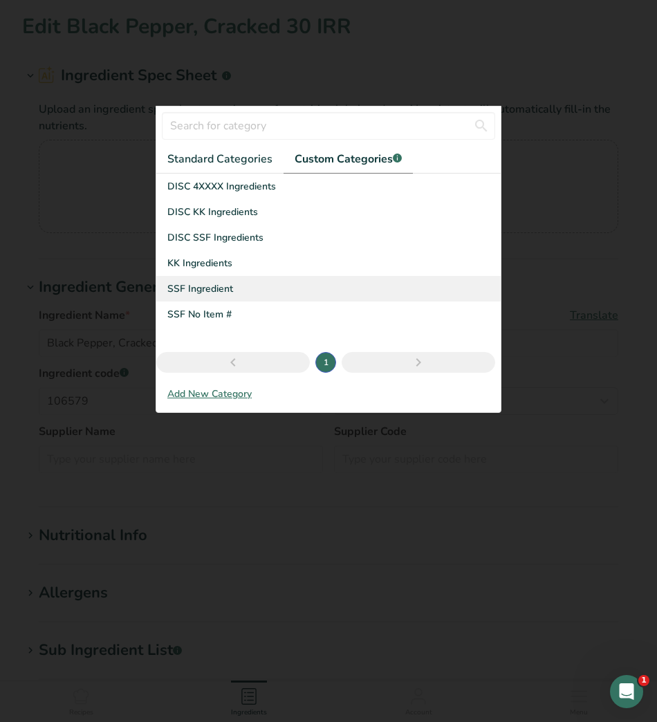
click at [209, 283] on span "SSF Ingredient" at bounding box center [200, 288] width 66 height 15
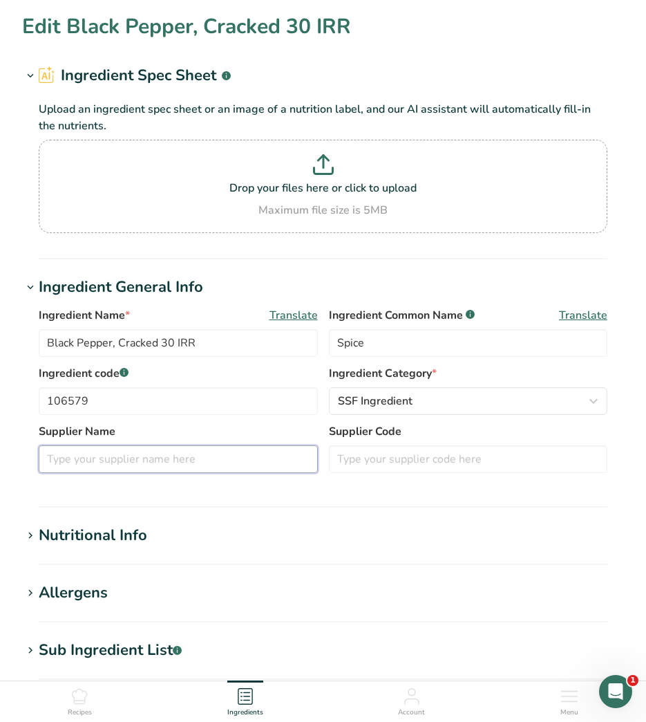
click at [170, 464] on input "text" at bounding box center [178, 459] width 279 height 28
click at [112, 561] on section "Nutritional Info Serving Size .a-a{fill:#347362;}.b-a{fill:#fff;} Add ingredien…" at bounding box center [323, 544] width 602 height 41
click at [88, 457] on input "text" at bounding box center [178, 459] width 279 height 28
click at [488, 457] on input "text" at bounding box center [468, 459] width 279 height 28
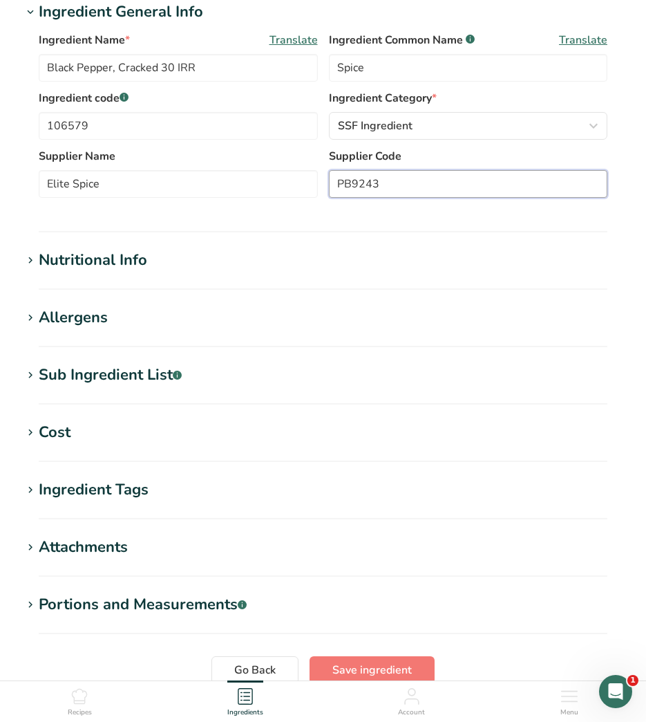
scroll to position [277, 0]
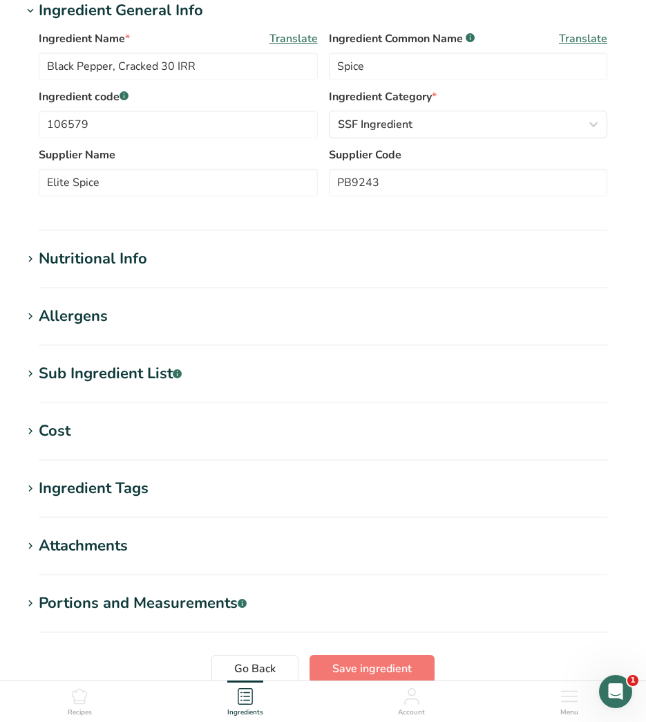
click at [84, 270] on div "Nutritional Info" at bounding box center [93, 259] width 109 height 23
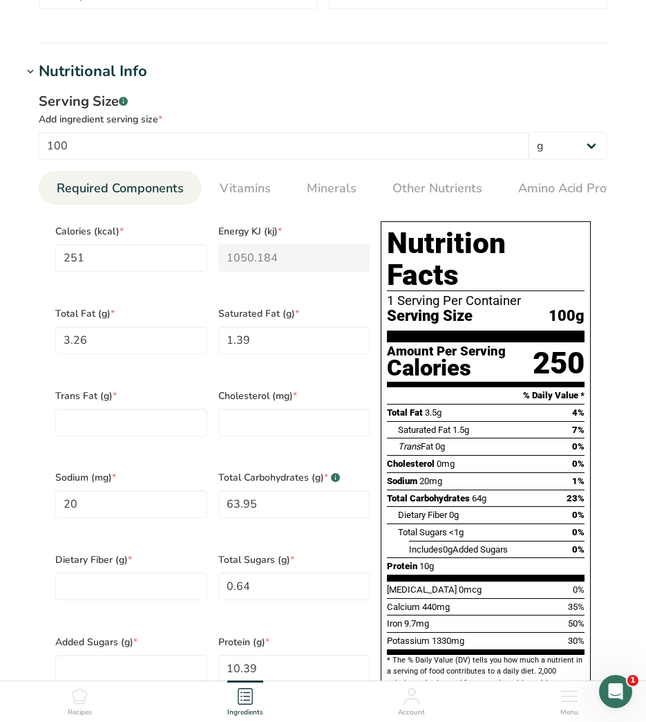
scroll to position [484, 0]
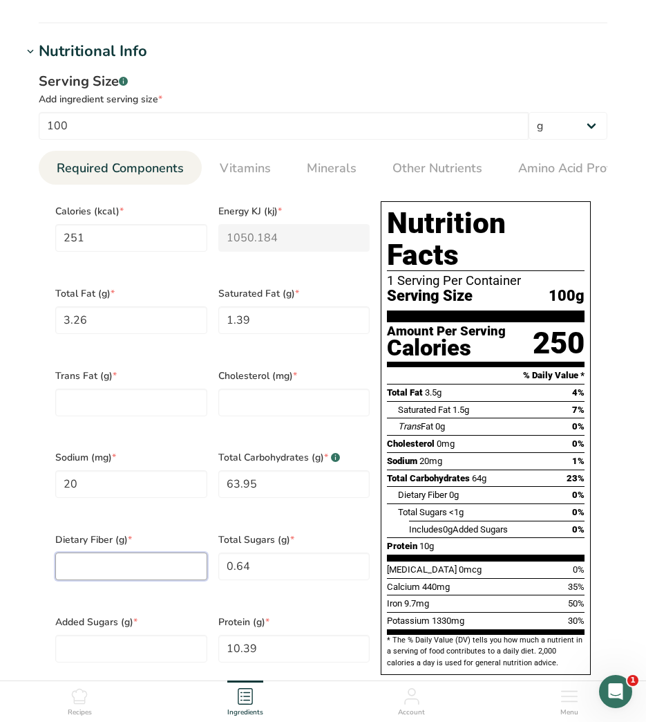
click at [120, 552] on Fiber "number" at bounding box center [131, 566] width 152 height 28
click at [138, 402] on Fat "number" at bounding box center [131, 403] width 152 height 28
click at [274, 398] on input "number" at bounding box center [294, 403] width 152 height 28
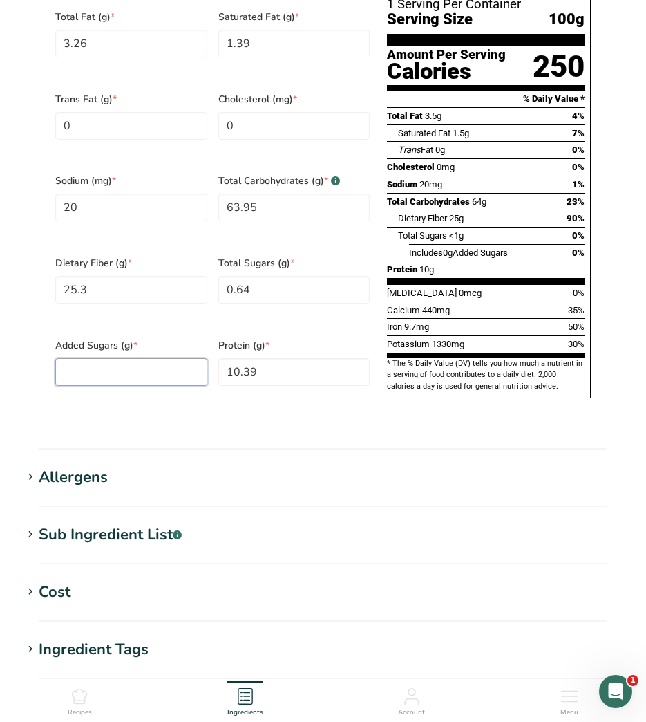
drag, startPoint x: 158, startPoint y: 349, endPoint x: 169, endPoint y: 408, distance: 59.9
click at [158, 358] on Sugars "number" at bounding box center [131, 372] width 152 height 28
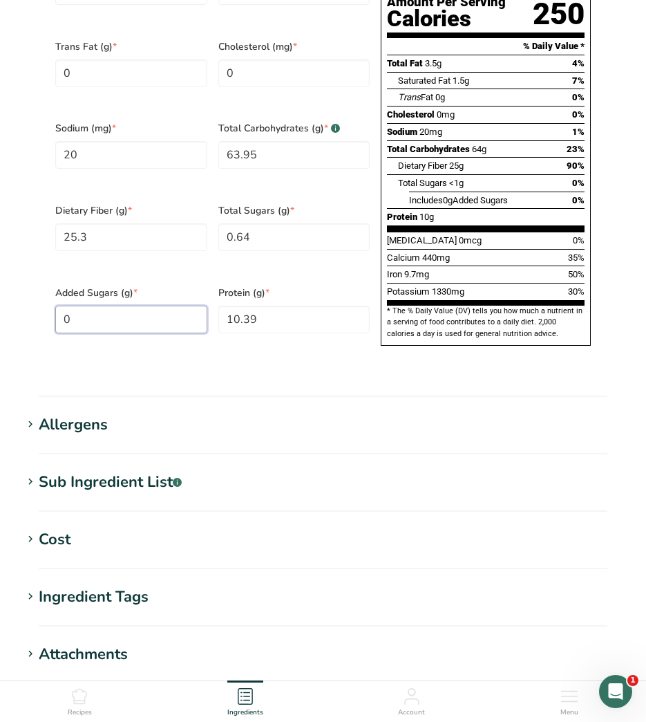
scroll to position [1013, 0]
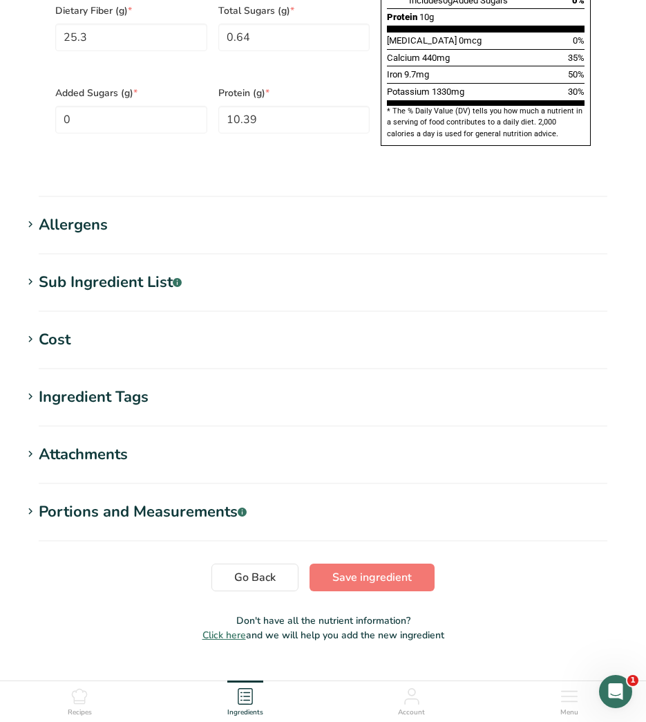
click at [89, 386] on div "Ingredient Tags" at bounding box center [94, 397] width 110 height 23
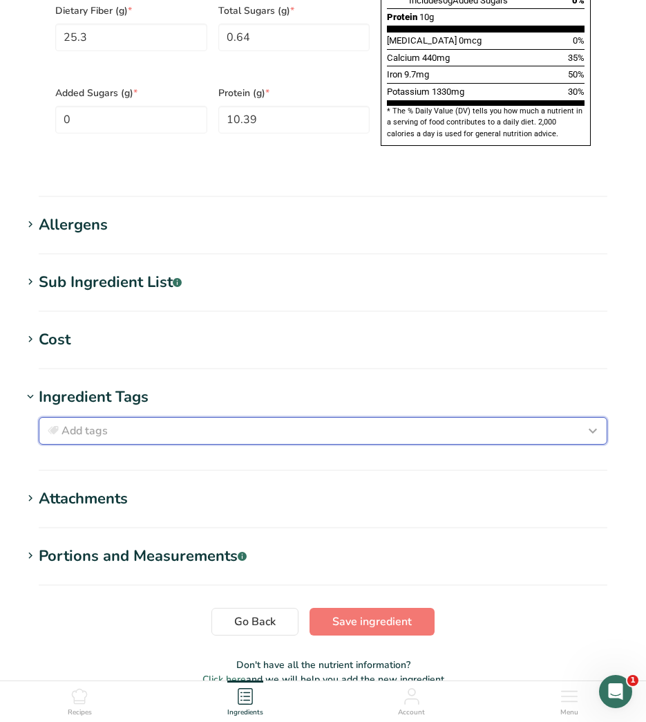
click at [206, 422] on div "Add tags" at bounding box center [323, 430] width 557 height 17
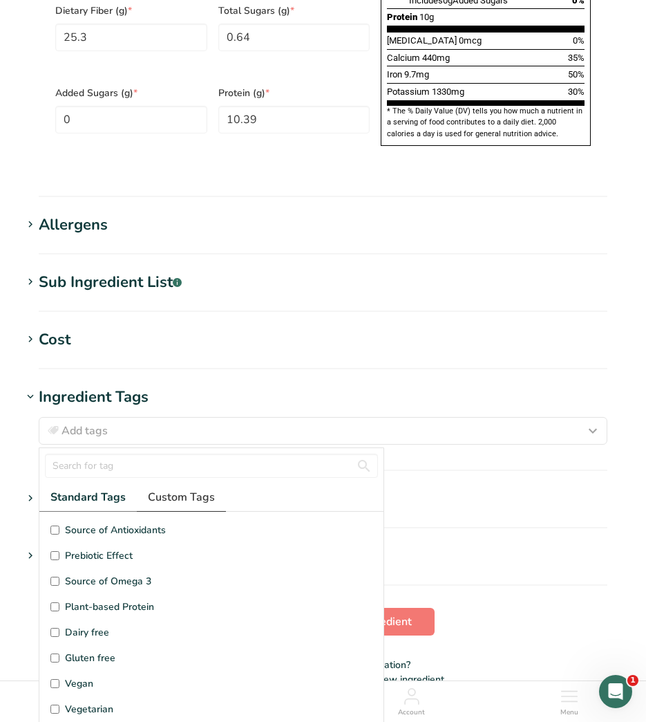
click at [157, 489] on span "Custom Tags" at bounding box center [181, 497] width 67 height 17
drag, startPoint x: 91, startPoint y: 504, endPoint x: 95, endPoint y: 528, distance: 24.7
click at [90, 523] on span "Irradiated" at bounding box center [86, 530] width 43 height 15
click at [59, 525] on input "Irradiated" at bounding box center [54, 529] width 9 height 9
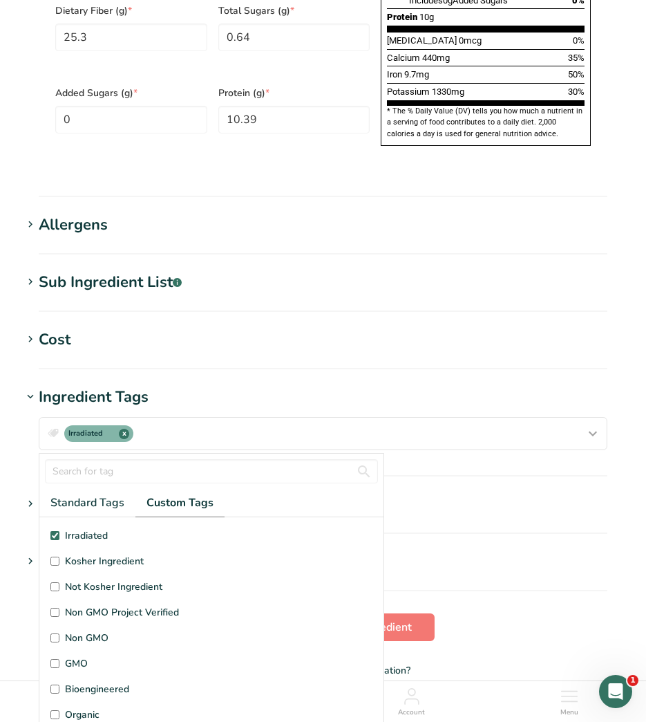
click at [95, 554] on span "Kosher Ingredient" at bounding box center [104, 561] width 79 height 15
click at [59, 557] on input "Kosher Ingredient" at bounding box center [54, 561] width 9 height 9
click at [425, 613] on button "Save ingredient" at bounding box center [372, 627] width 125 height 28
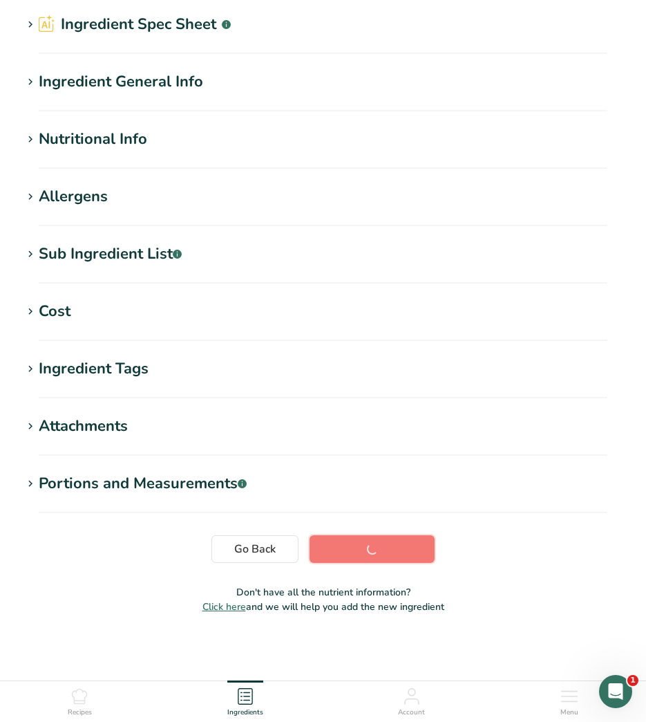
scroll to position [51, 0]
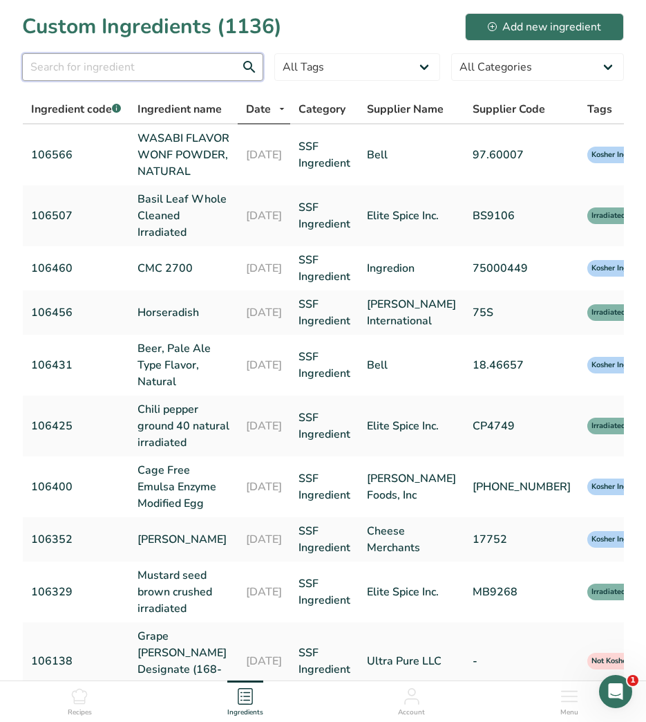
click at [106, 68] on input "text" at bounding box center [142, 67] width 241 height 28
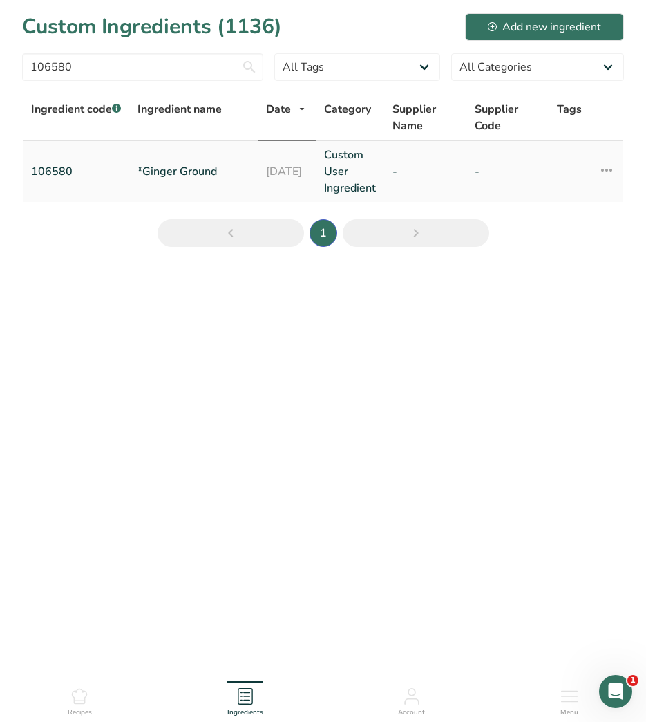
click at [168, 171] on link "*Ginger Ground" at bounding box center [194, 171] width 112 height 17
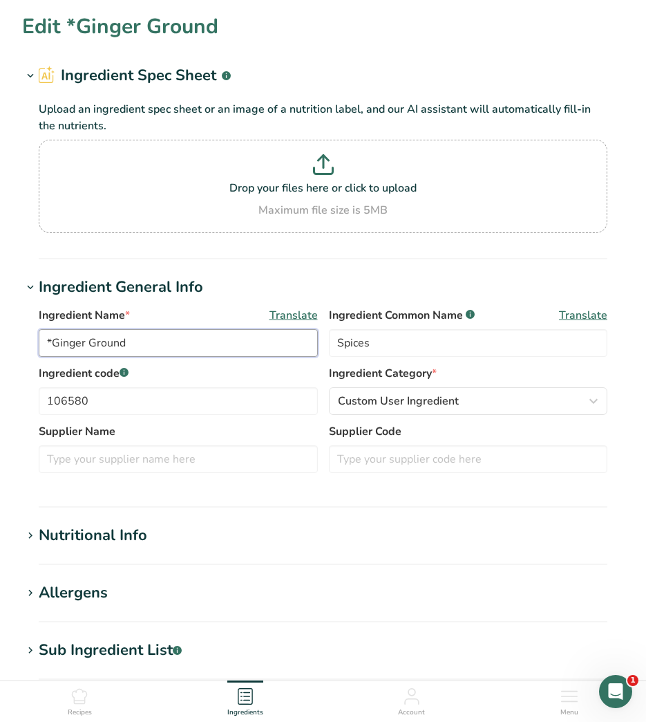
click at [55, 343] on input "*Ginger Ground" at bounding box center [178, 343] width 279 height 28
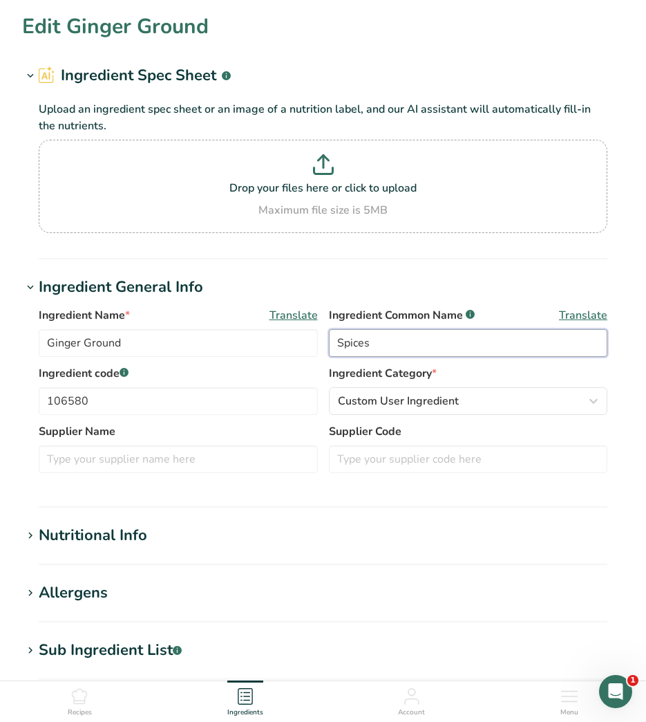
click at [432, 344] on input "Spices" at bounding box center [468, 343] width 279 height 28
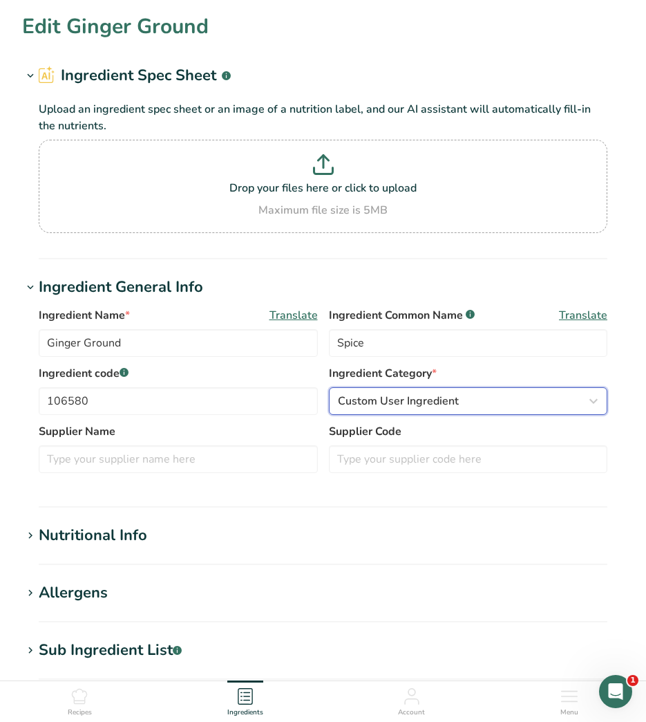
click at [451, 395] on span "Custom User Ingredient" at bounding box center [398, 401] width 121 height 17
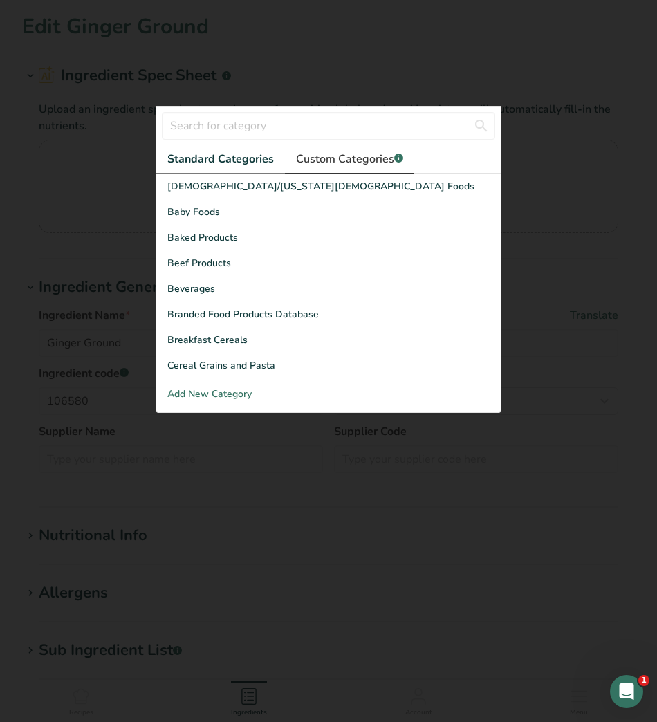
click at [350, 154] on span "Custom Categories .a-a{fill:#347362;}.b-a{fill:#fff;}" at bounding box center [349, 159] width 107 height 17
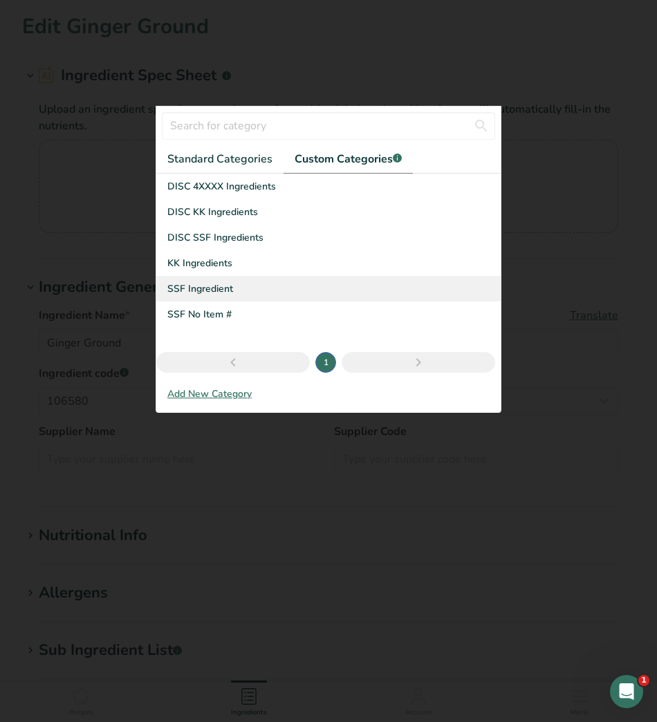
click at [196, 290] on span "SSF Ingredient" at bounding box center [200, 288] width 66 height 15
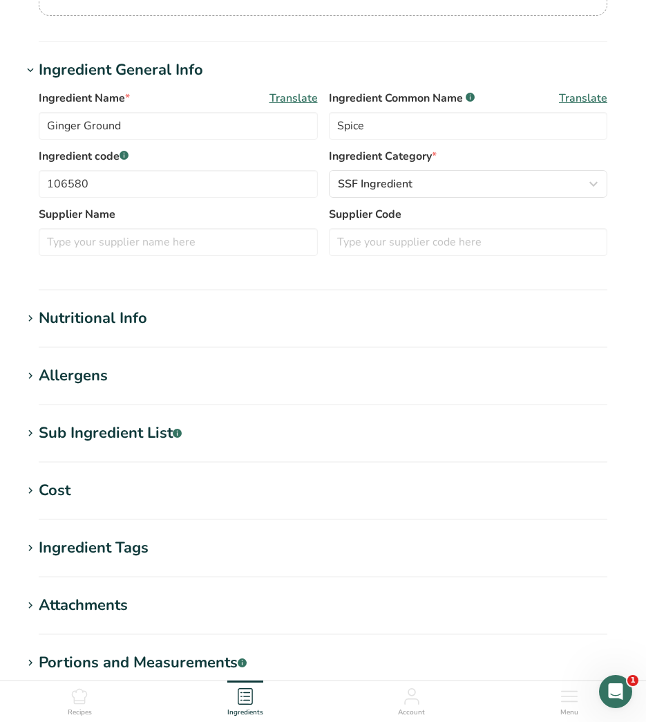
scroll to position [396, 0]
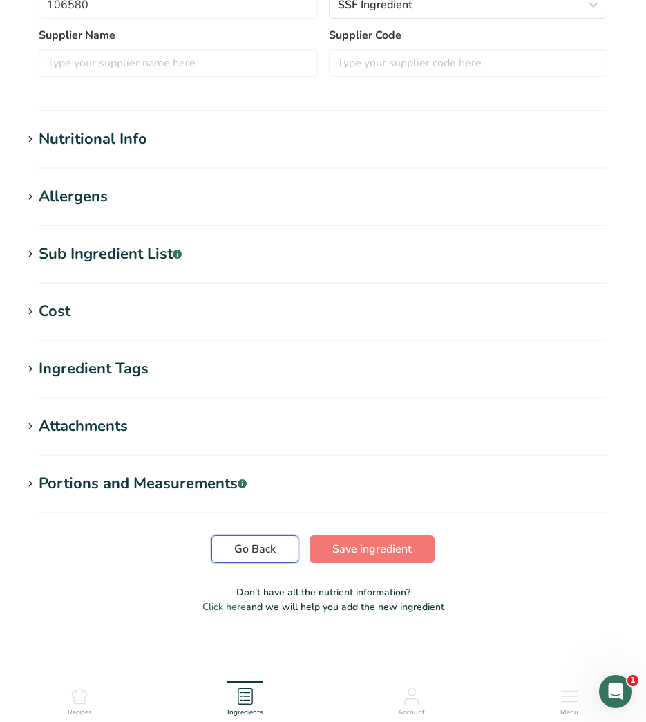
click at [252, 555] on span "Go Back" at bounding box center [254, 549] width 41 height 17
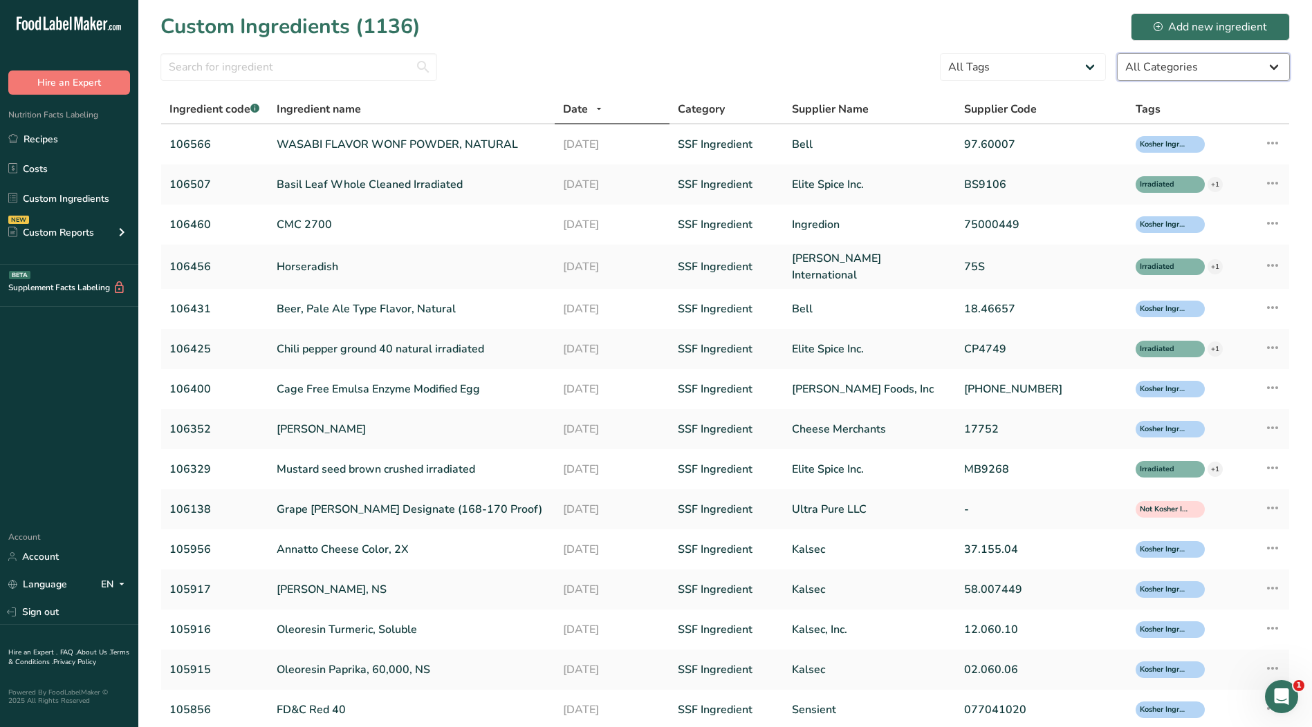
click at [1153, 69] on select "All Categories American Indian/Alaska Native Foods Baby Foods Baked Products Be…" at bounding box center [1203, 67] width 173 height 28
click at [1117, 53] on select "All Categories American Indian/Alaska Native Foods Baby Foods Baked Products Be…" at bounding box center [1203, 67] width 173 height 28
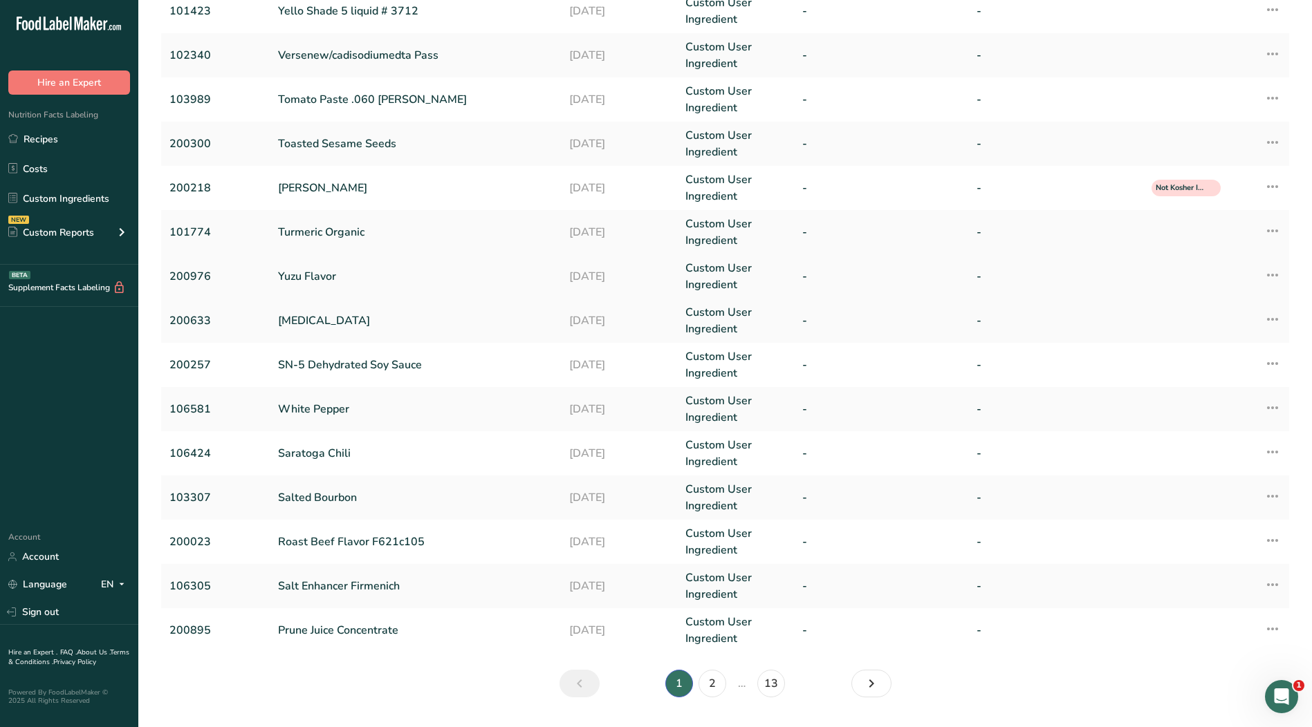
scroll to position [103, 0]
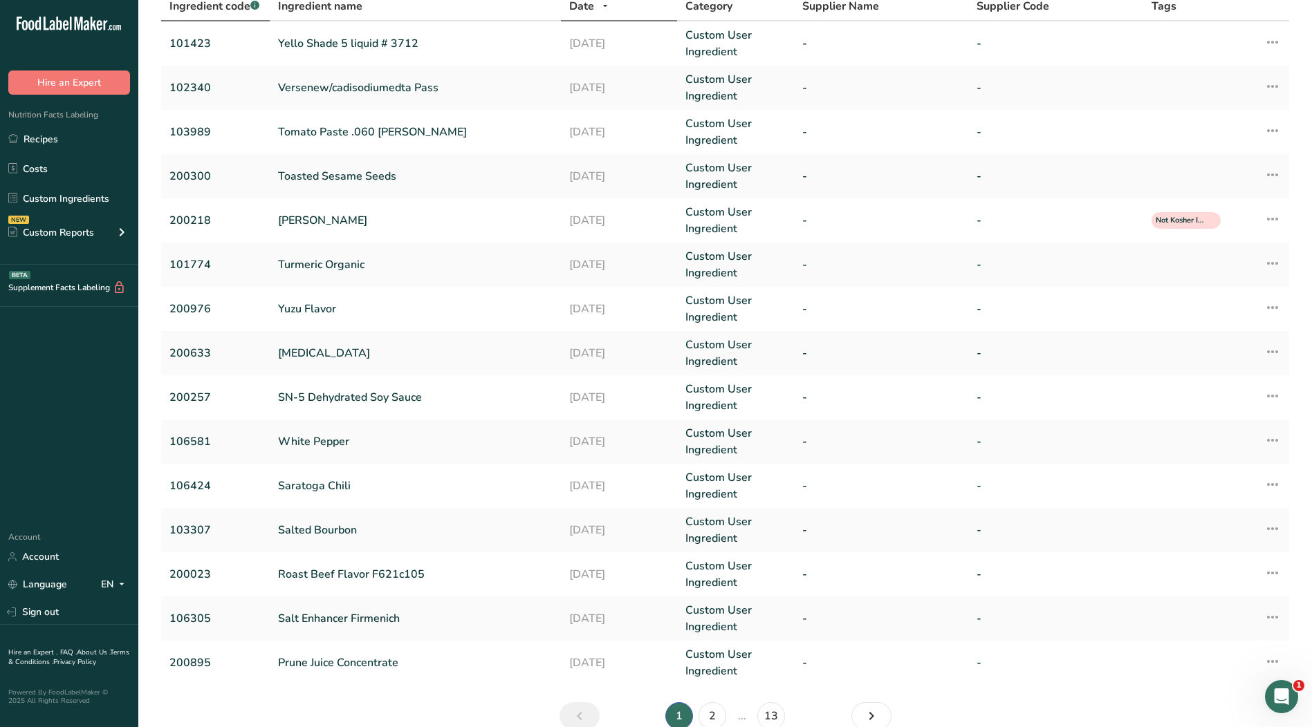
click at [194, 11] on span "Ingredient code .a-a{fill:#347362;}.b-a{fill:#fff;}" at bounding box center [214, 6] width 90 height 15
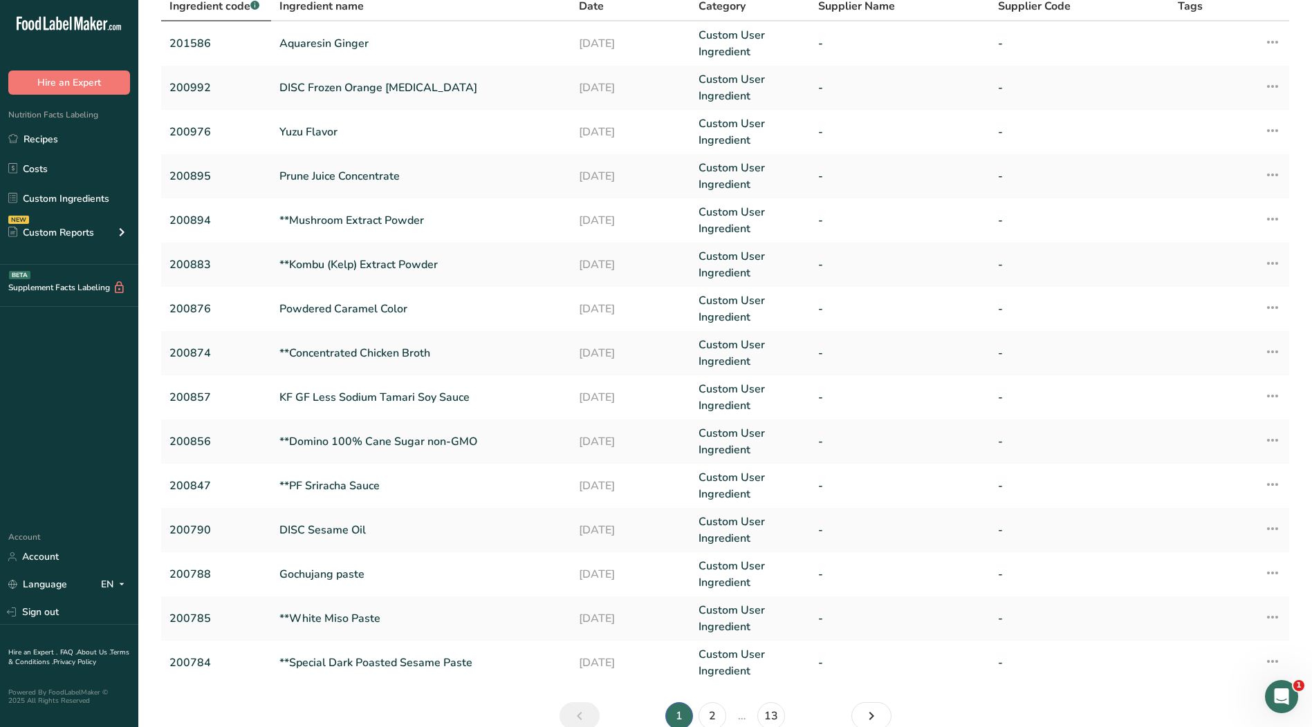
click at [194, 11] on span "Ingredient code .a-a{fill:#347362;}.b-a{fill:#fff;}" at bounding box center [214, 6] width 90 height 15
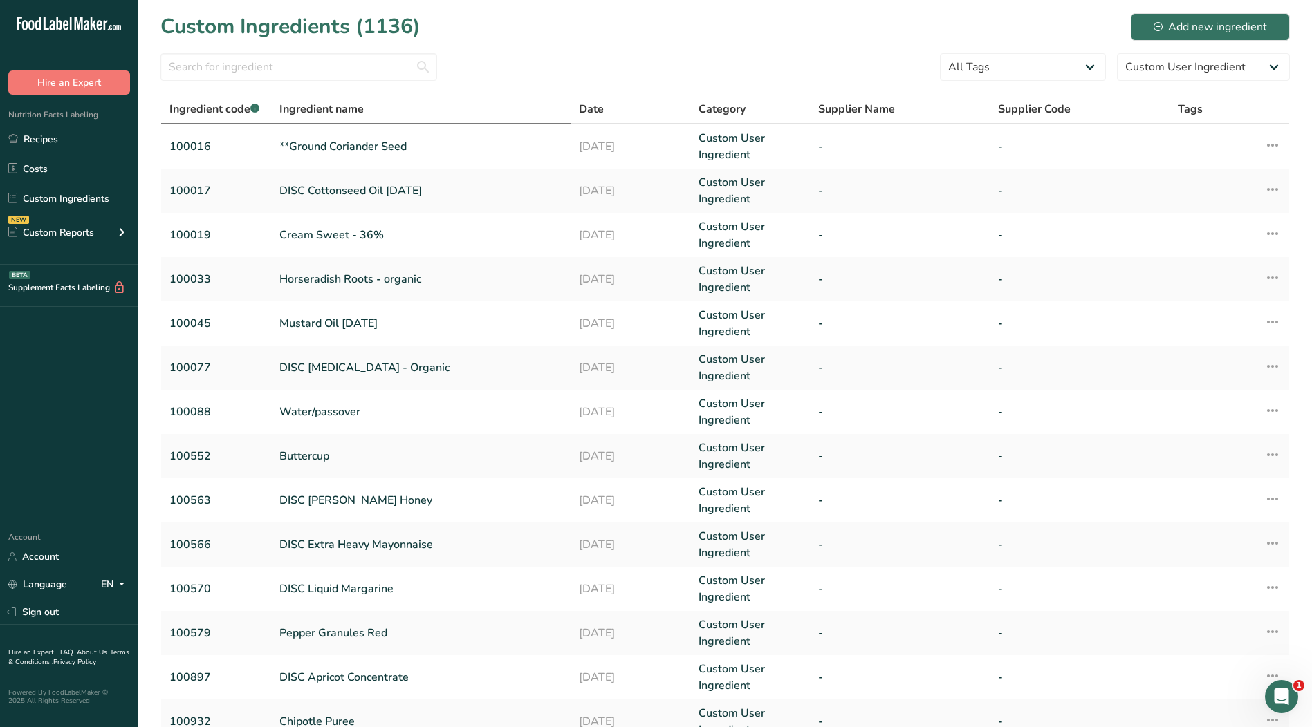
click at [342, 109] on span "Ingredient name" at bounding box center [321, 109] width 84 height 17
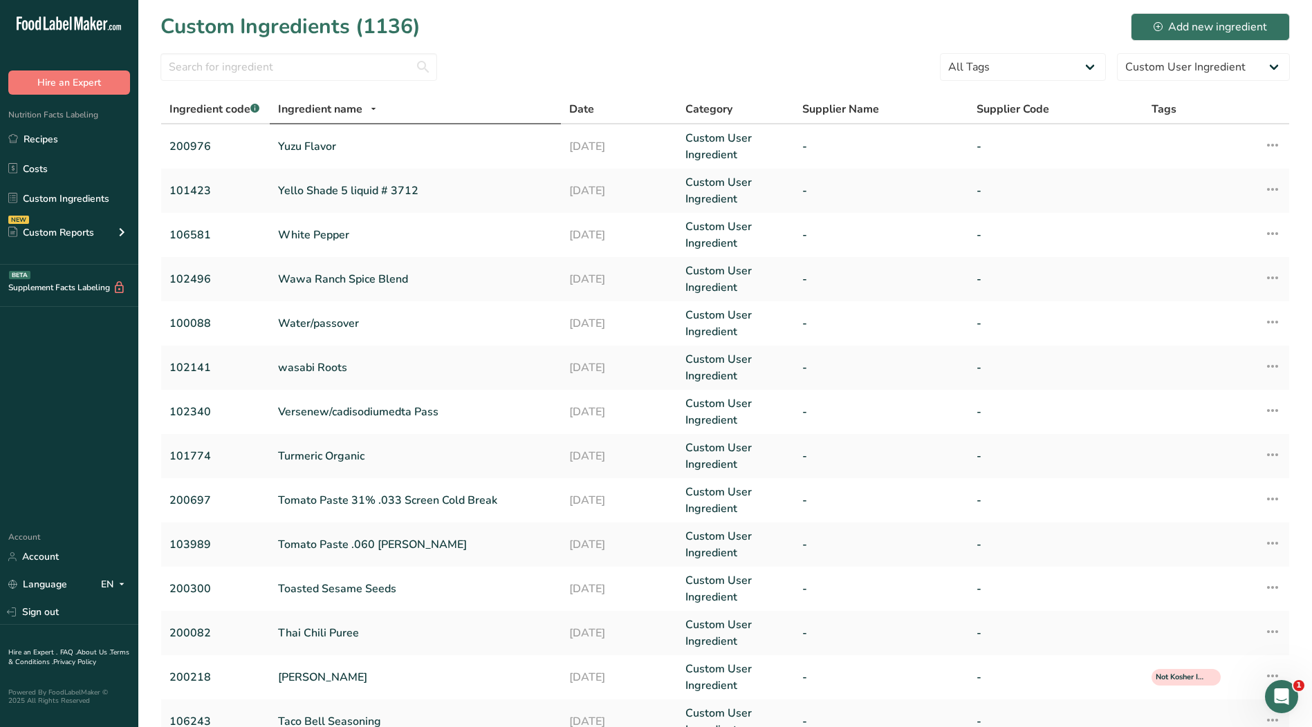
click at [342, 109] on span "Ingredient name" at bounding box center [320, 109] width 84 height 17
